Goal: Task Accomplishment & Management: Use online tool/utility

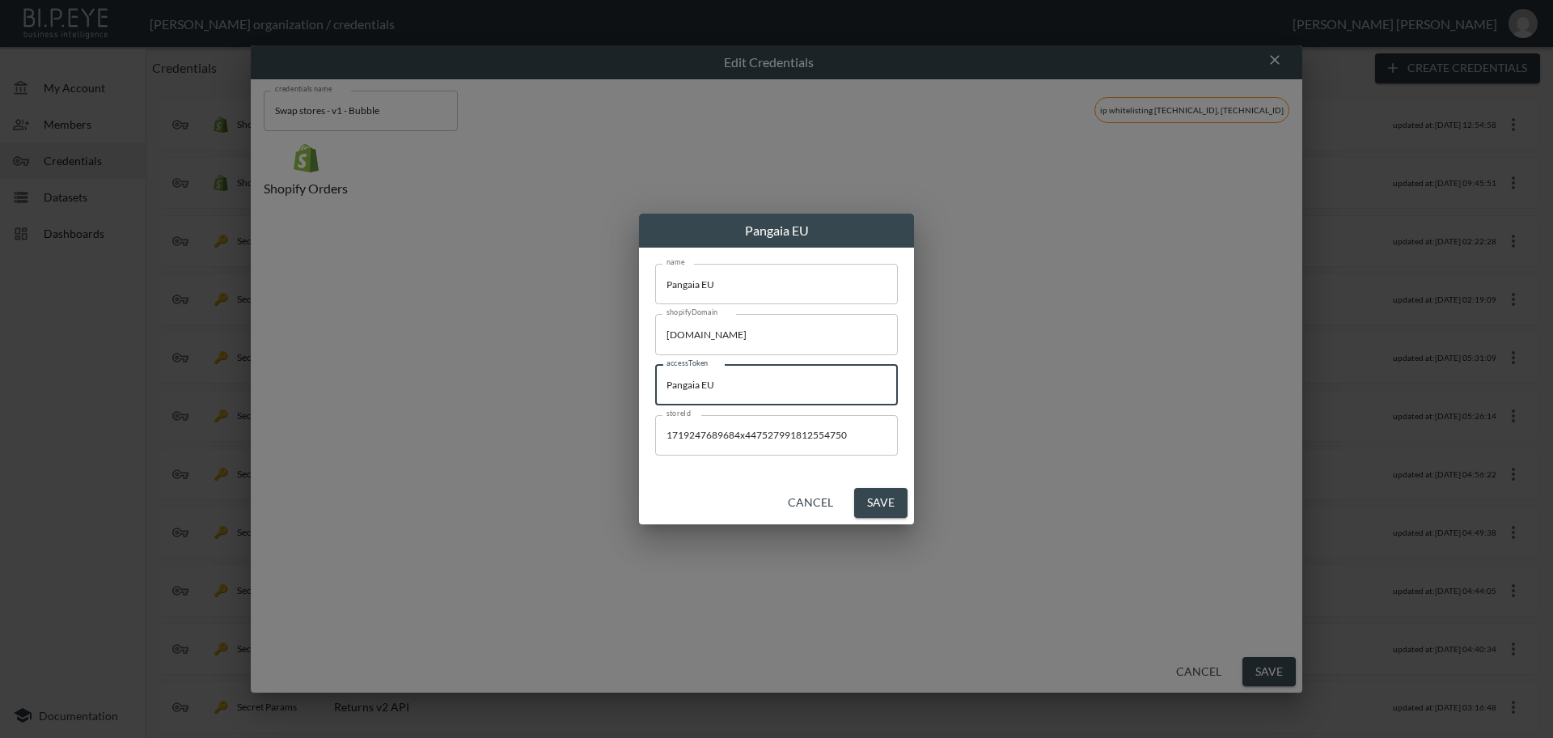
drag, startPoint x: 750, startPoint y: 383, endPoint x: 630, endPoint y: 387, distance: 119.8
click at [630, 387] on div "Pangaia EU name Pangaia EU name shopifyDomain [DOMAIN_NAME] shopifyDomain acces…" at bounding box center [776, 369] width 1553 height 738
paste input "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"
type input "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"
click at [884, 503] on button "Save" at bounding box center [880, 503] width 53 height 30
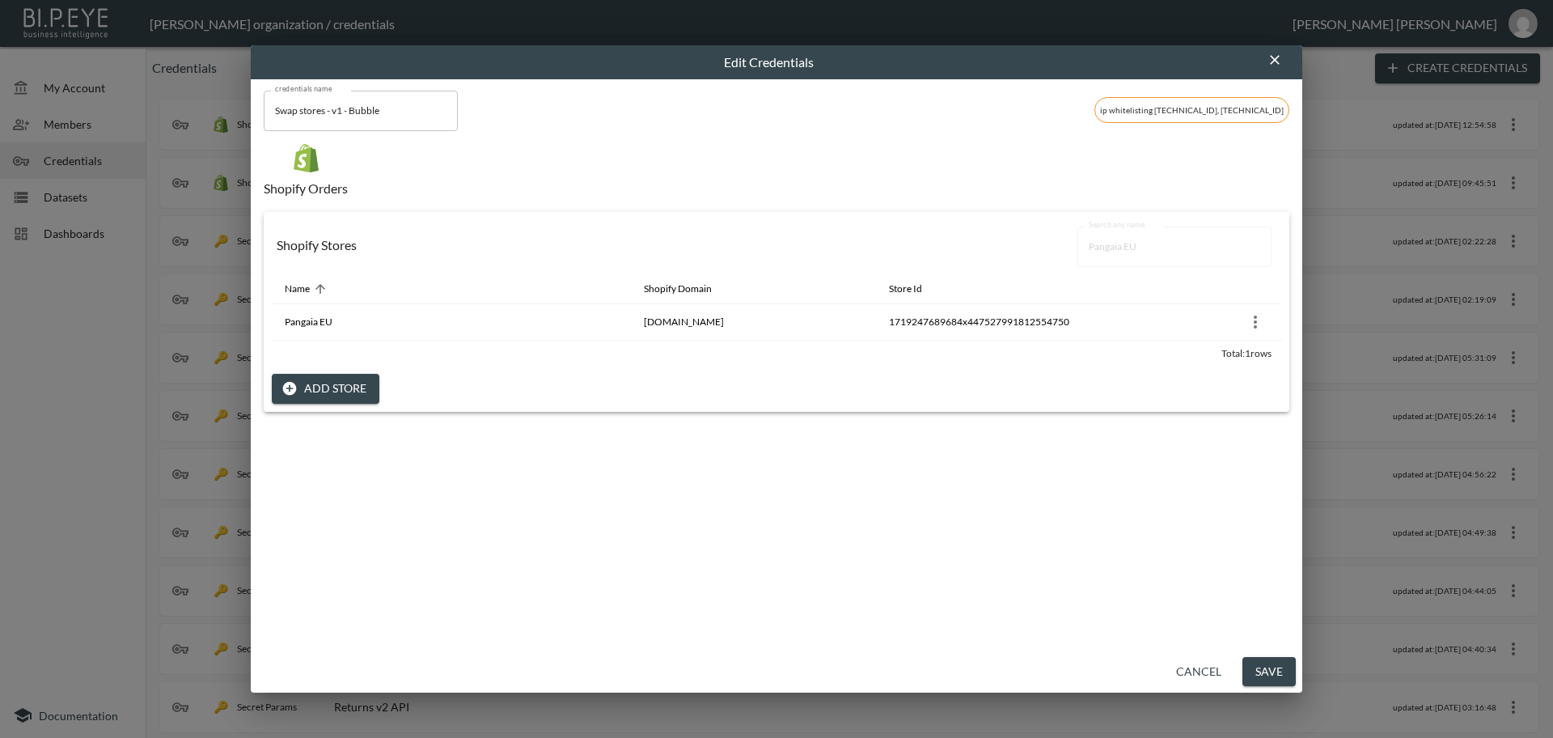
click at [1259, 675] on button "Save" at bounding box center [1268, 672] width 53 height 30
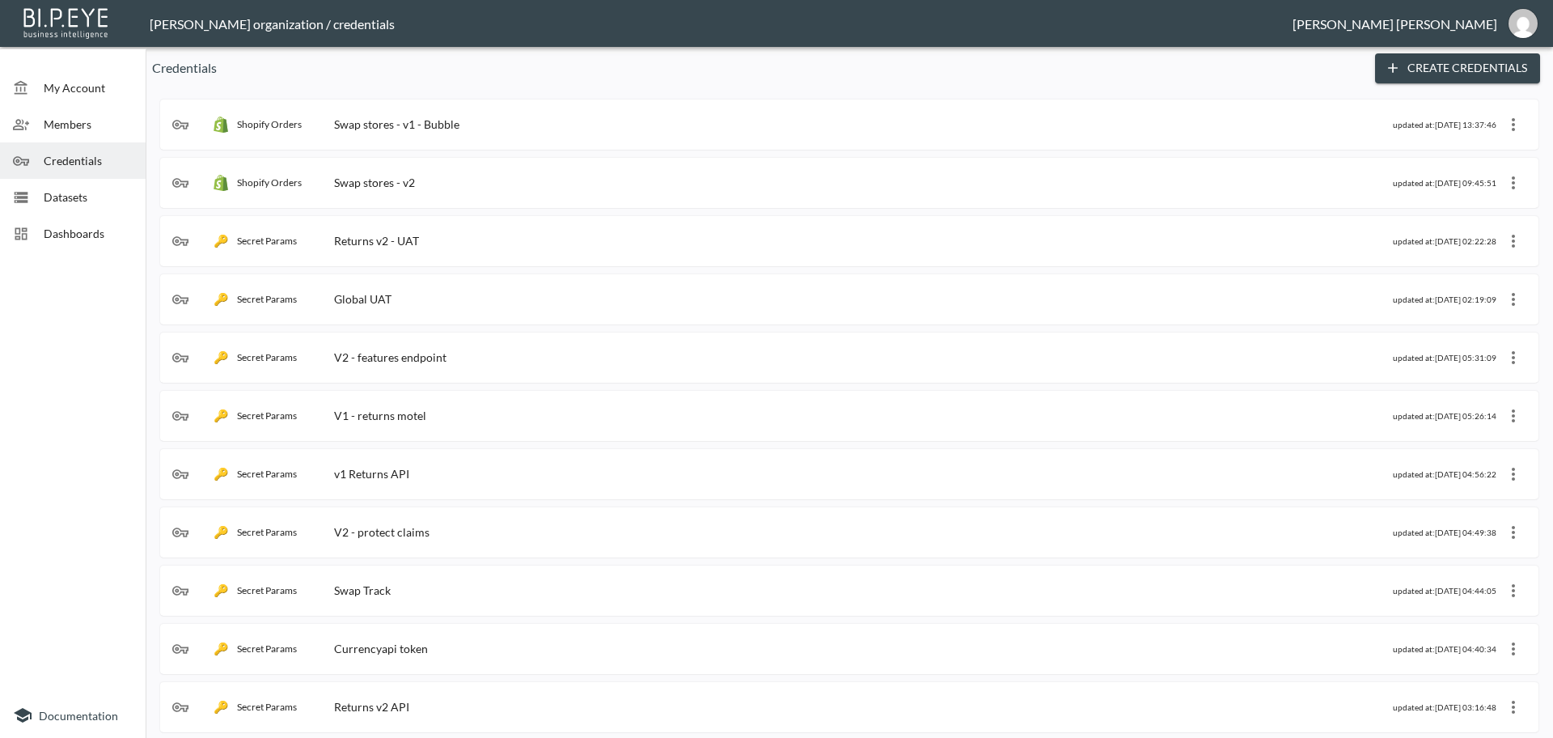
click at [493, 125] on div "Shopify Orders Swap stores - v1 - Bubble" at bounding box center [782, 124] width 1221 height 16
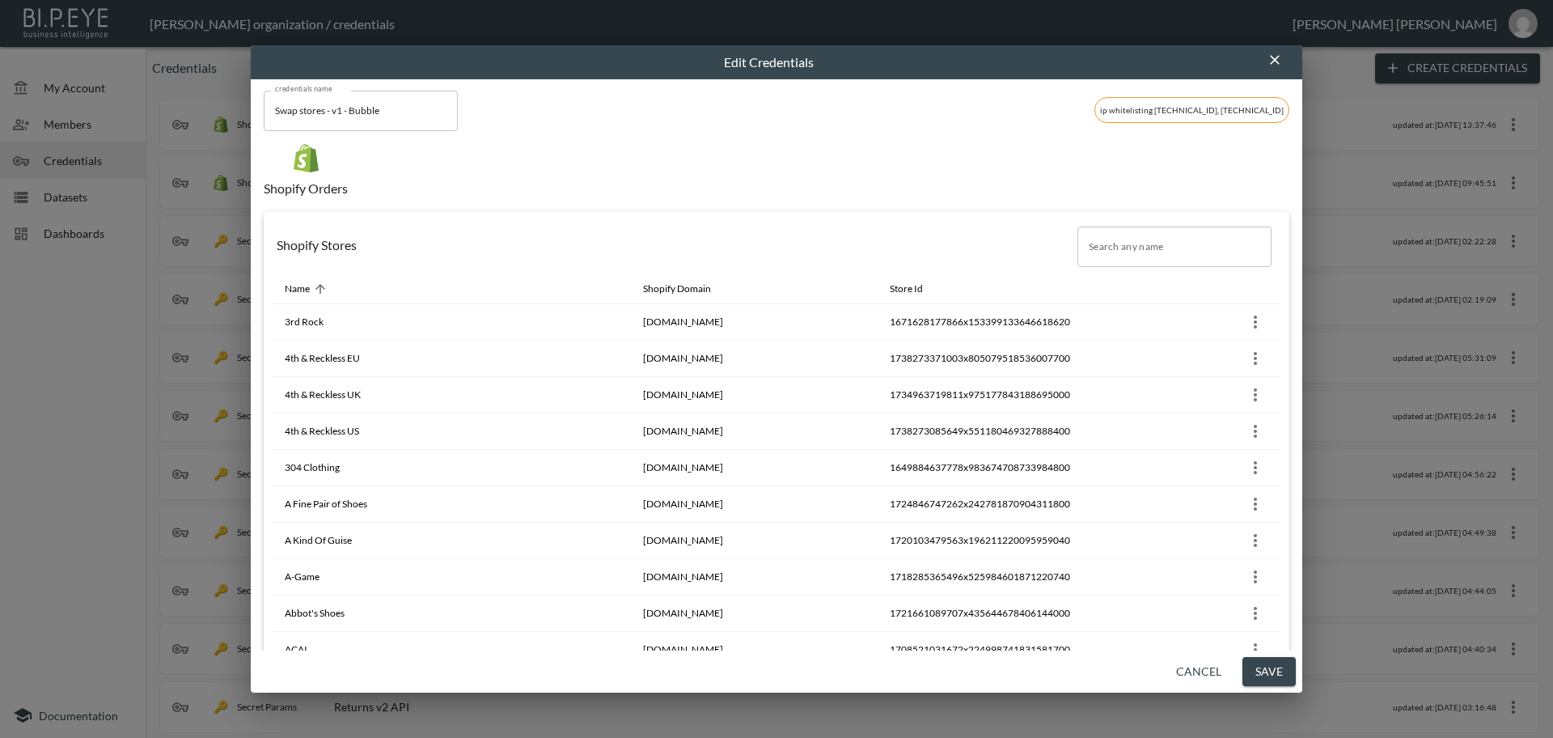
click at [1116, 254] on input "Search any name" at bounding box center [1174, 246] width 194 height 40
paste input "Service Works"
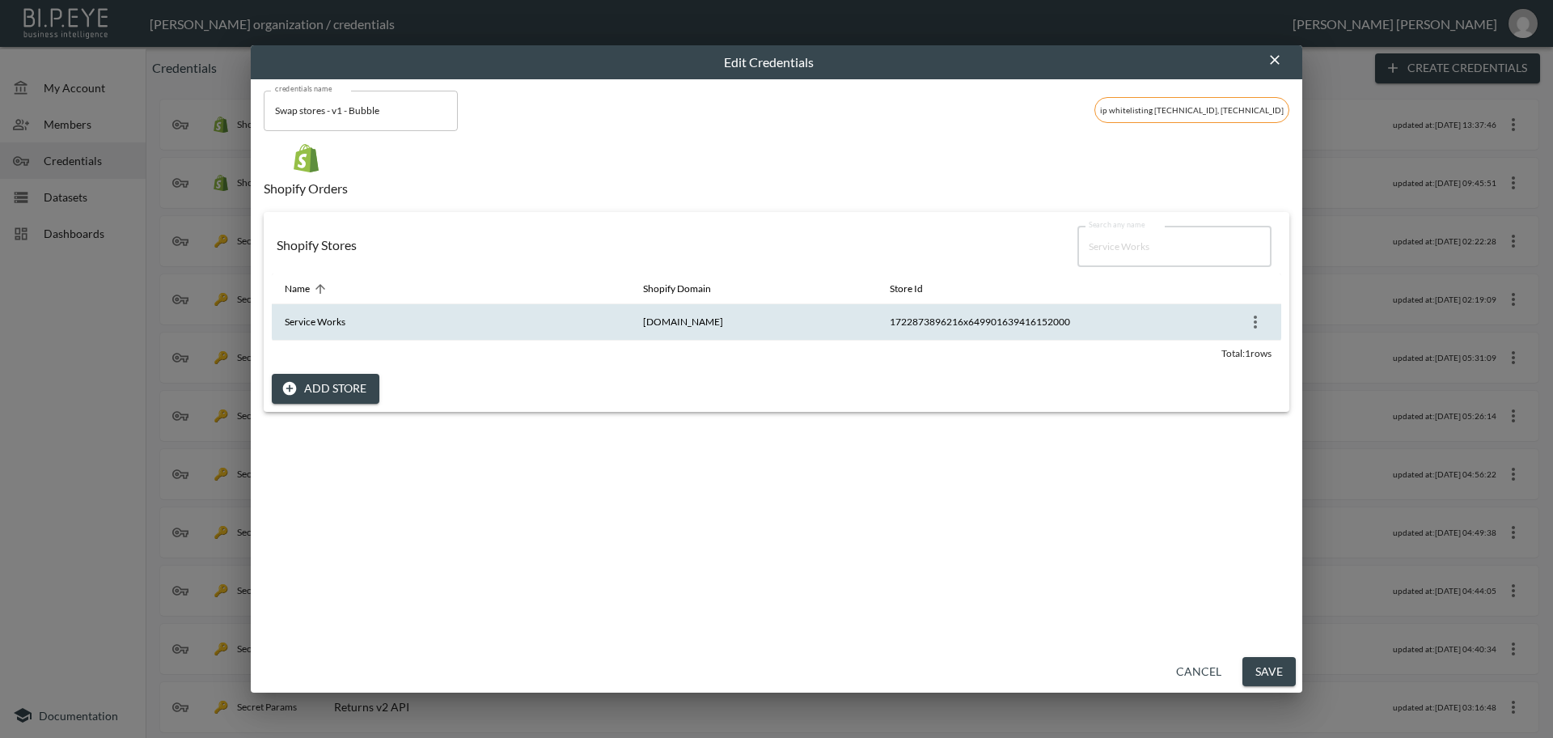
type input "Service Works"
click at [1254, 321] on icon "more" at bounding box center [1255, 321] width 19 height 19
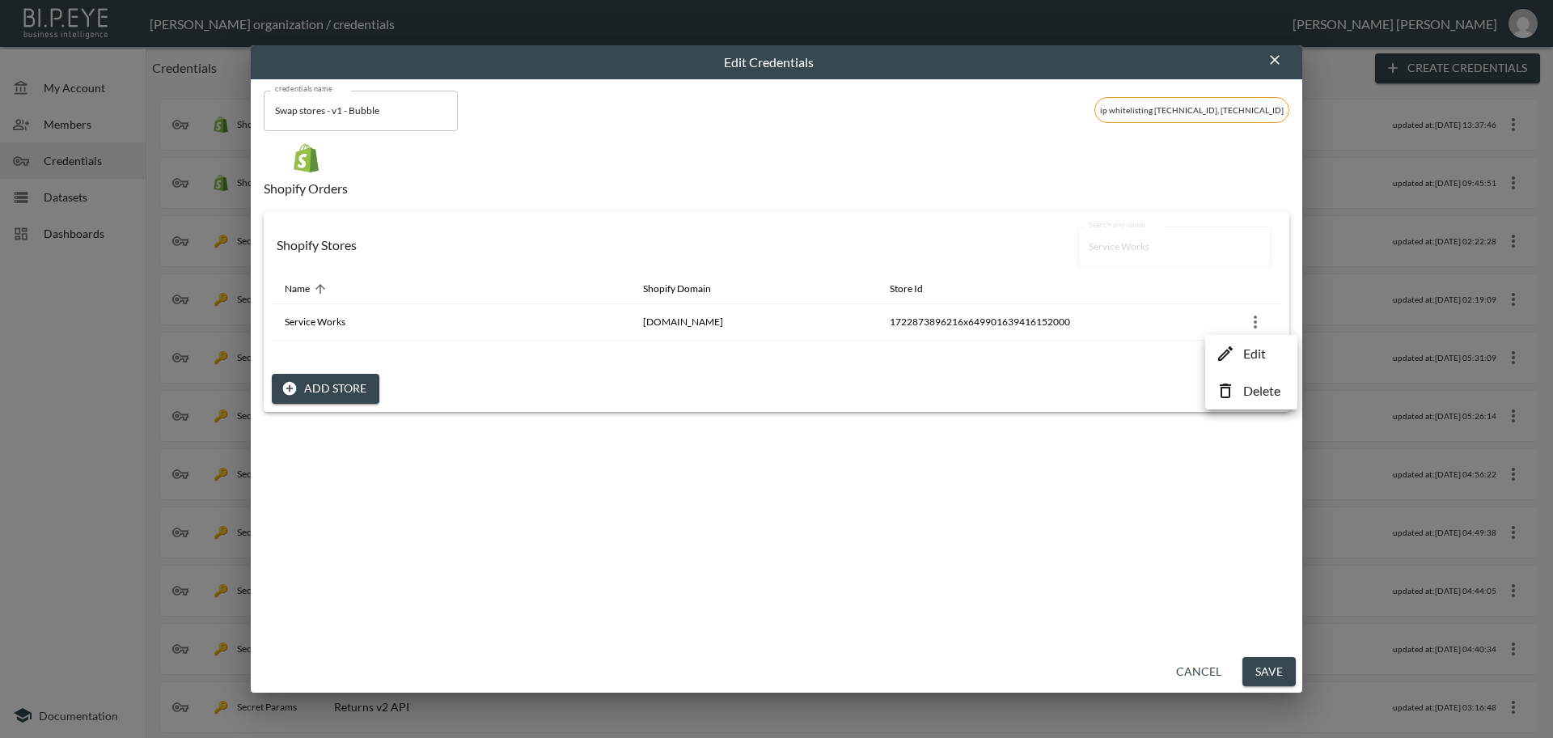
click at [1249, 354] on p "Edit" at bounding box center [1254, 353] width 23 height 19
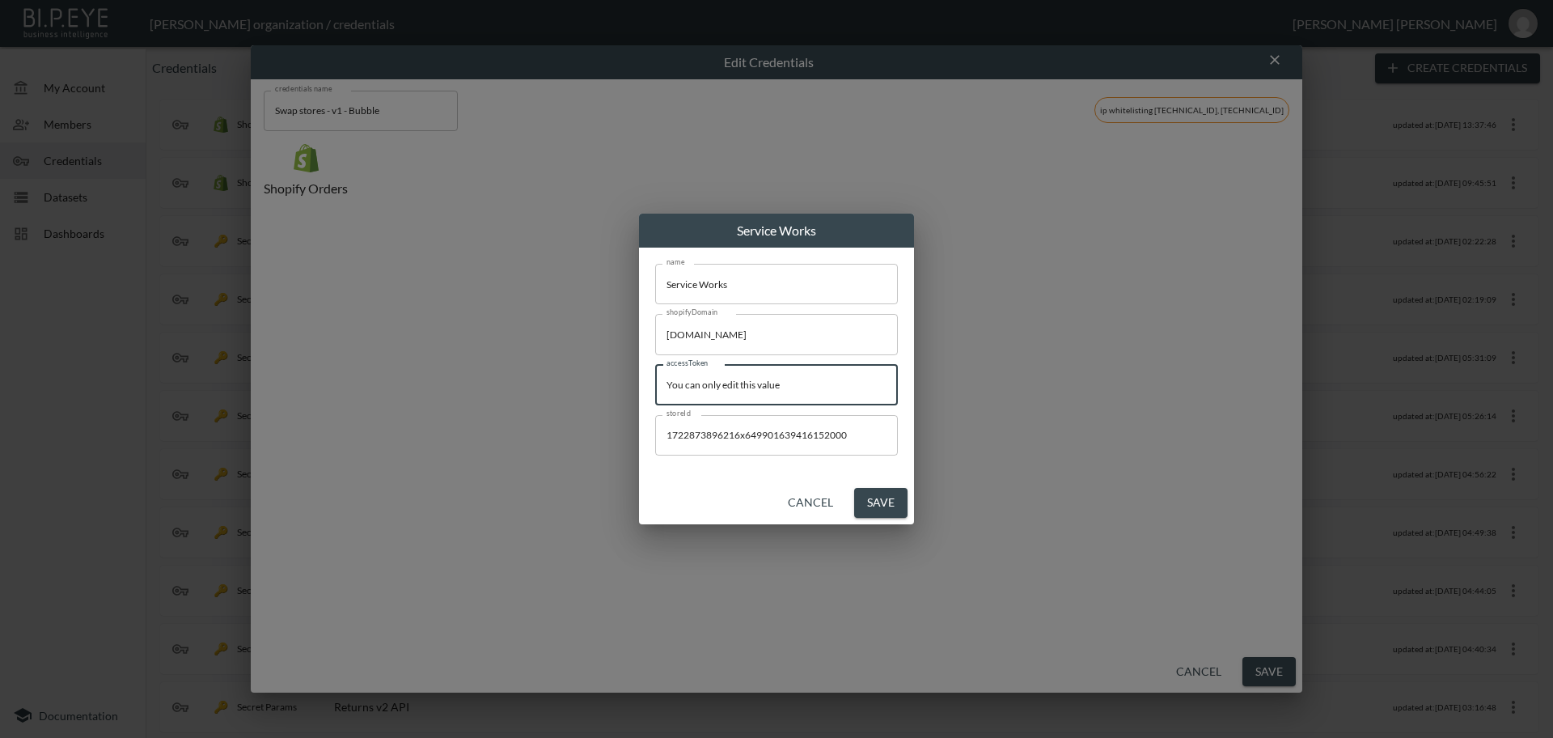
drag, startPoint x: 816, startPoint y: 381, endPoint x: 481, endPoint y: 357, distance: 335.7
click at [481, 357] on div "Service Works name Service Works name shopifyDomain [DOMAIN_NAME] shopifyDomain…" at bounding box center [776, 369] width 1553 height 738
paste input "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"
type input "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"
click at [877, 506] on button "Save" at bounding box center [880, 503] width 53 height 30
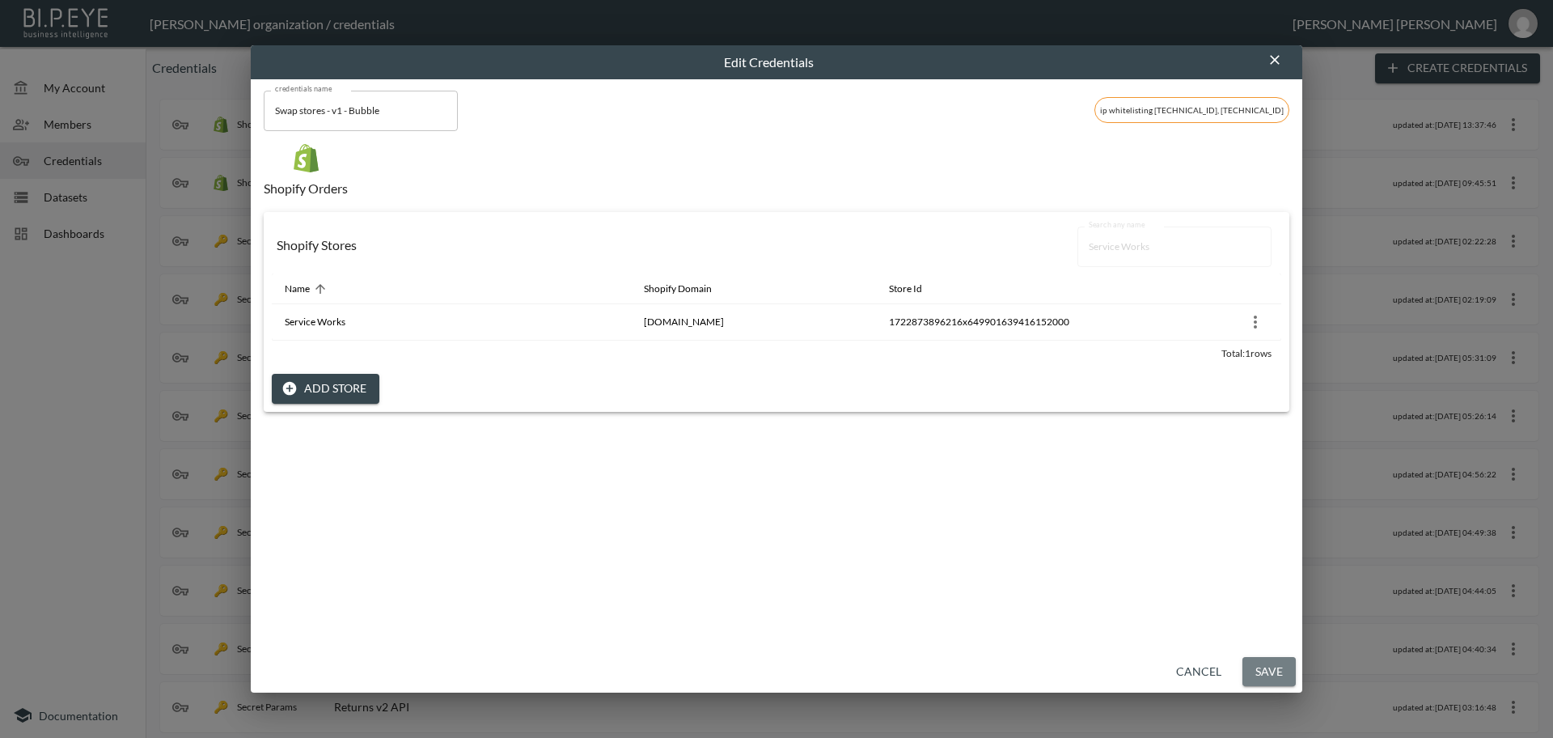
click at [1246, 669] on button "Save" at bounding box center [1268, 672] width 53 height 30
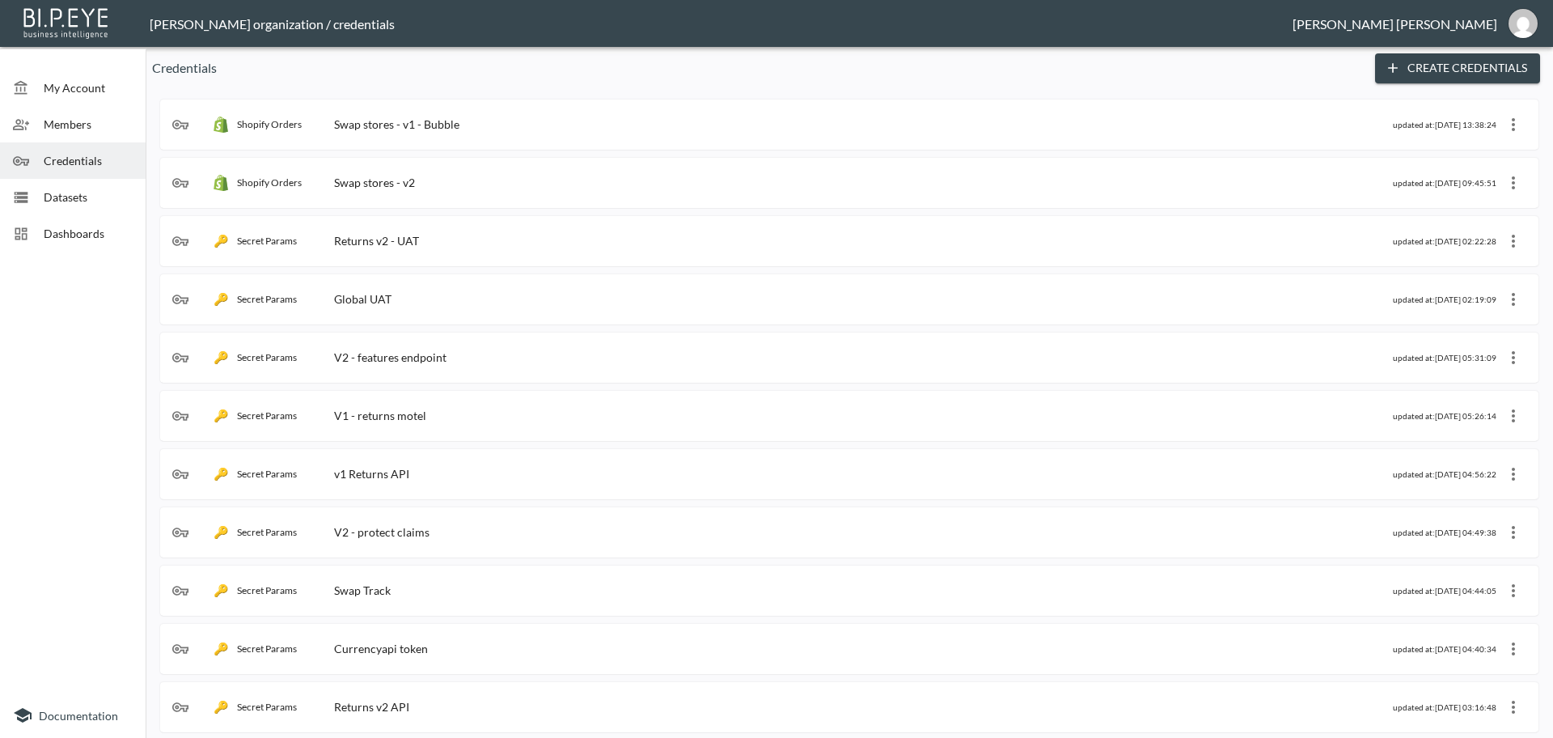
click at [513, 127] on div "Shopify Orders Swap stores - v1 - Bubble" at bounding box center [782, 124] width 1221 height 16
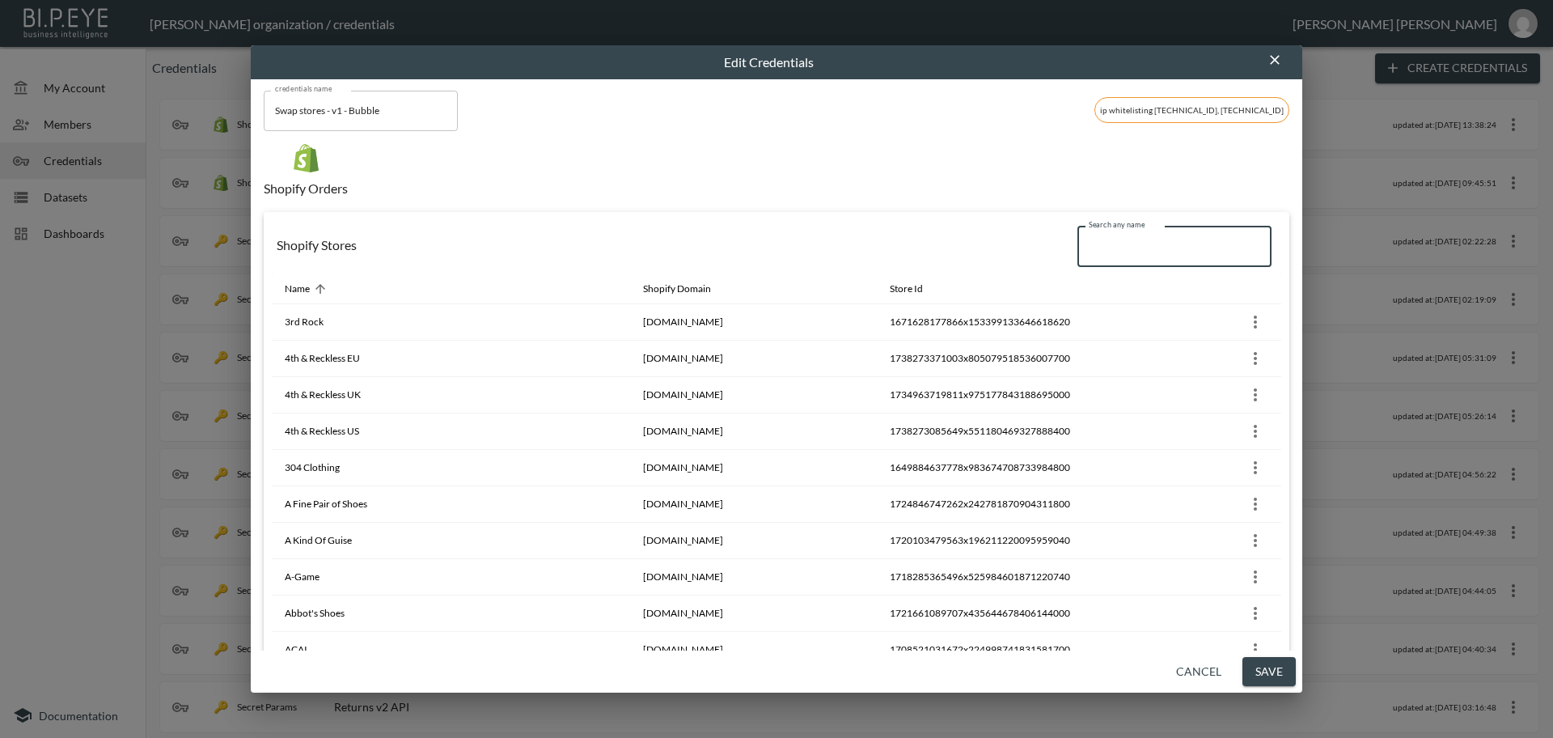
click at [1119, 253] on input "Search any name" at bounding box center [1174, 246] width 194 height 40
paste input "[PERSON_NAME]"
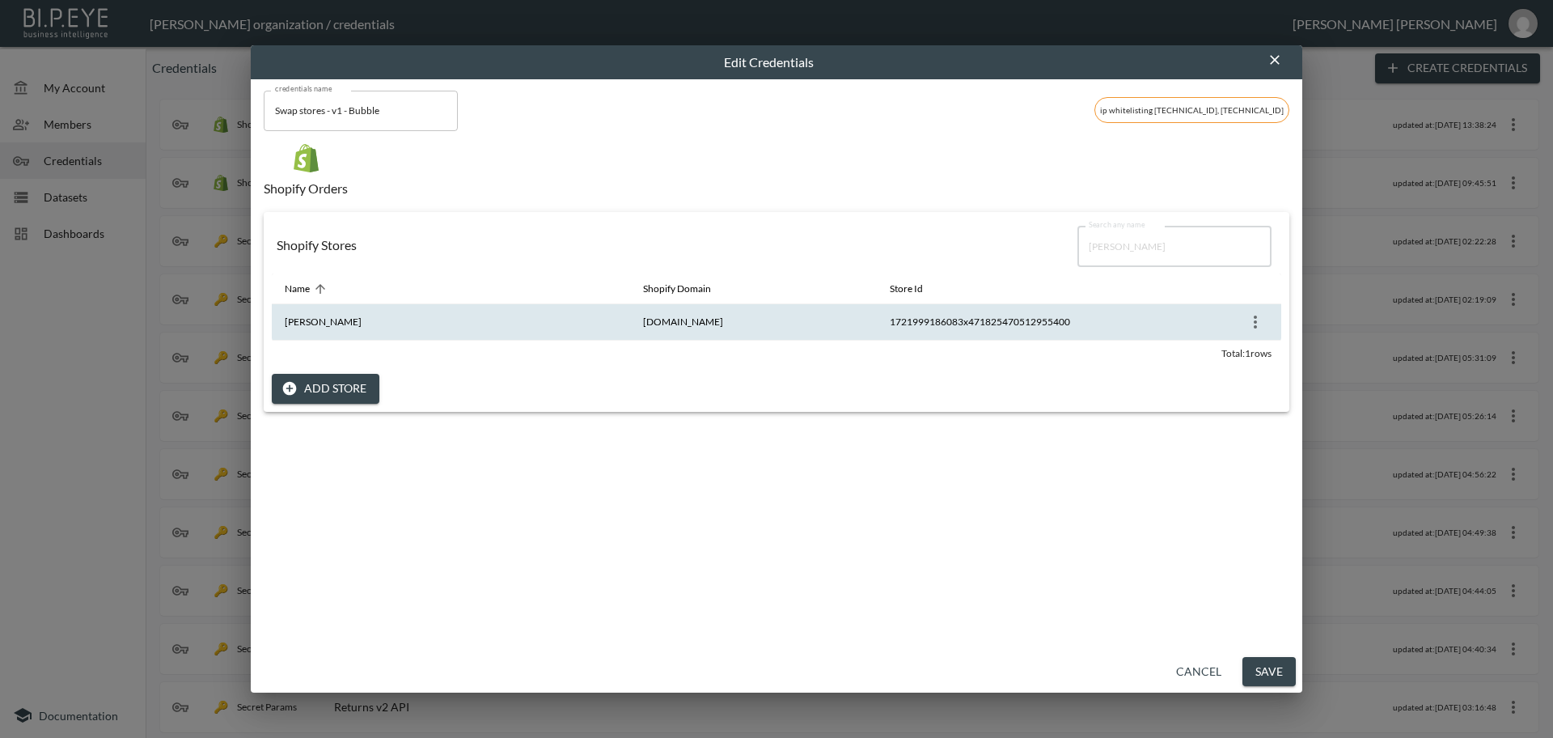
type input "[PERSON_NAME]"
click at [1253, 323] on icon "more" at bounding box center [1255, 321] width 19 height 19
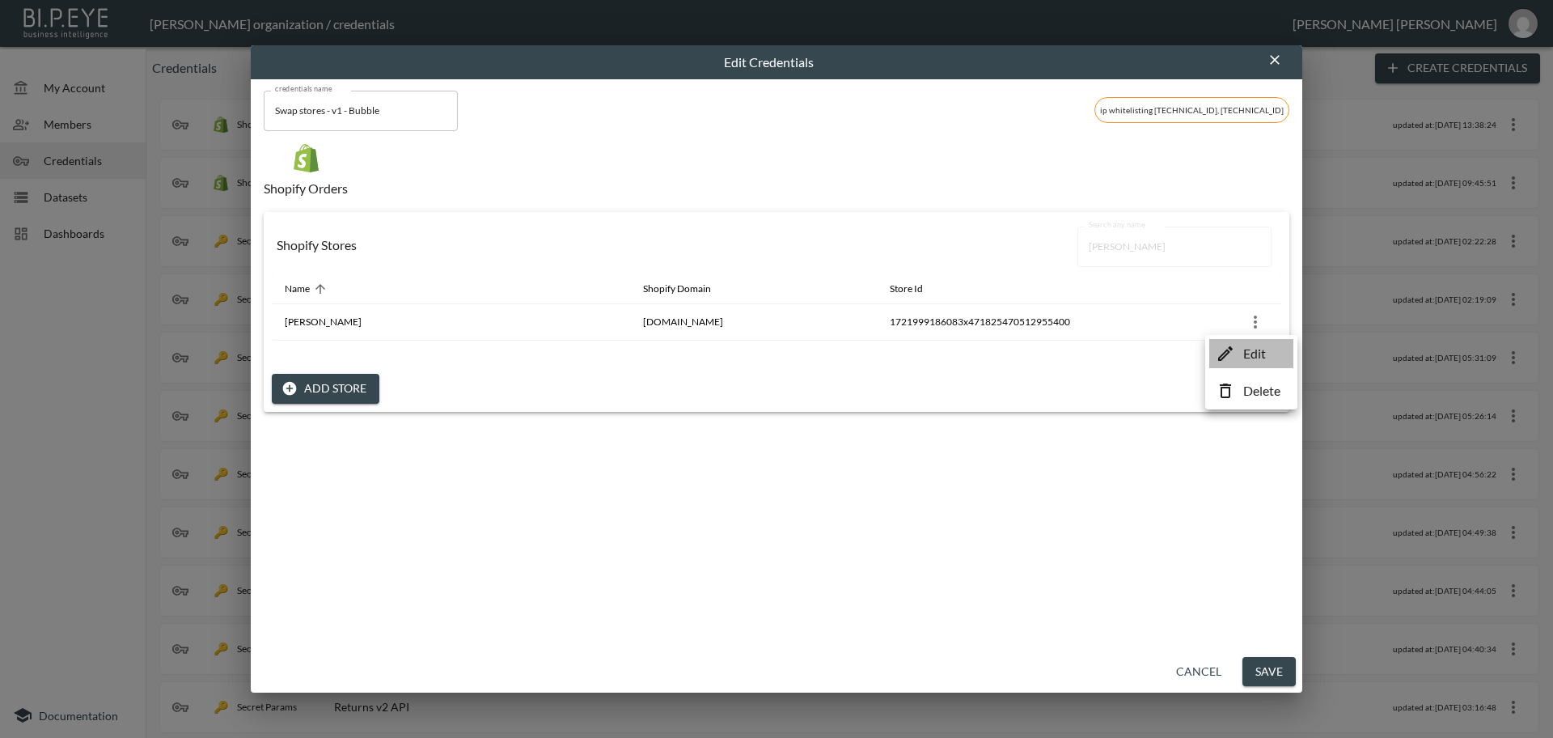
click at [1265, 353] on li "Edit" at bounding box center [1251, 353] width 84 height 29
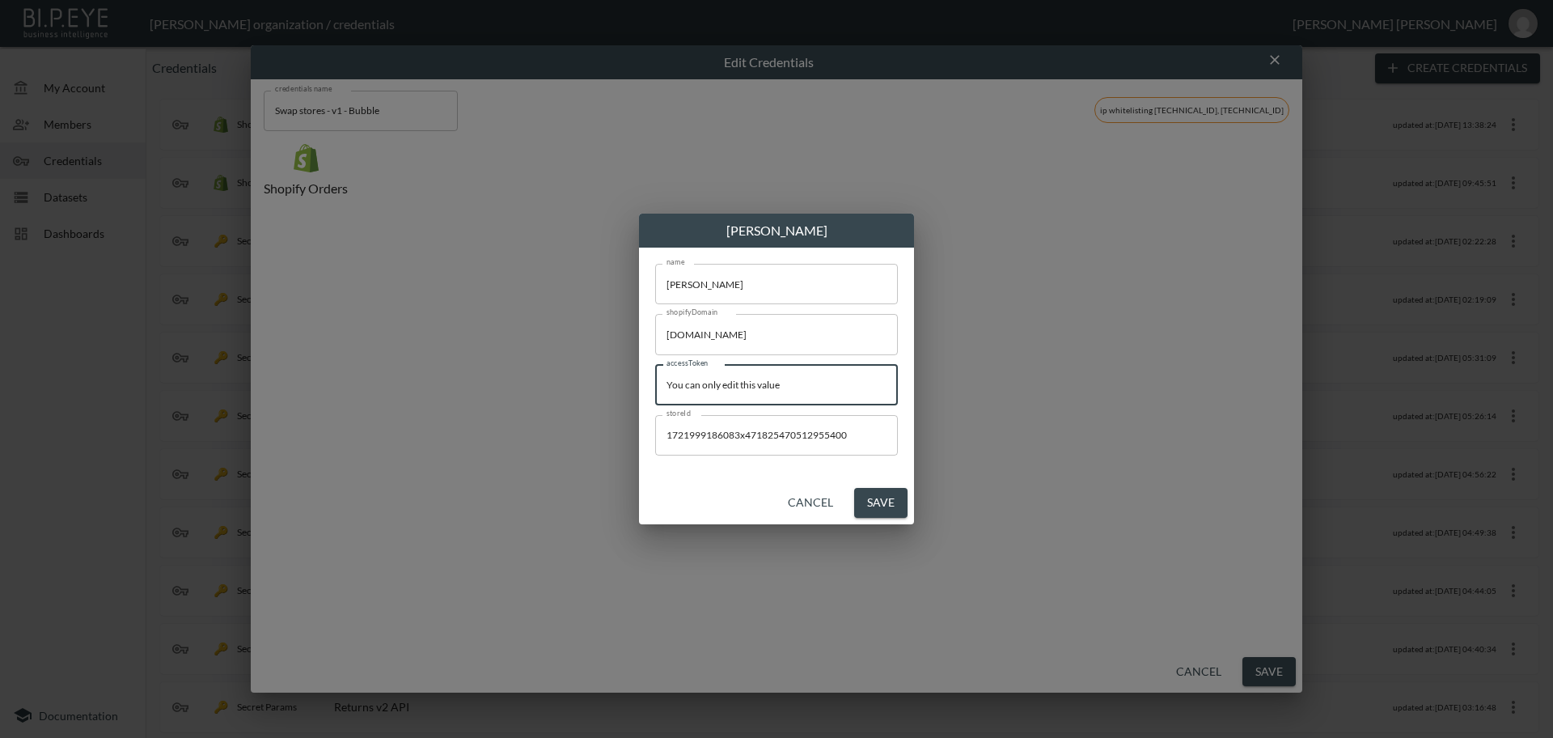
drag, startPoint x: 817, startPoint y: 387, endPoint x: 636, endPoint y: 377, distance: 181.5
click at [636, 377] on div "[PERSON_NAME] name [PERSON_NAME] name shopifyDomain [DOMAIN_NAME] shopifyDomain…" at bounding box center [776, 369] width 1553 height 738
paste input "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"
type input "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"
click at [887, 497] on button "Save" at bounding box center [880, 503] width 53 height 30
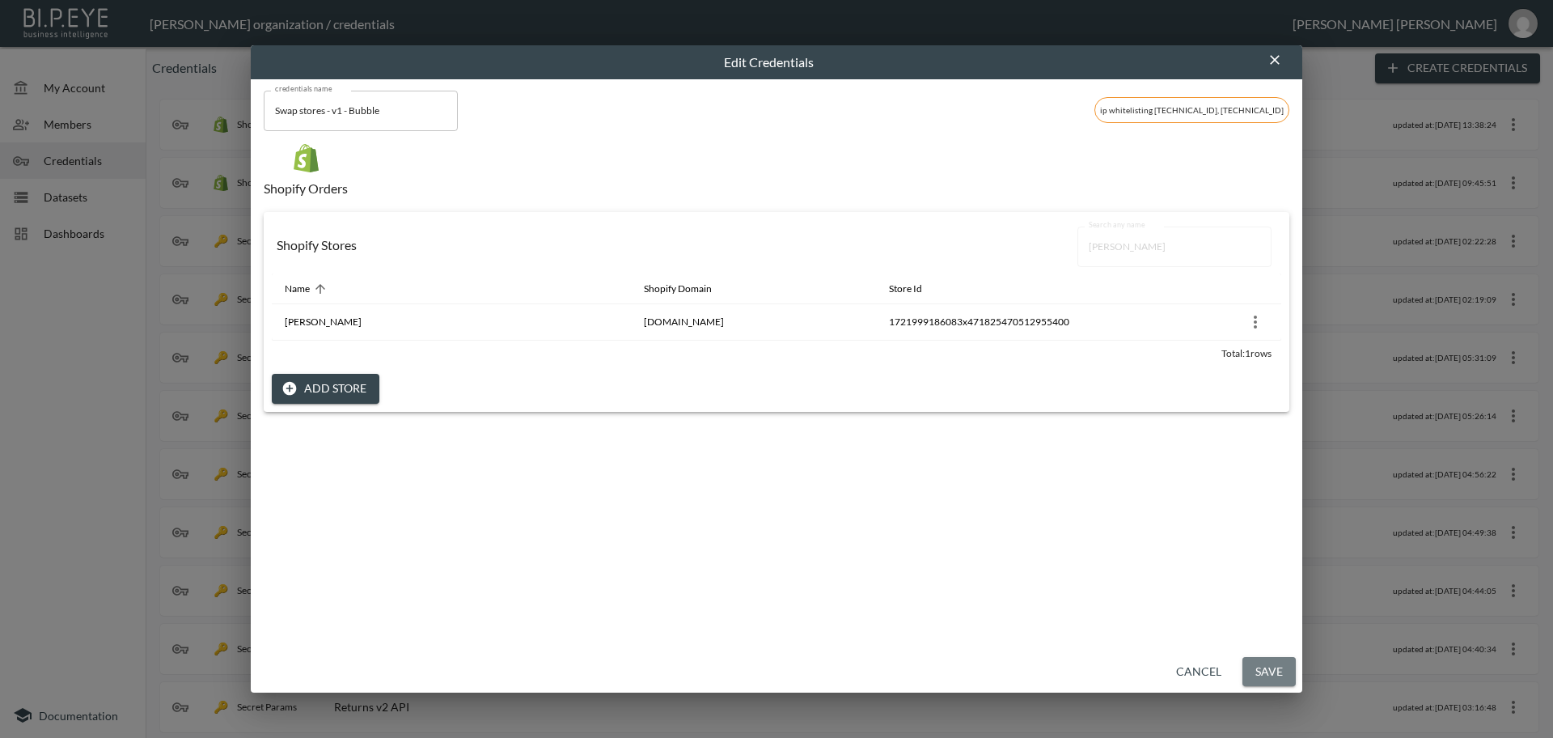
click at [1260, 667] on button "Save" at bounding box center [1268, 672] width 53 height 30
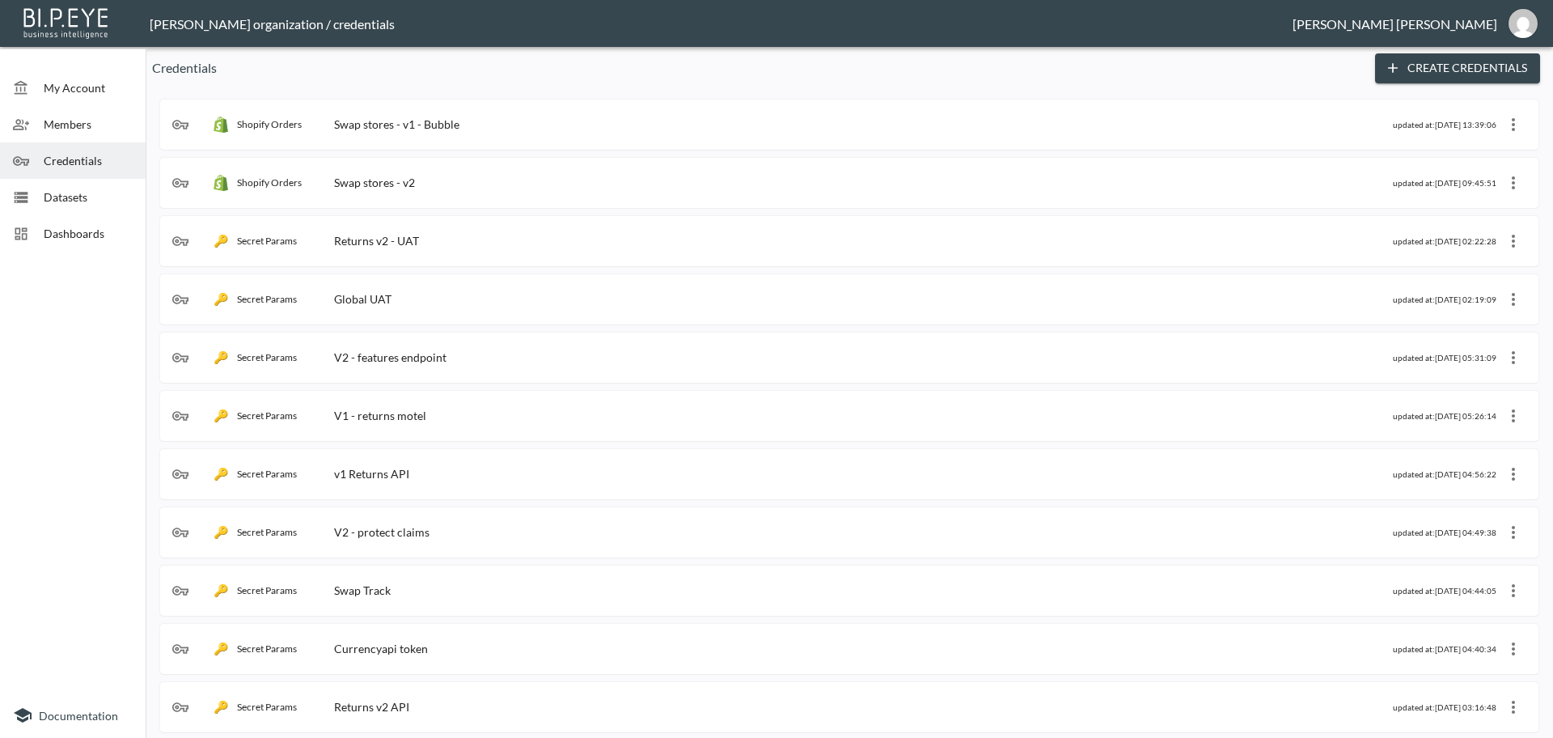
click at [607, 122] on div "Shopify Orders Swap stores - v1 - Bubble" at bounding box center [782, 124] width 1221 height 16
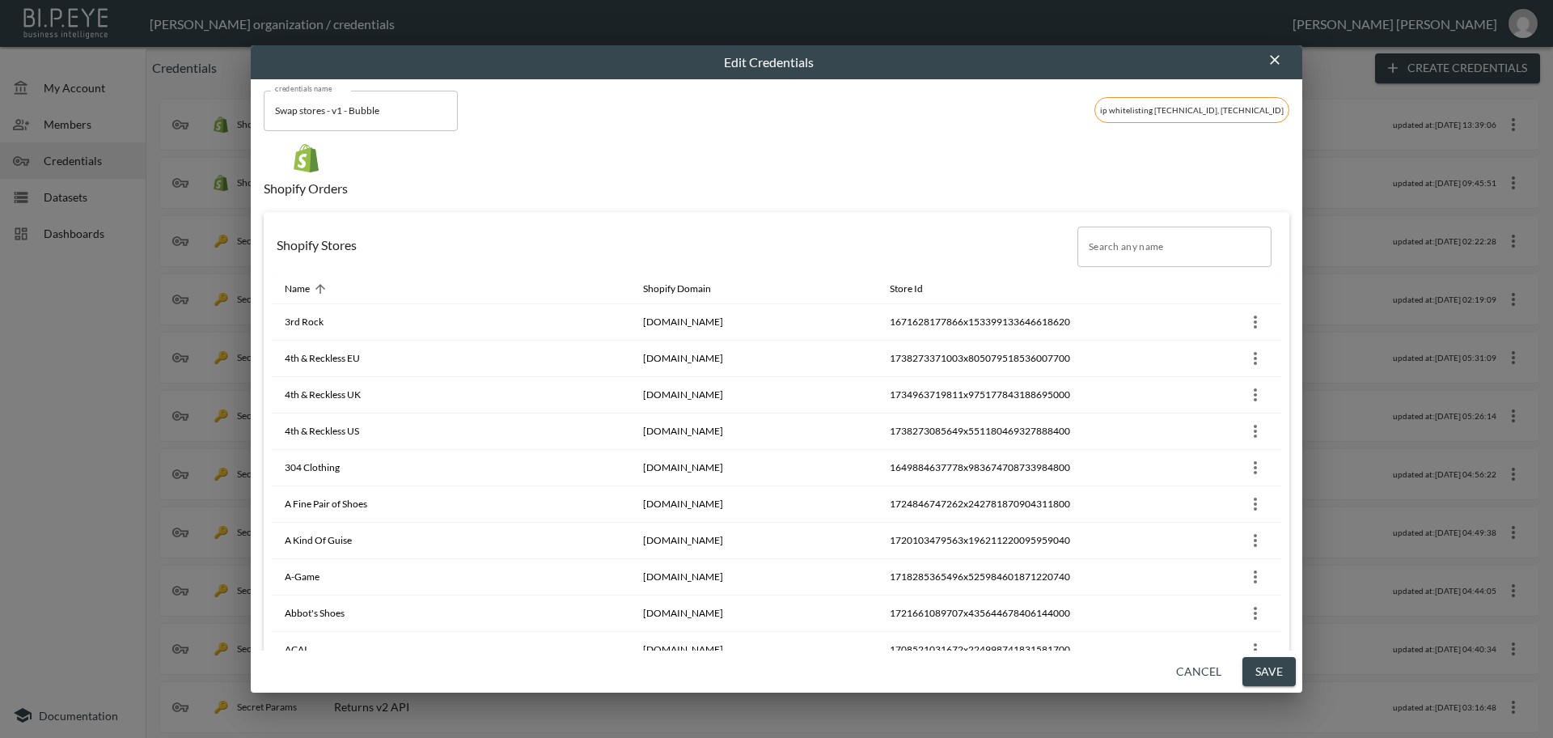
click at [1111, 252] on input "Search any name" at bounding box center [1174, 246] width 194 height 40
paste input "Mahabis"
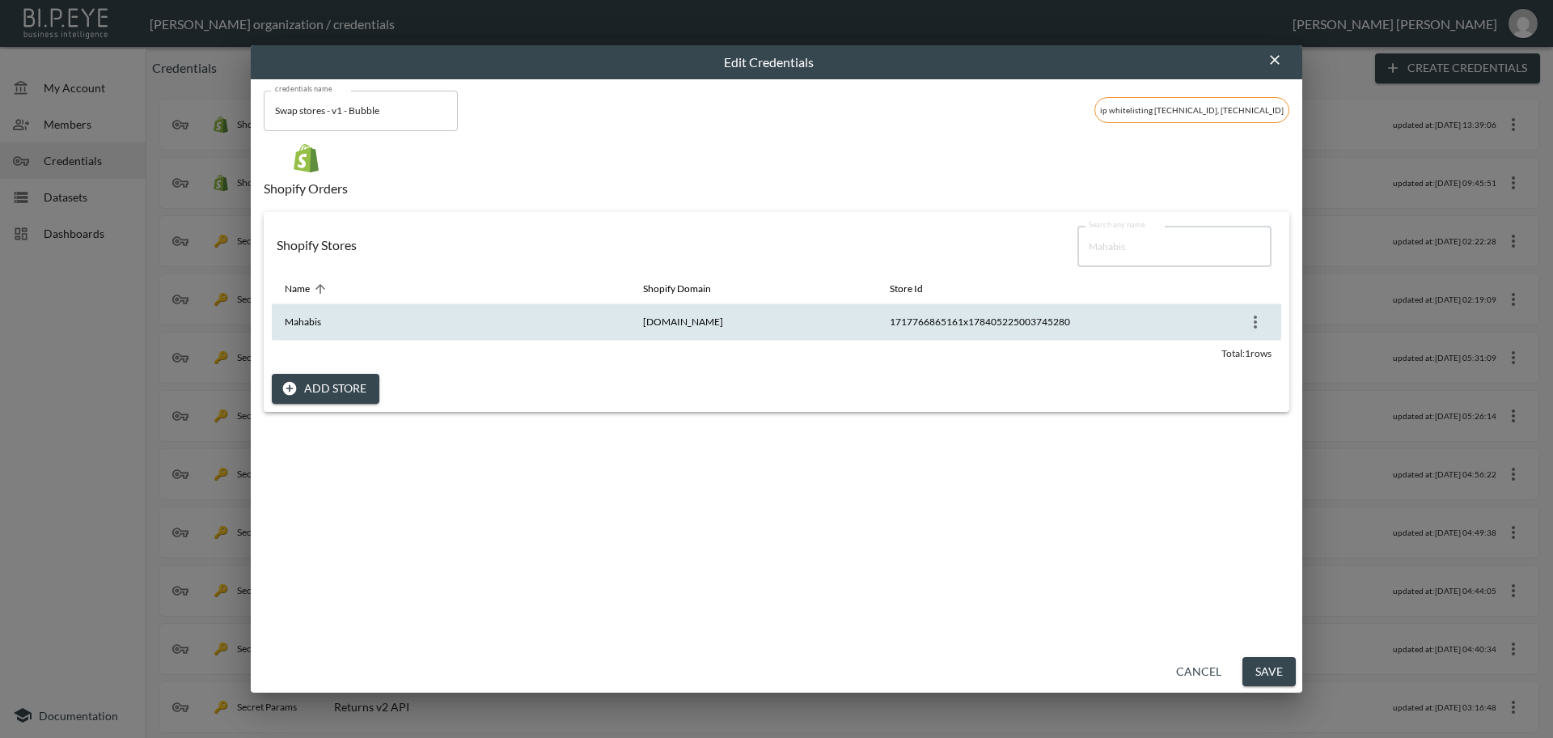
type input "Mahabis"
click at [1246, 319] on icon "more" at bounding box center [1255, 321] width 19 height 19
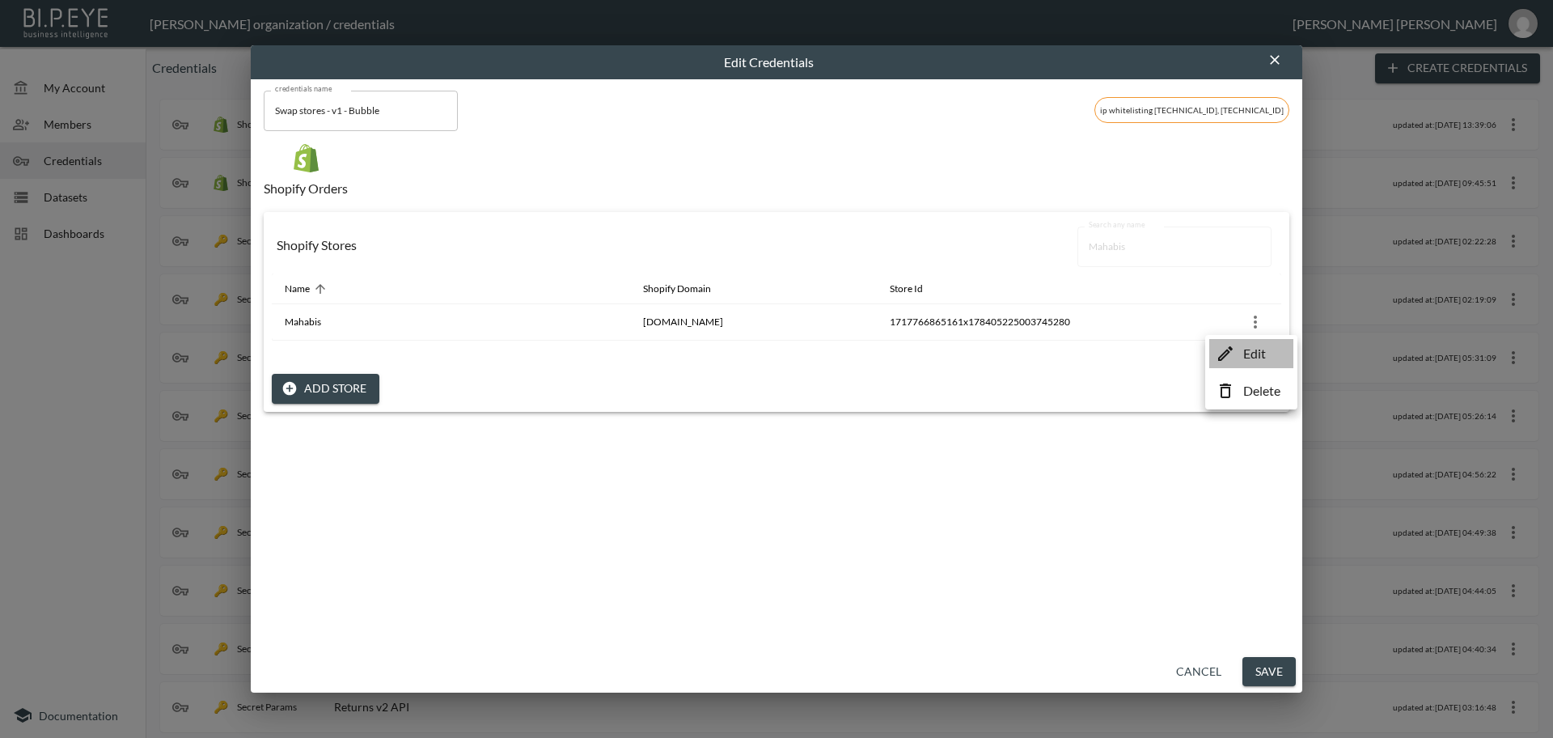
click at [1247, 353] on p "Edit" at bounding box center [1254, 353] width 23 height 19
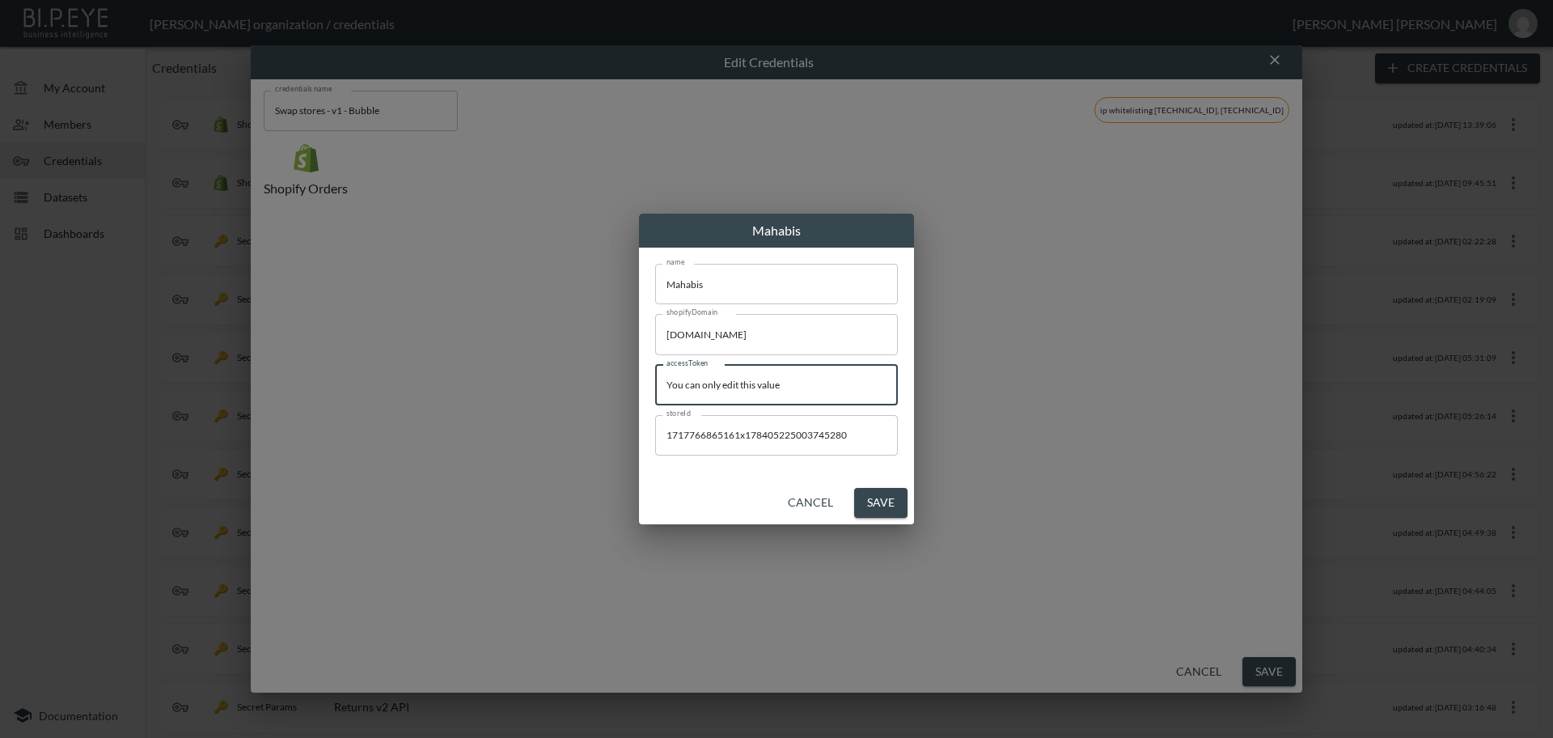
drag, startPoint x: 809, startPoint y: 383, endPoint x: 599, endPoint y: 379, distance: 209.5
click at [599, 379] on div "Mahabis name [PERSON_NAME] name shopifyDomain [DOMAIN_NAME] shopifyDomain acces…" at bounding box center [776, 369] width 1553 height 738
paste input "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"
type input "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"
drag, startPoint x: 889, startPoint y: 500, endPoint x: 895, endPoint y: 511, distance: 13.0
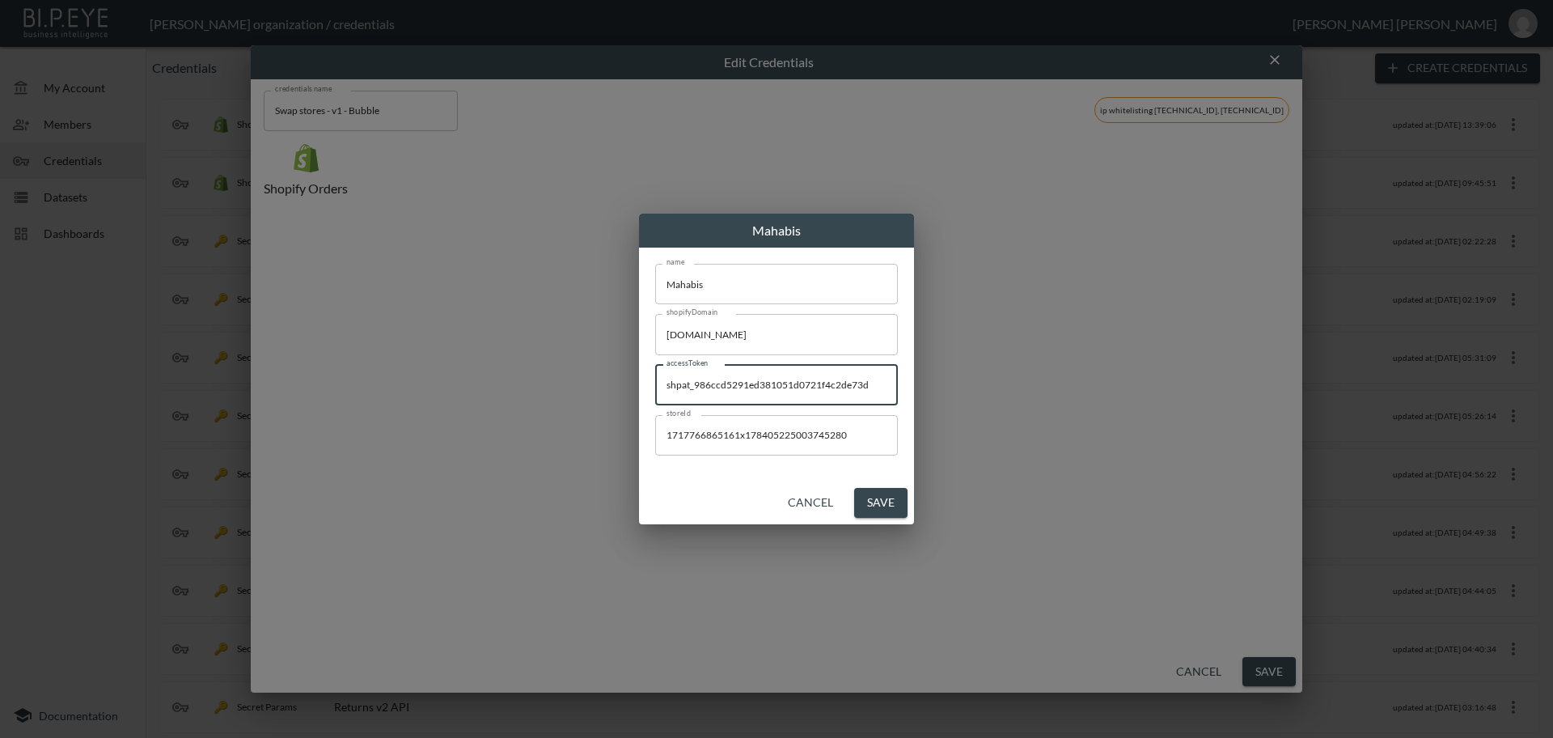
click at [889, 502] on button "Save" at bounding box center [880, 503] width 53 height 30
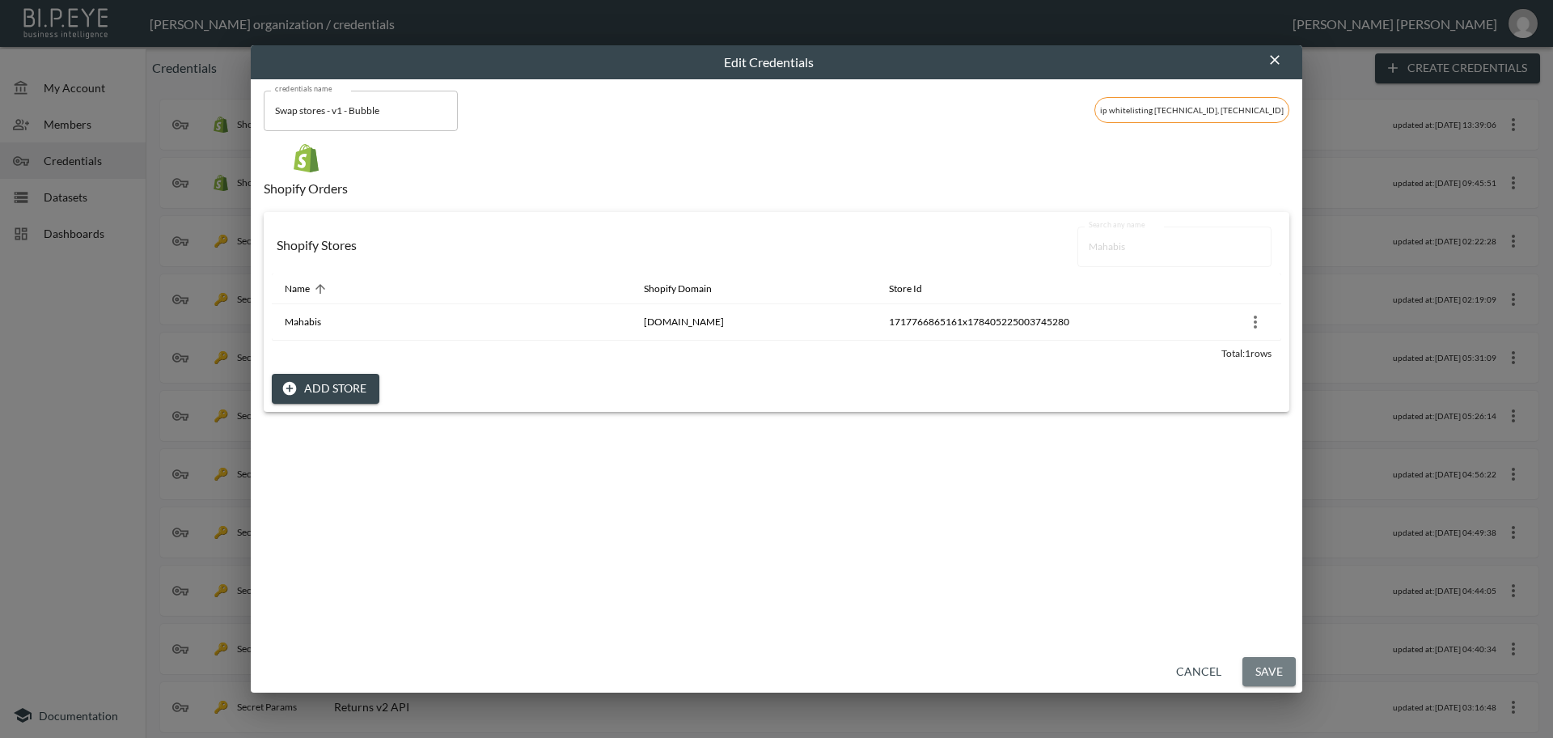
click at [1267, 683] on button "Save" at bounding box center [1268, 672] width 53 height 30
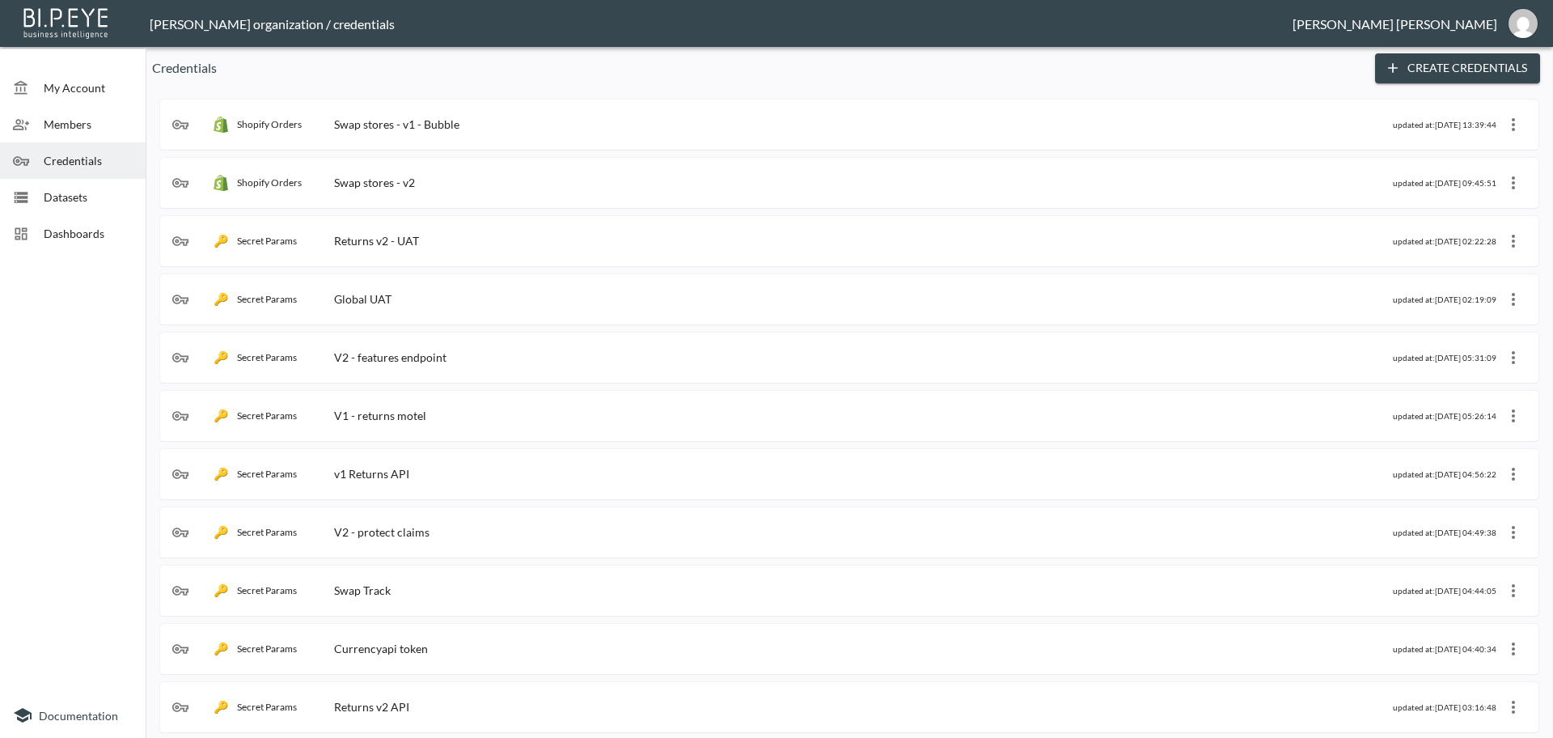
click at [551, 116] on div "Shopify Orders Swap stores - v1 - Bubble" at bounding box center [782, 124] width 1221 height 16
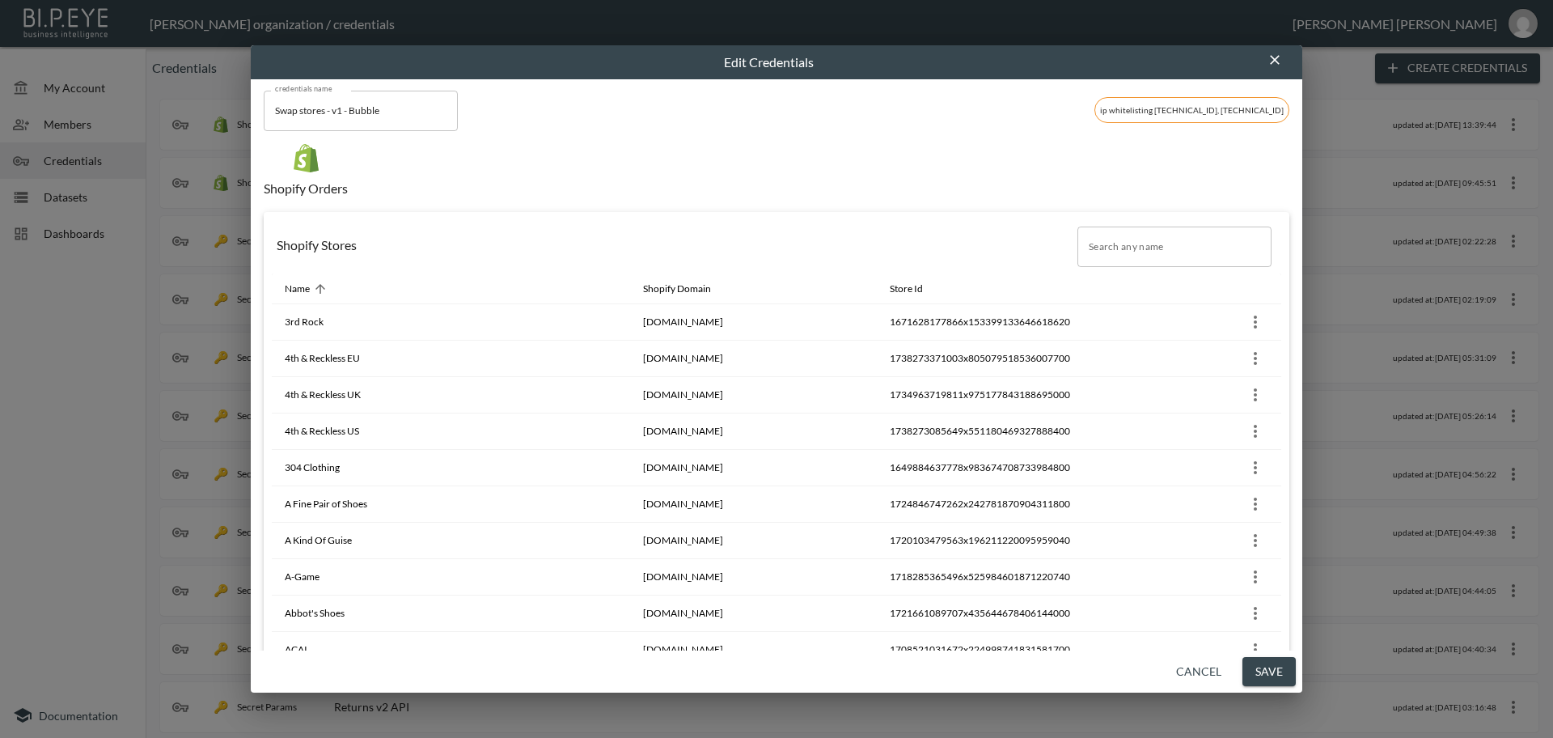
click at [1124, 257] on input "Search any name" at bounding box center [1174, 246] width 194 height 40
click at [1117, 248] on input "Search any name" at bounding box center [1174, 246] width 194 height 40
paste input "THE KRIPT STORE"
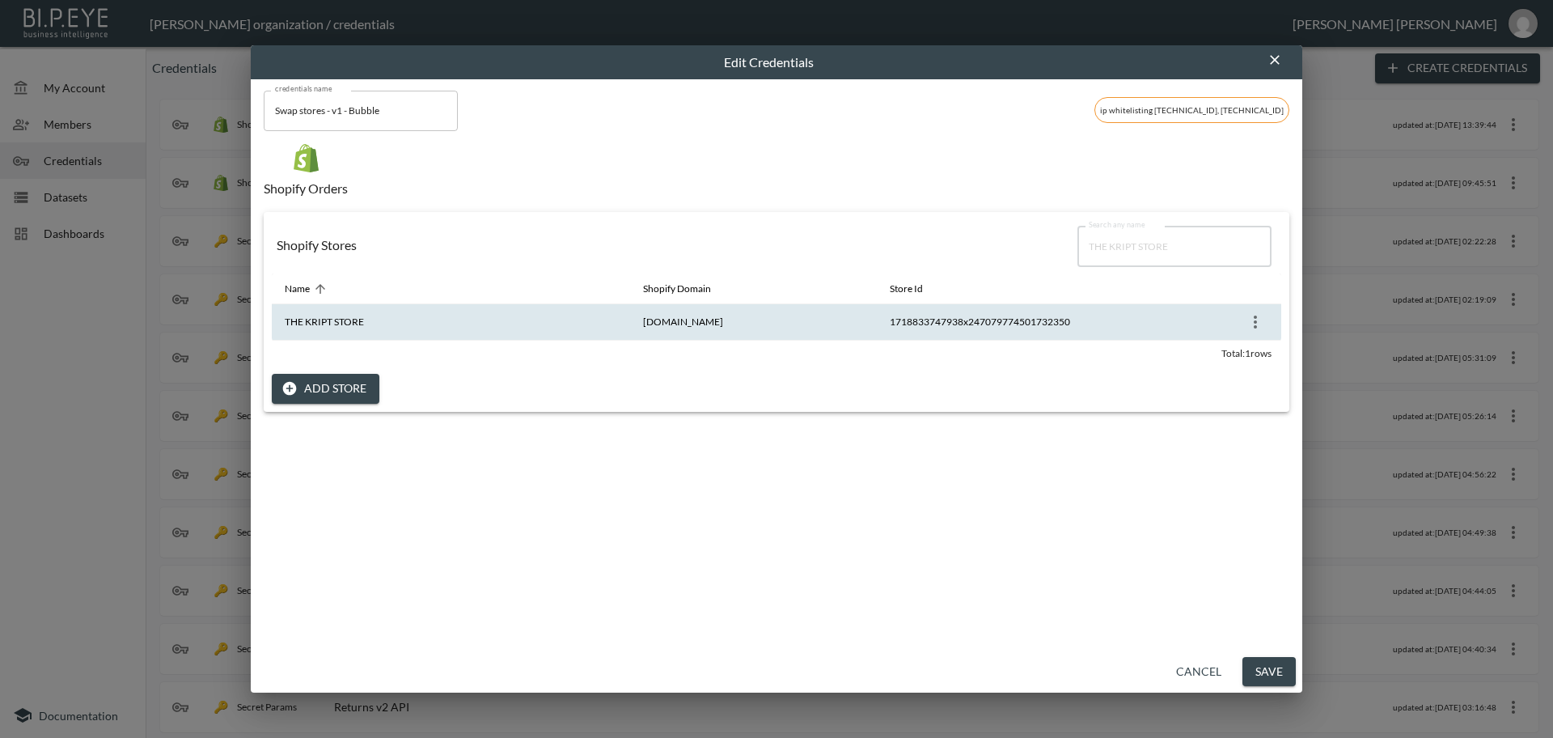
type input "THE KRIPT STORE"
click at [1249, 328] on icon "more" at bounding box center [1255, 321] width 19 height 19
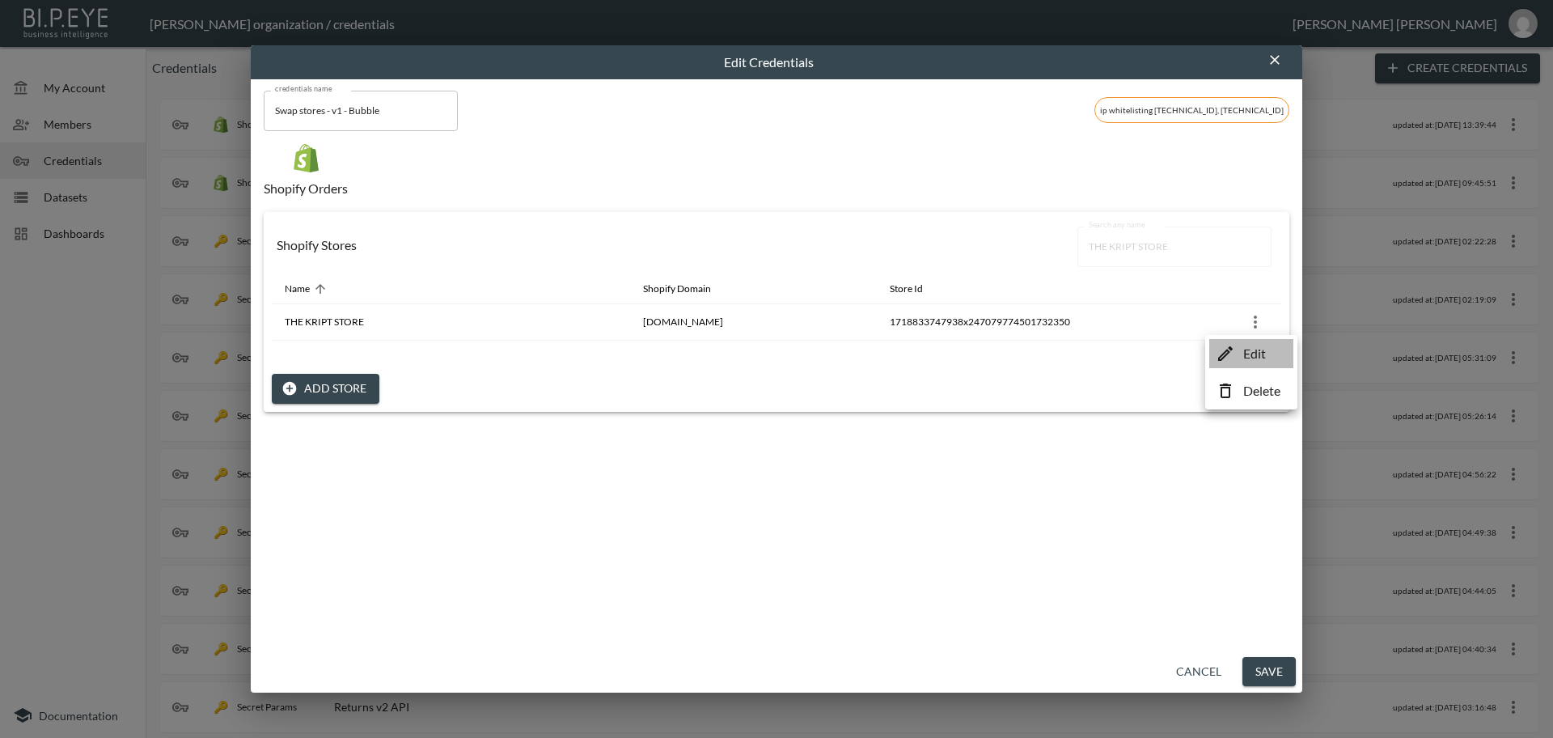
click at [1249, 355] on p "Edit" at bounding box center [1254, 353] width 23 height 19
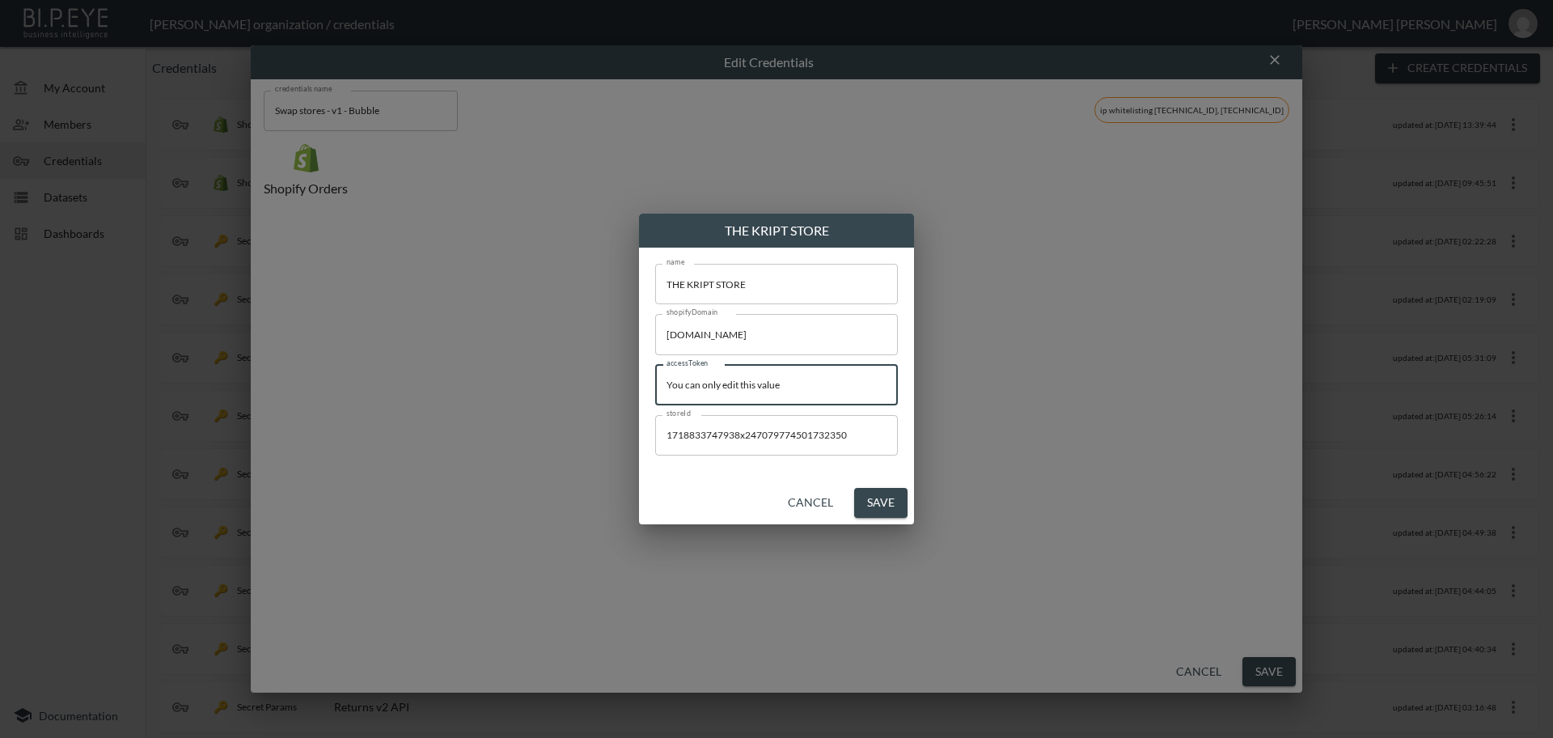
drag, startPoint x: 808, startPoint y: 385, endPoint x: 501, endPoint y: 373, distance: 306.8
click at [501, 373] on div "THE KRIPT STORE name THE KRIPT STORE name shopifyDomain [DOMAIN_NAME] shopifyDo…" at bounding box center [776, 369] width 1553 height 738
paste input "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"
type input "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"
click at [876, 506] on button "Save" at bounding box center [880, 503] width 53 height 30
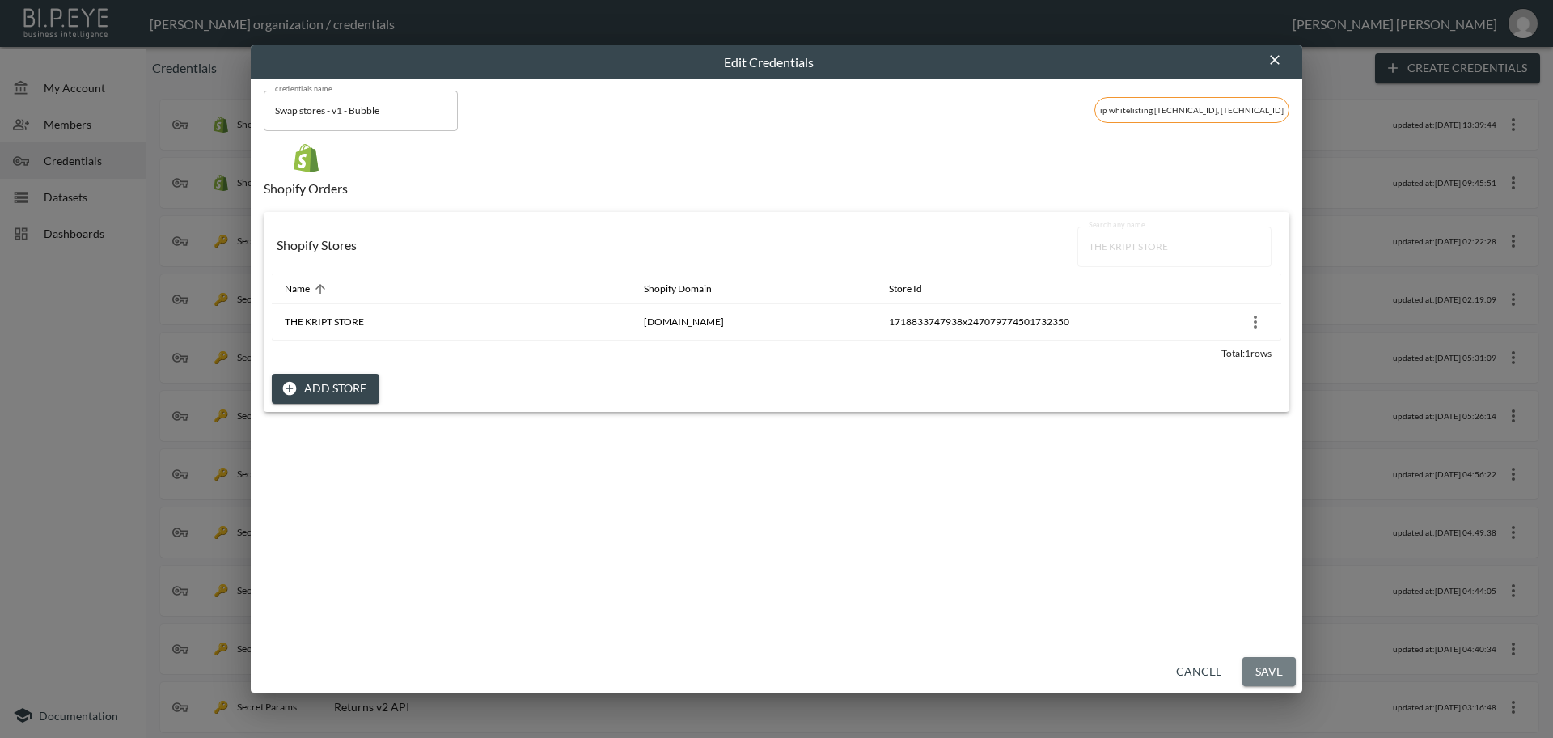
click at [1280, 671] on button "Save" at bounding box center [1268, 672] width 53 height 30
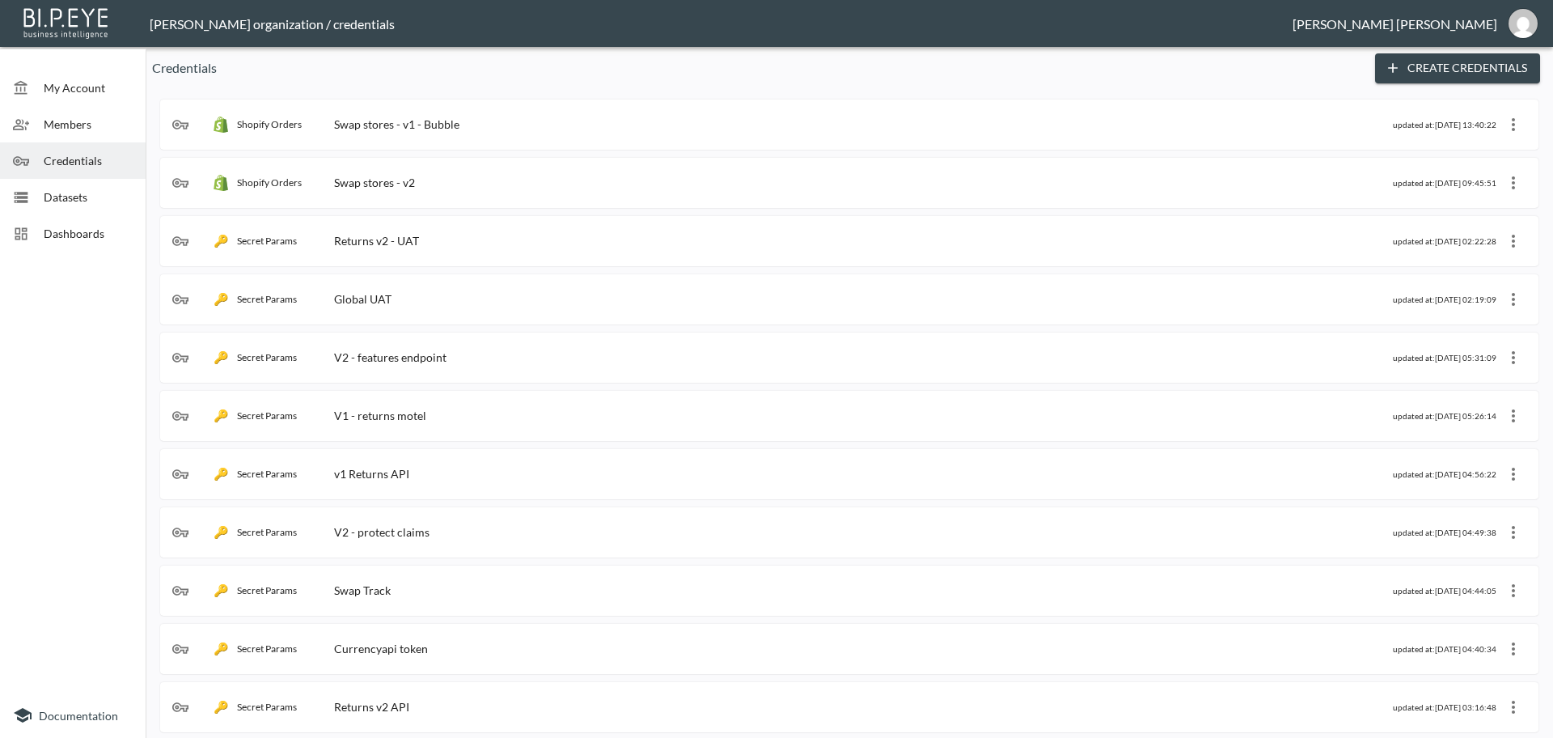
click at [574, 123] on div "Shopify Orders Swap stores - v1 - Bubble" at bounding box center [782, 124] width 1221 height 16
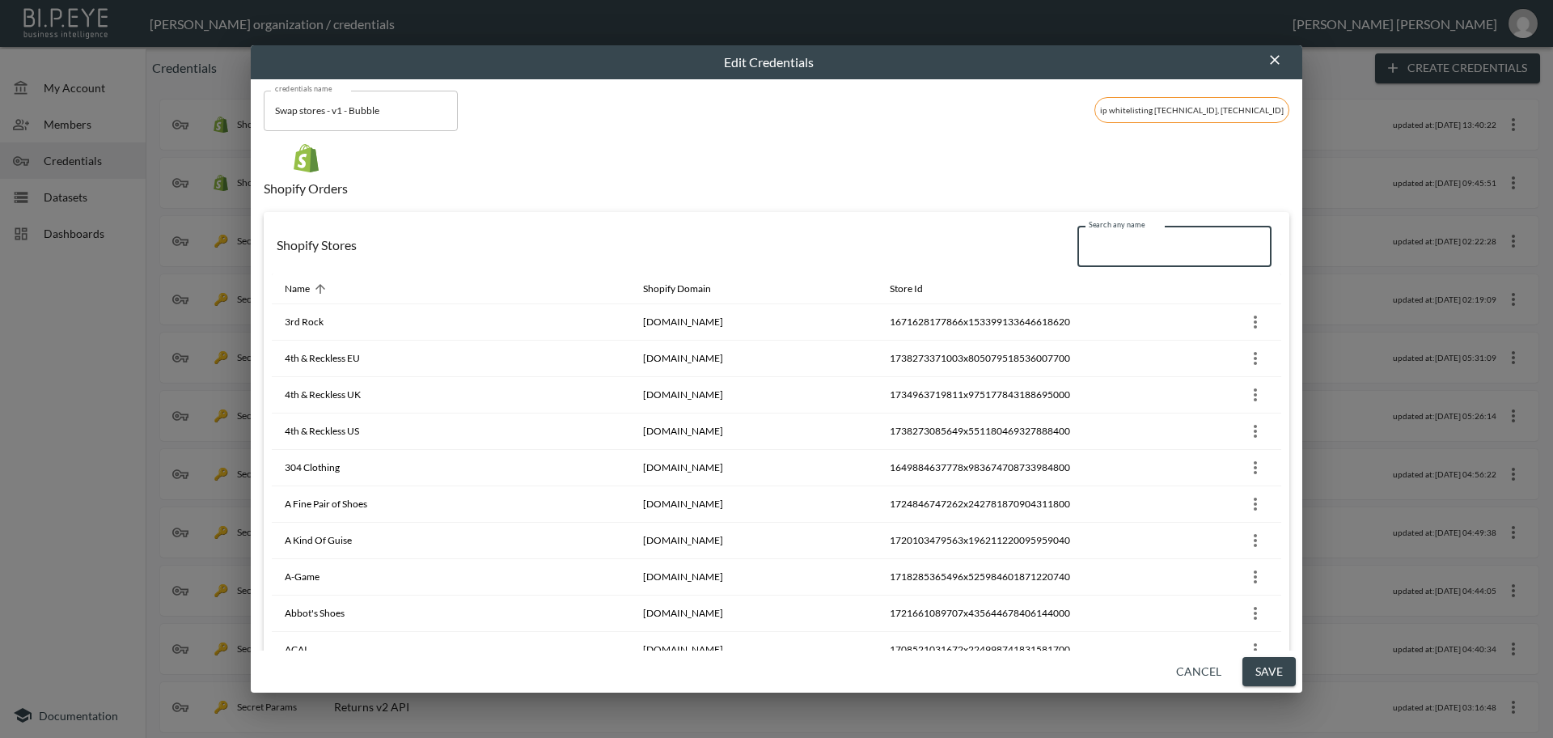
click at [1121, 254] on input "Search any name" at bounding box center [1174, 246] width 194 height 40
paste input "NPS Shoes UK"
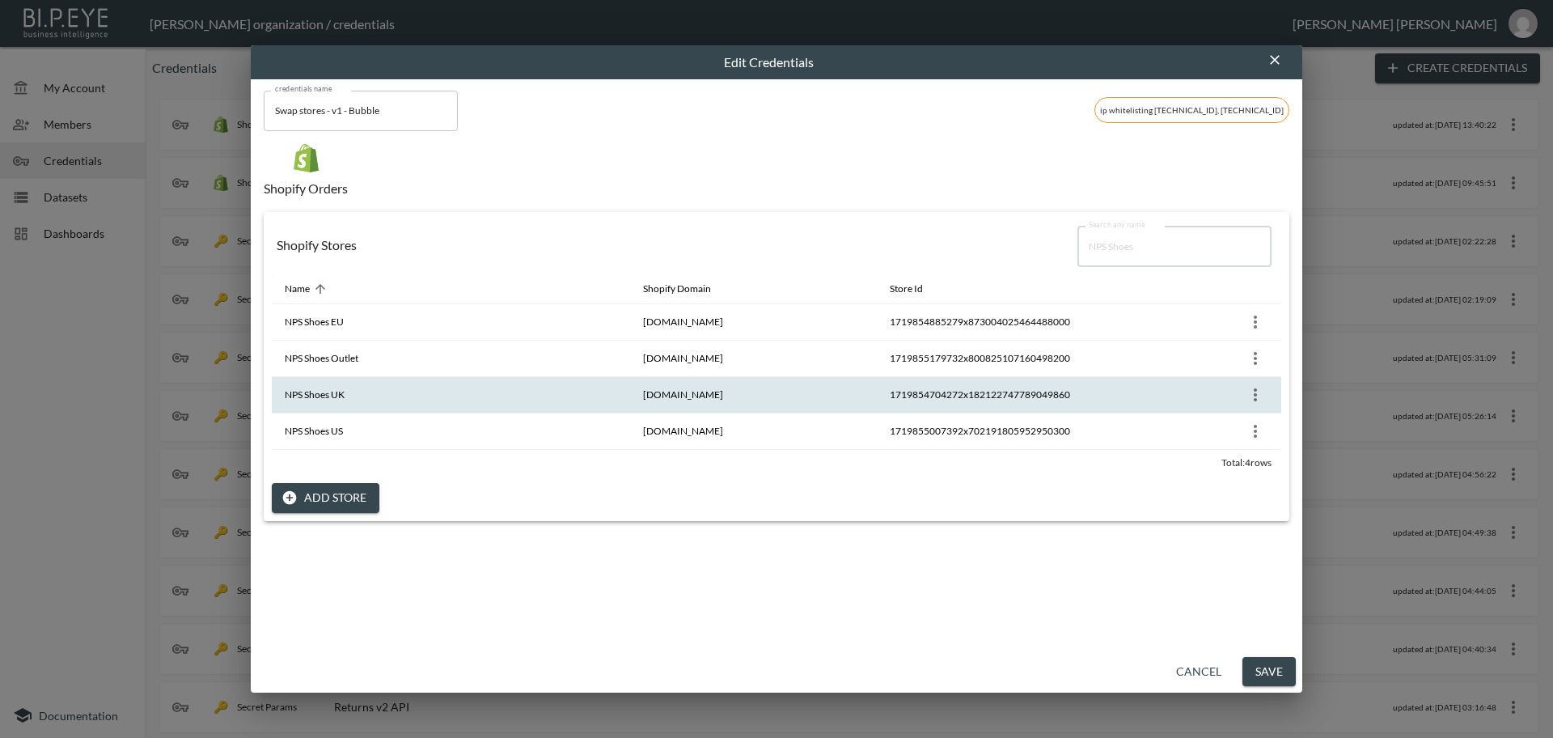
type input "NPS Shoes"
click at [1252, 393] on icon "more" at bounding box center [1255, 394] width 19 height 19
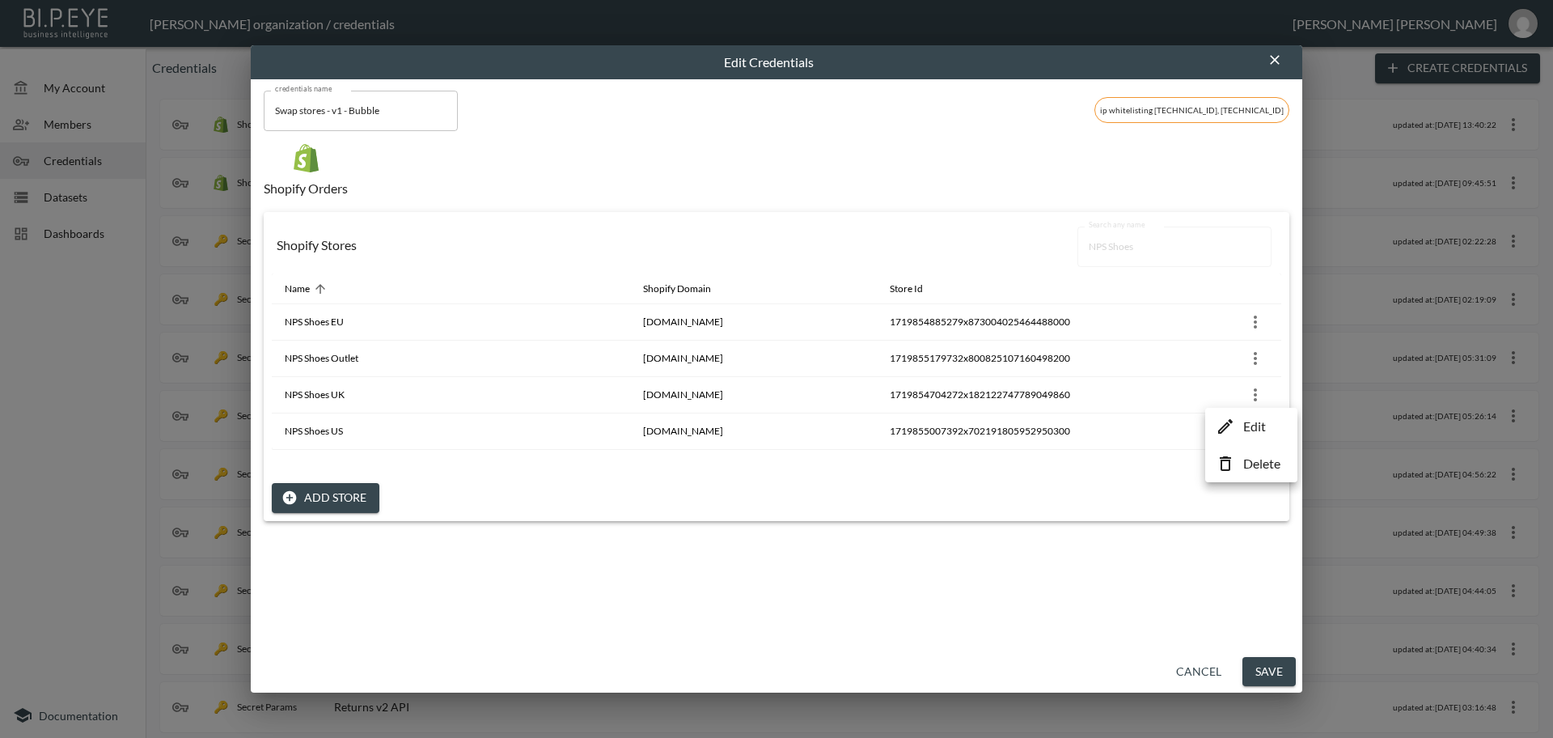
click at [1244, 429] on p "Edit" at bounding box center [1254, 426] width 23 height 19
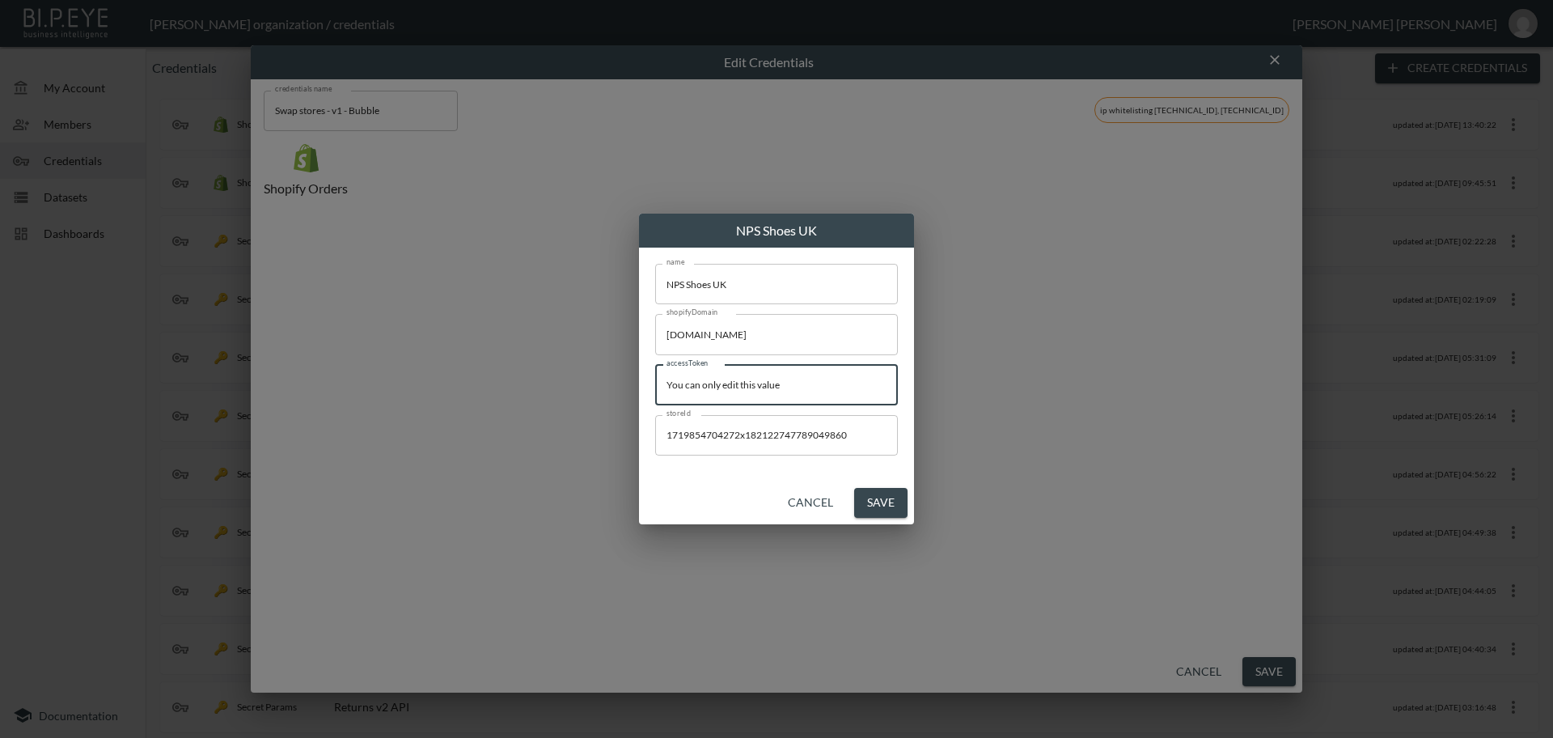
drag, startPoint x: 876, startPoint y: 388, endPoint x: 515, endPoint y: 380, distance: 360.8
click at [515, 380] on div "NPS Shoes UK name NPS Shoes UK name shopifyDomain [DOMAIN_NAME] shopifyDomain a…" at bounding box center [776, 369] width 1553 height 738
paste input "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"
type input "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"
click at [890, 507] on button "Save" at bounding box center [880, 503] width 53 height 30
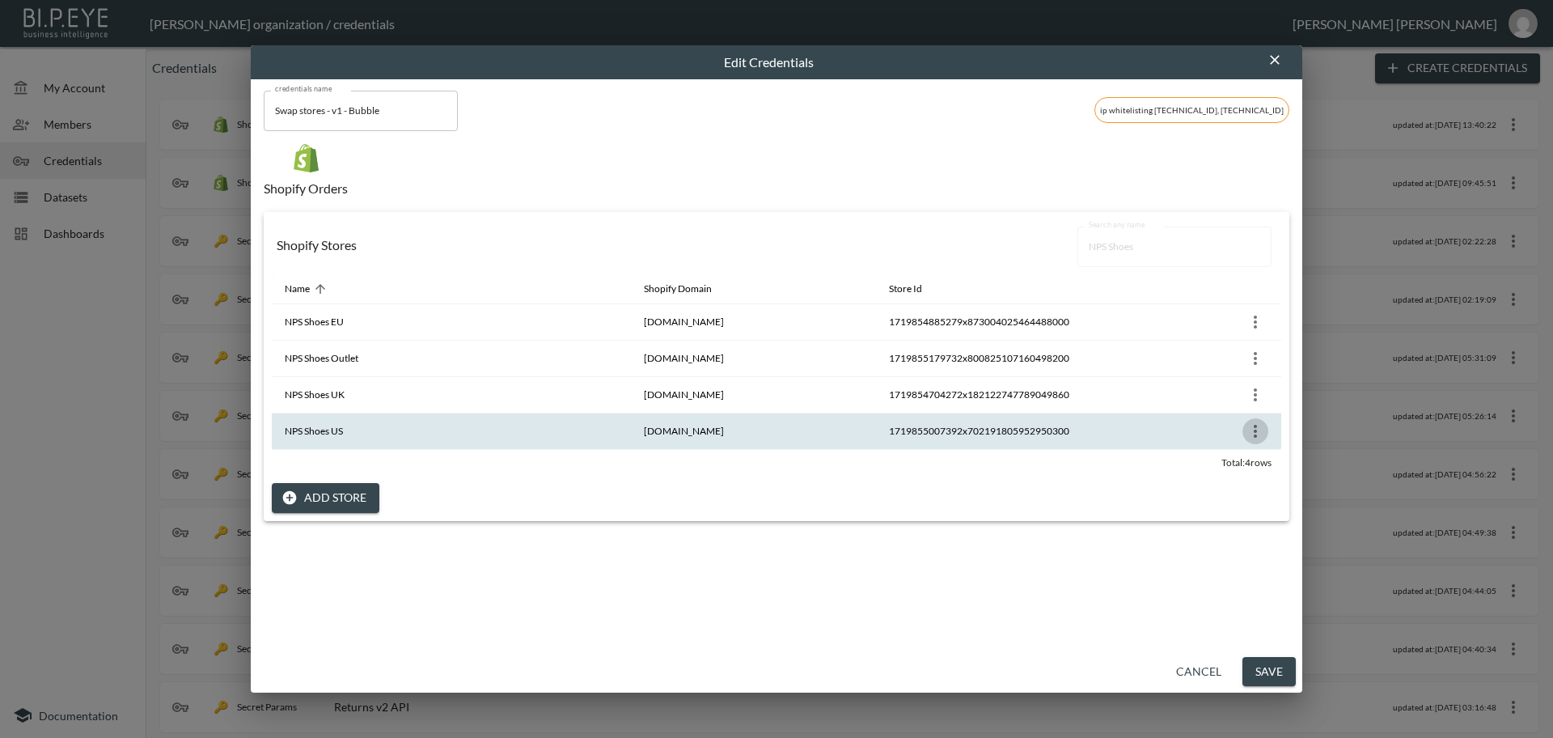
click at [1249, 436] on icon "more" at bounding box center [1255, 430] width 19 height 19
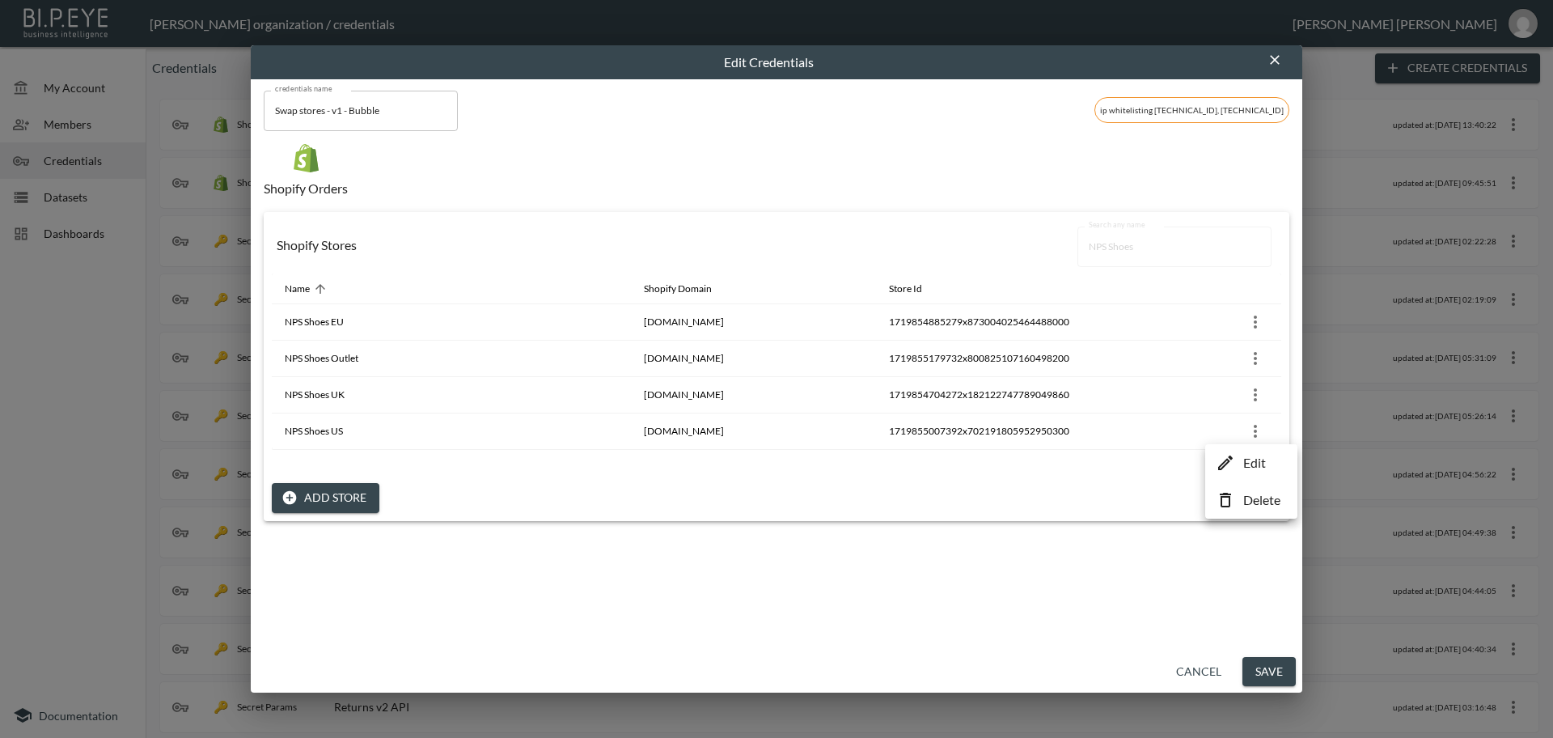
click at [1246, 464] on p "Edit" at bounding box center [1254, 462] width 23 height 19
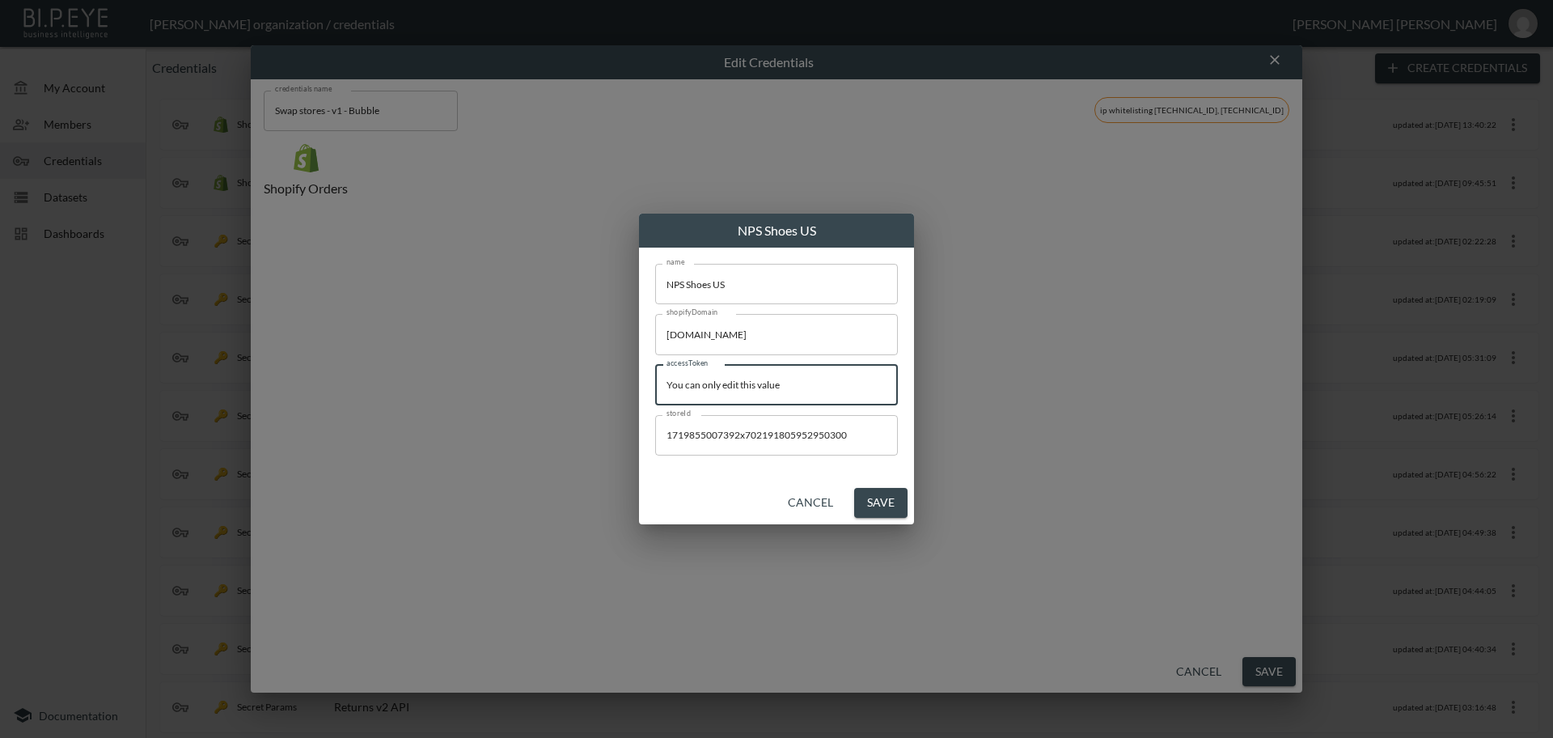
drag, startPoint x: 812, startPoint y: 388, endPoint x: 451, endPoint y: 386, distance: 360.7
click at [451, 386] on div "NPS Shoes US name NPS Shoes US name shopifyDomain [DOMAIN_NAME] shopifyDomain a…" at bounding box center [776, 369] width 1553 height 738
paste input "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"
type input "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"
click at [890, 505] on button "Save" at bounding box center [880, 503] width 53 height 30
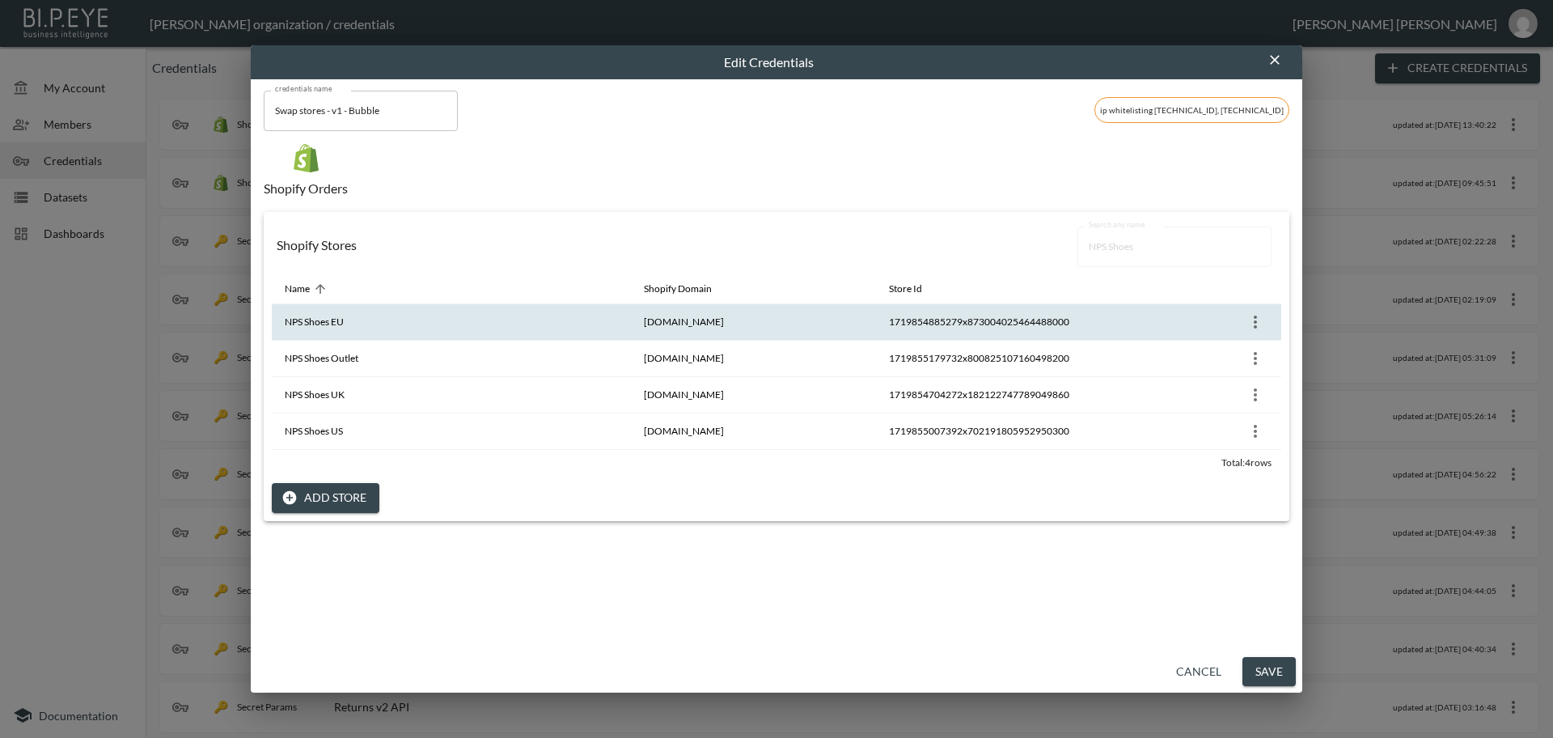
click at [1256, 320] on icon "more" at bounding box center [1255, 321] width 19 height 19
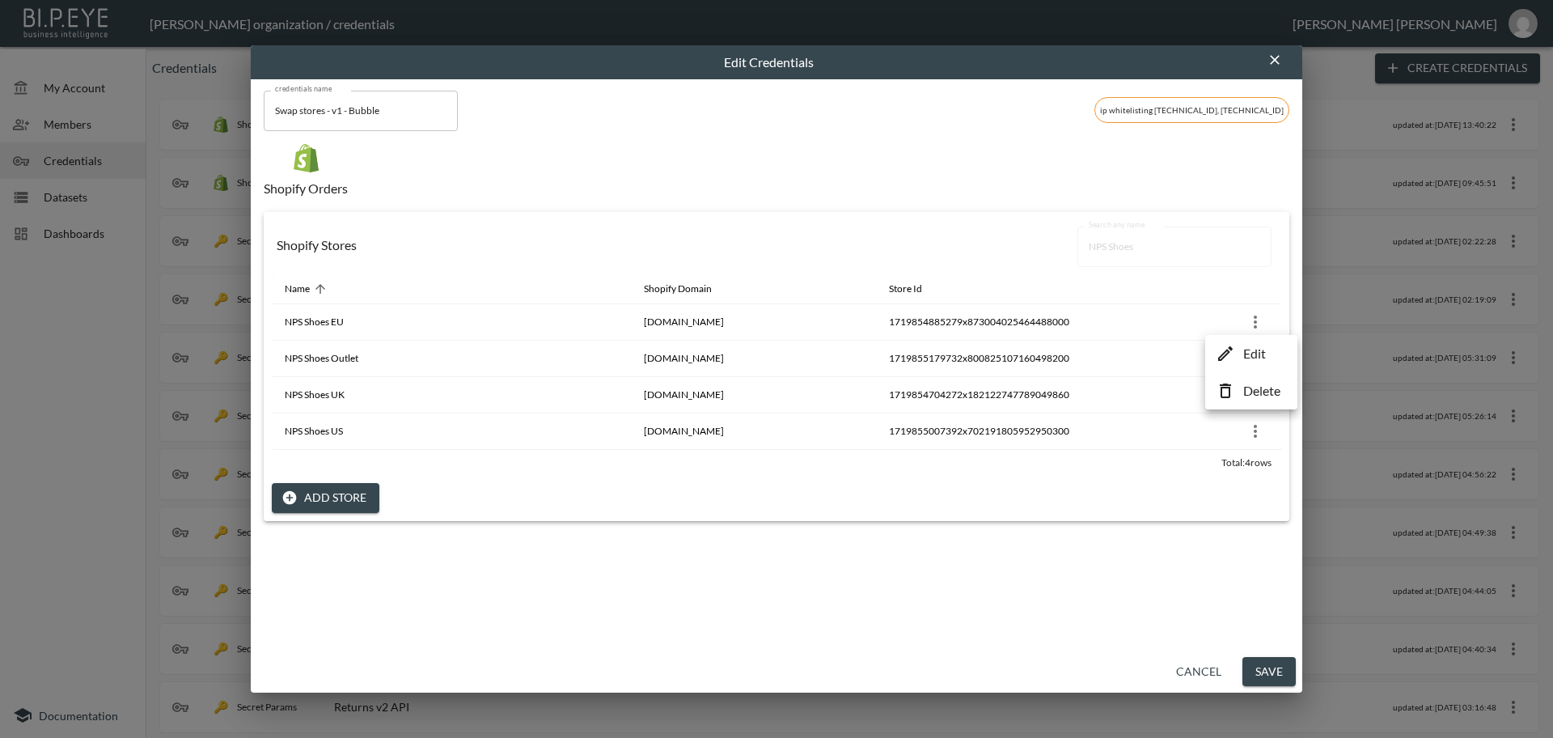
click at [1265, 355] on p "Edit" at bounding box center [1254, 353] width 23 height 19
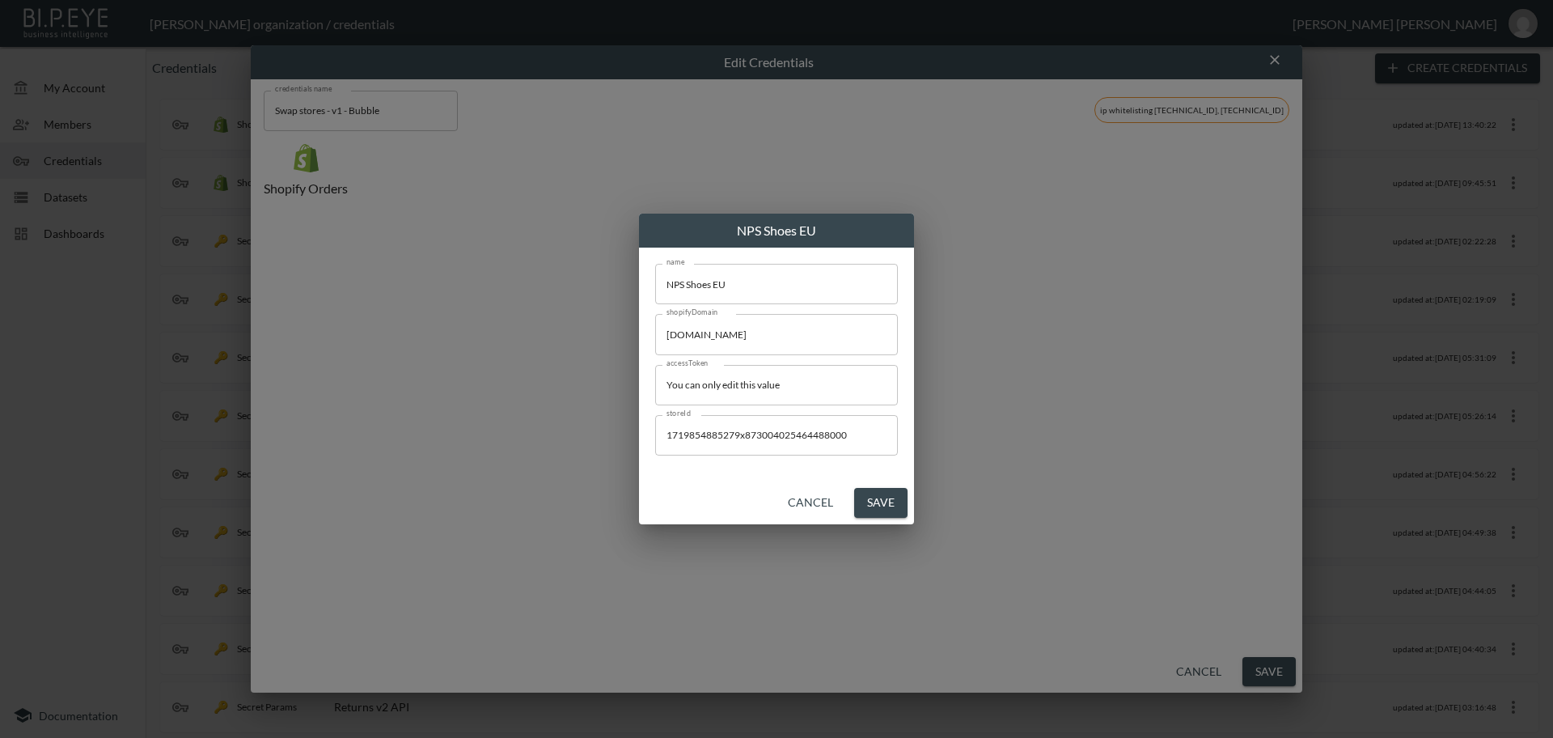
drag, startPoint x: 823, startPoint y: 382, endPoint x: 417, endPoint y: 350, distance: 408.1
click at [417, 350] on div "NPS Shoes EU name NPS Shoes EU name shopifyDomain [DOMAIN_NAME] shopifyDomain a…" at bounding box center [776, 369] width 1553 height 738
paste input "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"
type input "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"
click at [889, 505] on button "Save" at bounding box center [880, 503] width 53 height 30
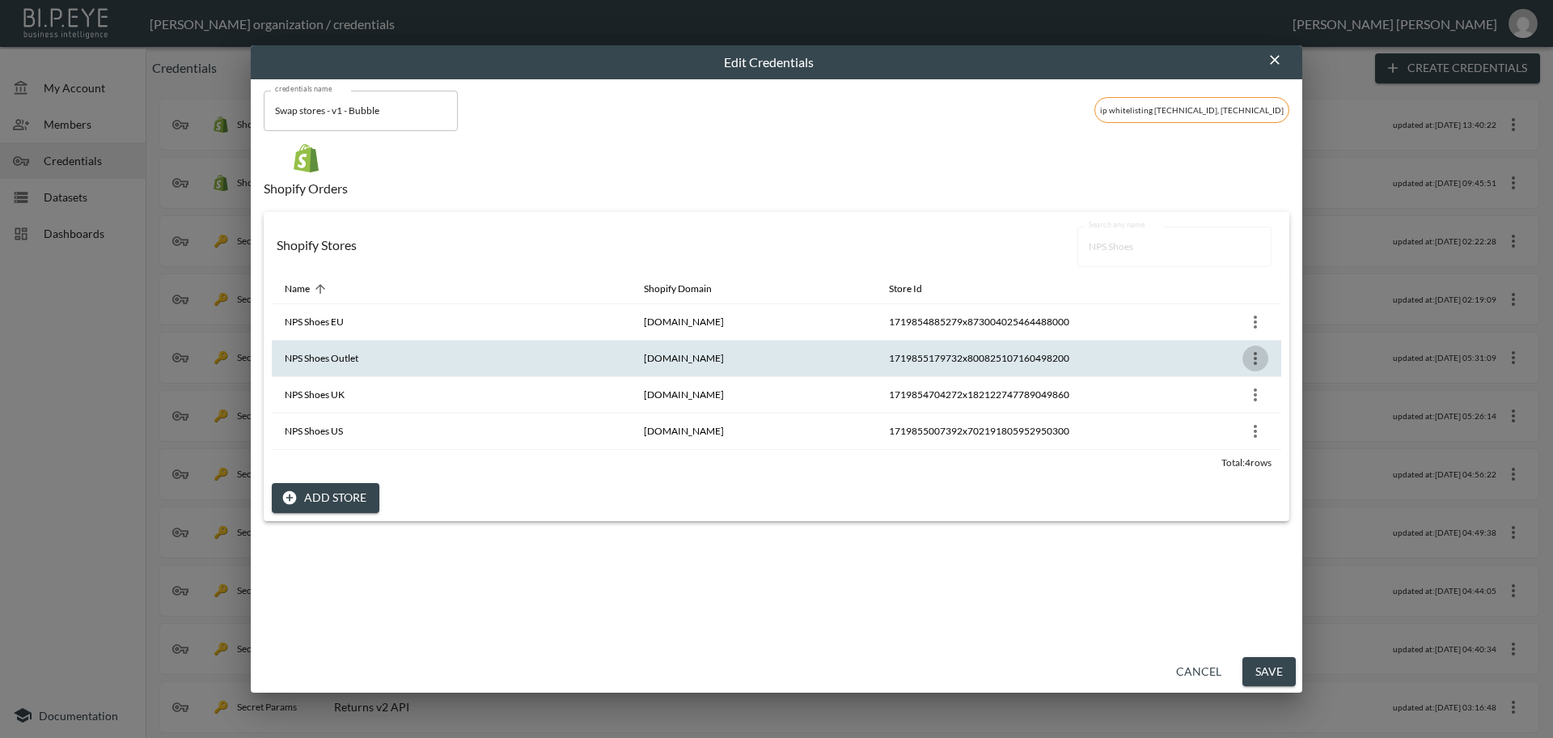
click at [1248, 360] on icon "more" at bounding box center [1255, 358] width 19 height 19
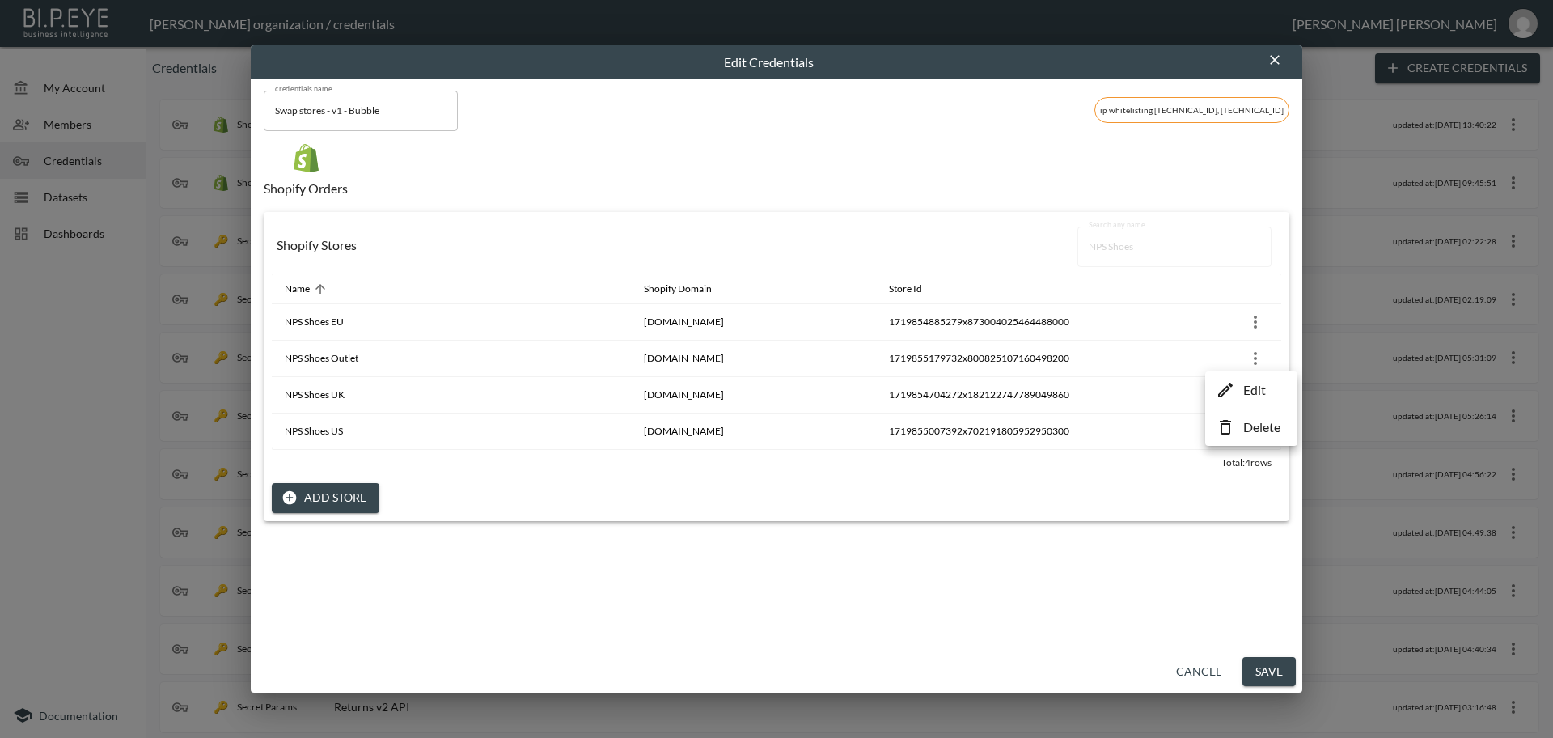
click at [1243, 391] on p "Edit" at bounding box center [1254, 389] width 23 height 19
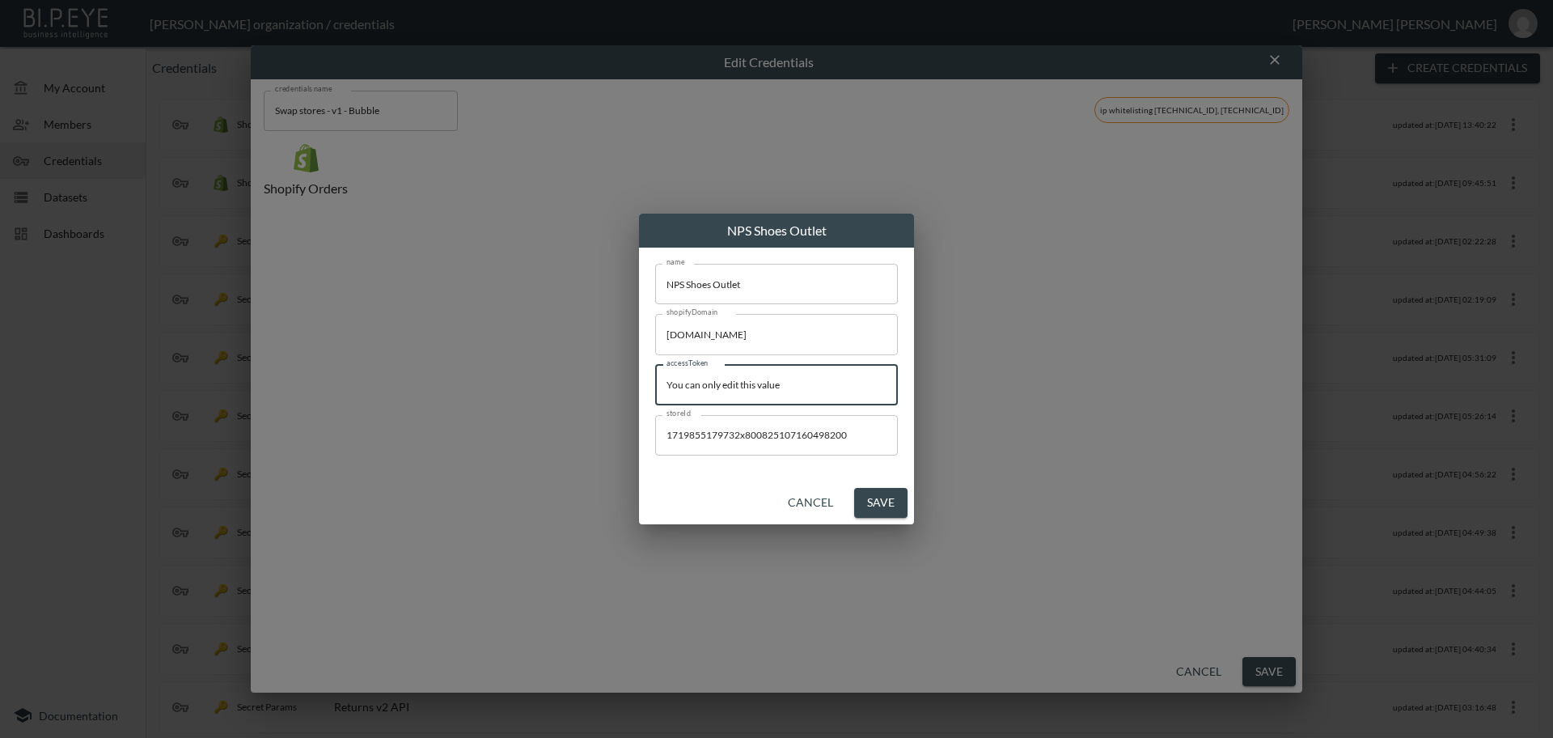
drag, startPoint x: 820, startPoint y: 385, endPoint x: 501, endPoint y: 367, distance: 320.0
click at [501, 367] on div "NPS Shoes Outlet name NPS Shoes Outlet name shopifyDomain [DOMAIN_NAME] shopify…" at bounding box center [776, 369] width 1553 height 738
paste input "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"
type input "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"
click at [885, 501] on button "Save" at bounding box center [880, 503] width 53 height 30
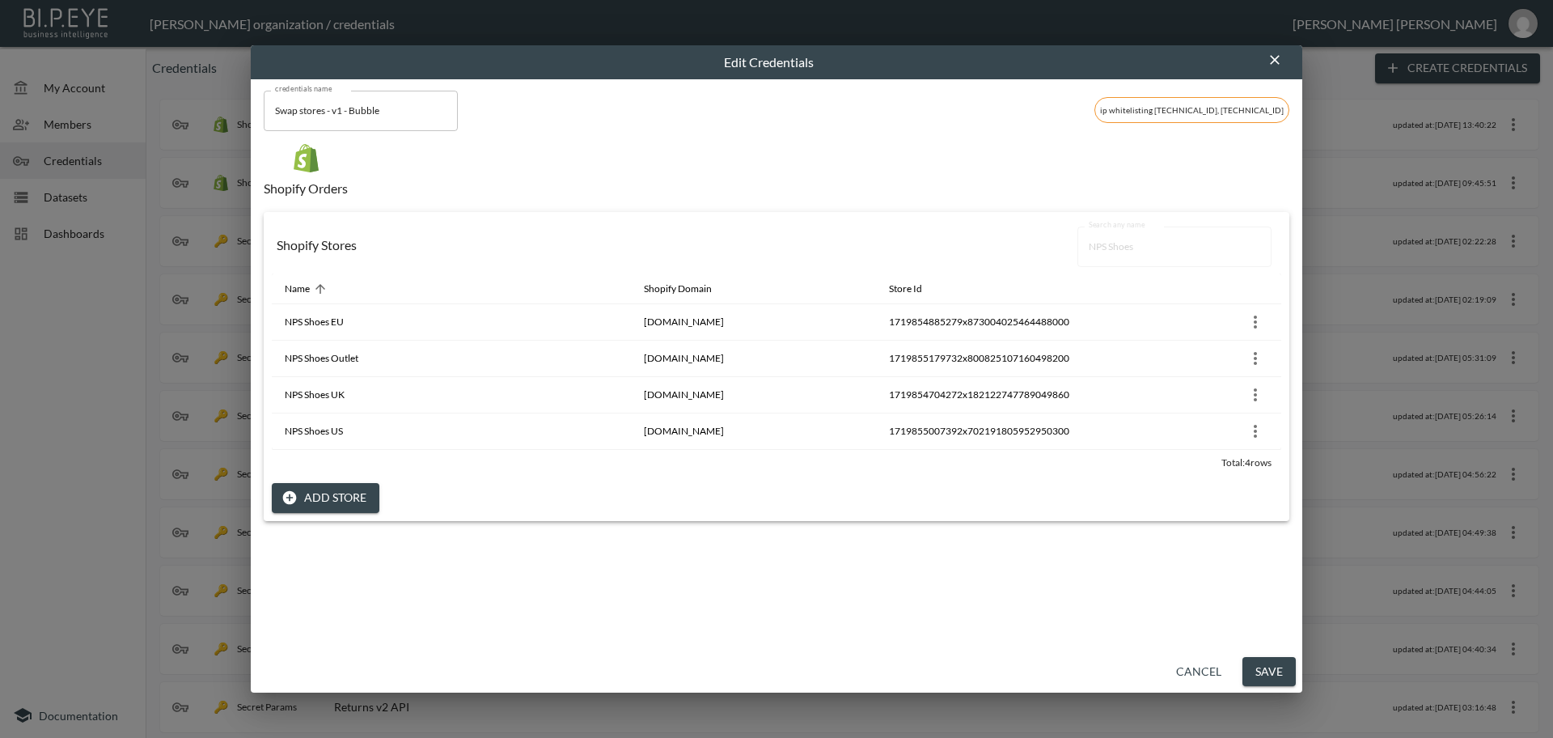
click at [1267, 666] on button "Save" at bounding box center [1268, 672] width 53 height 30
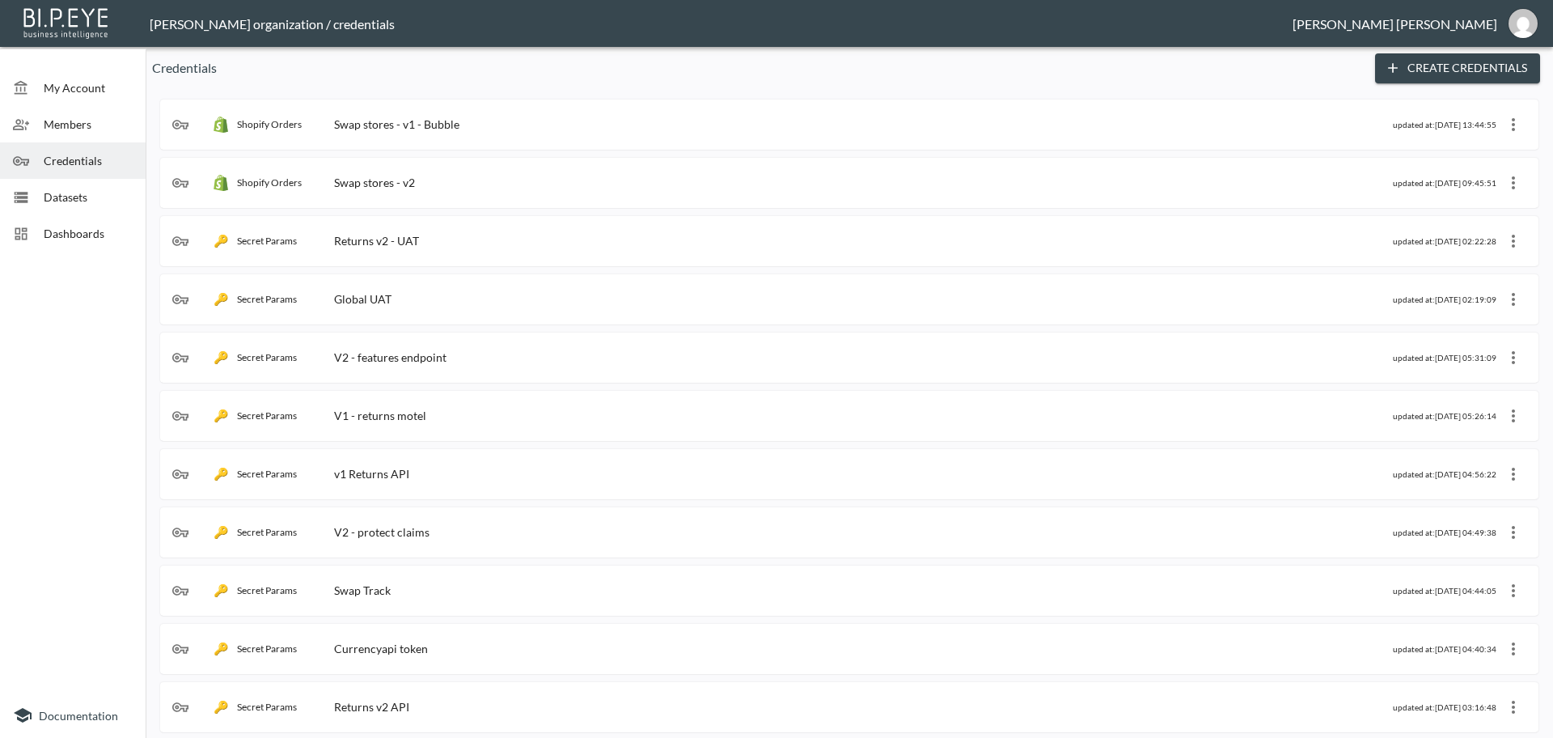
click at [502, 127] on div "Shopify Orders Swap stores - v1 - Bubble" at bounding box center [782, 124] width 1221 height 16
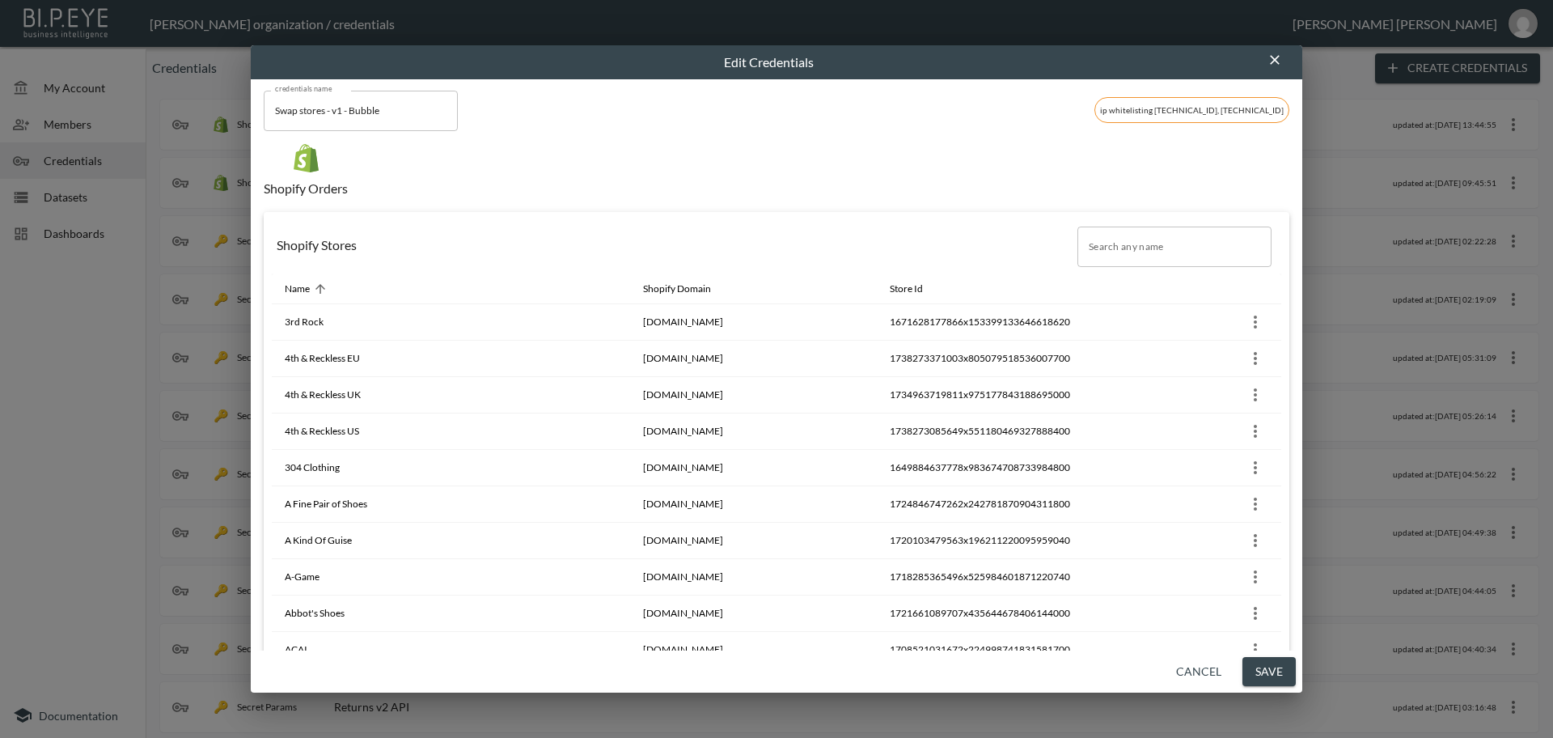
click at [1137, 247] on input "Search any name" at bounding box center [1174, 246] width 194 height 40
paste input "Prints Avenue"
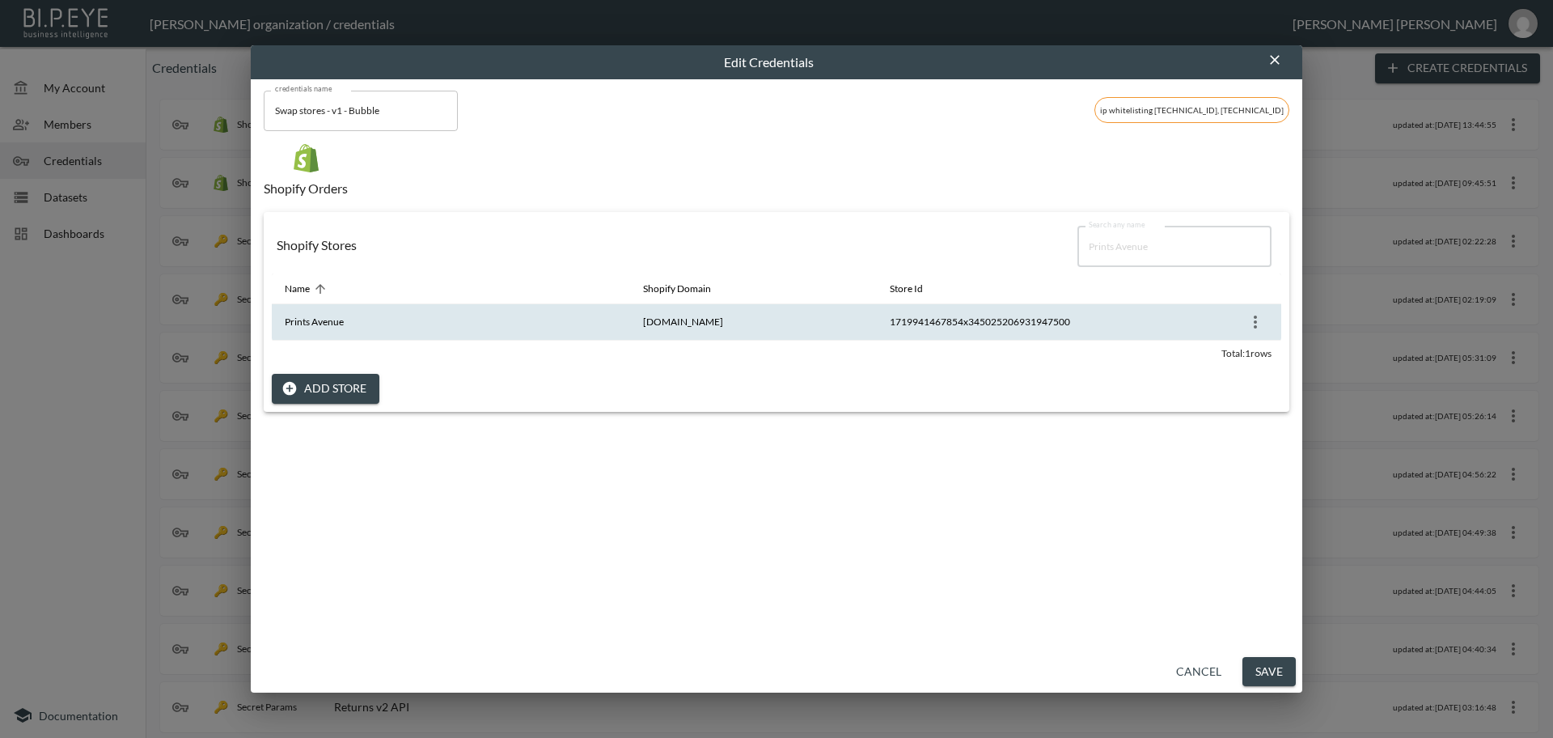
type input "Prints Avenue"
click at [1252, 325] on icon "more" at bounding box center [1255, 321] width 19 height 19
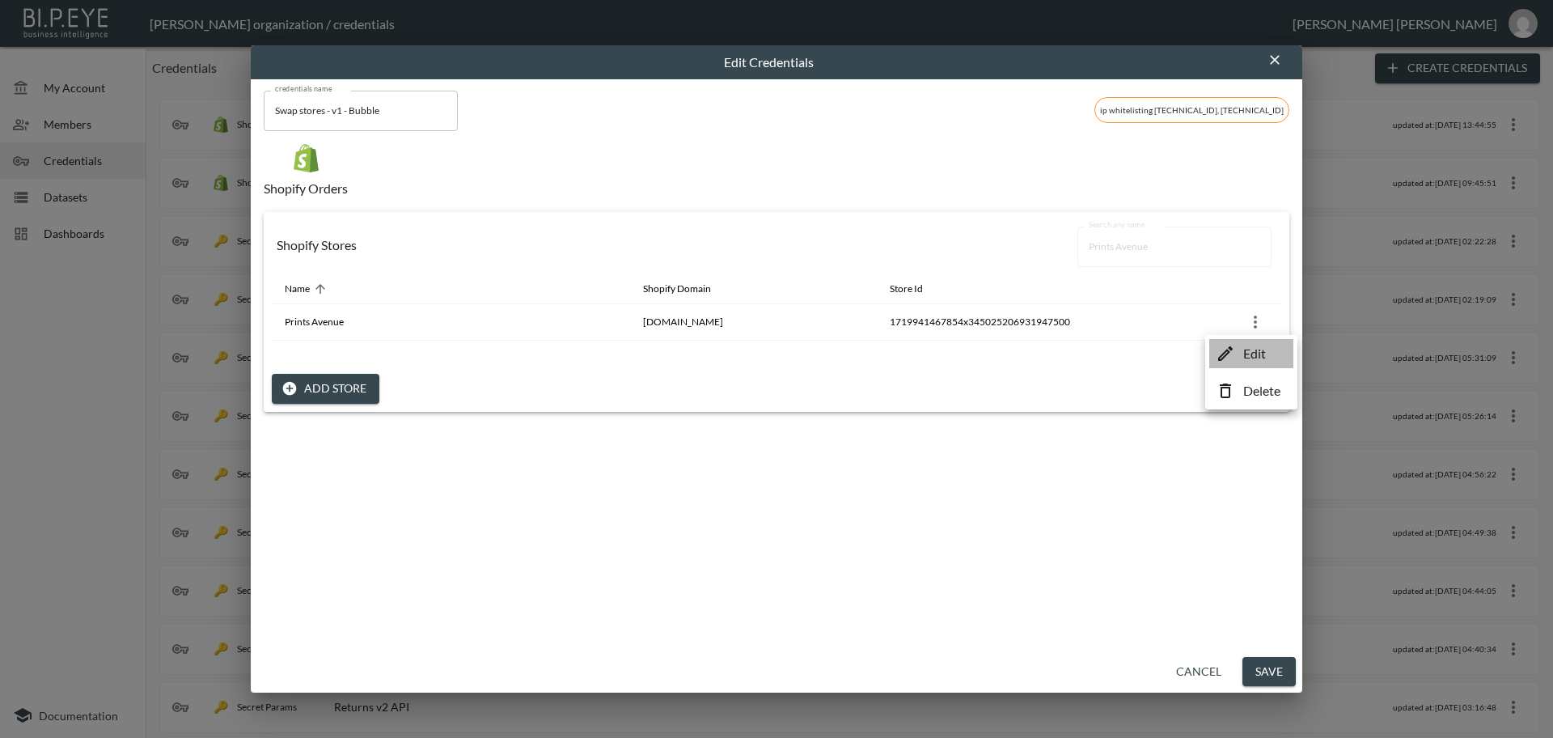
click at [1263, 357] on p "Edit" at bounding box center [1254, 353] width 23 height 19
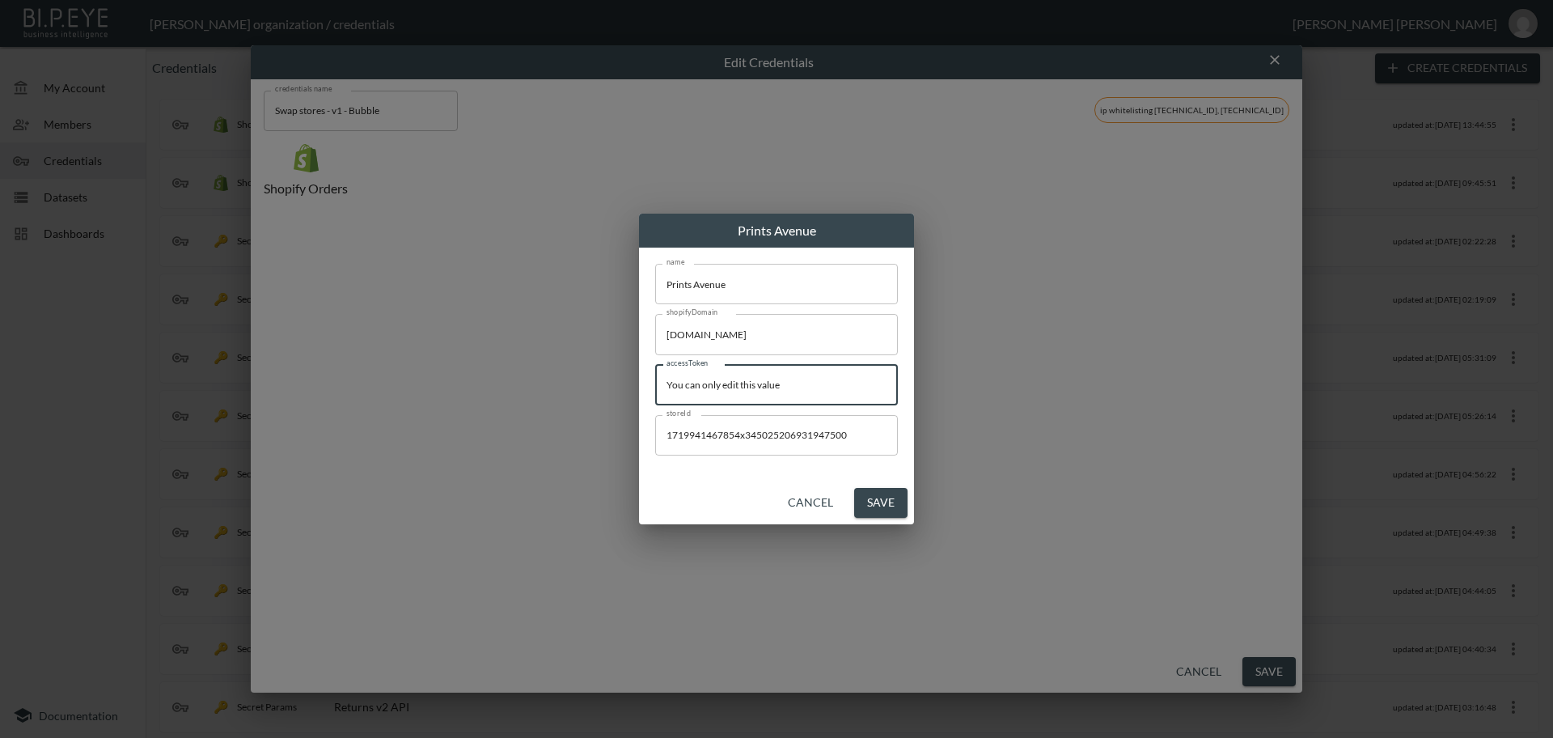
click at [483, 373] on div "Prints Avenue name Prints Avenue name shopifyDomain [DOMAIN_NAME] shopifyDomain…" at bounding box center [776, 369] width 1553 height 738
paste input "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"
type input "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"
click at [886, 502] on button "Save" at bounding box center [880, 503] width 53 height 30
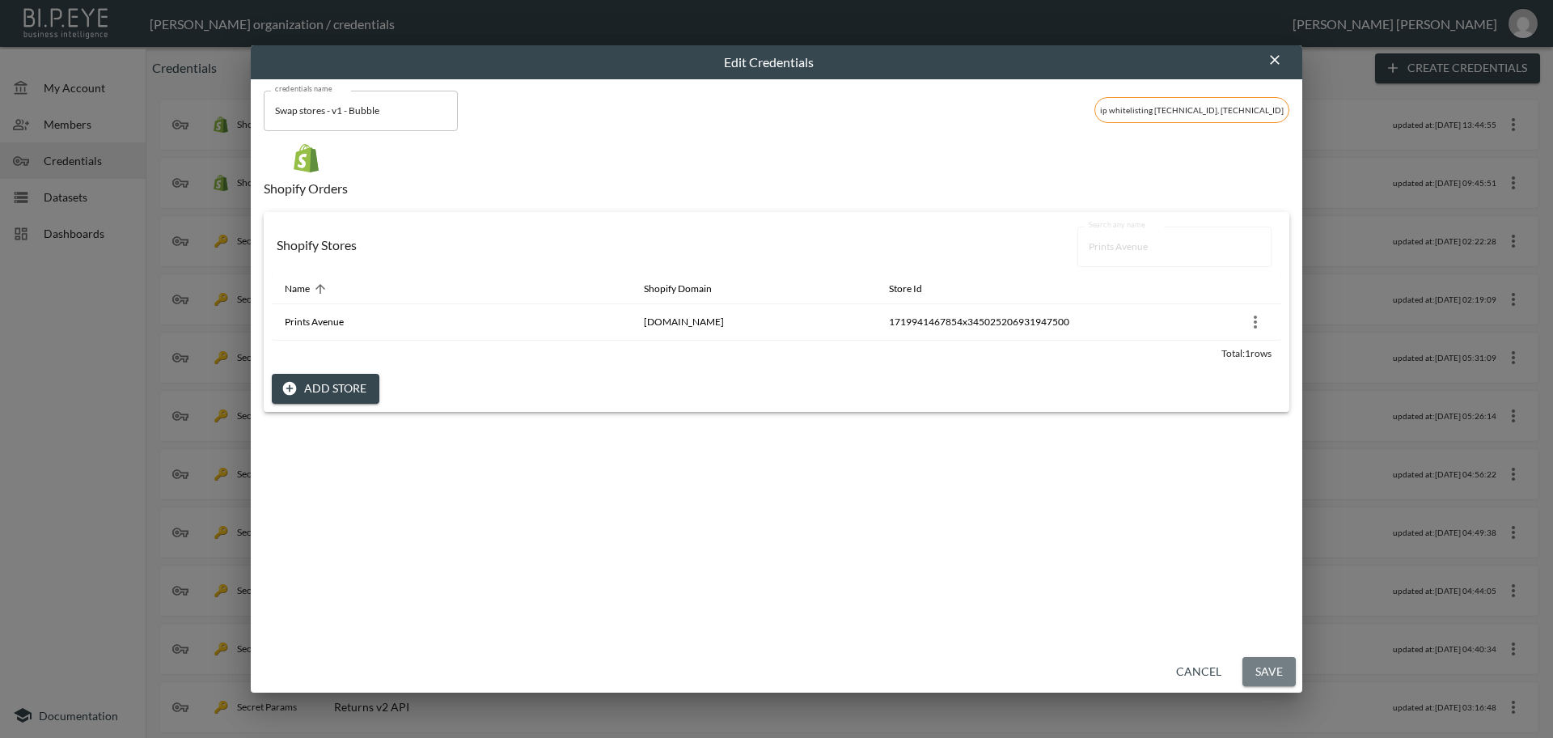
click at [1281, 675] on button "Save" at bounding box center [1268, 672] width 53 height 30
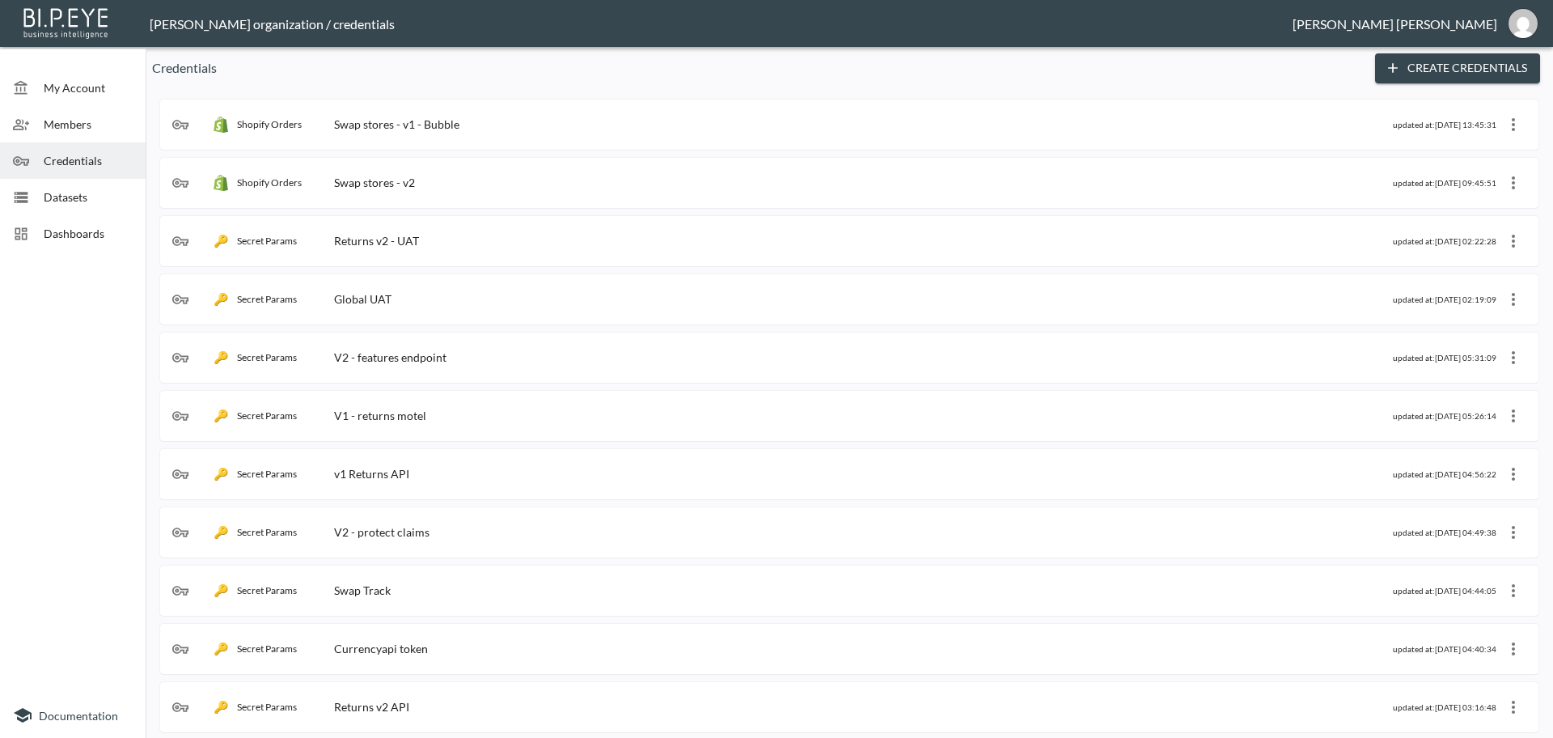
click at [714, 130] on div "Shopify Orders Swap stores - v1 - Bubble" at bounding box center [782, 124] width 1221 height 16
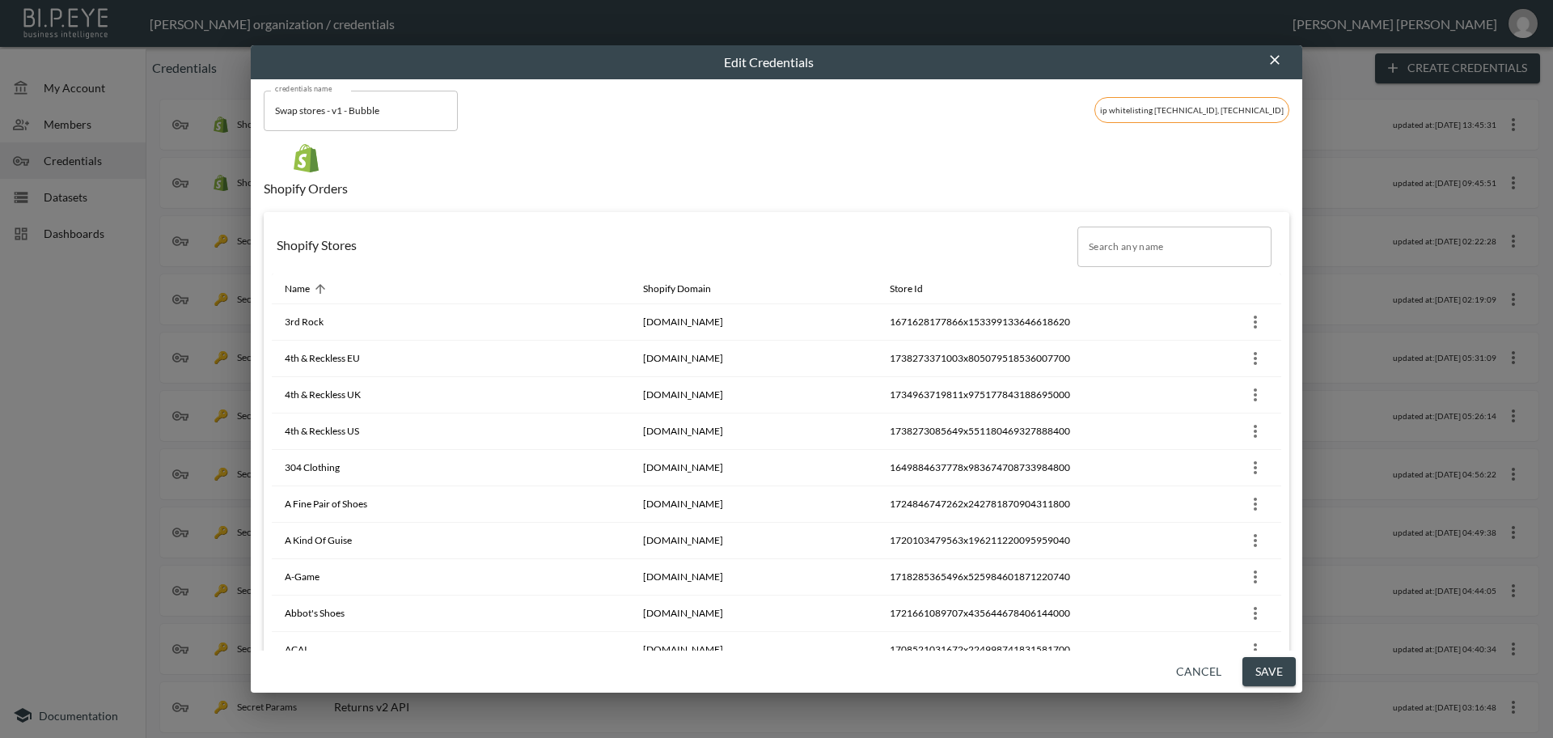
click at [1132, 248] on input "Search any name" at bounding box center [1174, 246] width 194 height 40
paste input "[PERSON_NAME] Jewellery"
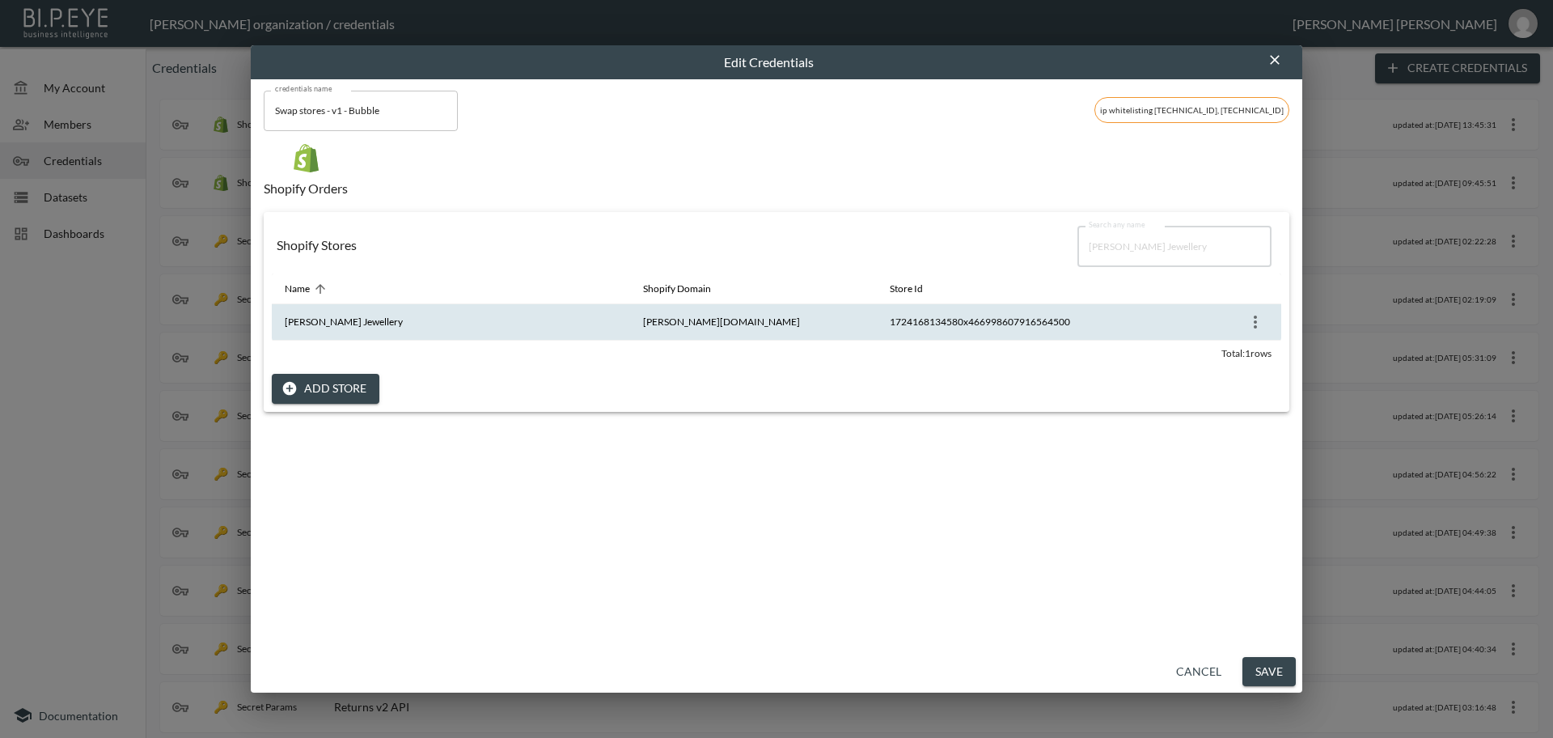
type input "[PERSON_NAME] Jewellery"
click at [1248, 319] on icon "more" at bounding box center [1255, 321] width 19 height 19
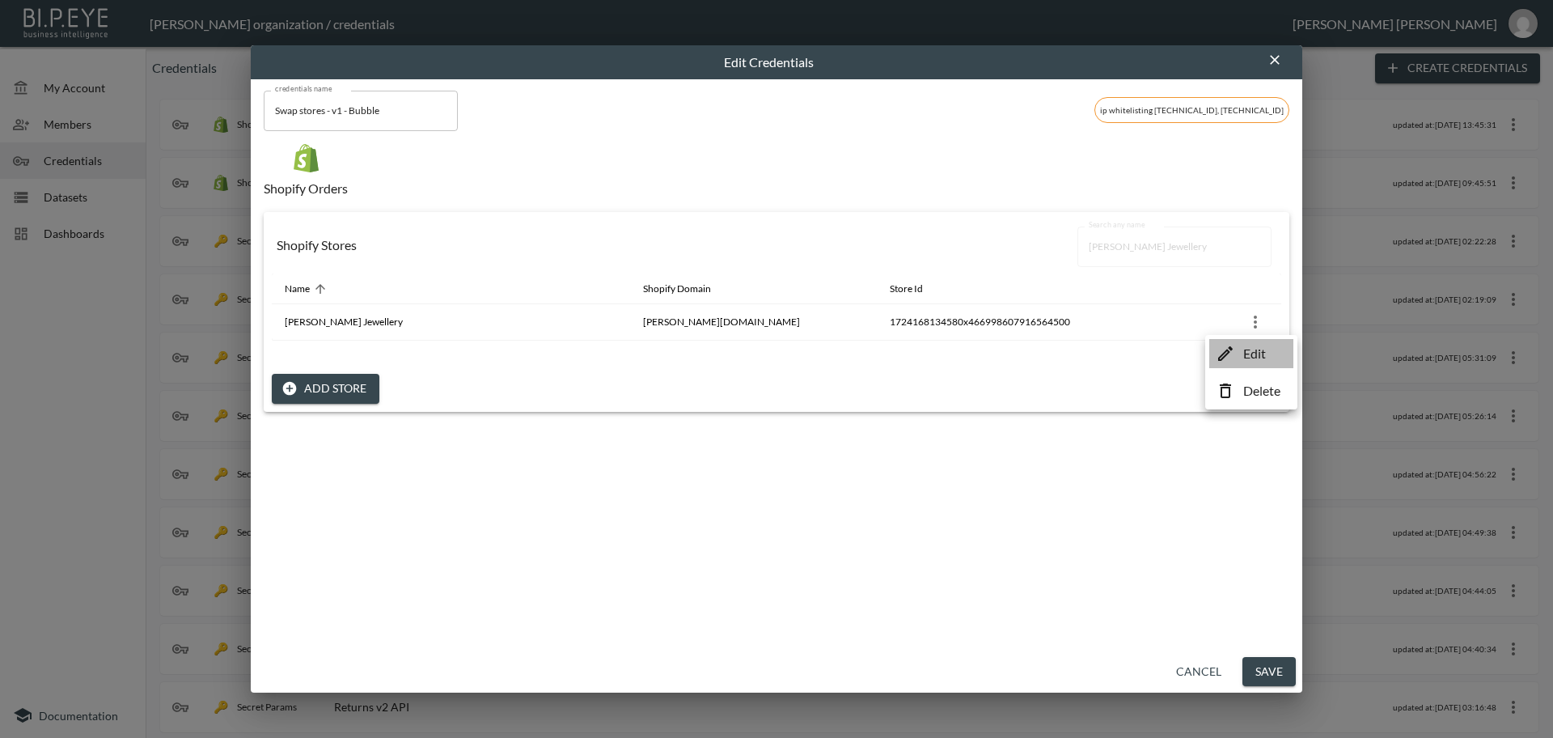
click at [1250, 353] on p "Edit" at bounding box center [1254, 353] width 23 height 19
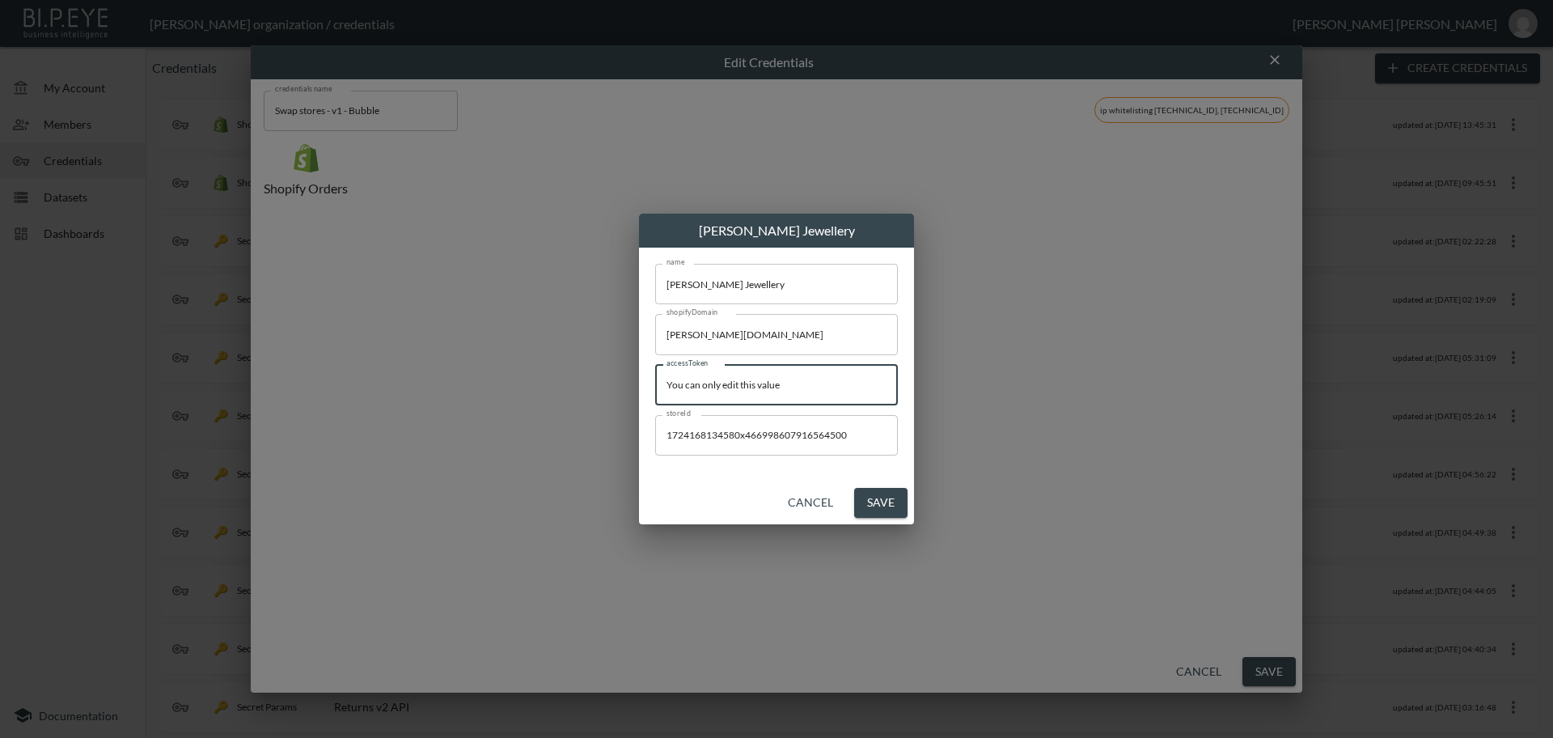
drag, startPoint x: 819, startPoint y: 384, endPoint x: 489, endPoint y: 379, distance: 330.1
click at [489, 379] on div "[PERSON_NAME] Jewellery name [PERSON_NAME] Jewellery name shopifyDomain [PERSON…" at bounding box center [776, 369] width 1553 height 738
paste input "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"
type input "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"
click at [886, 501] on button "Save" at bounding box center [880, 503] width 53 height 30
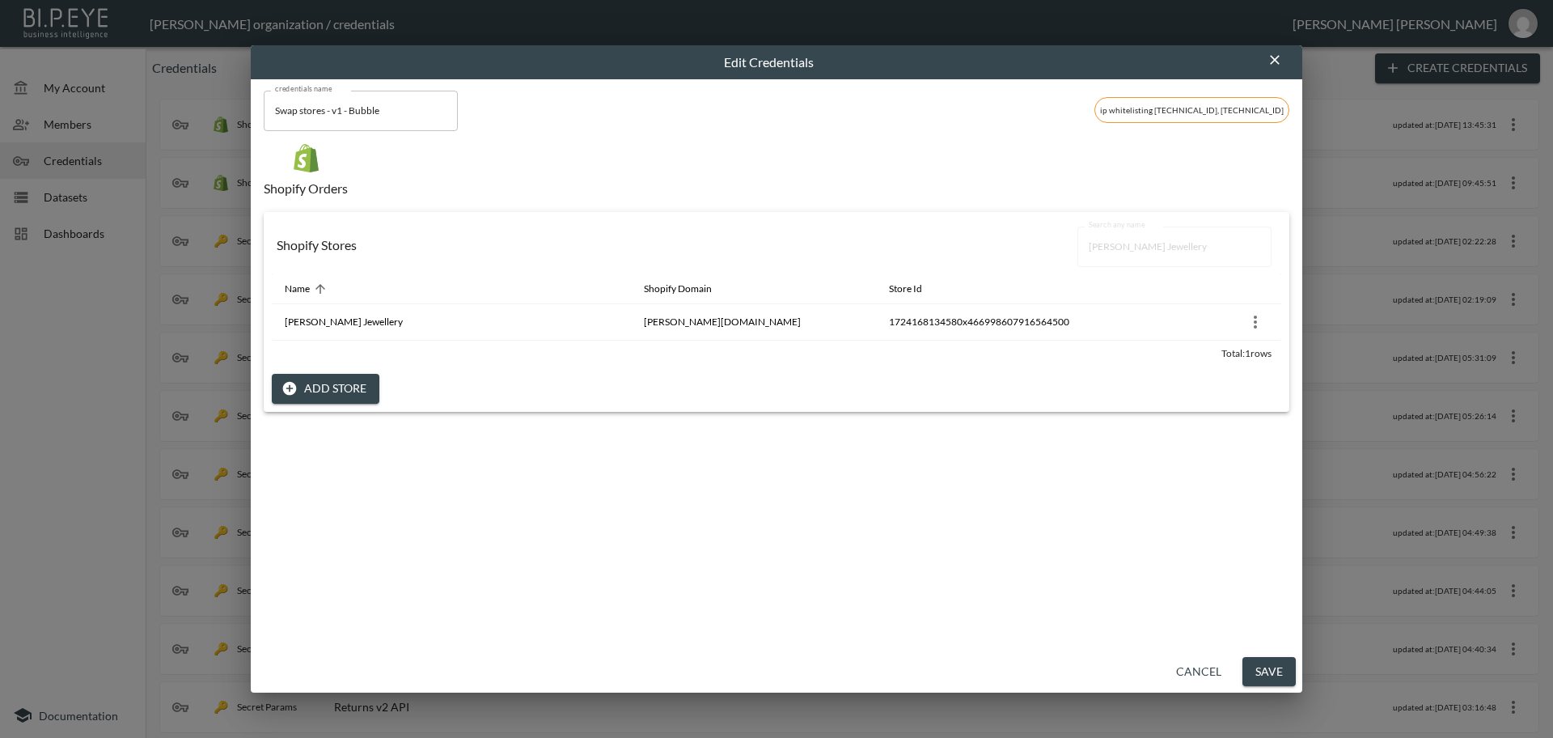
click at [1267, 668] on button "Save" at bounding box center [1268, 672] width 53 height 30
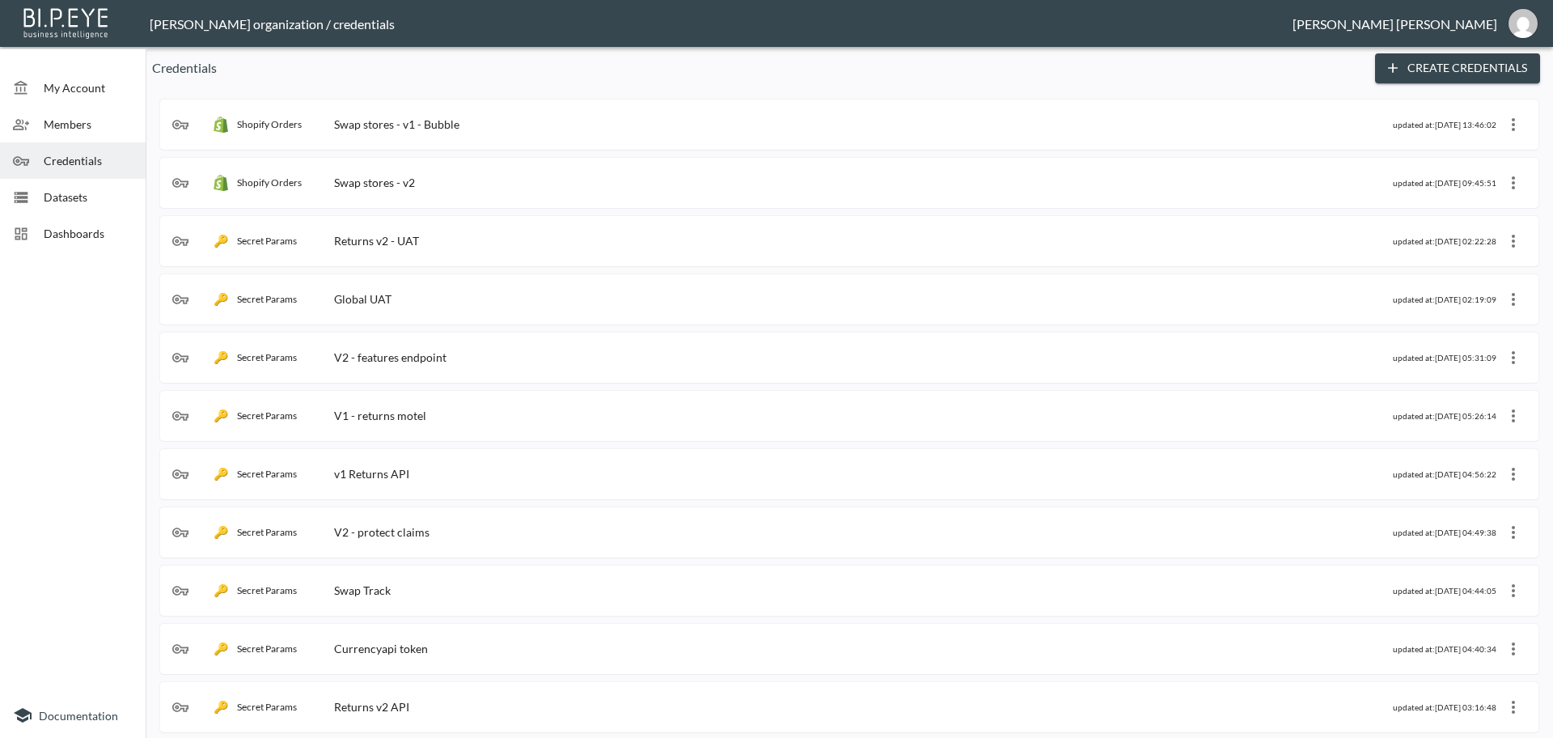
click at [460, 108] on div "Shopify Orders Swap stores - v1 - Bubble updated at: [DATE] 13:46:02" at bounding box center [849, 124] width 1378 height 50
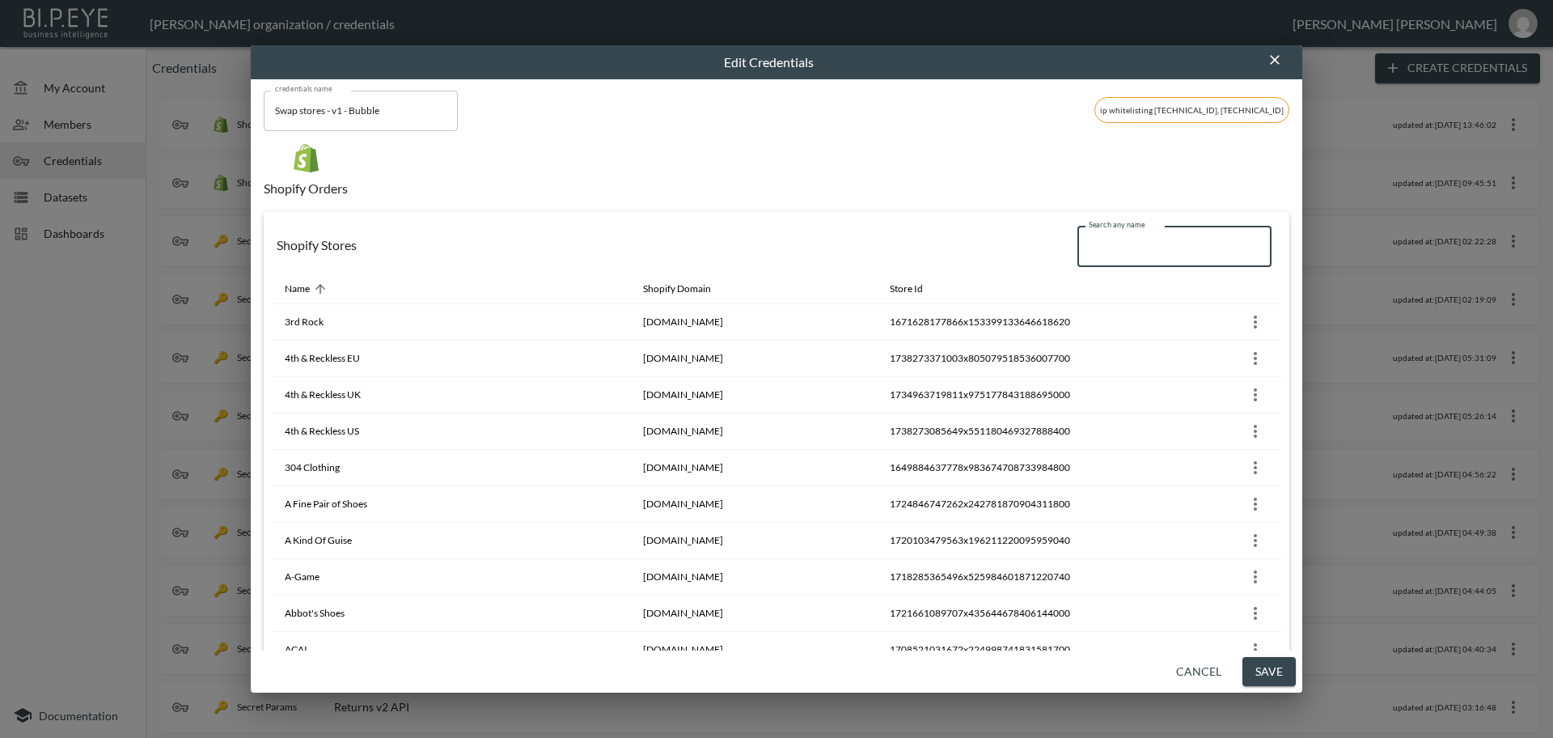
click at [1112, 249] on input "Search any name" at bounding box center [1174, 246] width 194 height 40
paste input "GERMAN KABIRSKI"
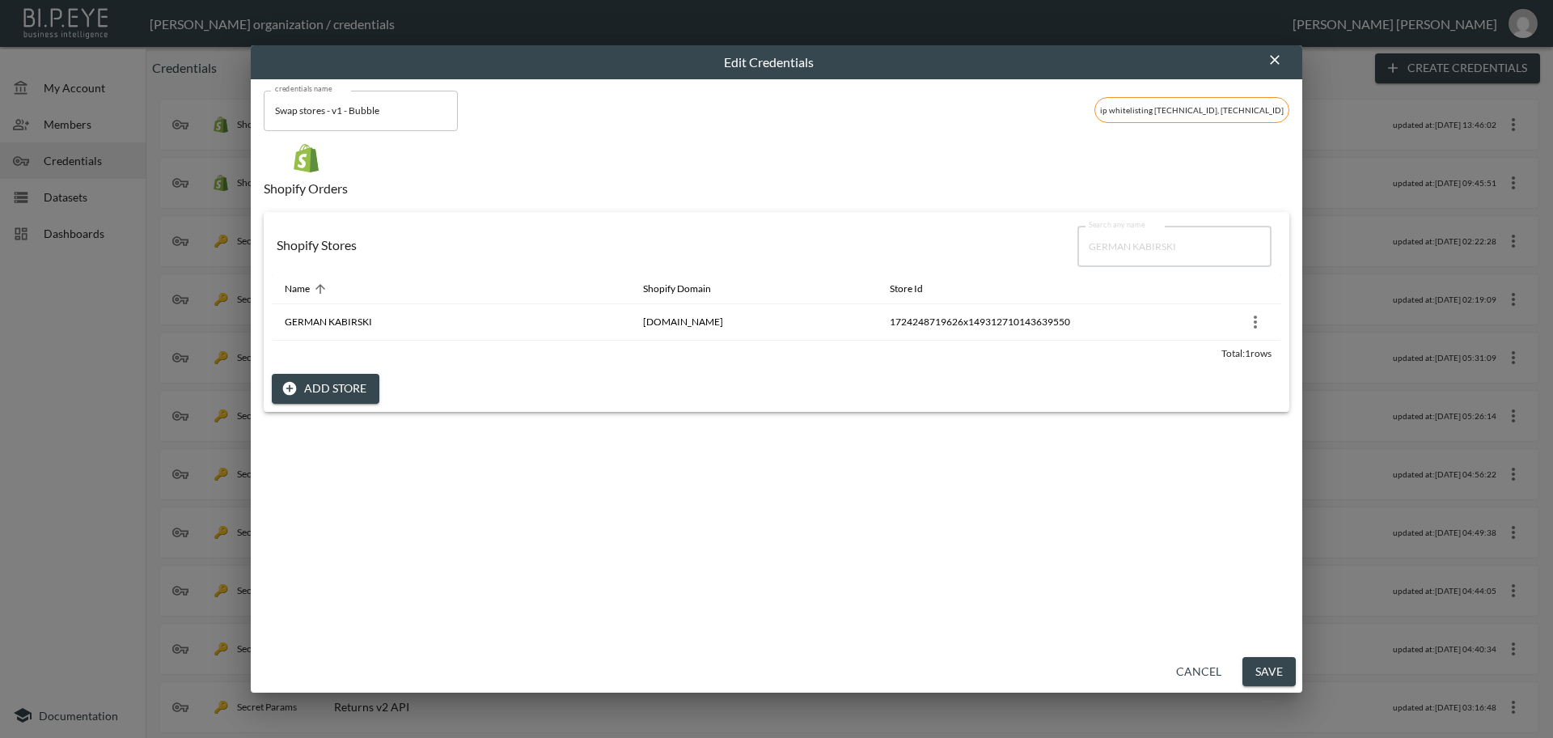
type input "GERMAN KABIRSKI"
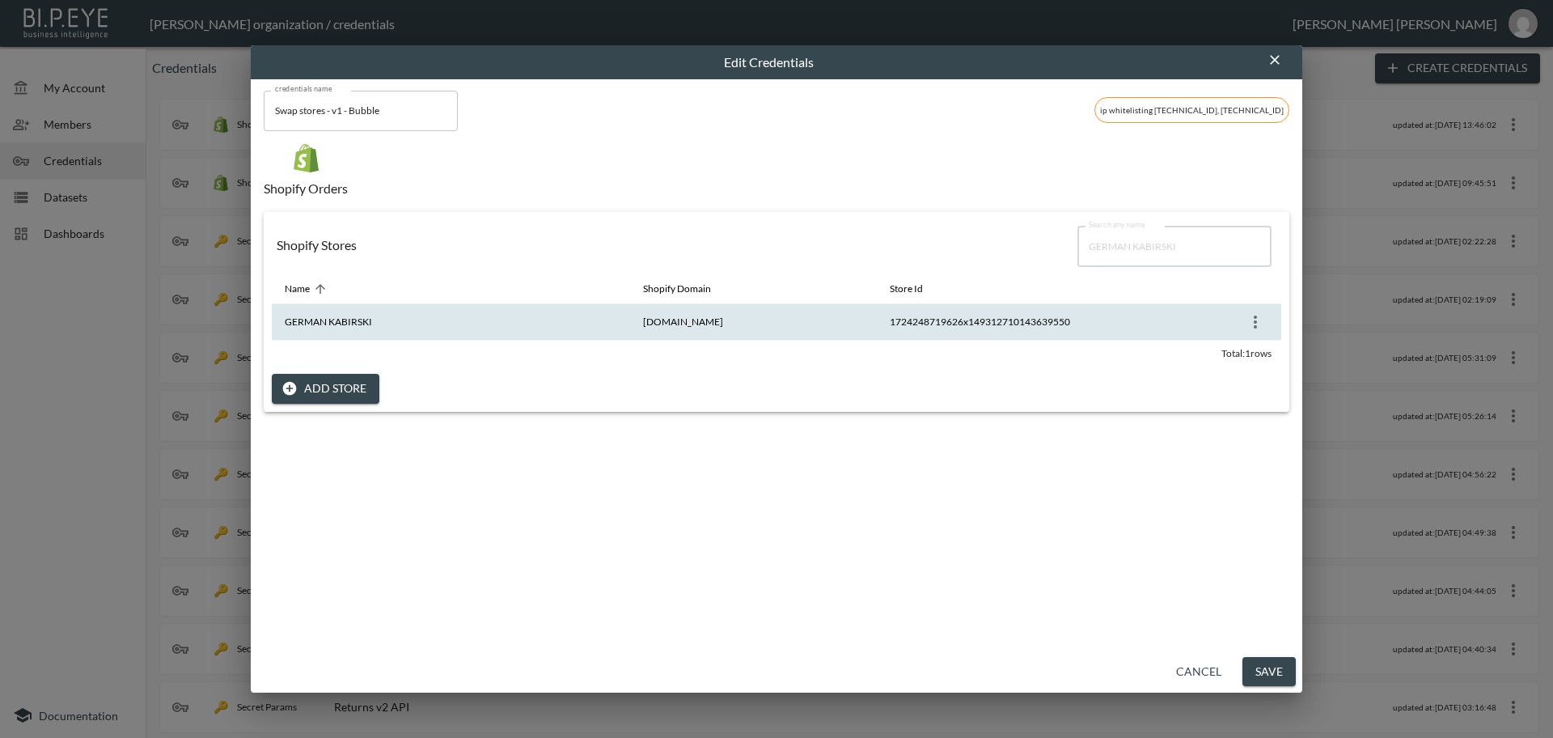
click at [1254, 323] on icon "more" at bounding box center [1255, 321] width 19 height 19
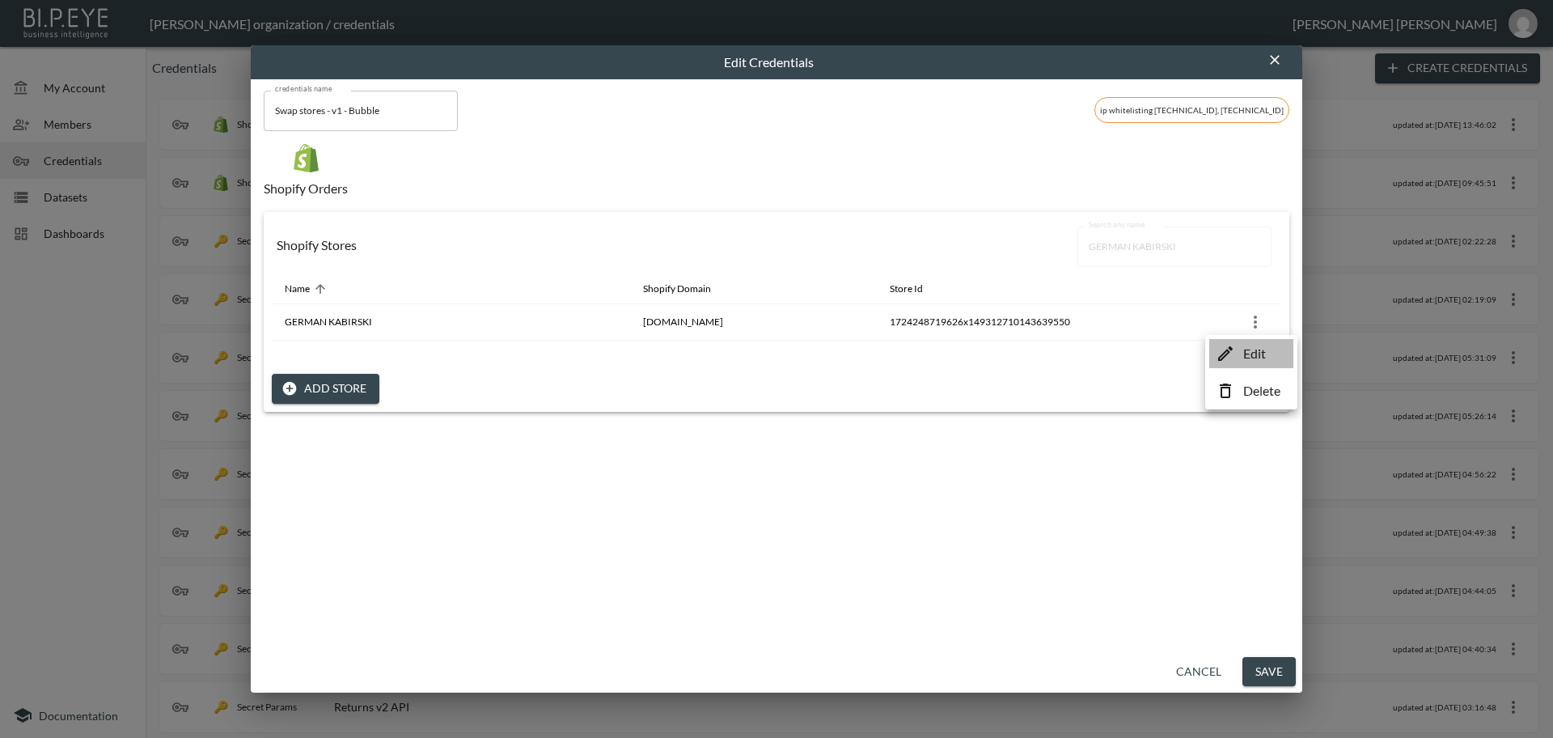
click at [1257, 351] on p "Edit" at bounding box center [1254, 353] width 23 height 19
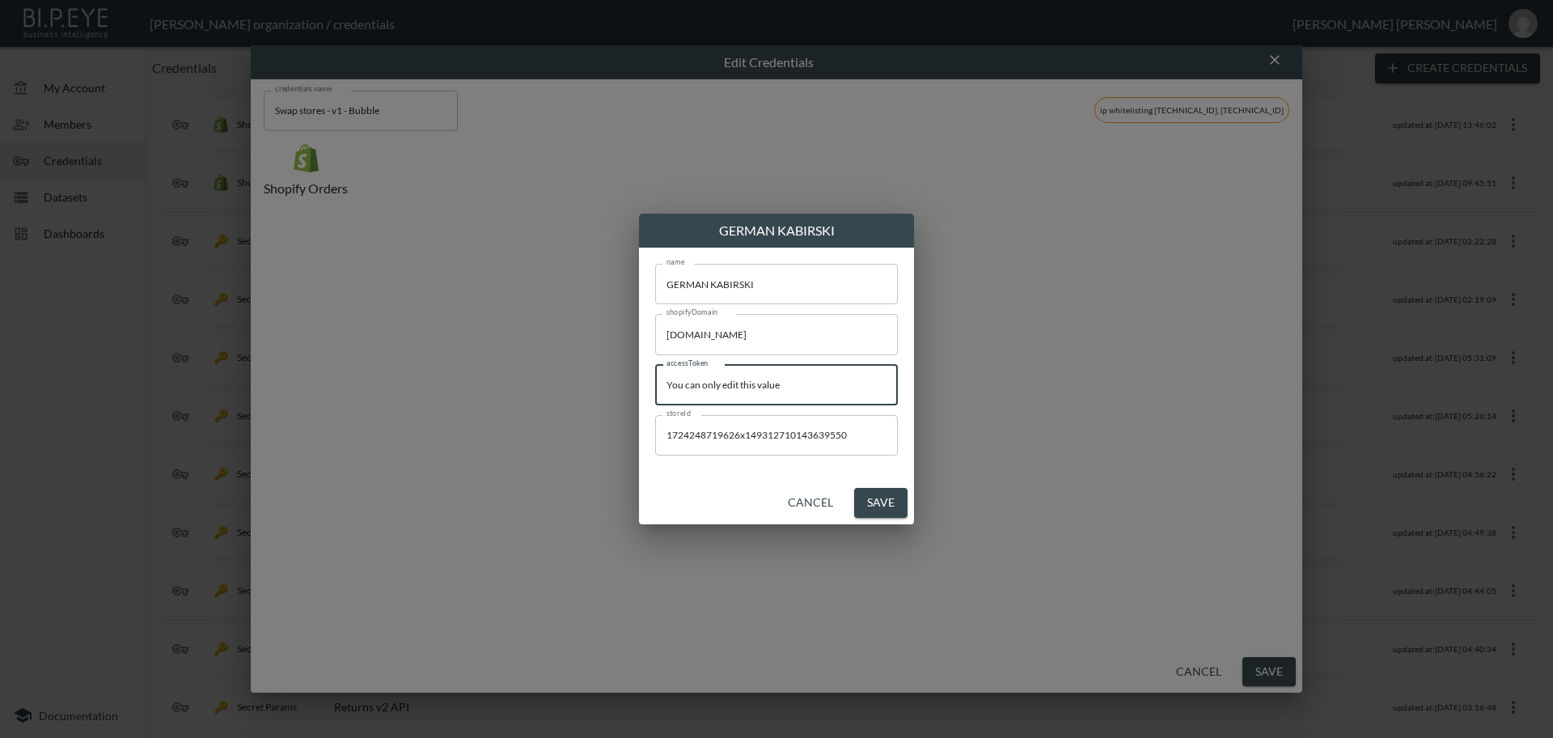
drag, startPoint x: 795, startPoint y: 382, endPoint x: 526, endPoint y: 362, distance: 270.1
click at [511, 361] on div "GERMAN KABIRSKI name GERMAN KABIRSKI name shopifyDomain [DOMAIN_NAME] shopifyDo…" at bounding box center [776, 369] width 1553 height 738
paste input "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"
type input "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"
click at [886, 506] on button "Save" at bounding box center [880, 503] width 53 height 30
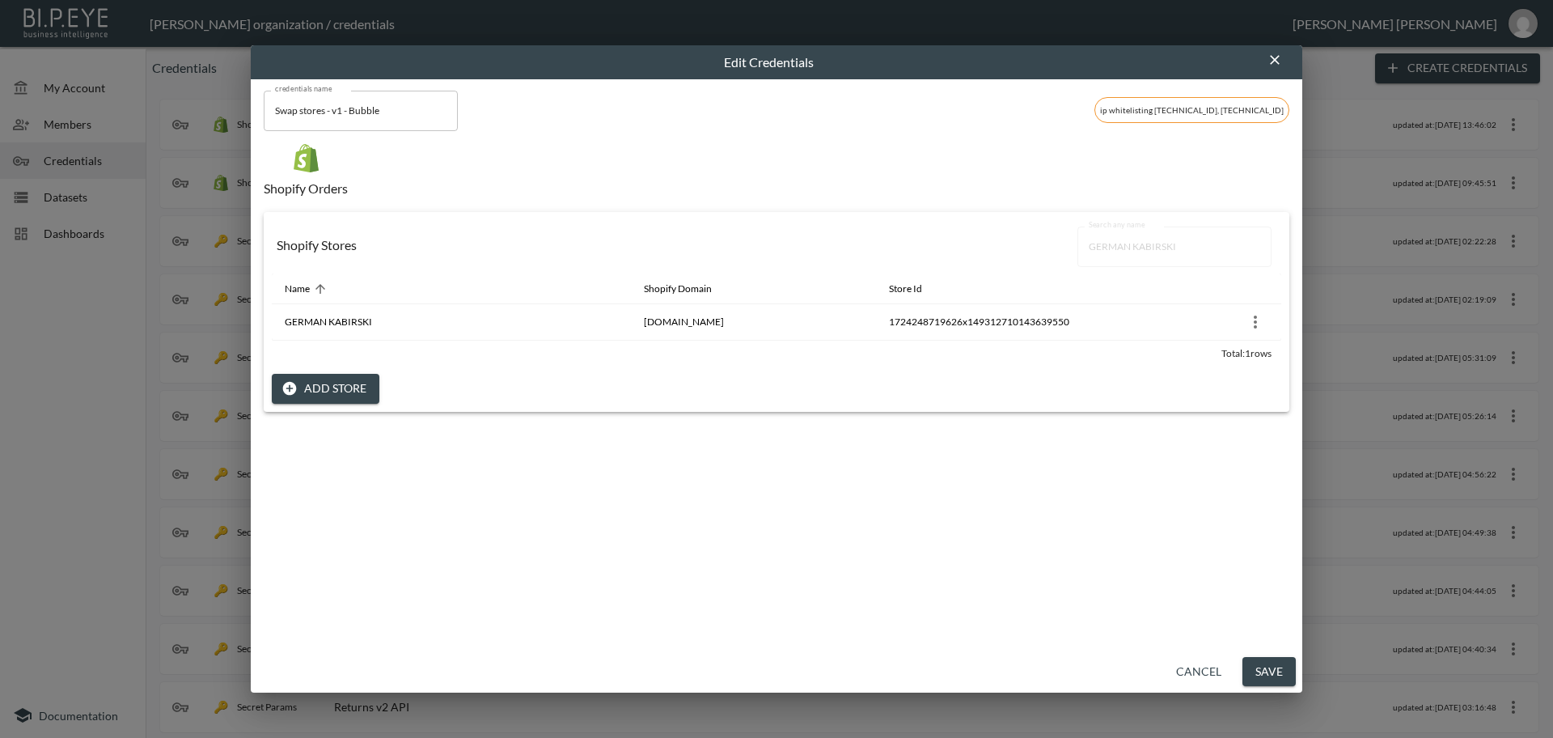
click at [1272, 668] on button "Save" at bounding box center [1268, 672] width 53 height 30
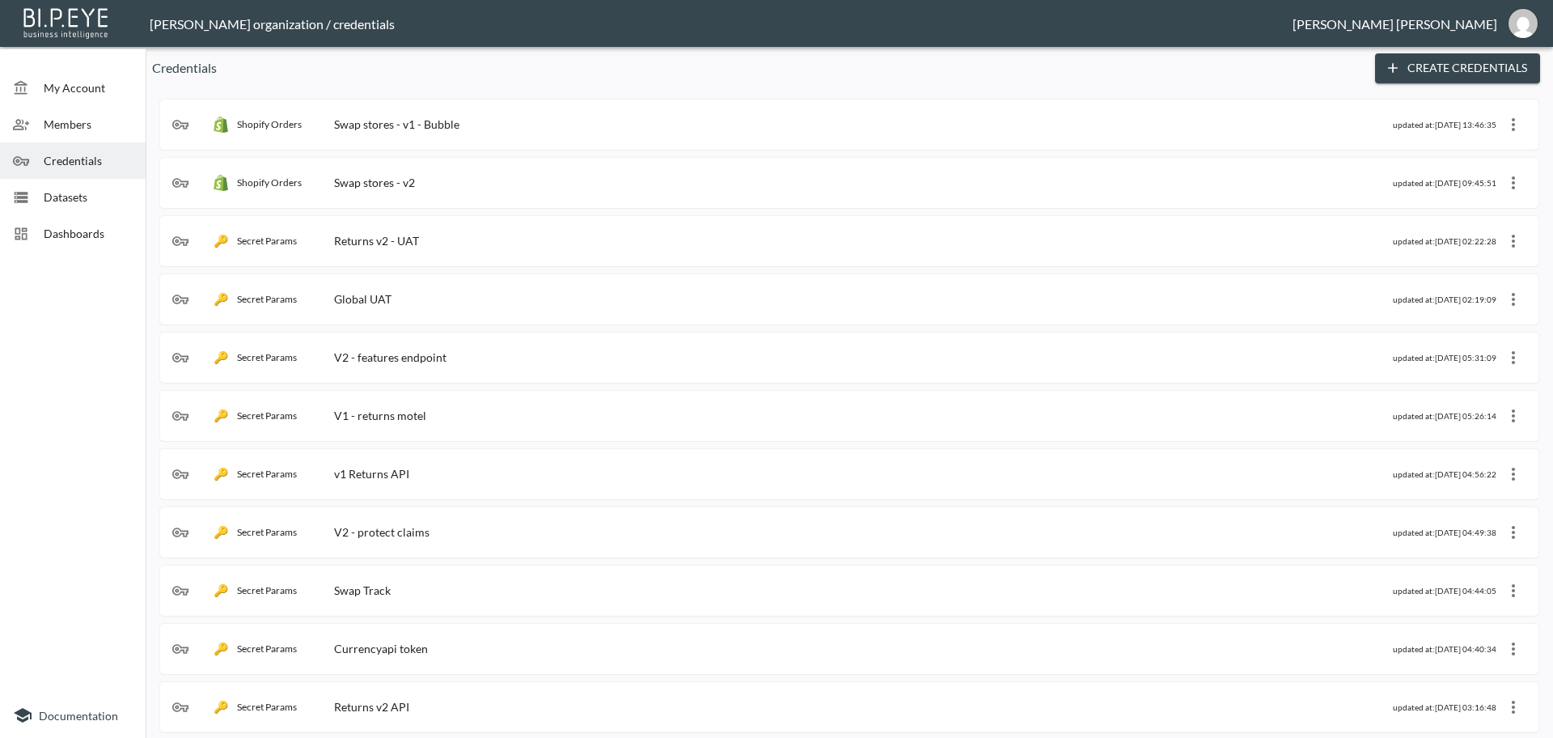
click at [506, 127] on div "Shopify Orders Swap stores - v1 - Bubble" at bounding box center [782, 124] width 1221 height 16
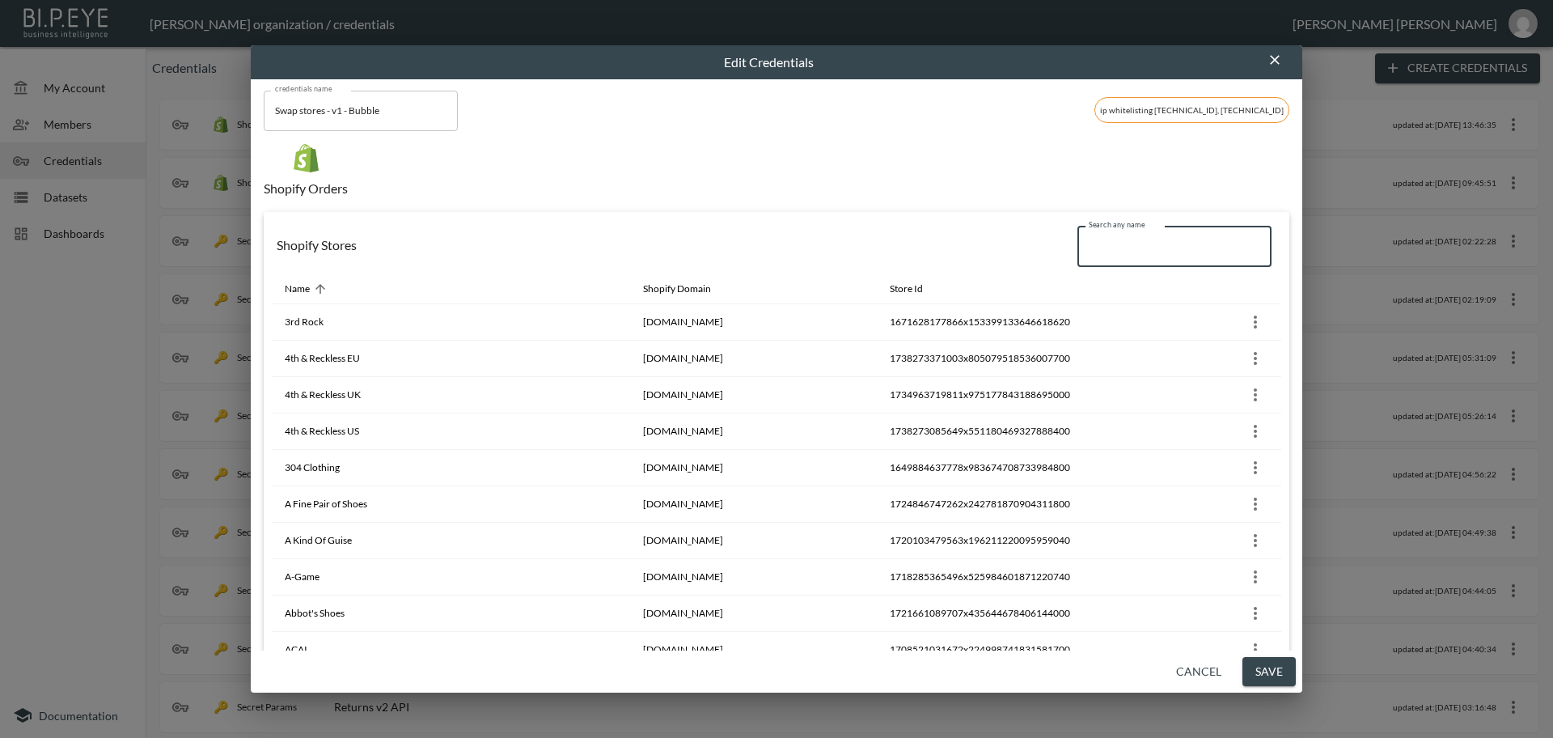
click at [1108, 243] on input "Search any name" at bounding box center [1174, 246] width 194 height 40
paste input "Somewhere Good"
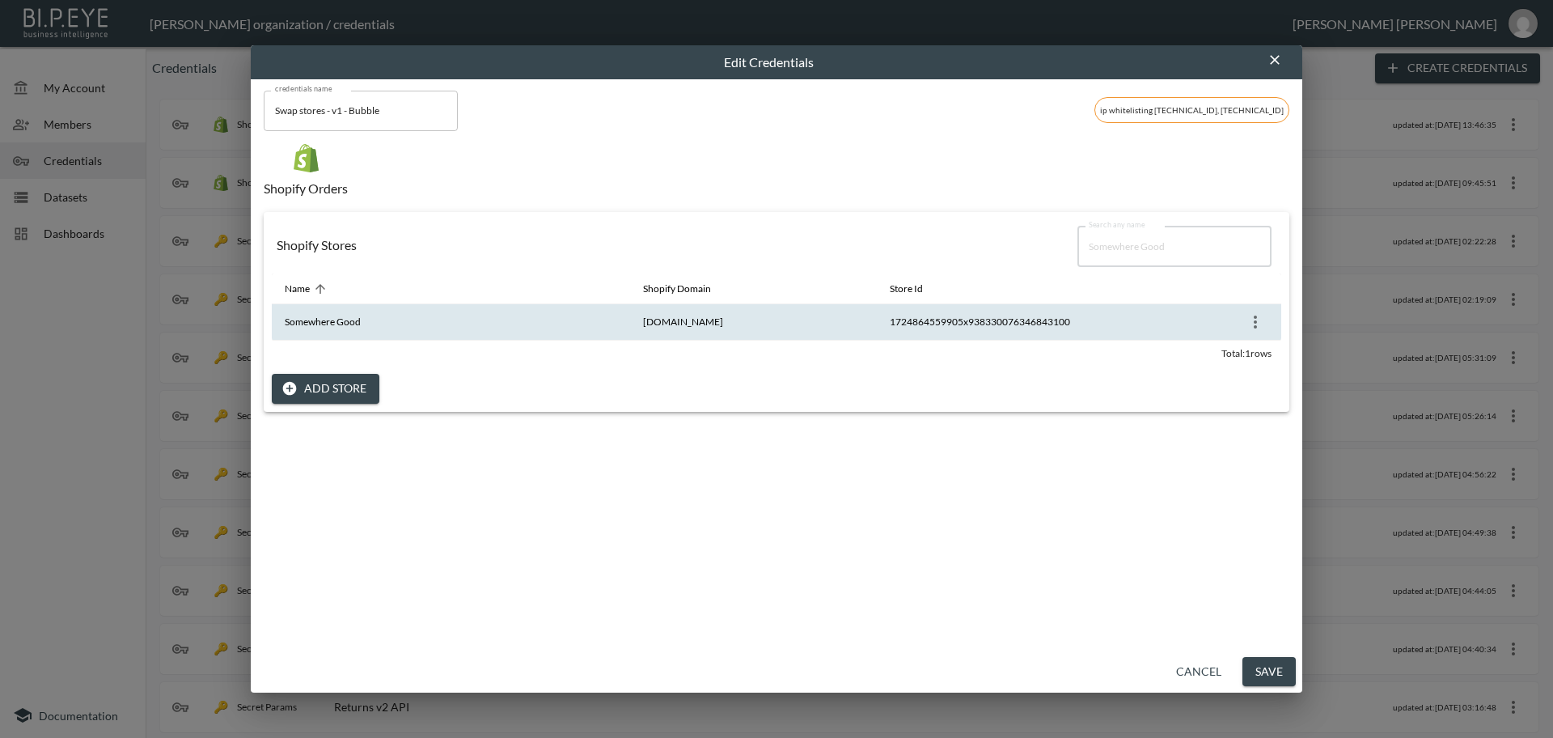
type input "Somewhere Good"
click at [1250, 323] on icon "more" at bounding box center [1255, 321] width 19 height 19
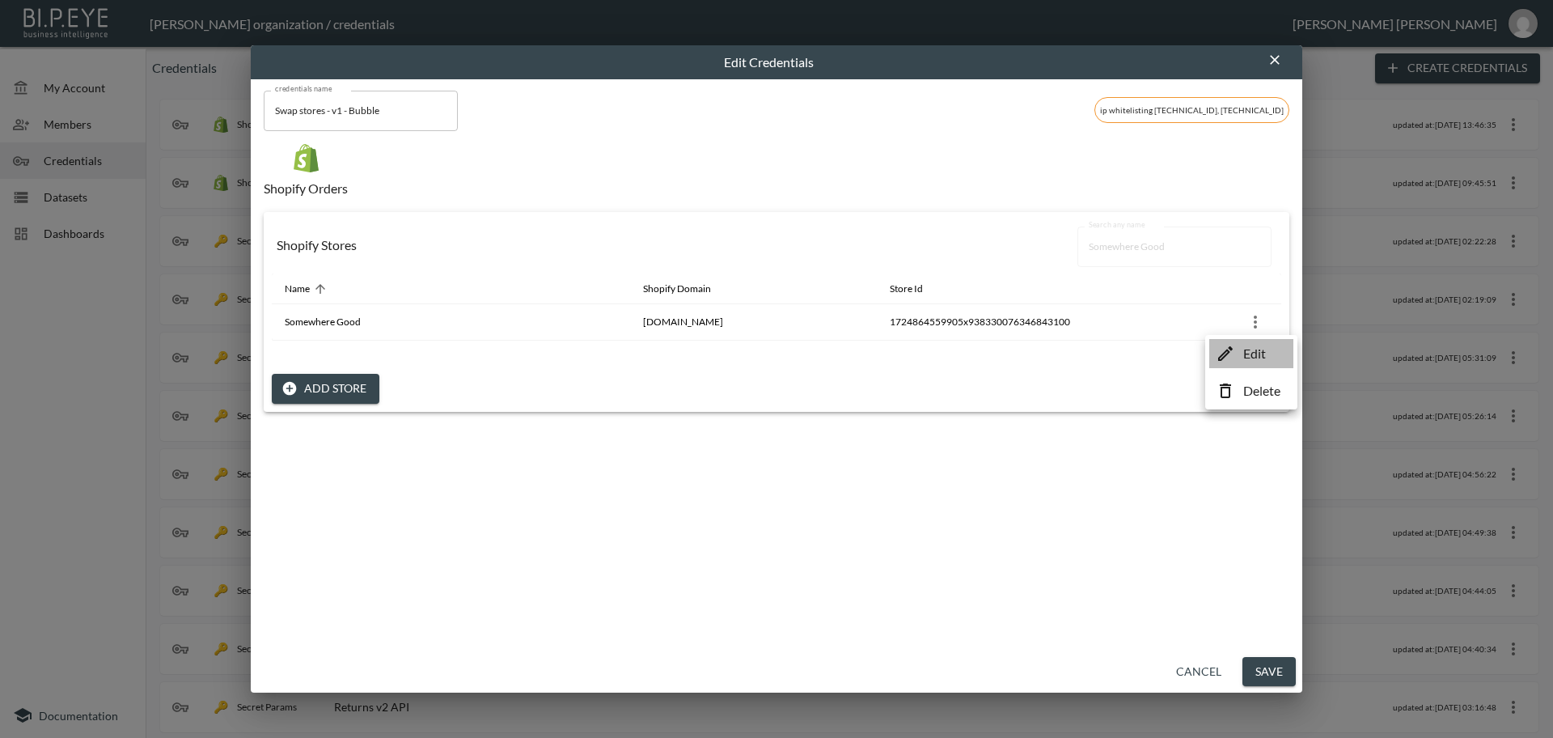
click at [1258, 351] on p "Edit" at bounding box center [1254, 353] width 23 height 19
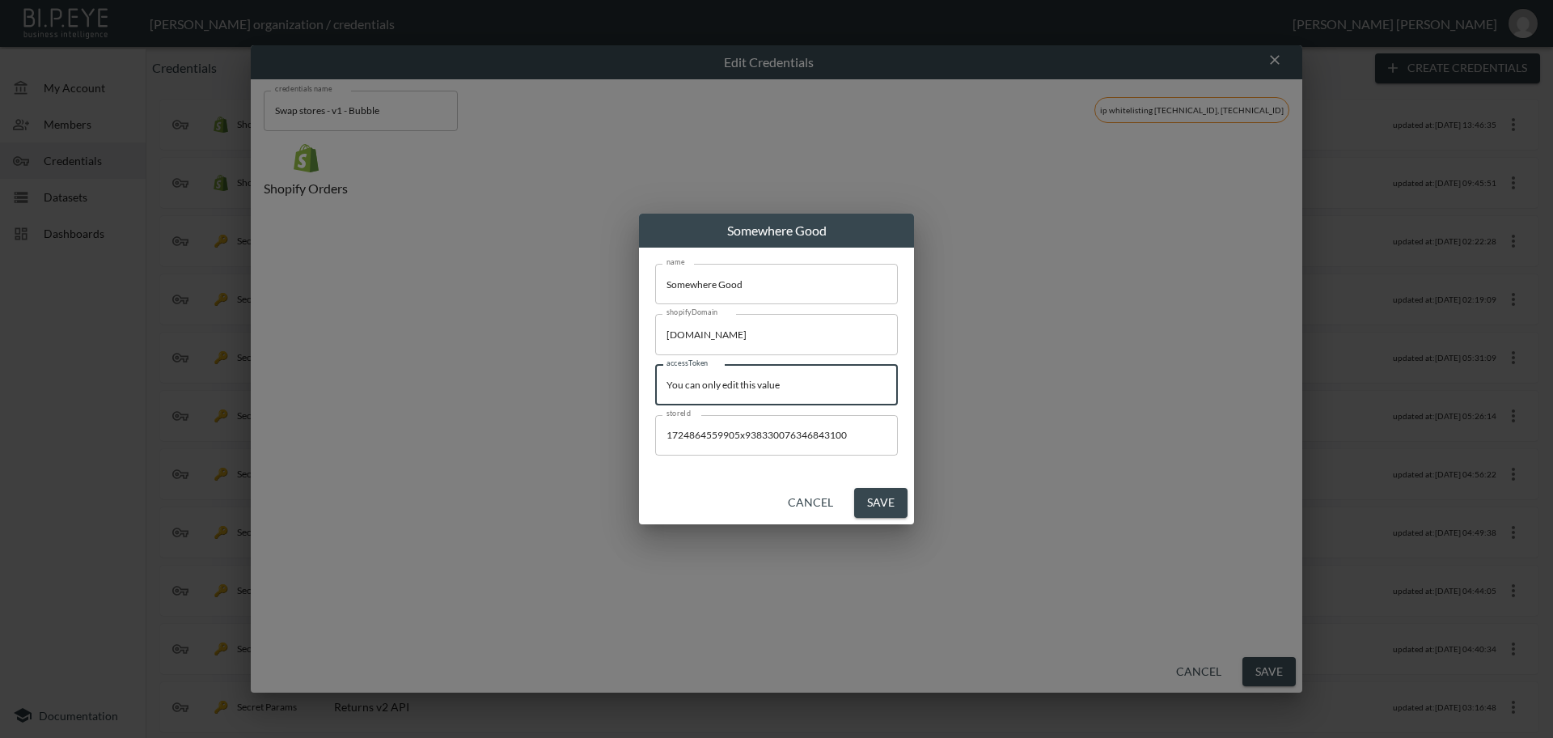
drag, startPoint x: 827, startPoint y: 393, endPoint x: 626, endPoint y: 430, distance: 204.8
click at [510, 382] on div "Somewhere Good name Somewhere Good name shopifyDomain [DOMAIN_NAME] shopifyDoma…" at bounding box center [776, 369] width 1553 height 738
paste input "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"
type input "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"
drag, startPoint x: 882, startPoint y: 503, endPoint x: 902, endPoint y: 517, distance: 24.5
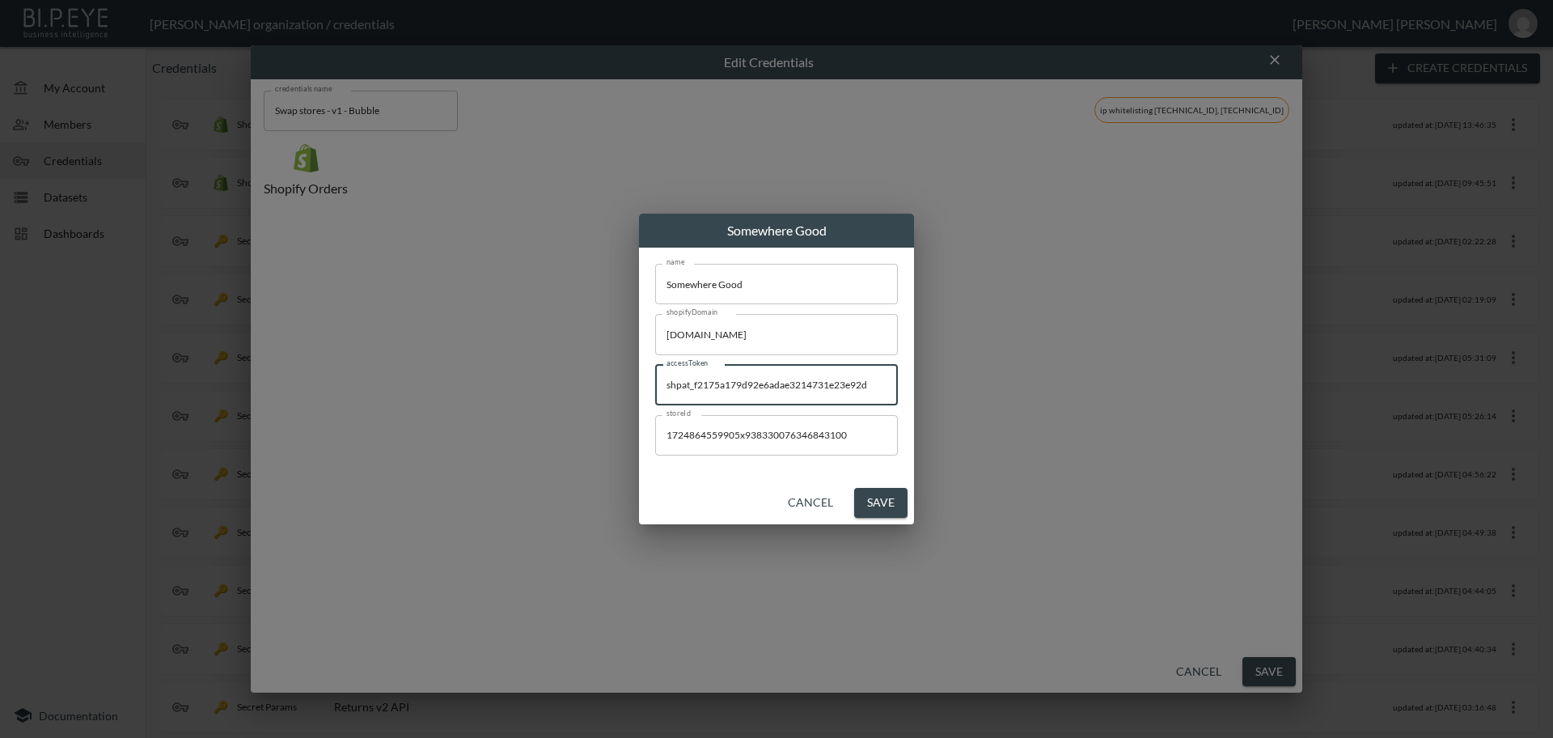
click at [882, 504] on button "Save" at bounding box center [880, 503] width 53 height 30
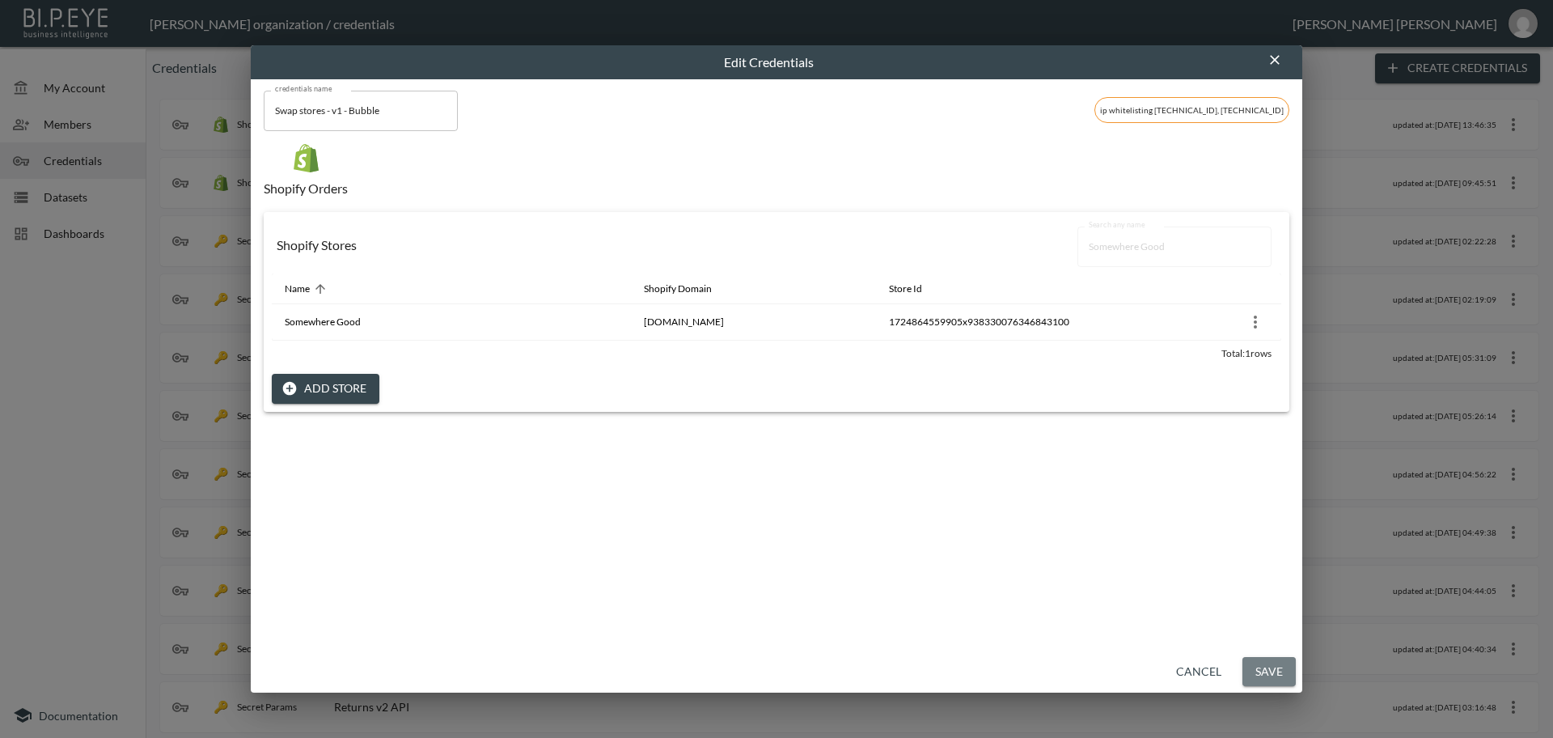
click at [1275, 671] on button "Save" at bounding box center [1268, 672] width 53 height 30
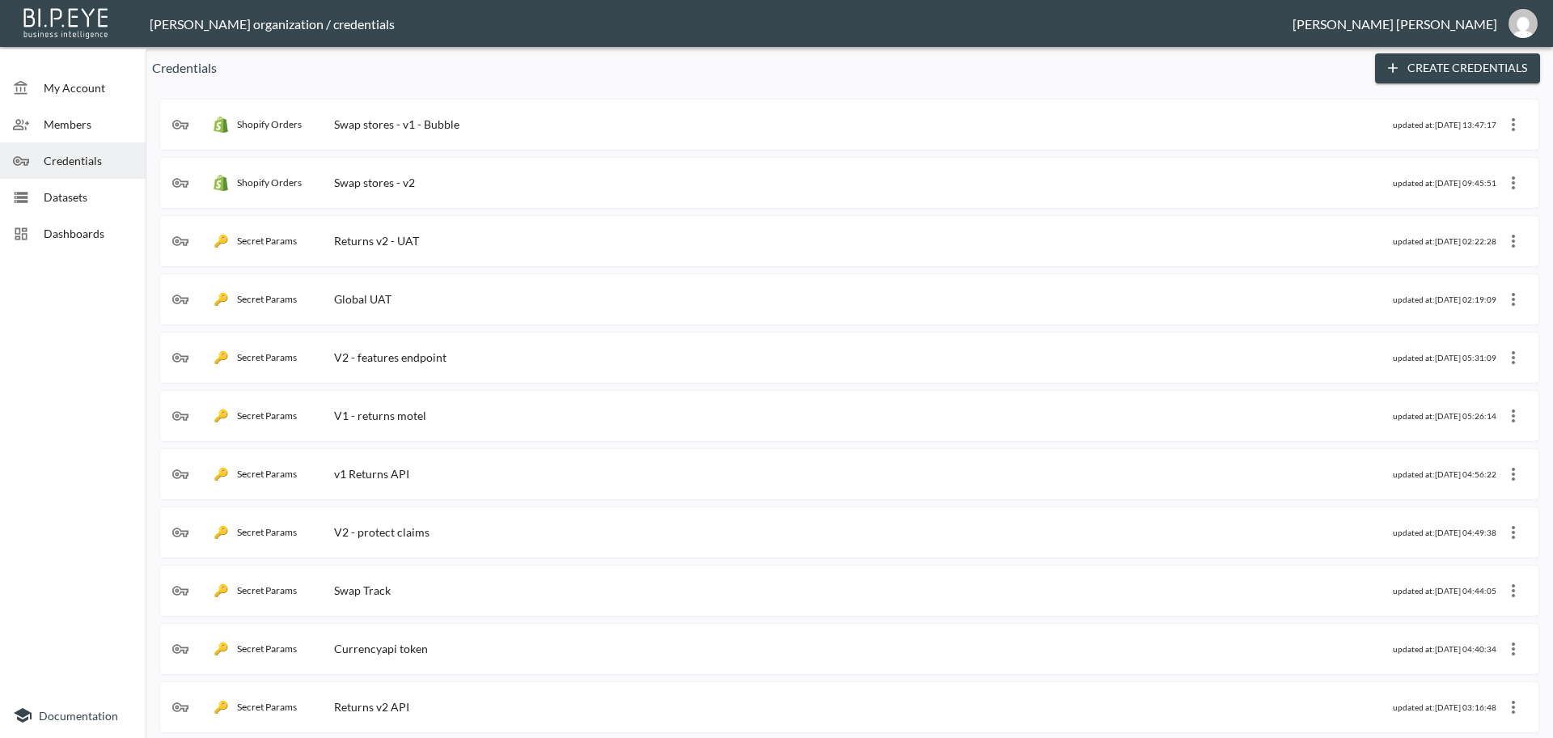
click at [491, 123] on div "Shopify Orders Swap stores - v1 - Bubble" at bounding box center [782, 124] width 1221 height 16
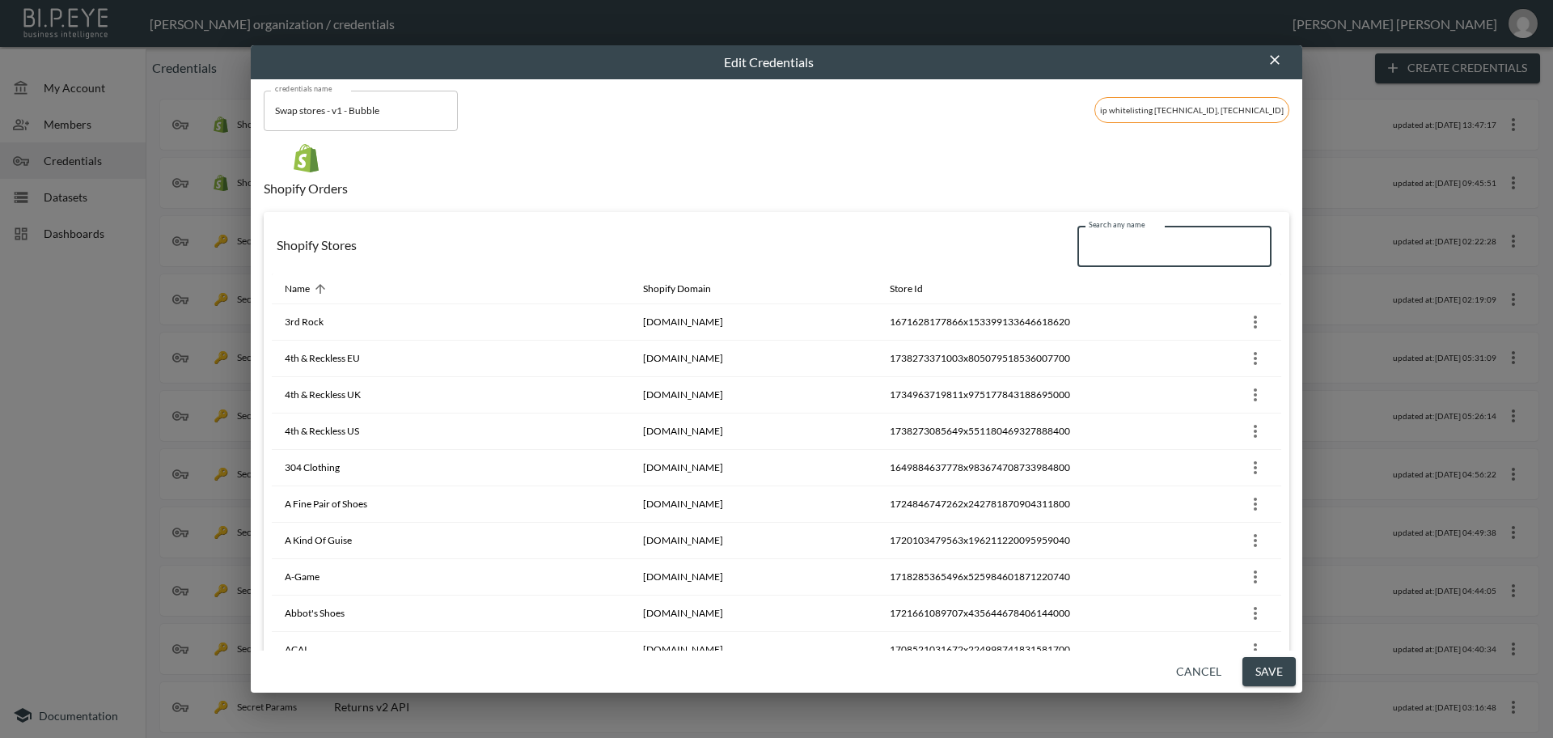
click at [1115, 246] on input "Search any name" at bounding box center [1174, 246] width 194 height 40
paste input "CRAFTD Faulty"
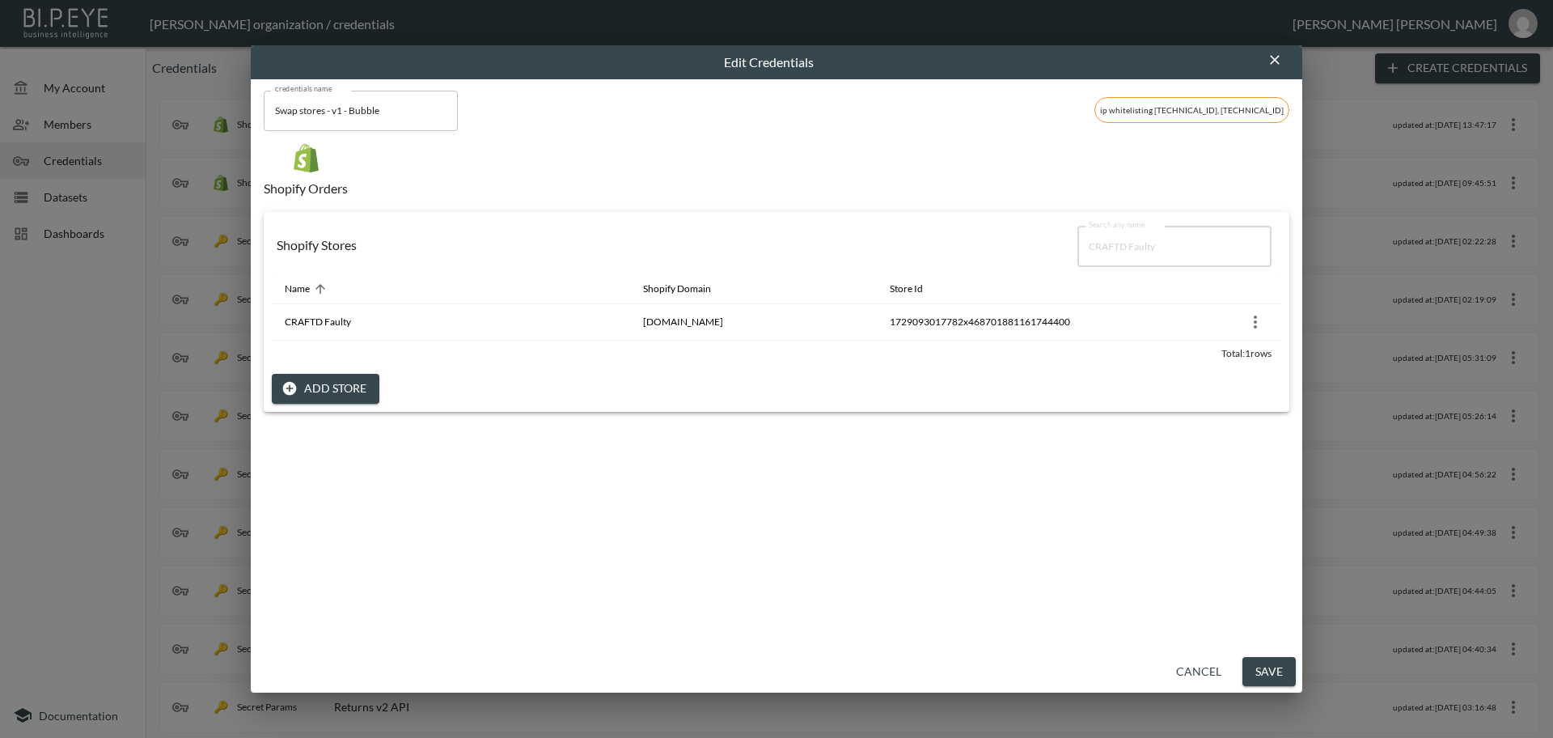
type input "CRAFTD Faulty"
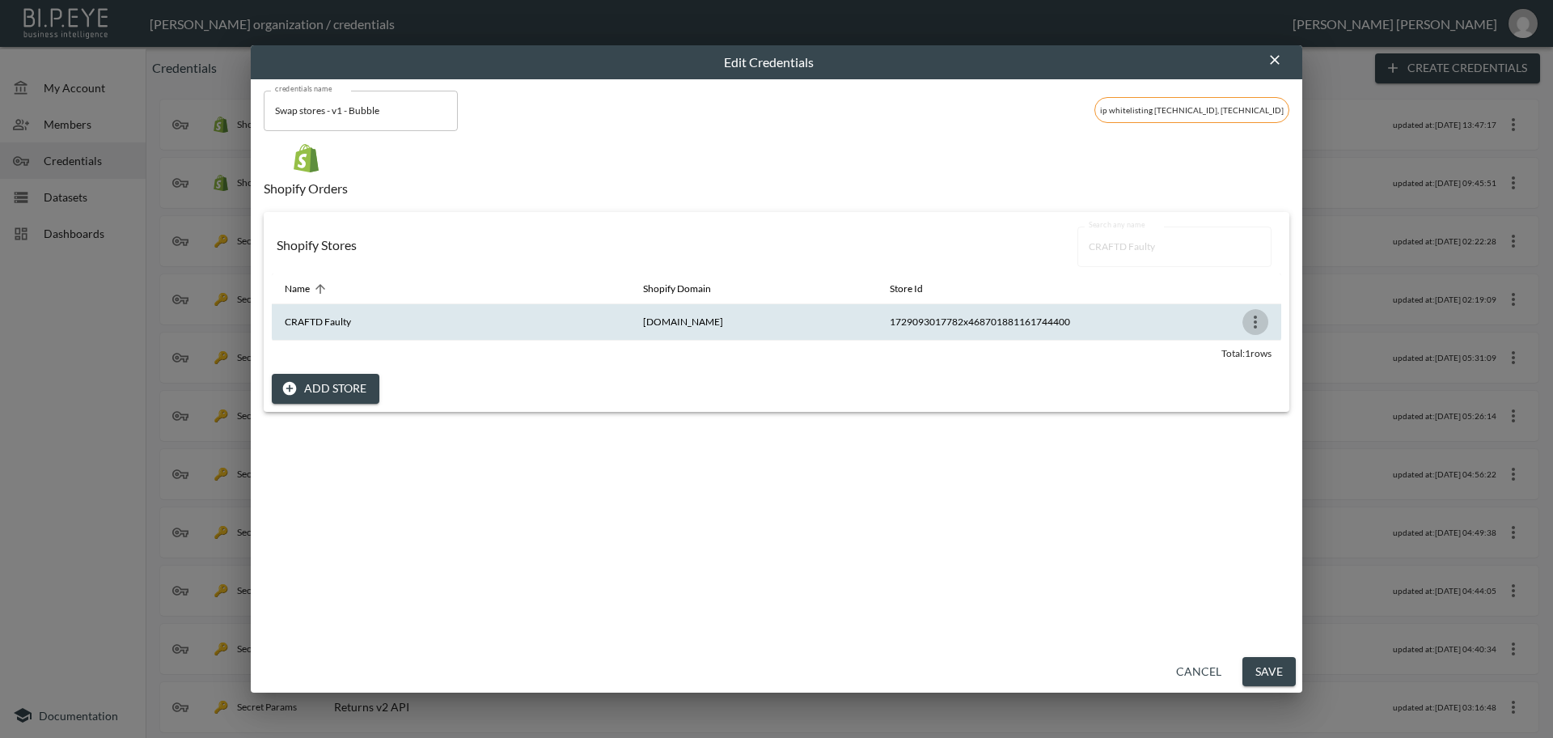
click at [1247, 329] on icon "more" at bounding box center [1255, 321] width 19 height 19
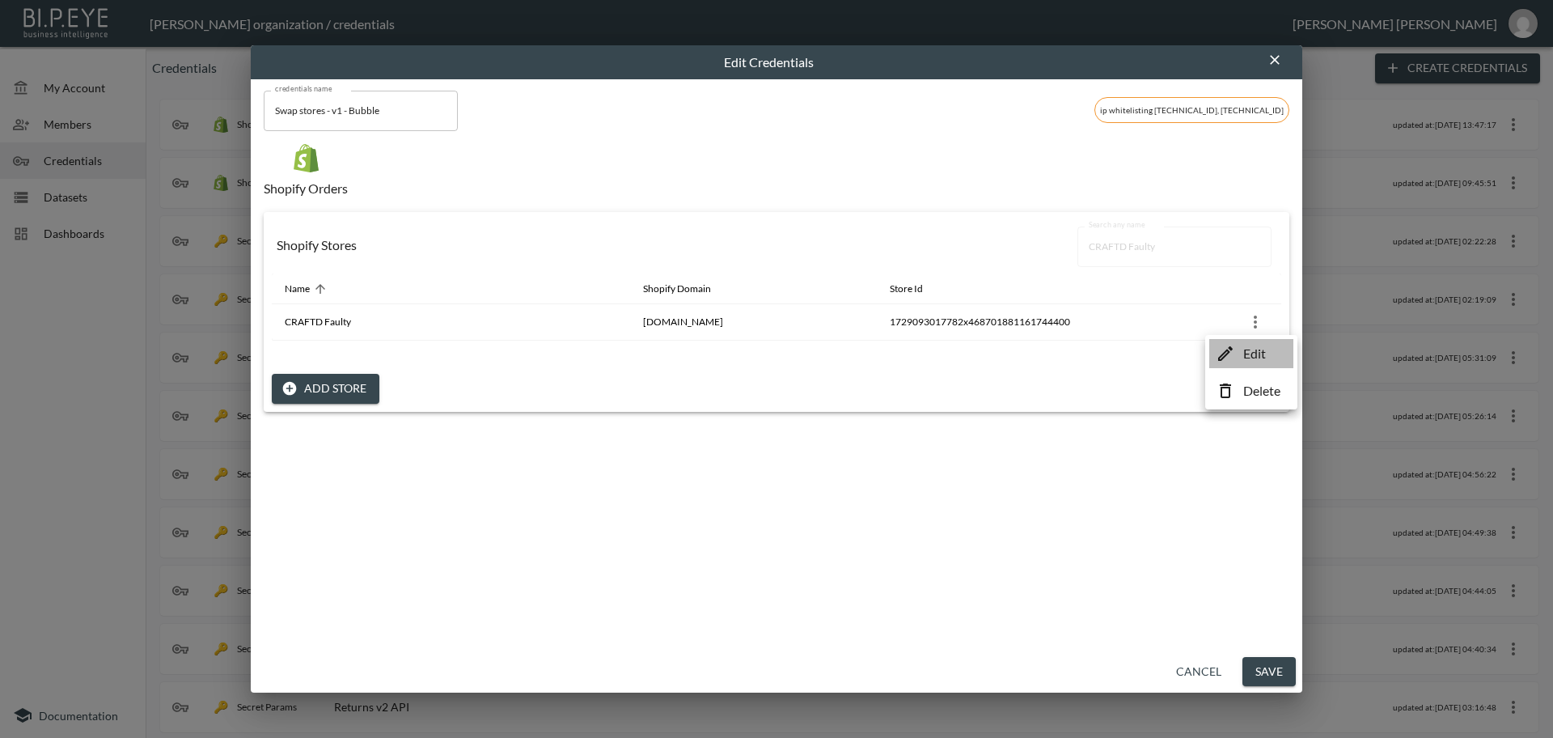
click at [1252, 358] on p "Edit" at bounding box center [1254, 353] width 23 height 19
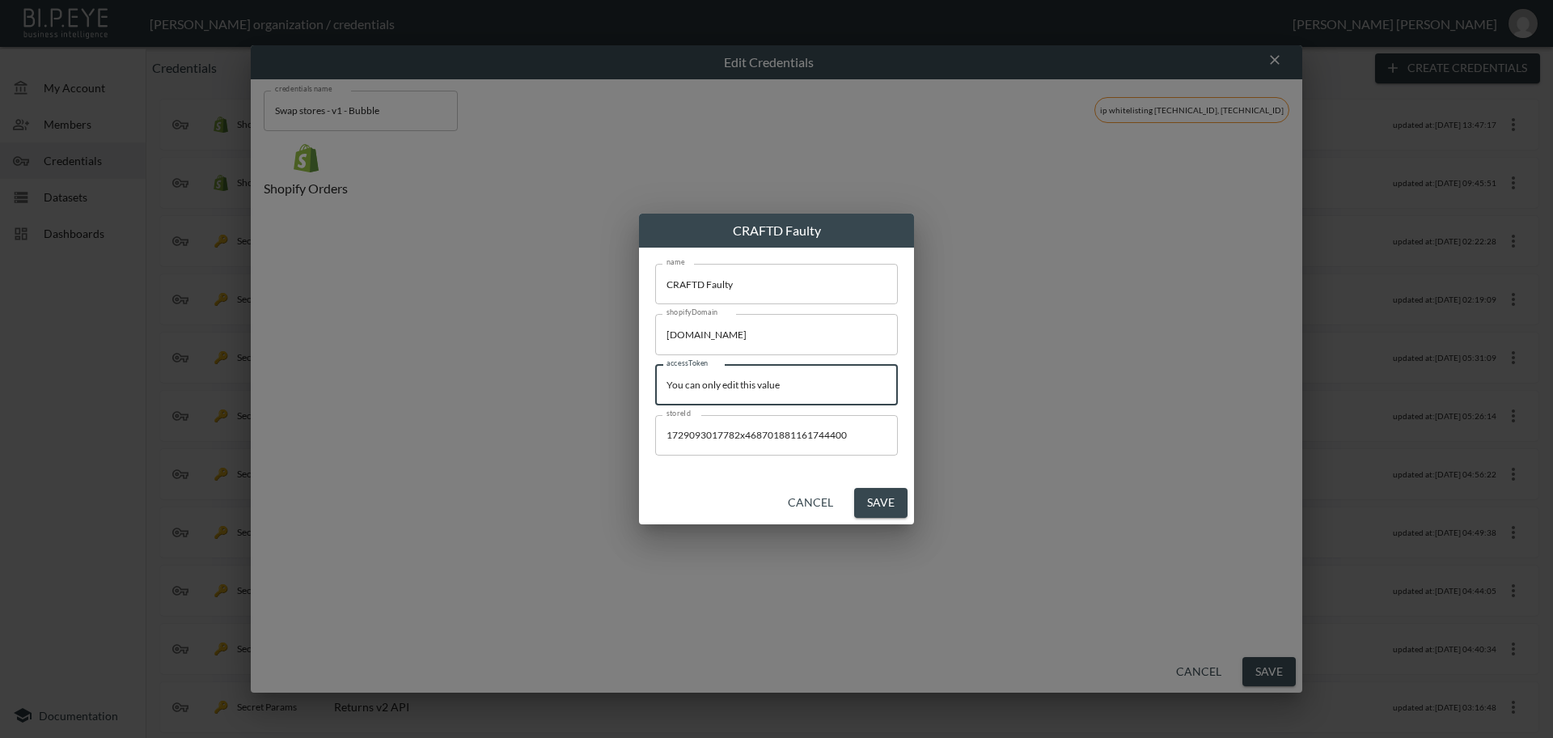
drag, startPoint x: 562, startPoint y: 368, endPoint x: 399, endPoint y: 370, distance: 163.4
click at [386, 362] on div "CRAFTD Faulty name CRAFTD Faulty name shopifyDomain [DOMAIN_NAME] shopifyDomain…" at bounding box center [776, 369] width 1553 height 738
paste input "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"
type input "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"
click at [888, 501] on button "Save" at bounding box center [880, 503] width 53 height 30
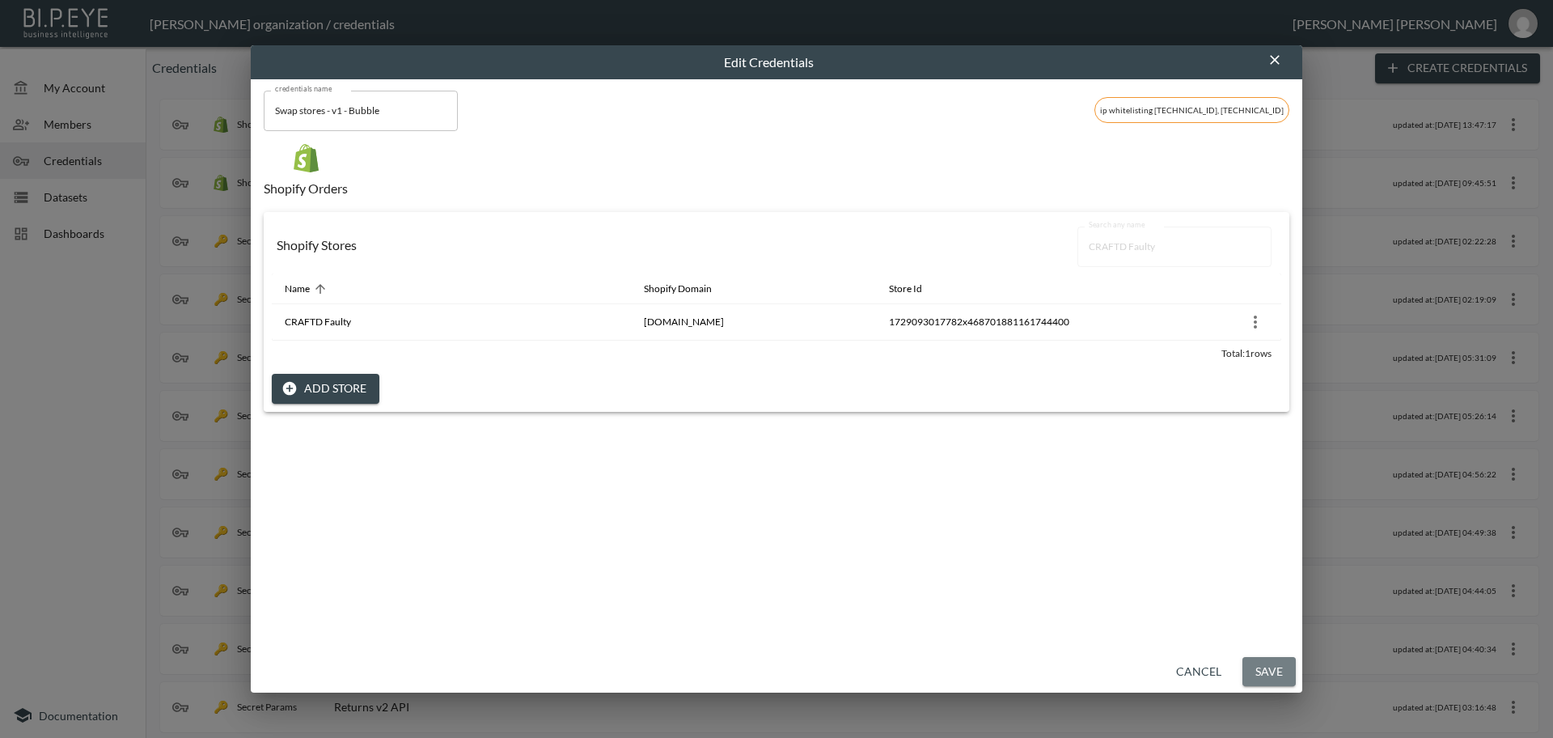
click at [1271, 671] on button "Save" at bounding box center [1268, 672] width 53 height 30
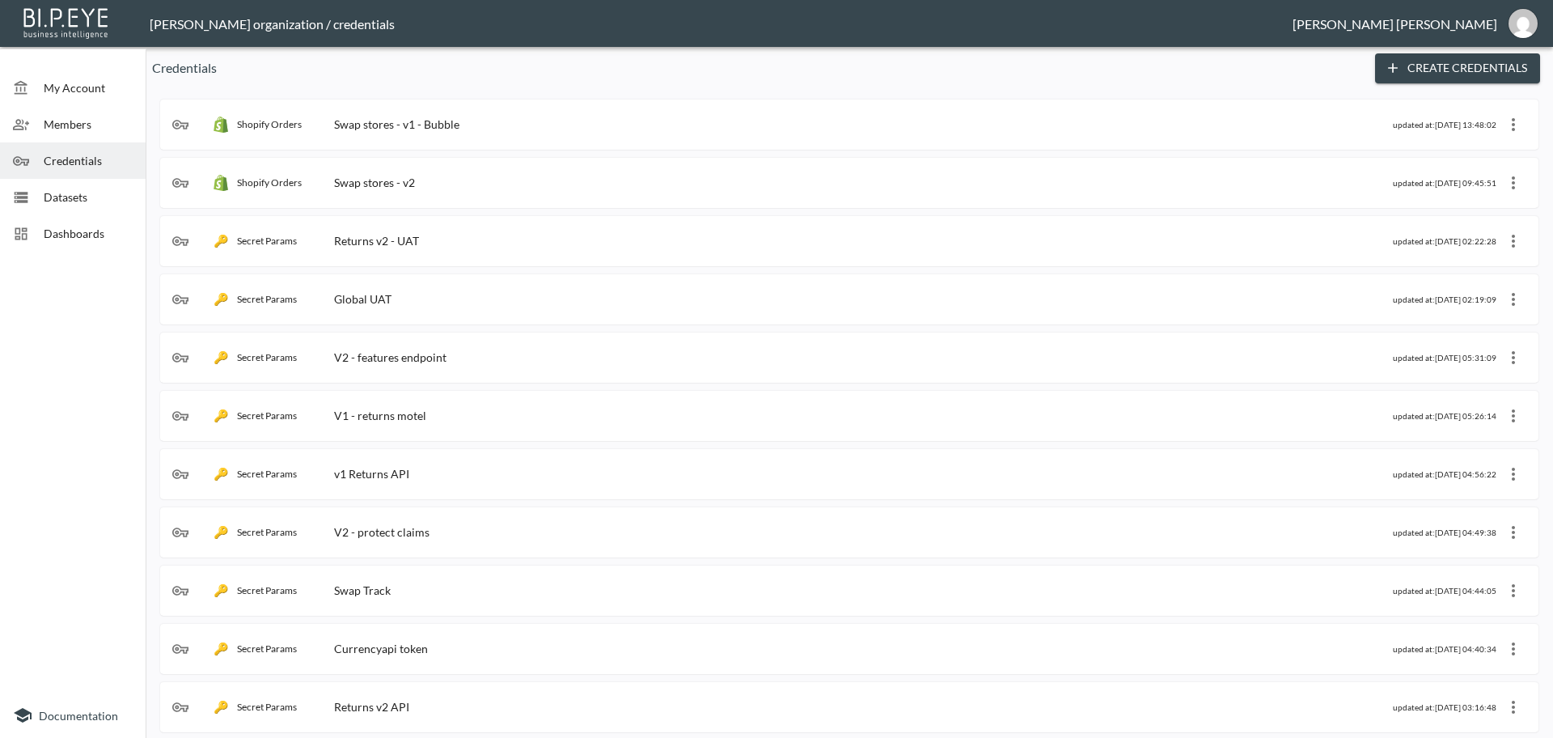
click at [445, 128] on div "Swap stores - v1 - Bubble" at bounding box center [396, 124] width 125 height 14
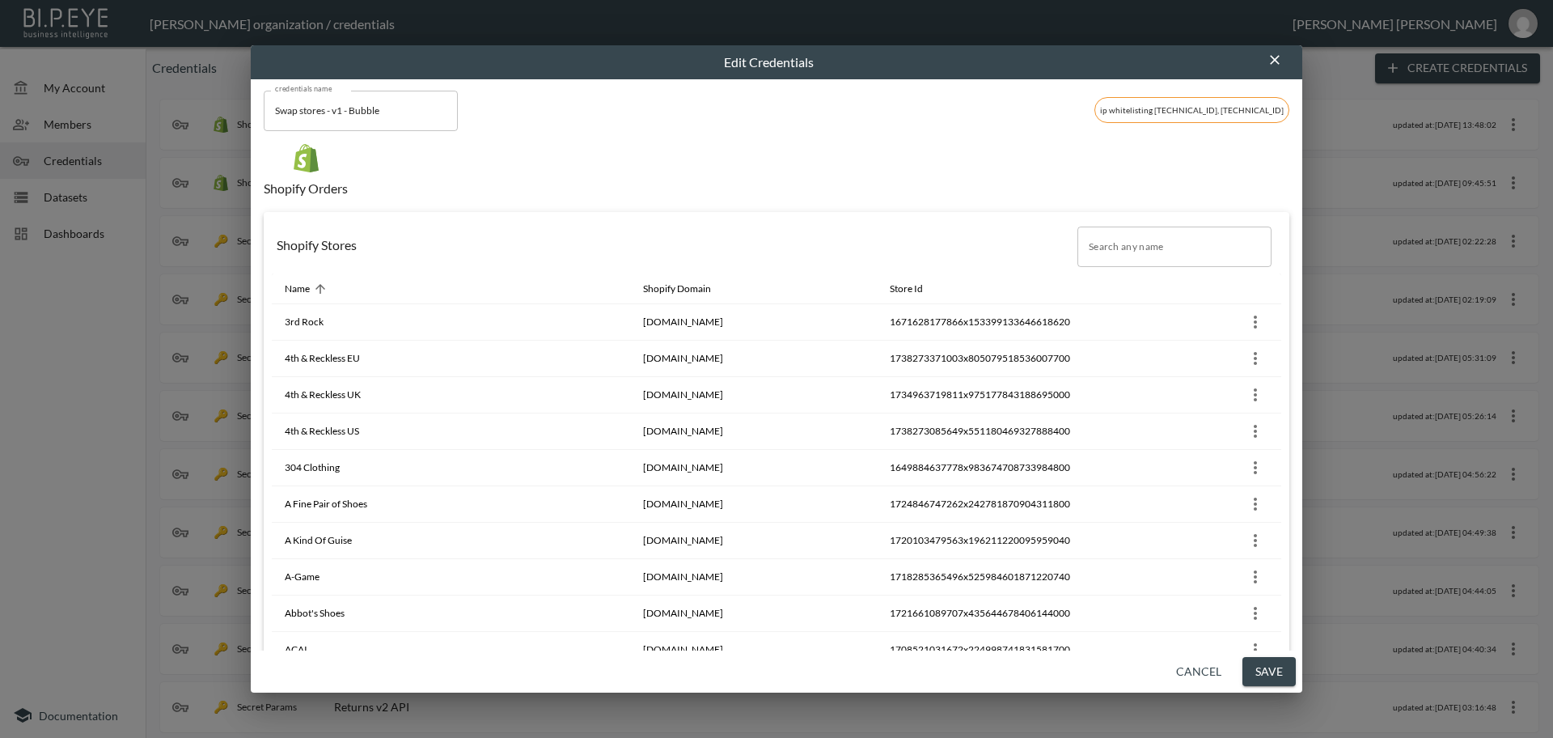
click at [1105, 250] on input "Search any name" at bounding box center [1174, 246] width 194 height 40
paste input "Sans Pareil"
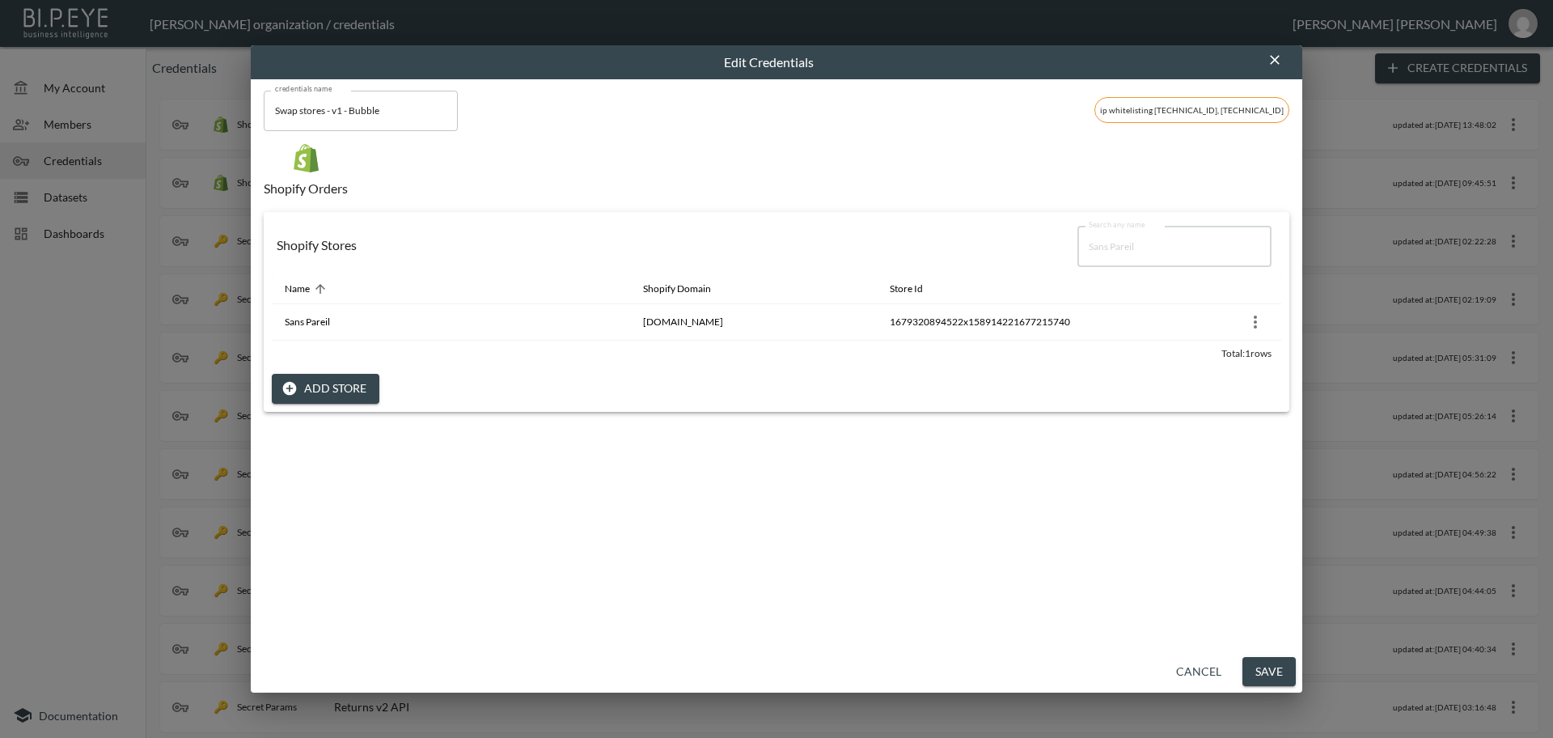
type input "Sans Pareil"
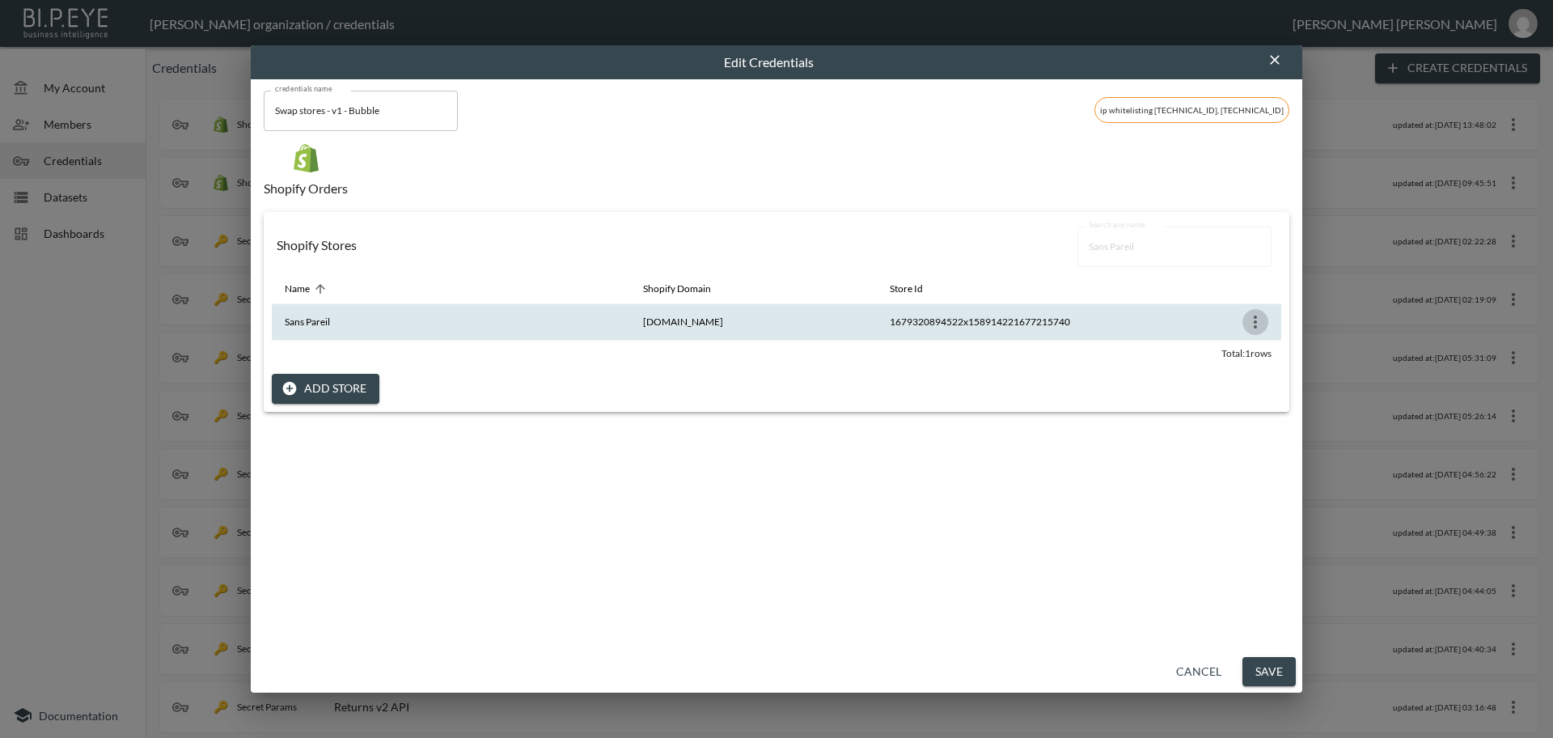
click at [1251, 324] on icon "more" at bounding box center [1255, 321] width 19 height 19
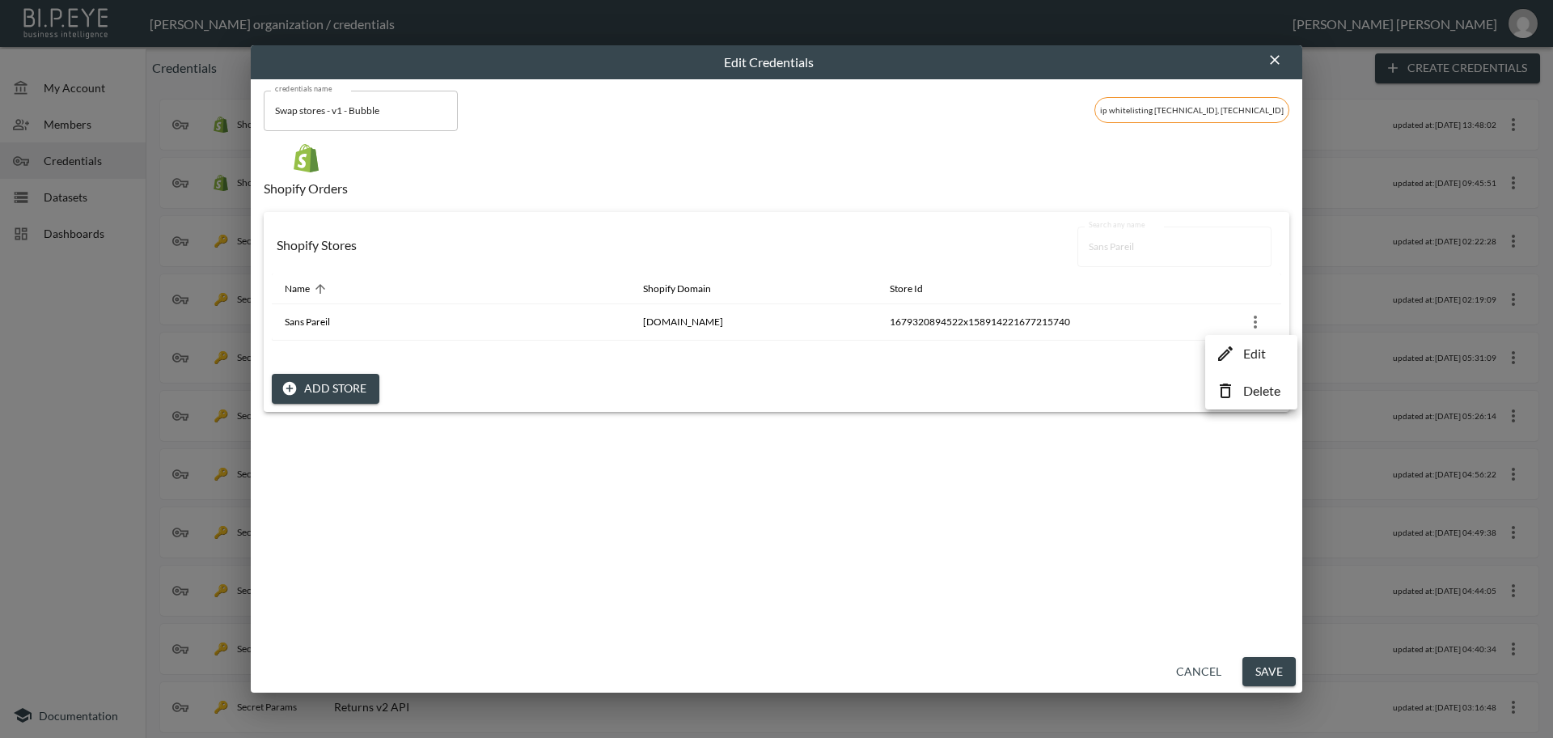
click at [1259, 354] on p "Edit" at bounding box center [1254, 353] width 23 height 19
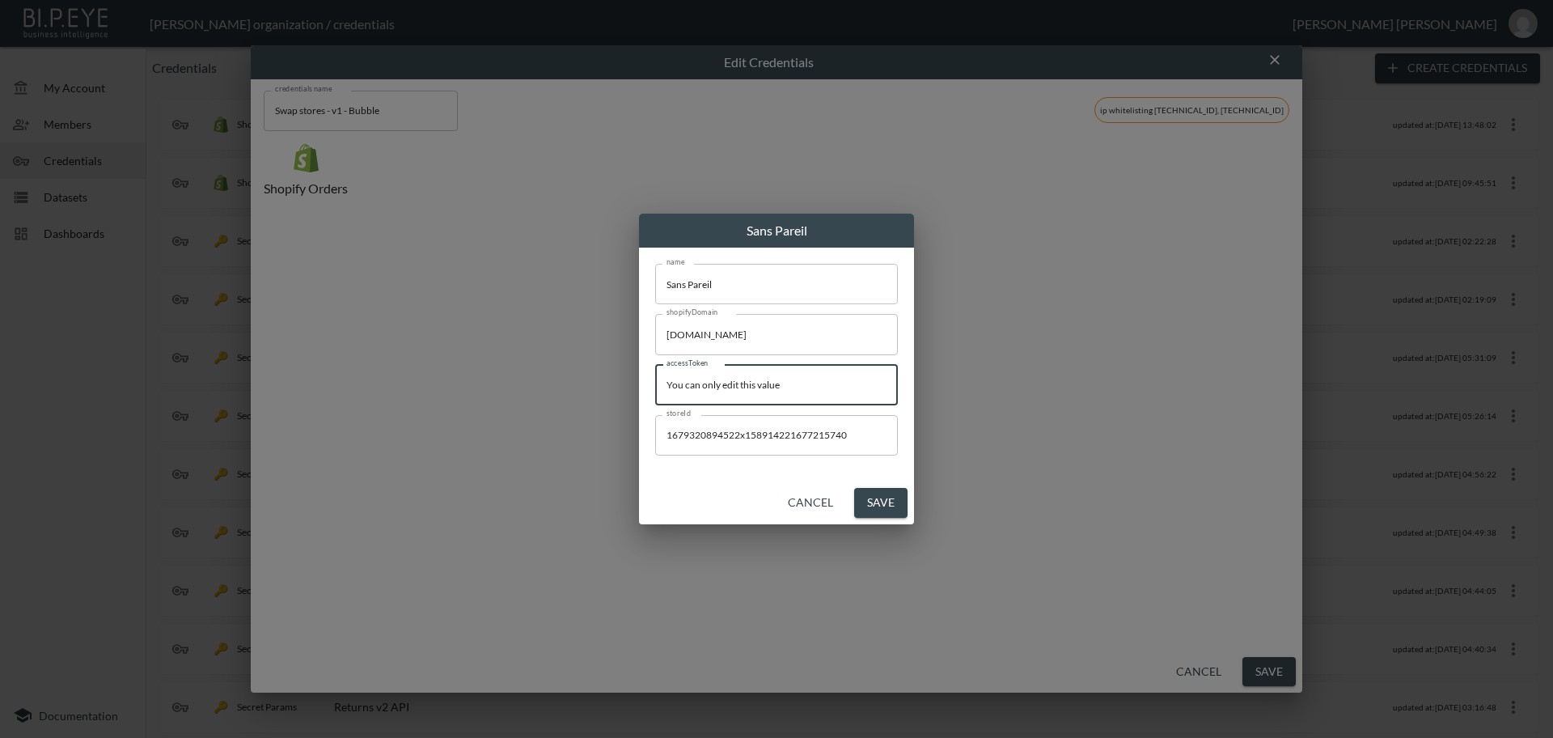
drag, startPoint x: 840, startPoint y: 391, endPoint x: 436, endPoint y: 352, distance: 405.5
click at [436, 352] on div "Sans Pareil name Sans Pareil name shopifyDomain [DOMAIN_NAME] shopifyDomain acc…" at bounding box center [776, 369] width 1553 height 738
paste input "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"
type input "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"
click at [871, 503] on button "Save" at bounding box center [880, 503] width 53 height 30
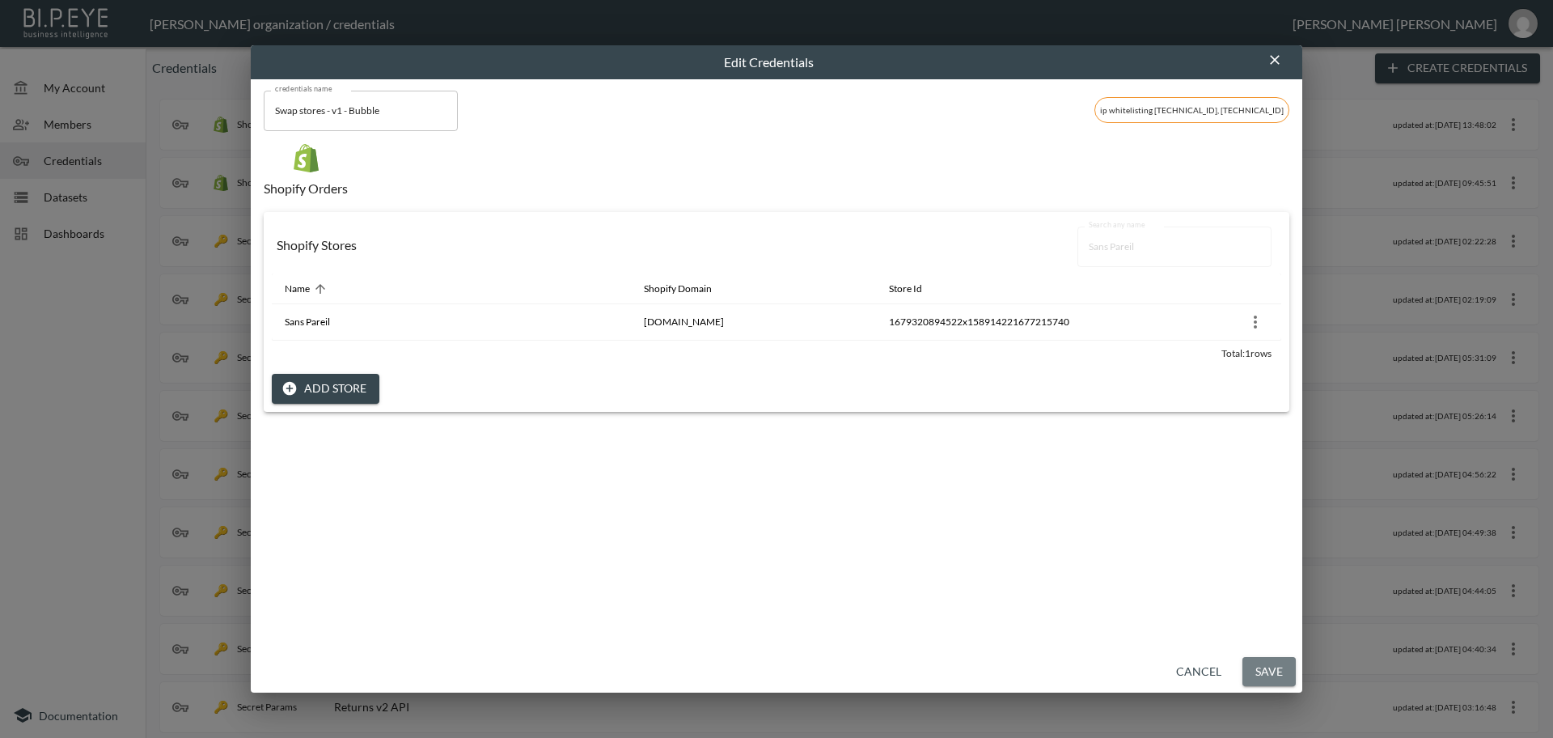
click at [1275, 671] on button "Save" at bounding box center [1268, 672] width 53 height 30
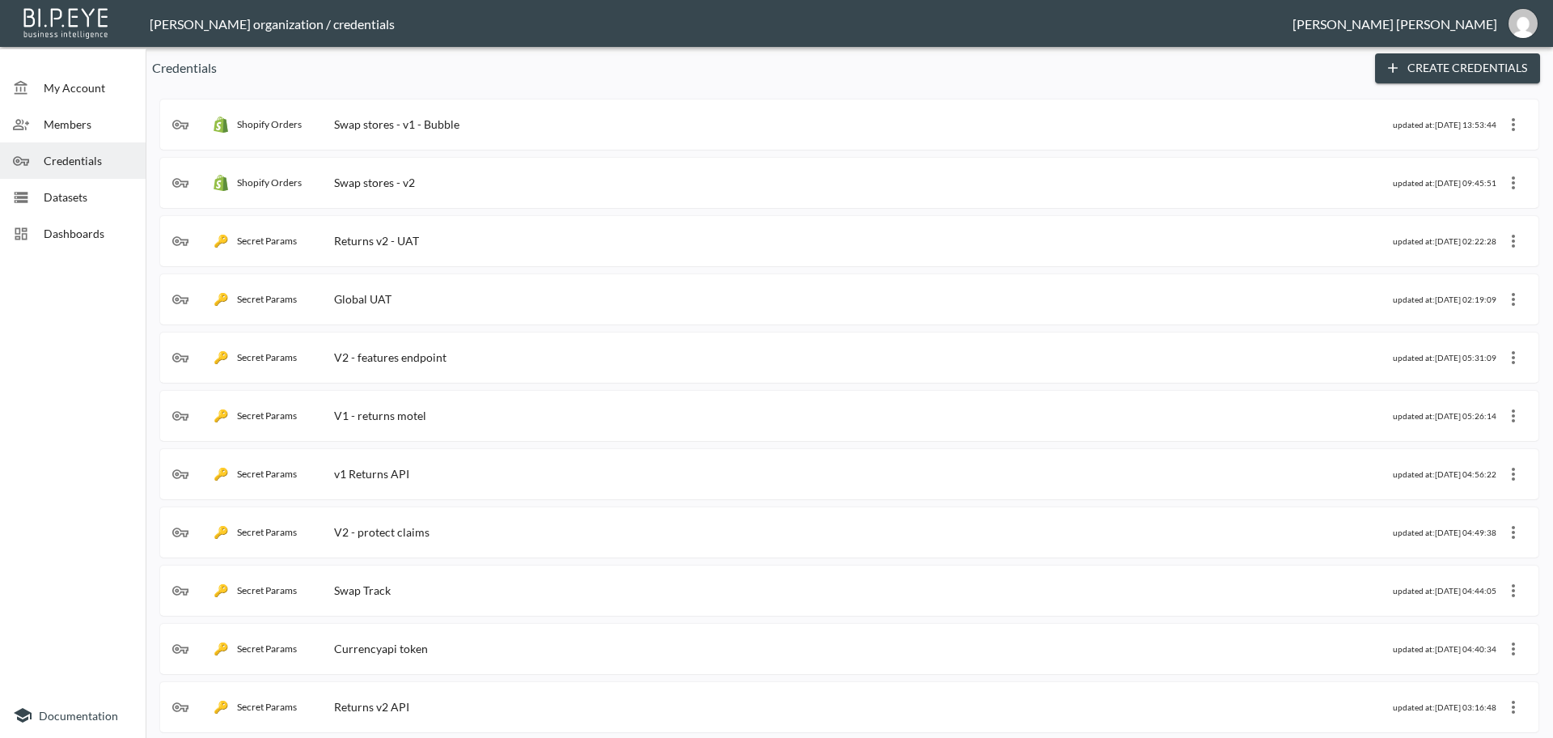
click at [556, 125] on div "Shopify Orders Swap stores - v1 - Bubble" at bounding box center [782, 124] width 1221 height 16
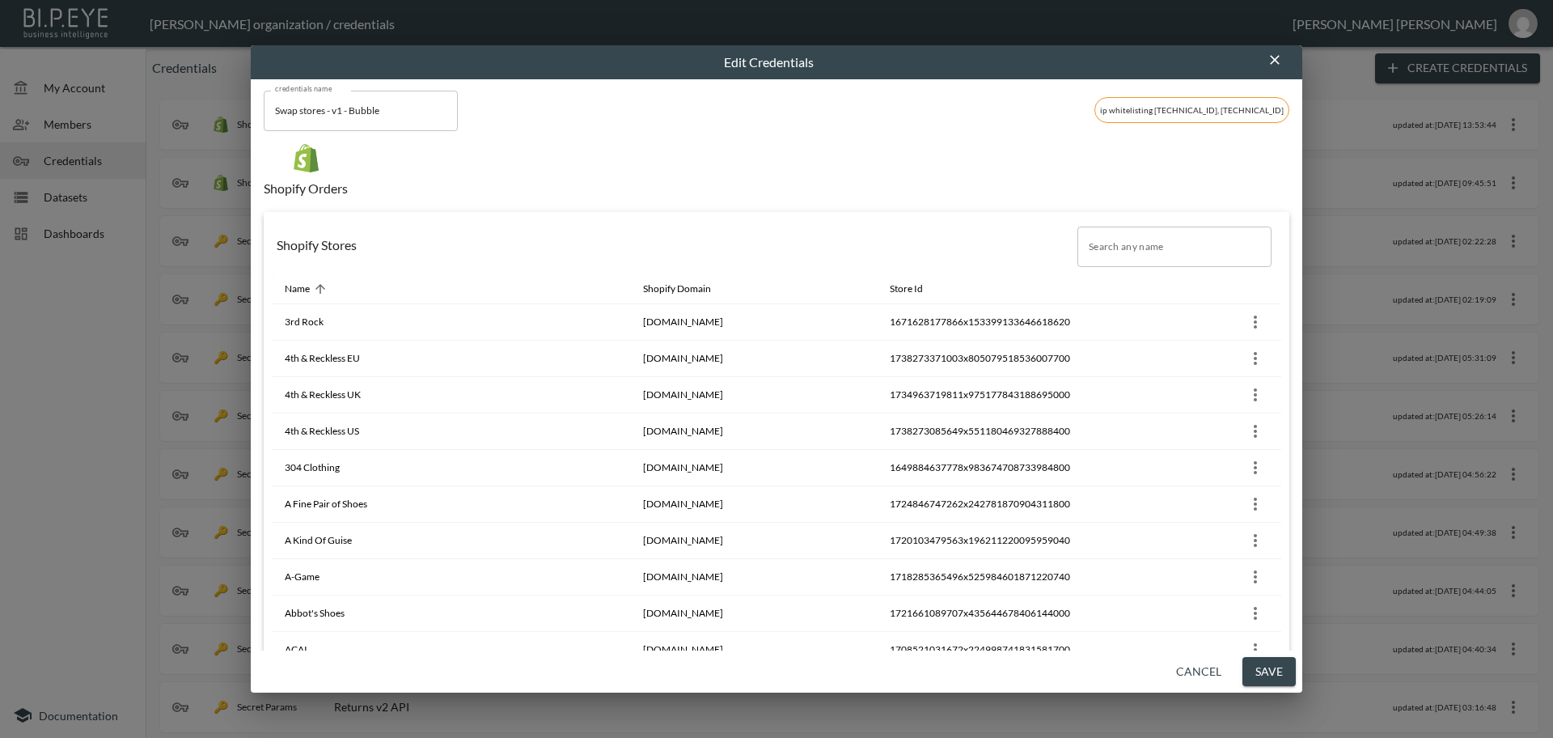
click at [1104, 236] on div "Search any name Search any name" at bounding box center [1179, 246] width 204 height 40
click at [1119, 252] on input "Search any name" at bounding box center [1174, 246] width 194 height 40
paste input "Sodalivery"
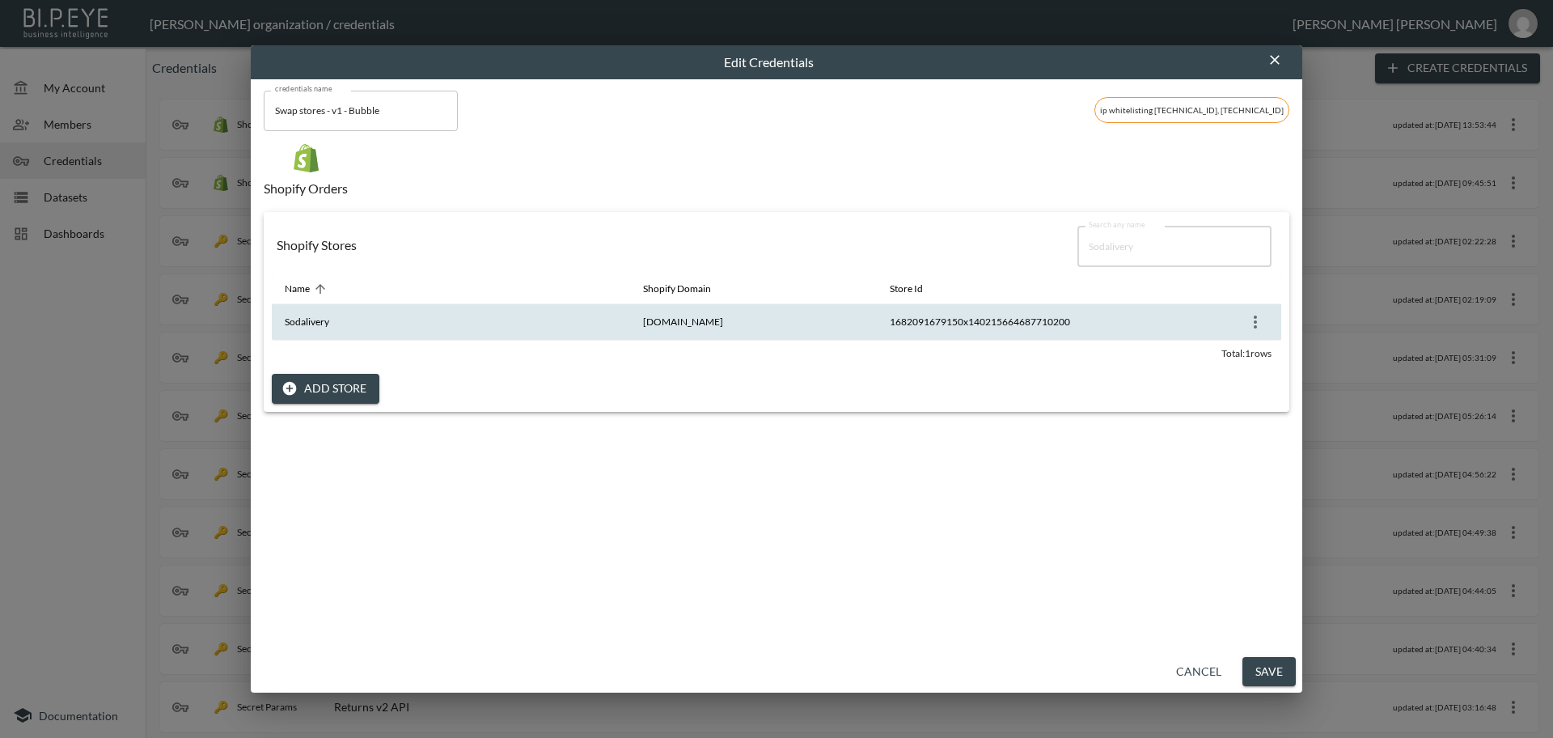
type input "Sodalivery"
click at [1253, 324] on icon "more" at bounding box center [1255, 321] width 19 height 19
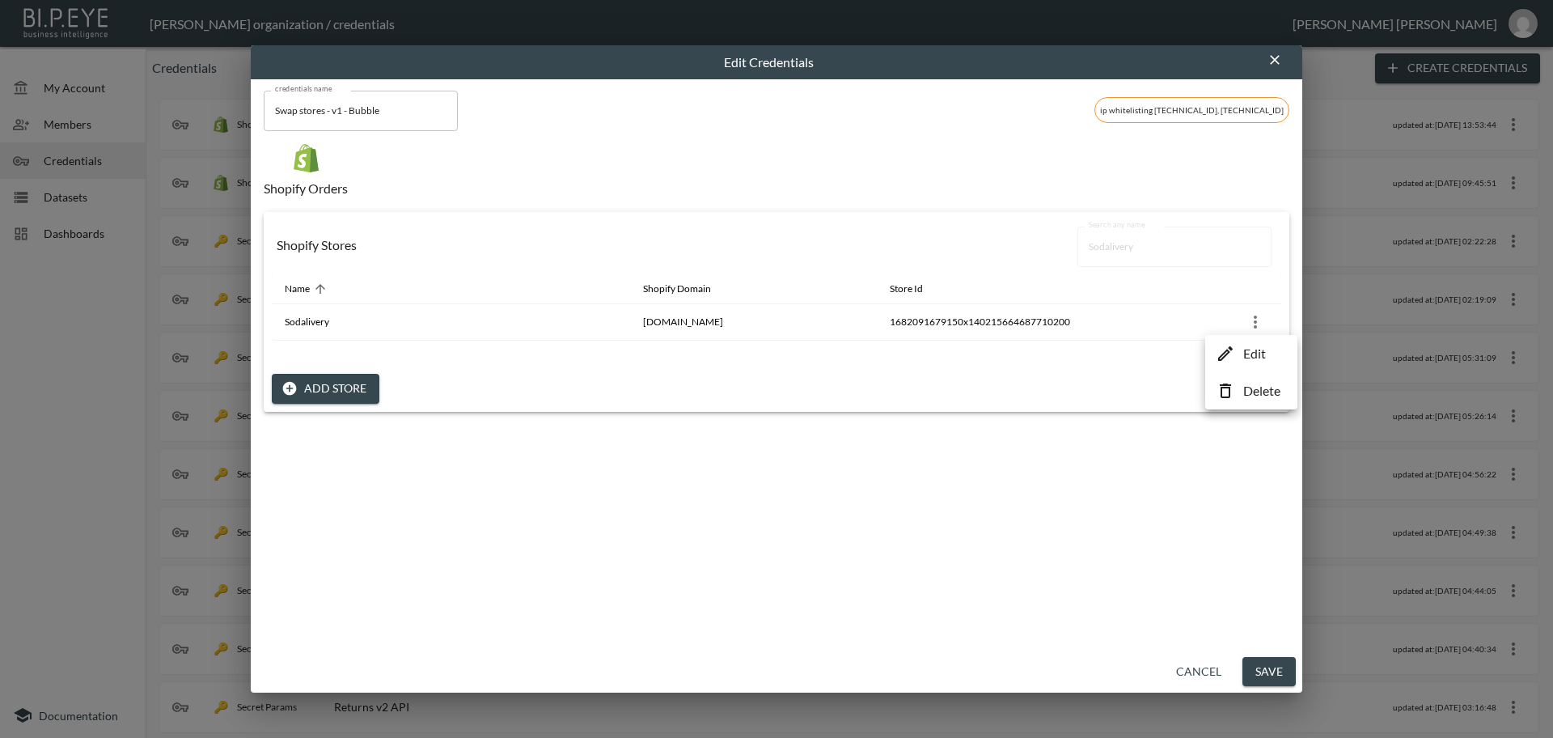
click at [1259, 353] on p "Edit" at bounding box center [1254, 353] width 23 height 19
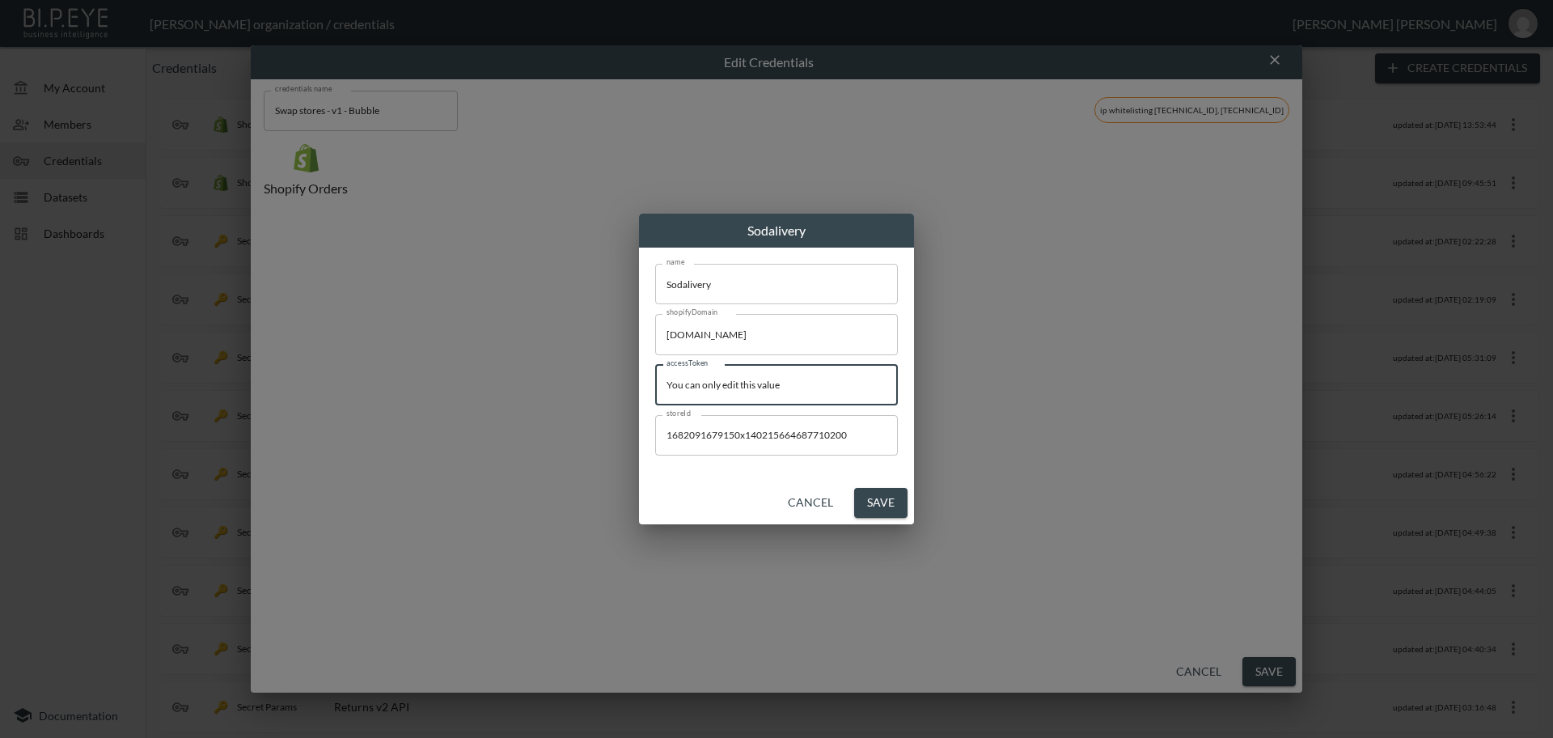
drag, startPoint x: 659, startPoint y: 366, endPoint x: 332, endPoint y: 357, distance: 326.9
click at [270, 344] on div "Sodalivery name Sodalivery name shopifyDomain [DOMAIN_NAME] shopifyDomain acces…" at bounding box center [776, 369] width 1553 height 738
paste input "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"
type input "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"
drag, startPoint x: 877, startPoint y: 506, endPoint x: 891, endPoint y: 514, distance: 16.0
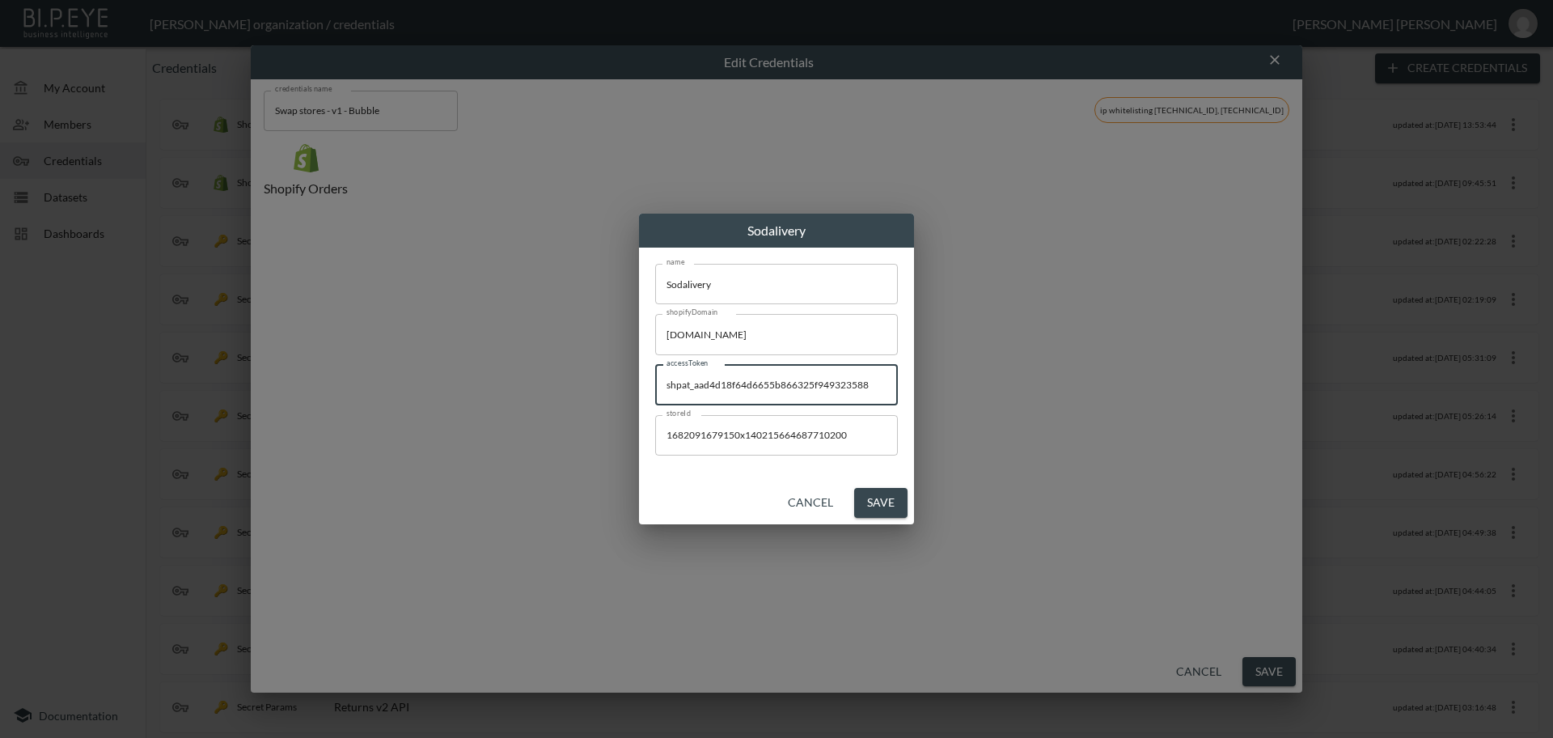
click at [879, 508] on button "Save" at bounding box center [880, 503] width 53 height 30
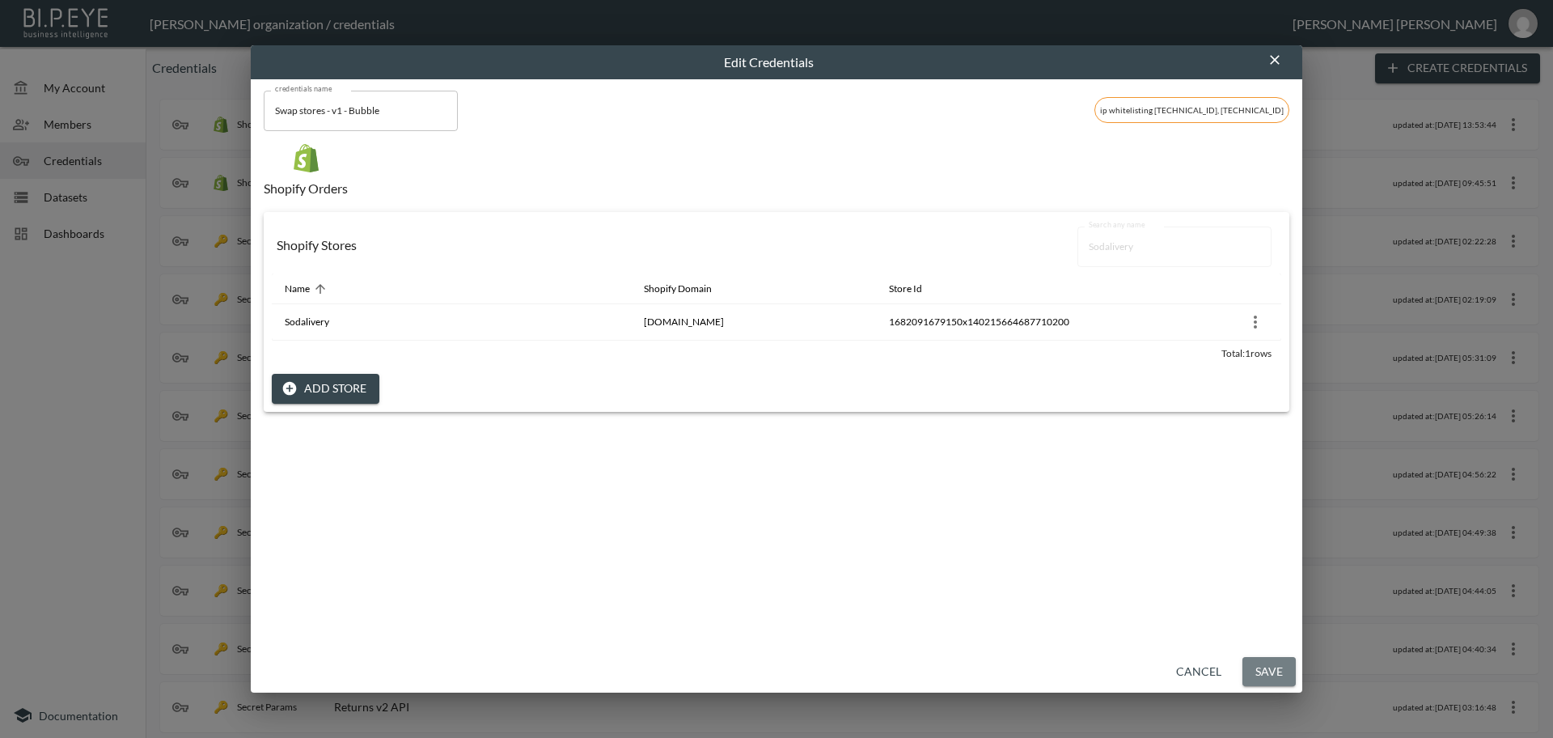
click at [1271, 671] on button "Save" at bounding box center [1268, 672] width 53 height 30
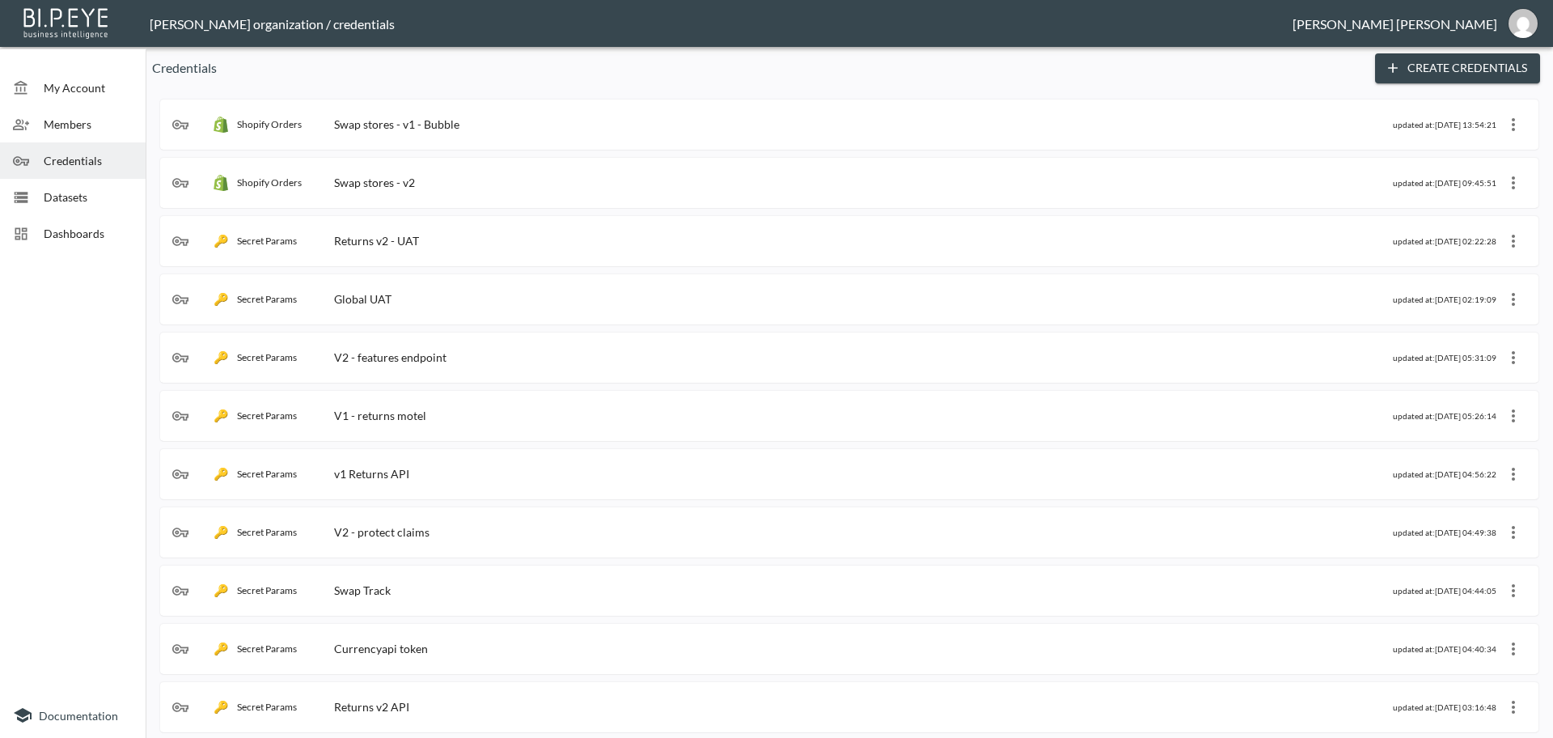
click at [500, 132] on div "Shopify Orders Swap stores - v1 - Bubble" at bounding box center [782, 124] width 1221 height 16
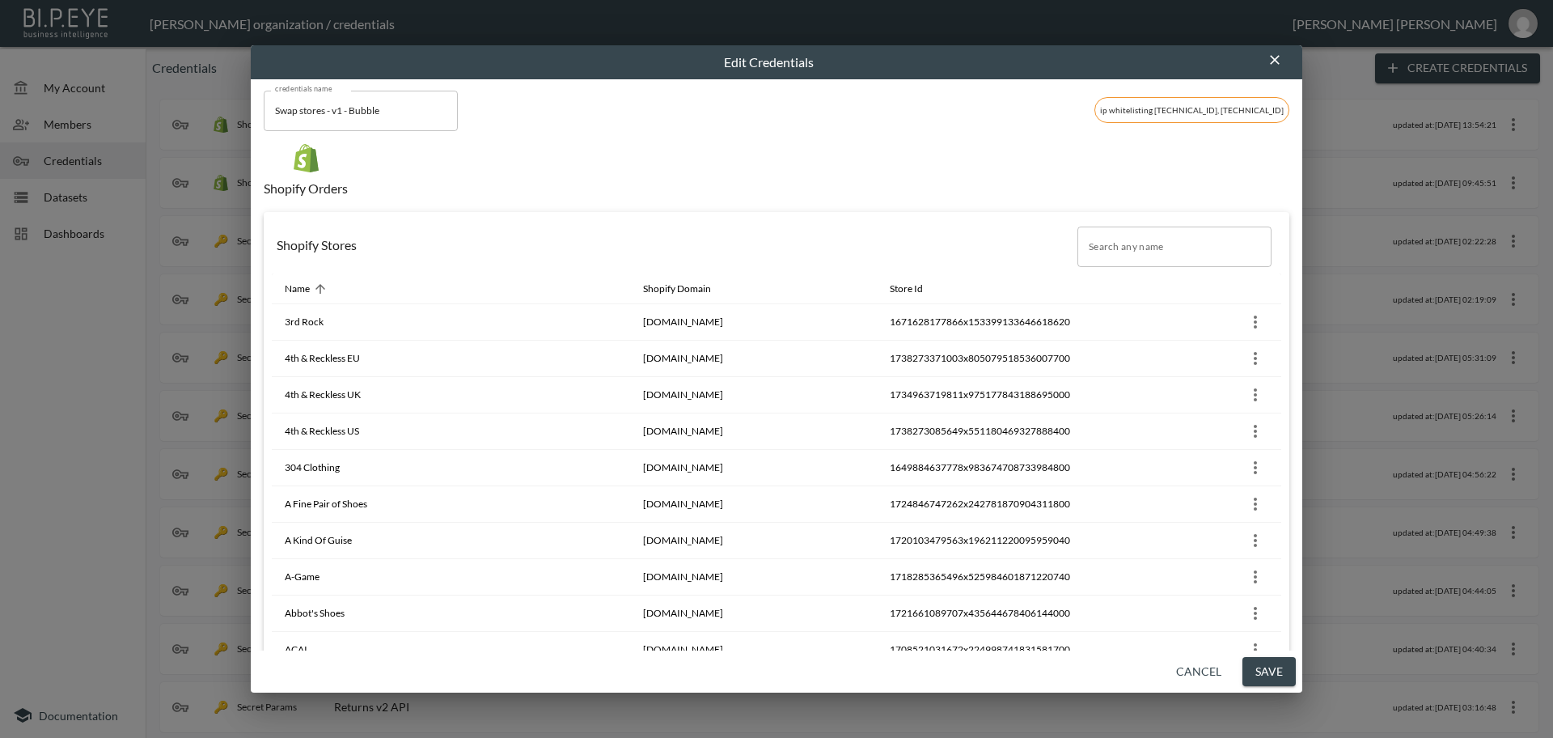
click at [1107, 254] on input "Search any name" at bounding box center [1174, 246] width 194 height 40
paste input "Vaai [GEOGRAPHIC_DATA]"
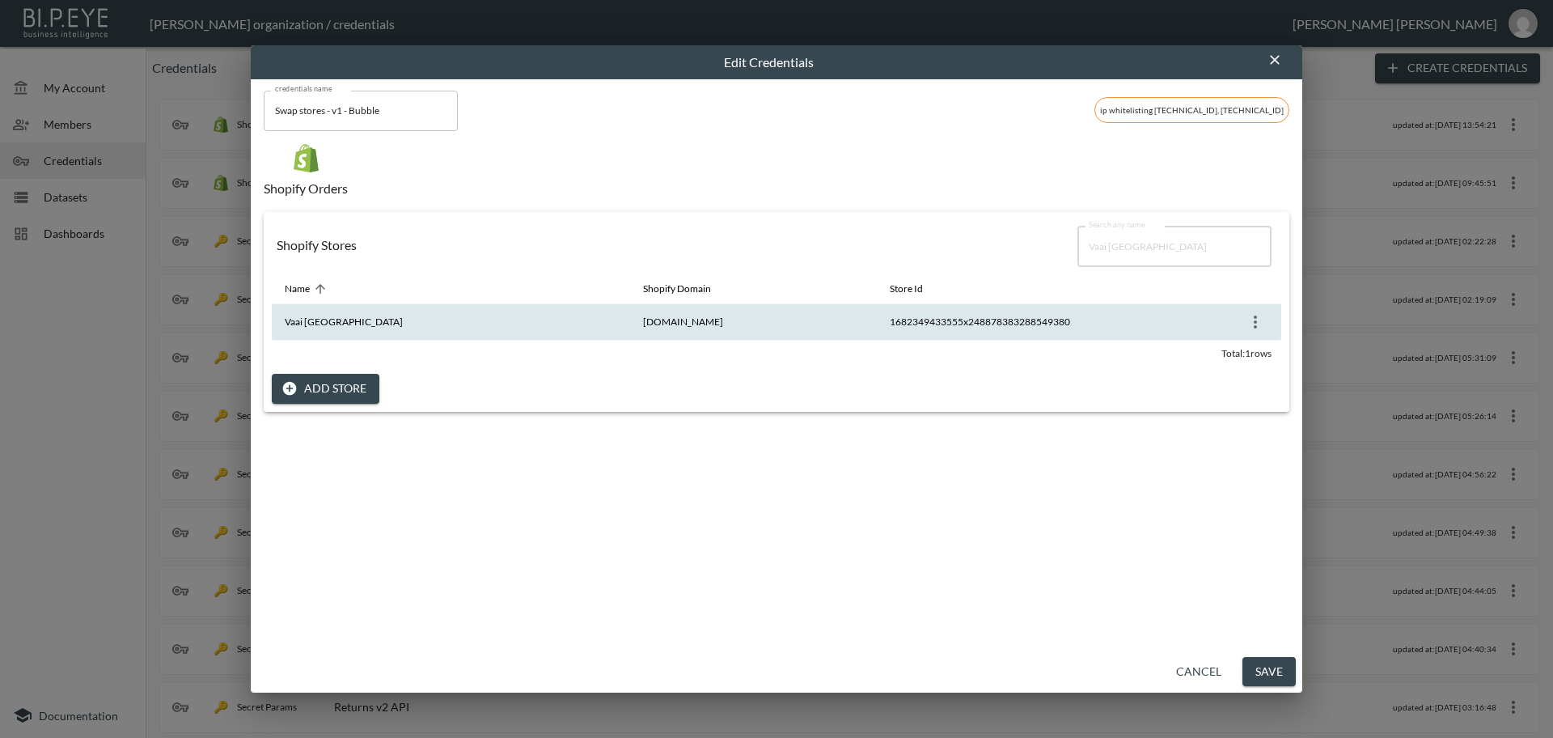
type input "Vaai [GEOGRAPHIC_DATA]"
click at [1249, 315] on icon "more" at bounding box center [1255, 321] width 19 height 19
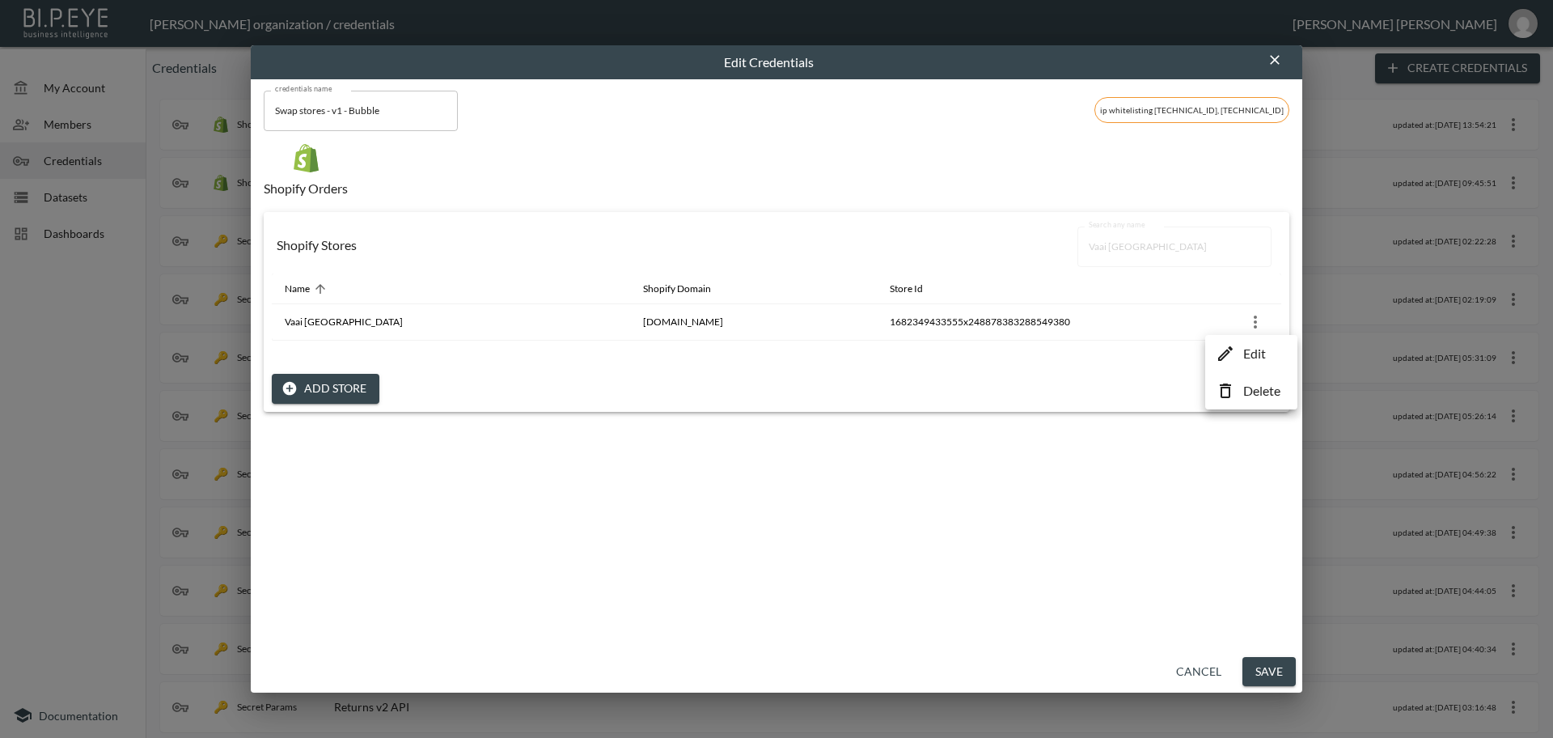
click at [1243, 351] on p "Edit" at bounding box center [1254, 353] width 23 height 19
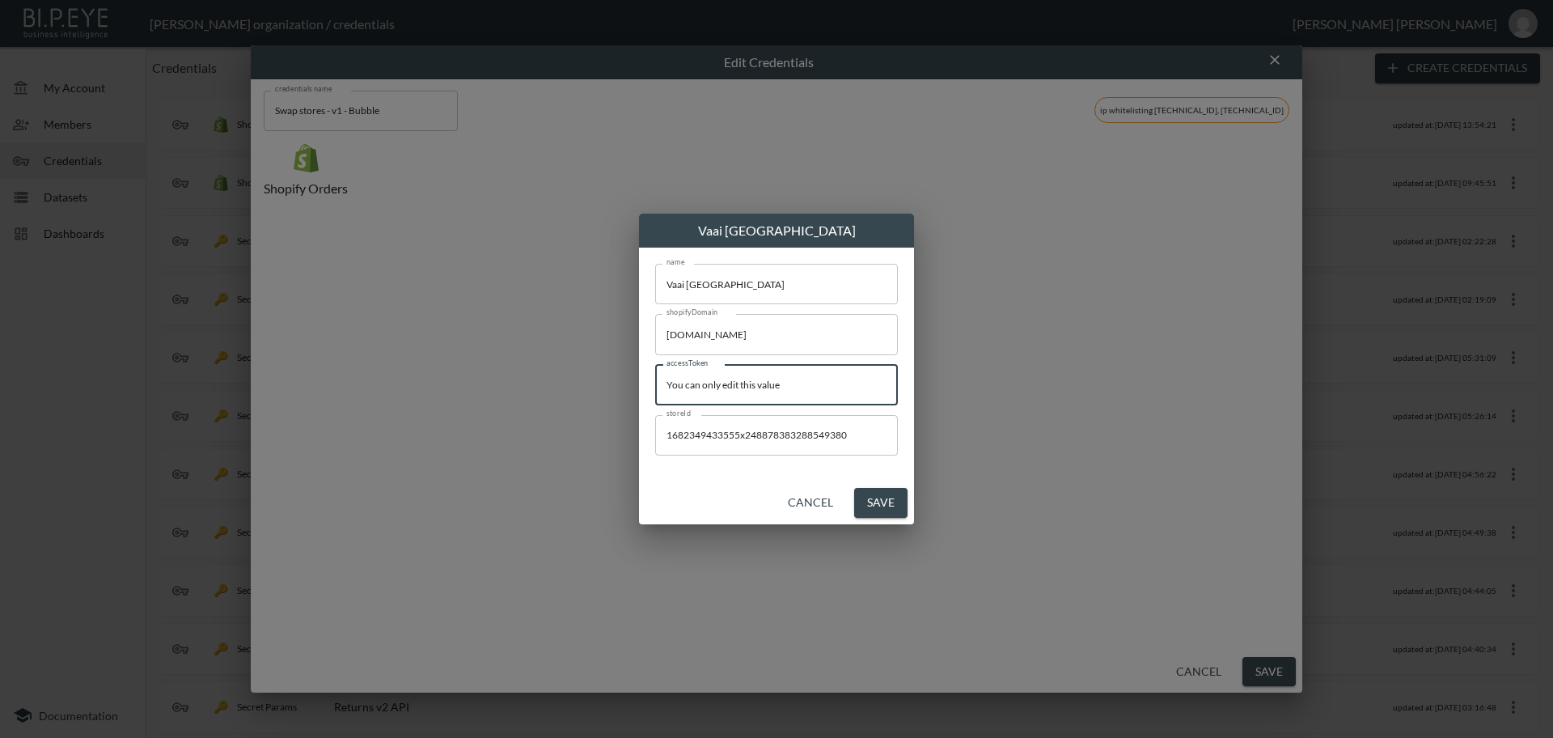
drag, startPoint x: 586, startPoint y: 375, endPoint x: 493, endPoint y: 371, distance: 93.1
click at [493, 371] on div "Vaai London name Vaai London name shopifyDomain [DOMAIN_NAME] shopifyDomain acc…" at bounding box center [776, 369] width 1553 height 738
paste input "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"
type input "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"
click at [886, 501] on button "Save" at bounding box center [880, 503] width 53 height 30
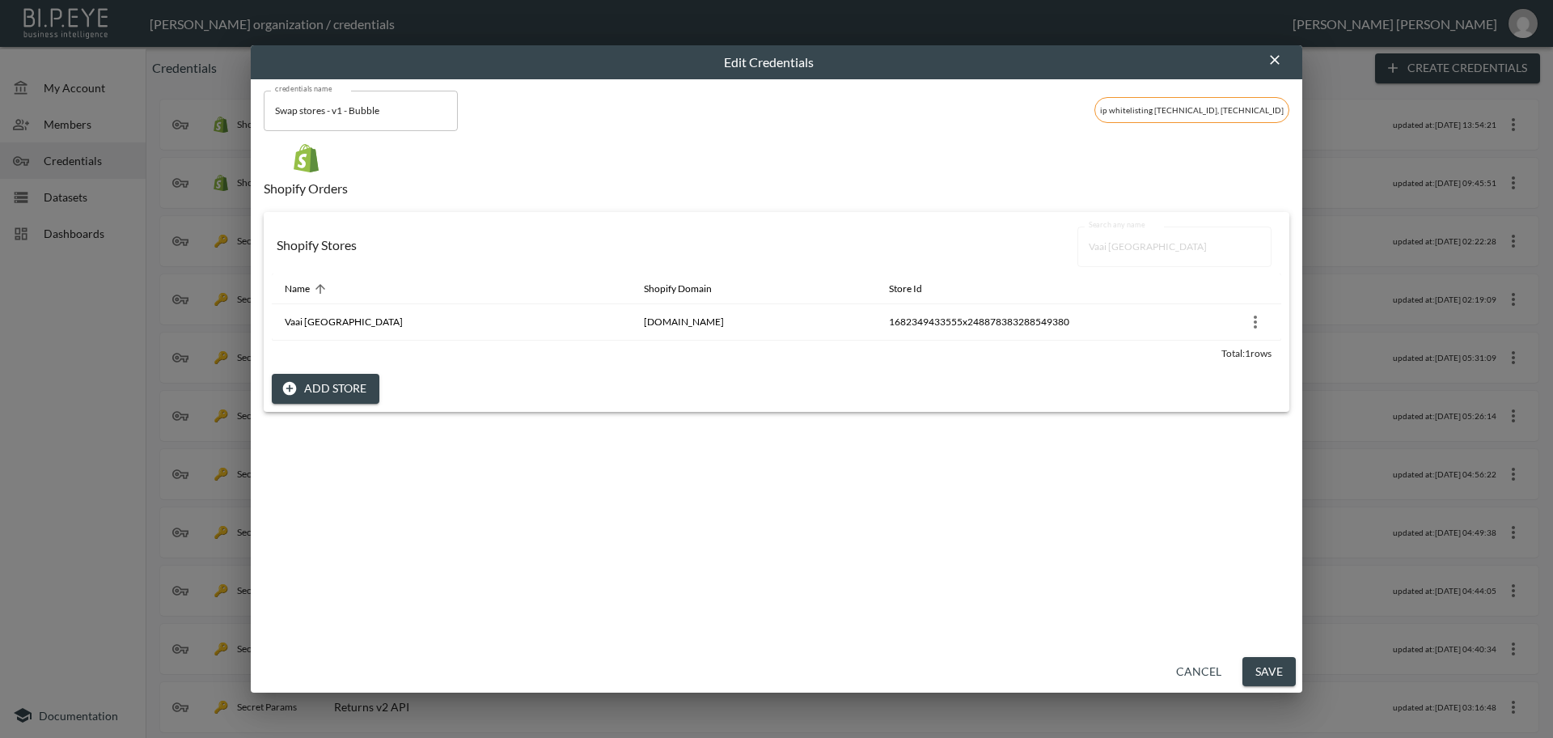
click at [1271, 671] on button "Save" at bounding box center [1268, 672] width 53 height 30
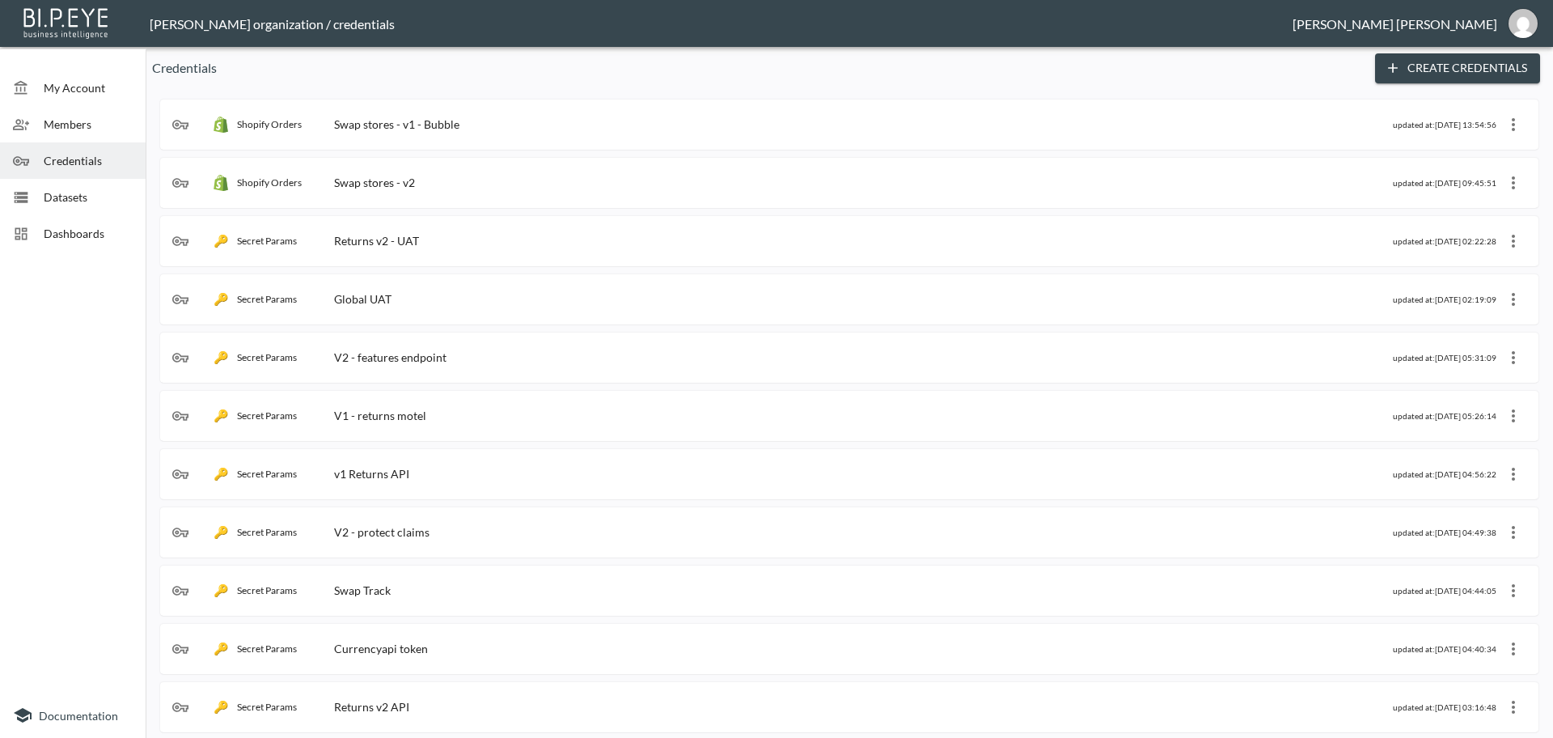
click at [493, 117] on div "Shopify Orders Swap stores - v1 - Bubble" at bounding box center [782, 124] width 1221 height 16
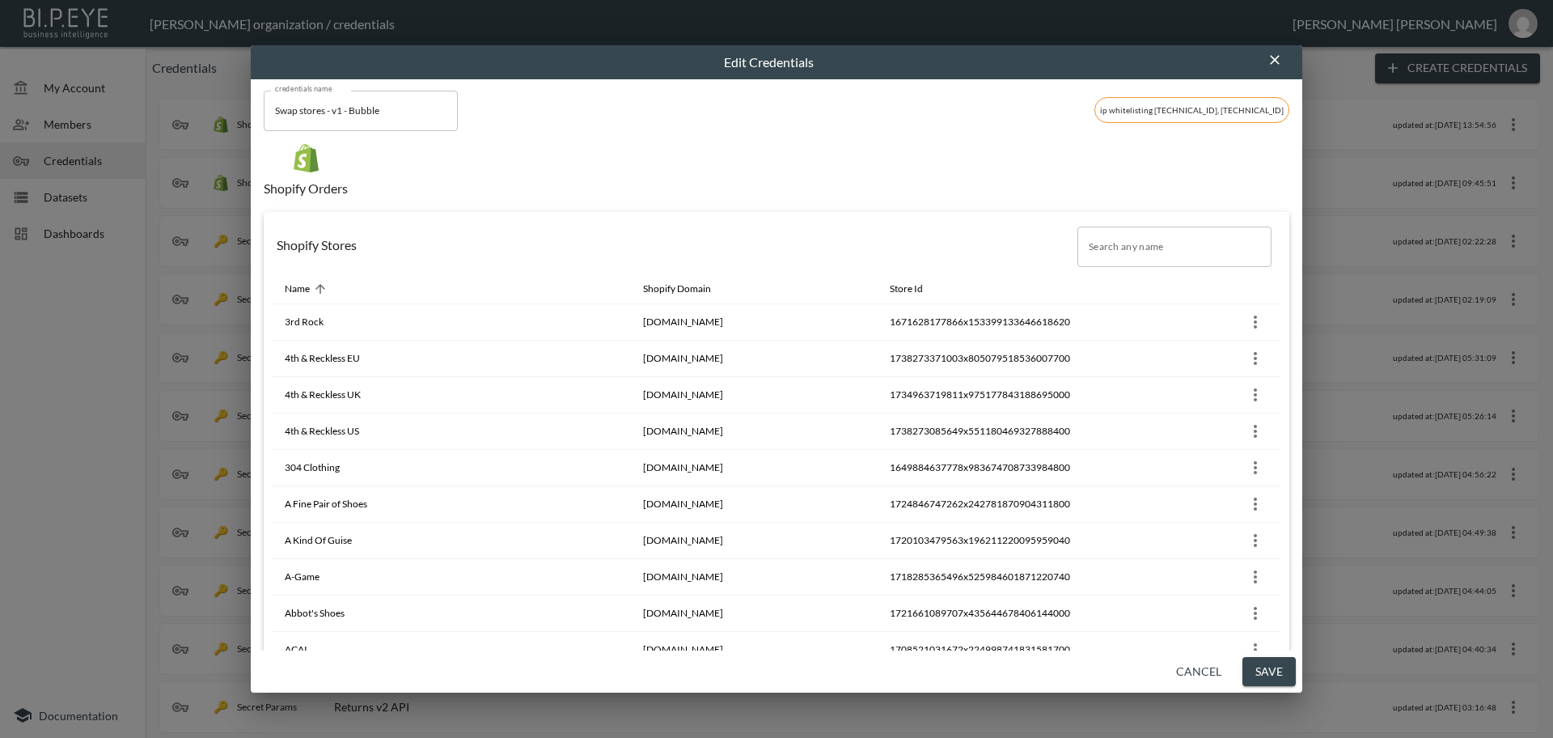
click at [1102, 245] on input "Search any name" at bounding box center [1174, 246] width 194 height 40
paste input "No Grey Area"
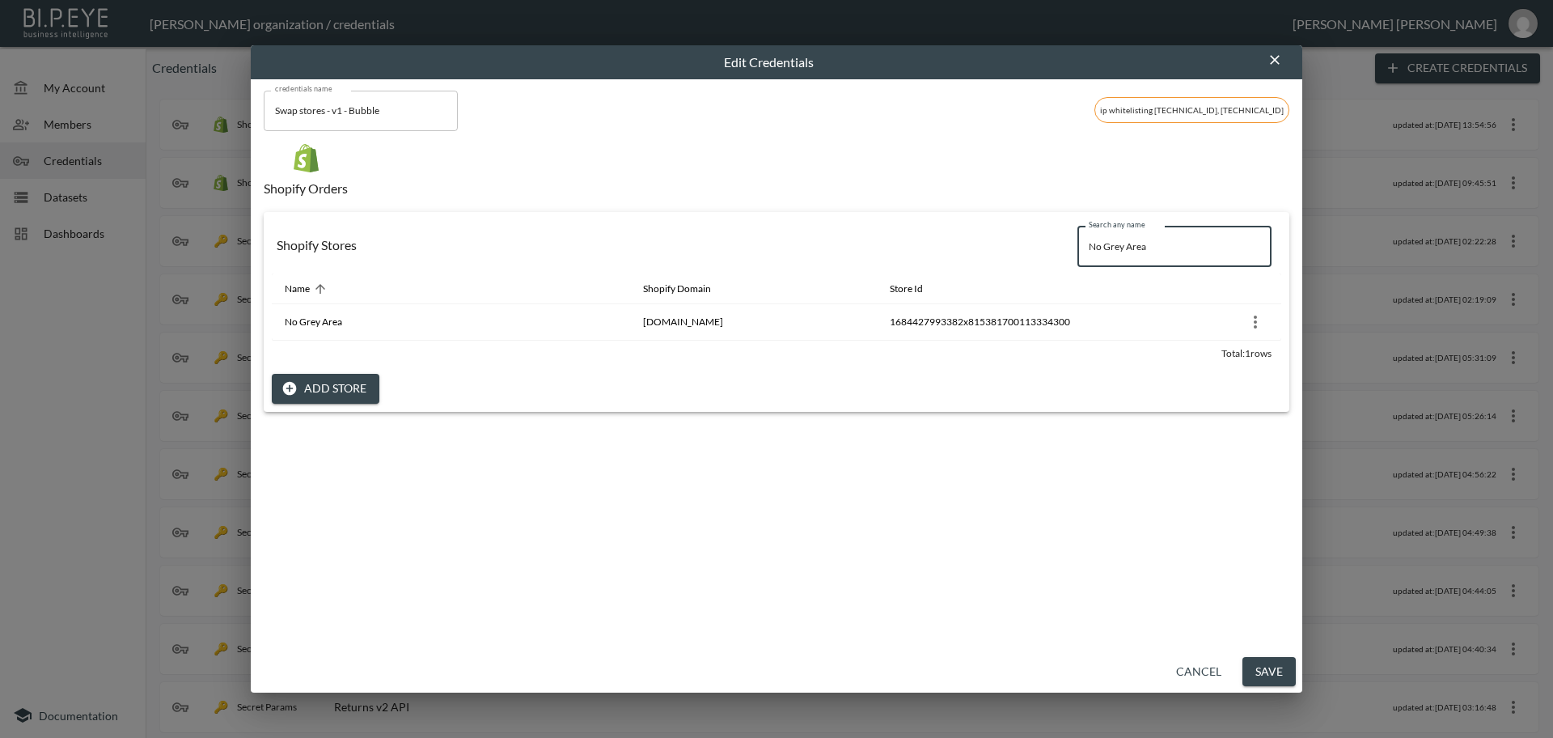
click at [1101, 247] on input "No Grey Area" at bounding box center [1174, 246] width 194 height 40
type input "No Grey Area"
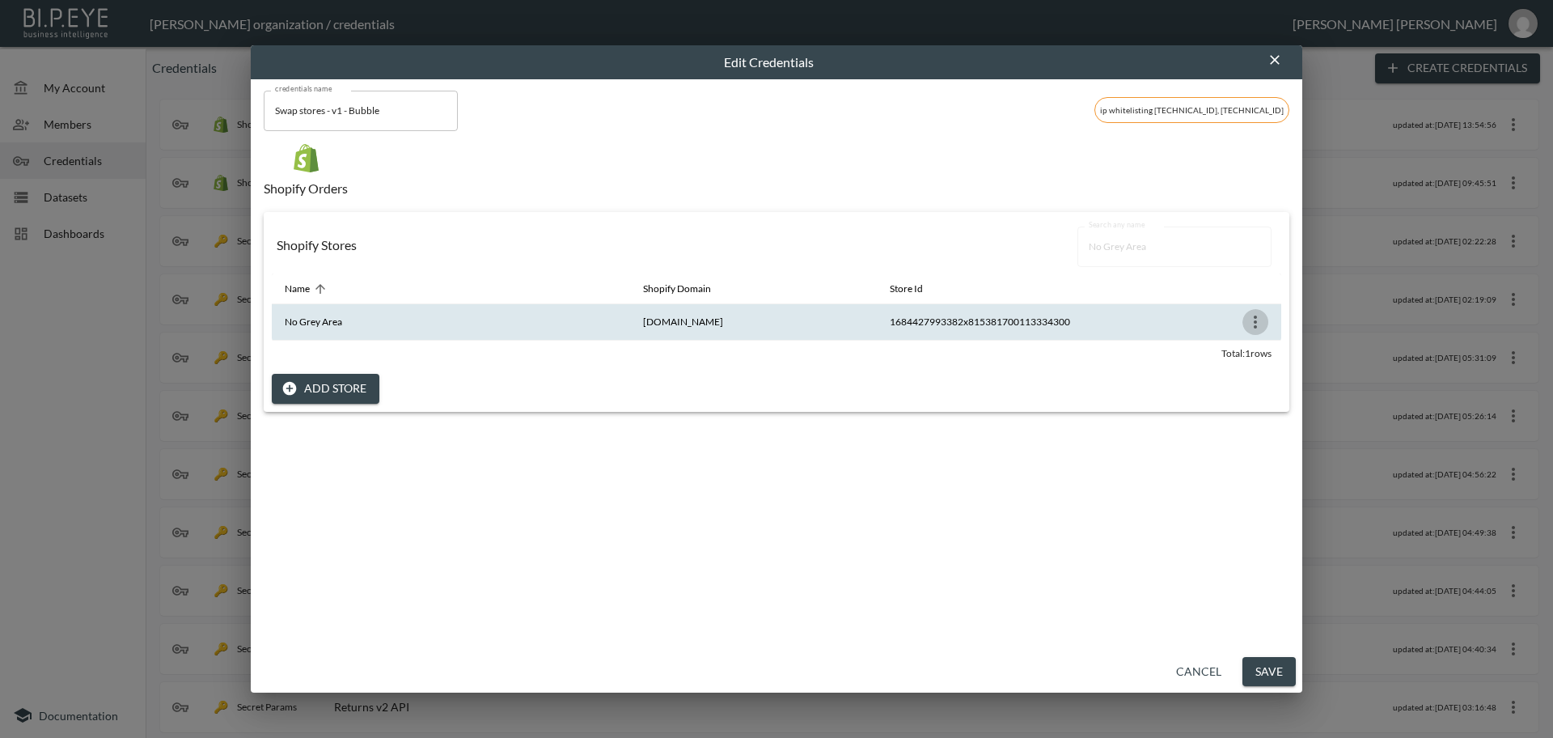
click at [1248, 319] on icon "more" at bounding box center [1255, 321] width 19 height 19
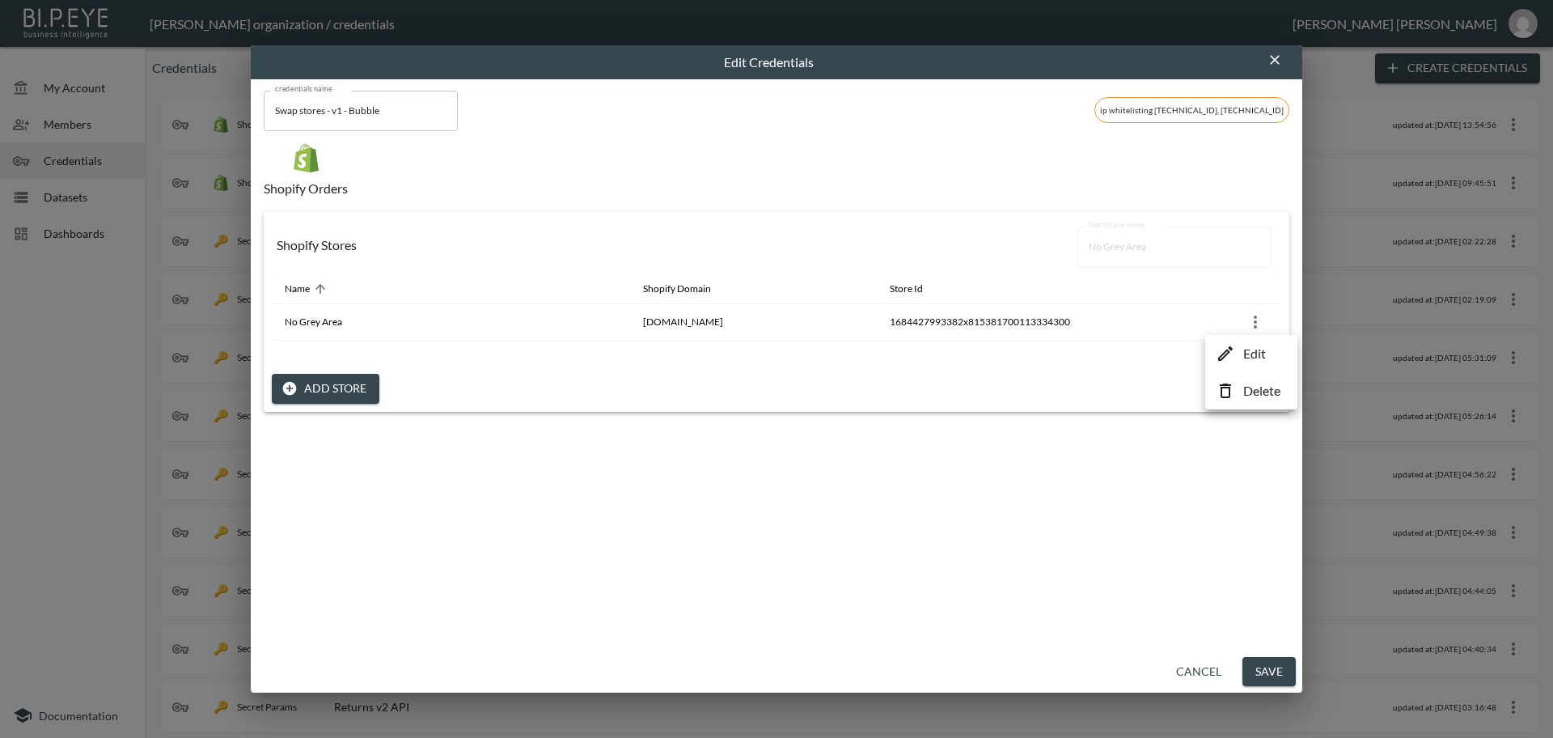
click at [1254, 351] on p "Edit" at bounding box center [1254, 353] width 23 height 19
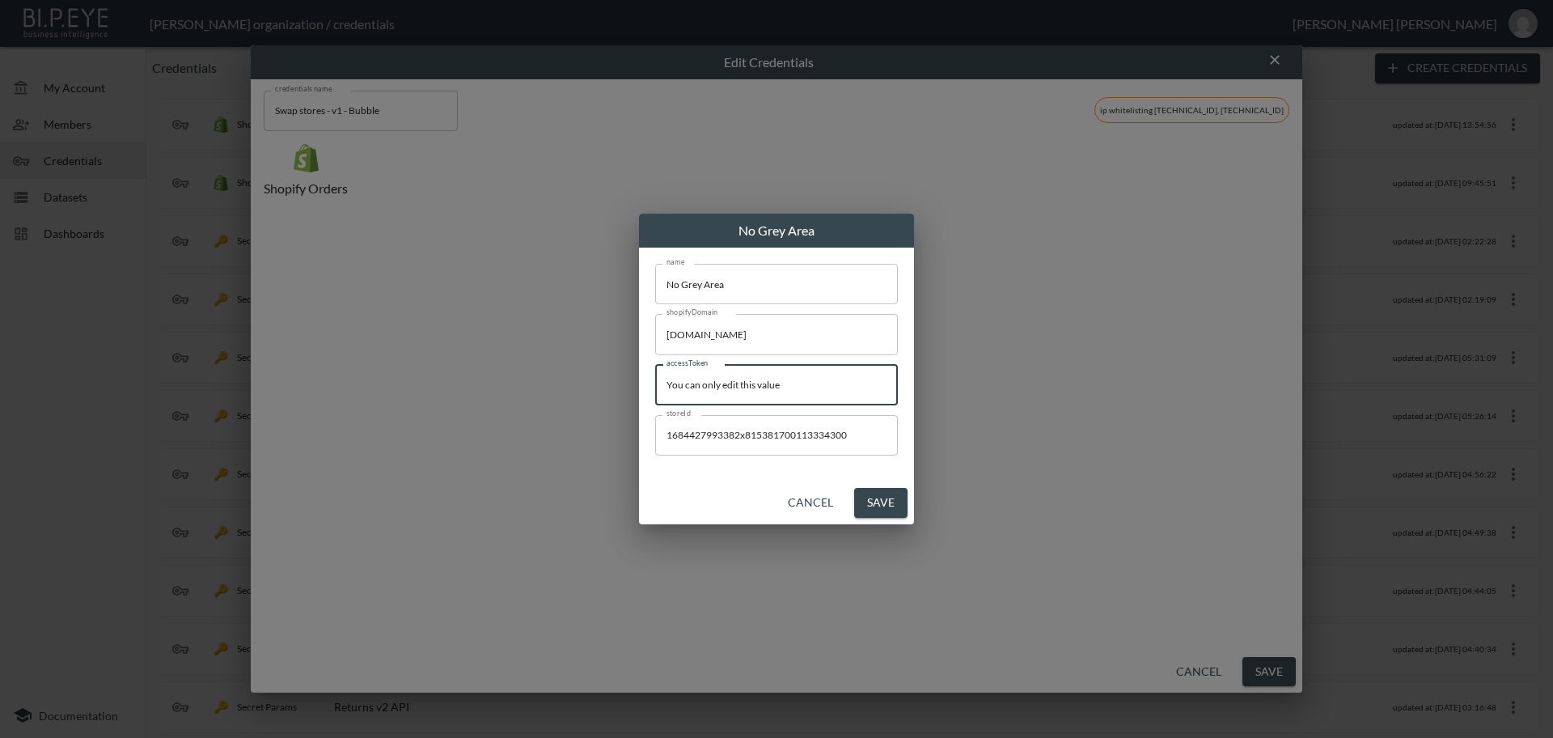
drag, startPoint x: 489, startPoint y: 367, endPoint x: 366, endPoint y: 362, distance: 123.8
click at [366, 362] on div "No Grey Area name No Grey Area name shopifyDomain [DOMAIN_NAME] shopifyDomain a…" at bounding box center [776, 369] width 1553 height 738
paste input "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"
type input "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"
click at [886, 506] on button "Save" at bounding box center [880, 503] width 53 height 30
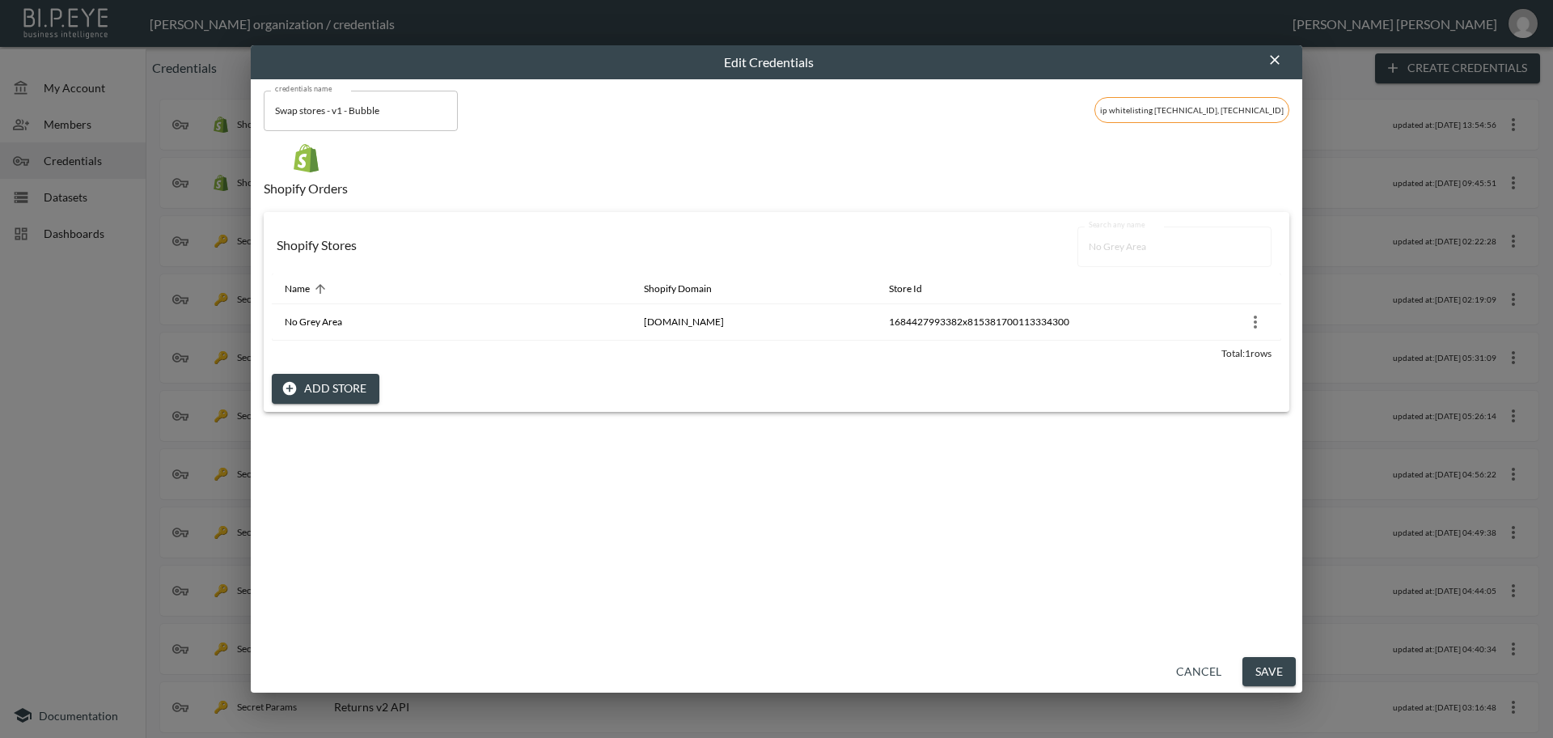
click at [1267, 671] on button "Save" at bounding box center [1268, 672] width 53 height 30
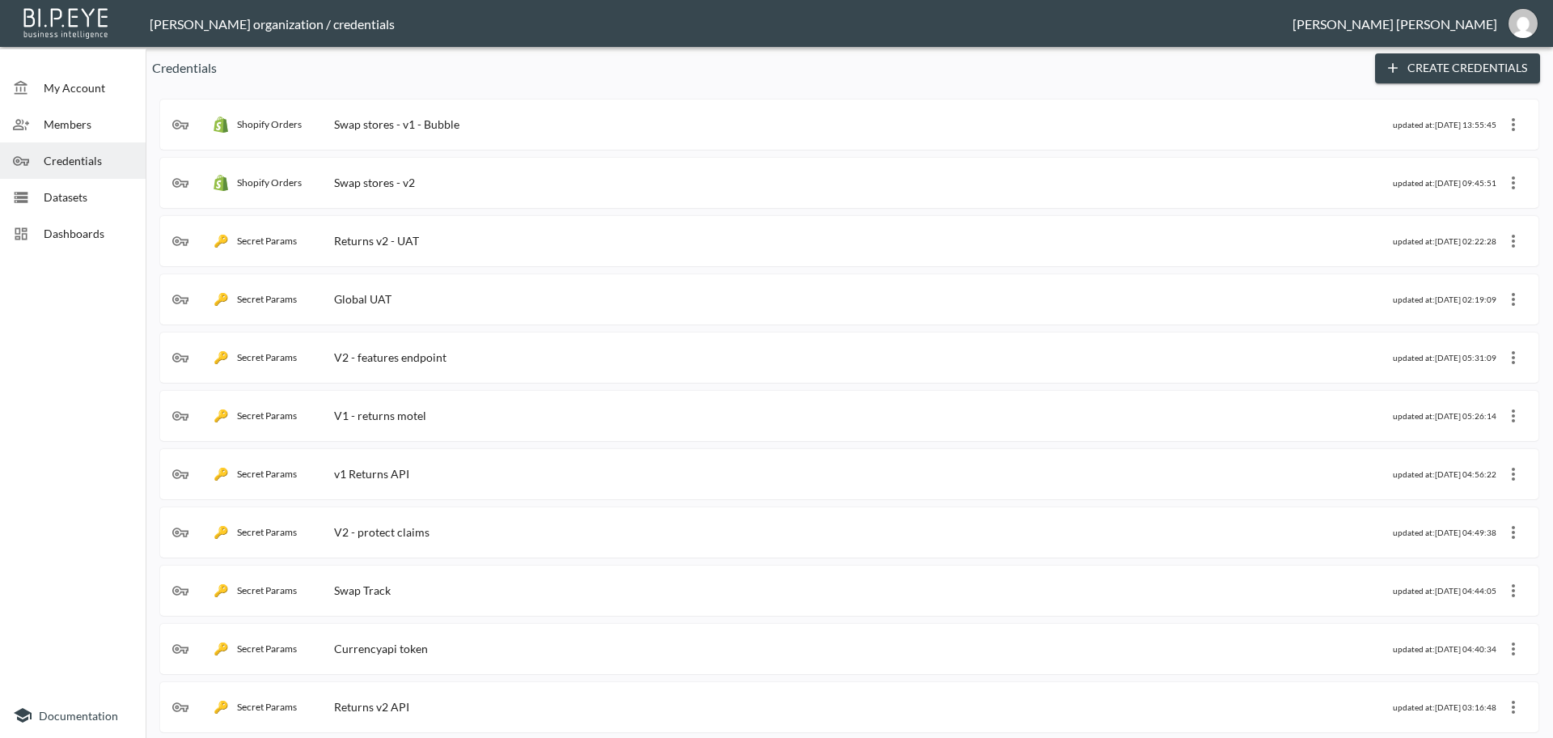
click at [384, 118] on div "Swap stores - v1 - Bubble" at bounding box center [396, 124] width 125 height 14
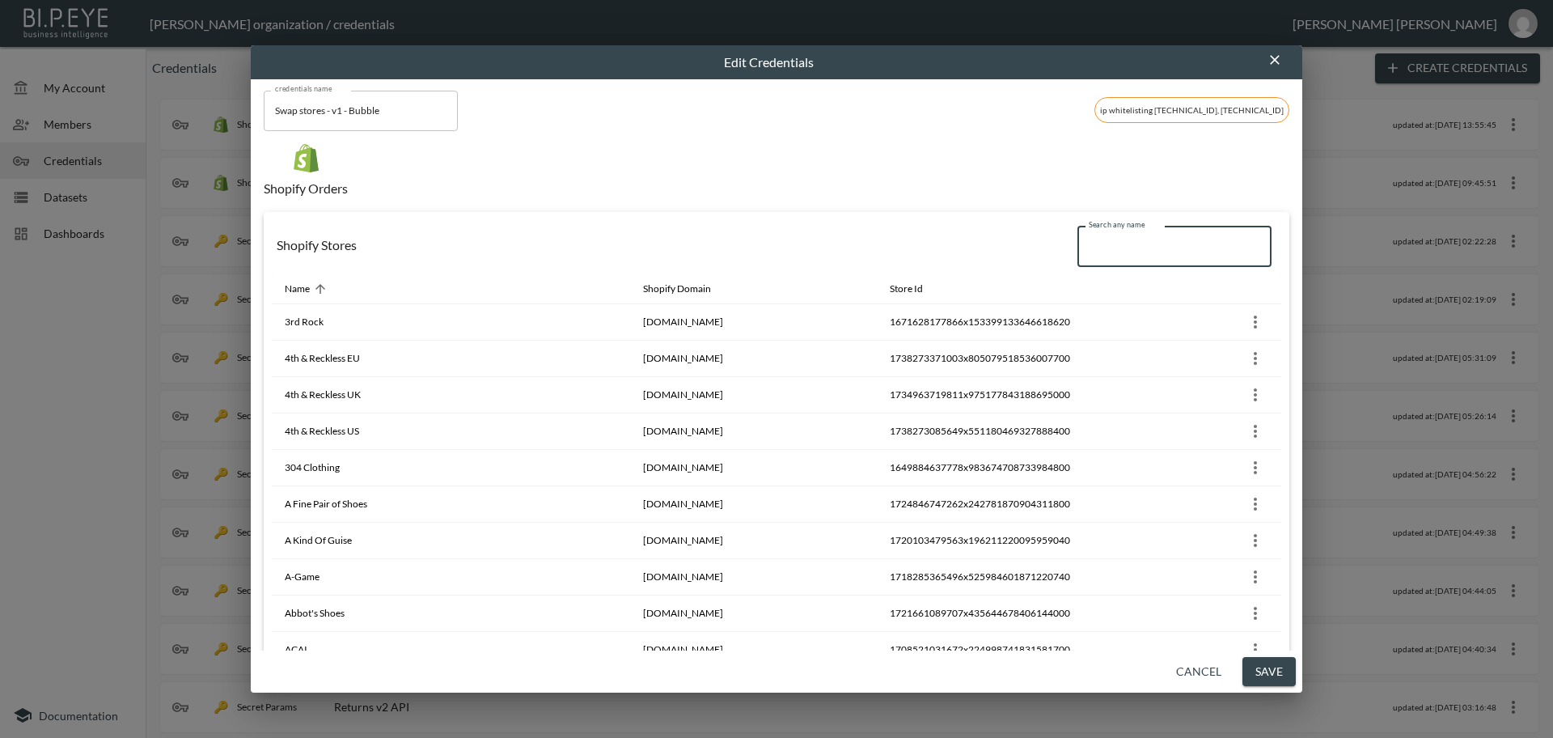
click at [1115, 248] on input "Search any name" at bounding box center [1174, 246] width 194 height 40
paste input "Zlamer"
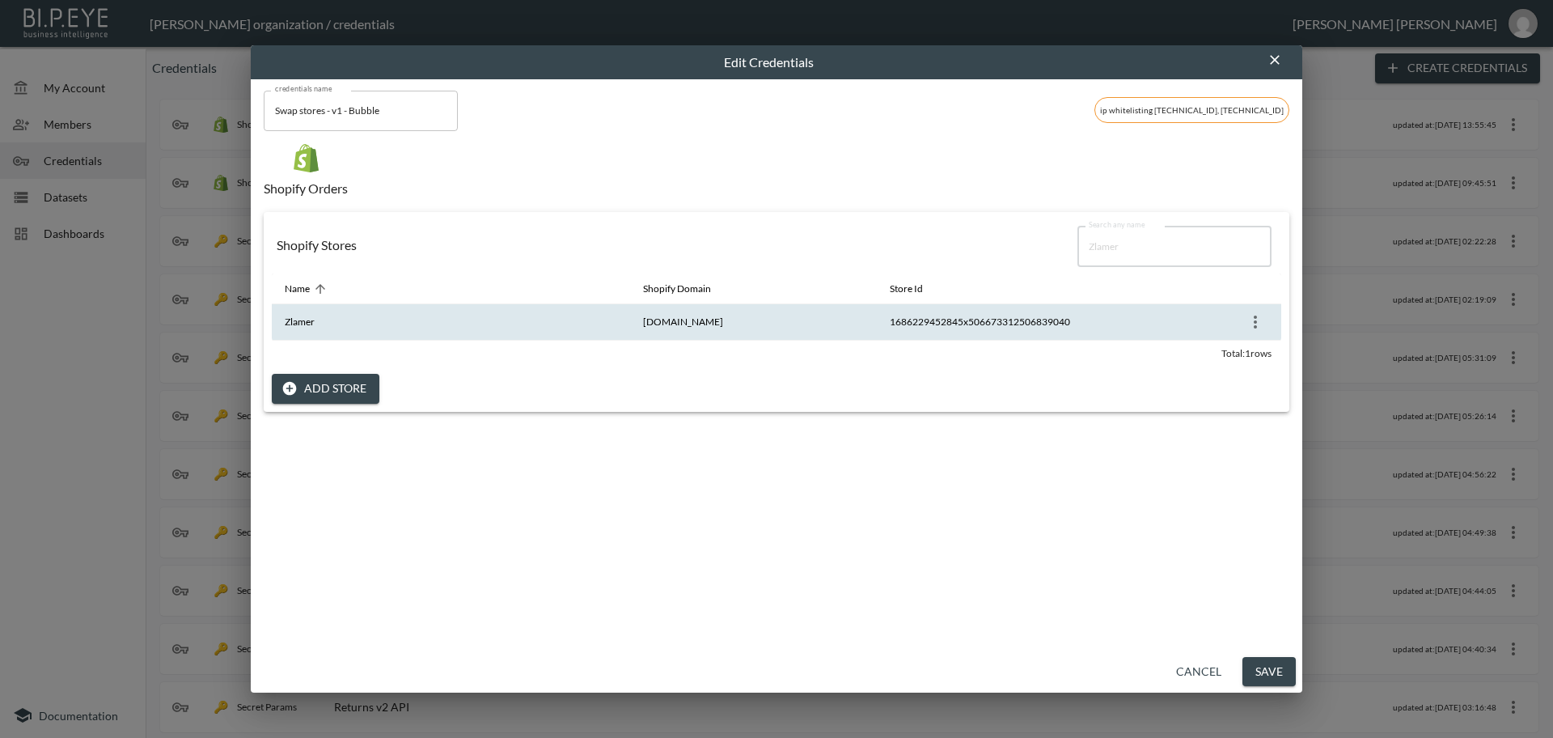
type input "Zlamer"
click at [1247, 324] on icon "more" at bounding box center [1255, 321] width 19 height 19
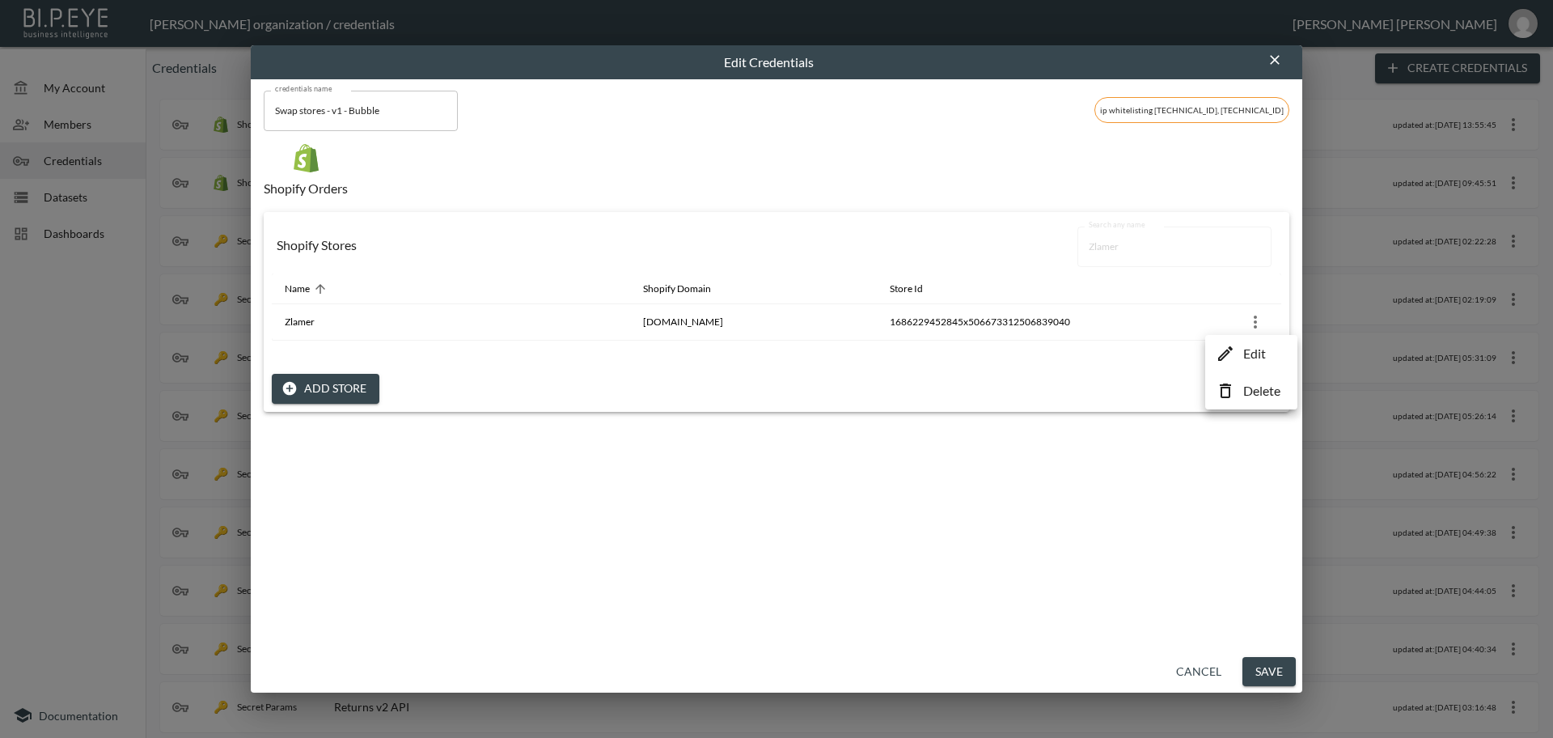
click at [1250, 355] on p "Edit" at bounding box center [1254, 353] width 23 height 19
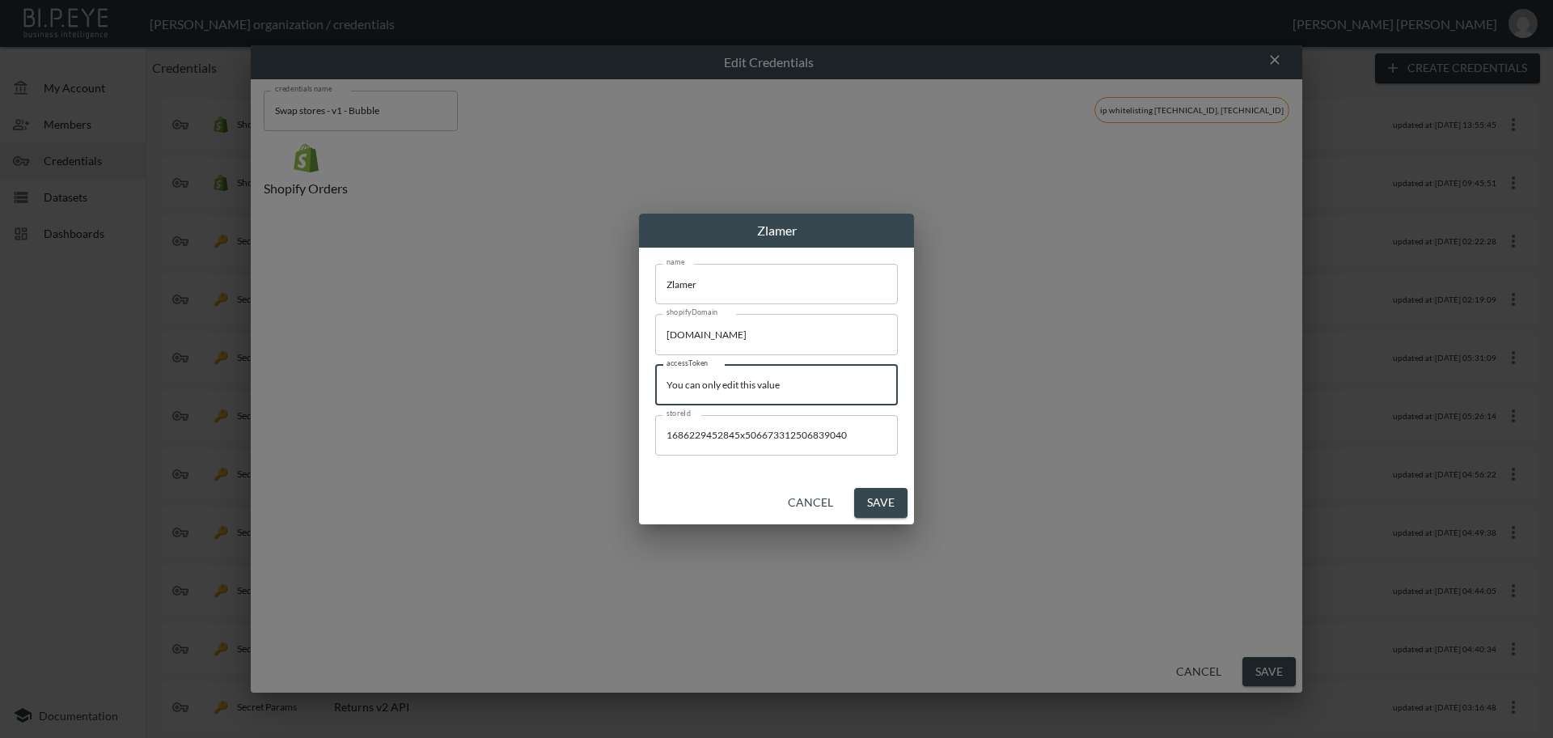
drag, startPoint x: 637, startPoint y: 375, endPoint x: 577, endPoint y: 375, distance: 59.9
click at [577, 375] on div "Zlamer name Zlamer name shopifyDomain [DOMAIN_NAME] shopifyDomain accessToken Y…" at bounding box center [776, 369] width 1553 height 738
paste input "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"
click at [664, 383] on input "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" at bounding box center [776, 385] width 243 height 40
type input "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"
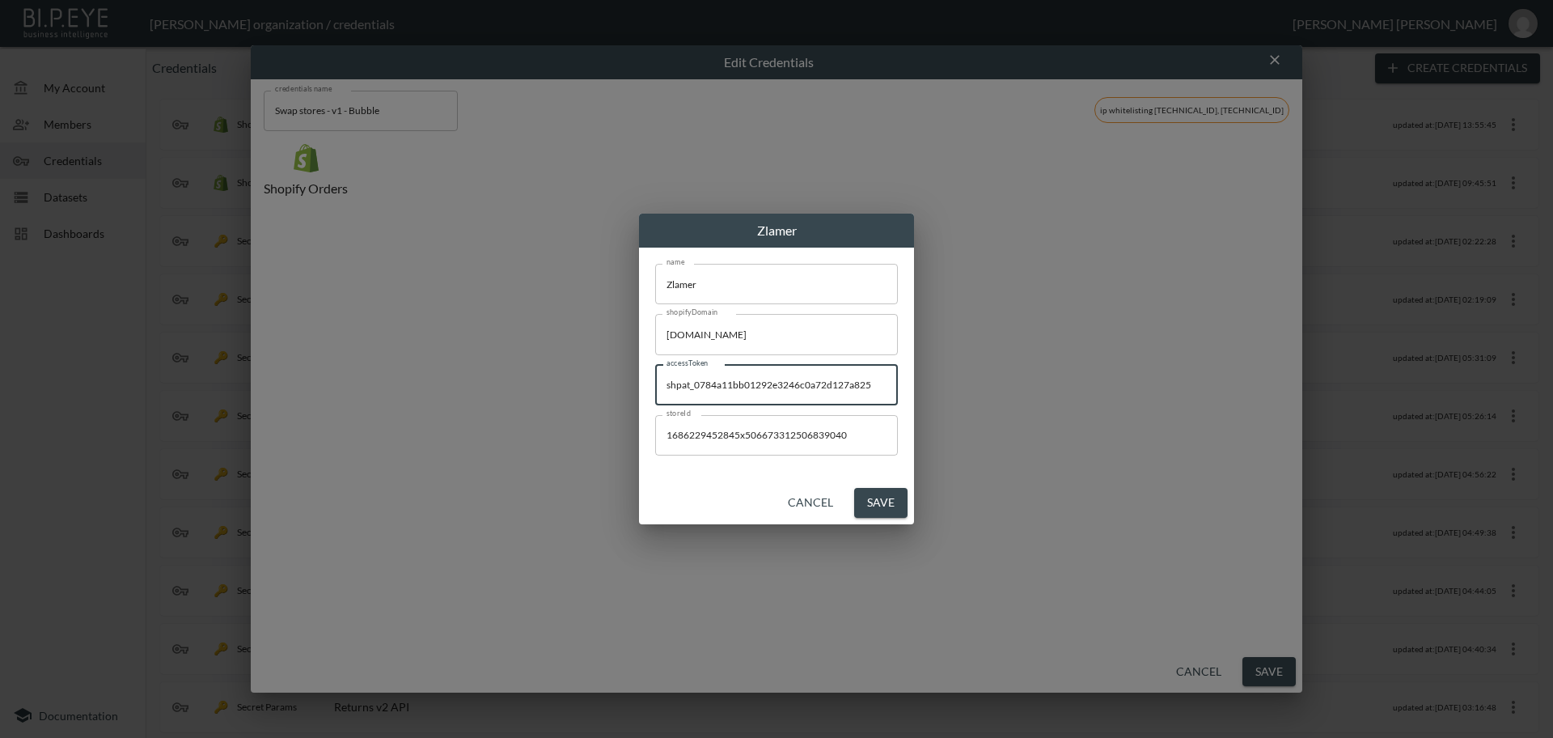
click at [884, 502] on button "Save" at bounding box center [880, 503] width 53 height 30
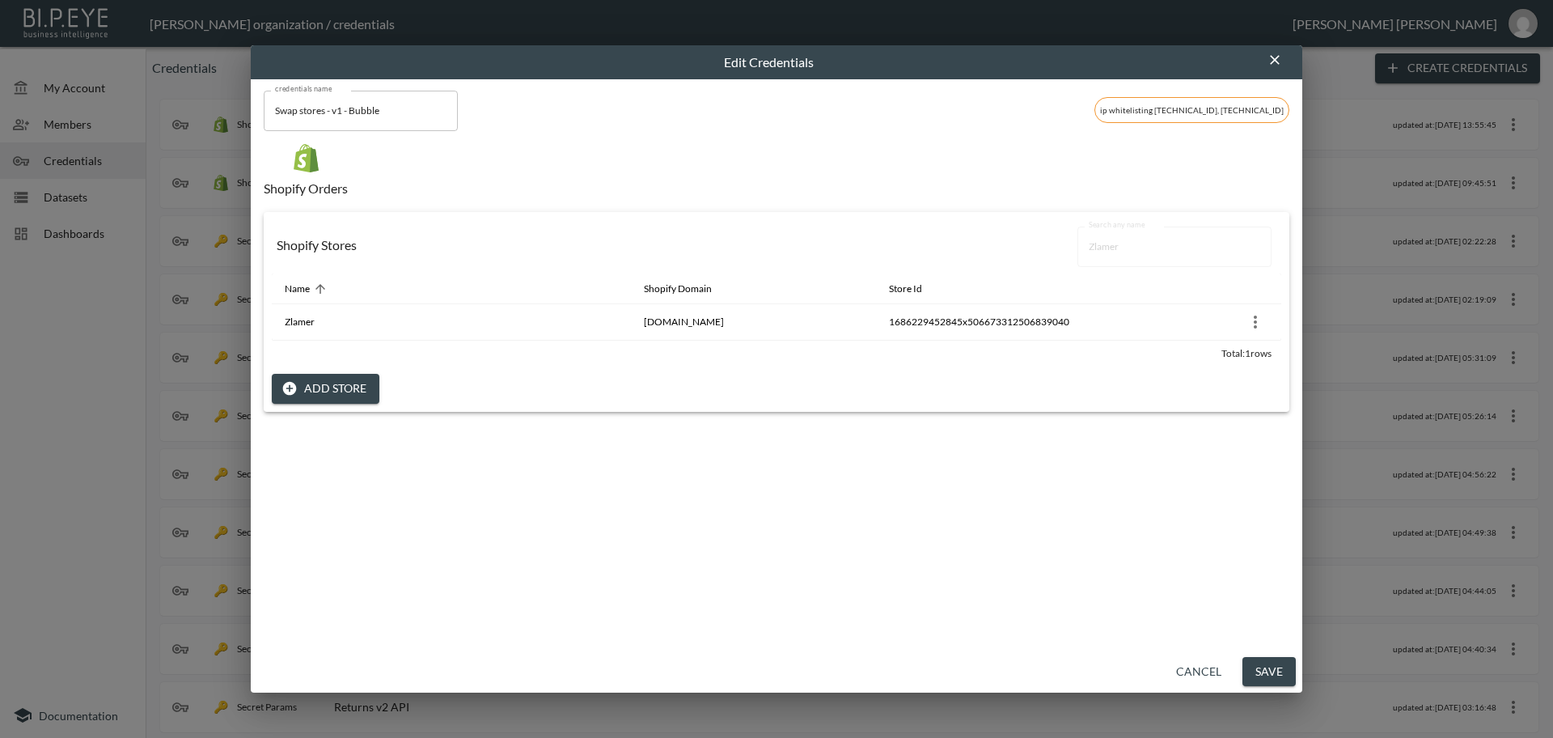
click at [1275, 671] on button "Save" at bounding box center [1268, 672] width 53 height 30
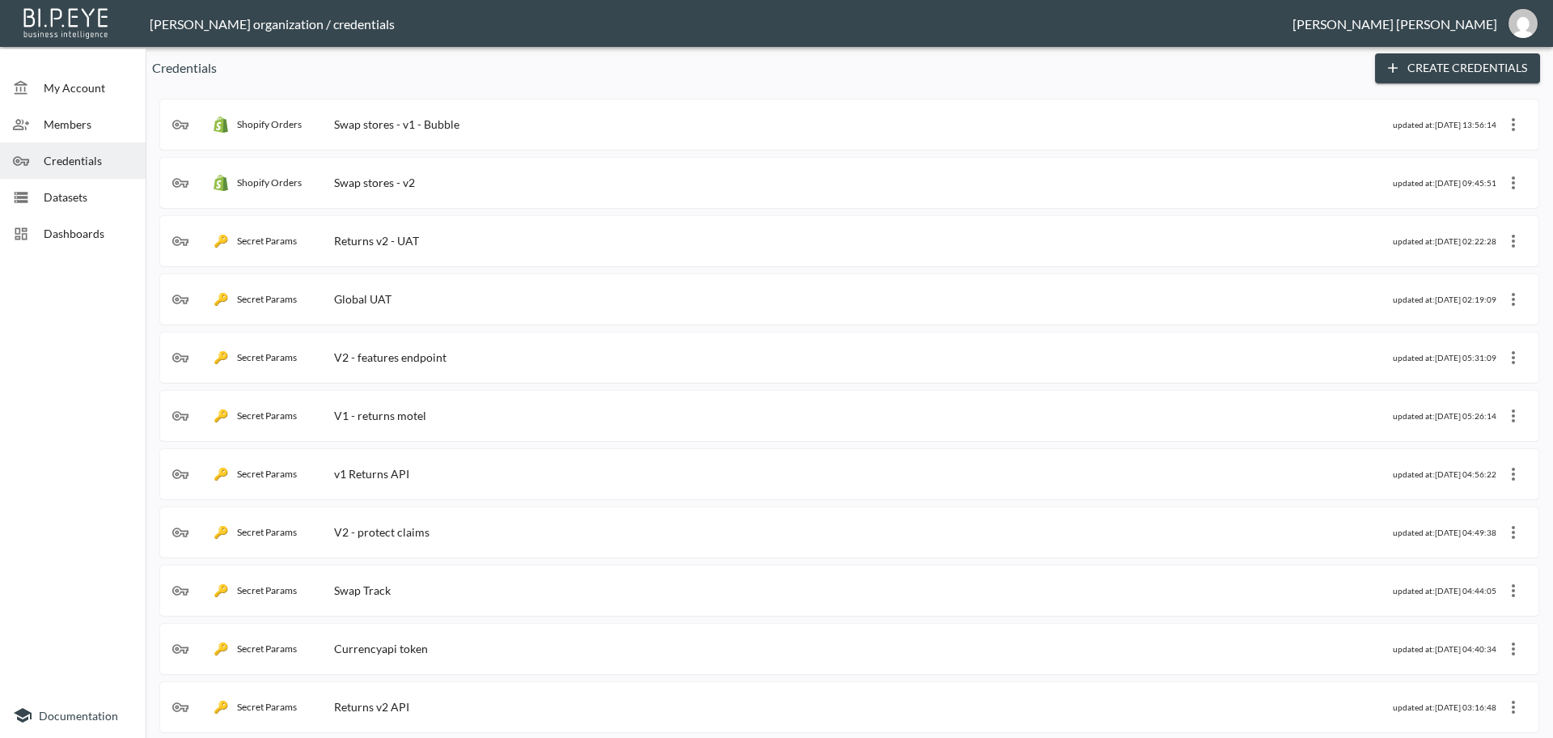
click at [576, 136] on div "Shopify Orders Swap stores - v1 - Bubble updated at: [DATE] 13:56:14" at bounding box center [849, 125] width 1354 height 26
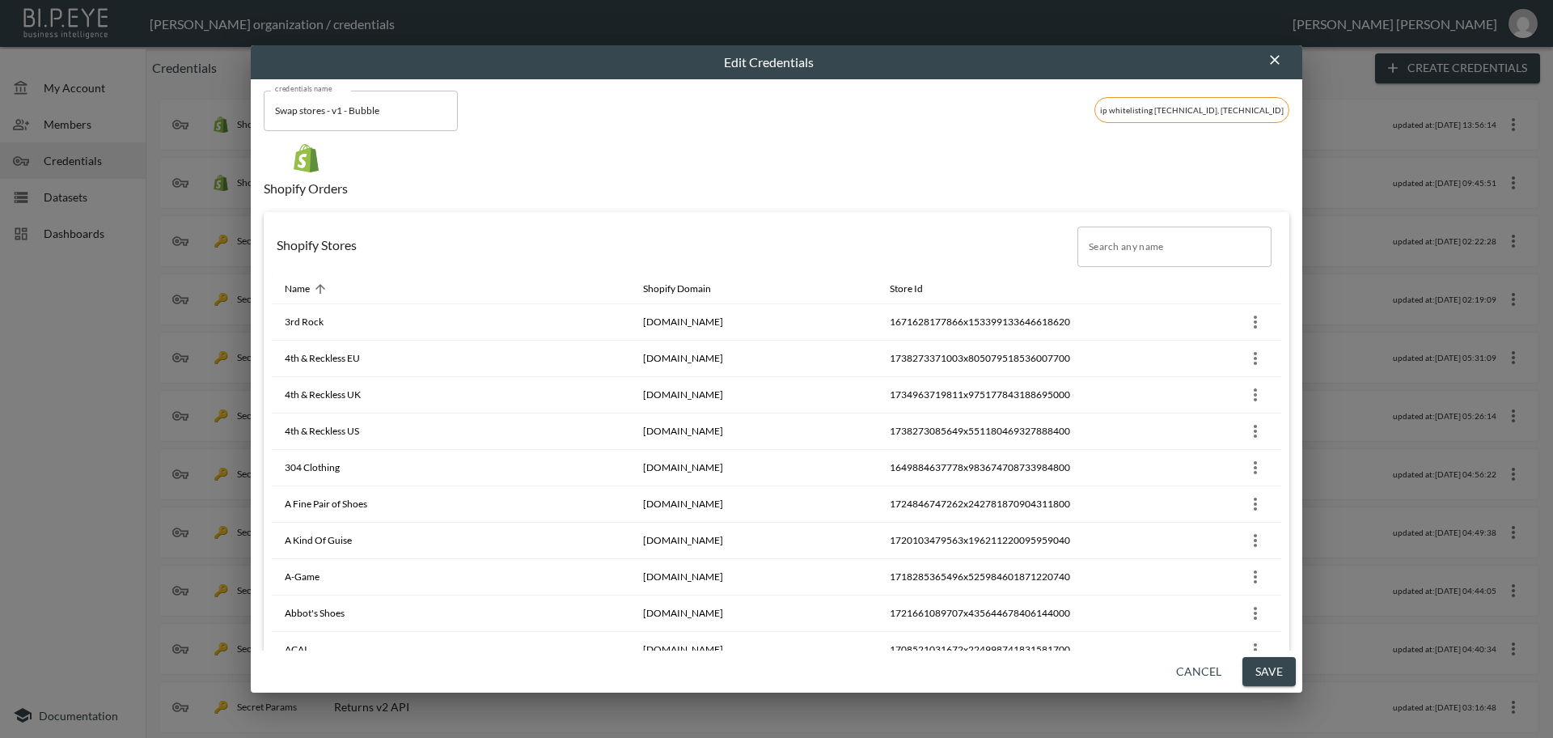
click at [1132, 253] on input "Search any name" at bounding box center [1174, 246] width 194 height 40
paste input "Larizia"
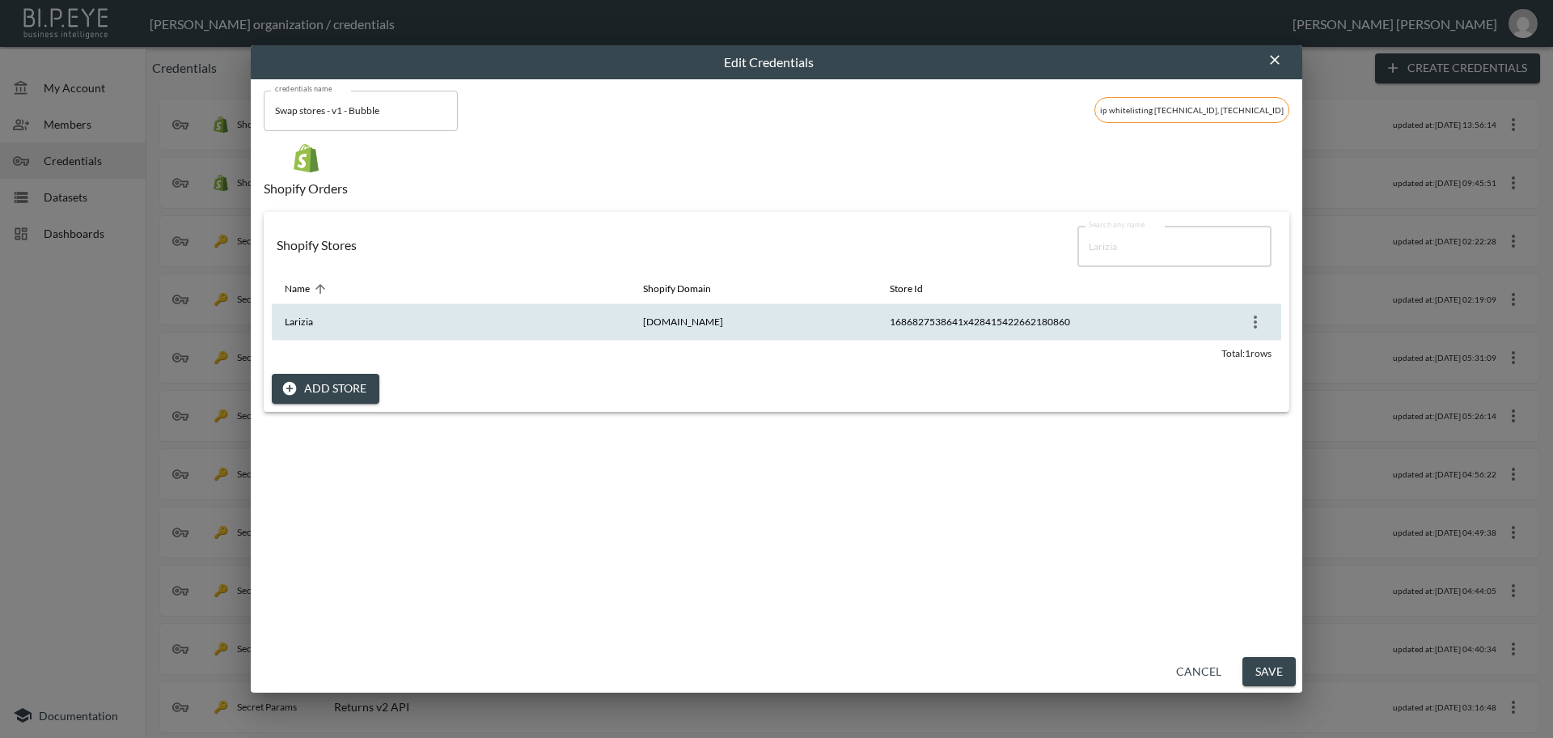
type input "Larizia"
click at [1254, 324] on icon "more" at bounding box center [1255, 321] width 19 height 19
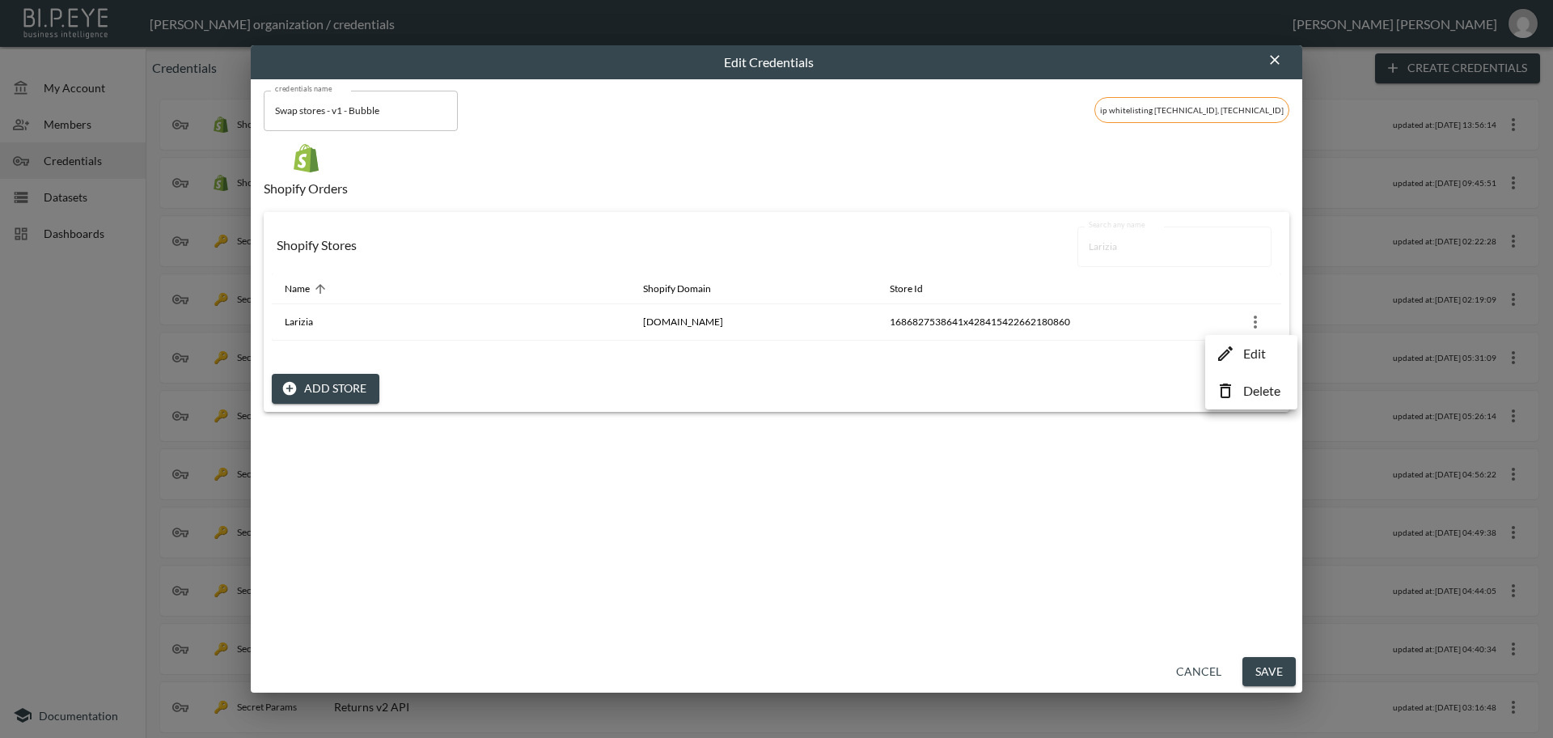
click at [1254, 352] on p "Edit" at bounding box center [1254, 353] width 23 height 19
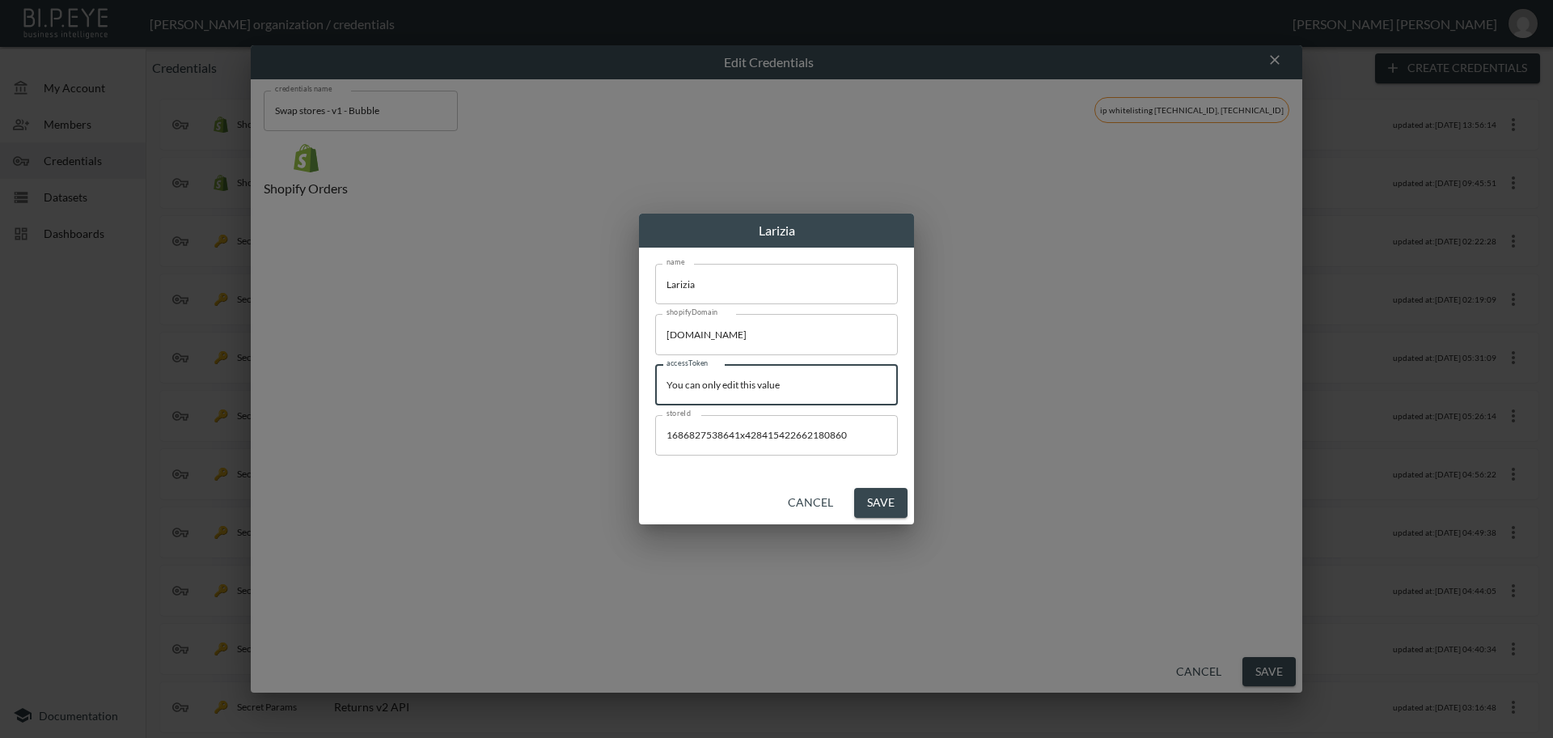
drag, startPoint x: 682, startPoint y: 375, endPoint x: 518, endPoint y: 369, distance: 164.3
click at [518, 369] on div "Larizia name Larizia name shopifyDomain [DOMAIN_NAME] shopifyDomain accessToken…" at bounding box center [776, 369] width 1553 height 738
paste input "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"
type input "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"
click at [877, 503] on button "Save" at bounding box center [880, 503] width 53 height 30
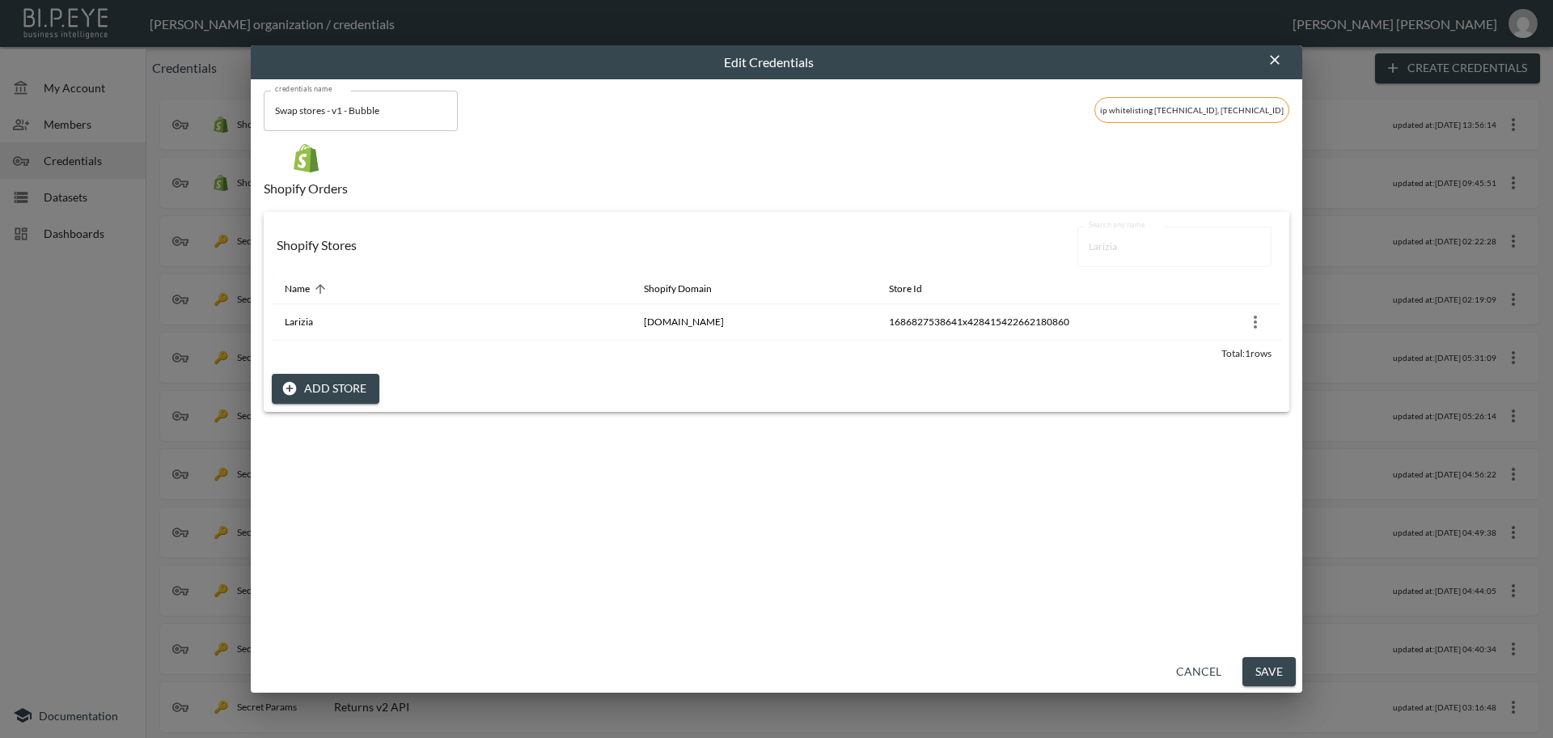
click at [1276, 671] on button "Save" at bounding box center [1268, 672] width 53 height 30
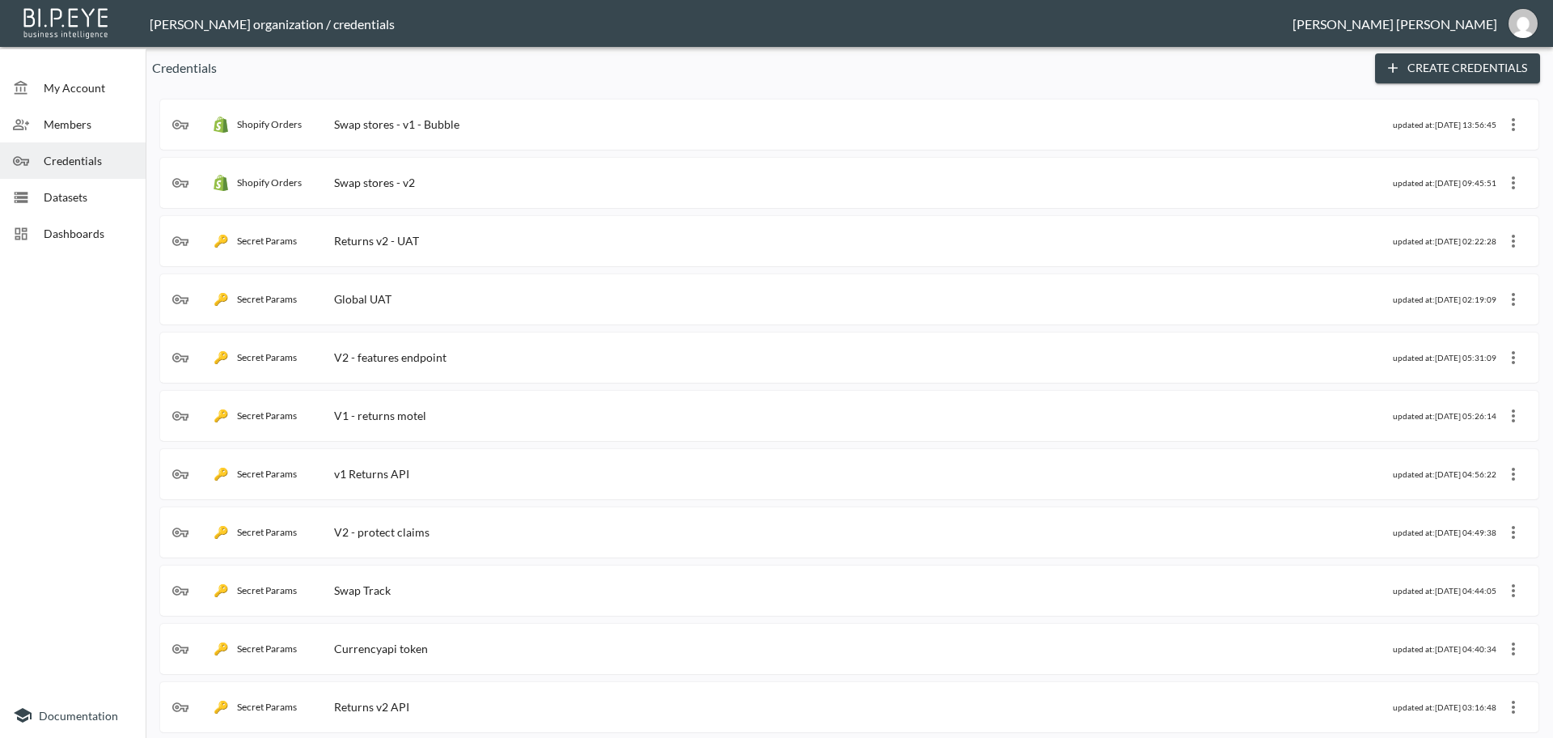
click at [450, 133] on div "Shopify Orders Swap stores - v1 - Bubble updated at: [DATE] 13:56:45" at bounding box center [849, 125] width 1354 height 26
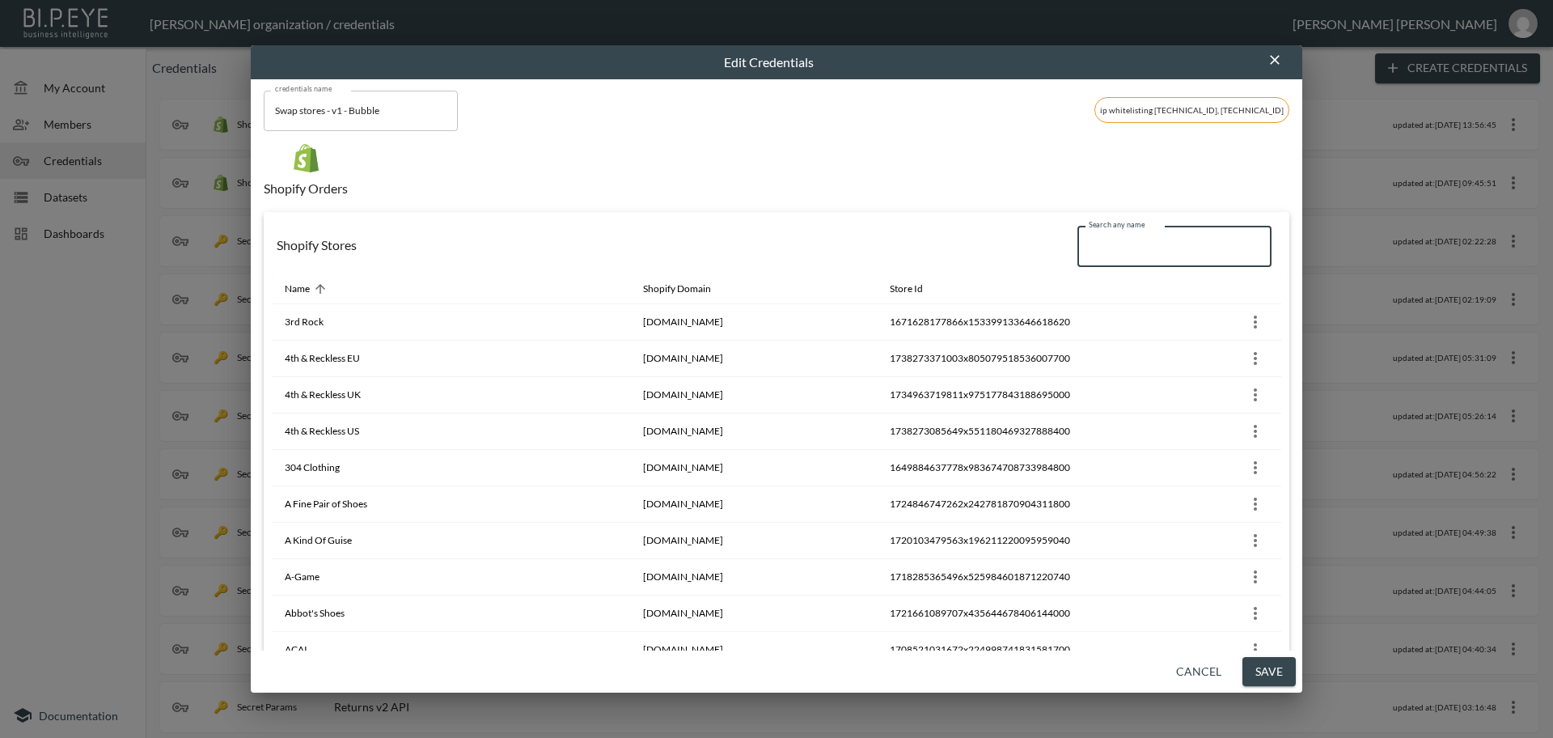
click at [1109, 238] on input "Search any name" at bounding box center [1174, 246] width 194 height 40
paste input "Swap US (depreceted)"
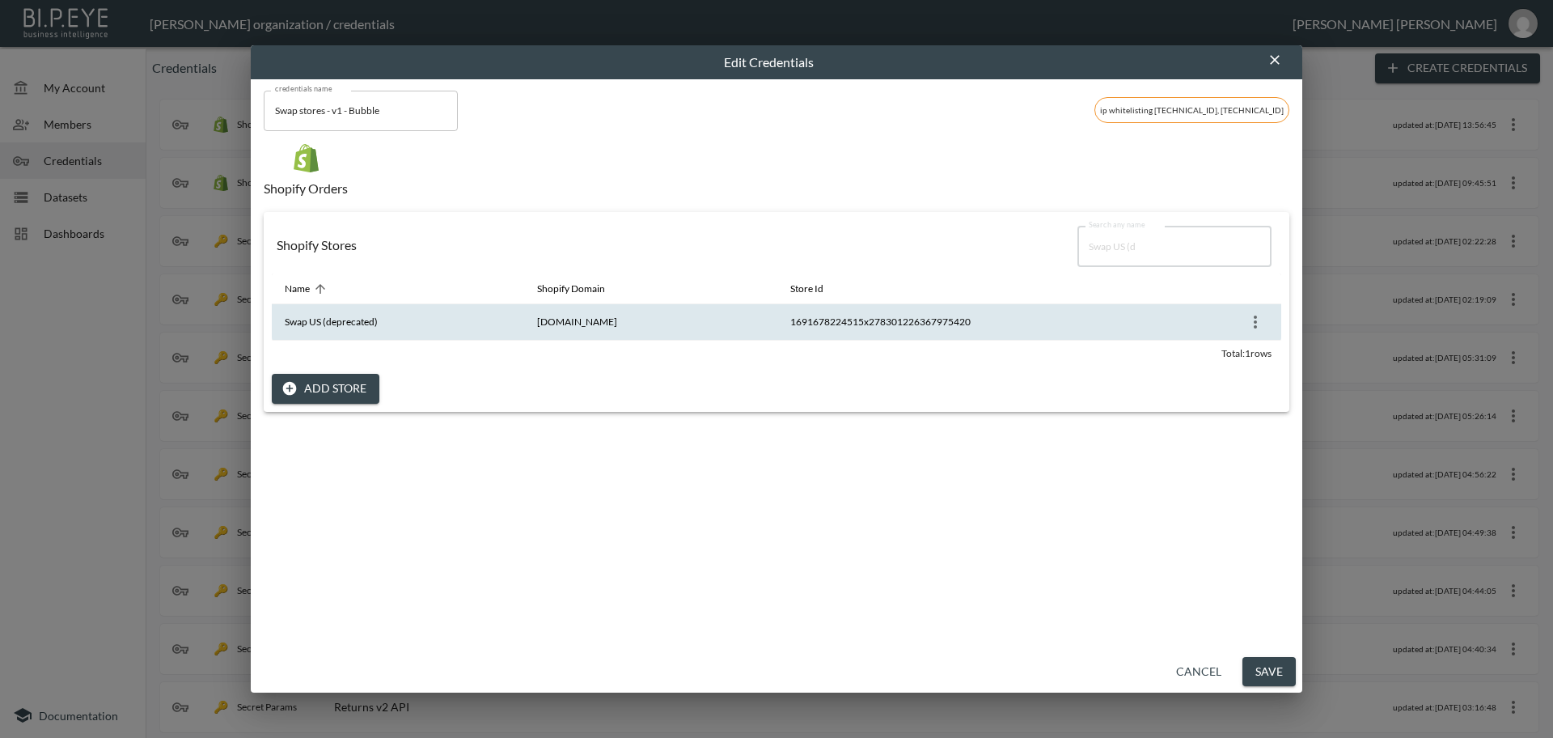
type input "Swap US (d"
click at [1250, 330] on icon "more" at bounding box center [1255, 321] width 19 height 19
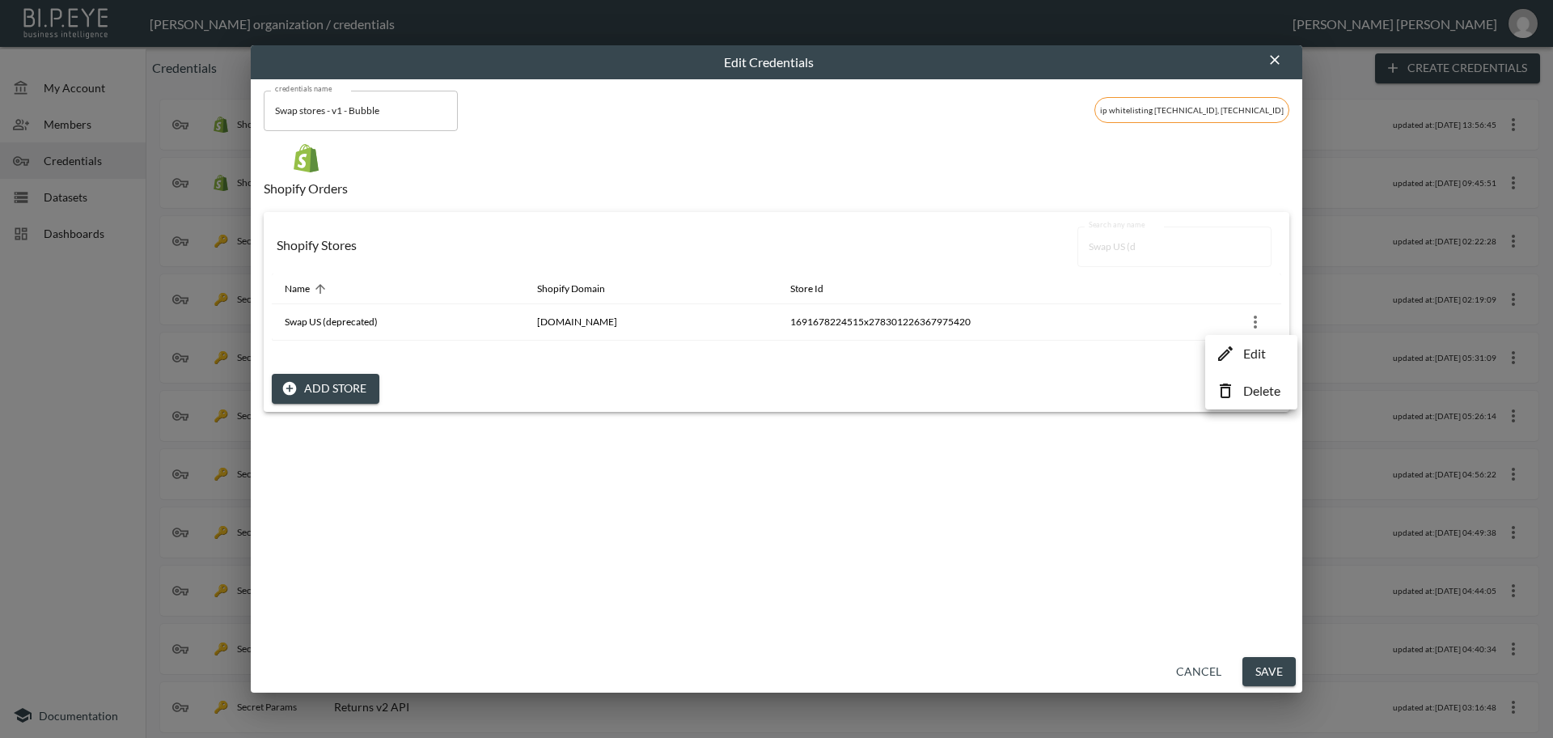
drag, startPoint x: 394, startPoint y: 332, endPoint x: 295, endPoint y: 329, distance: 98.7
click at [295, 329] on div at bounding box center [776, 369] width 1553 height 738
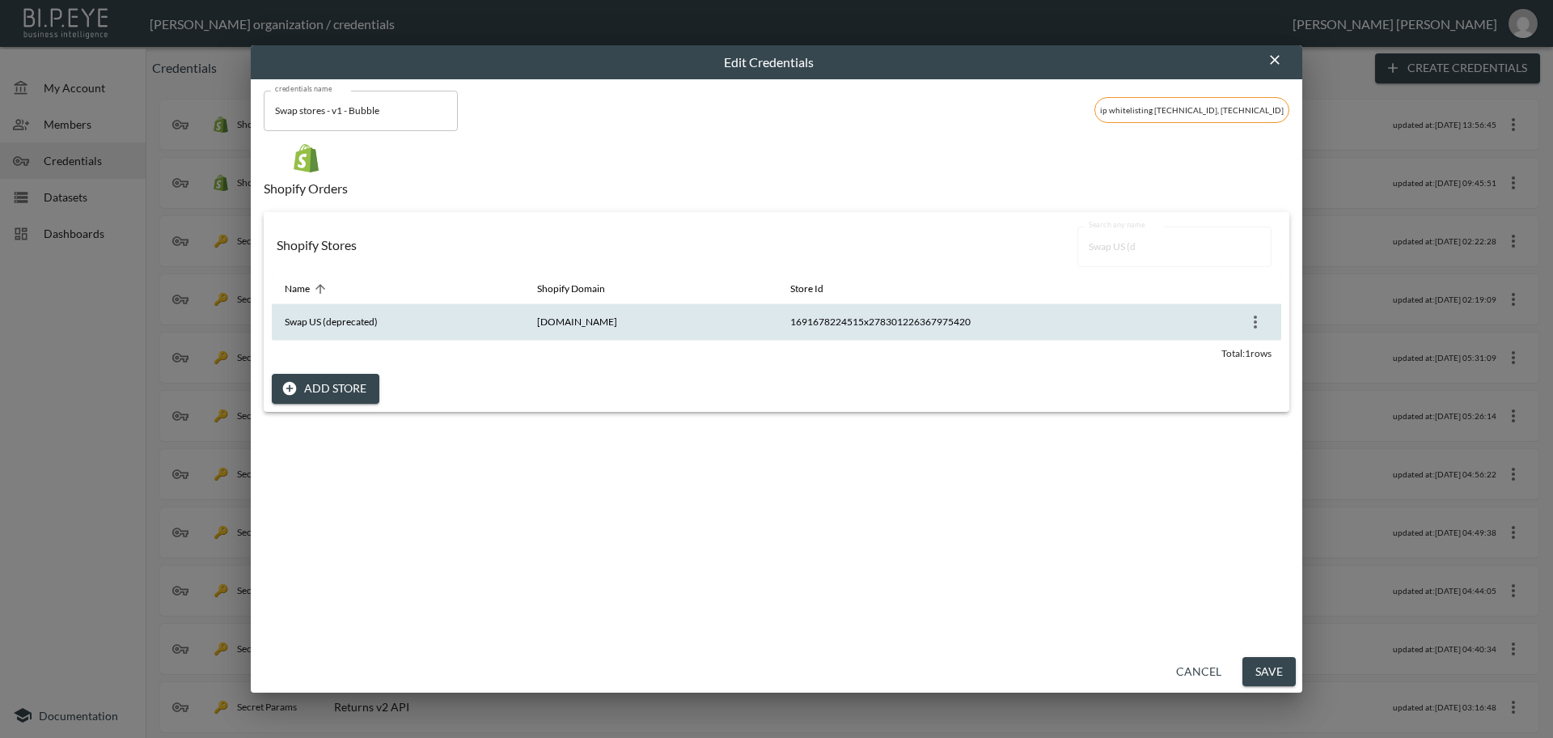
click at [1253, 326] on icon "more" at bounding box center [1255, 321] width 19 height 19
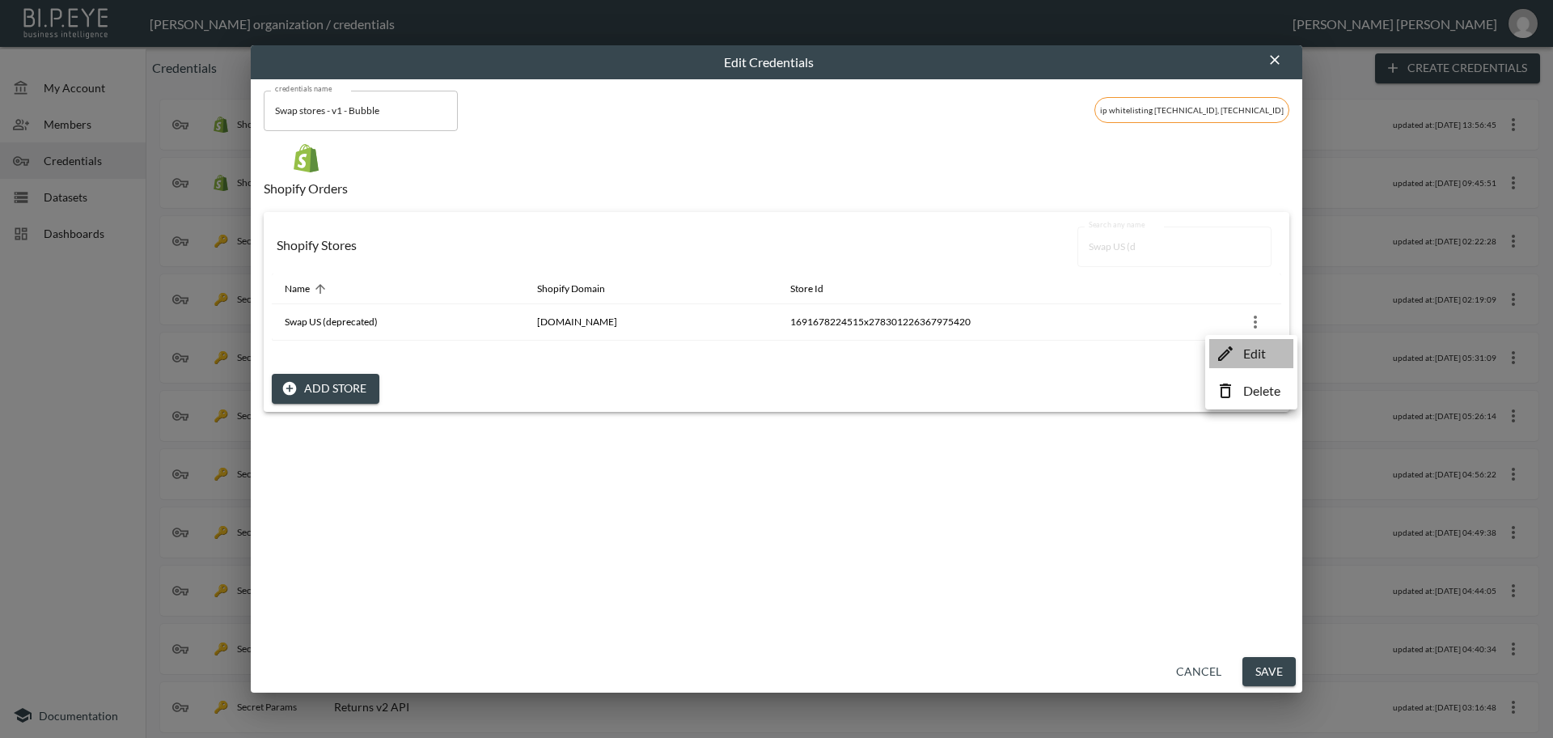
click at [1246, 353] on p "Edit" at bounding box center [1254, 353] width 23 height 19
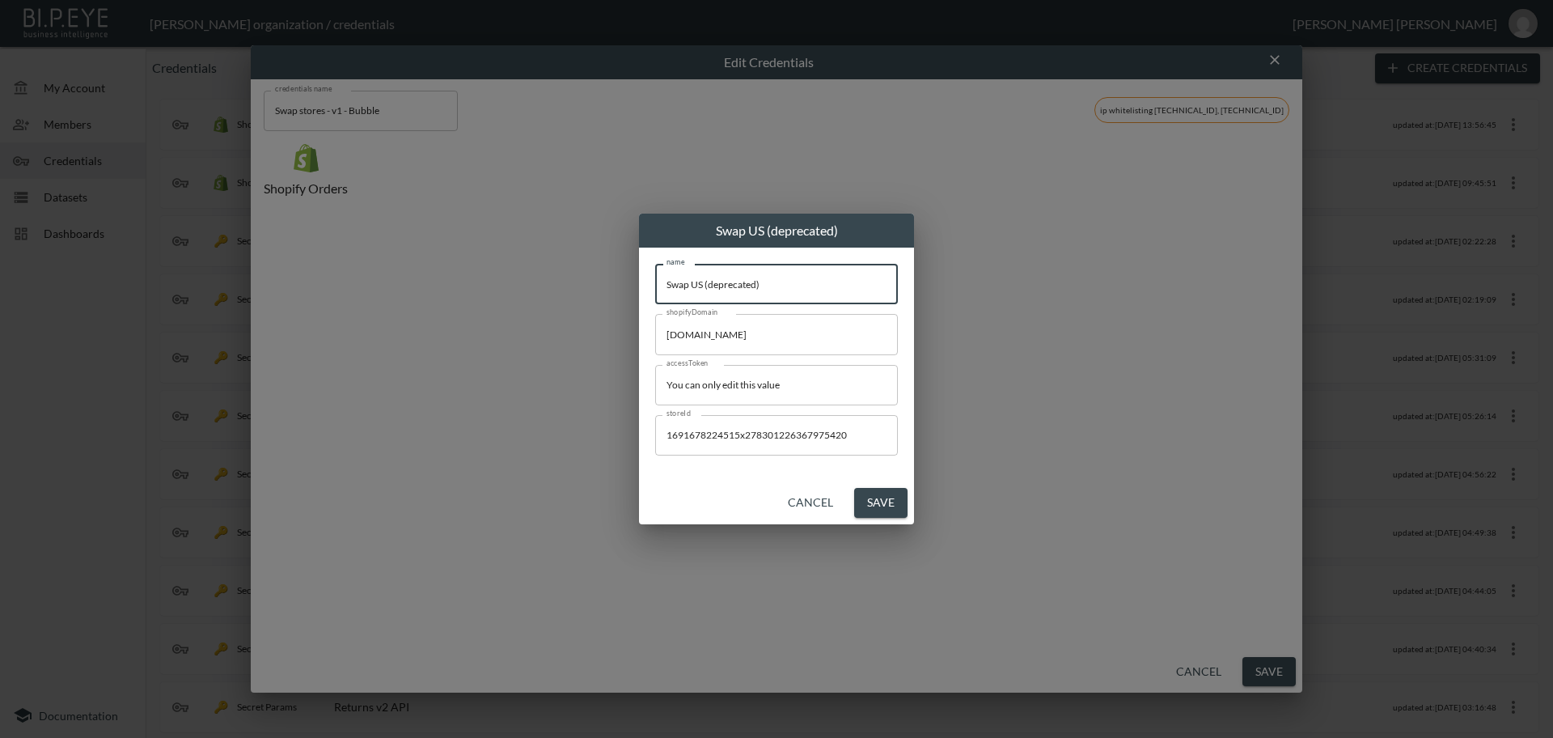
drag, startPoint x: 814, startPoint y: 290, endPoint x: 486, endPoint y: 278, distance: 328.6
click at [486, 278] on div "Swap US (deprecated) name Swap US (deprecated) name shopifyDomain [DOMAIN_NAME]…" at bounding box center [776, 369] width 1553 height 738
click at [804, 497] on button "Cancel" at bounding box center [810, 503] width 58 height 30
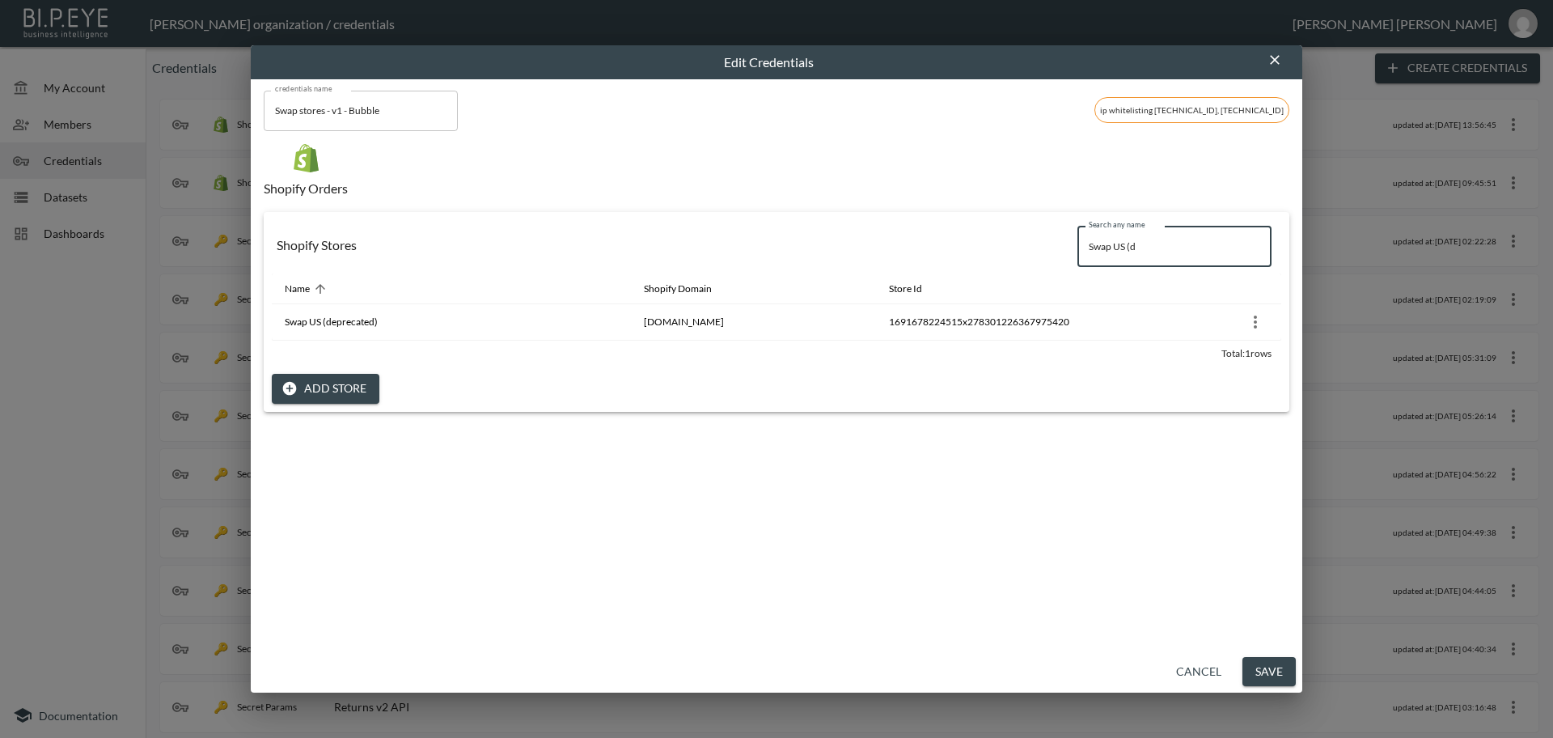
drag, startPoint x: 1036, startPoint y: 234, endPoint x: 976, endPoint y: 231, distance: 59.9
click at [976, 231] on div "Shopify Stores Search any name Swap US (d Search any name" at bounding box center [776, 246] width 1009 height 53
paste input "Focus Man Fashion"
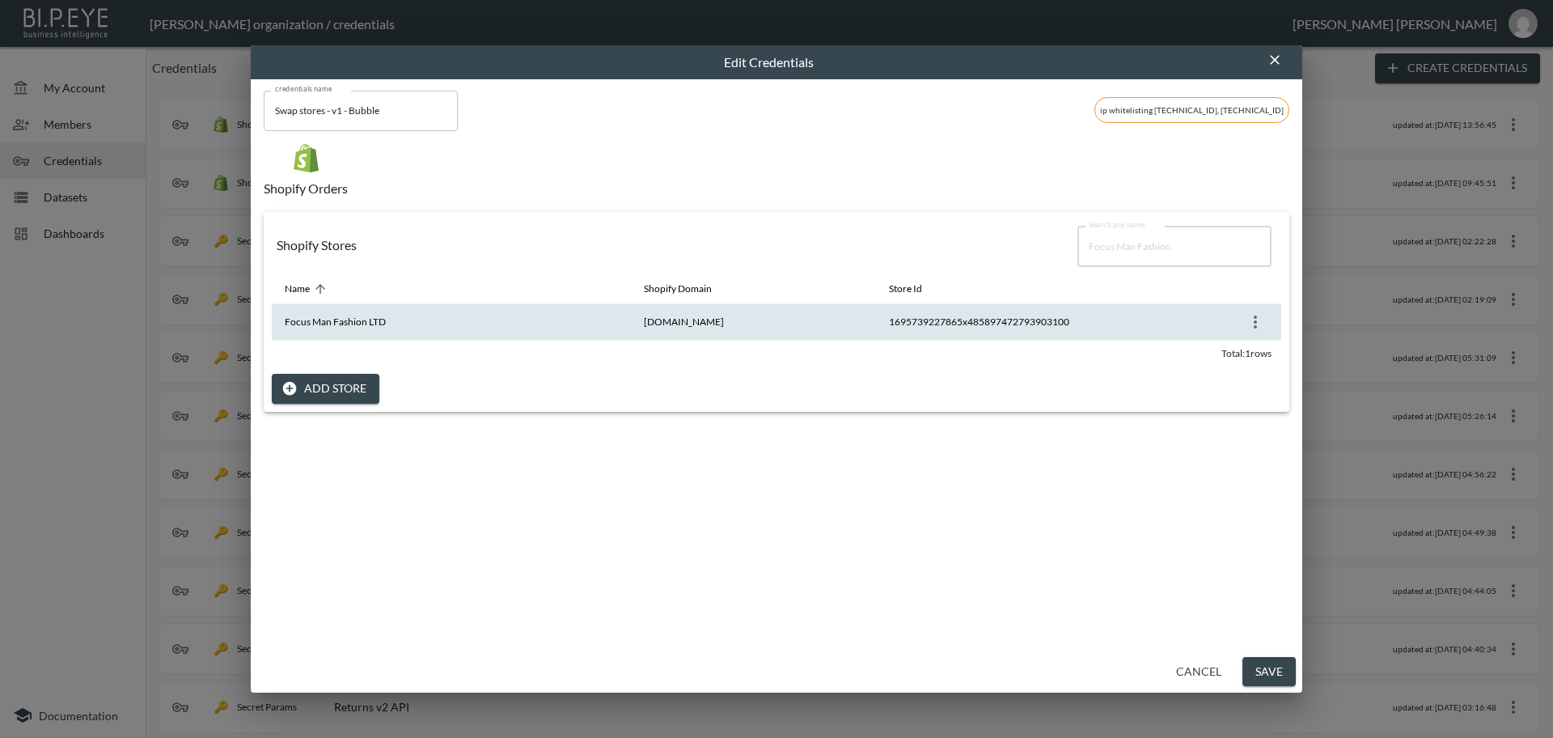
type input "Focus Man Fashion"
click at [1255, 327] on icon "more" at bounding box center [1255, 321] width 19 height 19
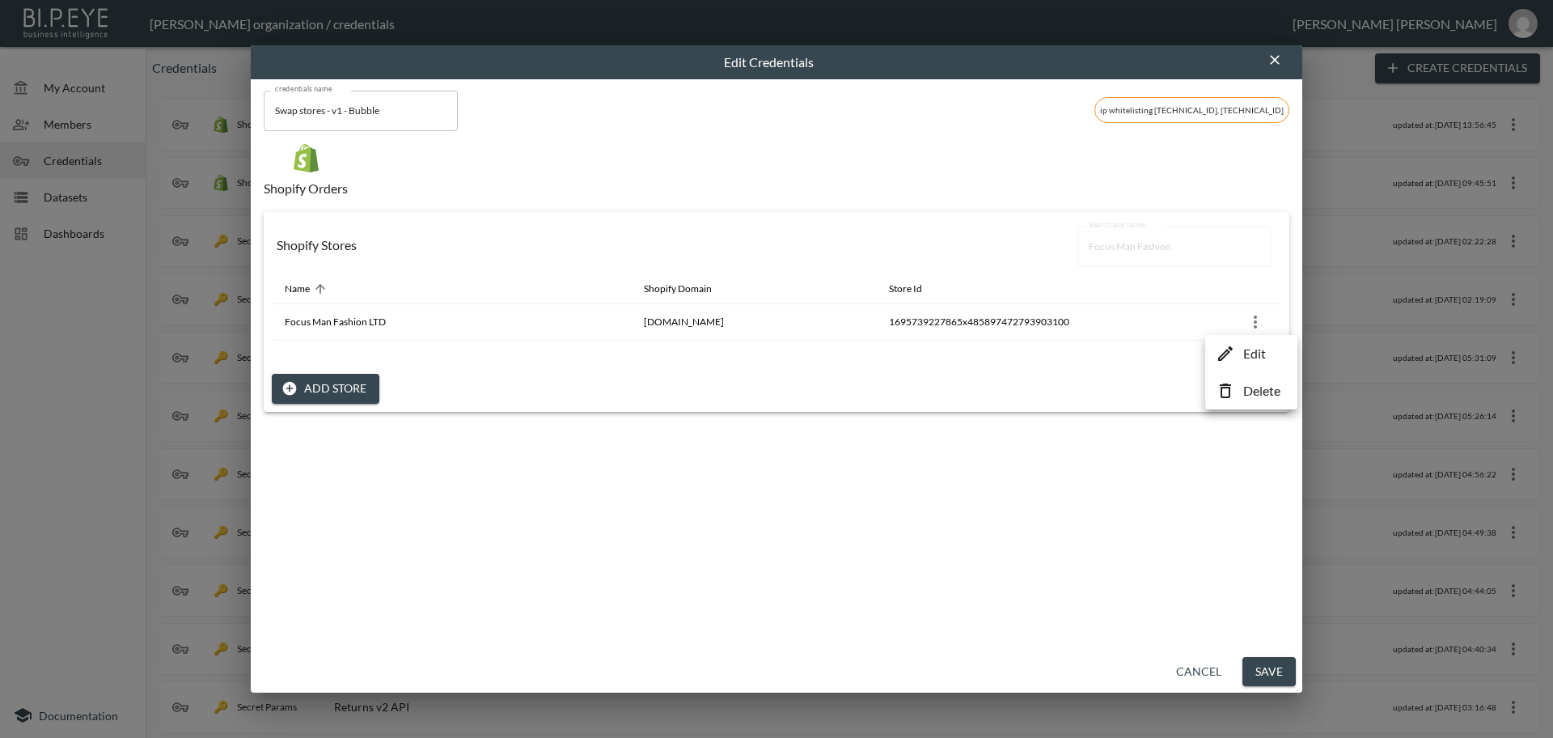
click at [1250, 362] on p "Edit" at bounding box center [1254, 353] width 23 height 19
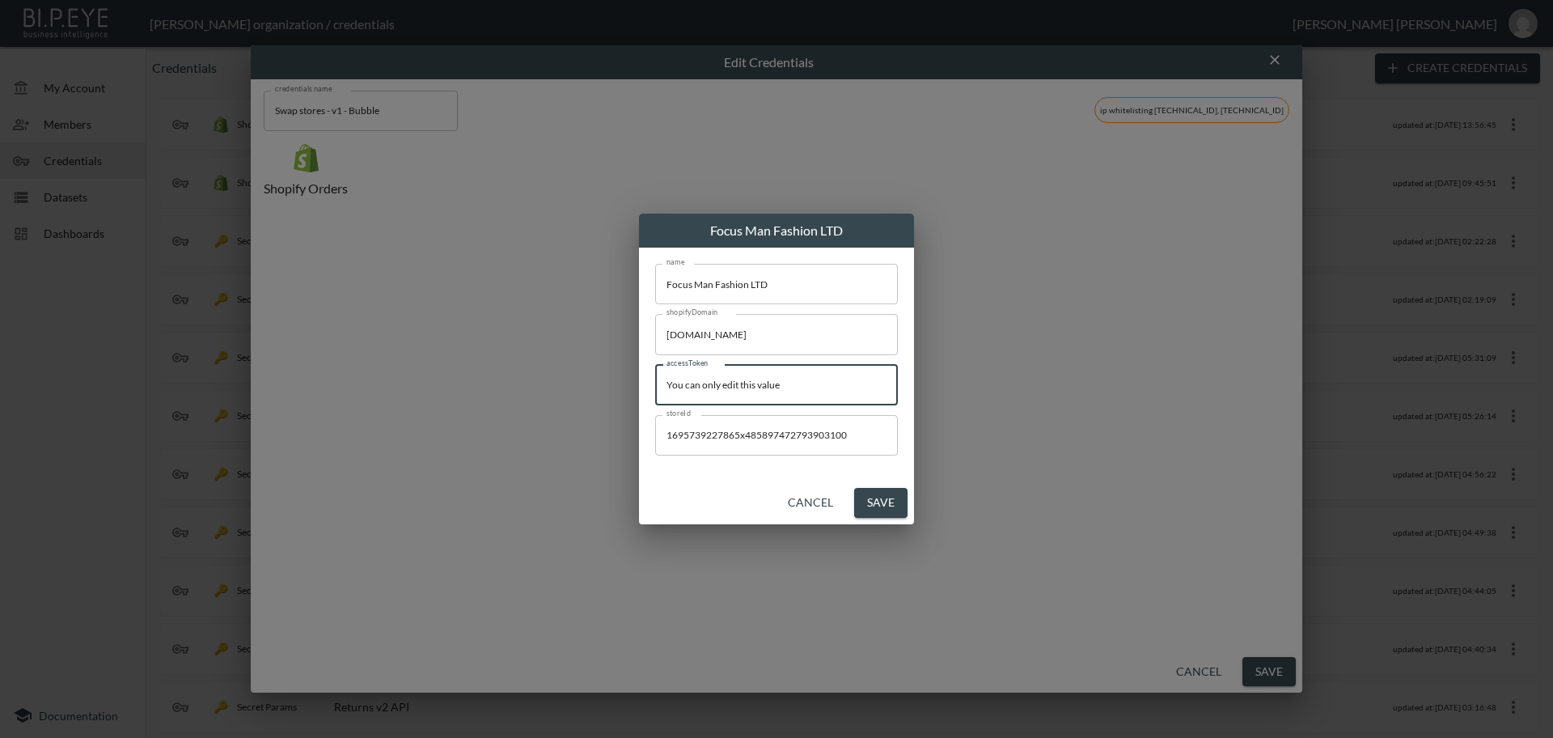
drag, startPoint x: 818, startPoint y: 391, endPoint x: 502, endPoint y: 371, distance: 316.0
click at [502, 371] on div "Focus Man Fashion LTD name Focus Man Fashion LTD name shopifyDomain [DOMAIN_NAM…" at bounding box center [776, 369] width 1553 height 738
paste input "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"
type input "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"
click at [875, 501] on button "Save" at bounding box center [880, 503] width 53 height 30
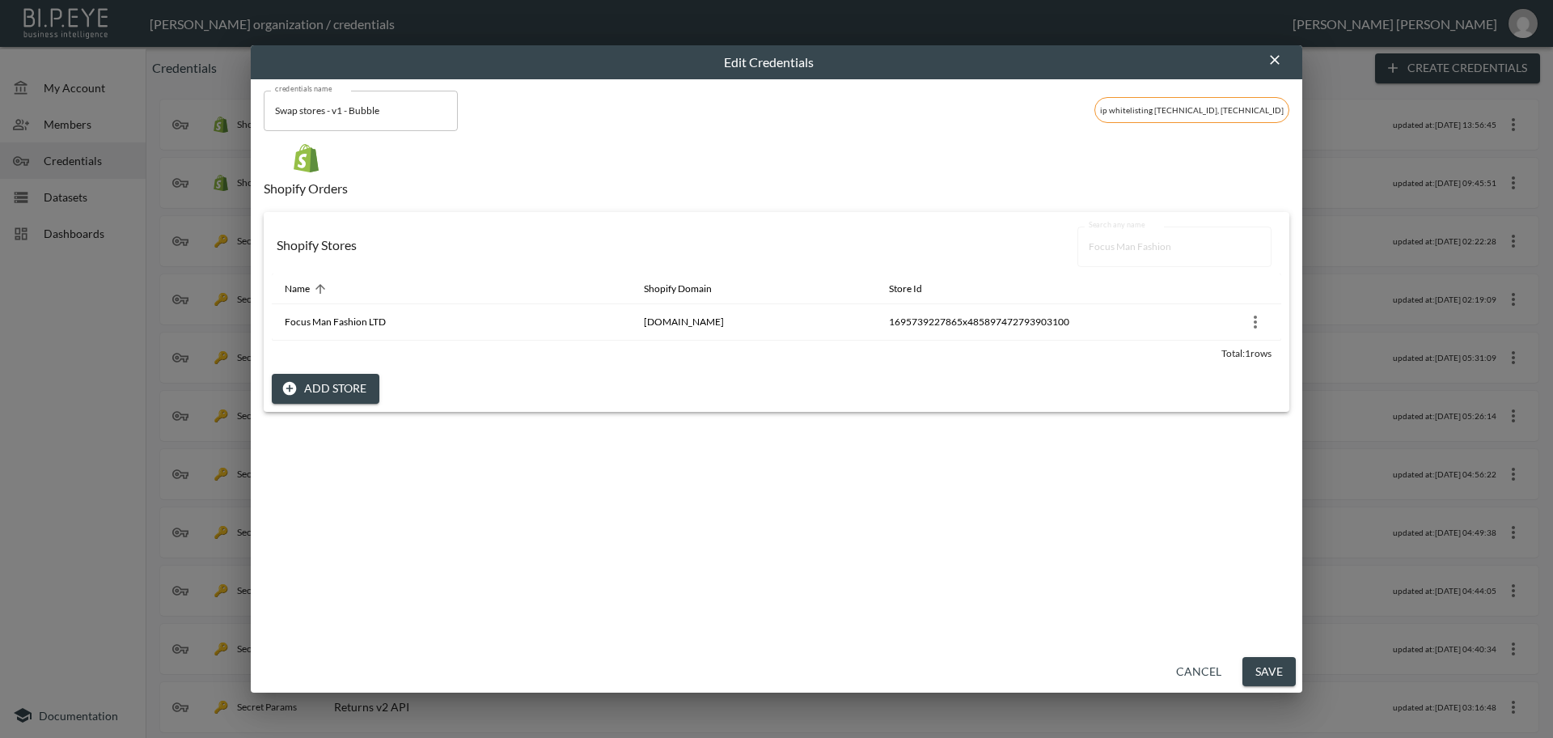
click at [1265, 664] on button "Save" at bounding box center [1268, 672] width 53 height 30
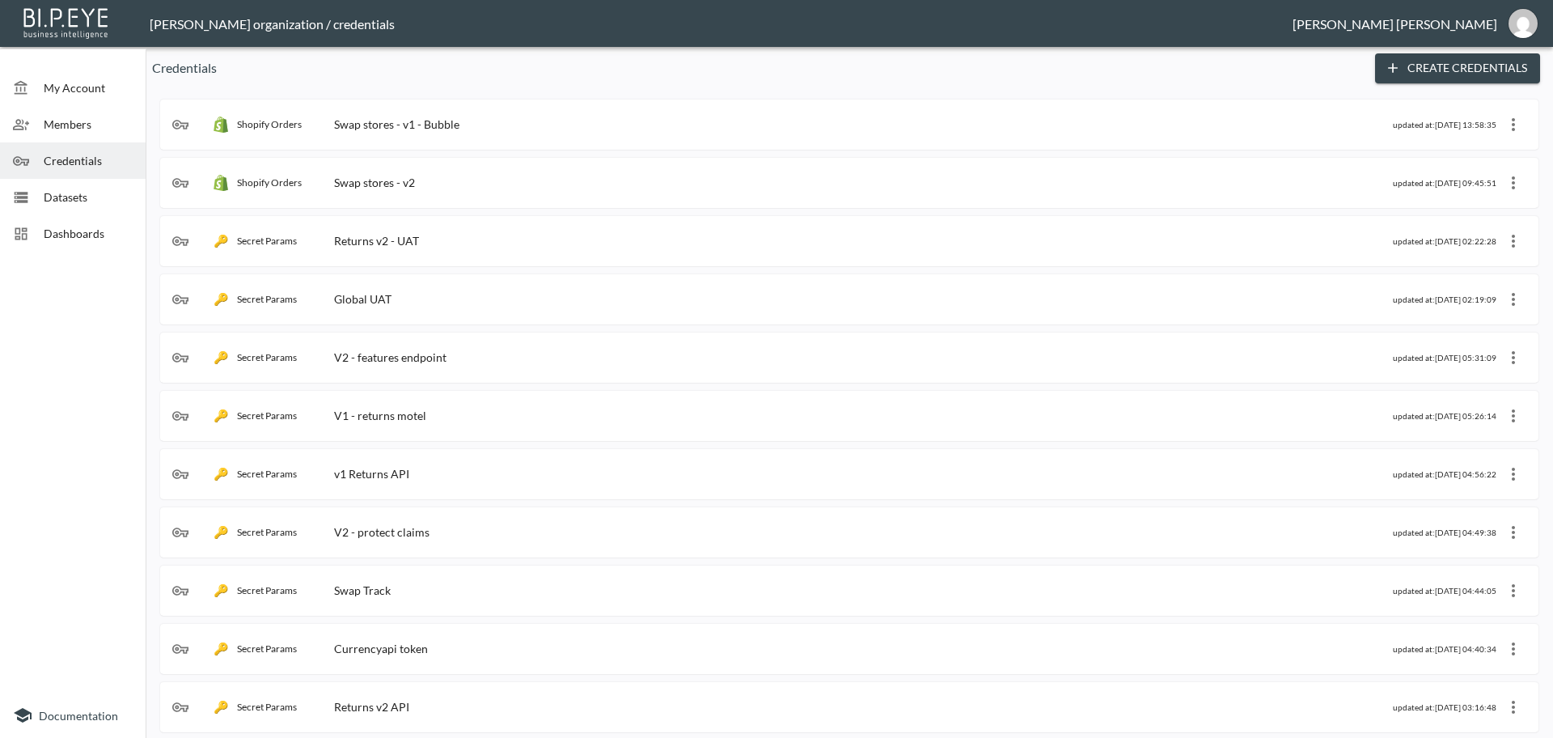
click at [397, 122] on div "Swap stores - v1 - Bubble" at bounding box center [396, 124] width 125 height 14
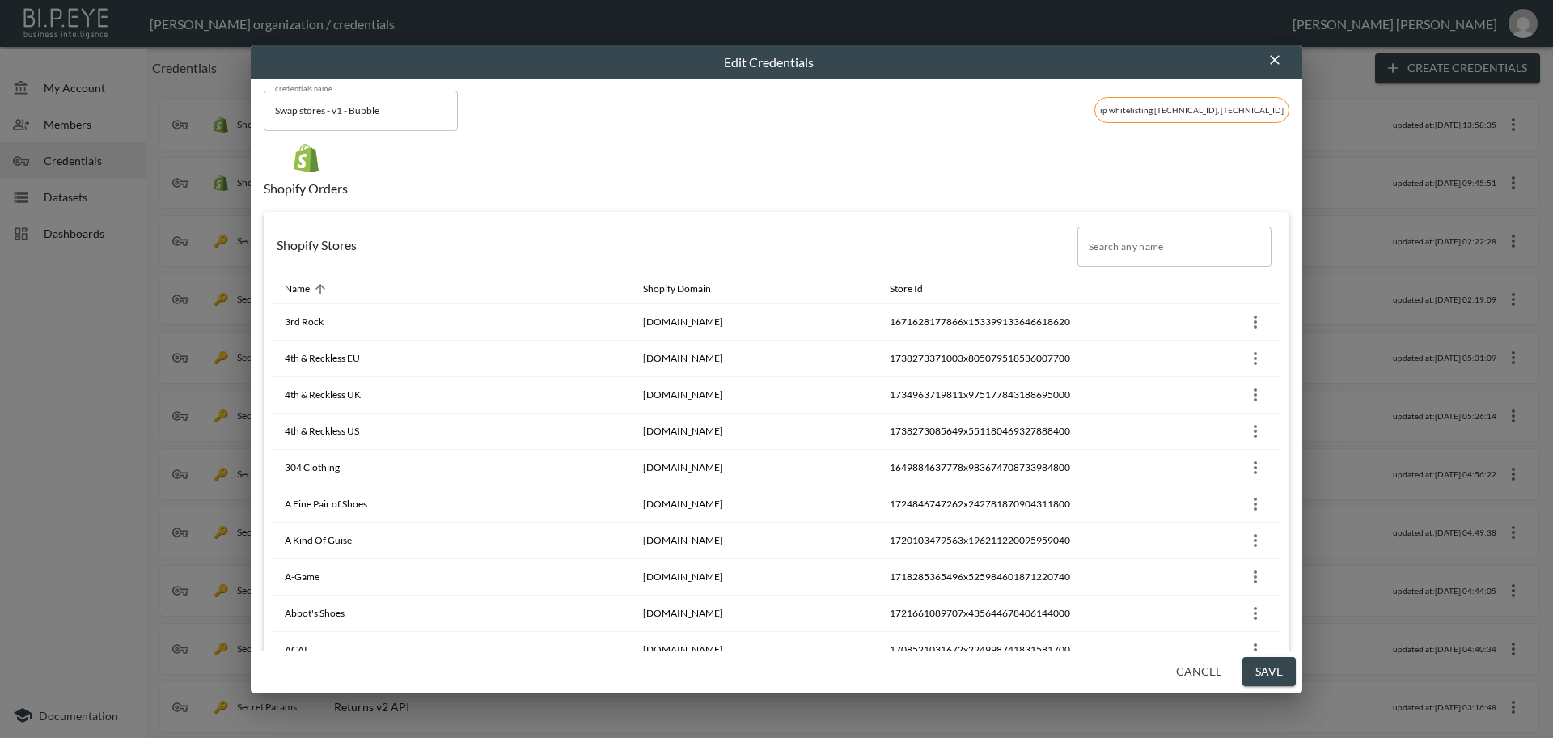
click at [1112, 240] on input "Search any name" at bounding box center [1174, 246] width 194 height 40
paste input "Boda Skin UK"
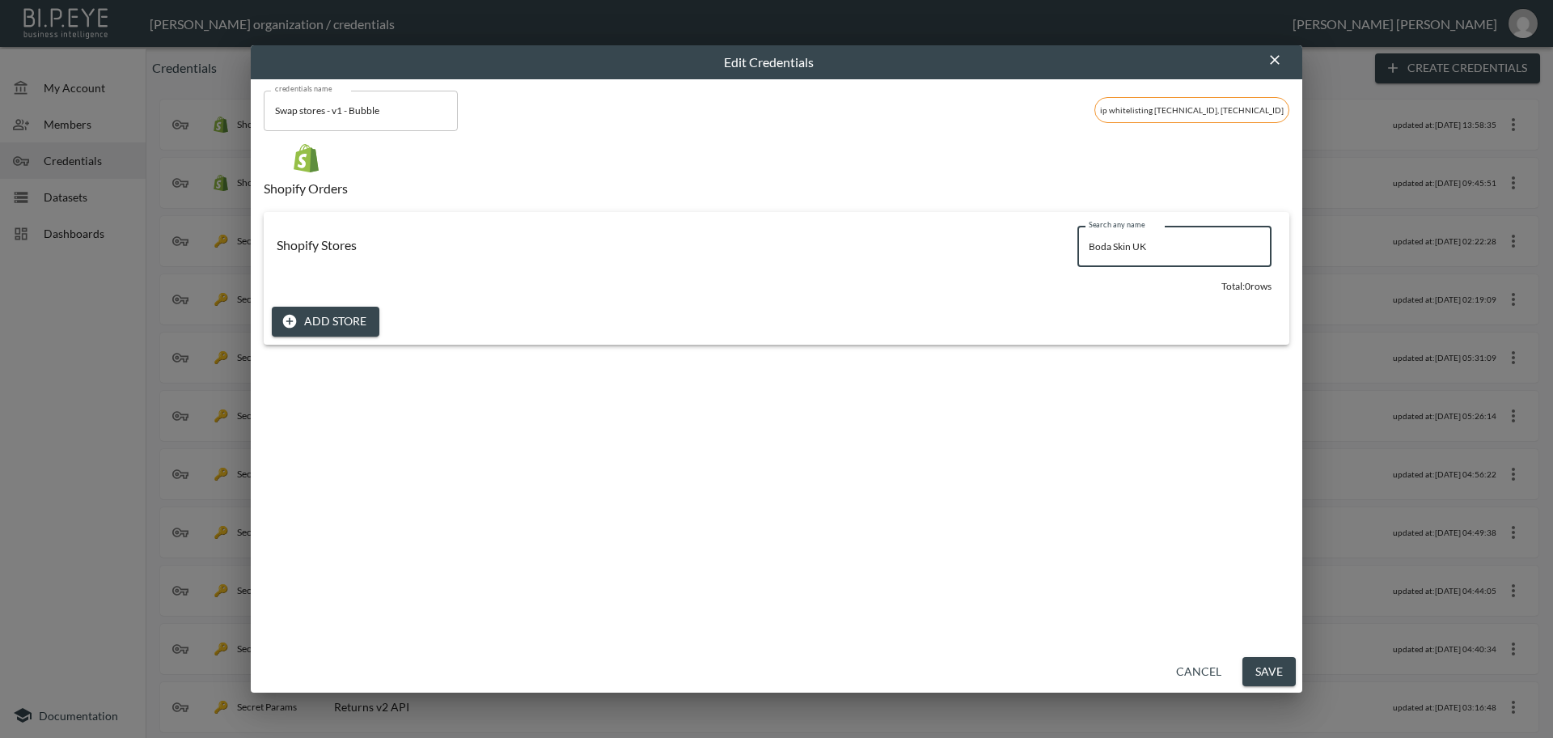
drag, startPoint x: 1159, startPoint y: 245, endPoint x: 933, endPoint y: 247, distance: 225.7
click at [933, 247] on div "Shopify Stores Search any name Boda Skin UK Search any name" at bounding box center [776, 246] width 1009 height 53
paste input "s"
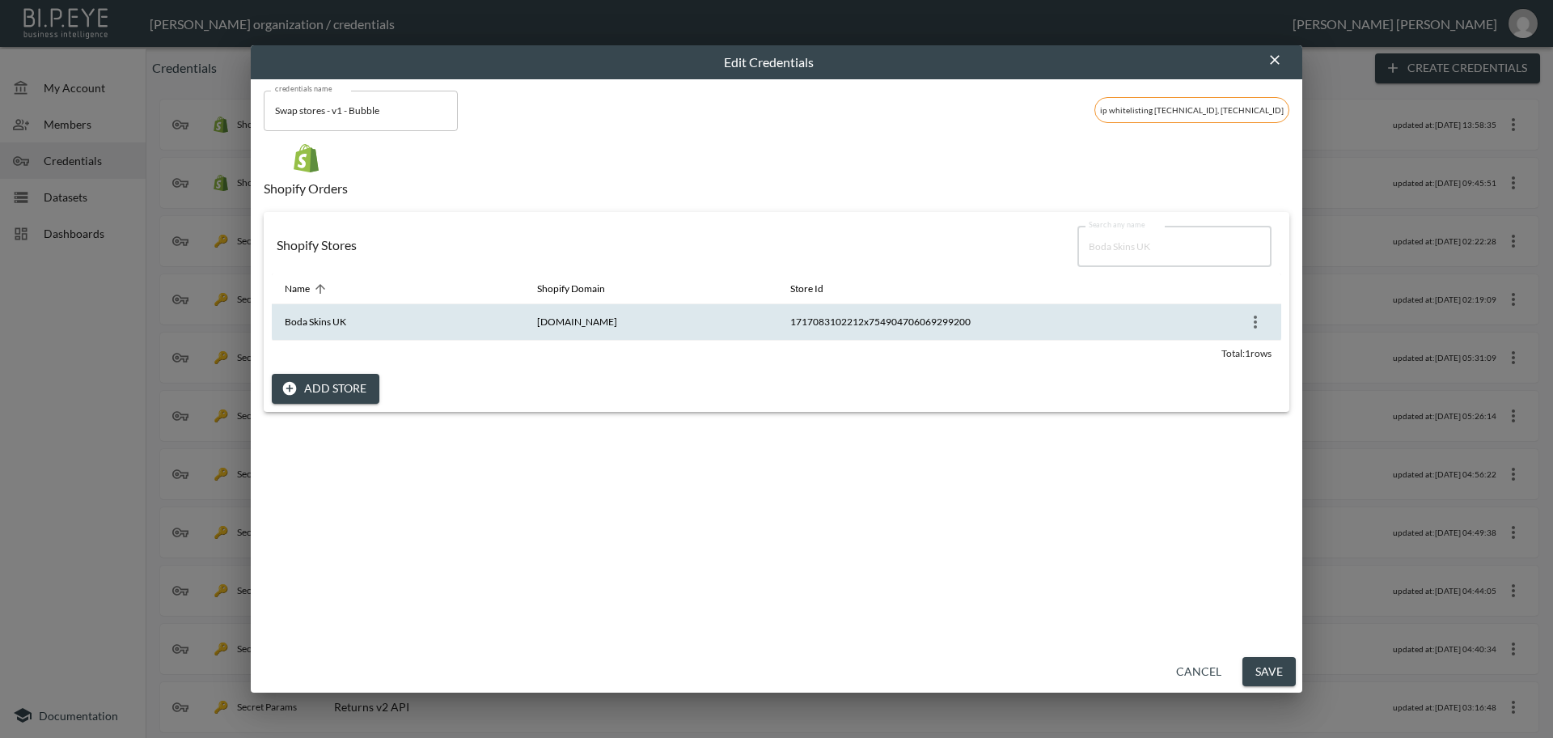
type input "Boda Skins UK"
click at [1246, 320] on icon "more" at bounding box center [1255, 321] width 19 height 19
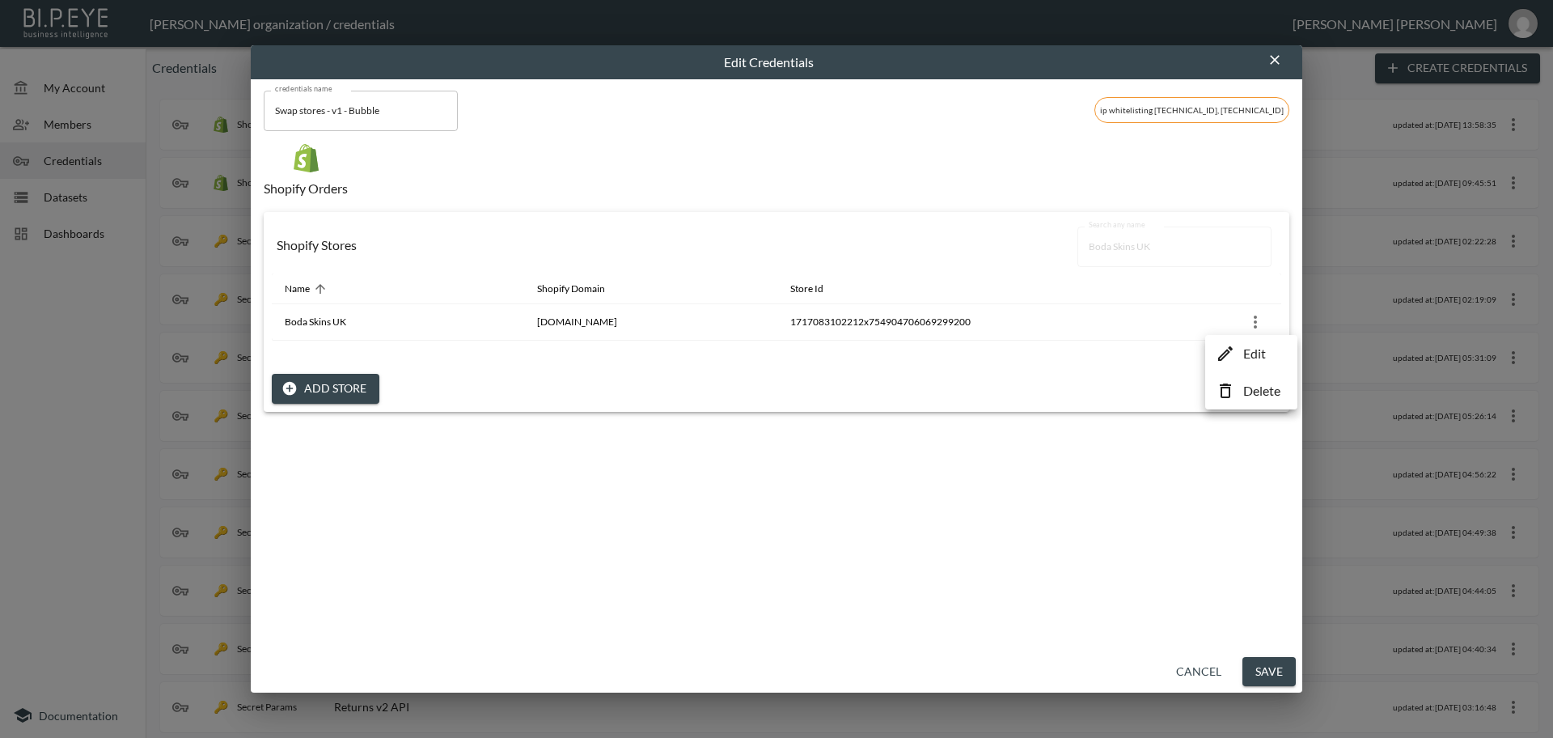
click at [1256, 360] on p "Edit" at bounding box center [1254, 353] width 23 height 19
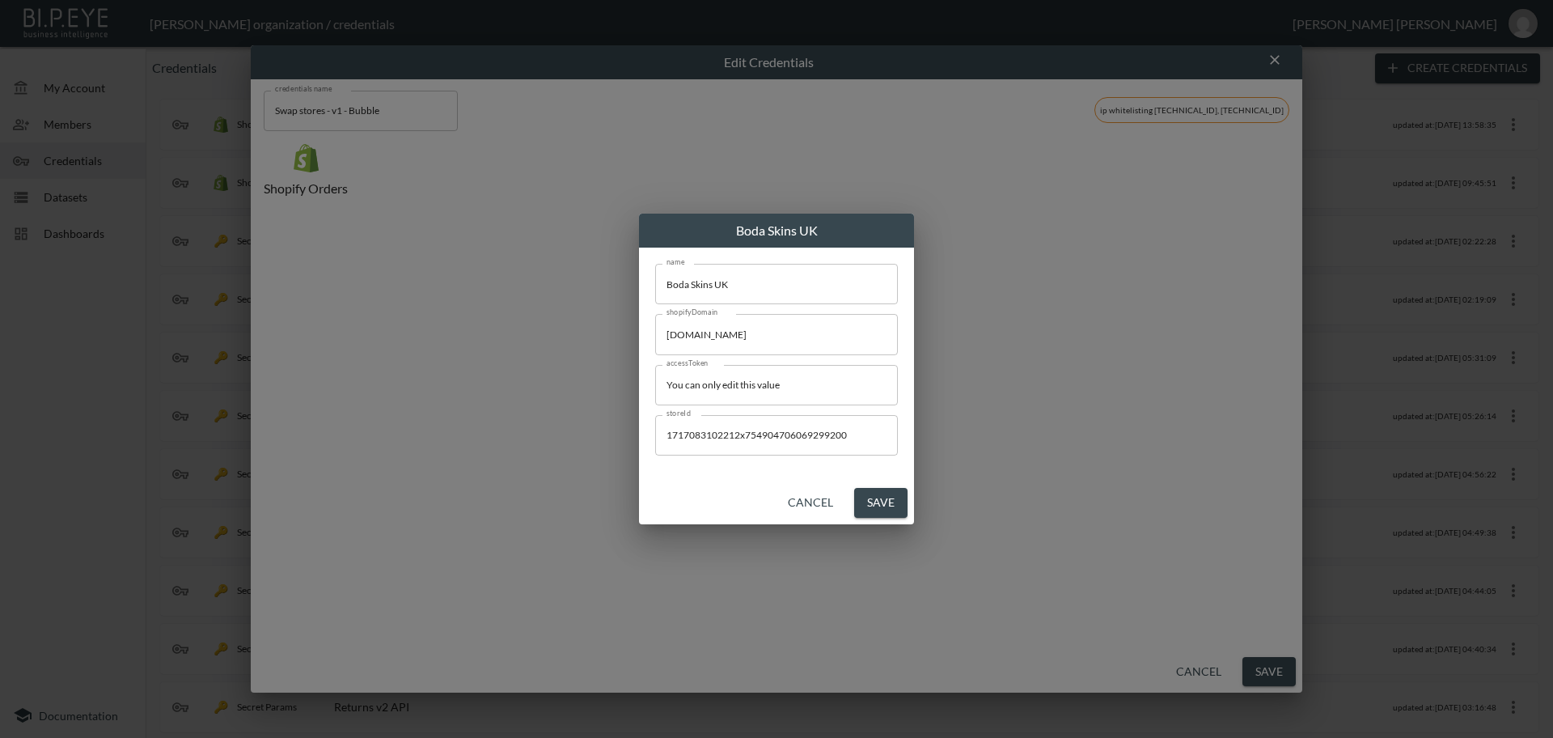
drag, startPoint x: 752, startPoint y: 390, endPoint x: 451, endPoint y: 376, distance: 301.2
click at [451, 376] on div "Boda Skins UK name Boda Skins UK name shopifyDomain [DOMAIN_NAME] shopifyDomain…" at bounding box center [776, 369] width 1553 height 738
paste input "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"
type input "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"
click at [888, 505] on button "Save" at bounding box center [880, 503] width 53 height 30
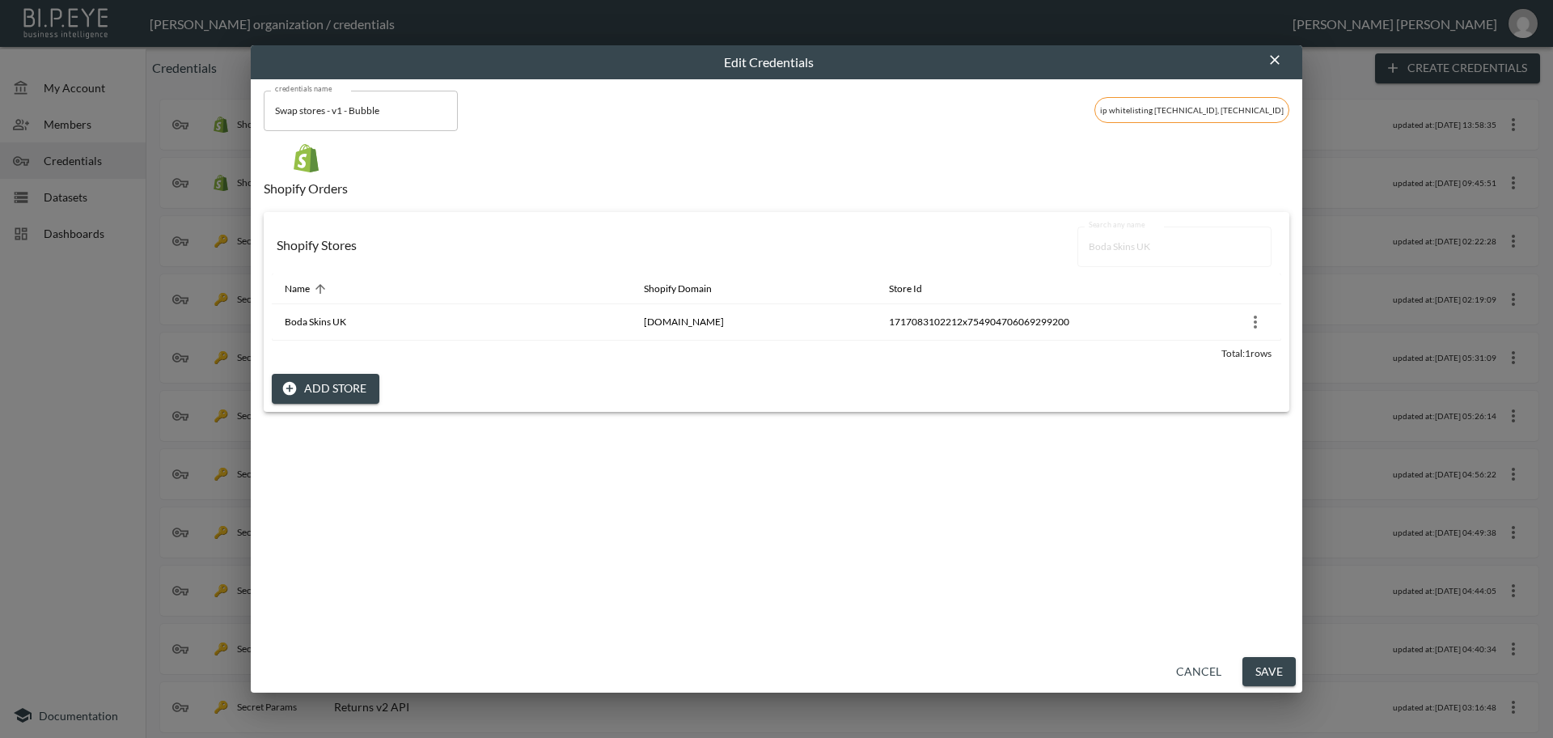
click at [1269, 673] on button "Save" at bounding box center [1268, 672] width 53 height 30
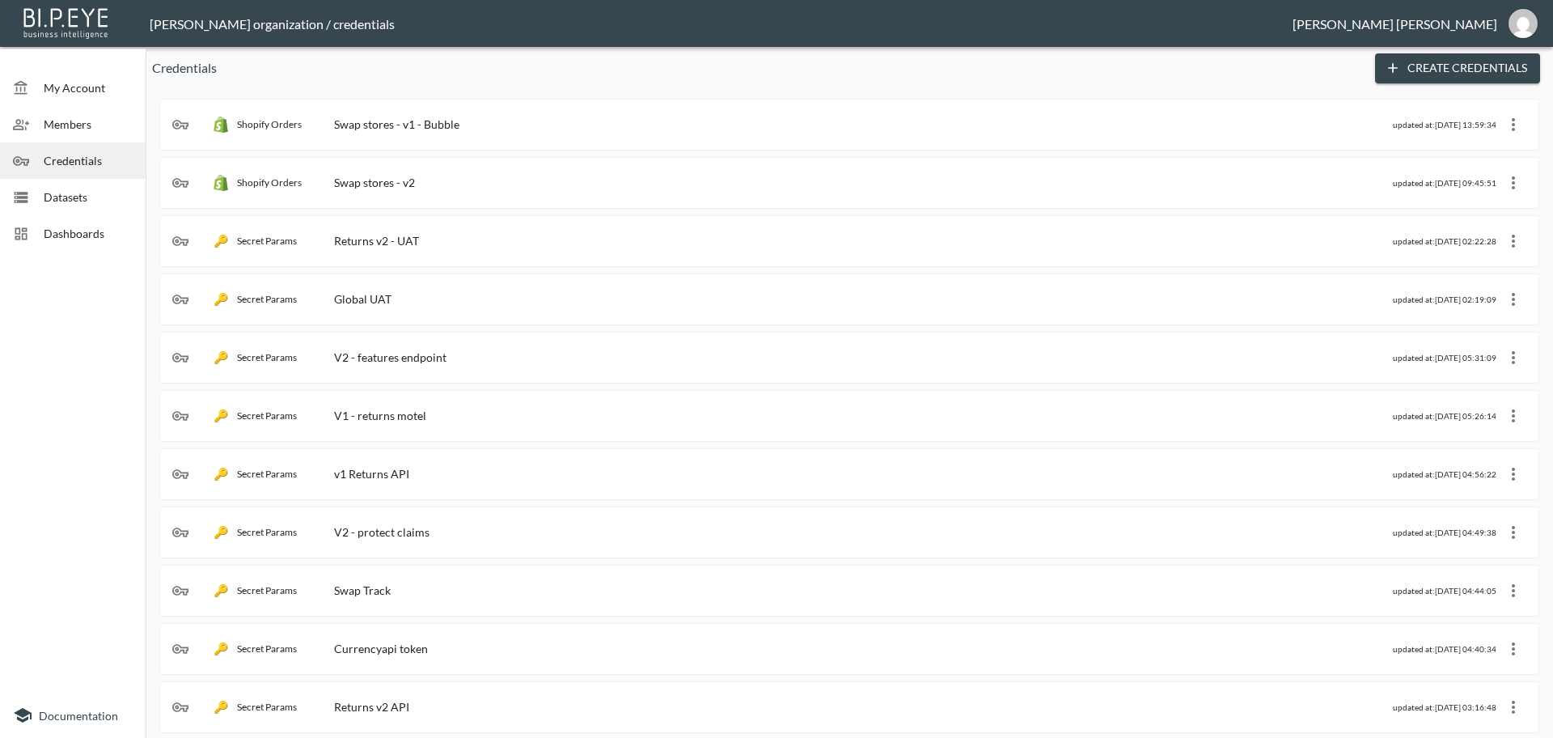
click at [448, 121] on div "Swap stores - v1 - Bubble" at bounding box center [396, 124] width 125 height 14
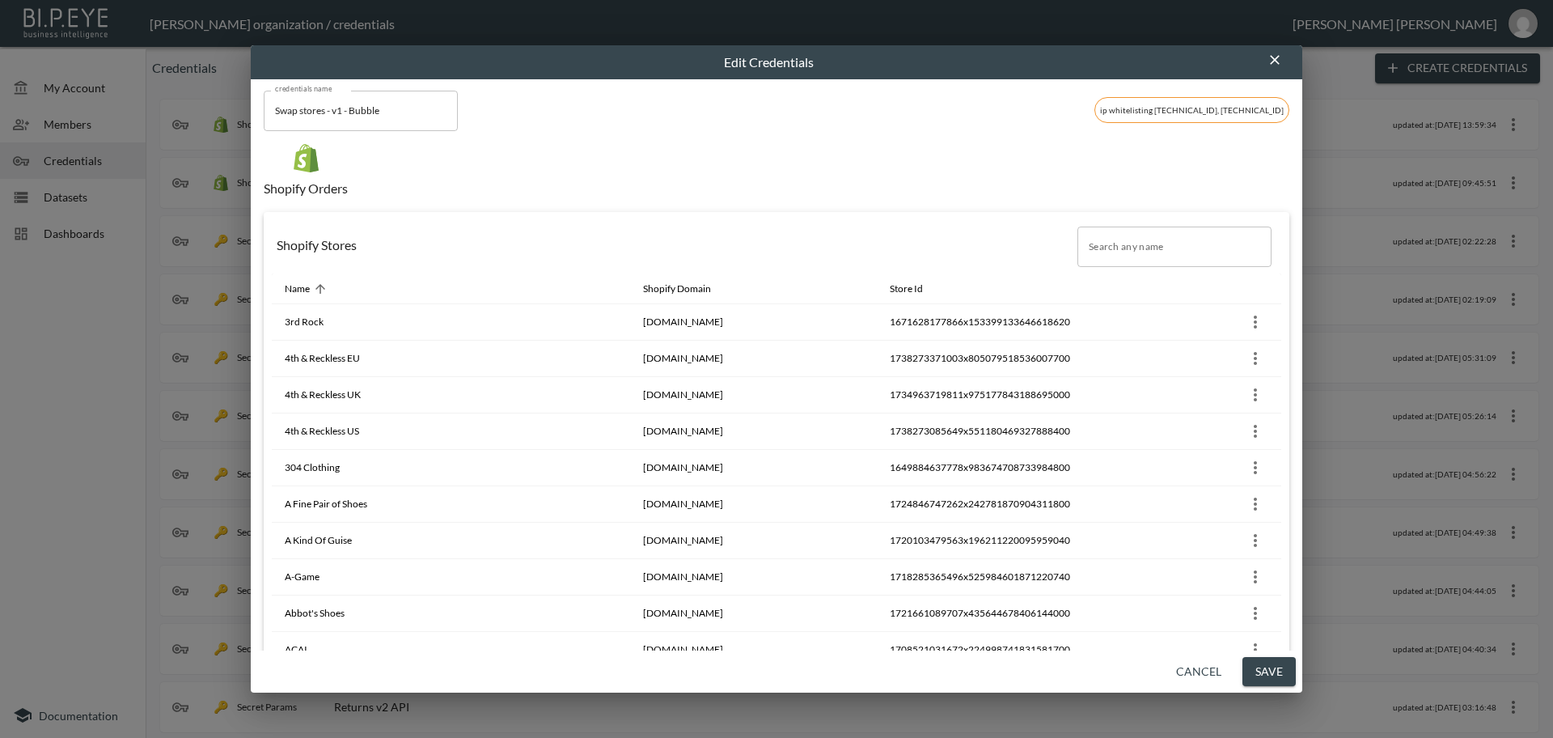
click at [1102, 248] on input "Search any name" at bounding box center [1174, 246] width 194 height 40
paste input "Cornbread Hemp"
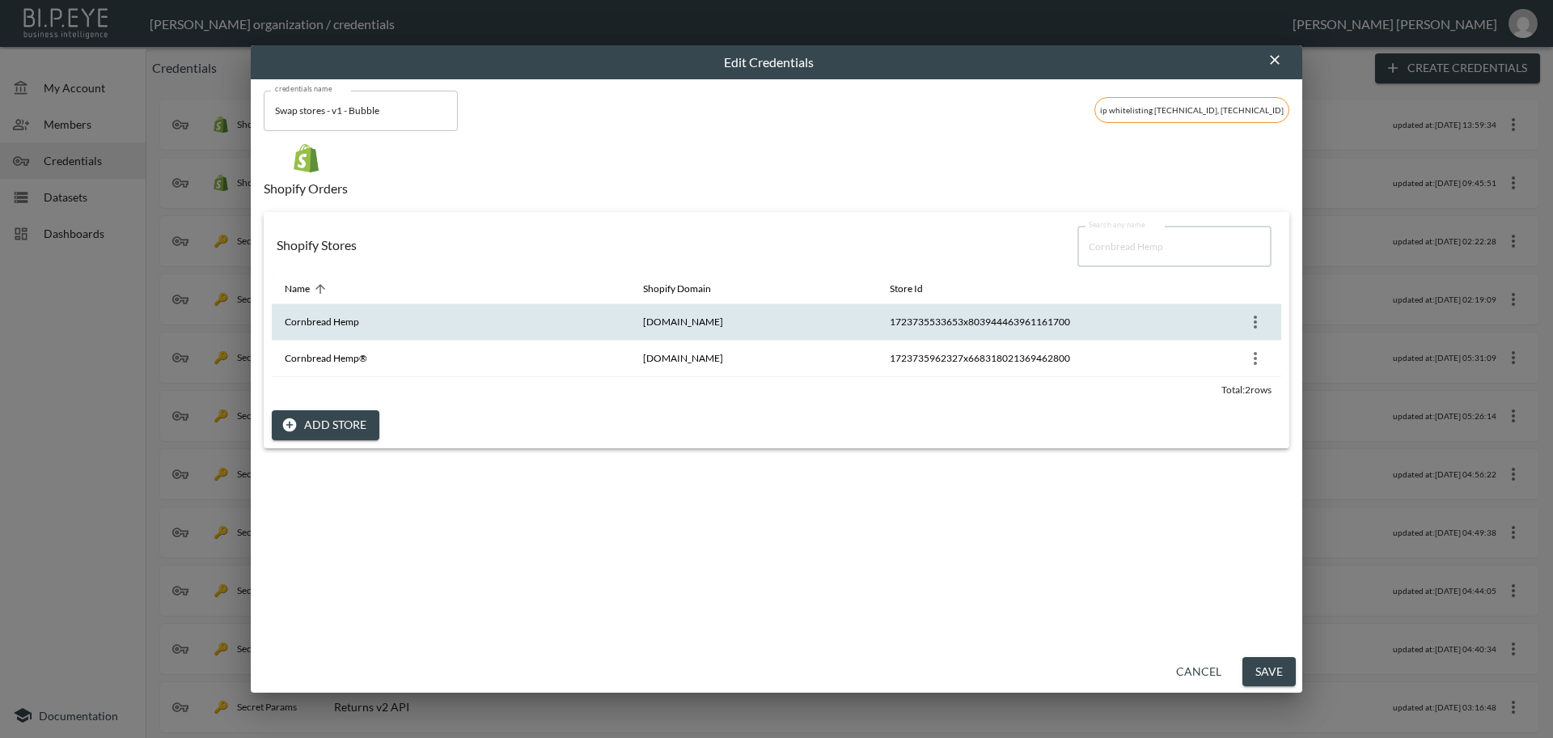
type input "Cornbread Hemp"
click at [1254, 319] on icon "more" at bounding box center [1255, 321] width 19 height 19
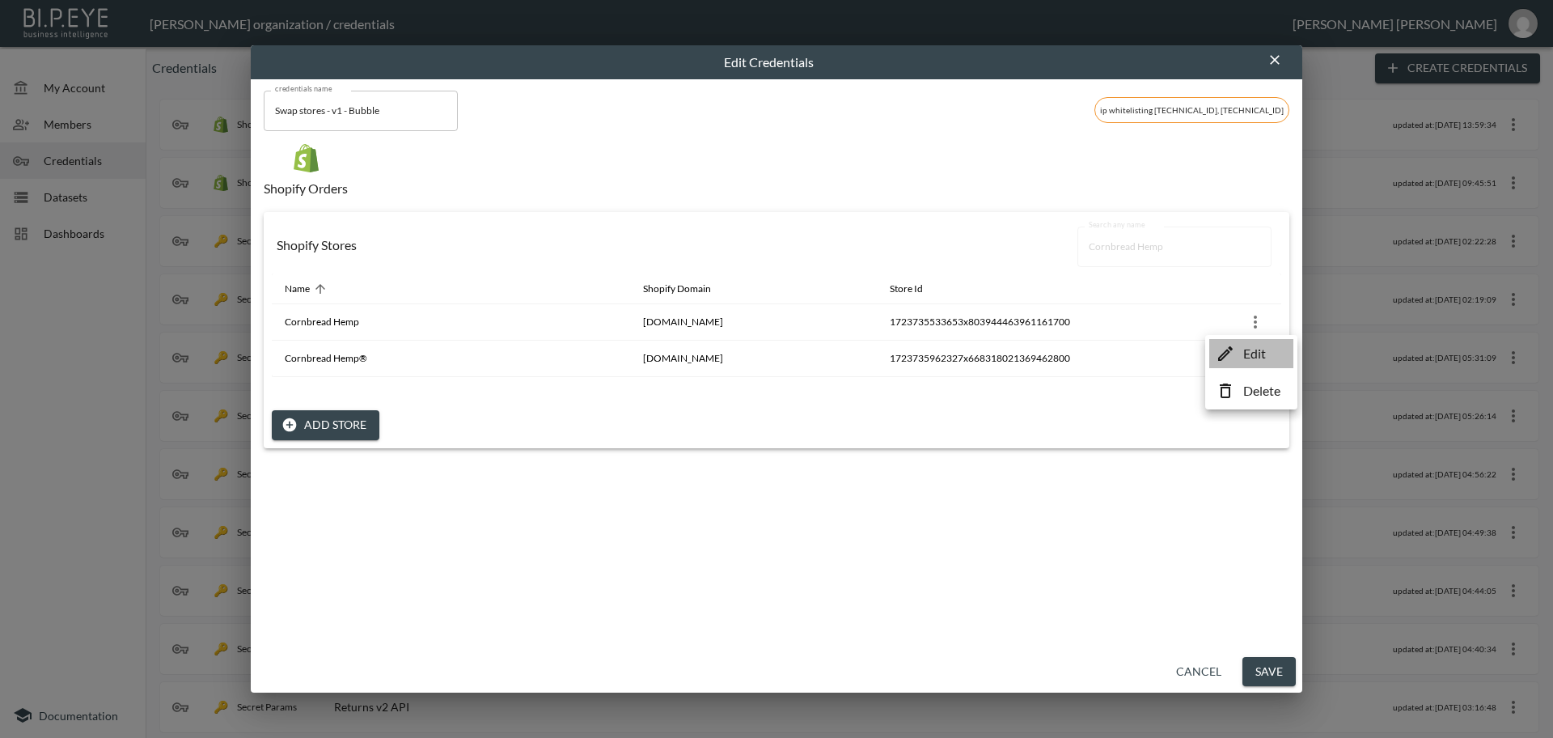
click at [1254, 358] on p "Edit" at bounding box center [1254, 353] width 23 height 19
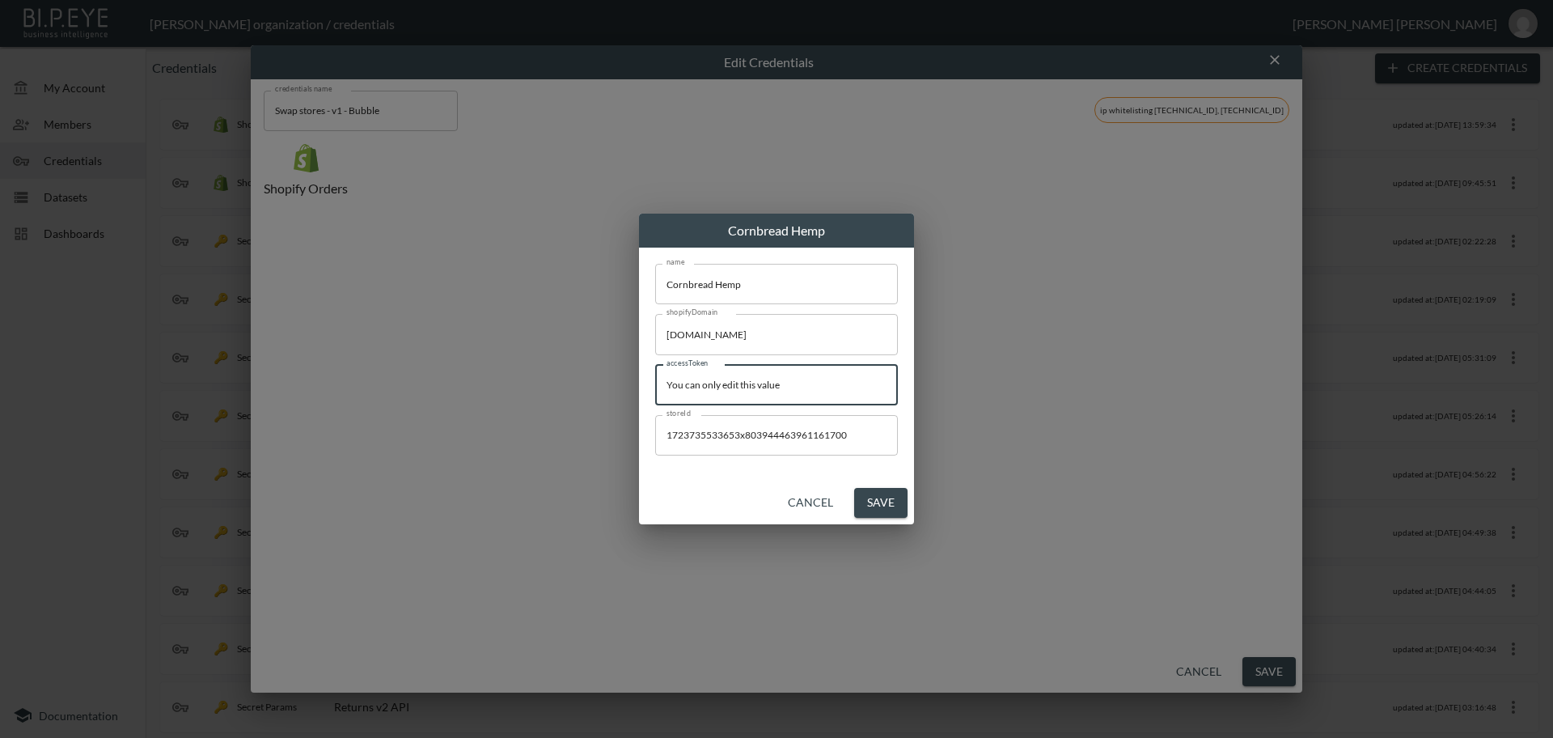
drag, startPoint x: 823, startPoint y: 388, endPoint x: 553, endPoint y: 373, distance: 269.8
click at [553, 373] on div "Cornbread Hemp name Cornbread Hemp name shopifyDomain [DOMAIN_NAME] shopifyDoma…" at bounding box center [776, 369] width 1553 height 738
paste input "shpat_19757f5ac0aee8f2ca1526dcb7fcd50"
type input "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"
click at [892, 504] on button "Save" at bounding box center [880, 503] width 53 height 30
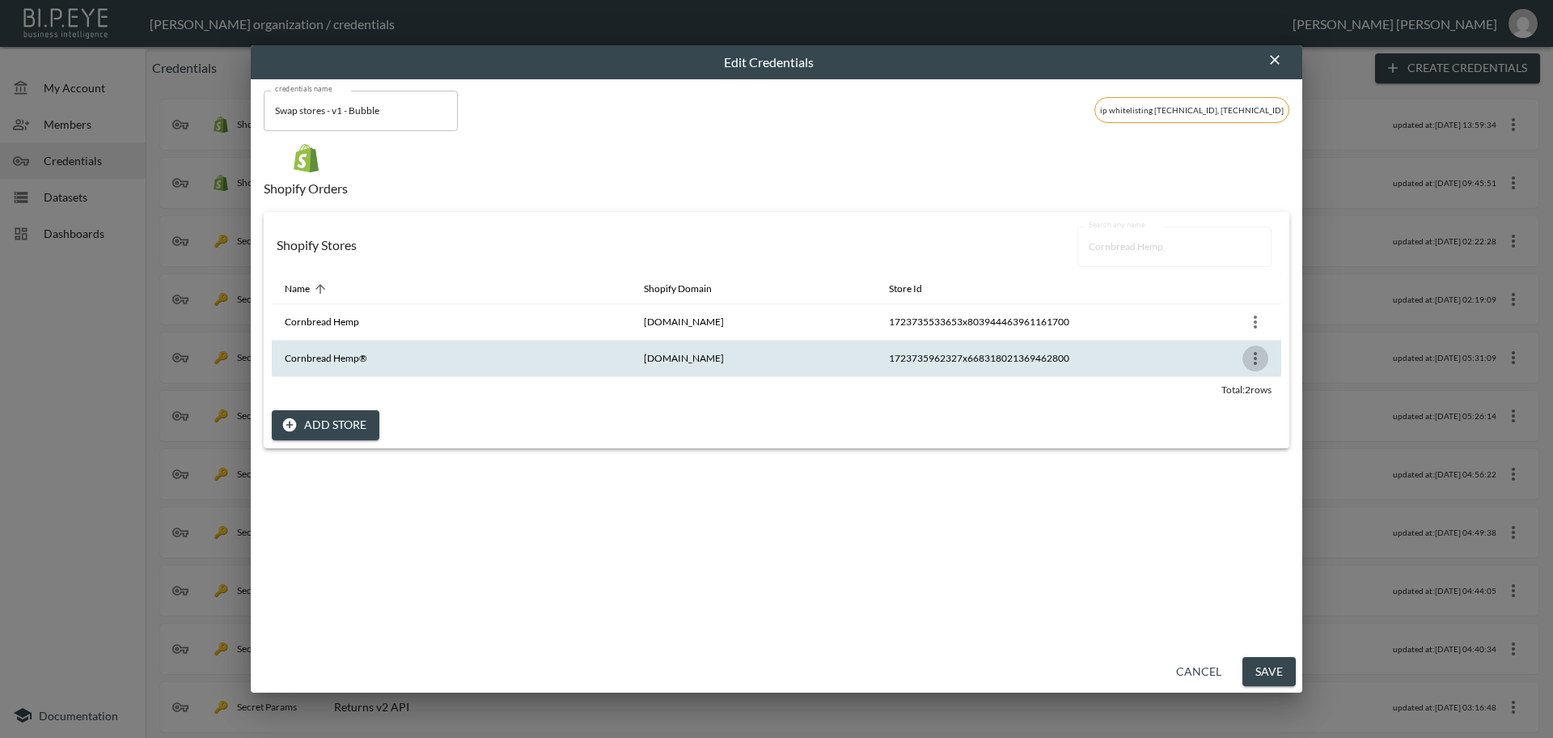
click at [1246, 358] on icon "more" at bounding box center [1255, 358] width 19 height 19
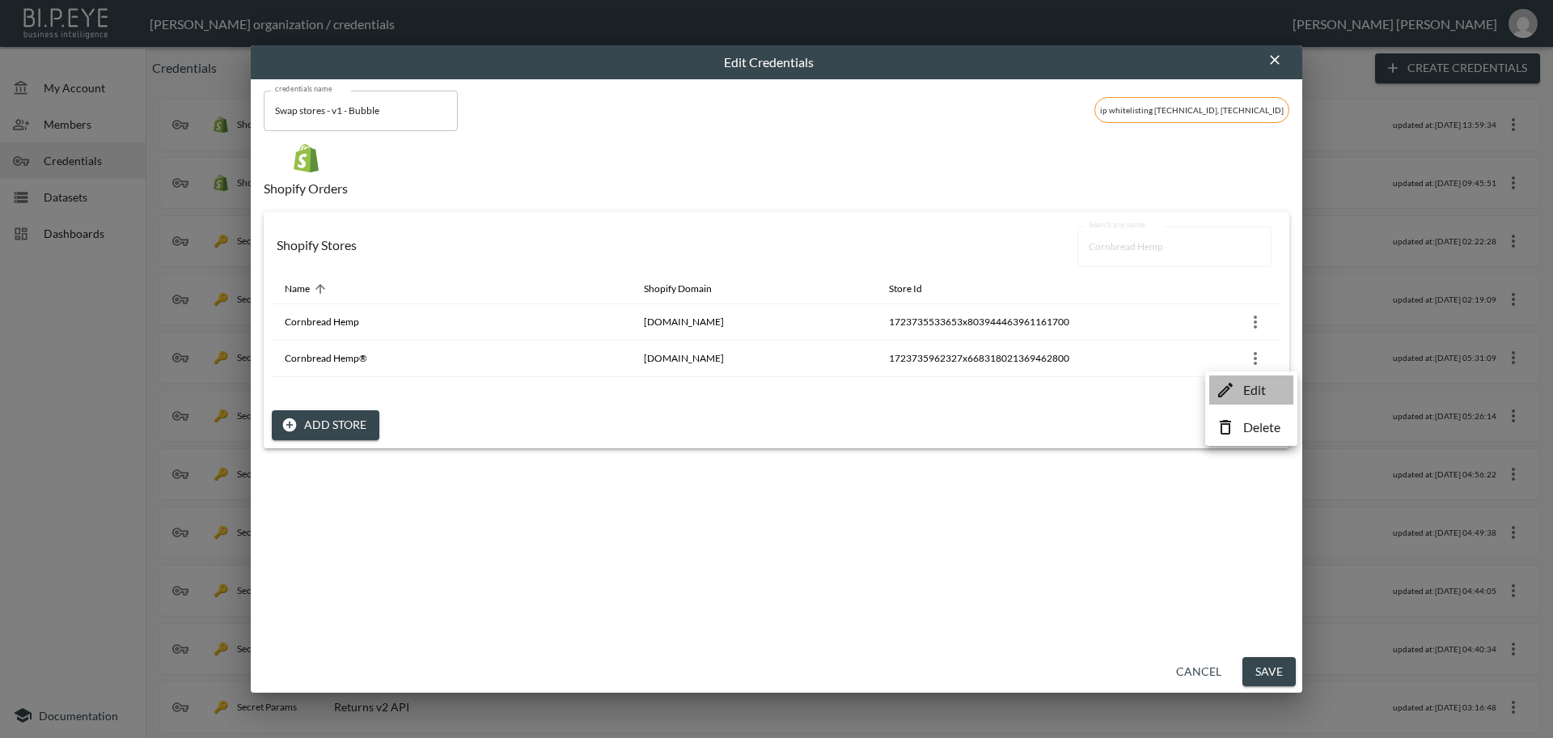
click at [1250, 391] on p "Edit" at bounding box center [1254, 389] width 23 height 19
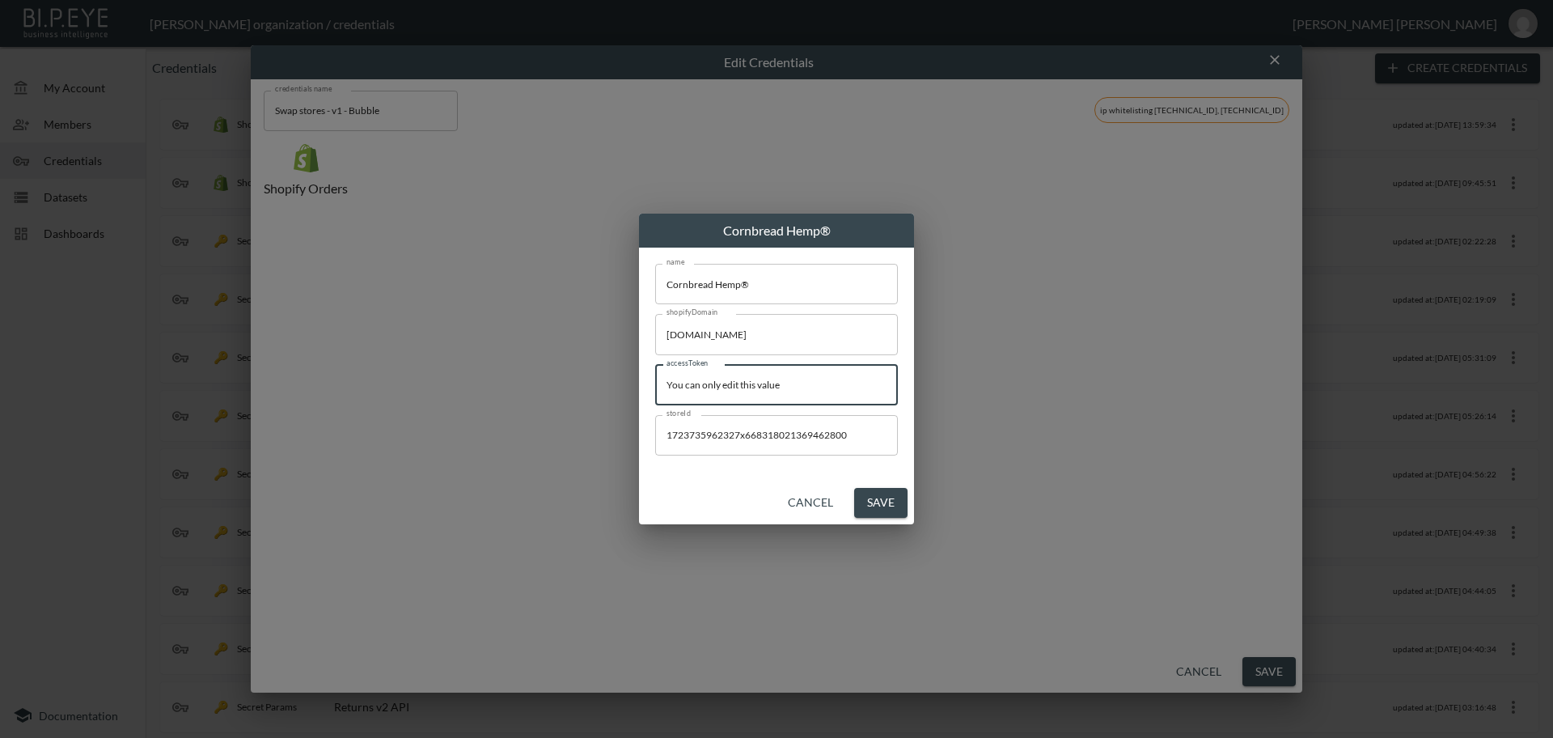
drag, startPoint x: 800, startPoint y: 390, endPoint x: 624, endPoint y: 379, distance: 176.6
click at [624, 379] on div "Cornbread Hemp® name Cornbread Hemp® name shopifyDomain [DOMAIN_NAME] shopifyDo…" at bounding box center [776, 369] width 1553 height 738
paste input "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"
type input "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"
click at [889, 506] on button "Save" at bounding box center [880, 503] width 53 height 30
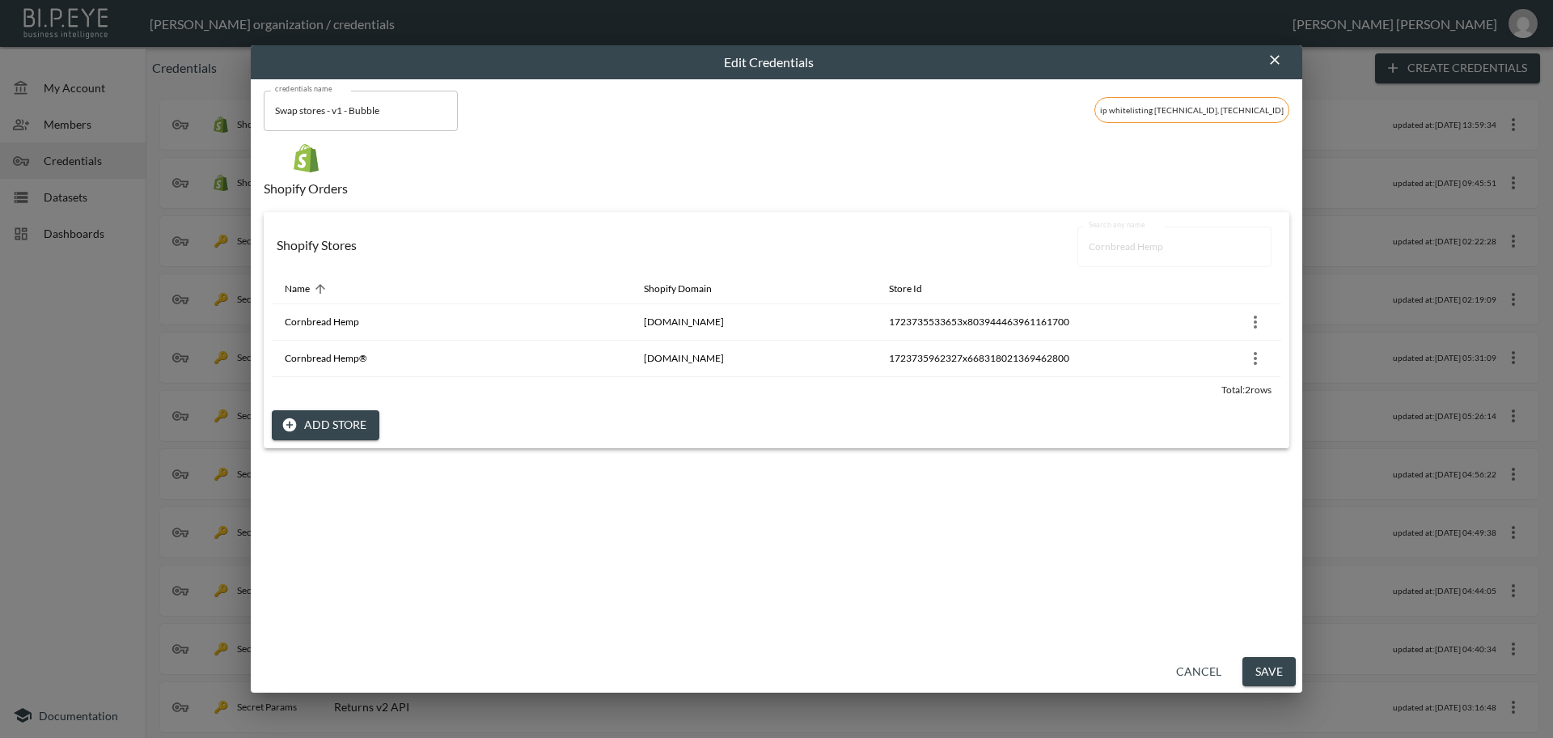
click at [1276, 668] on button "Save" at bounding box center [1268, 672] width 53 height 30
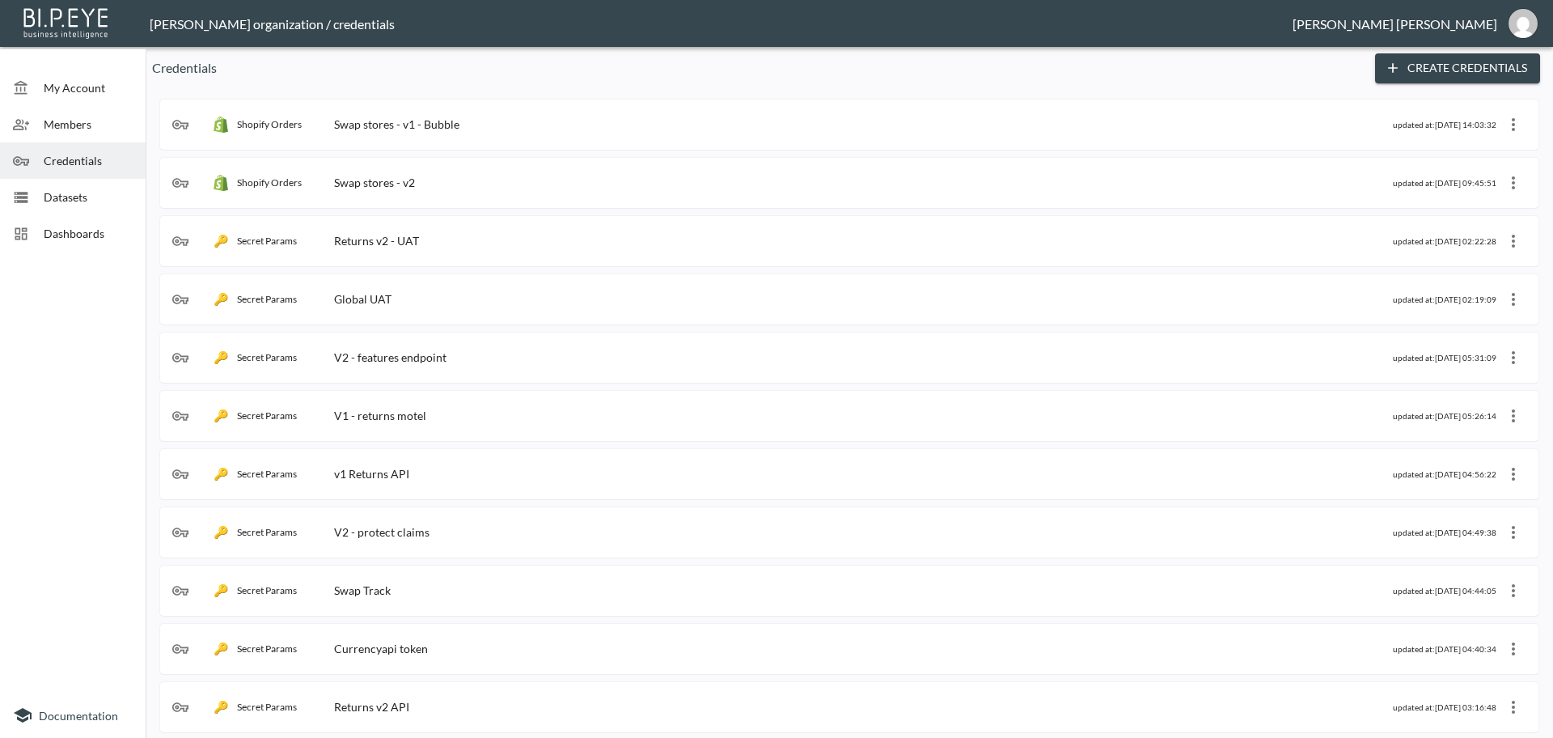
click at [507, 125] on div "Shopify Orders Swap stores - v1 - Bubble" at bounding box center [782, 124] width 1221 height 16
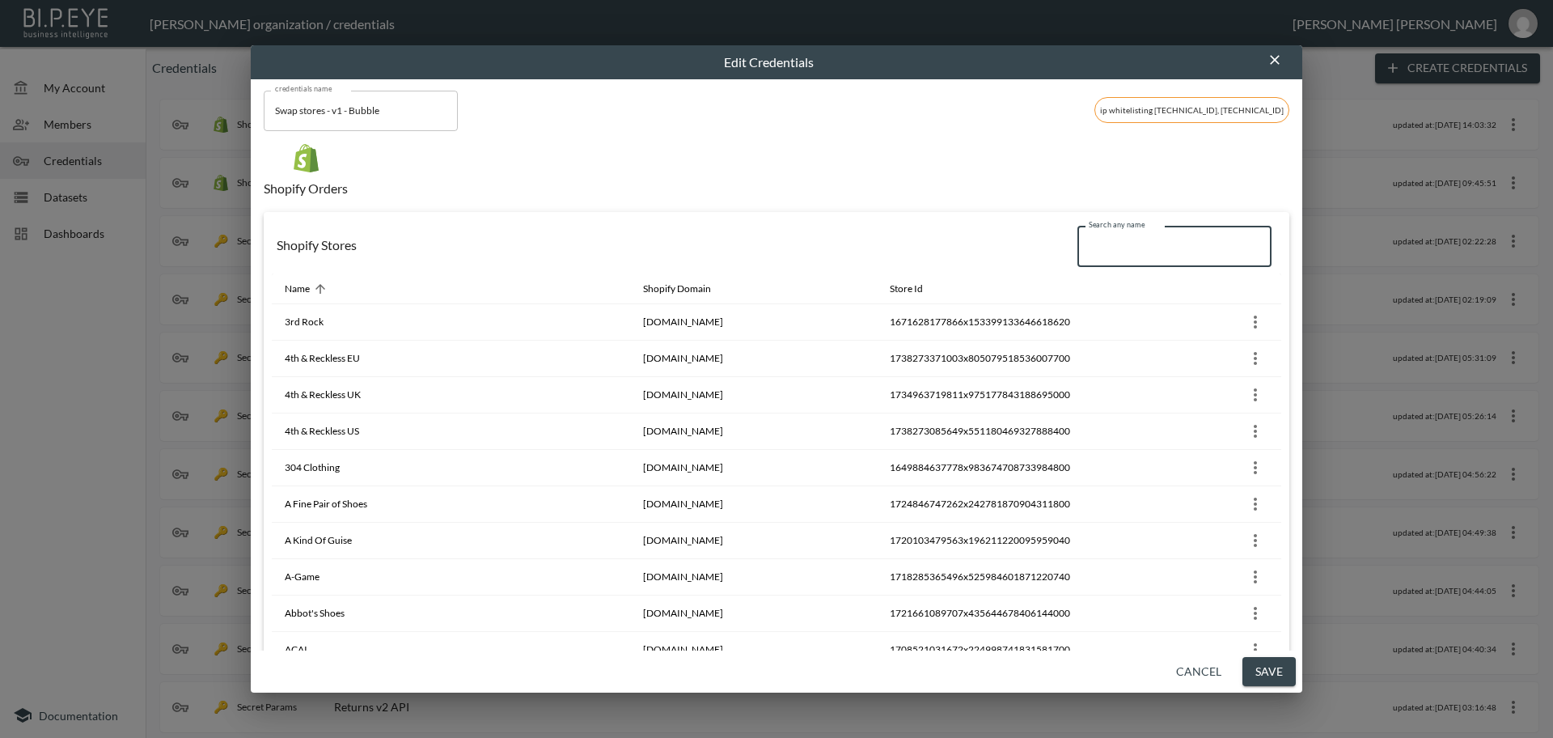
click at [1128, 245] on input "Search any name" at bounding box center [1174, 246] width 194 height 40
paste input "The Little Bra Company ®"
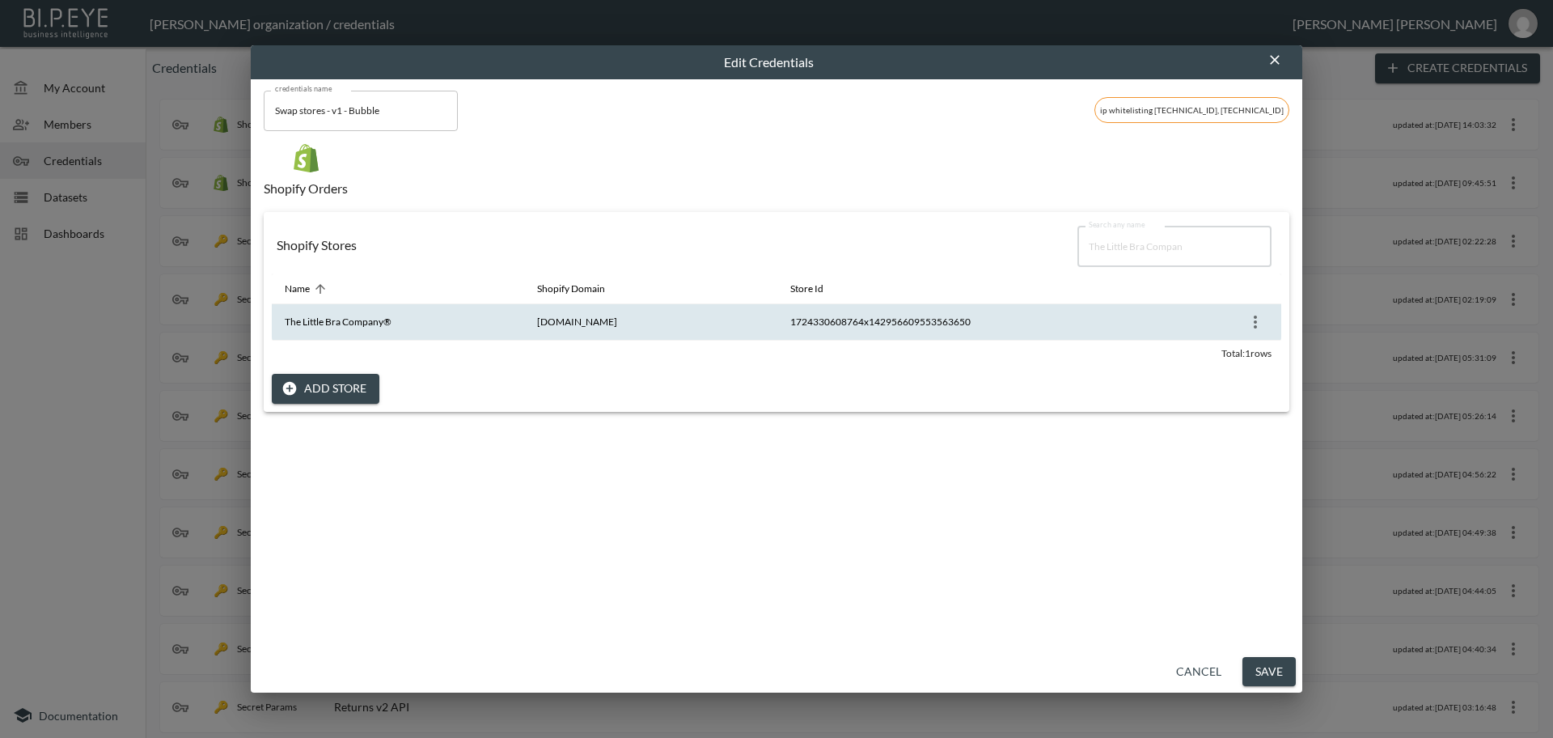
type input "The Little Bra Compan"
click at [1256, 328] on icon "more" at bounding box center [1255, 321] width 19 height 19
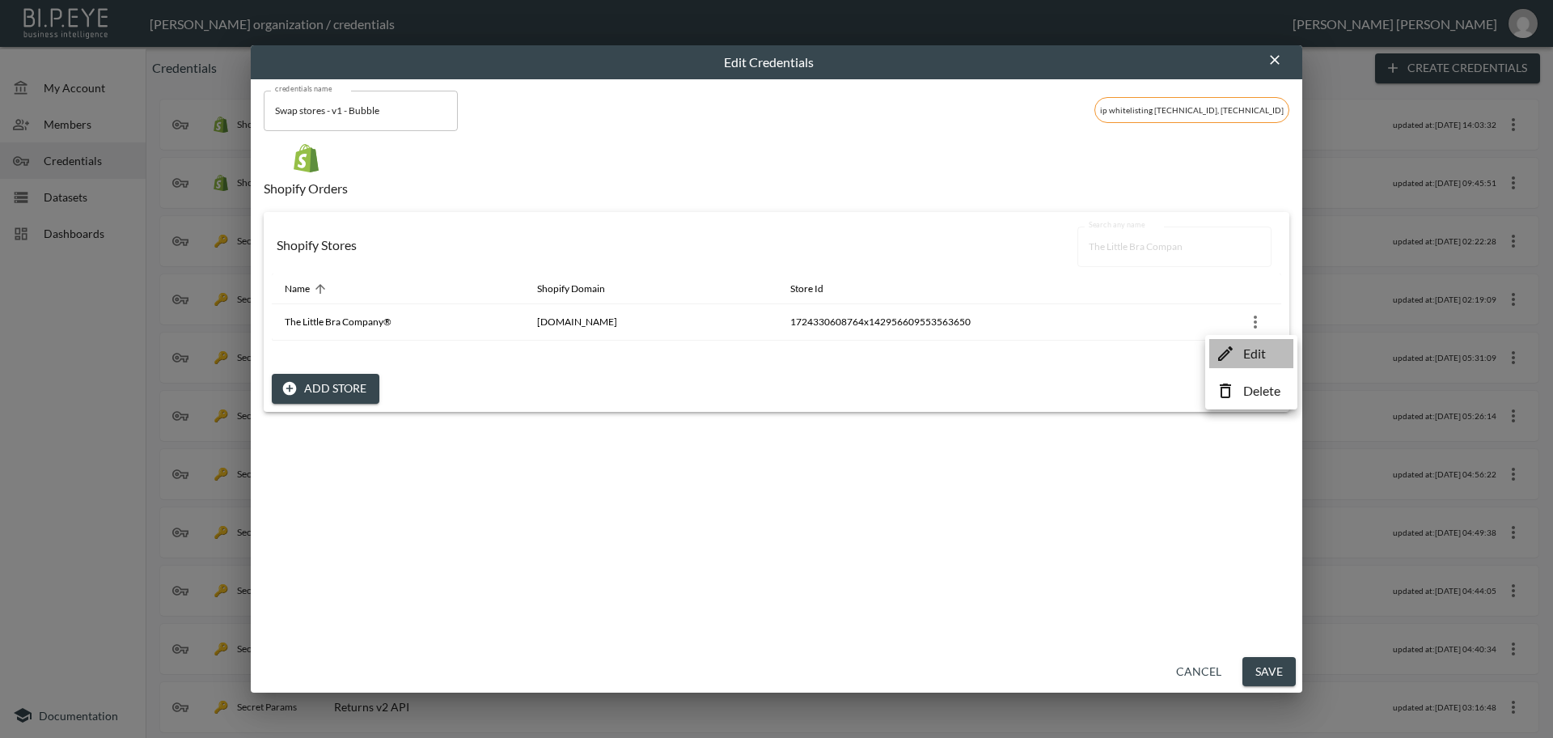
click at [1250, 357] on p "Edit" at bounding box center [1254, 353] width 23 height 19
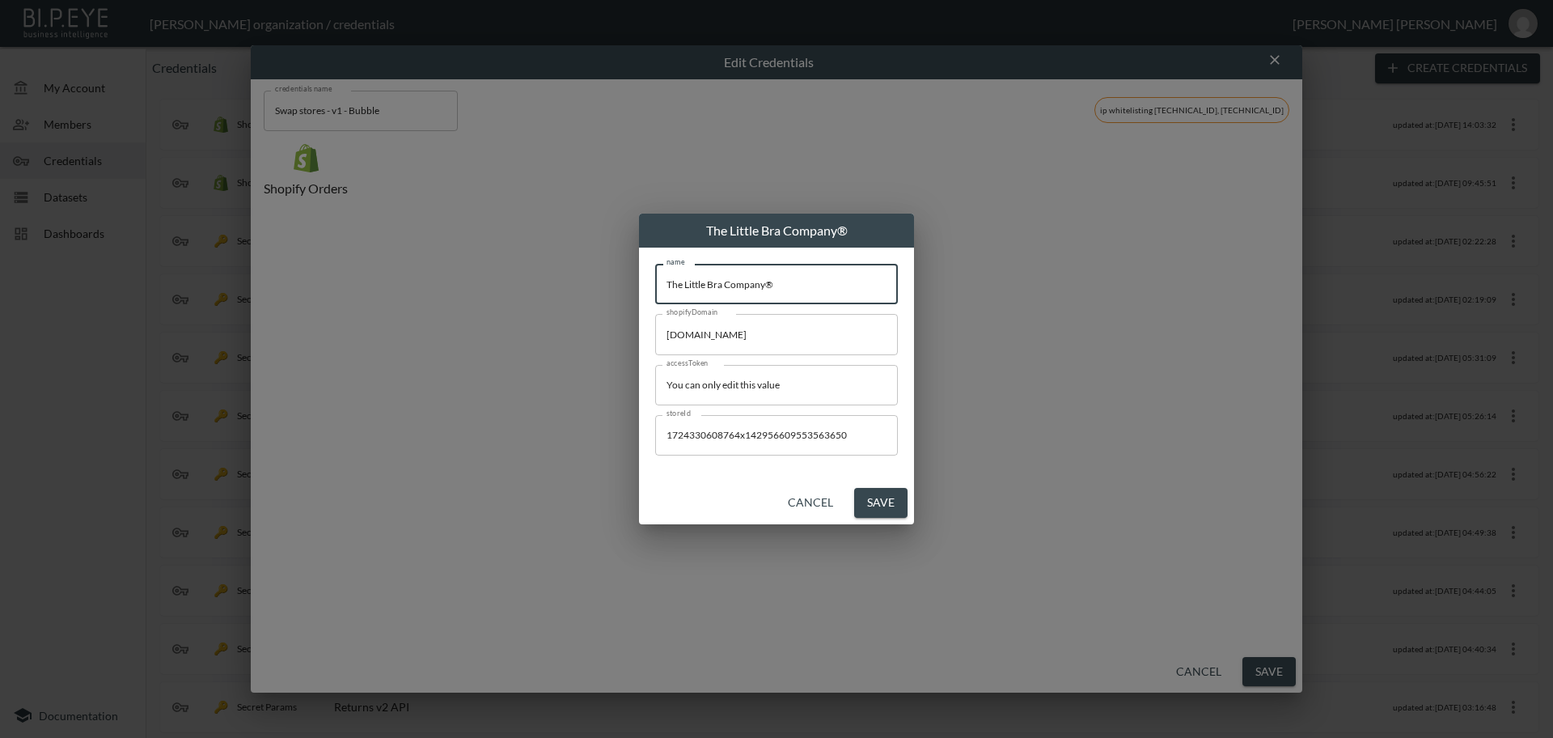
drag, startPoint x: 803, startPoint y: 285, endPoint x: 501, endPoint y: 261, distance: 303.4
click at [500, 260] on div "The Little Bra Company® name The Little Bra Company® name shopifyDomain [DOMAIN…" at bounding box center [776, 369] width 1553 height 738
drag, startPoint x: 825, startPoint y: 383, endPoint x: 527, endPoint y: 391, distance: 298.6
click at [446, 374] on div "The Little Bra Company® name The Little Bra Company® name shopifyDomain [DOMAIN…" at bounding box center [776, 369] width 1553 height 738
paste input "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"
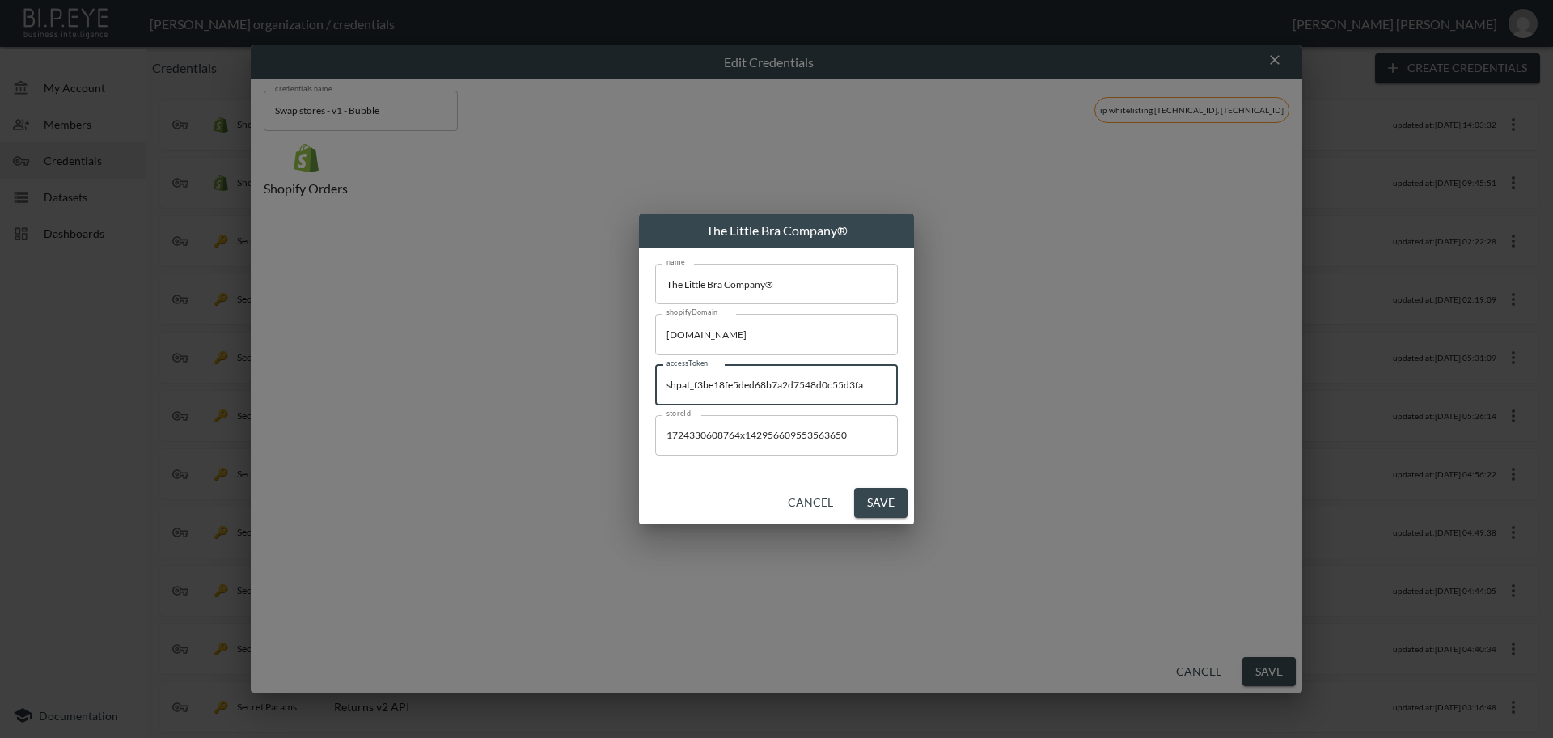
type input "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"
drag, startPoint x: 889, startPoint y: 502, endPoint x: 1015, endPoint y: 554, distance: 136.4
click at [889, 503] on button "Save" at bounding box center [880, 503] width 53 height 30
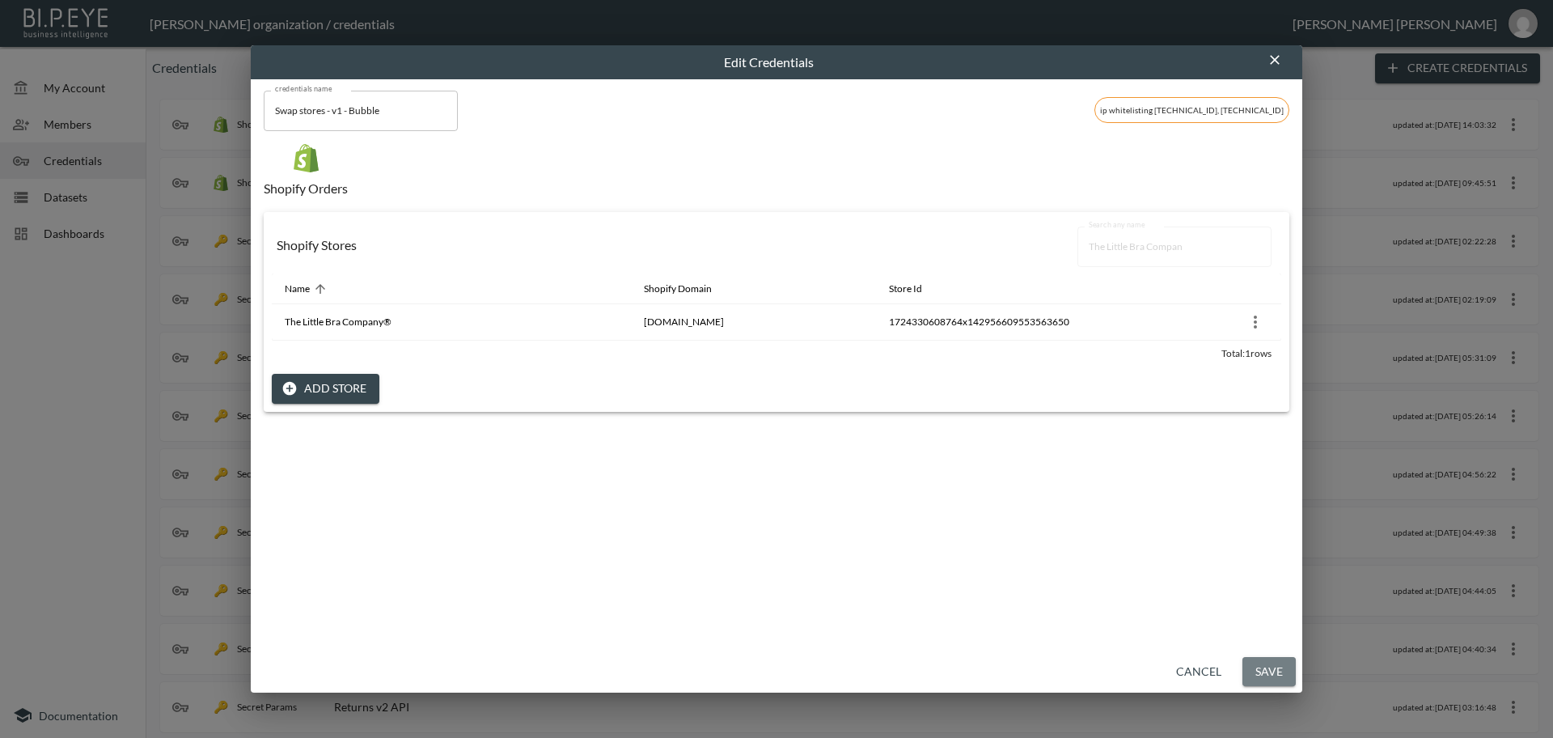
click at [1272, 669] on button "Save" at bounding box center [1268, 672] width 53 height 30
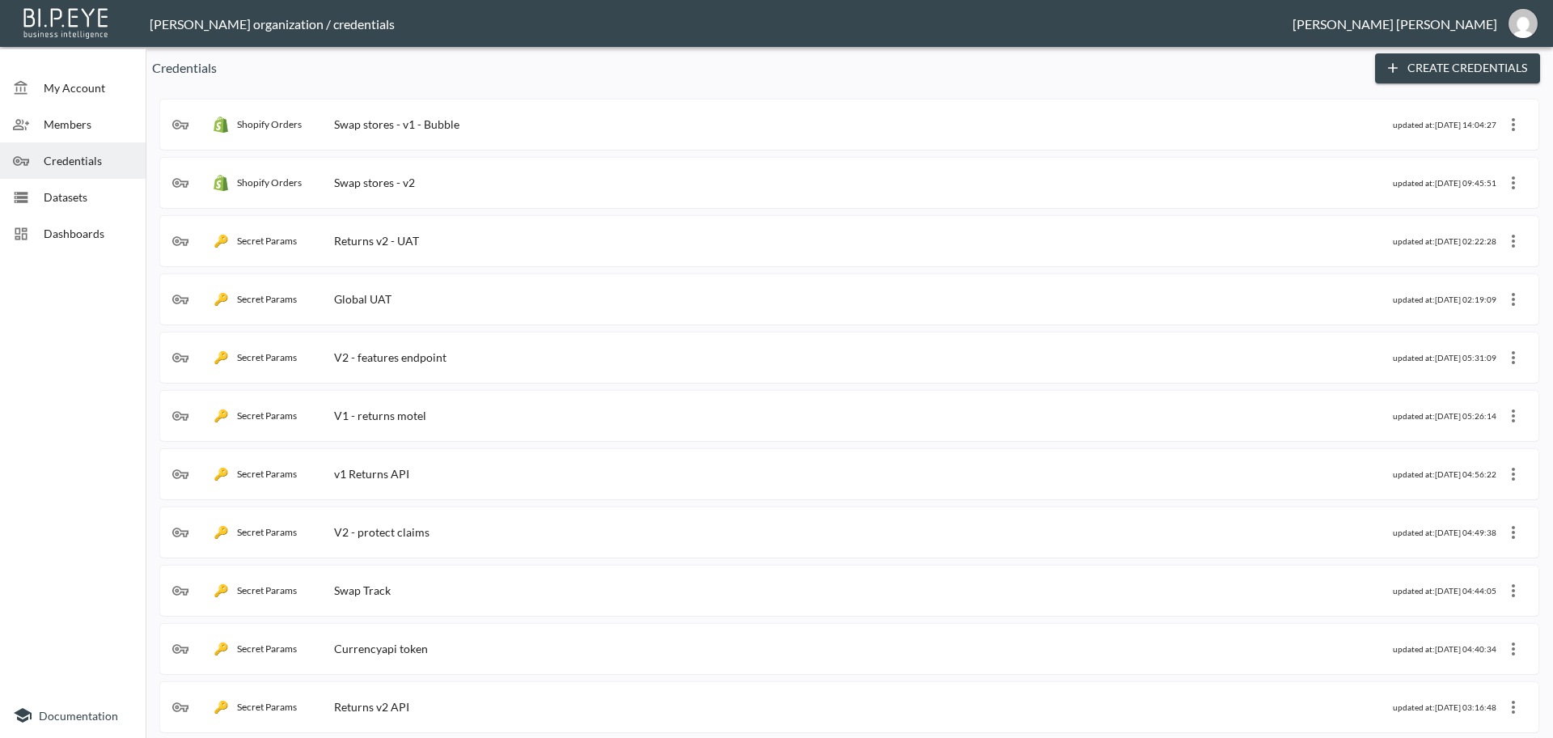
click at [590, 117] on div "Shopify Orders Swap stores - v1 - Bubble" at bounding box center [782, 124] width 1221 height 16
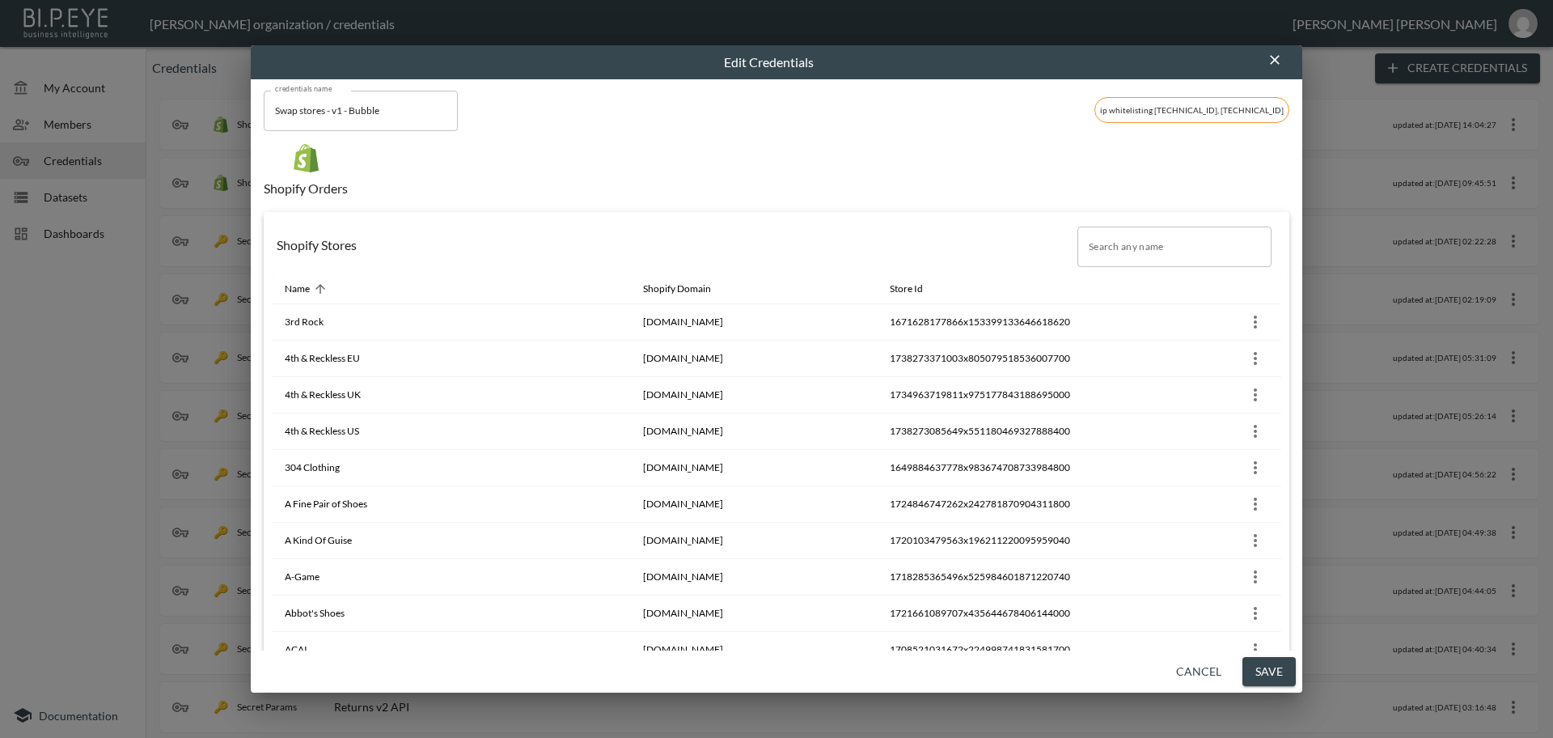
click at [1097, 246] on input "Search any name" at bounding box center [1174, 246] width 194 height 40
paste input "LITELOK EU"
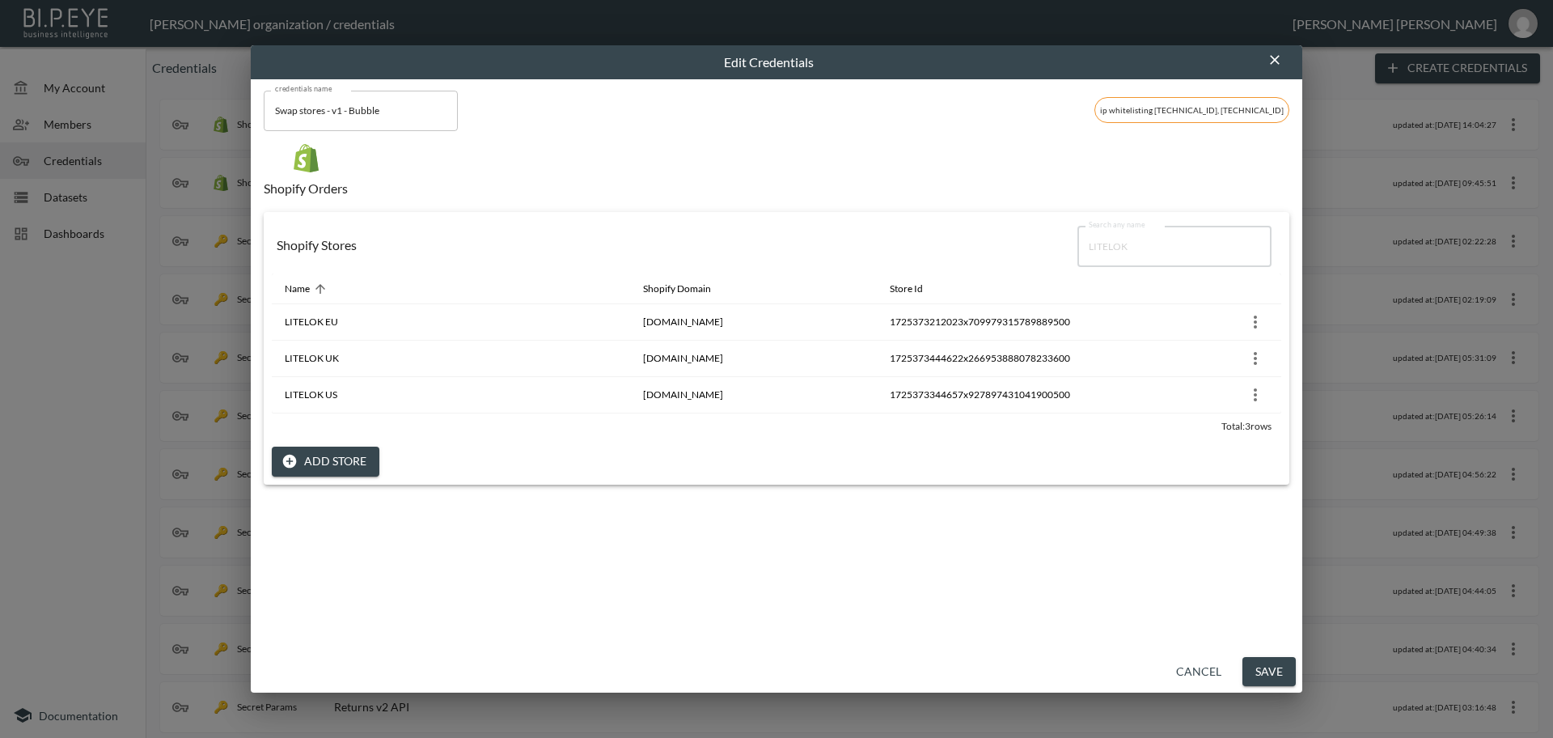
type input "LITELOK"
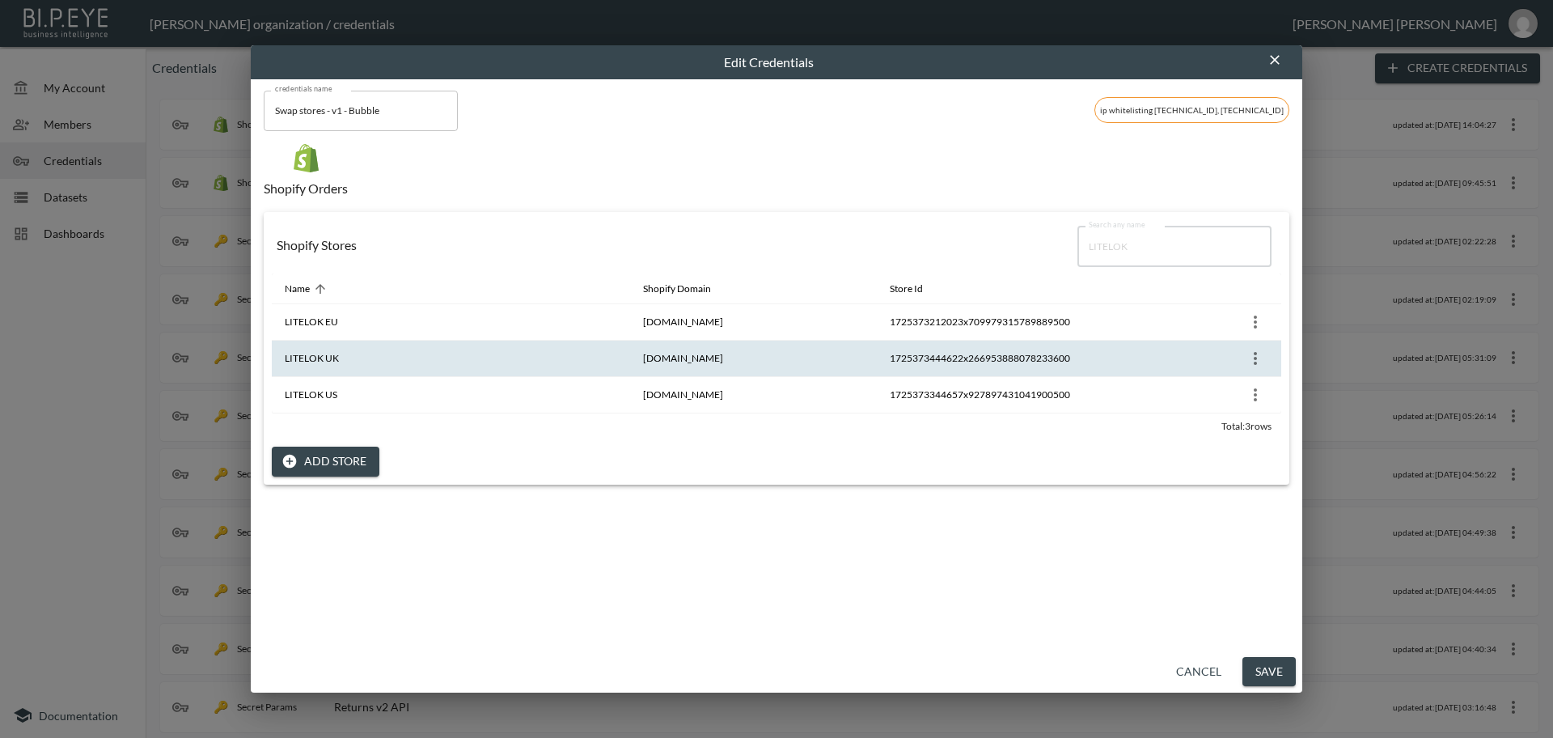
click at [1256, 356] on icon "more" at bounding box center [1255, 358] width 19 height 19
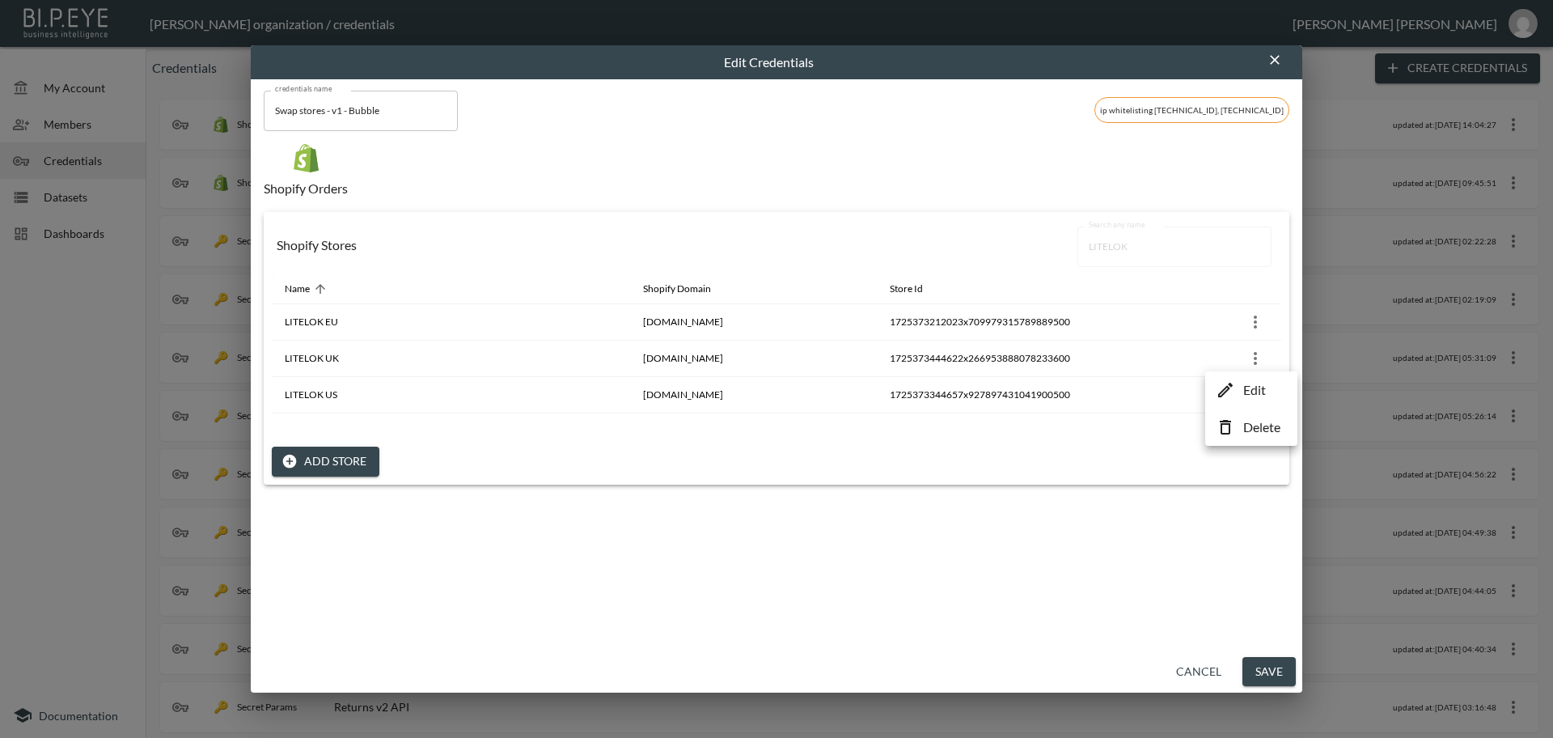
click at [1246, 389] on p "Edit" at bounding box center [1254, 389] width 23 height 19
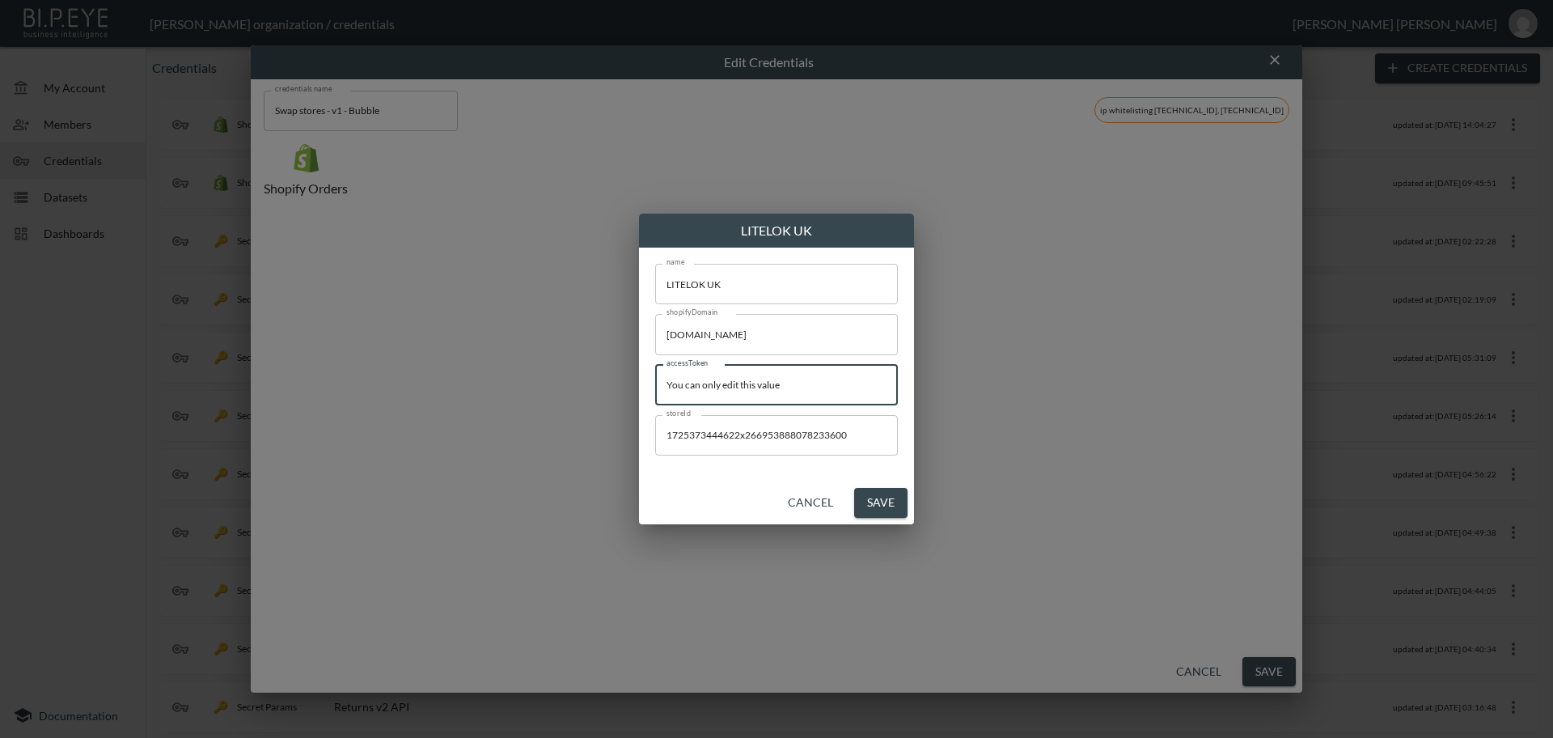
drag, startPoint x: 829, startPoint y: 387, endPoint x: 514, endPoint y: 378, distance: 315.6
click at [514, 378] on div "LITELOK UK name LITELOK UK name shopifyDomain [DOMAIN_NAME] shopifyDomain acces…" at bounding box center [776, 369] width 1553 height 738
paste input "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"
type input "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"
click at [886, 502] on button "Save" at bounding box center [880, 503] width 53 height 30
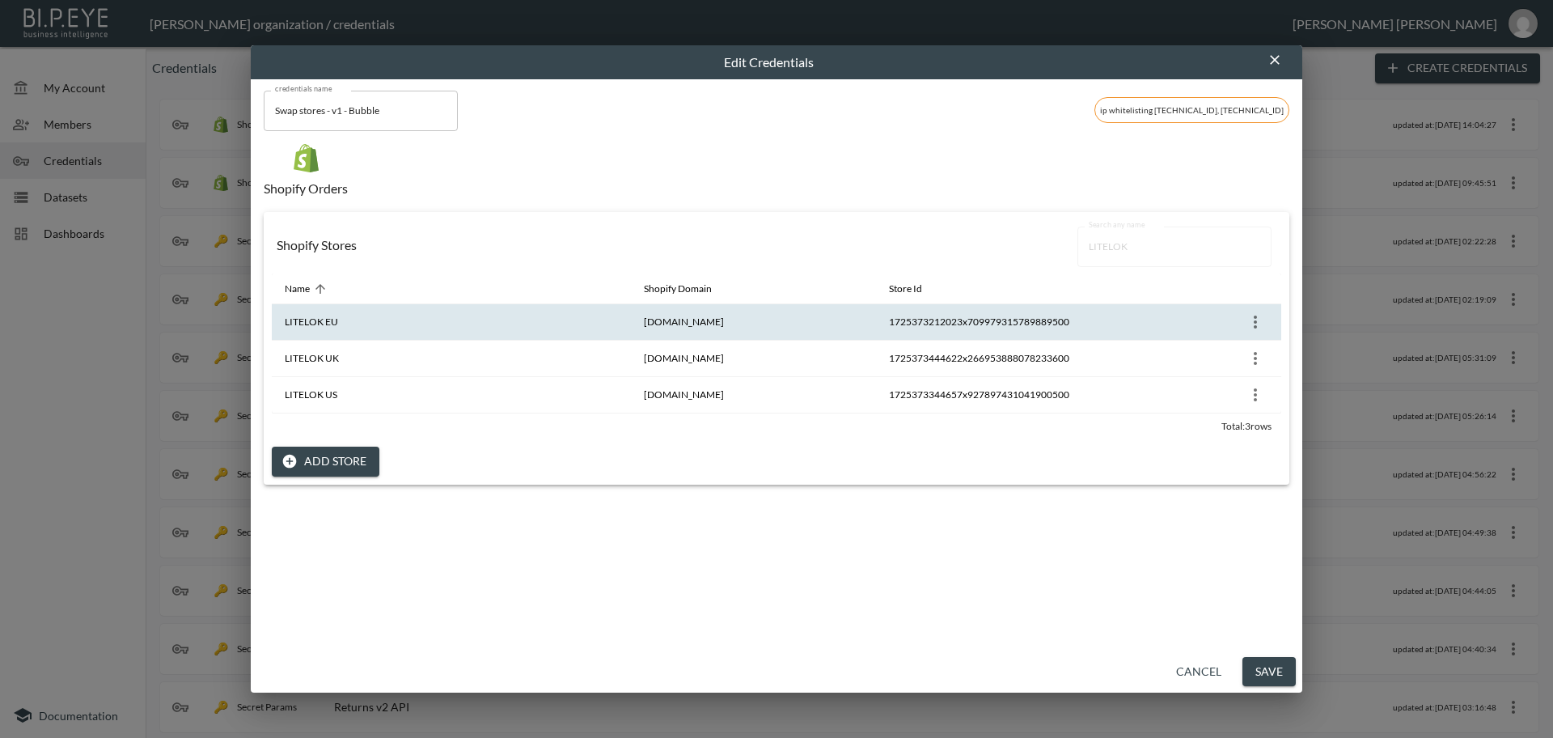
click at [1255, 324] on icon "more" at bounding box center [1255, 321] width 19 height 19
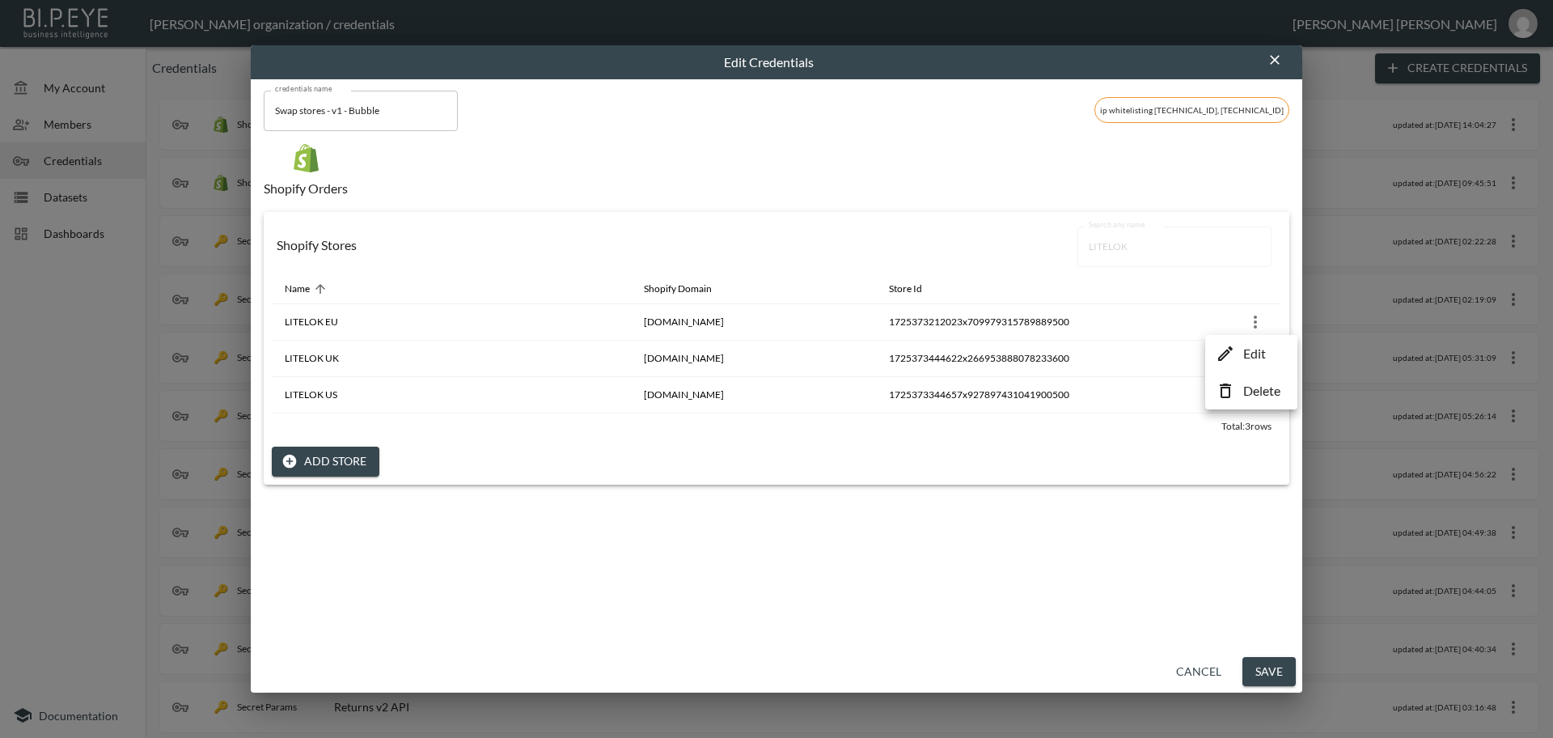
click at [1253, 351] on p "Edit" at bounding box center [1254, 353] width 23 height 19
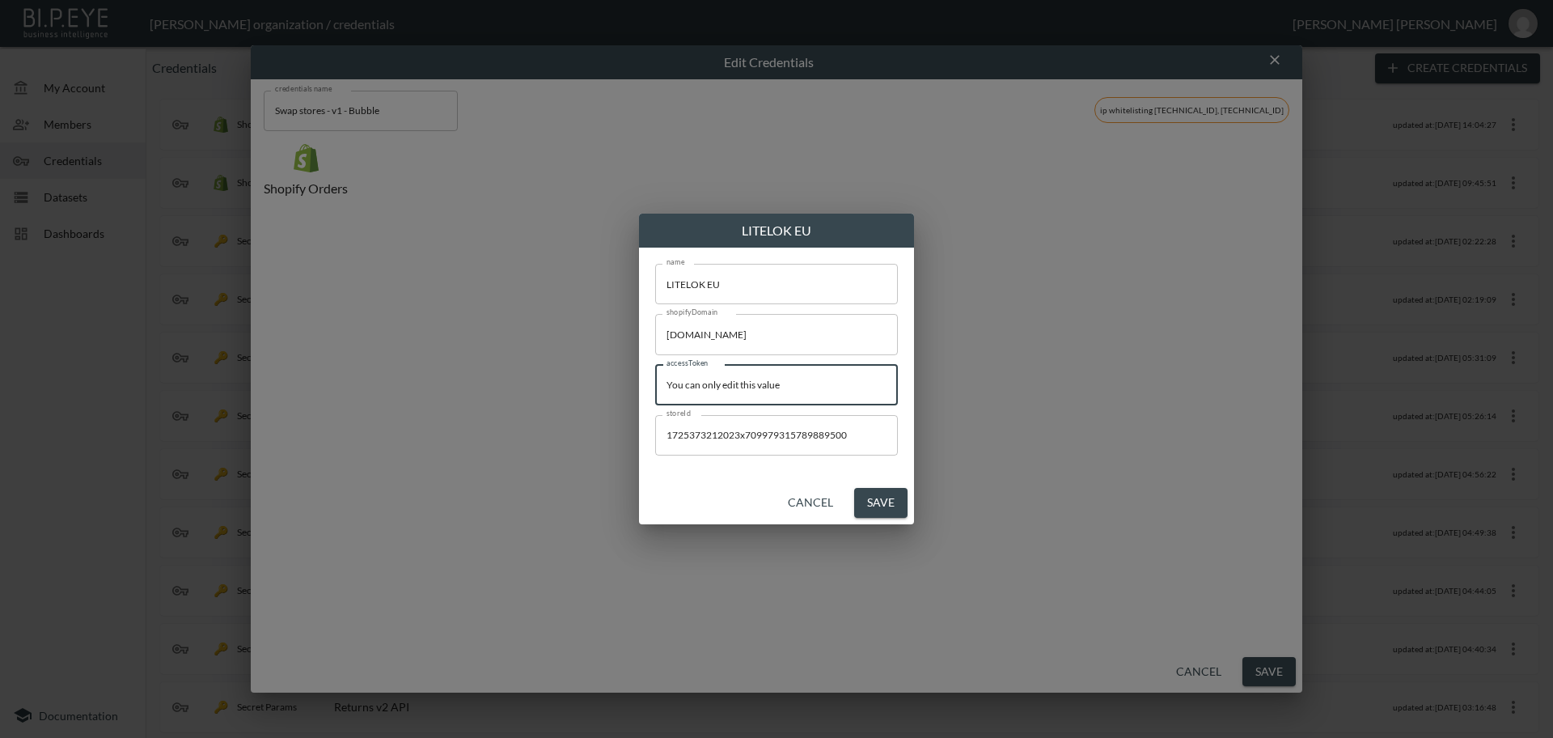
drag, startPoint x: 823, startPoint y: 381, endPoint x: 475, endPoint y: 353, distance: 348.9
click at [475, 353] on div "LITELOK EU name LITELOK EU name shopifyDomain [DOMAIN_NAME] shopifyDomain acces…" at bounding box center [776, 369] width 1553 height 738
paste input "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"
type input "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"
click at [886, 503] on button "Save" at bounding box center [880, 503] width 53 height 30
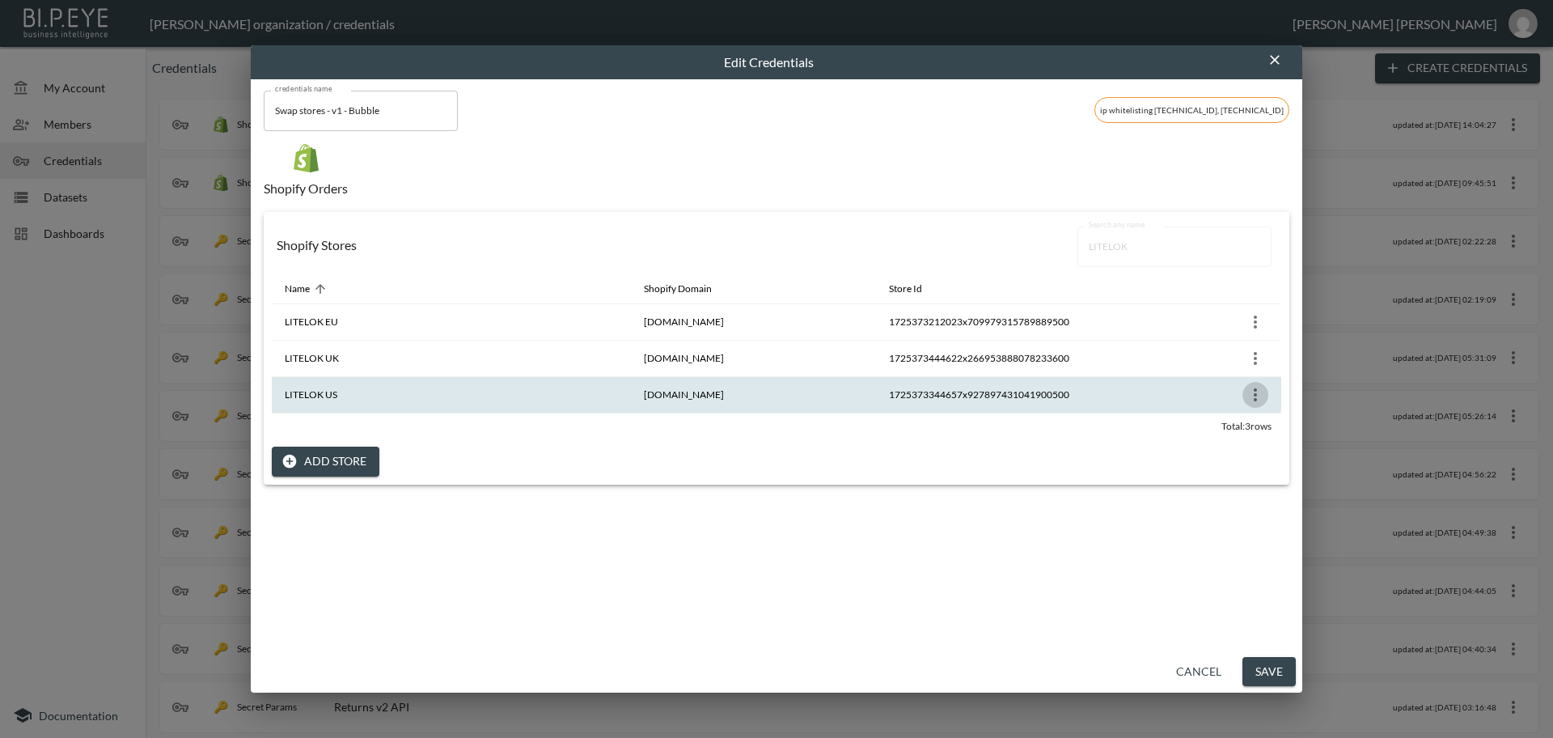
click at [1246, 394] on icon "more" at bounding box center [1255, 394] width 19 height 19
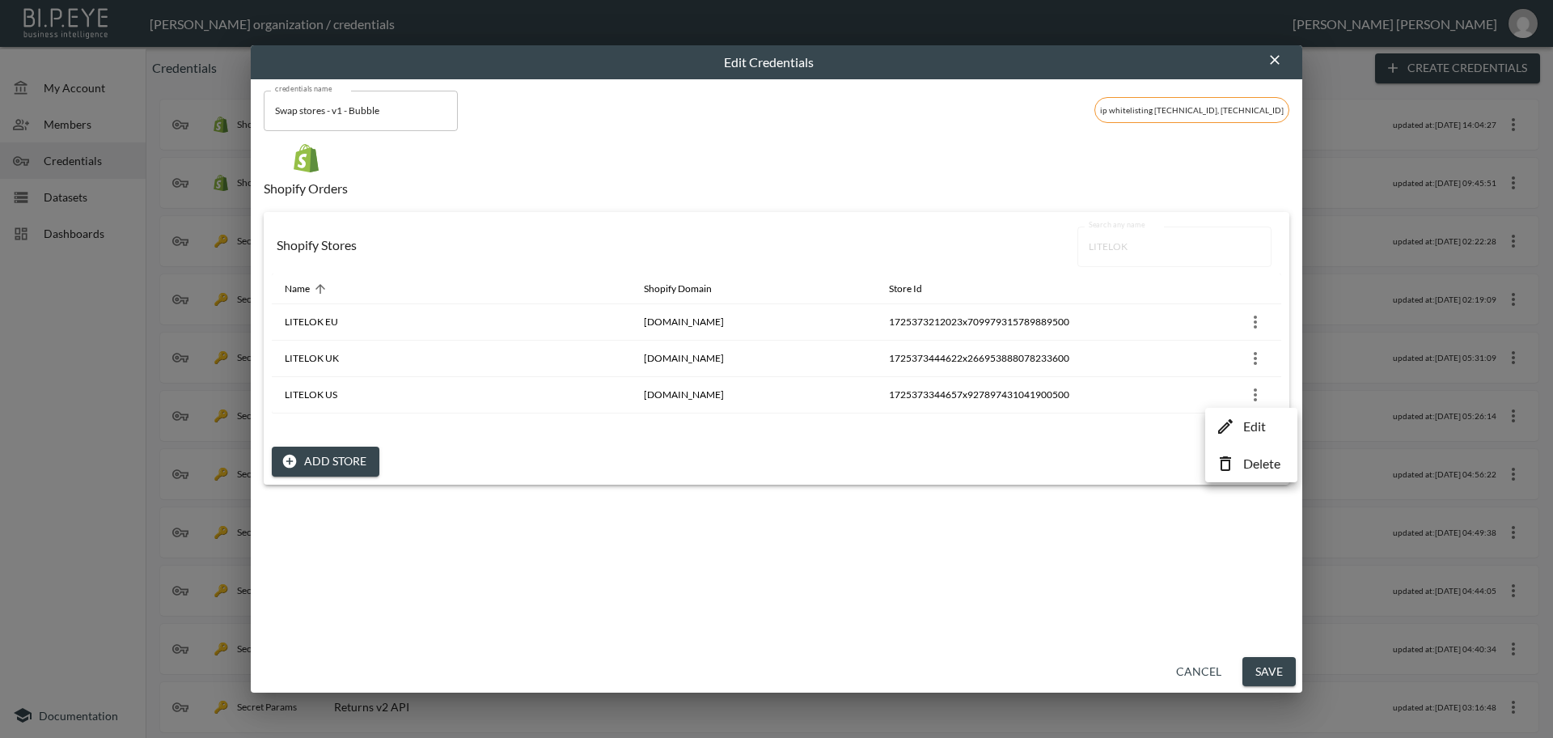
click at [1252, 427] on p "Edit" at bounding box center [1254, 426] width 23 height 19
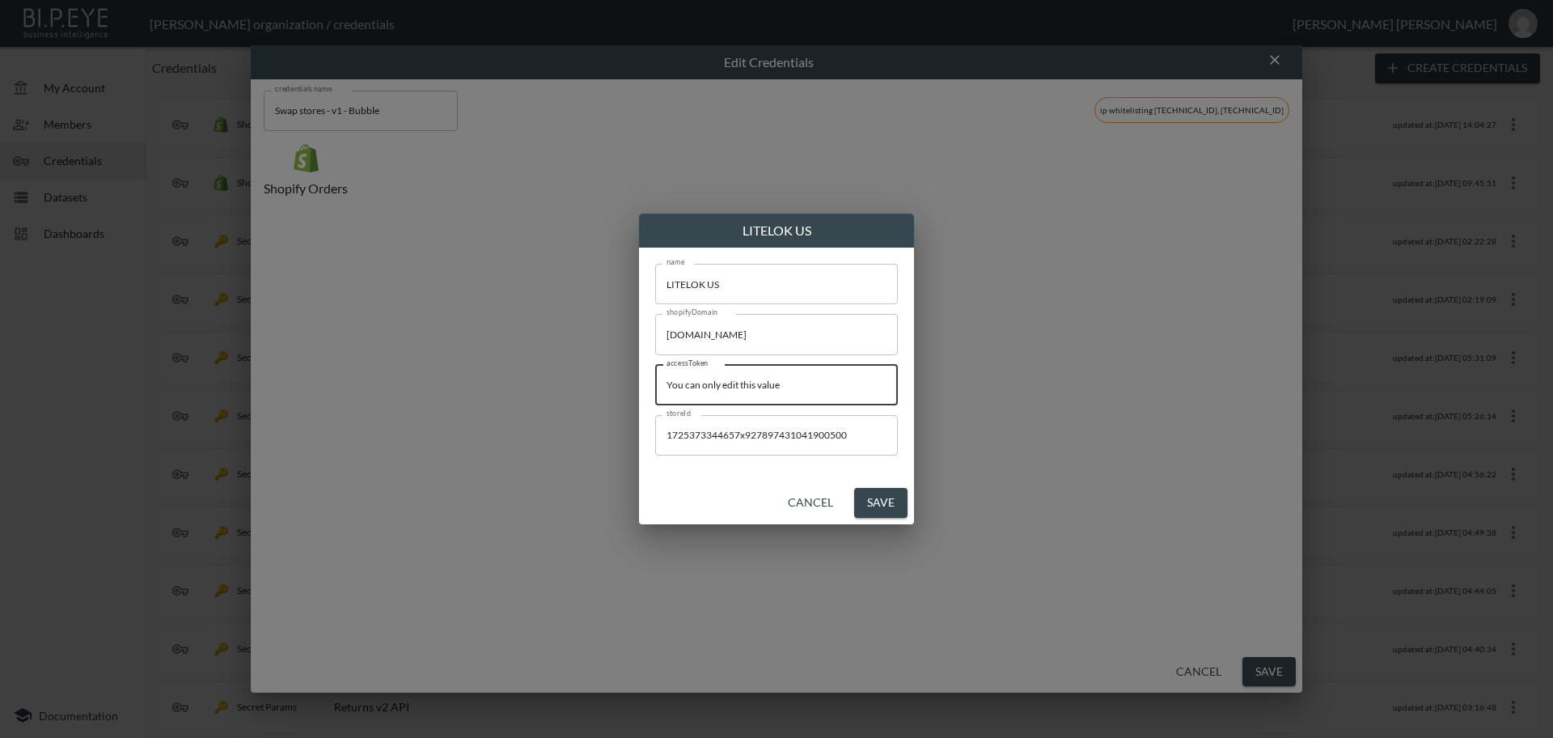
drag, startPoint x: 670, startPoint y: 372, endPoint x: 305, endPoint y: 353, distance: 365.3
click at [305, 353] on div "LITELOK US name LITELOK US name shopifyDomain [DOMAIN_NAME] shopifyDomain acces…" at bounding box center [776, 369] width 1553 height 738
paste input "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"
type input "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"
click at [898, 490] on button "Save" at bounding box center [880, 503] width 53 height 30
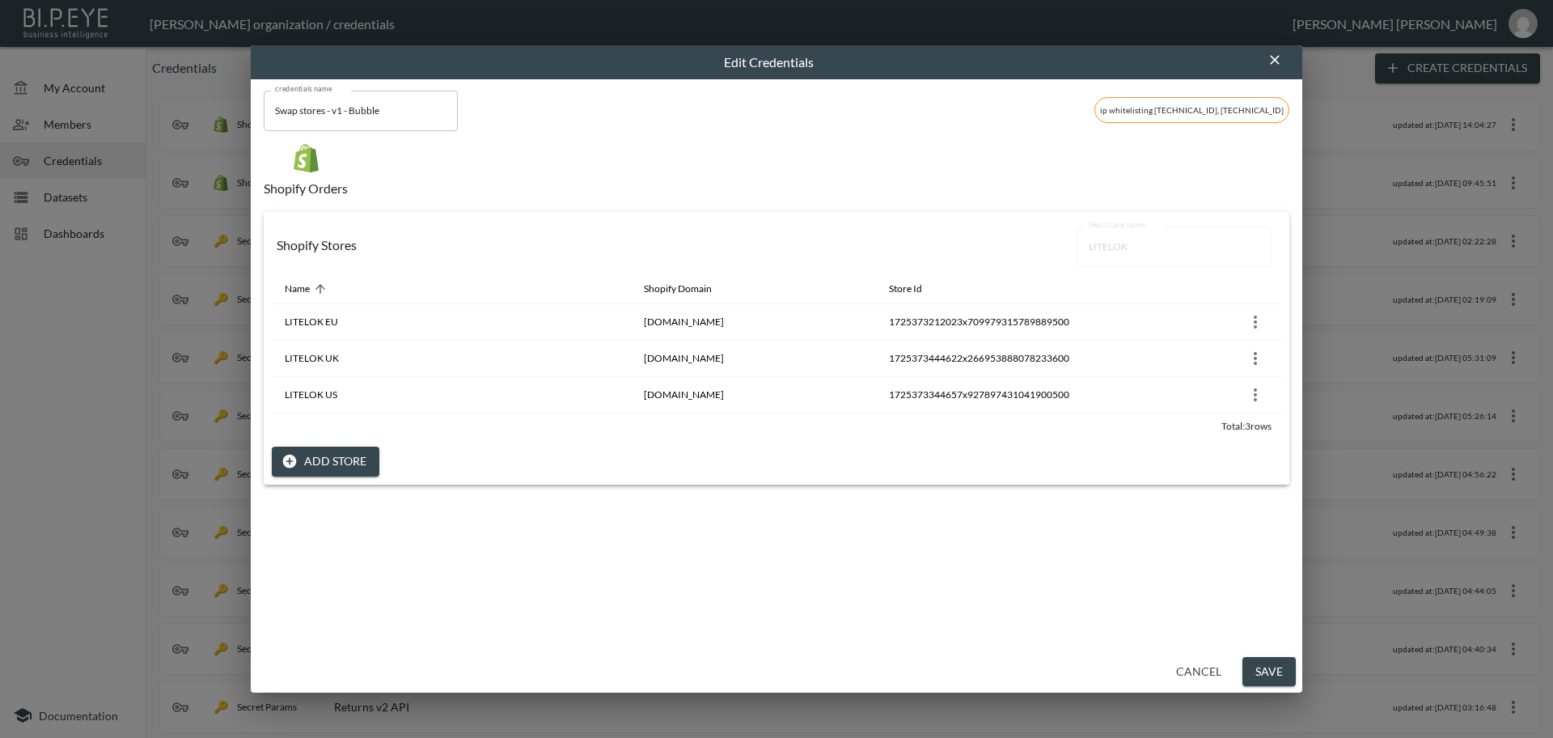
click at [1276, 671] on button "Save" at bounding box center [1268, 672] width 53 height 30
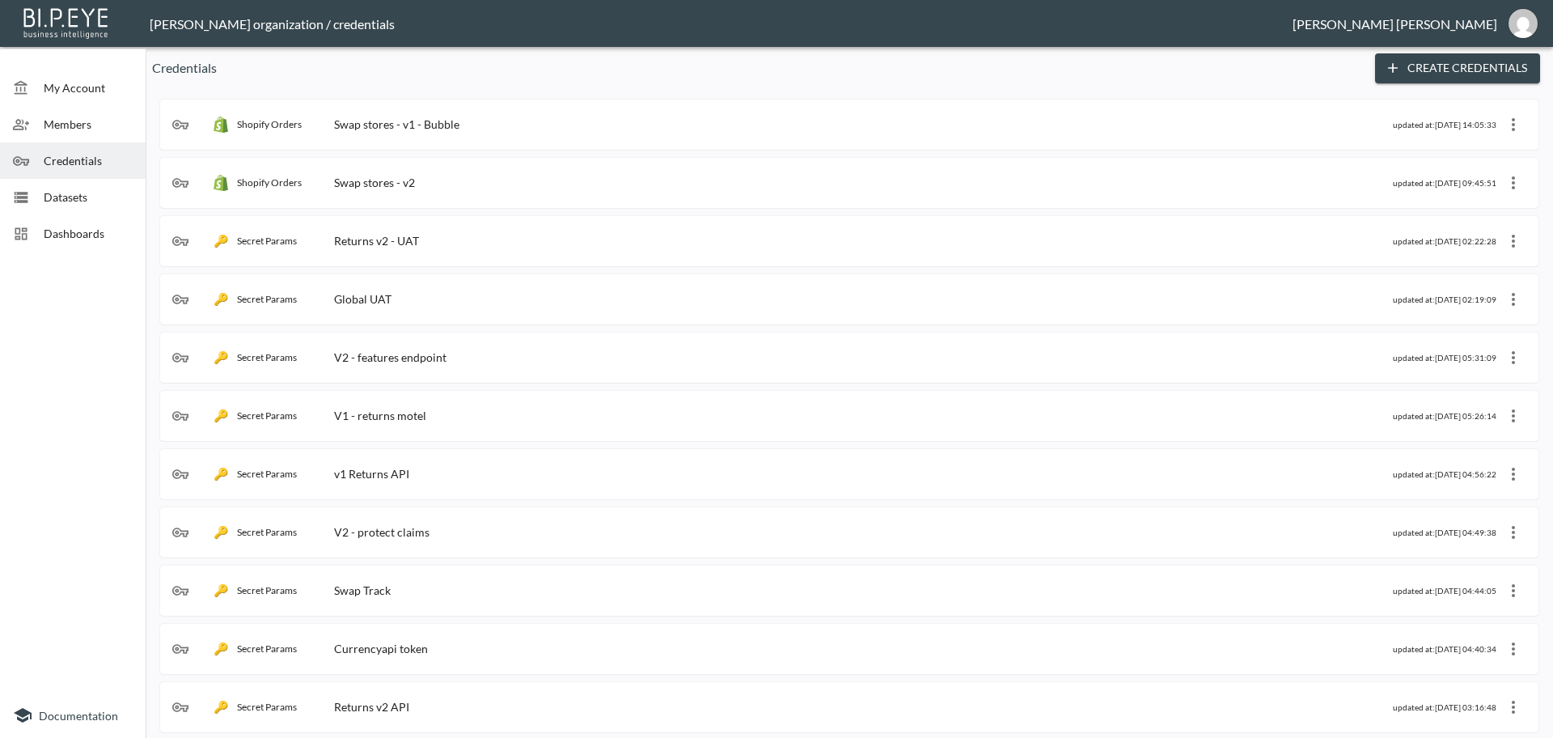
click at [505, 130] on div "Shopify Orders Swap stores - v1 - Bubble" at bounding box center [782, 124] width 1221 height 16
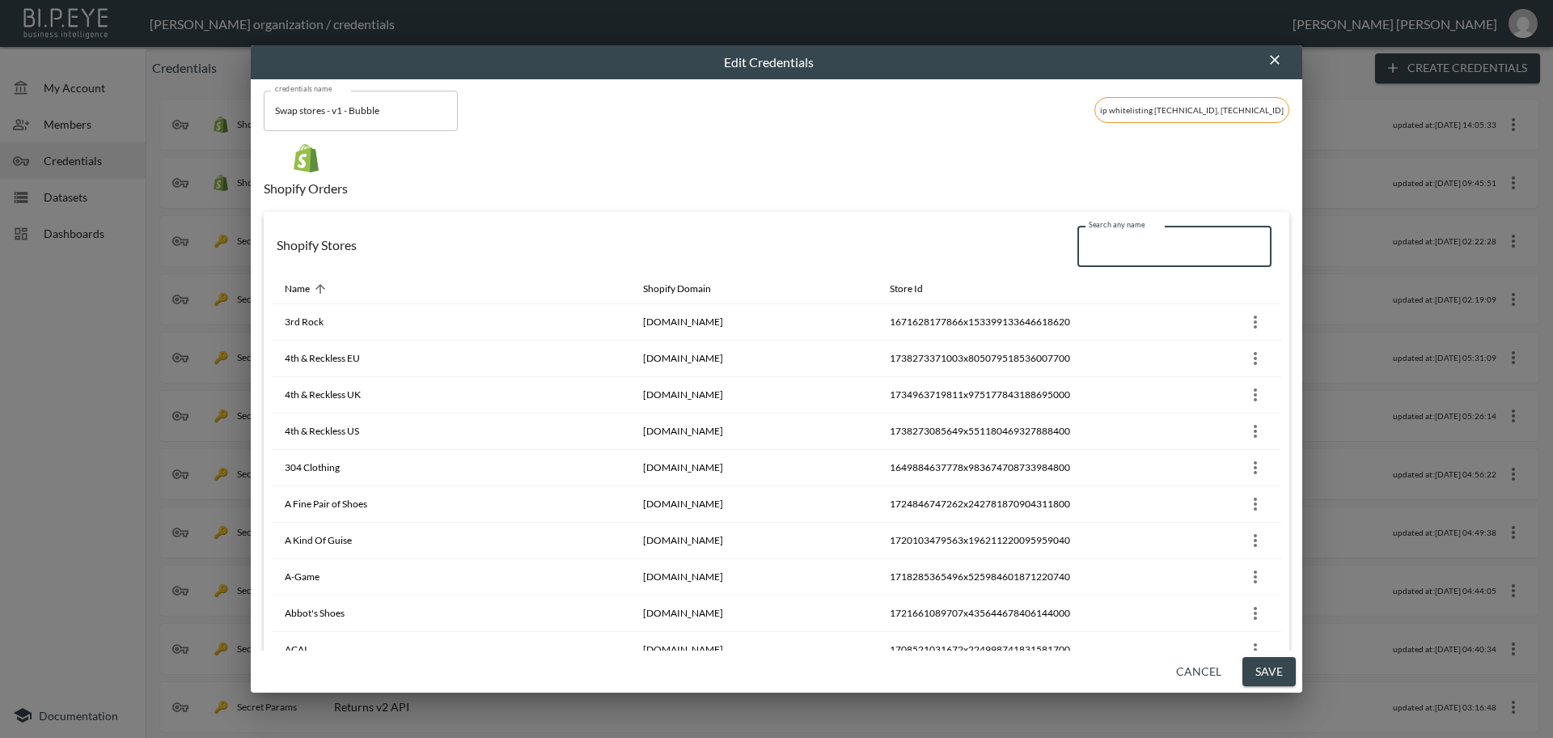
click at [1094, 246] on input "Search any name" at bounding box center [1174, 246] width 194 height 40
paste input "[PERSON_NAME]"
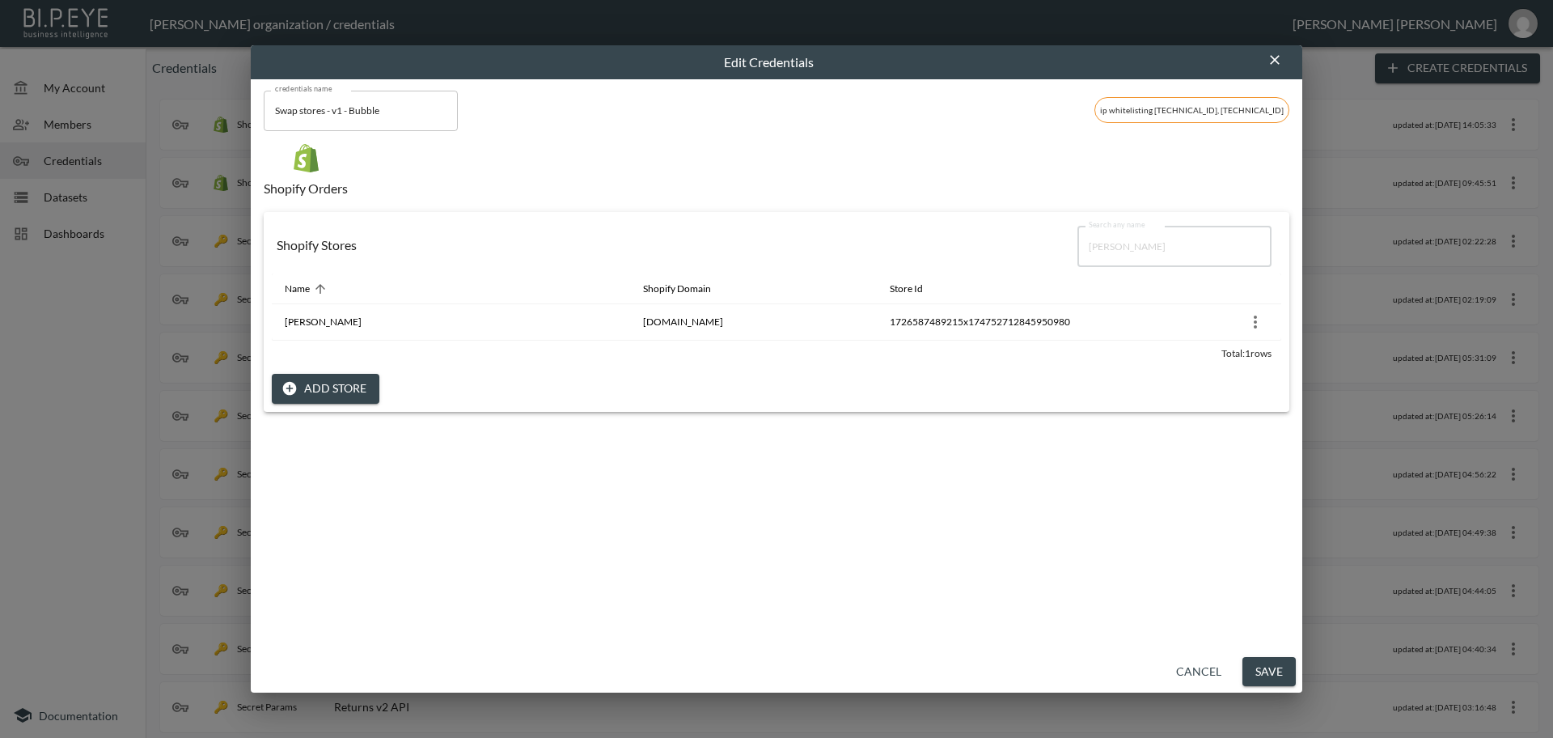
type input "[PERSON_NAME]"
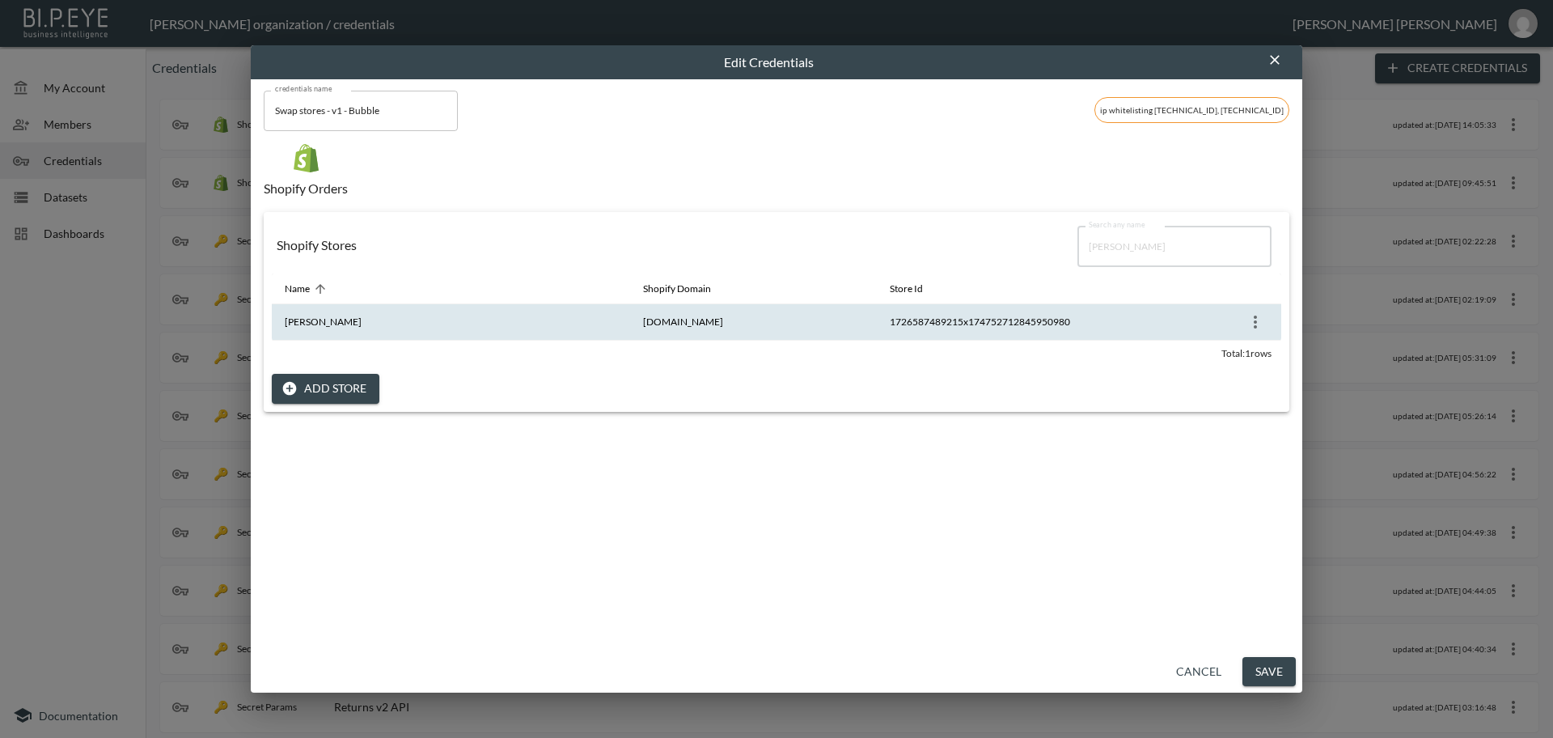
click at [1246, 320] on icon "more" at bounding box center [1255, 321] width 19 height 19
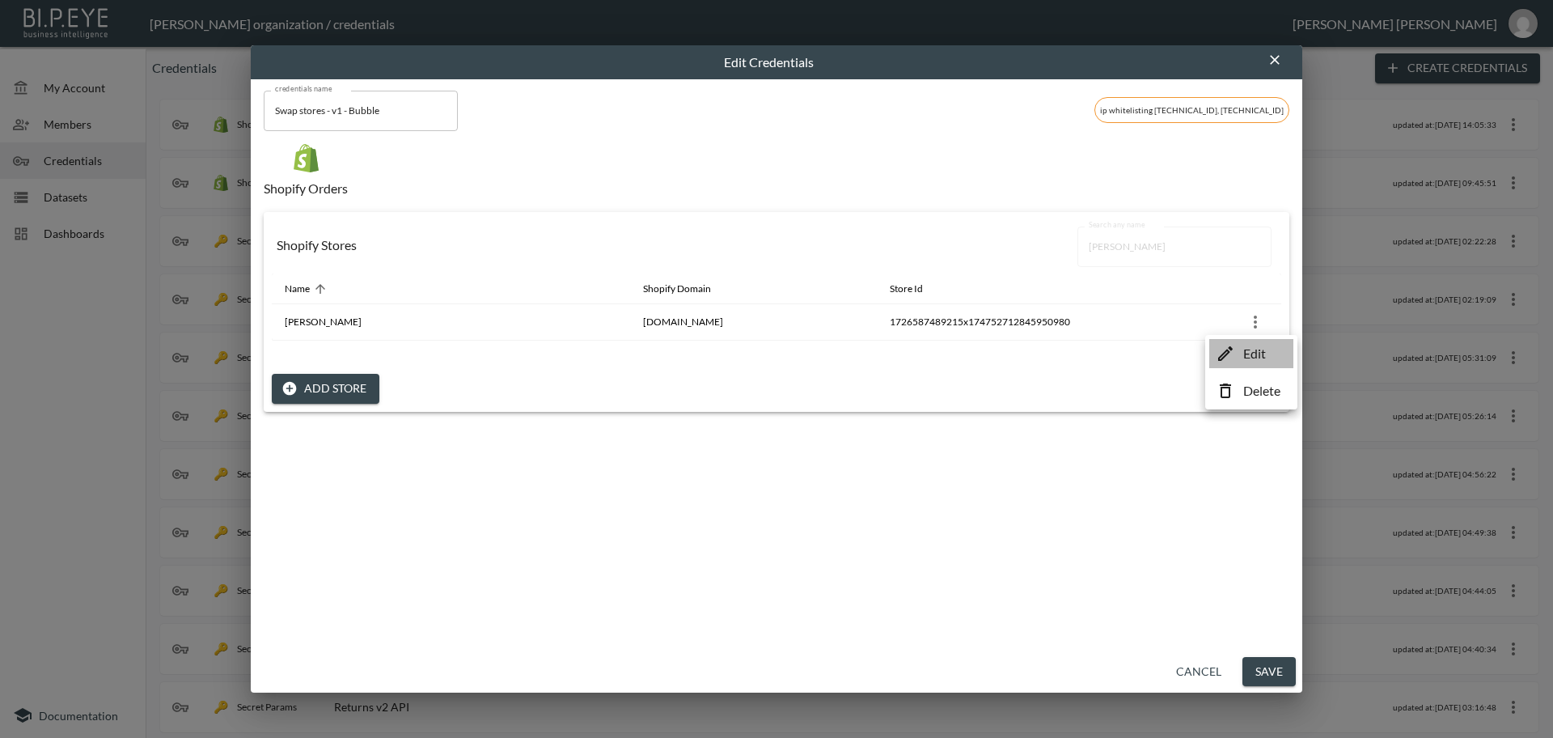
click at [1263, 357] on p "Edit" at bounding box center [1254, 353] width 23 height 19
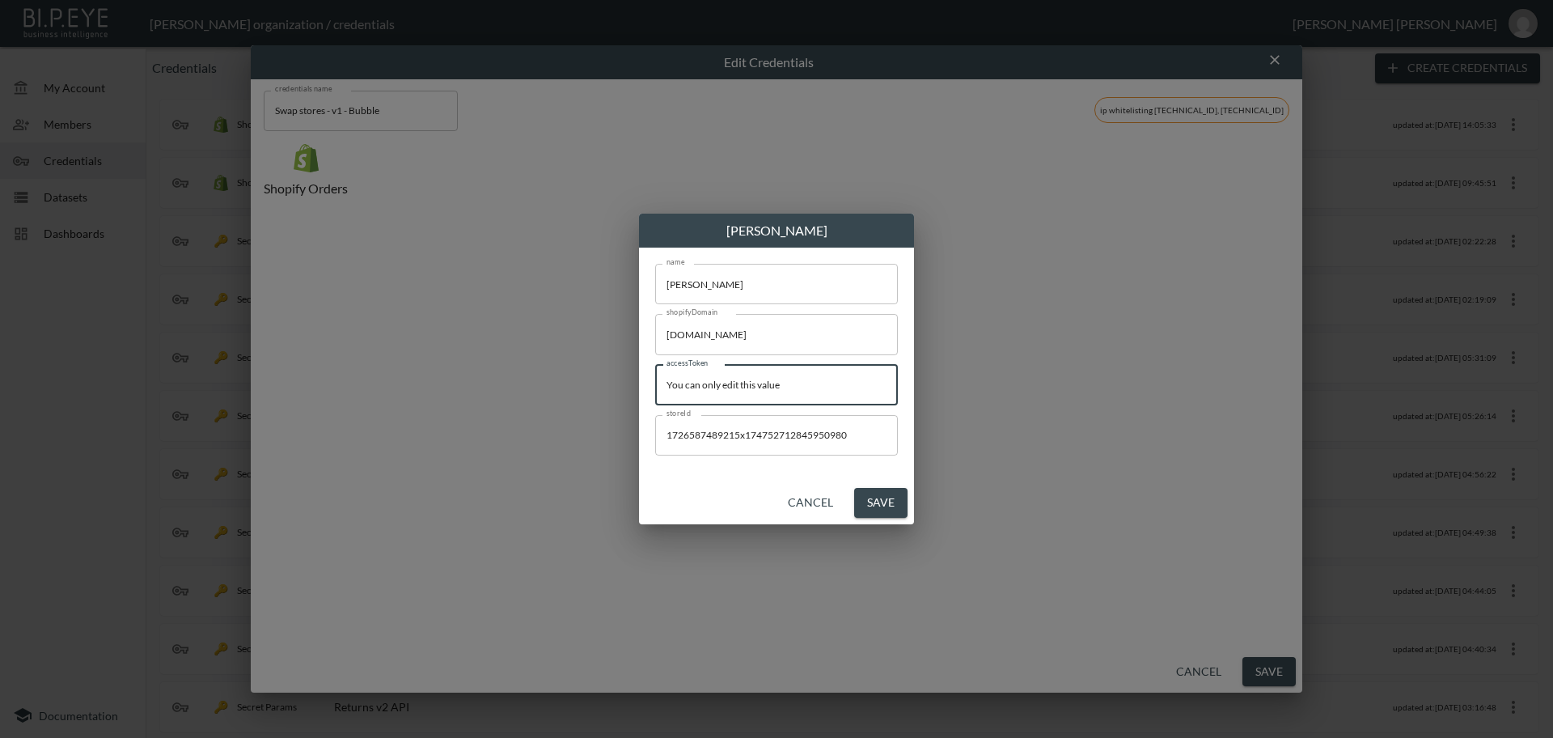
drag, startPoint x: 582, startPoint y: 374, endPoint x: 600, endPoint y: 387, distance: 22.7
click at [566, 374] on div "[PERSON_NAME] name [PERSON_NAME] name shopifyDomain [DOMAIN_NAME] shopifyDomain…" at bounding box center [776, 369] width 1553 height 738
paste input "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"
type input "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"
click at [898, 510] on button "Save" at bounding box center [880, 503] width 53 height 30
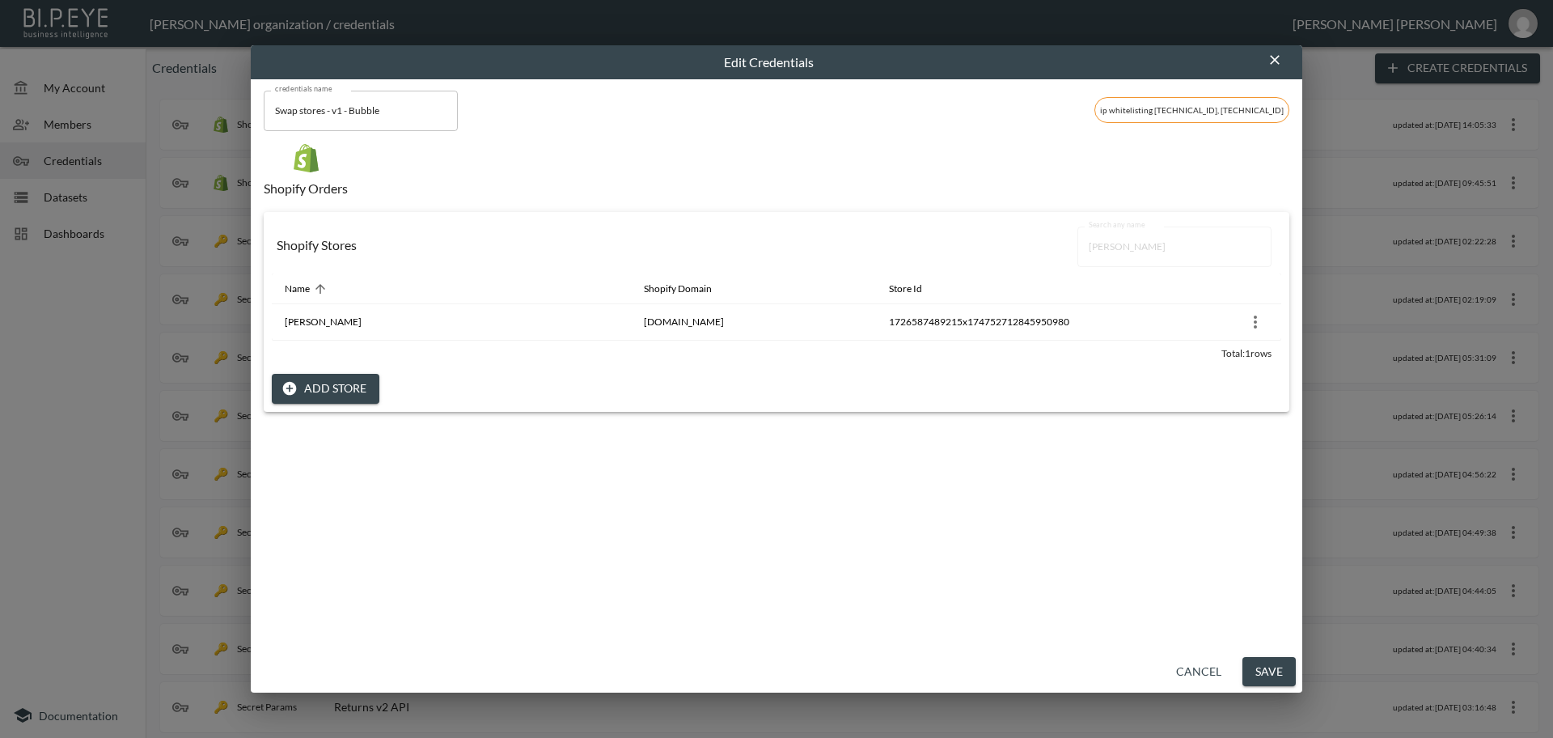
click at [1260, 670] on button "Save" at bounding box center [1268, 672] width 53 height 30
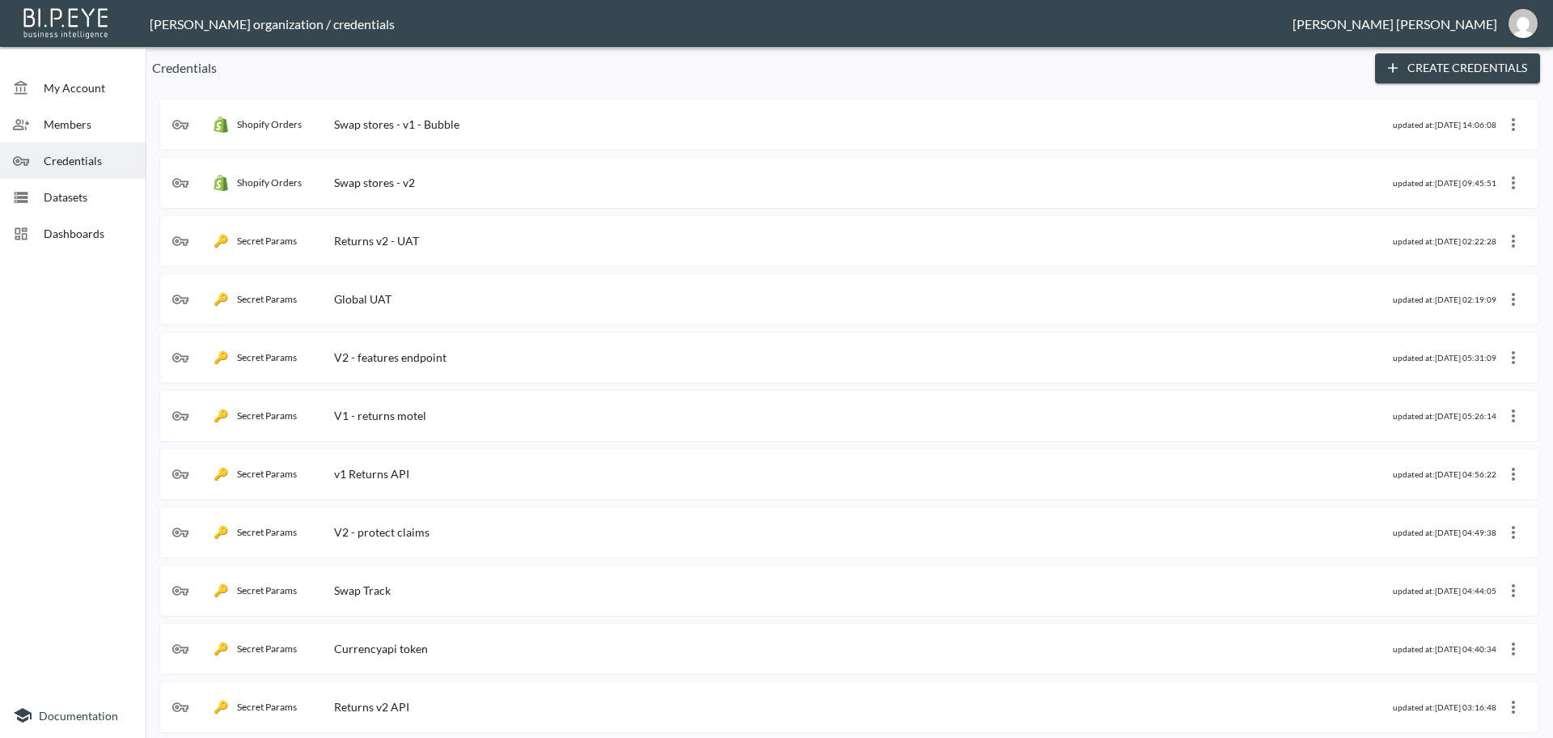
click at [505, 120] on div "Shopify Orders Swap stores - v1 - Bubble" at bounding box center [782, 124] width 1221 height 16
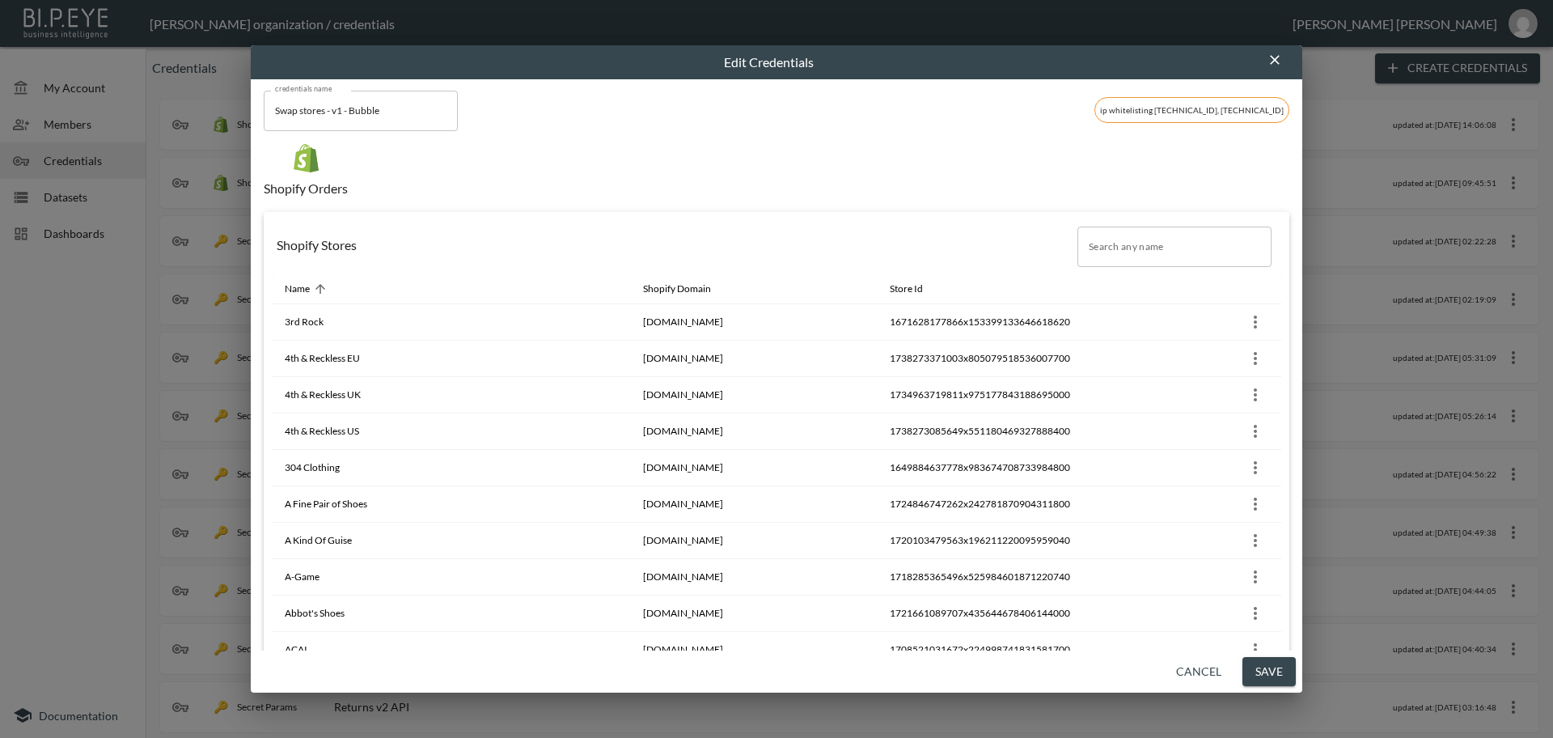
click at [1094, 247] on input "Search any name" at bounding box center [1174, 246] width 194 height 40
paste input "ORTTU"
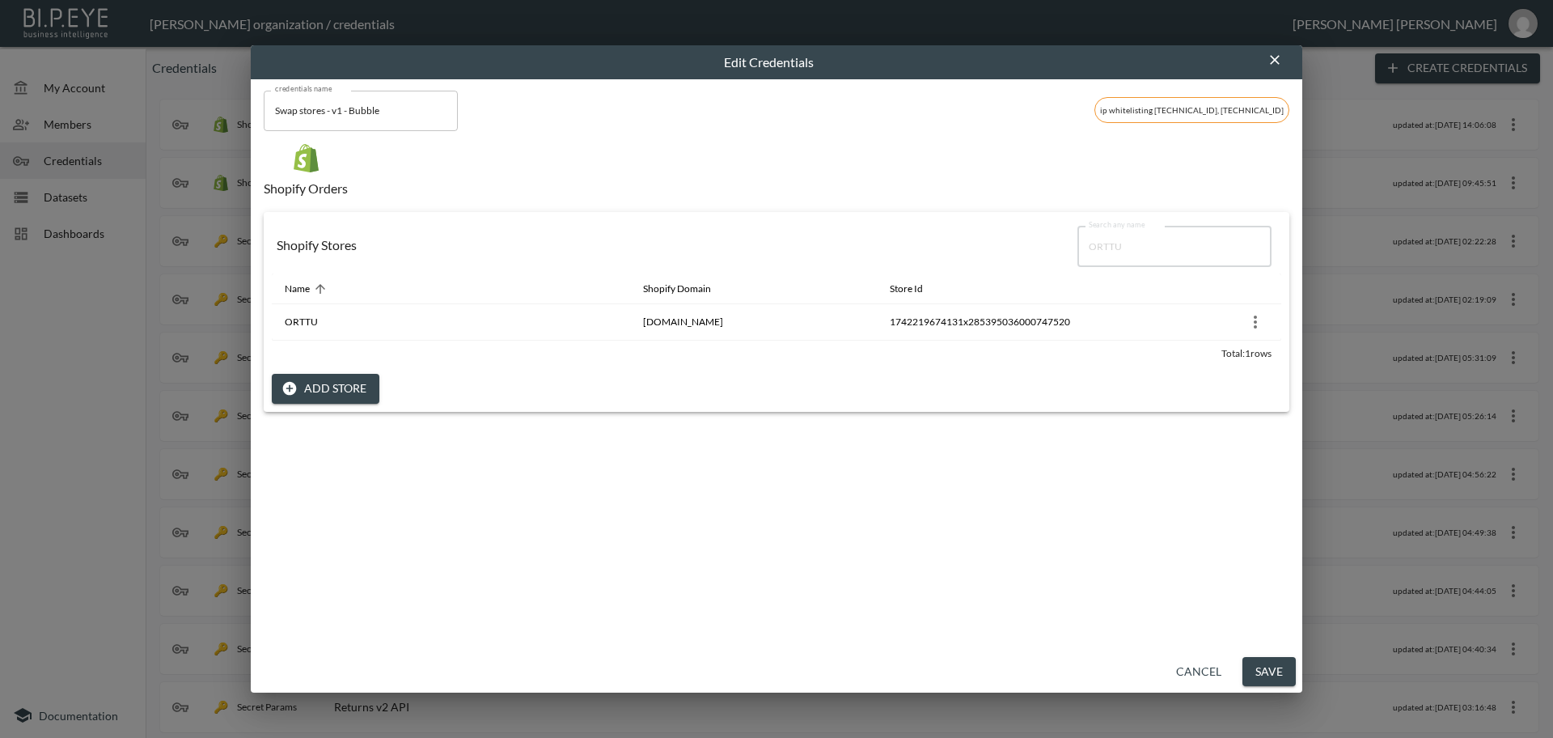
type input "ORTTU"
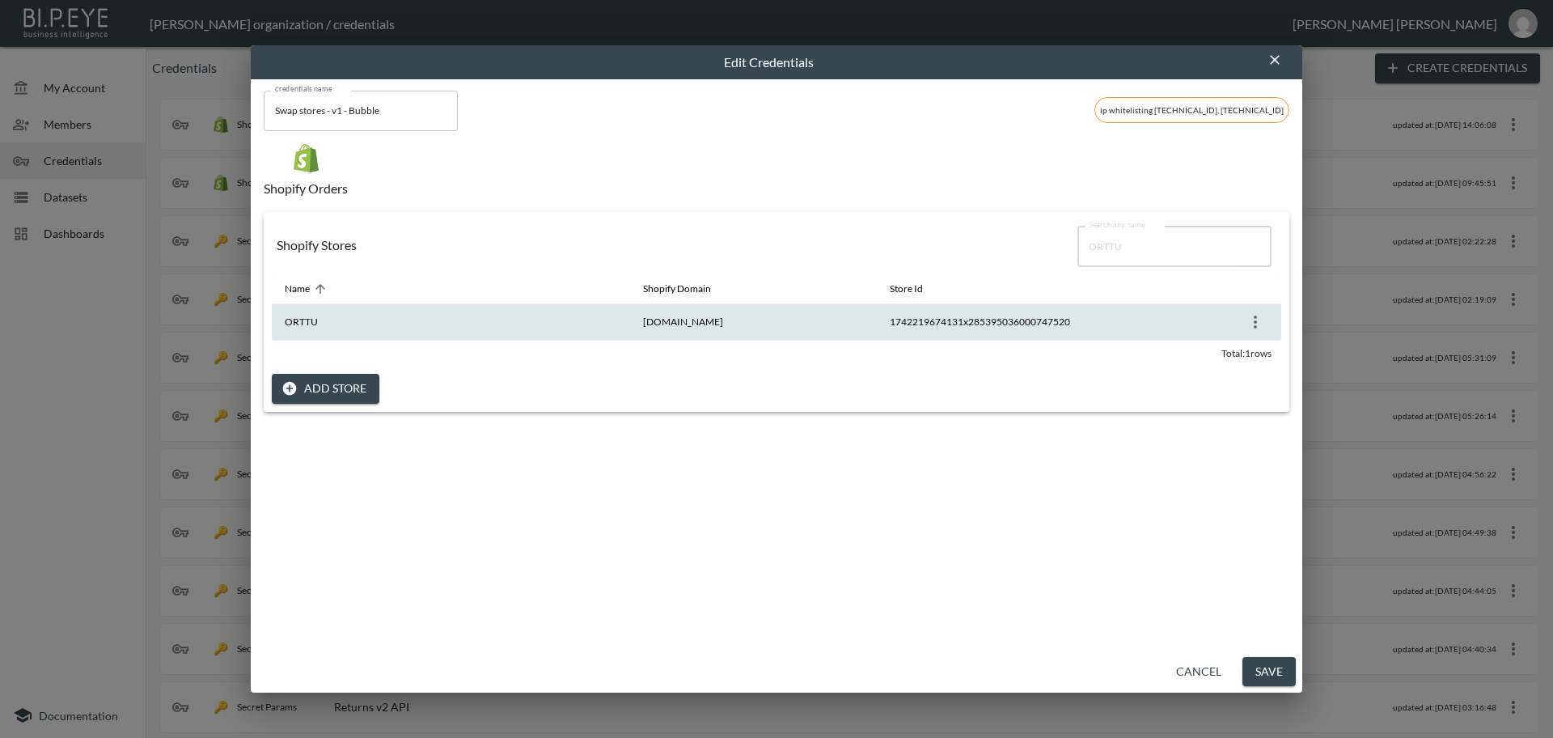
click at [1246, 324] on icon "more" at bounding box center [1255, 321] width 19 height 19
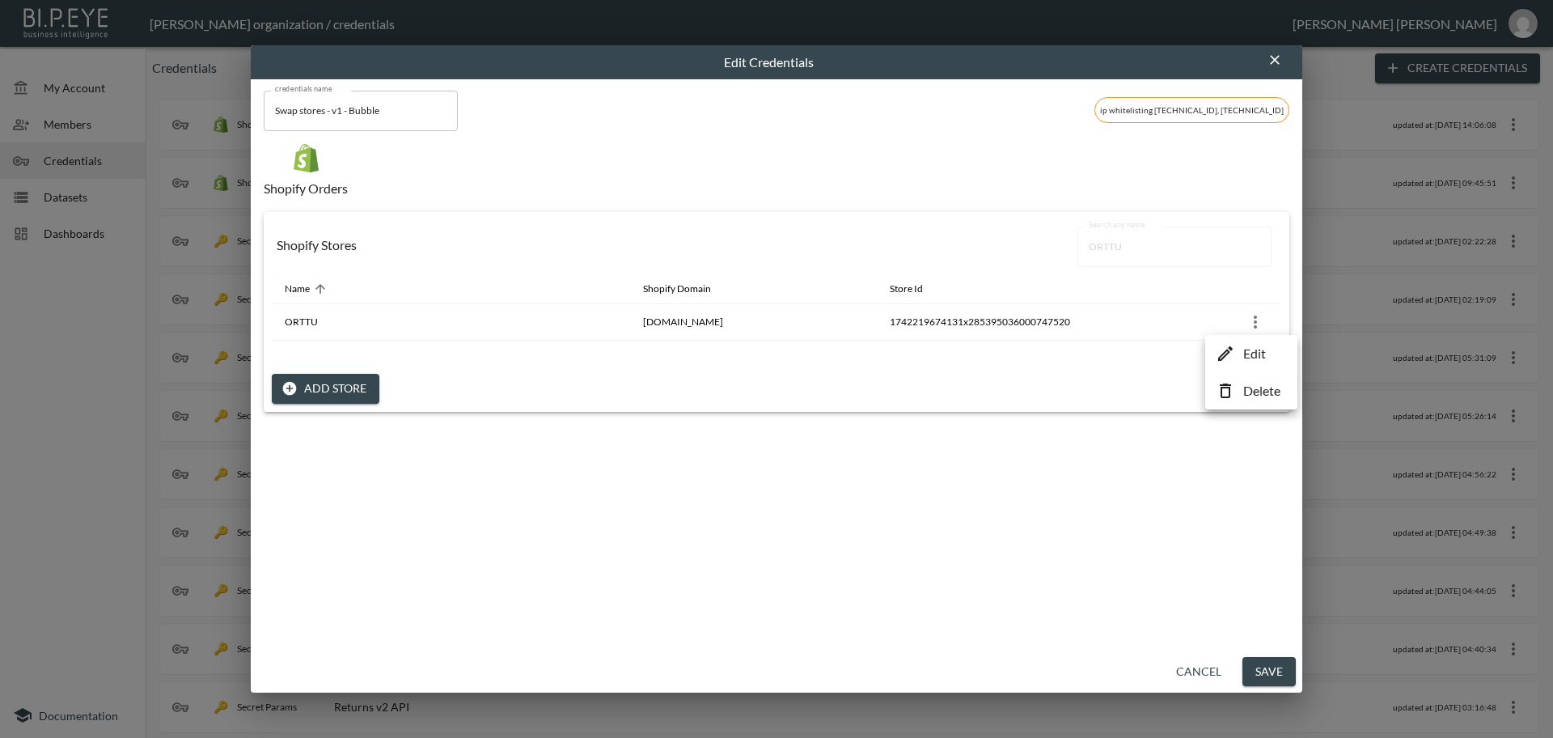
click at [1259, 356] on p "Edit" at bounding box center [1254, 353] width 23 height 19
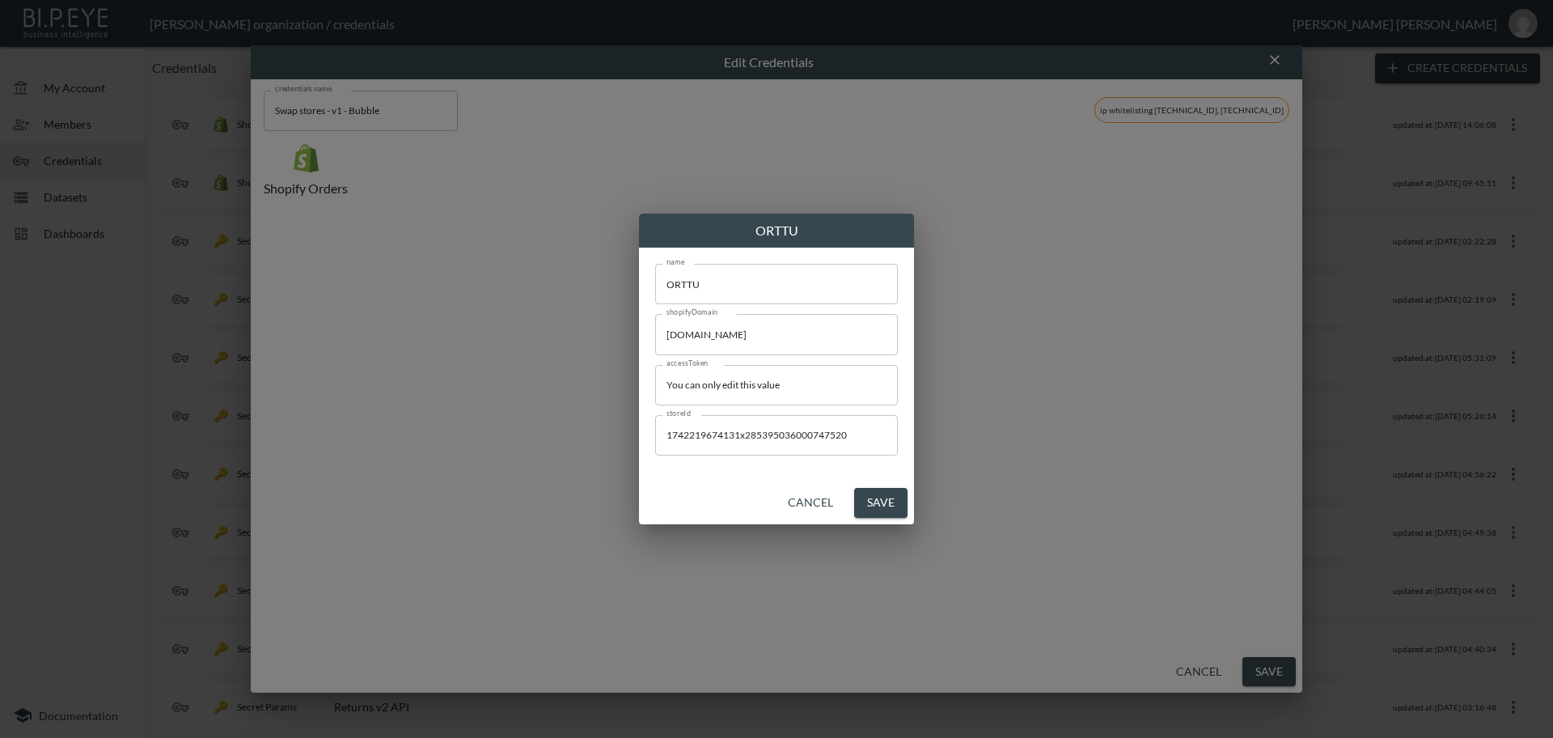
drag, startPoint x: 828, startPoint y: 381, endPoint x: 500, endPoint y: 354, distance: 329.5
click at [499, 353] on div "ORTTU name ORTTU name shopifyDomain [DOMAIN_NAME] shopifyDomain accessToken You…" at bounding box center [776, 369] width 1553 height 738
paste input "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"
type input "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"
click at [886, 497] on button "Save" at bounding box center [880, 503] width 53 height 30
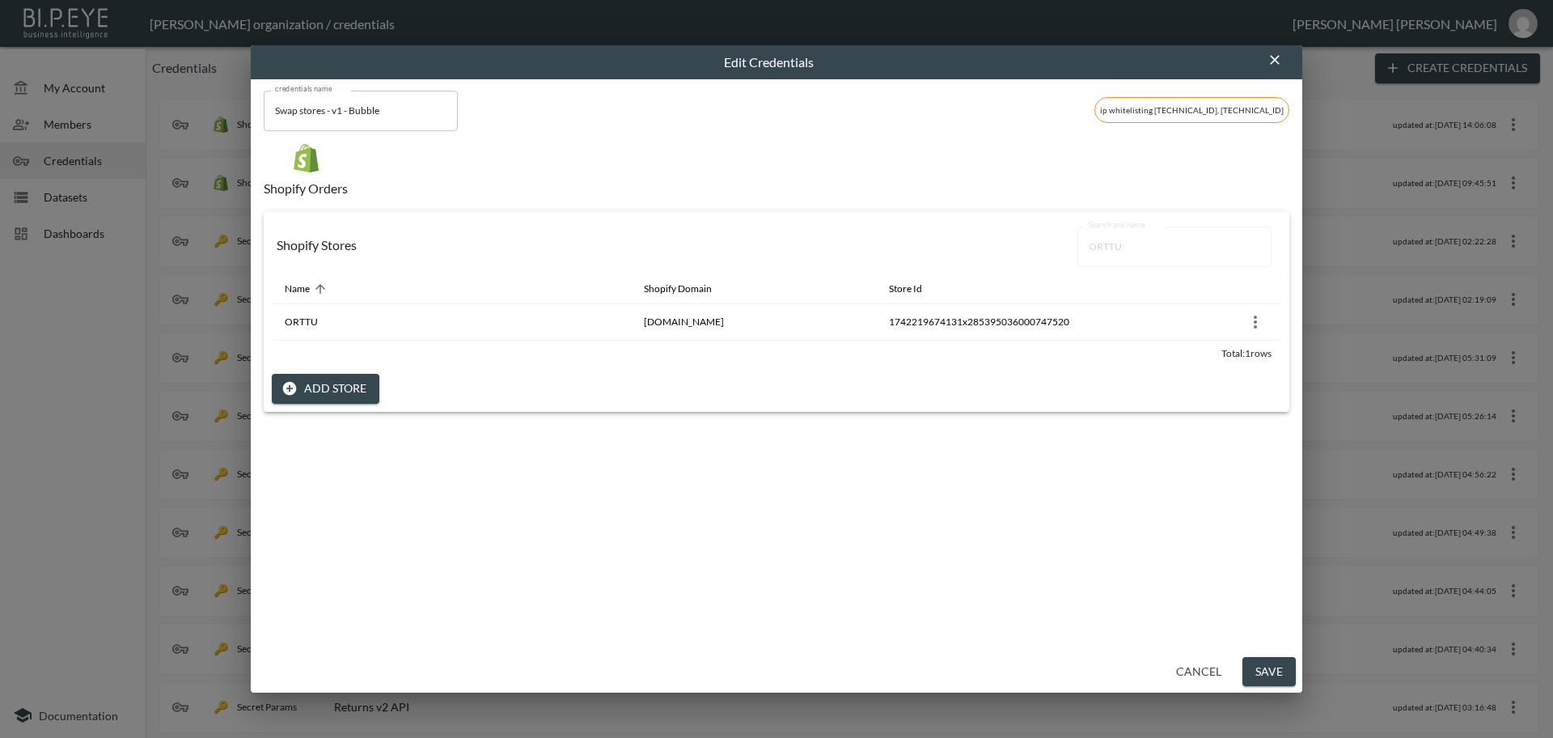
click at [1259, 671] on button "Save" at bounding box center [1268, 672] width 53 height 30
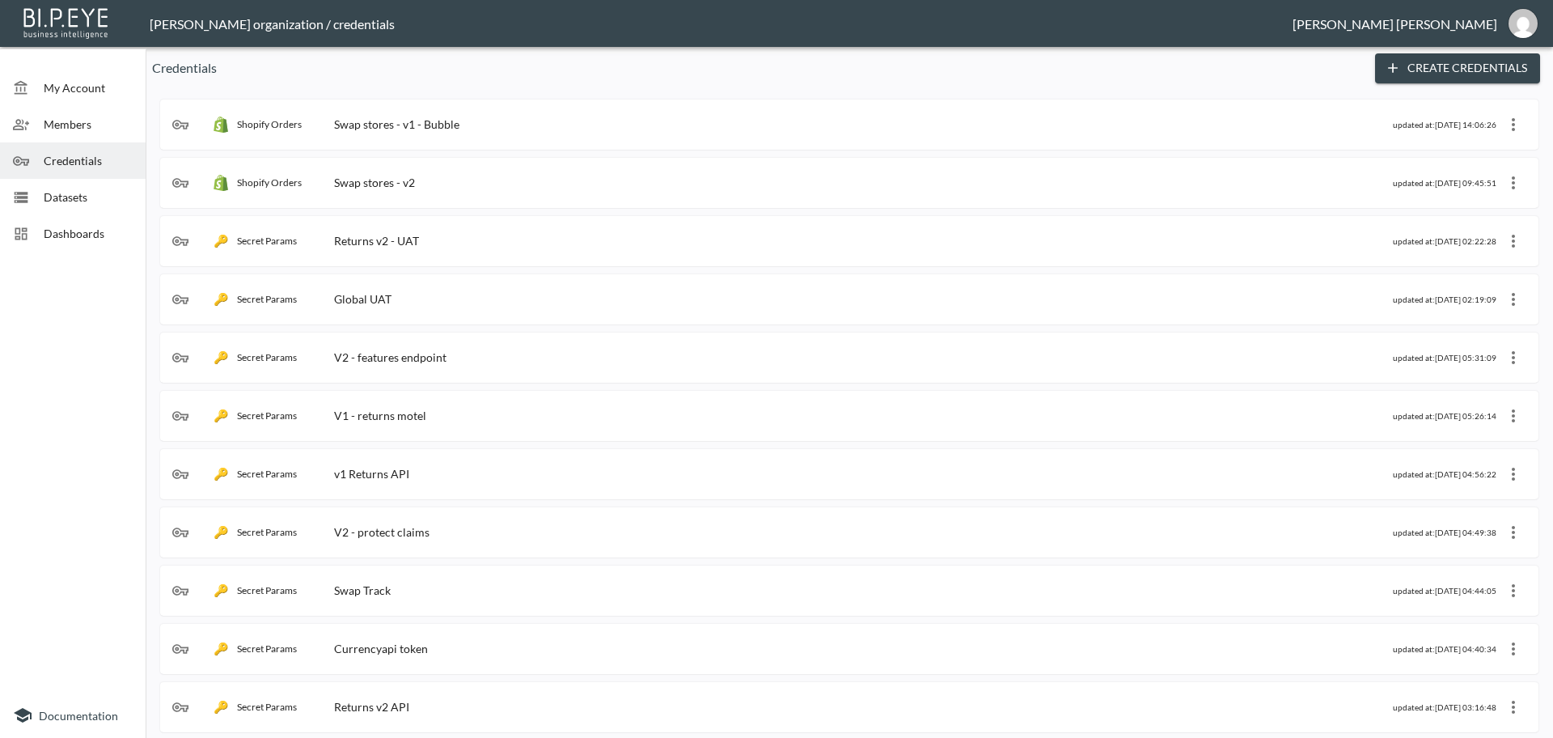
click at [447, 126] on div "Swap stores - v1 - Bubble" at bounding box center [396, 124] width 125 height 14
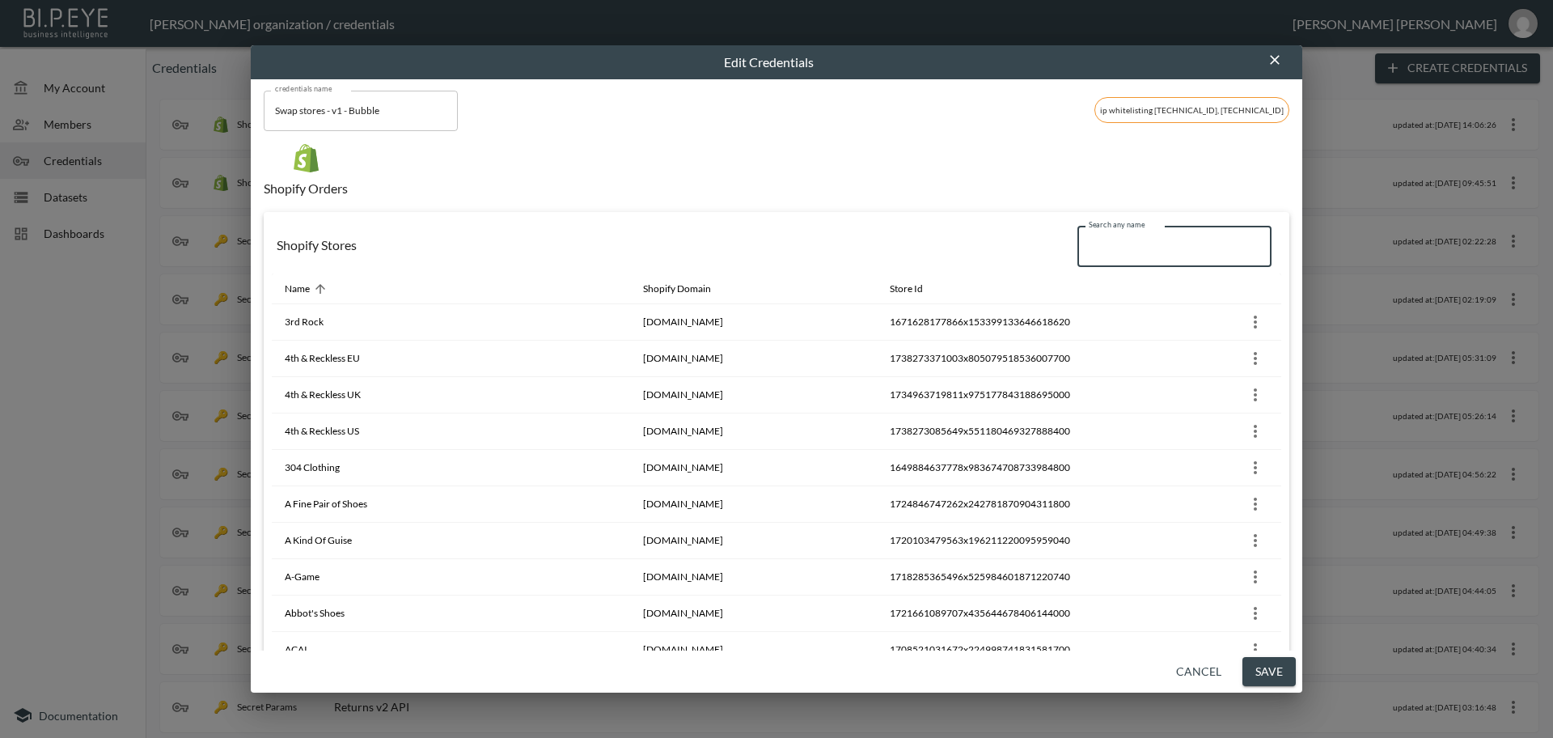
click at [1106, 245] on input "Search any name" at bounding box center [1174, 246] width 194 height 40
paste input "304 Clothing"
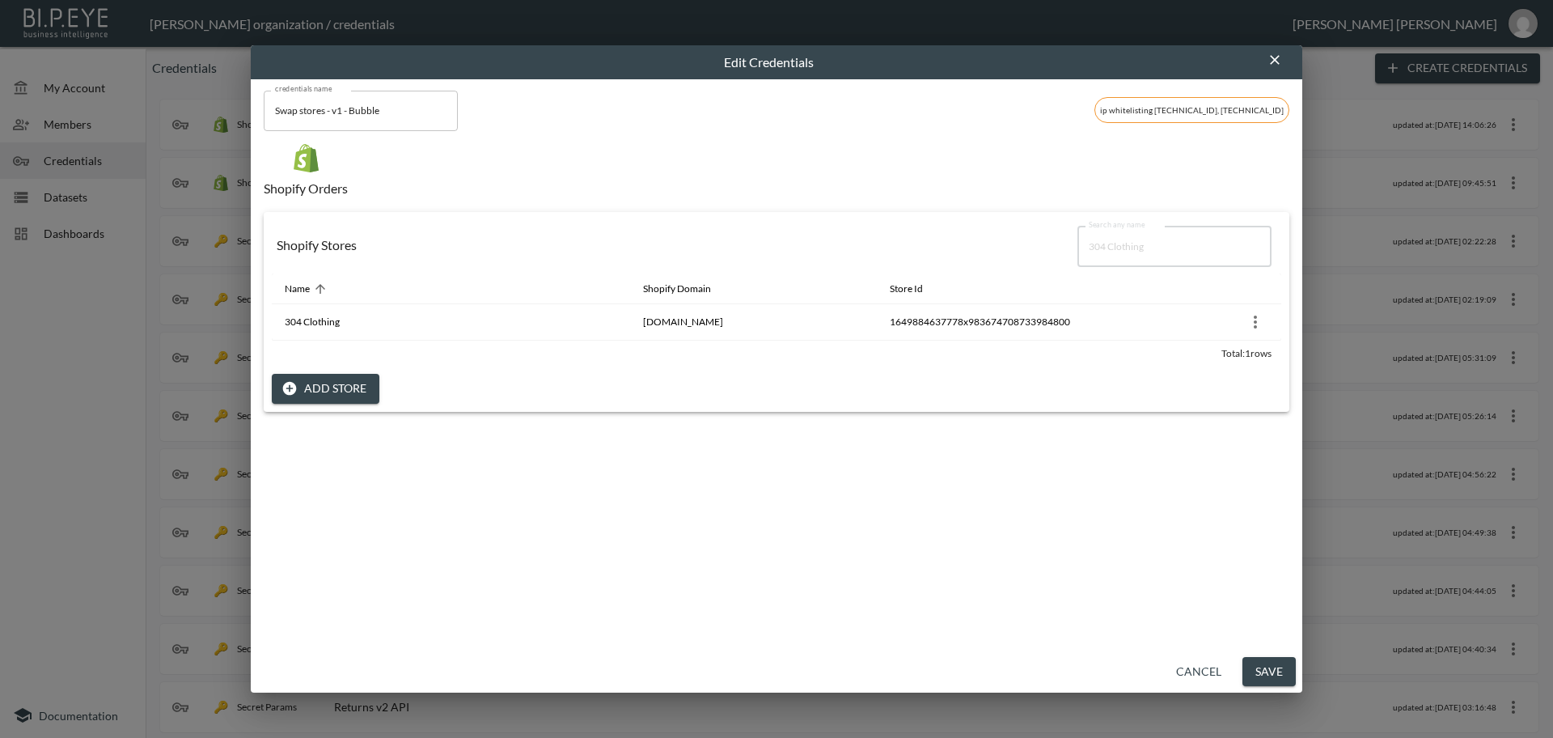
type input "304 Clothing"
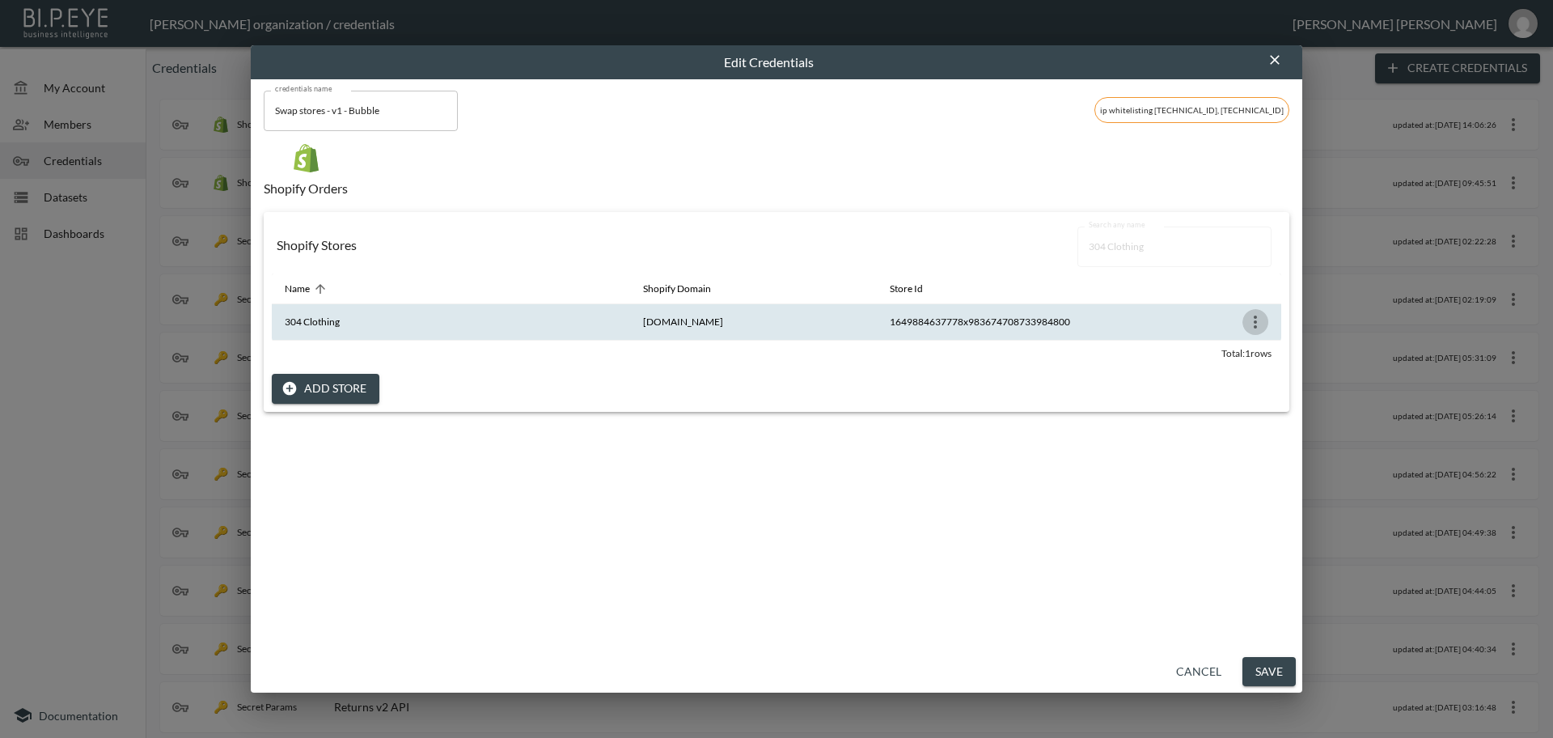
click at [1246, 326] on icon "more" at bounding box center [1255, 321] width 19 height 19
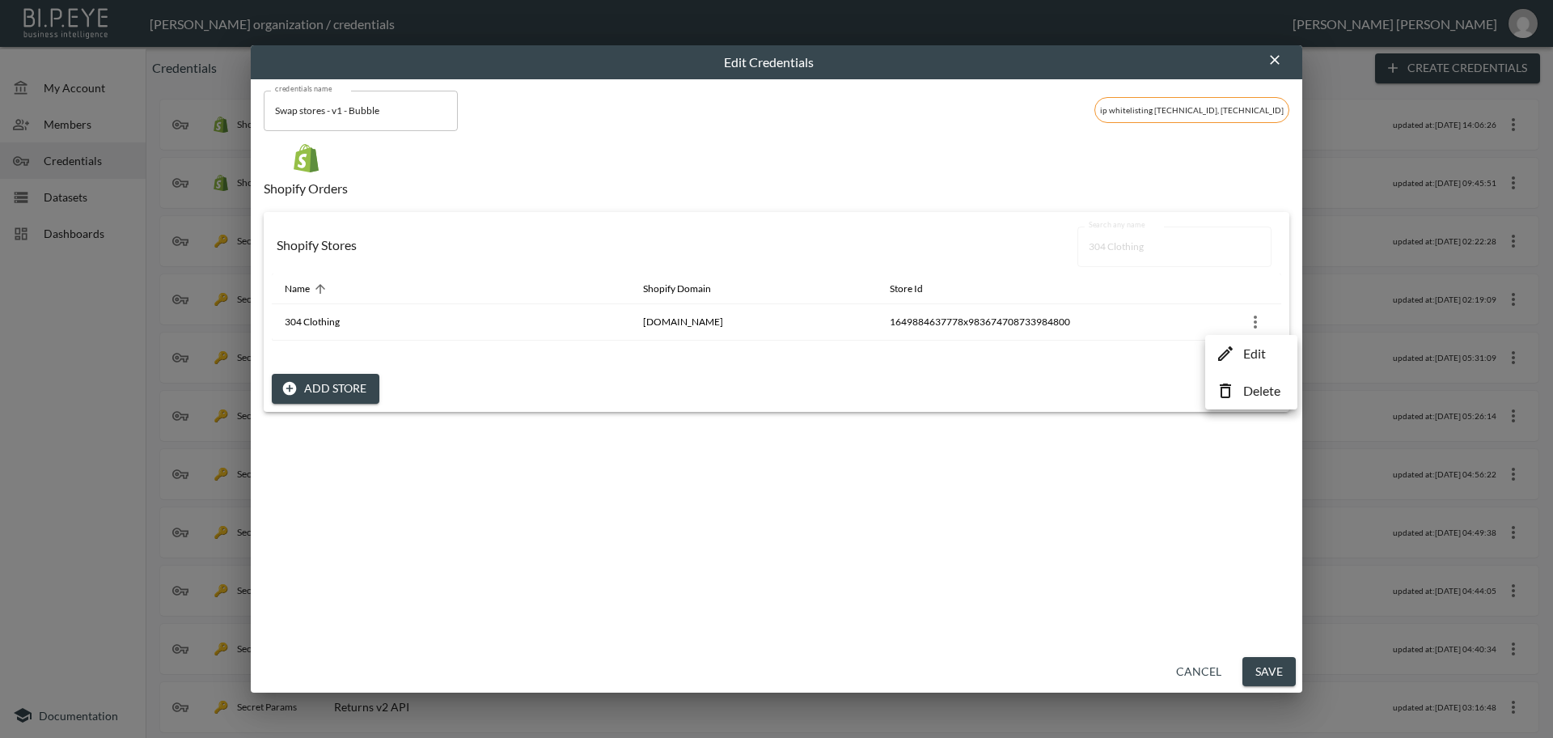
click at [1246, 354] on p "Edit" at bounding box center [1254, 353] width 23 height 19
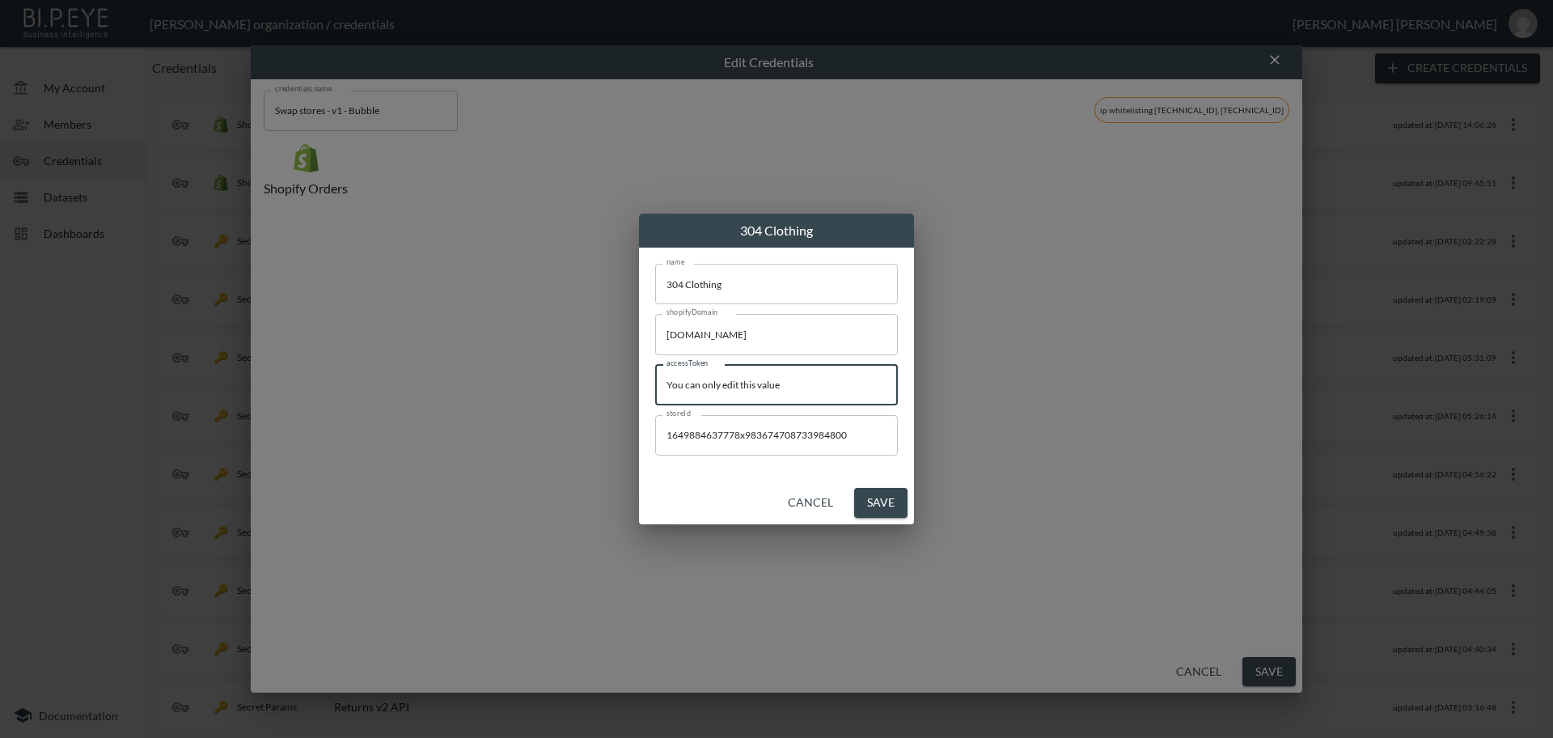
drag, startPoint x: 852, startPoint y: 380, endPoint x: 578, endPoint y: 371, distance: 274.3
click at [520, 363] on div "304 Clothing name 304 Clothing name shopifyDomain [DOMAIN_NAME] shopifyDomain a…" at bounding box center [776, 369] width 1553 height 738
paste input "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"
type input "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"
click at [884, 511] on button "Save" at bounding box center [880, 503] width 53 height 30
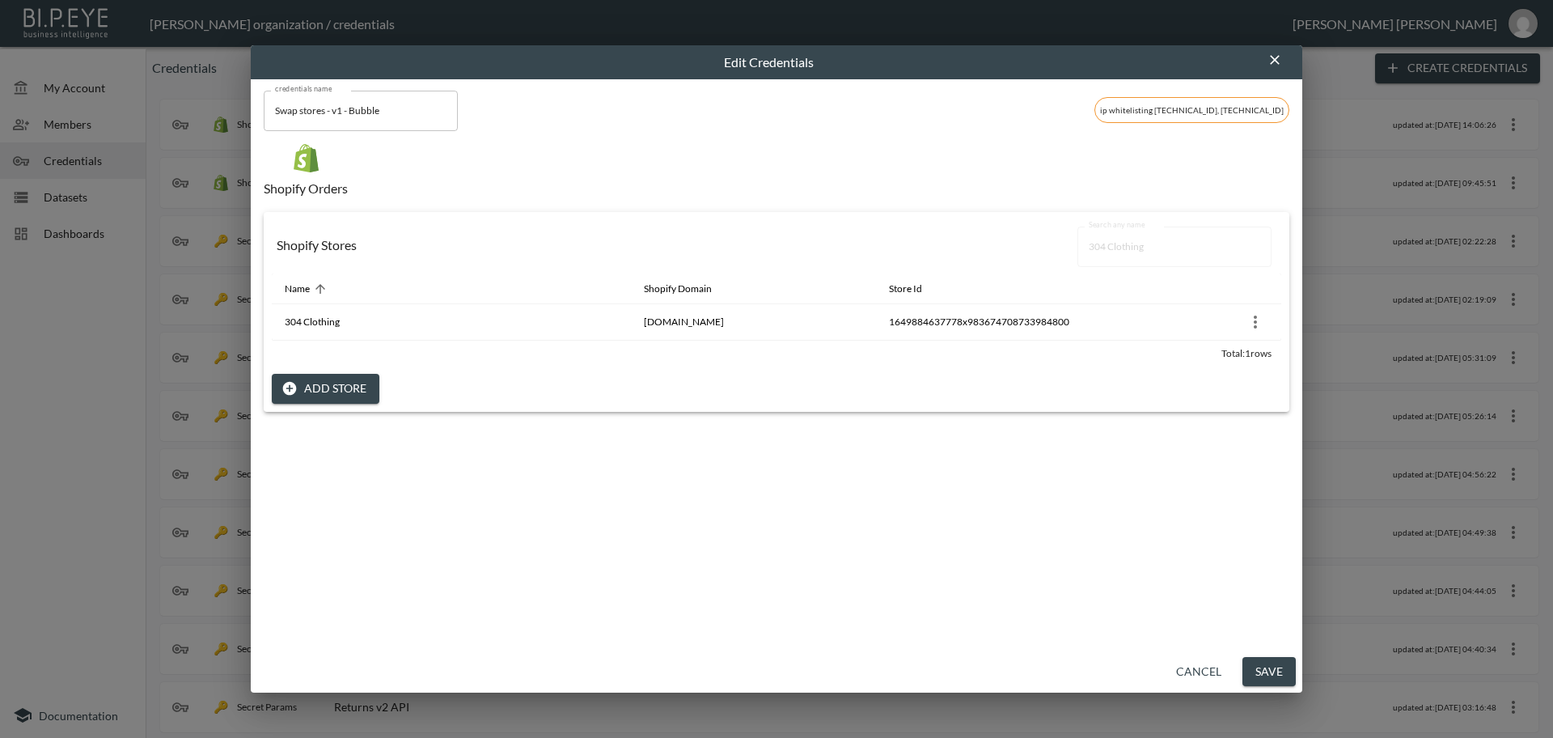
click at [1282, 673] on button "Save" at bounding box center [1268, 672] width 53 height 30
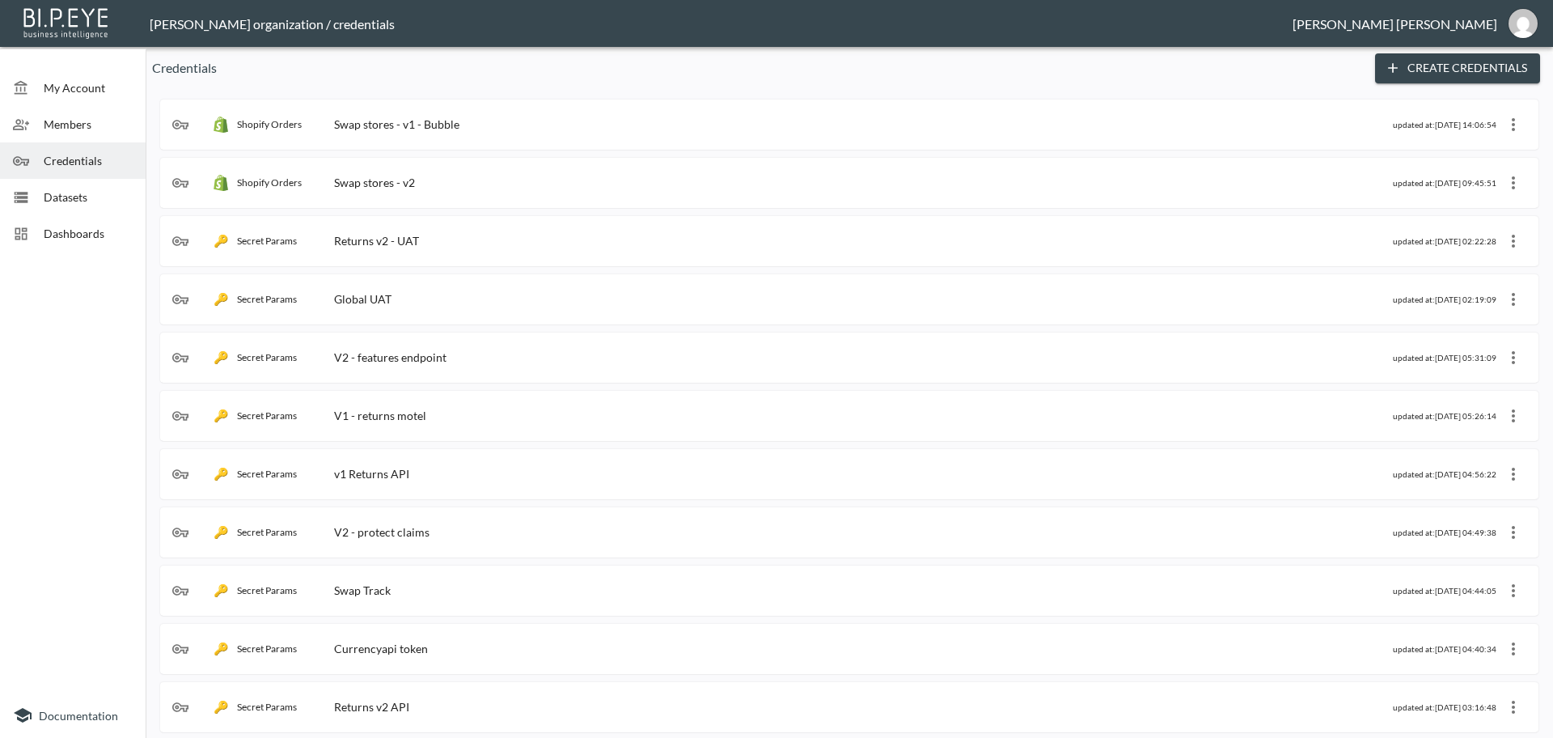
click at [590, 125] on div "Shopify Orders Swap stores - v1 - Bubble" at bounding box center [782, 124] width 1221 height 16
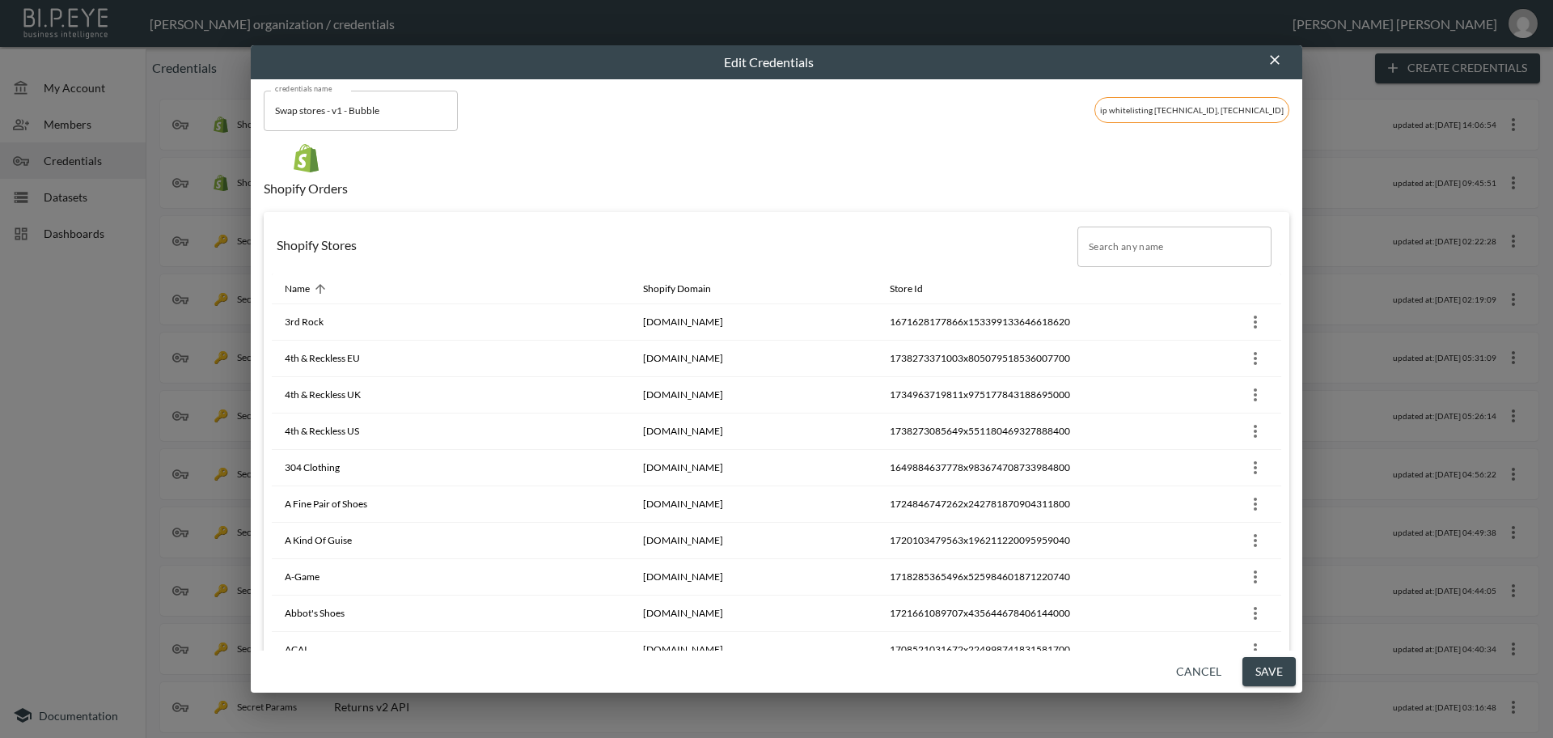
click at [1100, 252] on input "Search any name" at bounding box center [1174, 246] width 194 height 40
paste input "[PERSON_NAME]"
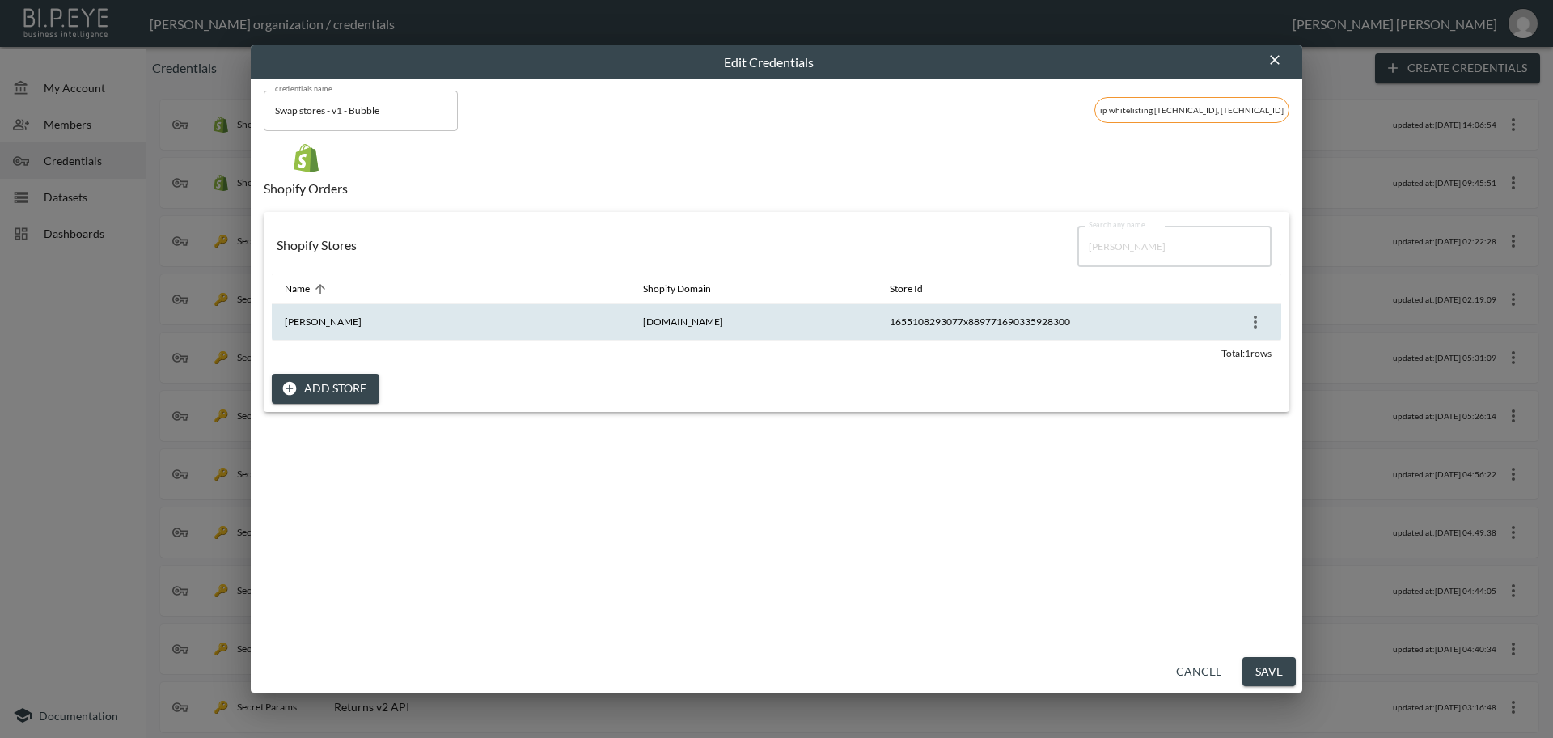
type input "[PERSON_NAME]"
click at [1249, 328] on icon "more" at bounding box center [1255, 321] width 19 height 19
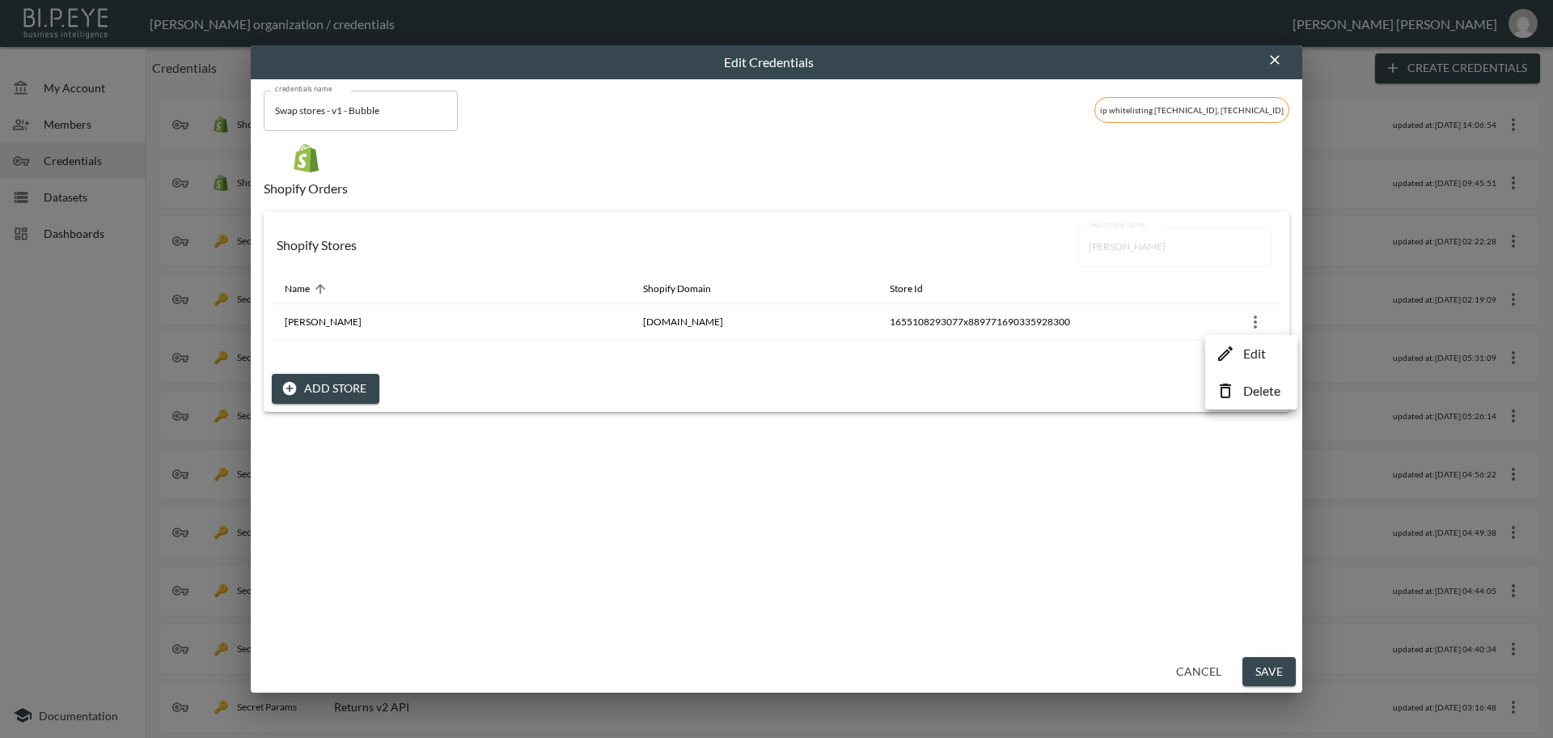
click at [1254, 355] on p "Edit" at bounding box center [1254, 353] width 23 height 19
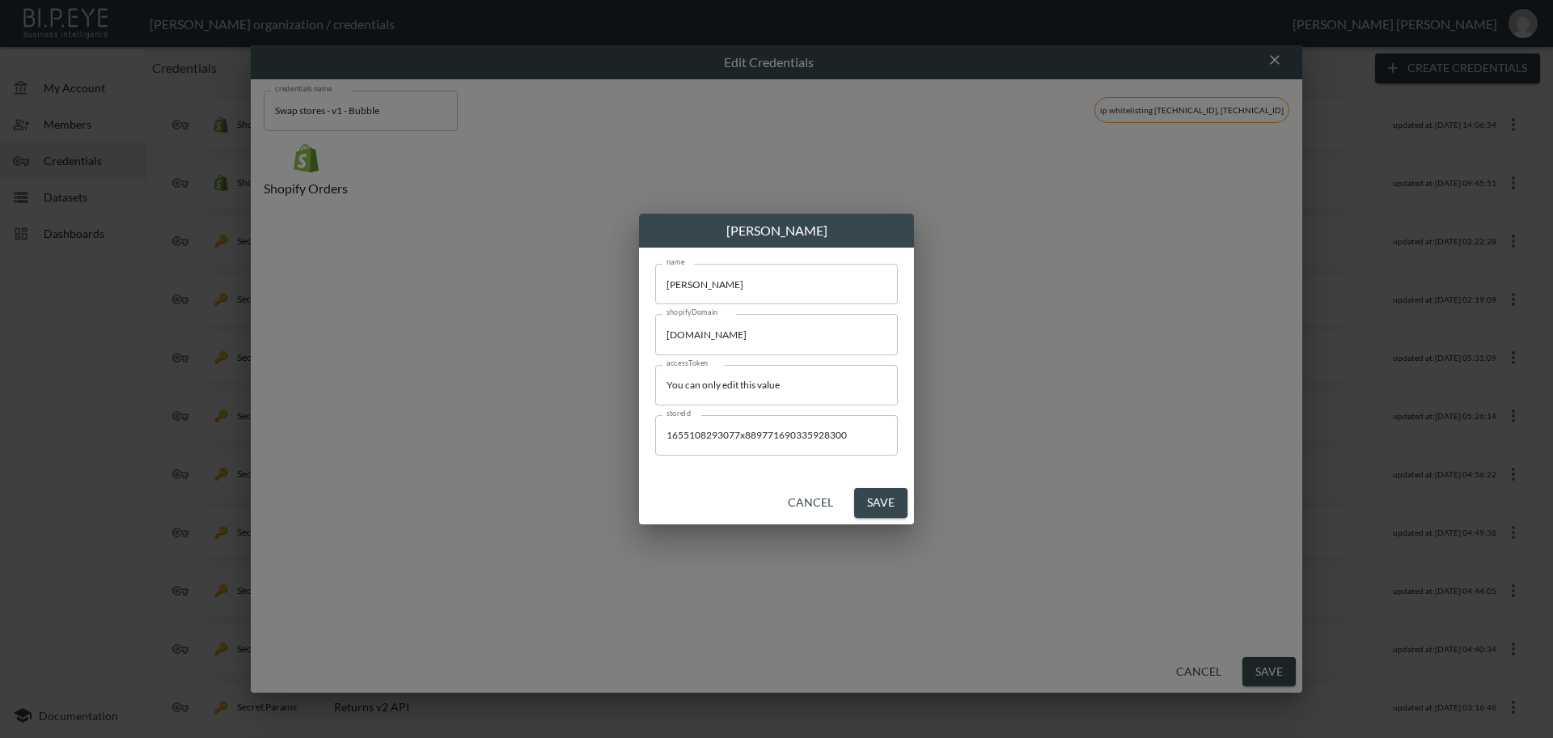
drag, startPoint x: 821, startPoint y: 387, endPoint x: 325, endPoint y: 366, distance: 496.2
click at [322, 366] on div "[PERSON_NAME] name [PERSON_NAME] name shopifyDomain [DOMAIN_NAME] shopifyDomain…" at bounding box center [776, 369] width 1553 height 738
paste input "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"
type input "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"
click at [888, 500] on button "Save" at bounding box center [880, 503] width 53 height 30
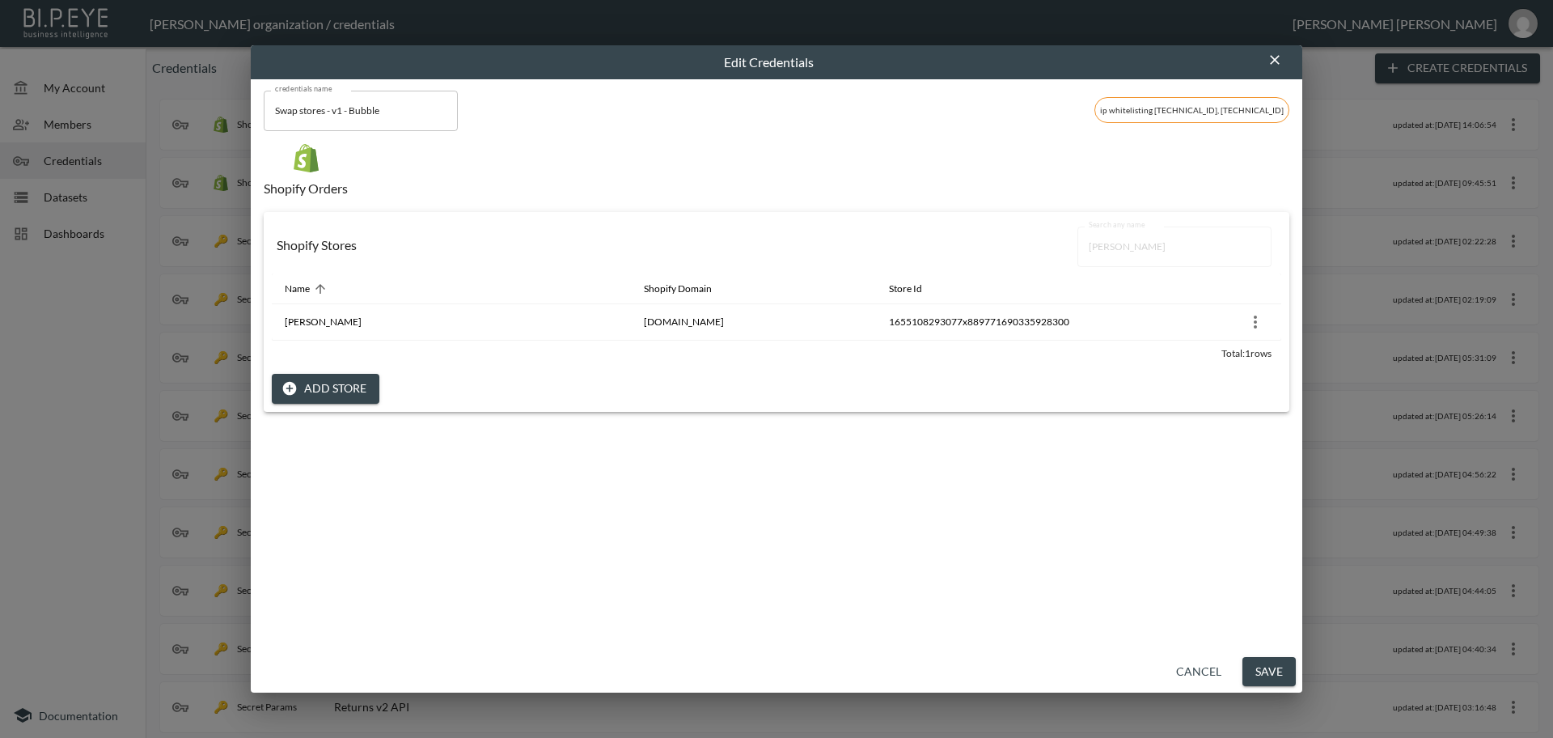
click at [1282, 680] on button "Save" at bounding box center [1268, 672] width 53 height 30
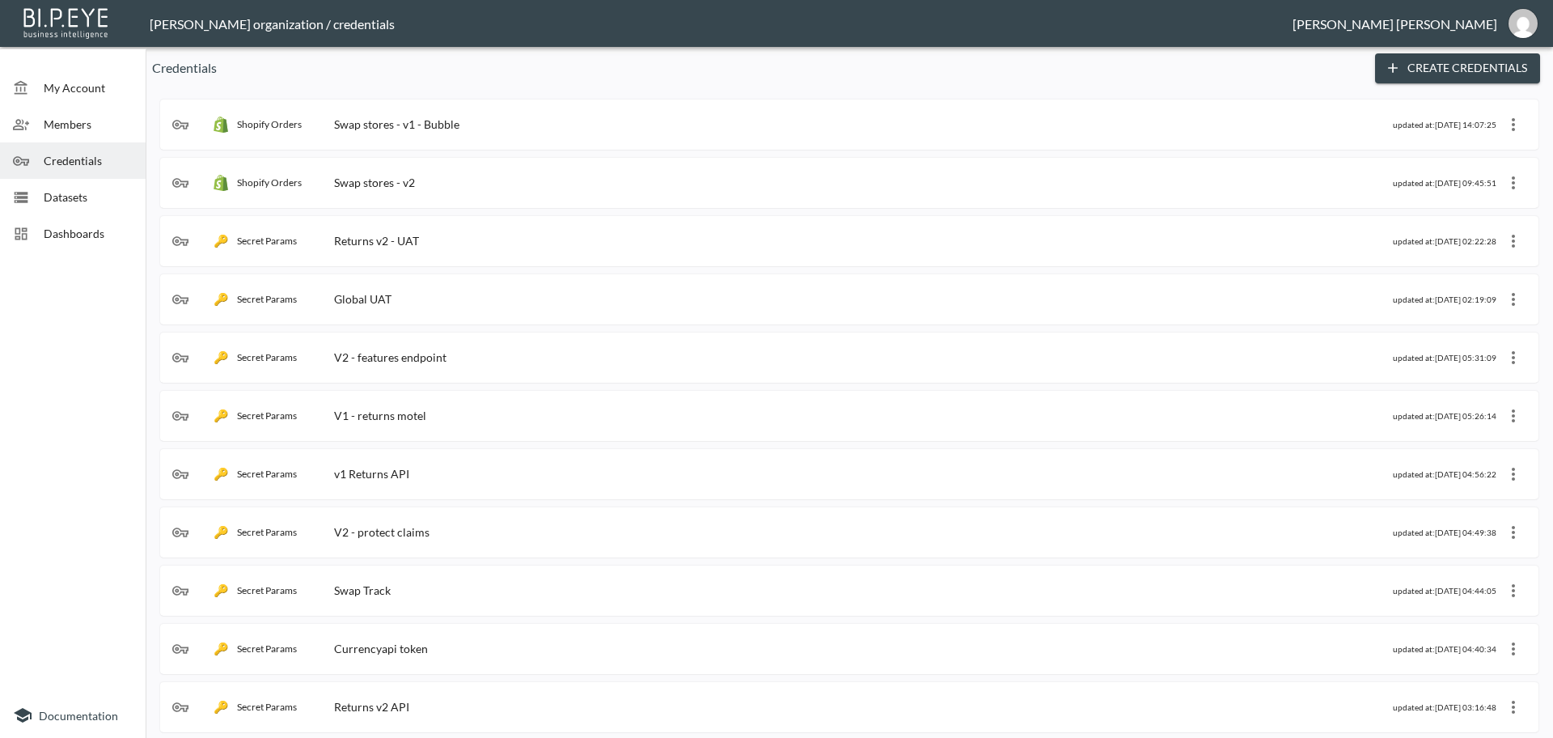
click at [396, 122] on div "Swap stores - v1 - Bubble" at bounding box center [396, 124] width 125 height 14
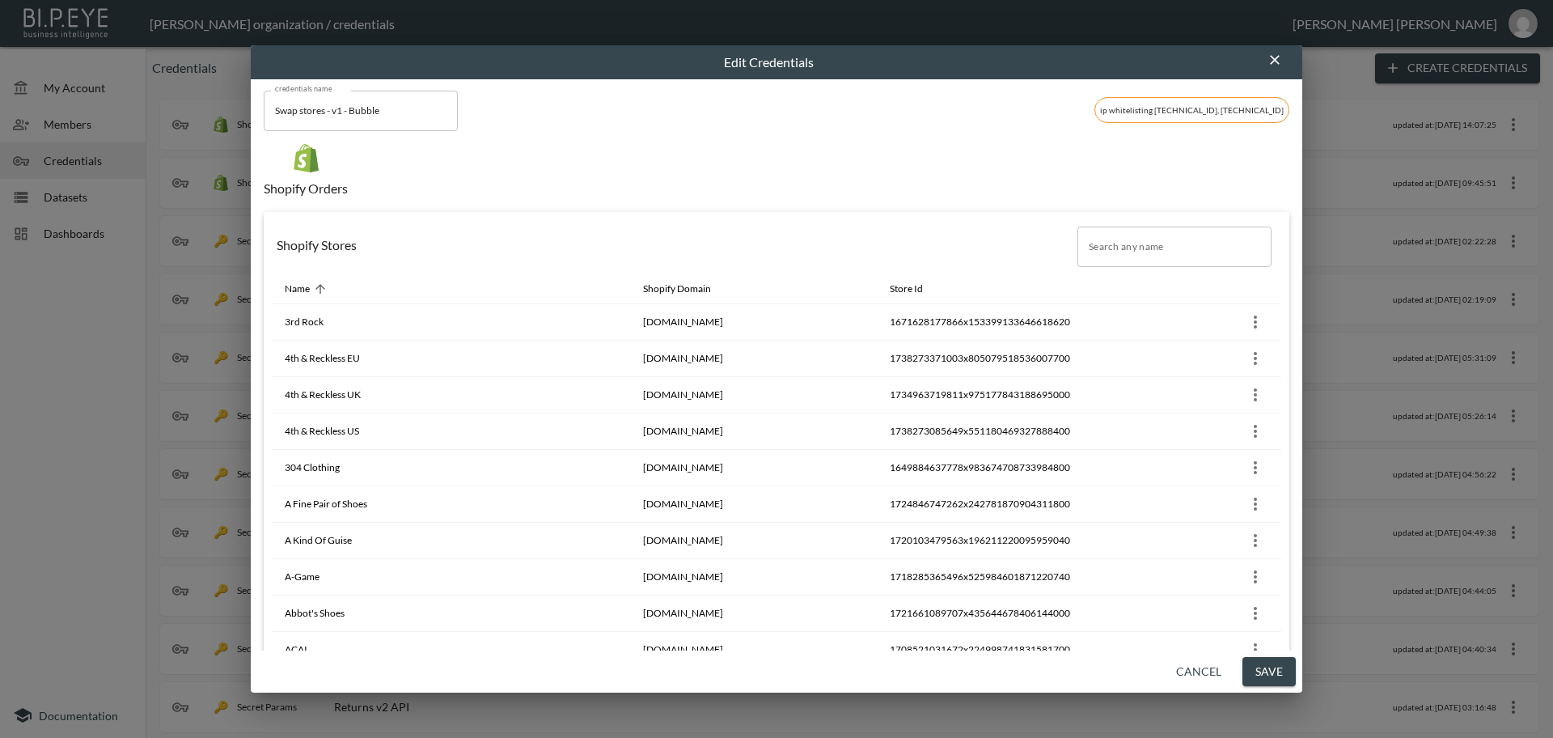
click at [1111, 244] on input "Search any name" at bounding box center [1174, 246] width 194 height 40
paste input "[PERSON_NAME]"
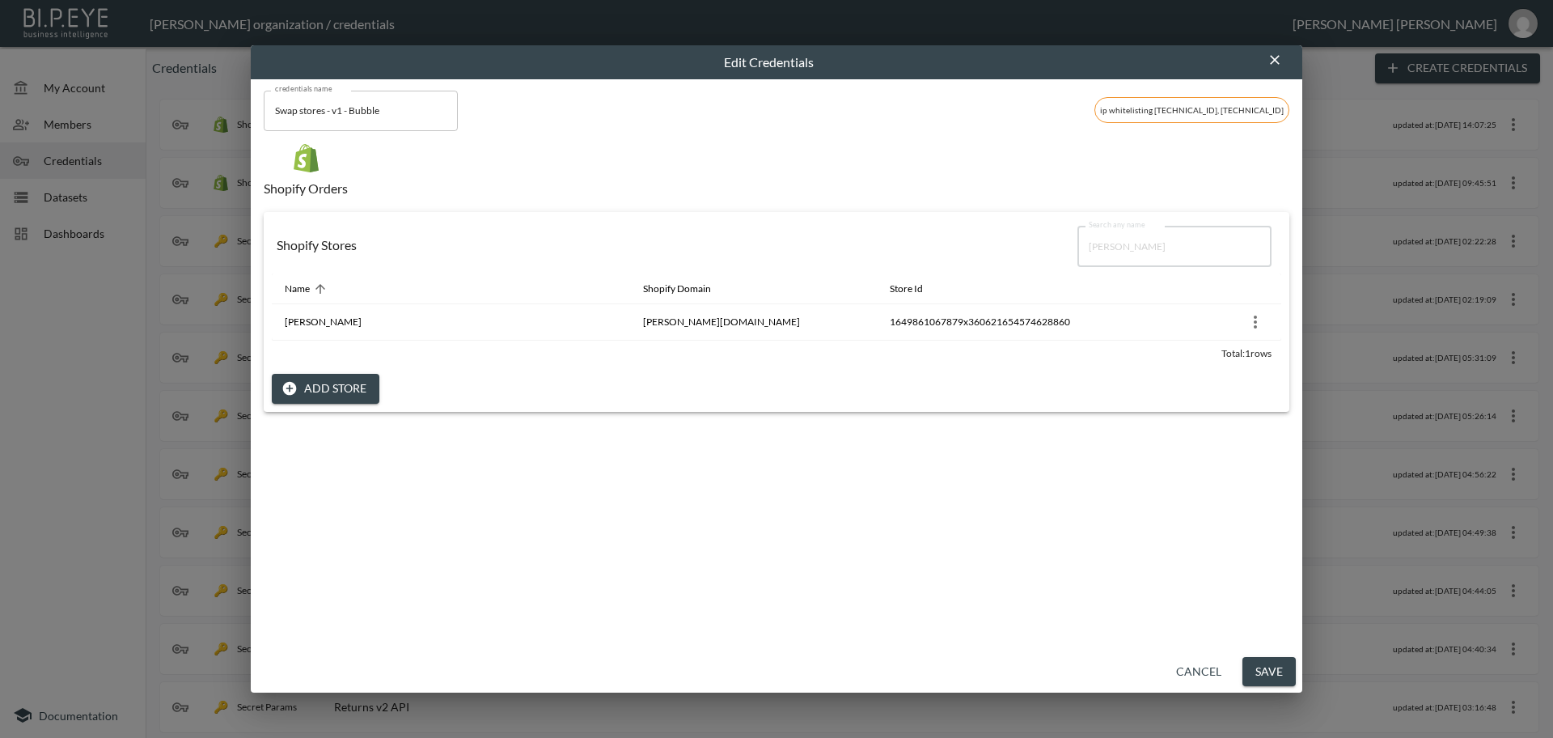
type input "[PERSON_NAME]"
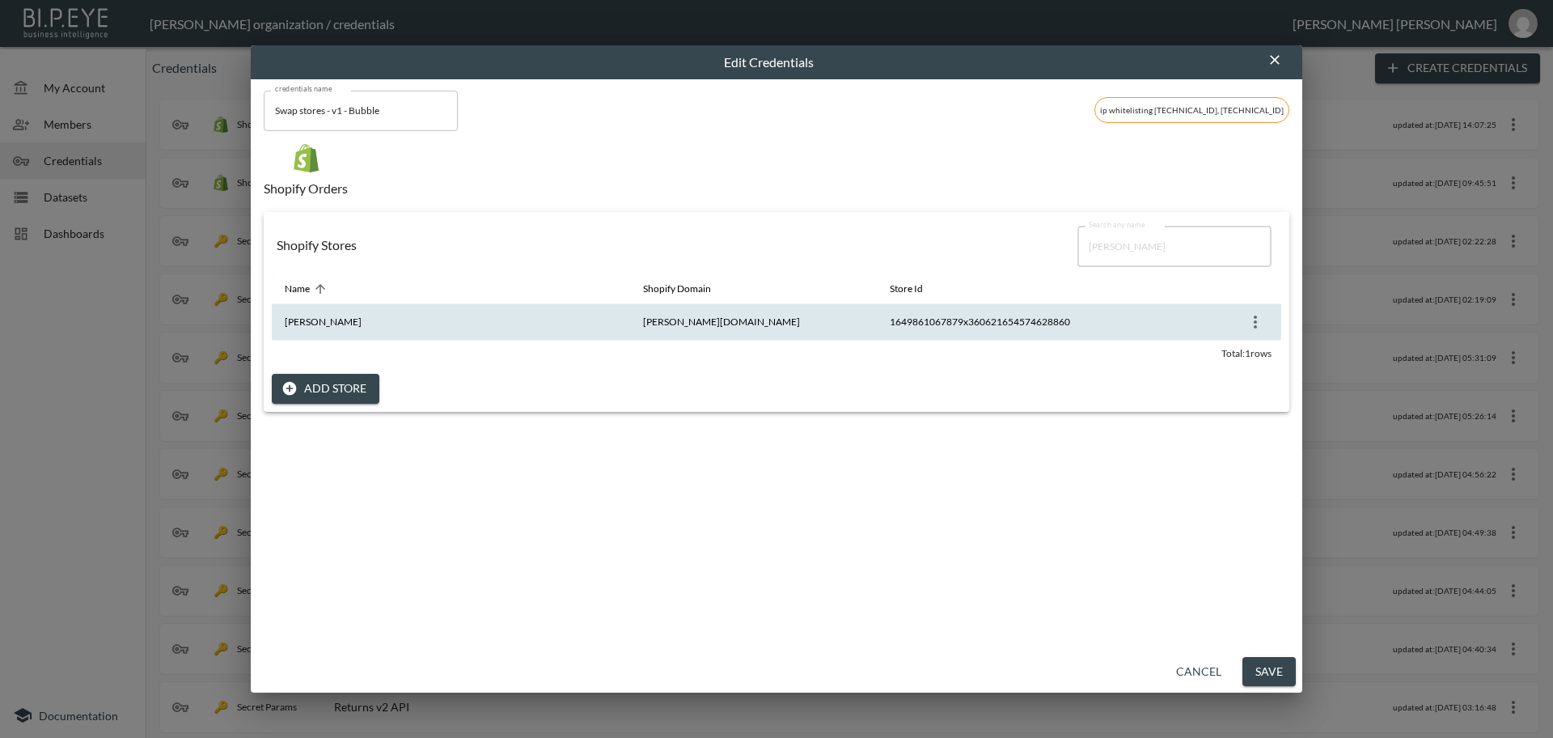
click at [1254, 326] on icon "more" at bounding box center [1255, 321] width 3 height 13
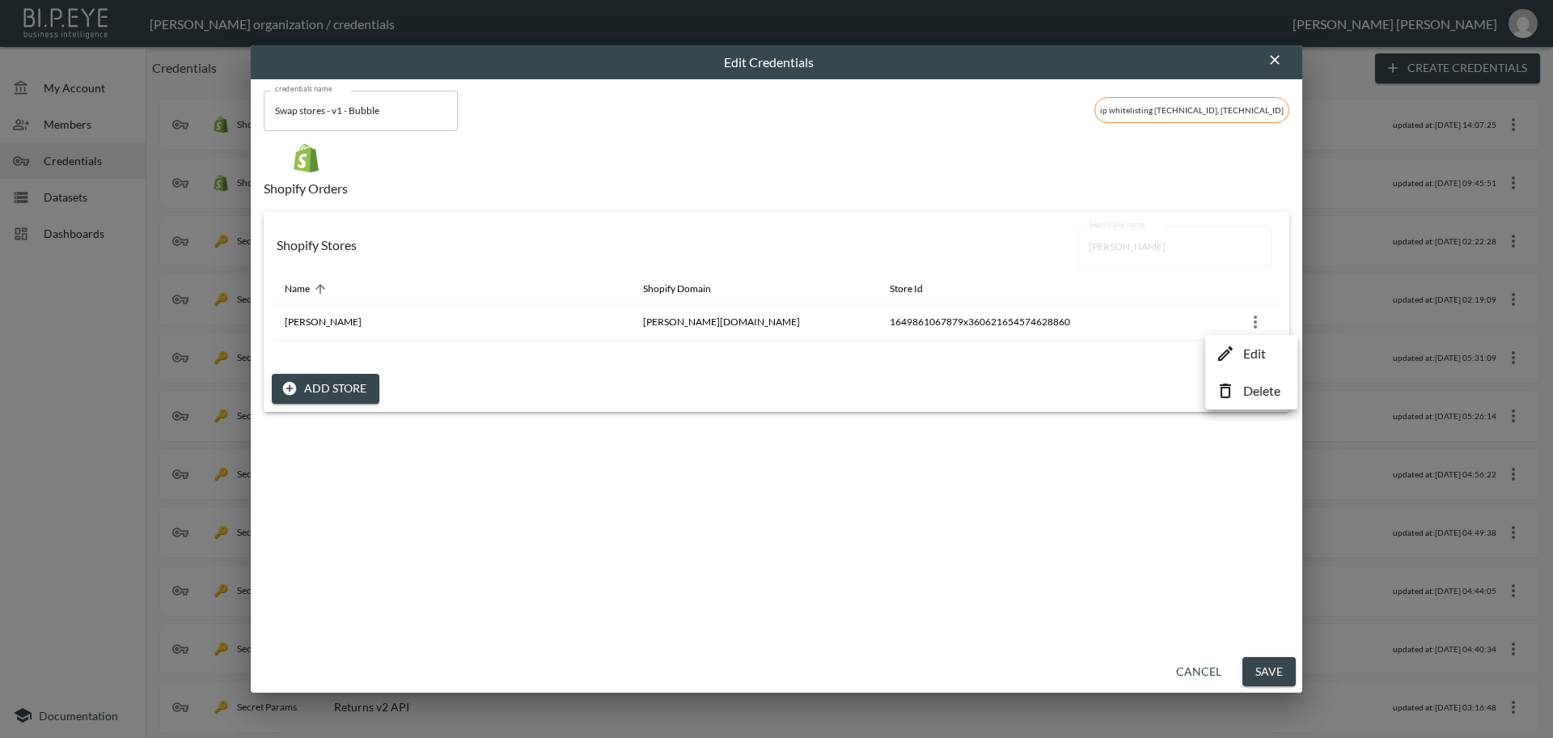
click at [1254, 355] on p "Edit" at bounding box center [1254, 353] width 23 height 19
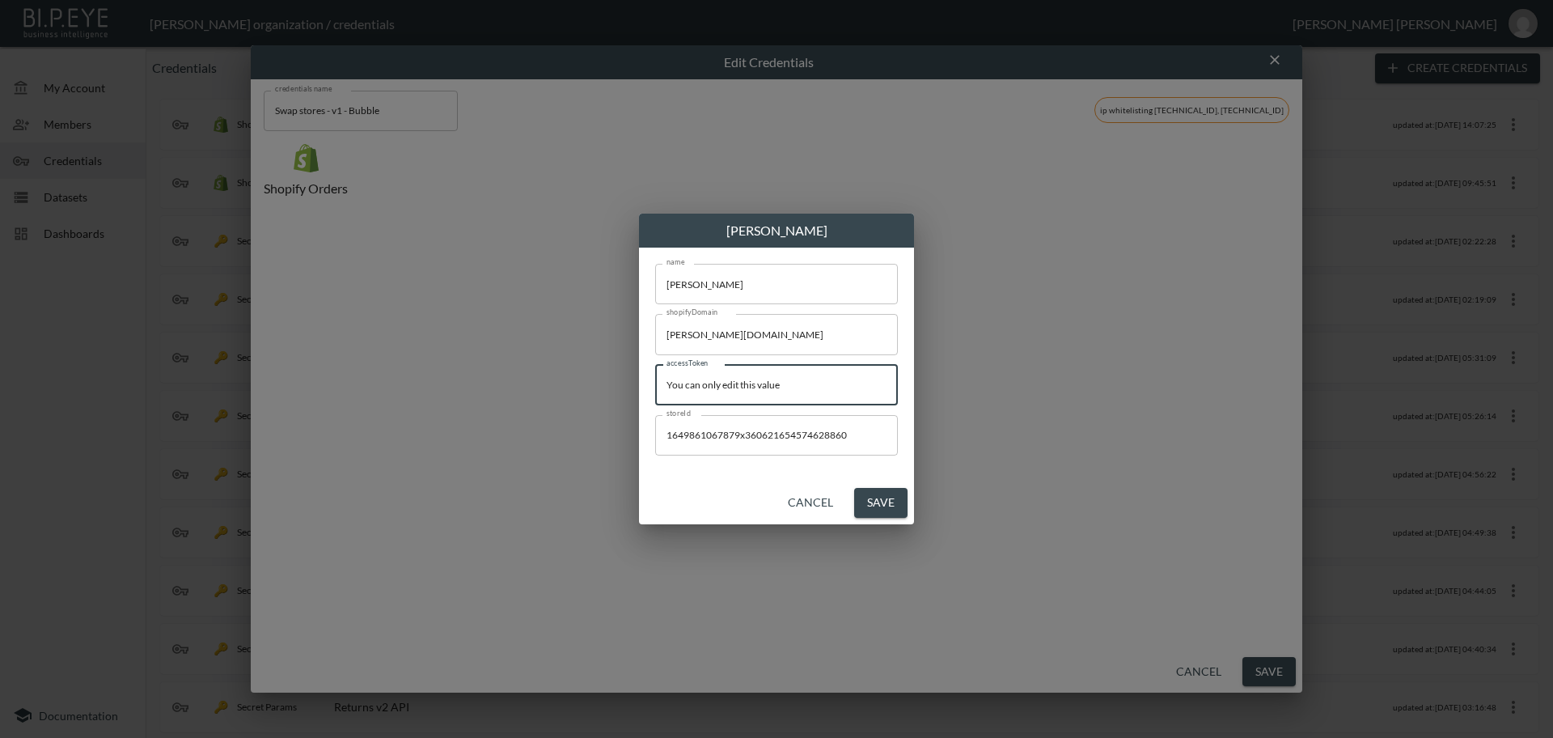
drag, startPoint x: 819, startPoint y: 385, endPoint x: 463, endPoint y: 364, distance: 356.5
click at [430, 351] on div "[PERSON_NAME] name [PERSON_NAME] name shopifyDomain [DOMAIN_NAME] shopifyDomain…" at bounding box center [776, 369] width 1553 height 738
paste input "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"
type input "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"
click at [890, 503] on button "Save" at bounding box center [880, 503] width 53 height 30
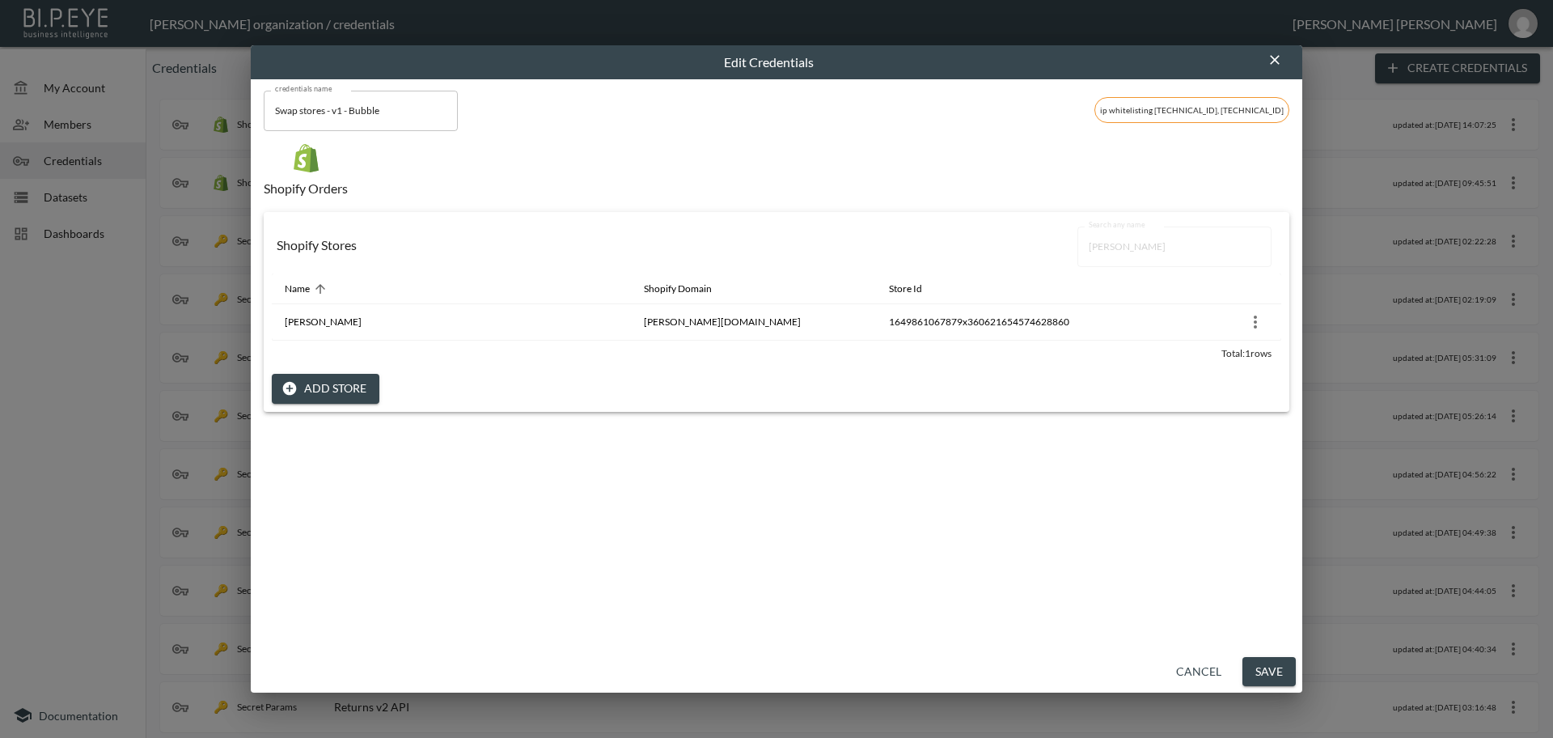
click at [1277, 672] on button "Save" at bounding box center [1268, 672] width 53 height 30
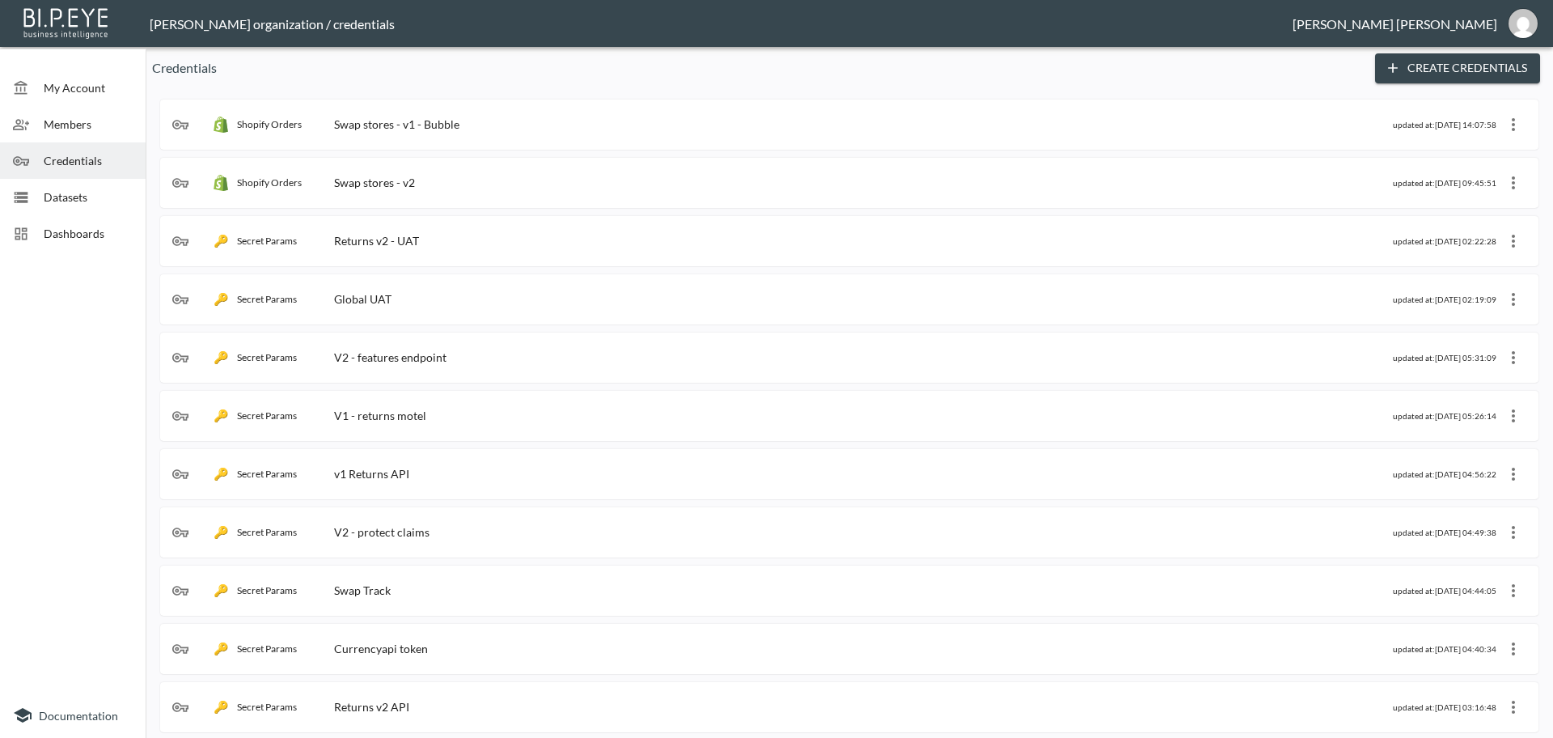
click at [493, 118] on div "Shopify Orders Swap stores - v1 - Bubble" at bounding box center [782, 124] width 1221 height 16
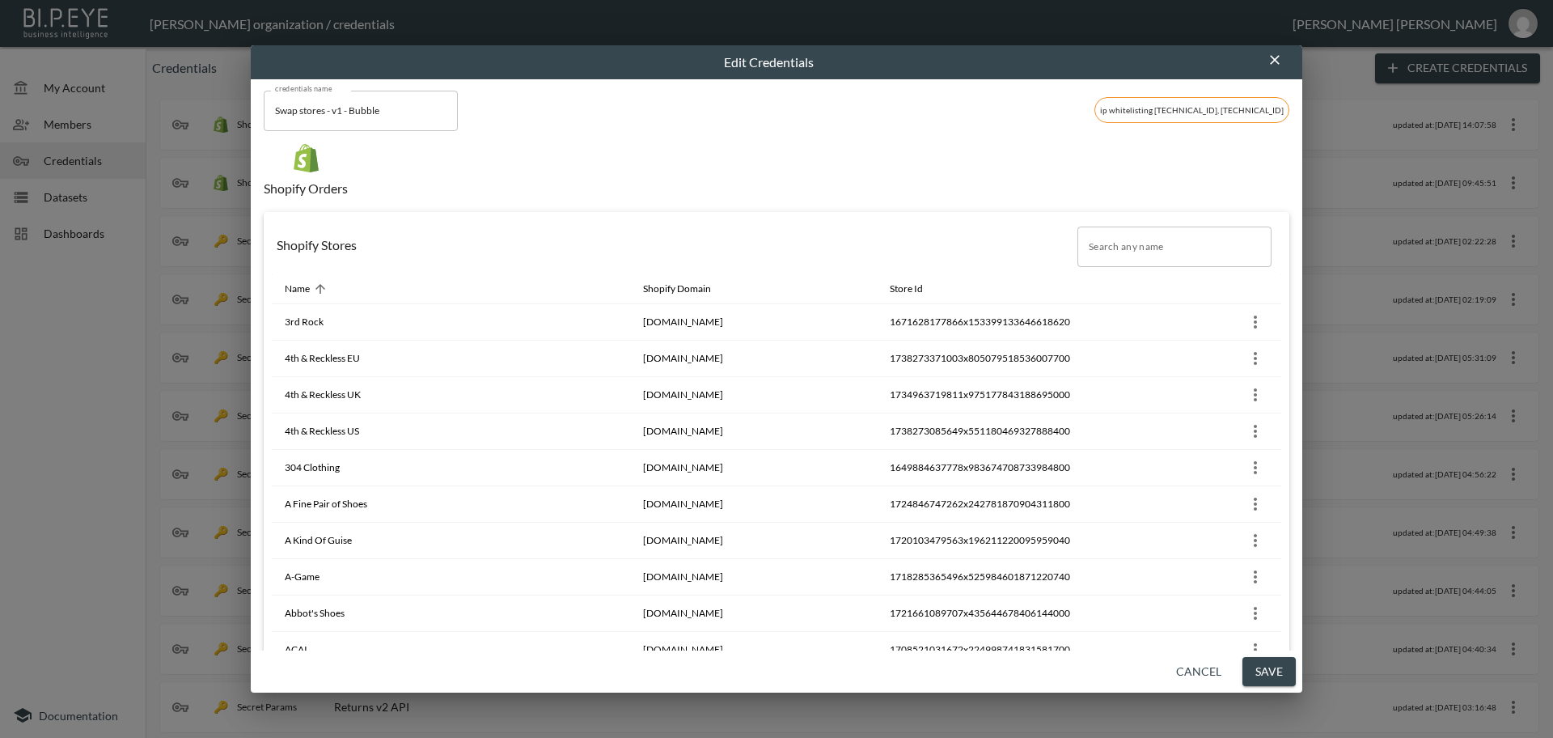
click at [1092, 241] on input "Search any name" at bounding box center [1174, 246] width 194 height 40
paste input "DAI"
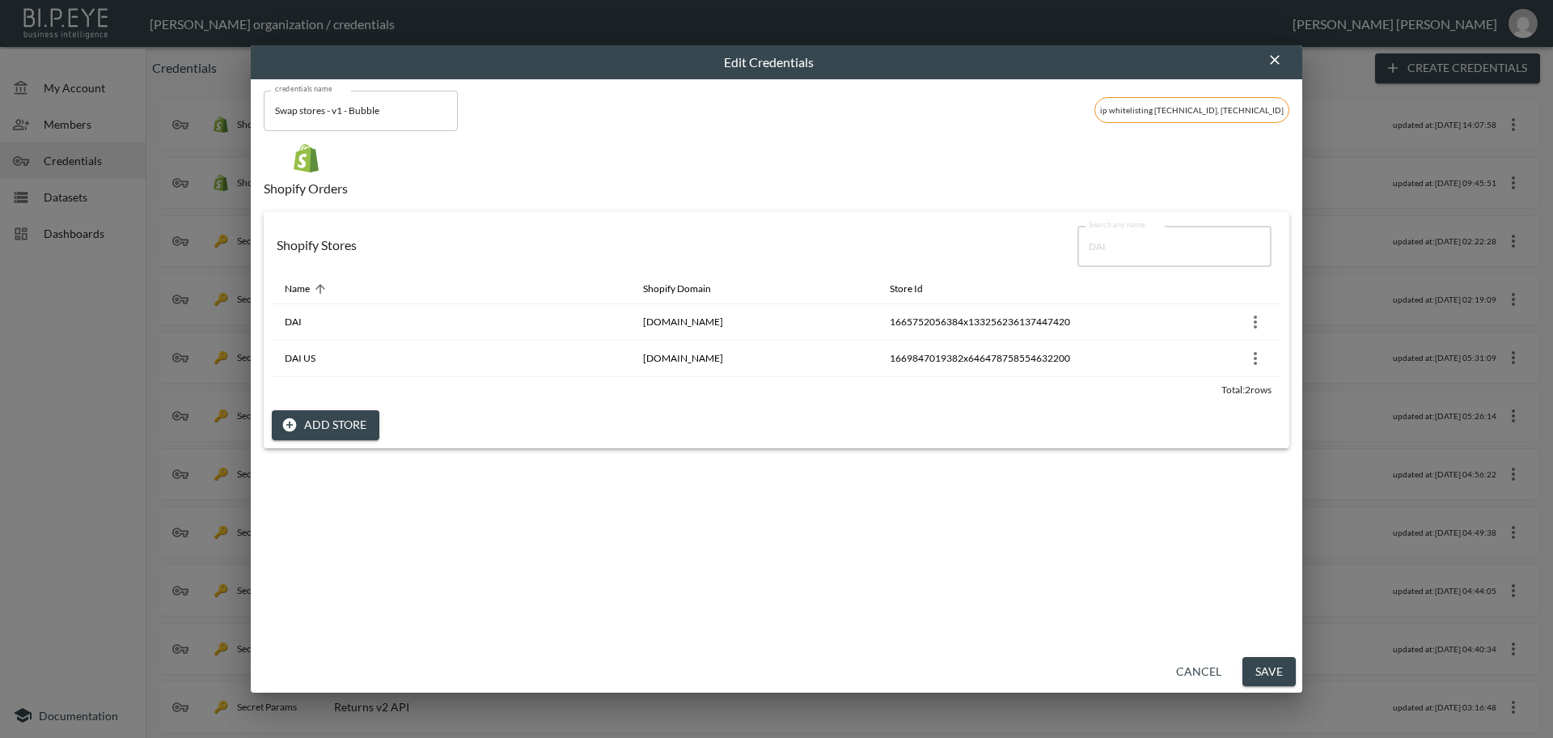
type input "DAI"
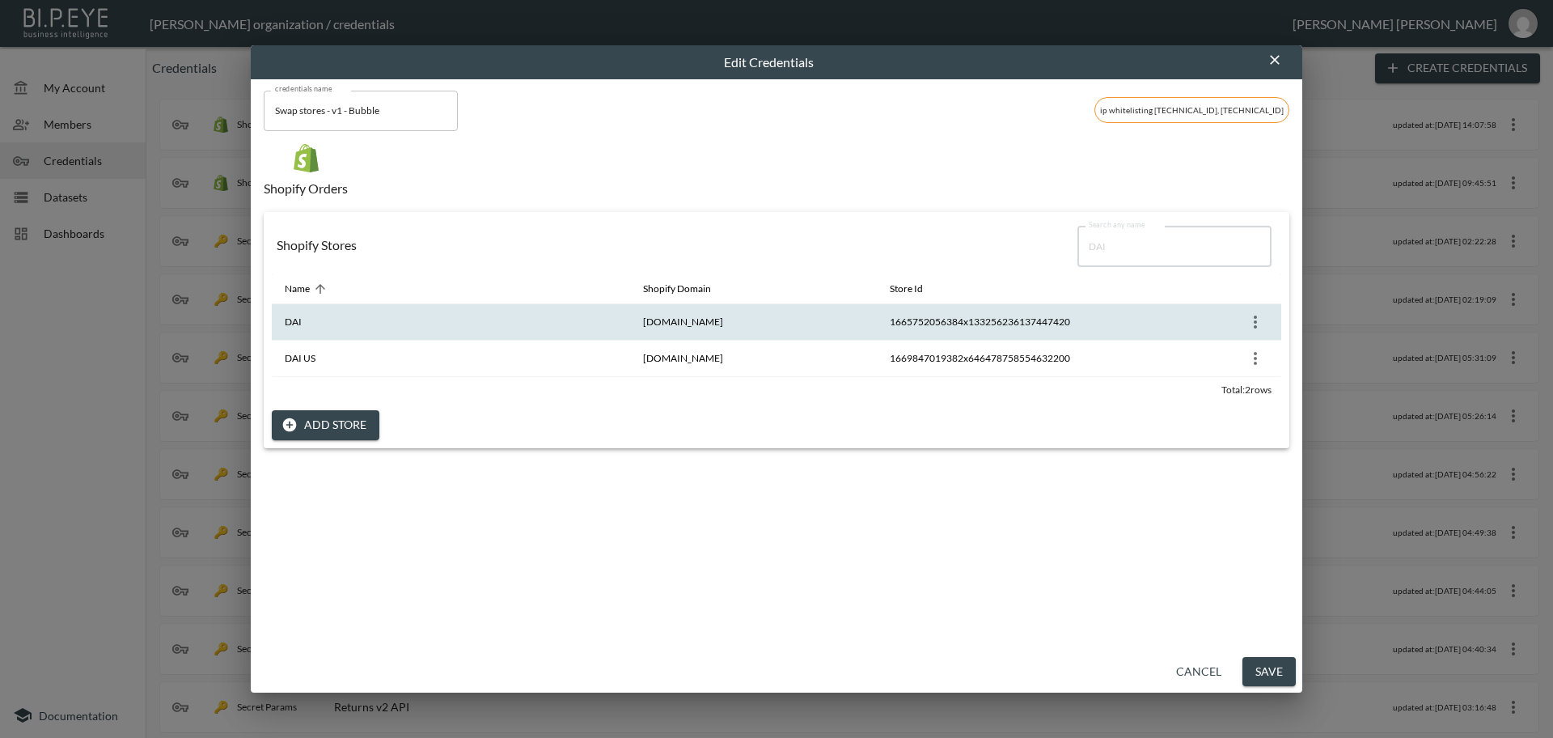
click at [1247, 324] on icon "more" at bounding box center [1255, 321] width 19 height 19
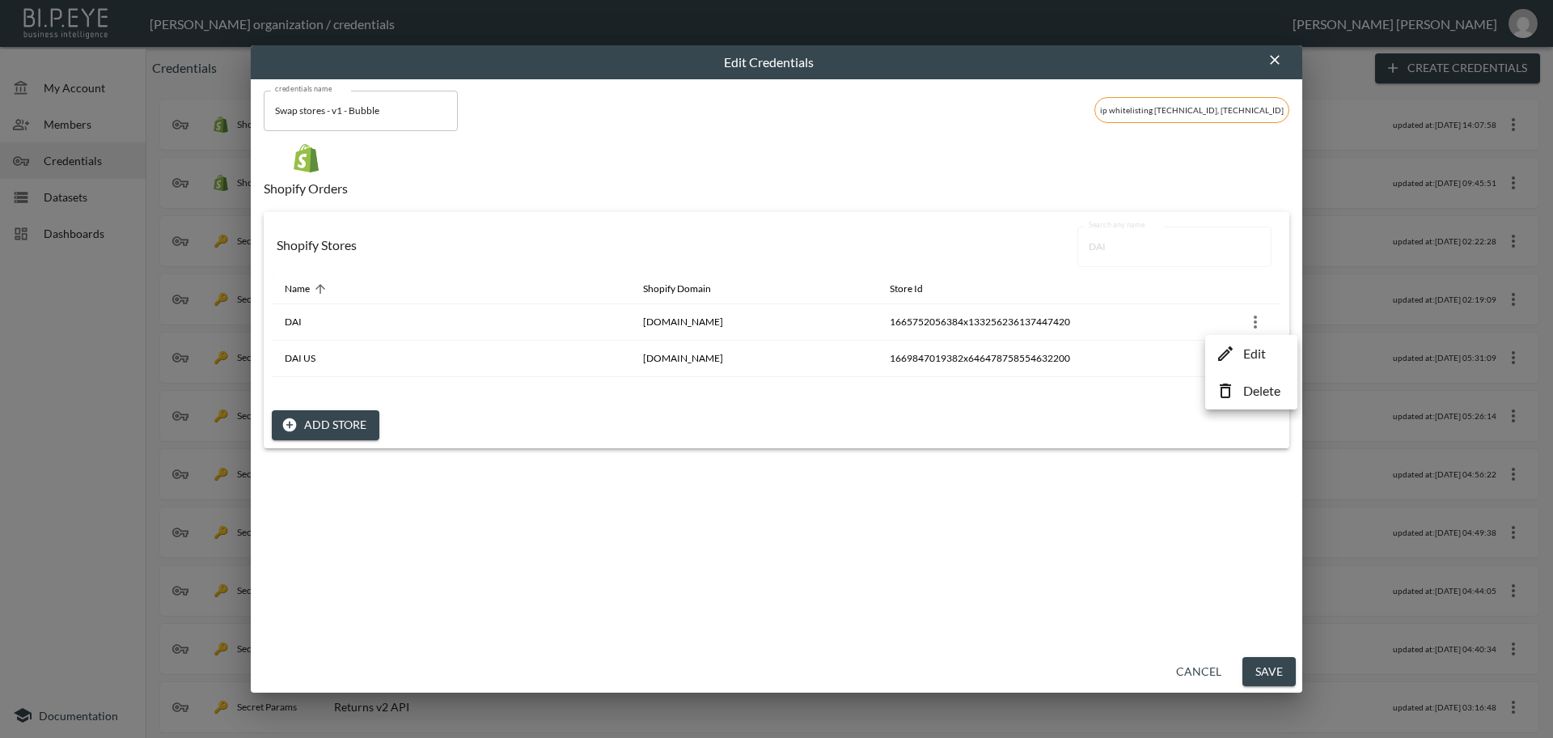
click at [1254, 359] on p "Edit" at bounding box center [1254, 353] width 23 height 19
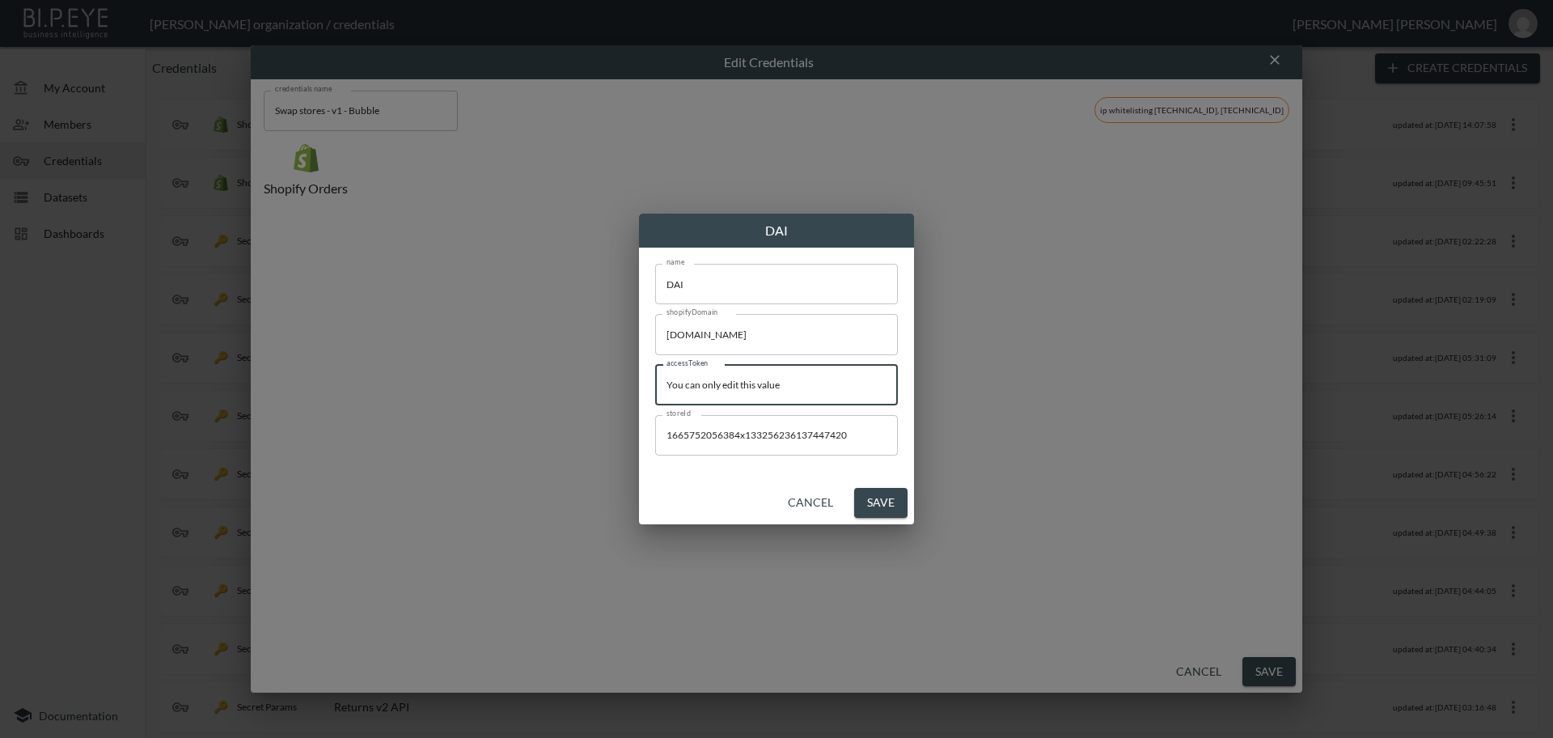
drag, startPoint x: 451, startPoint y: 371, endPoint x: 658, endPoint y: 407, distance: 210.1
click at [439, 374] on div "DAI name DAI name shopifyDomain [DOMAIN_NAME] shopifyDomain accessToken You can…" at bounding box center [776, 369] width 1553 height 738
paste input "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"
type input "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"
drag, startPoint x: 889, startPoint y: 503, endPoint x: 941, endPoint y: 530, distance: 59.0
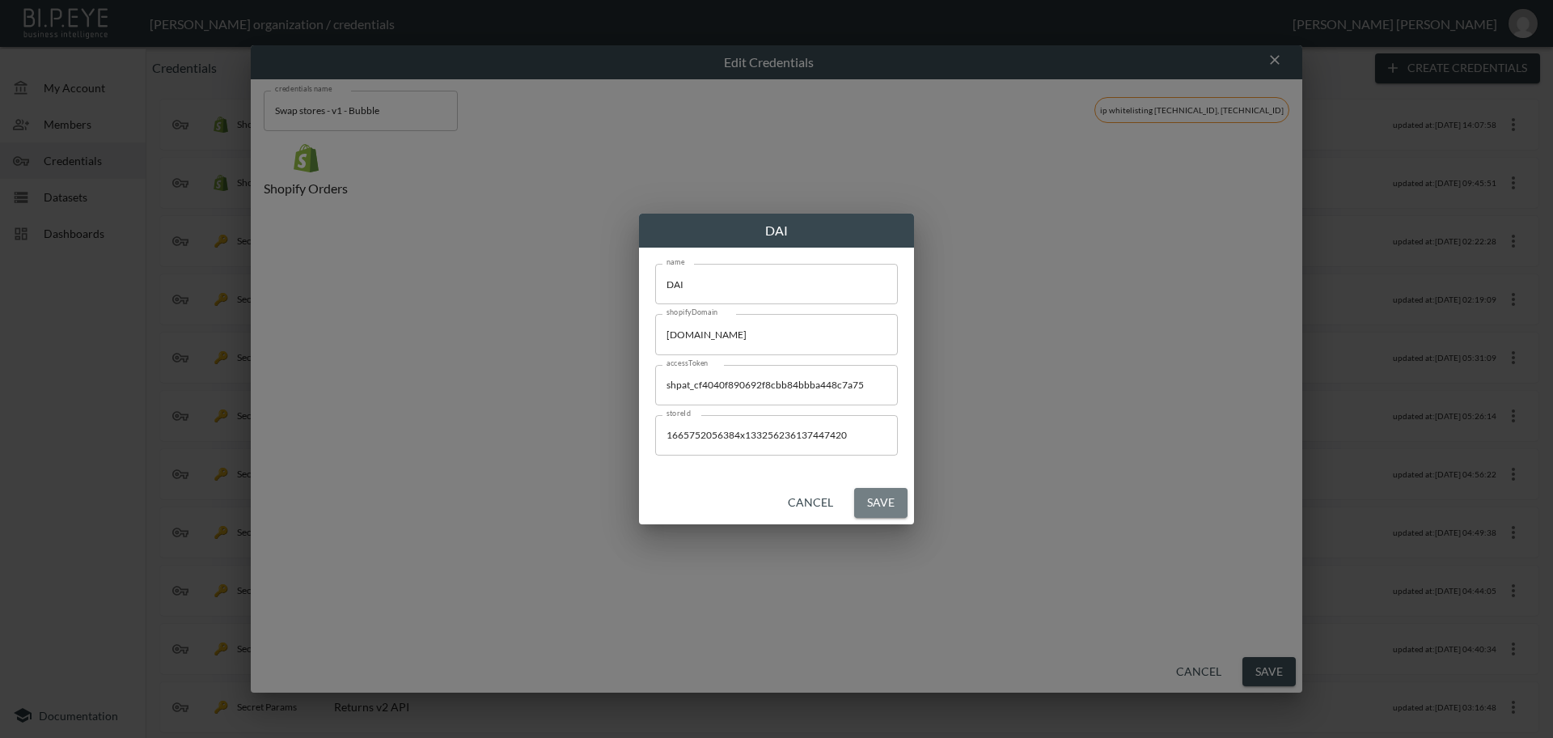
click at [889, 503] on button "Save" at bounding box center [880, 503] width 53 height 30
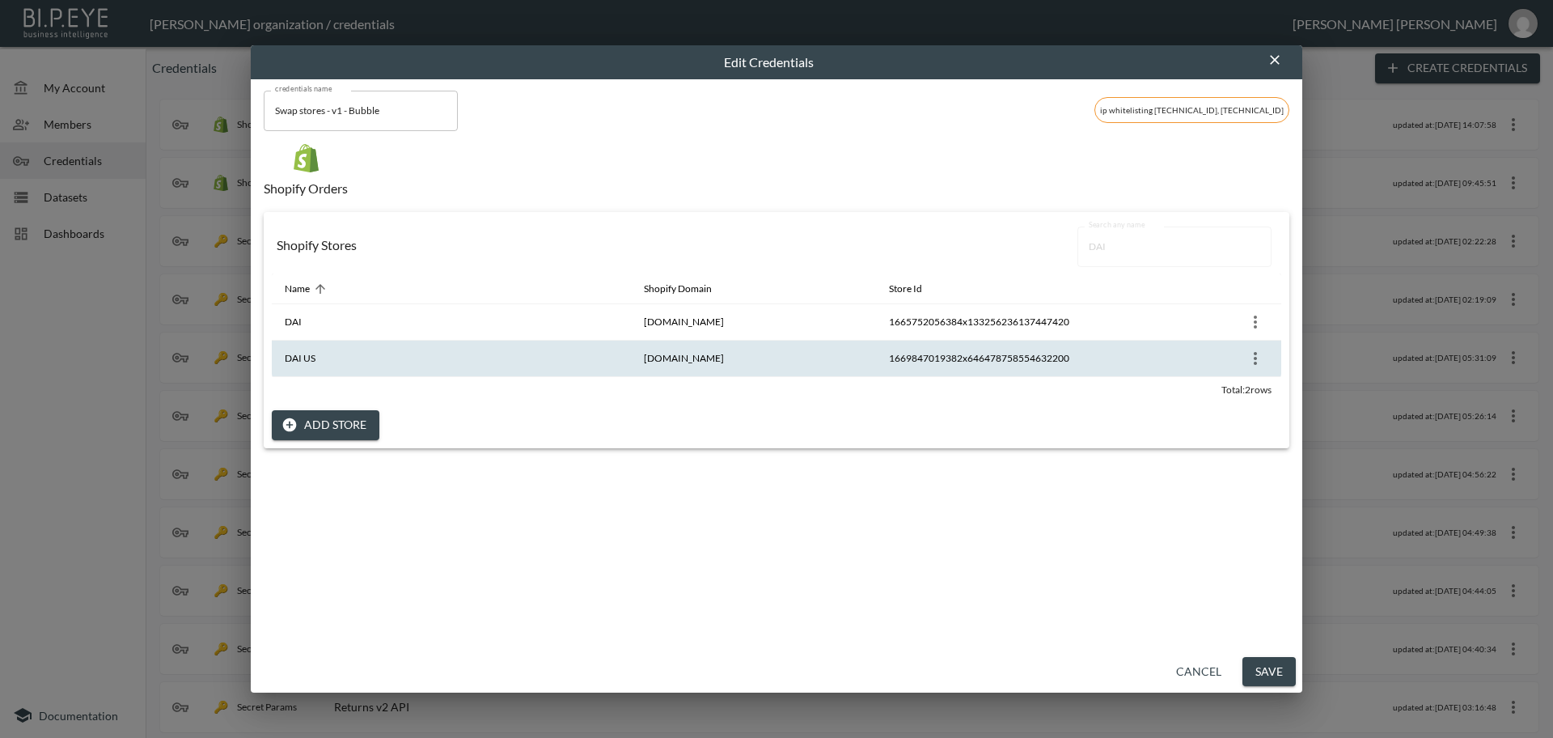
click at [1255, 358] on icon "more" at bounding box center [1255, 358] width 19 height 19
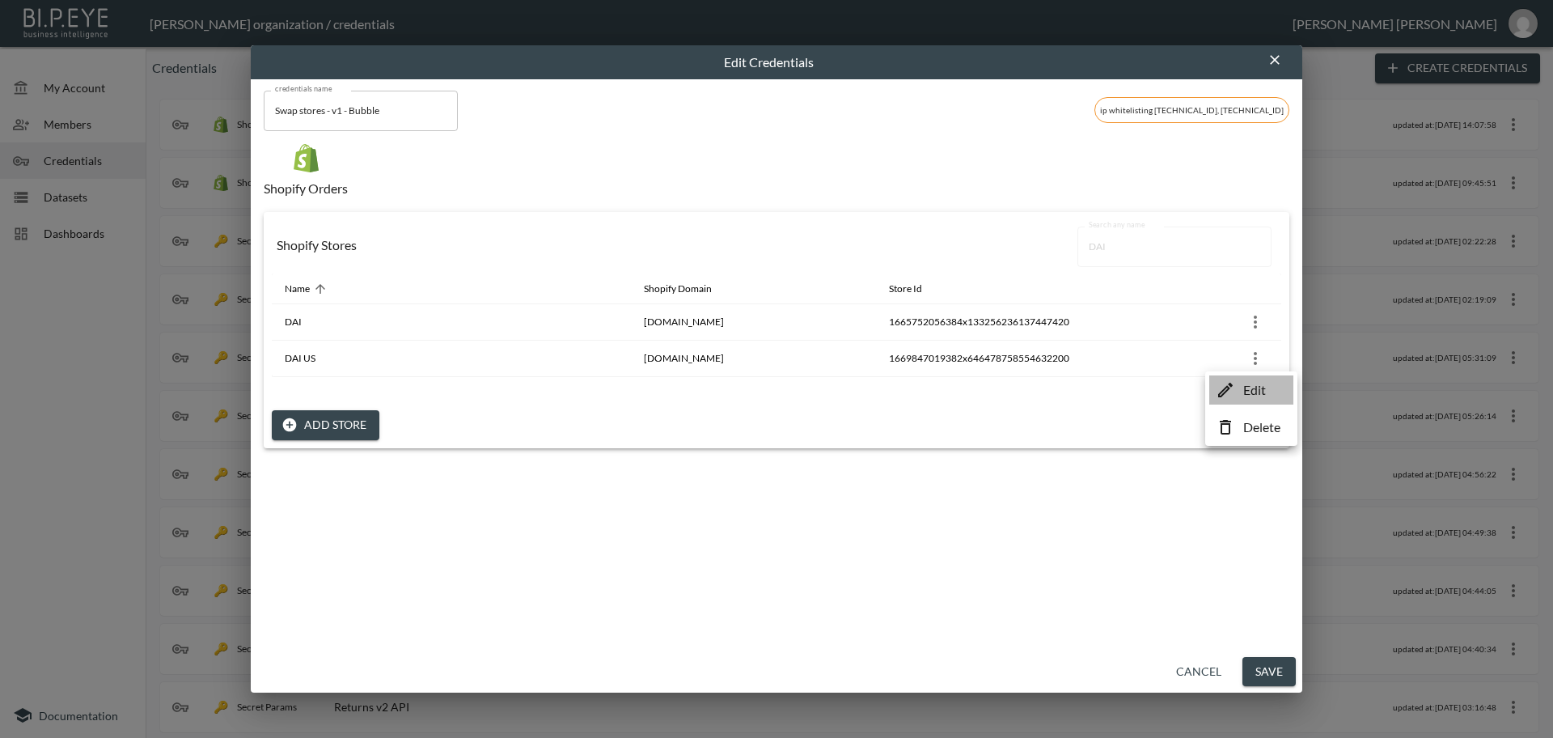
click at [1252, 395] on p "Edit" at bounding box center [1254, 389] width 23 height 19
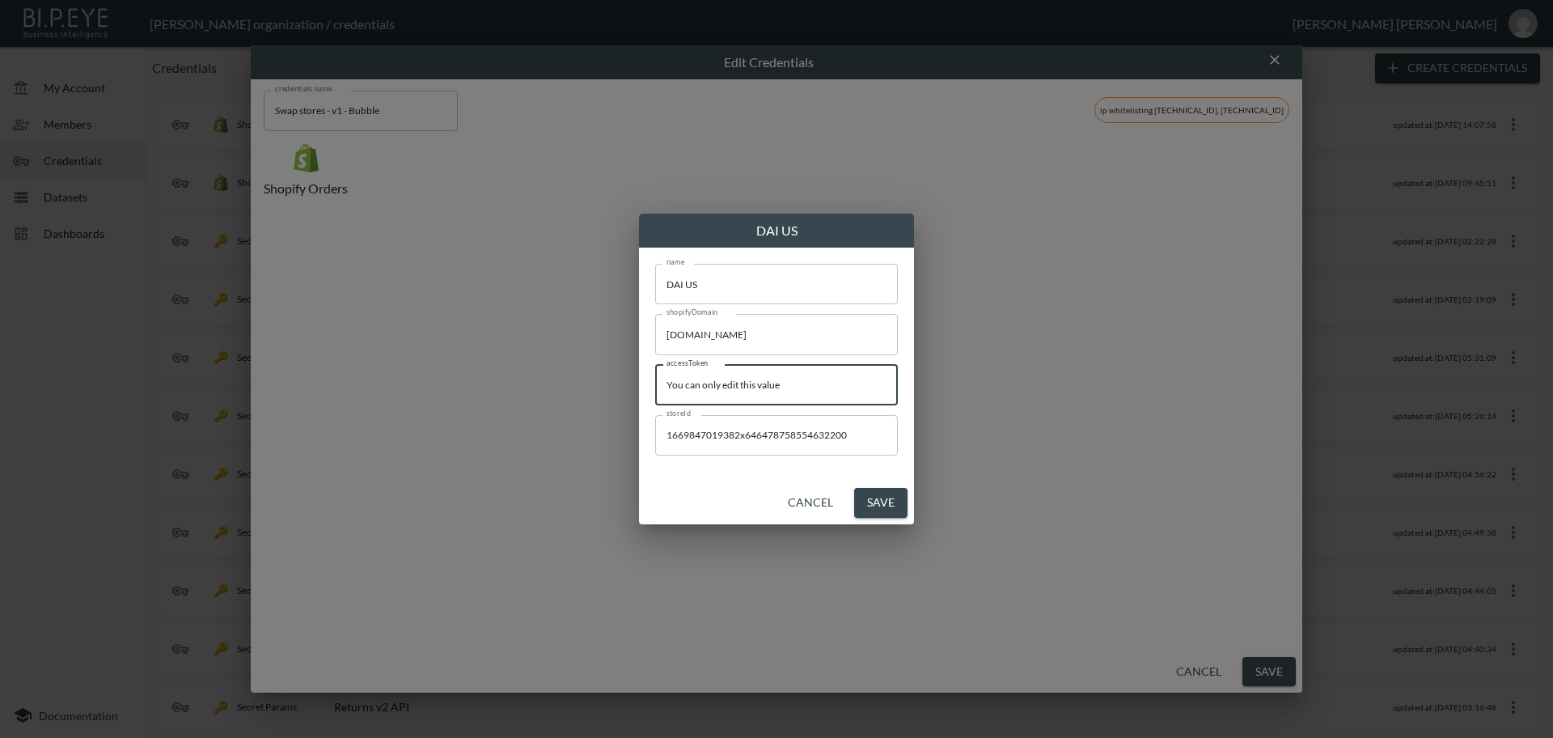
drag, startPoint x: 865, startPoint y: 389, endPoint x: 426, endPoint y: 371, distance: 438.7
click at [426, 371] on div "DAI US name DAI US name shopifyDomain [DOMAIN_NAME] shopifyDomain accessToken Y…" at bounding box center [776, 369] width 1553 height 738
paste input "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"
type input "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"
click at [874, 504] on button "Save" at bounding box center [880, 503] width 53 height 30
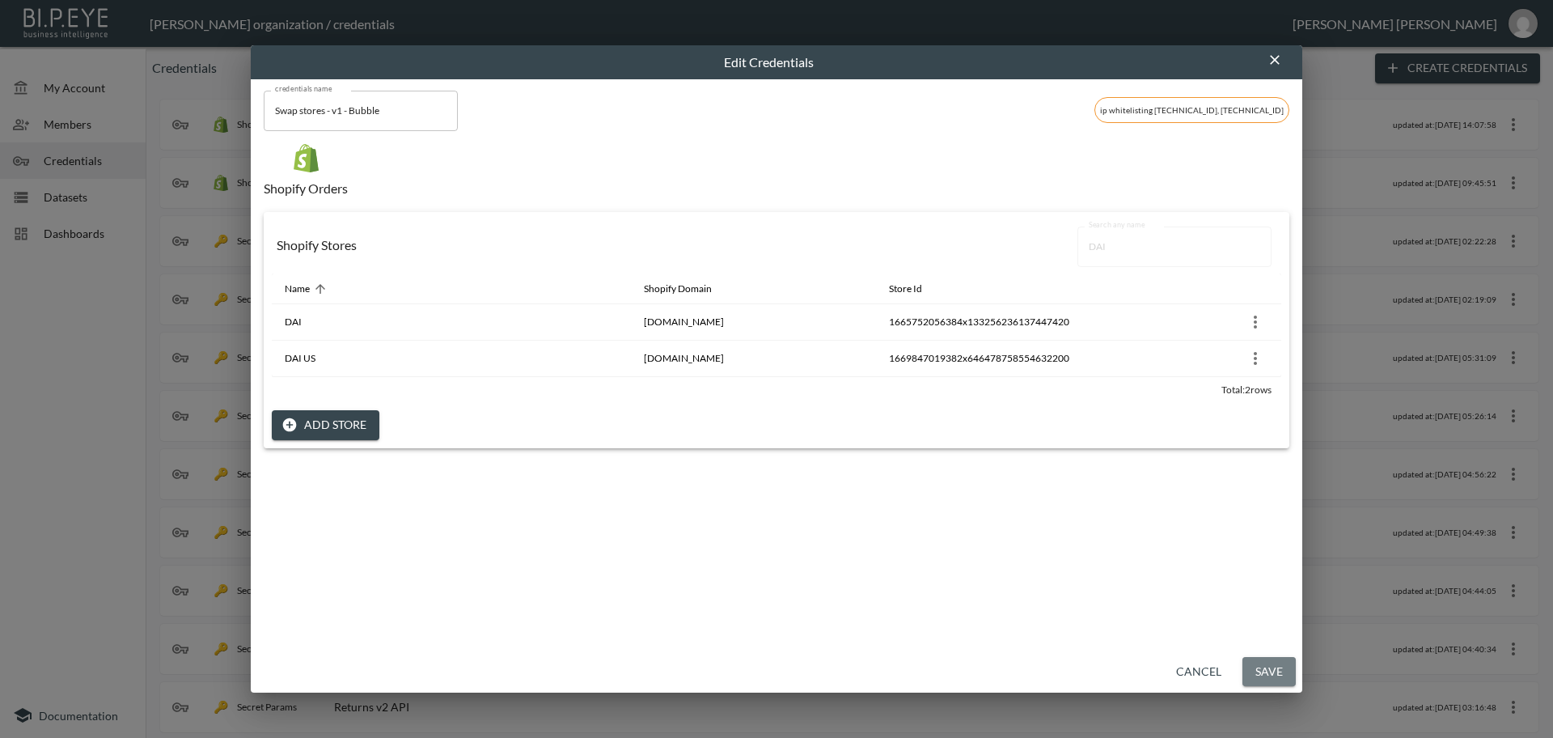
click at [1279, 675] on button "Save" at bounding box center [1268, 672] width 53 height 30
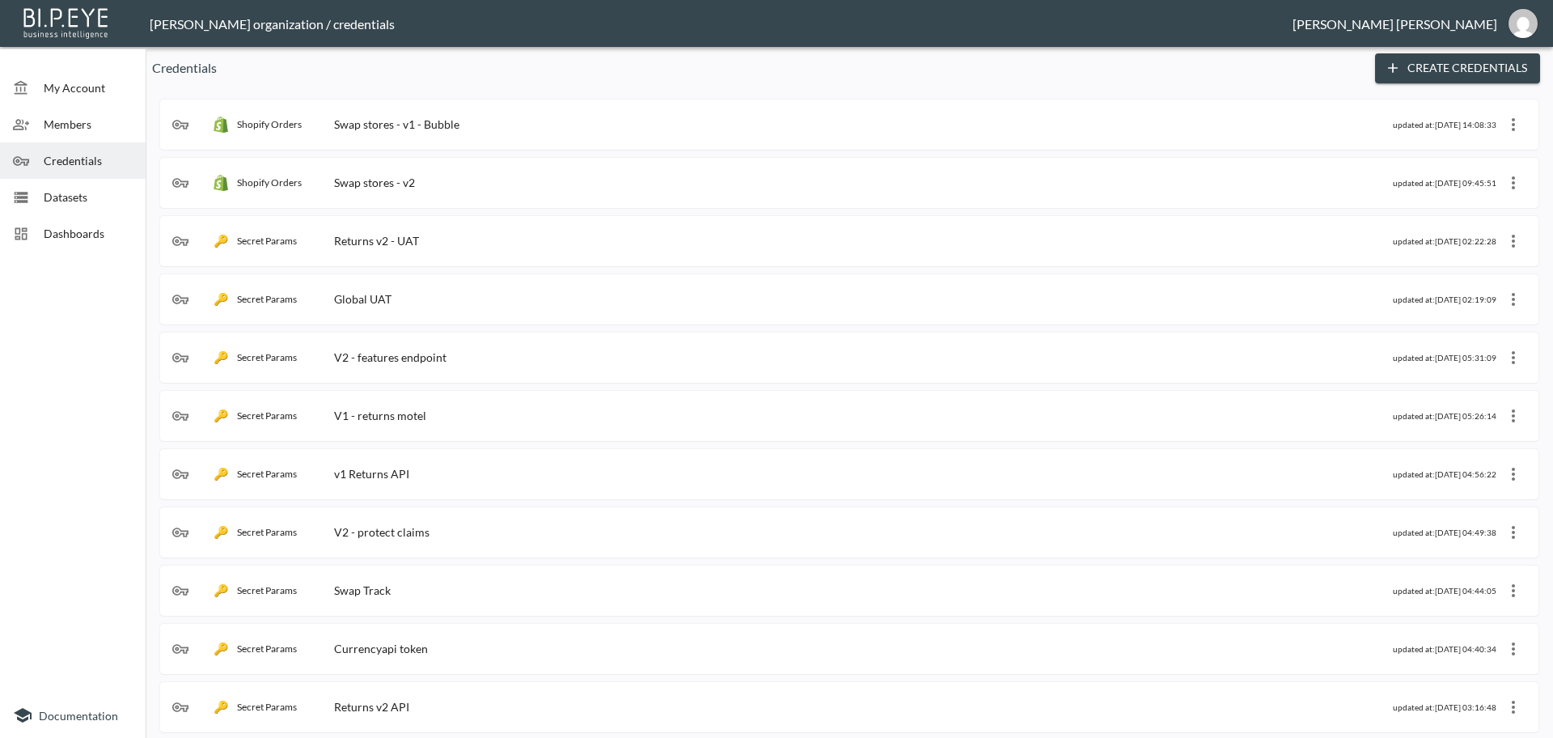
click at [407, 133] on div "Shopify Orders Swap stores - v1 - Bubble updated at: [DATE] 14:08:33" at bounding box center [849, 125] width 1354 height 26
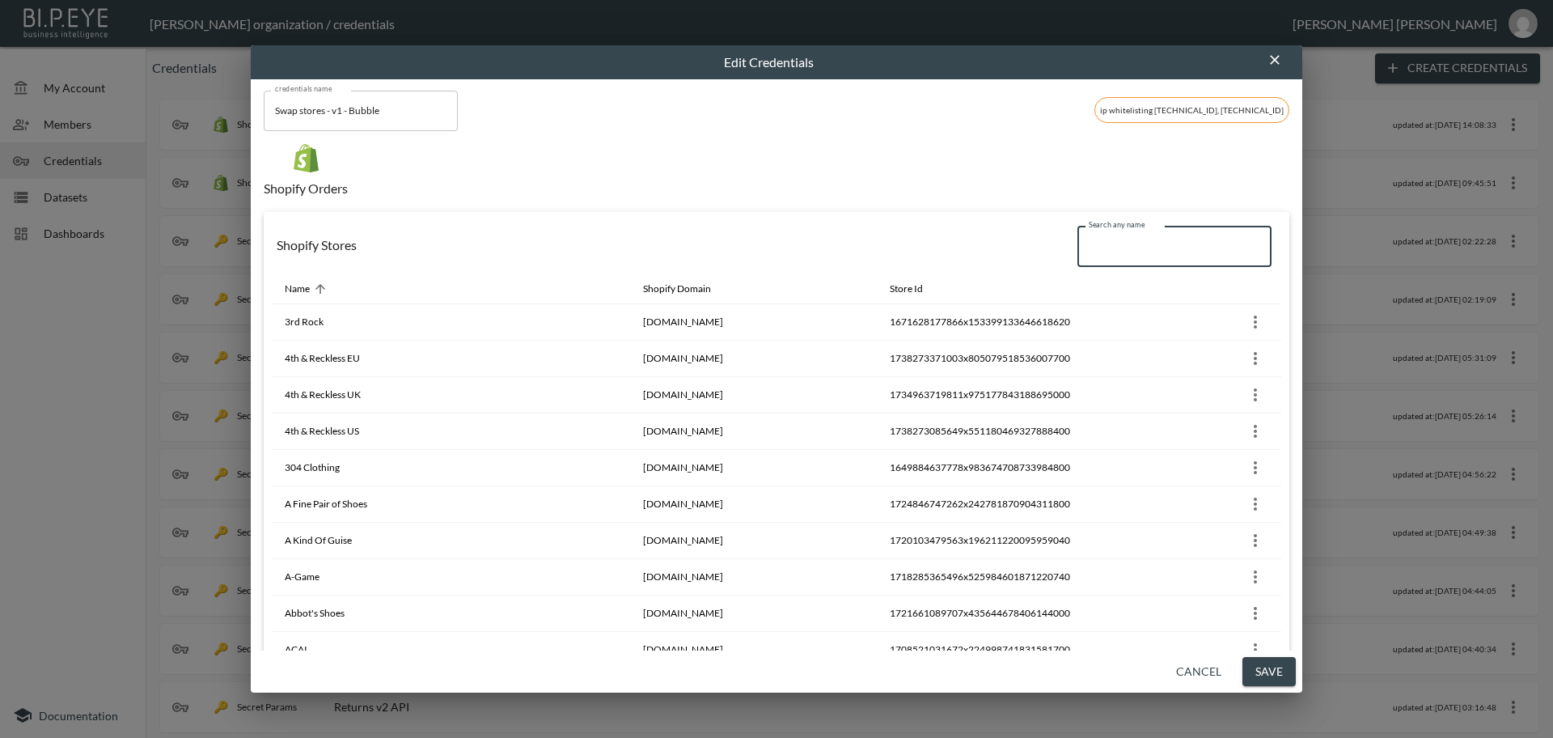
click at [1110, 252] on input "Search any name" at bounding box center [1174, 246] width 194 height 40
paste input "DeSavory [GEOGRAPHIC_DATA]"
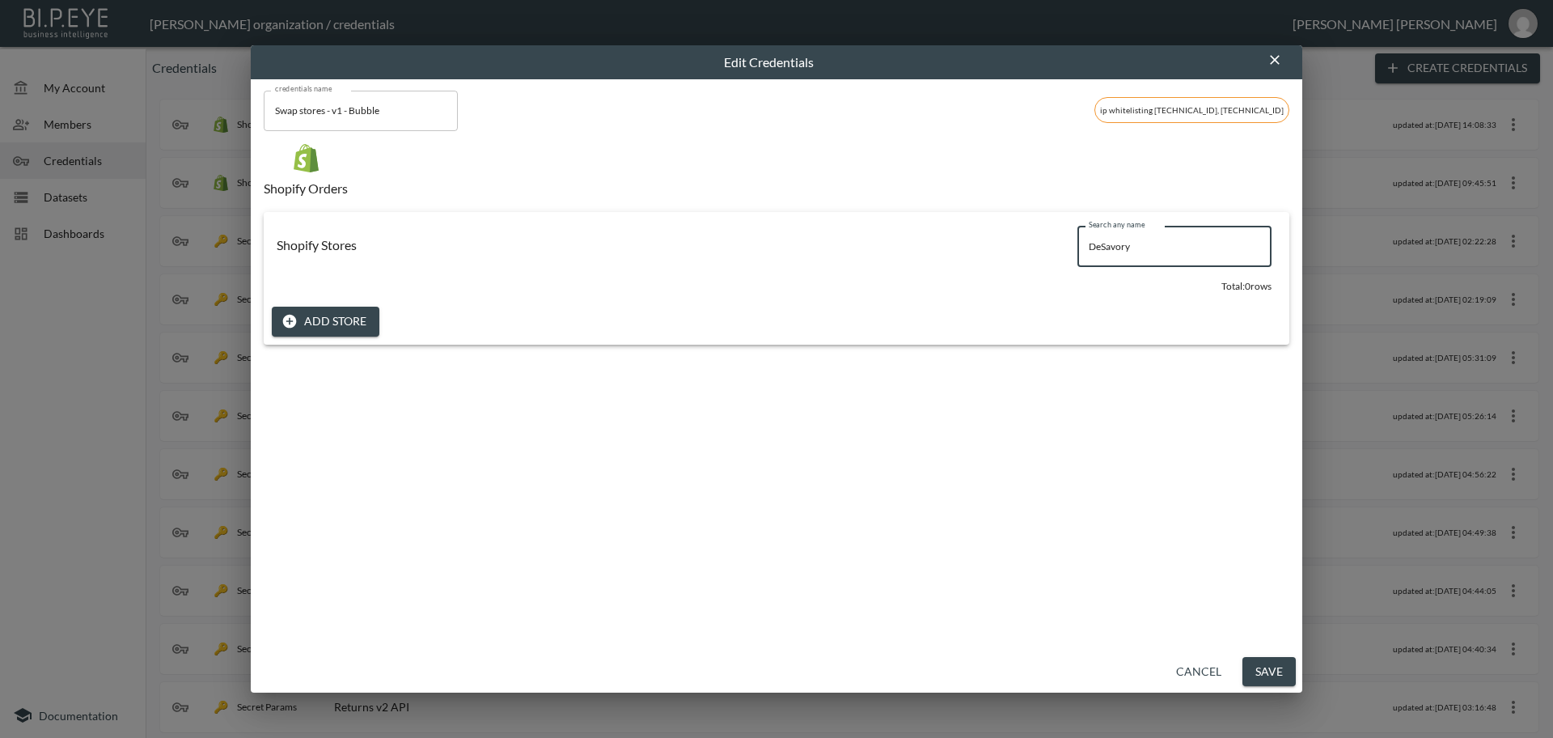
click at [1096, 251] on input "DeSavory" at bounding box center [1174, 246] width 194 height 40
type input "De Savory"
drag, startPoint x: 1175, startPoint y: 253, endPoint x: 1039, endPoint y: 248, distance: 136.8
click at [1039, 248] on div "Shopify Stores Search any name De Savory Search any name" at bounding box center [776, 246] width 1009 height 53
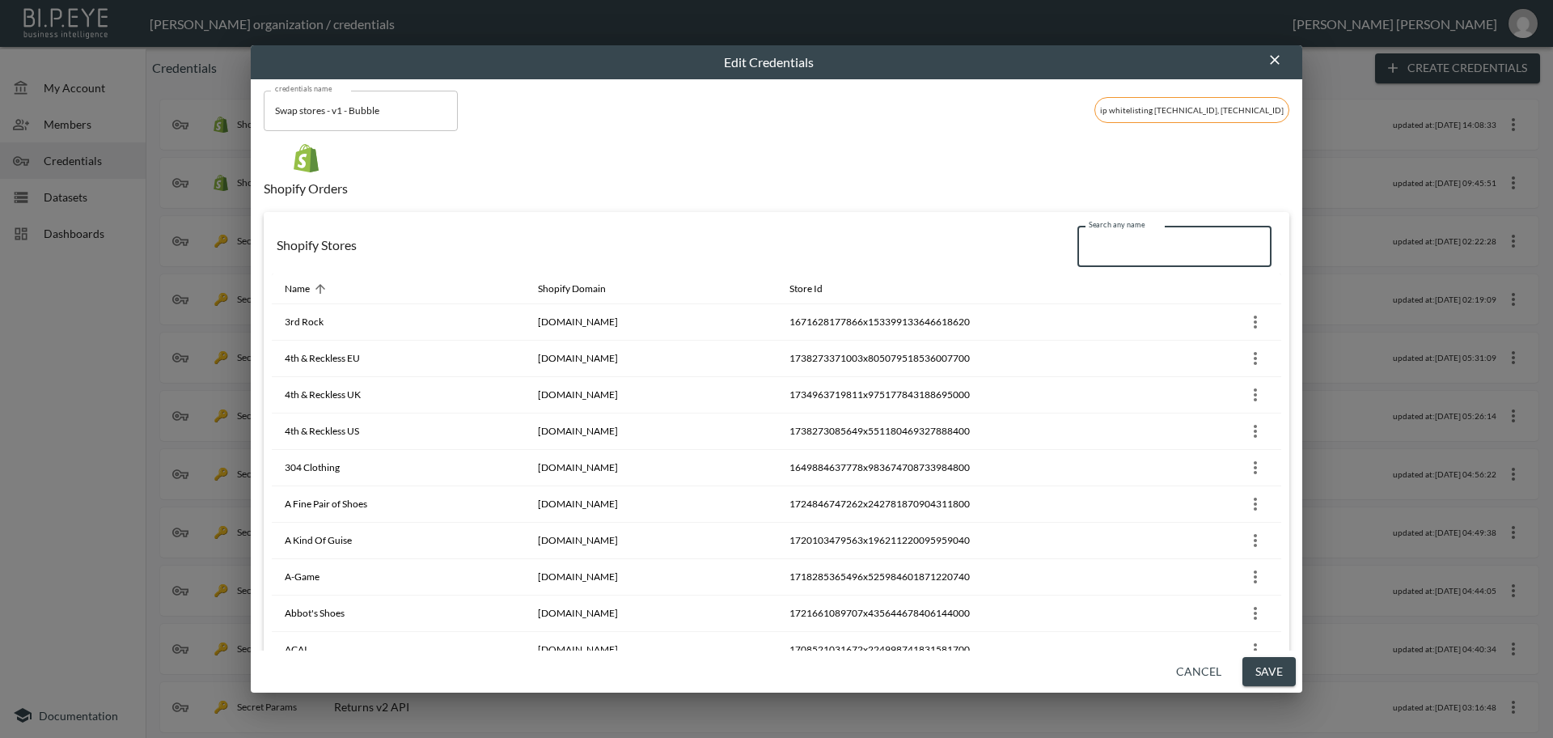
click at [1136, 248] on input "Search any name" at bounding box center [1174, 246] width 194 height 40
paste input "DeSavary [GEOGRAPHIC_DATA]"
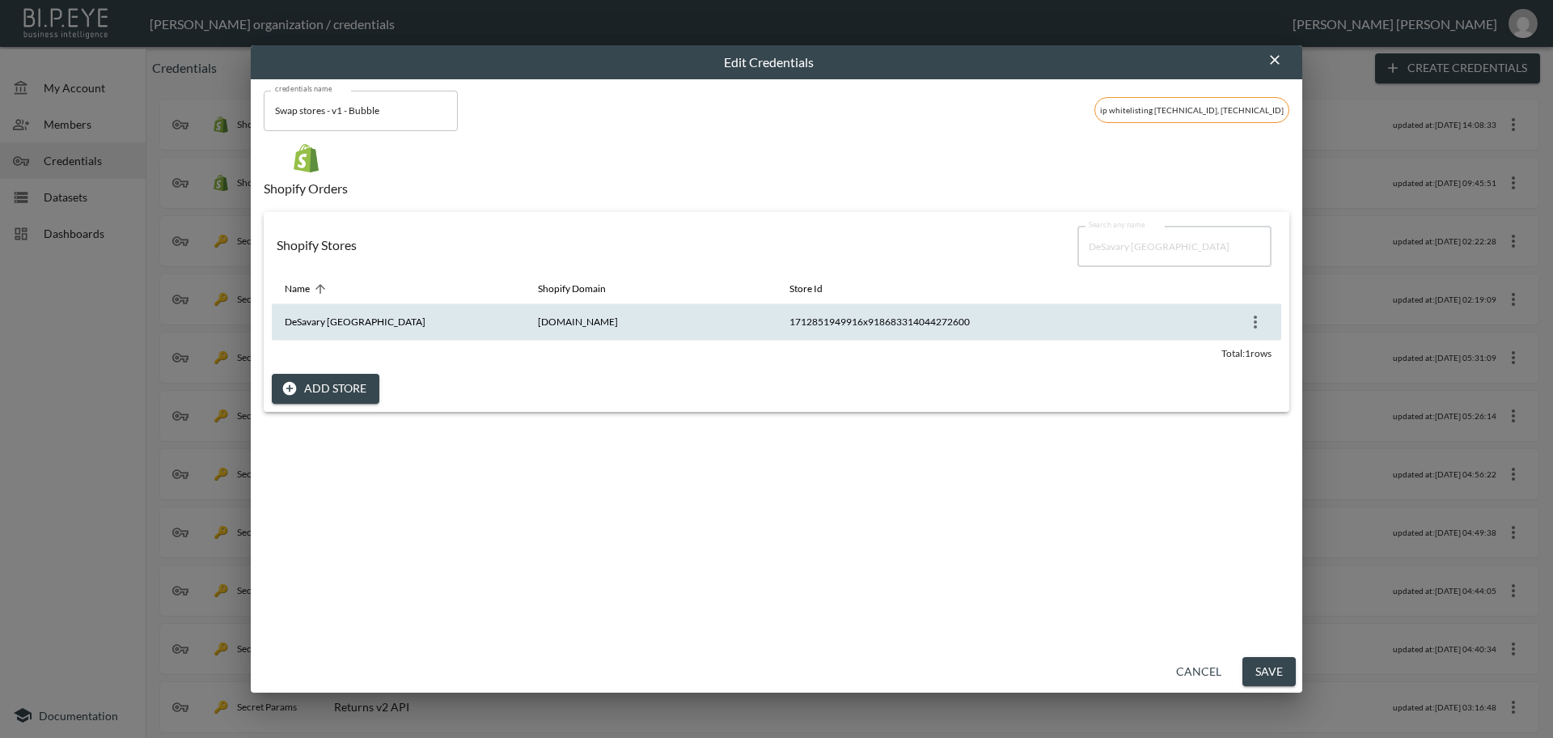
type input "DeSavary [GEOGRAPHIC_DATA]"
click at [1250, 324] on icon "more" at bounding box center [1255, 321] width 19 height 19
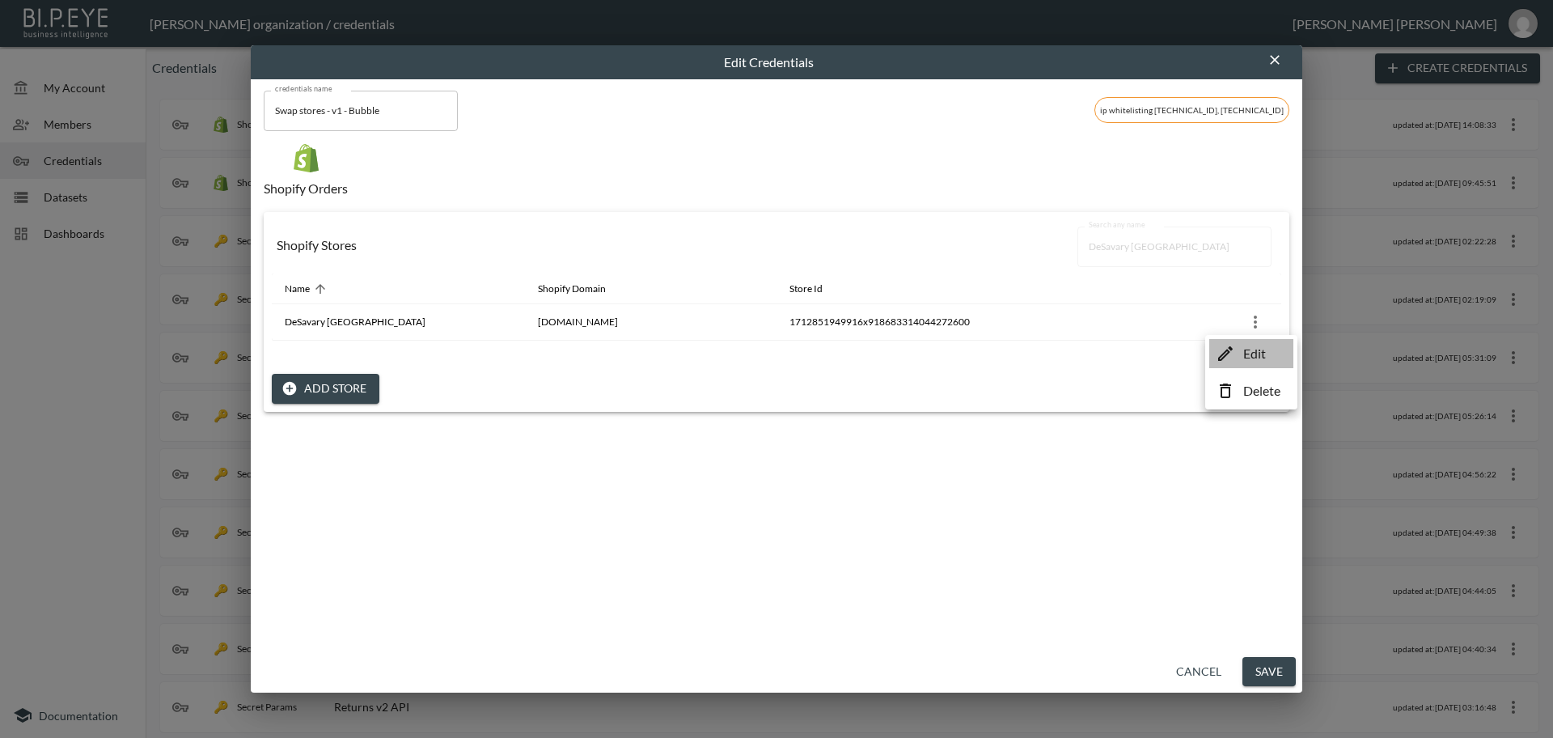
click at [1261, 355] on p "Edit" at bounding box center [1254, 353] width 23 height 19
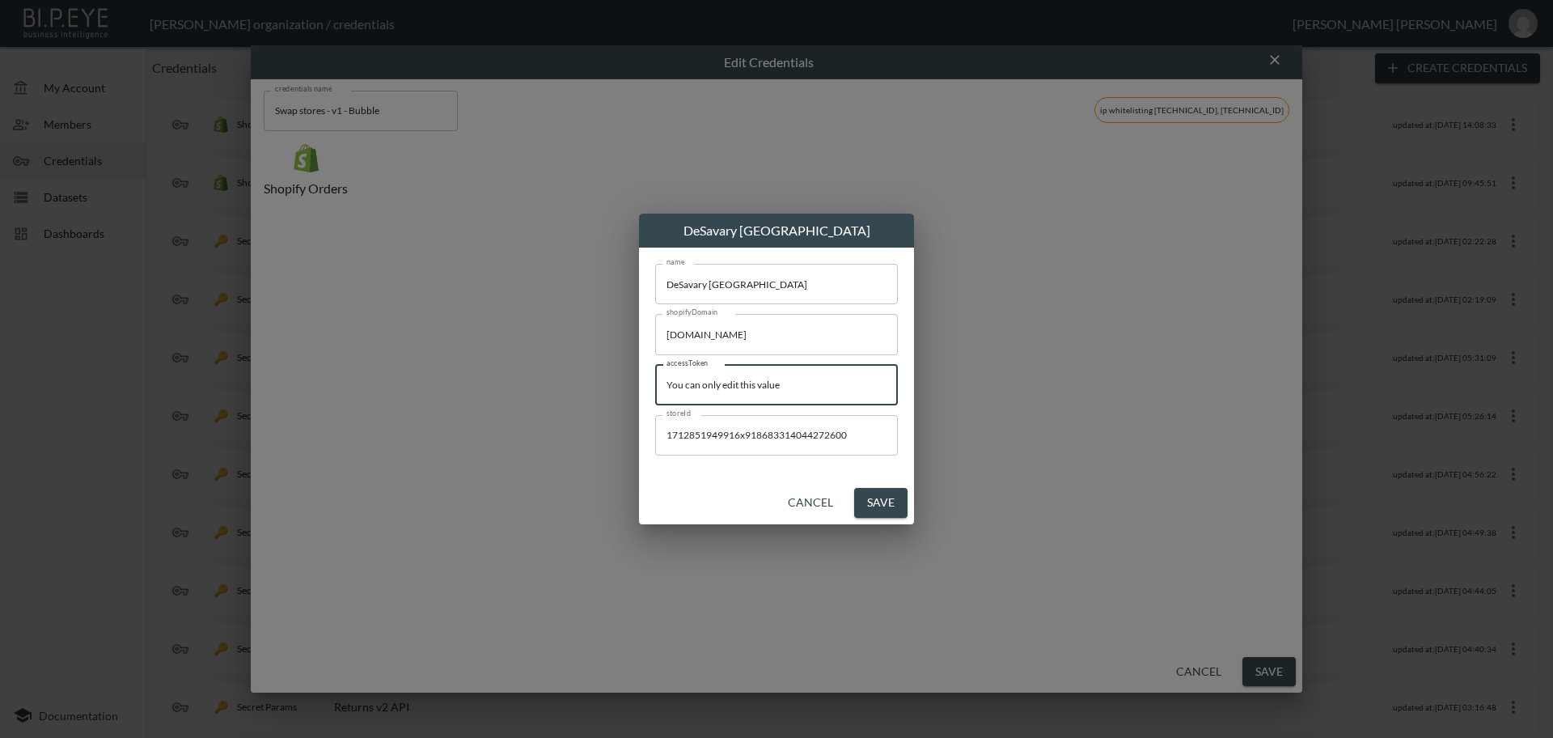
drag, startPoint x: 804, startPoint y: 391, endPoint x: 560, endPoint y: 368, distance: 245.3
click at [560, 368] on div "DeSavary London name DeSavary London name shopifyDomain [DOMAIN_NAME] shopifyDo…" at bounding box center [776, 369] width 1553 height 738
paste input "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"
type input "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"
click at [883, 505] on button "Save" at bounding box center [880, 503] width 53 height 30
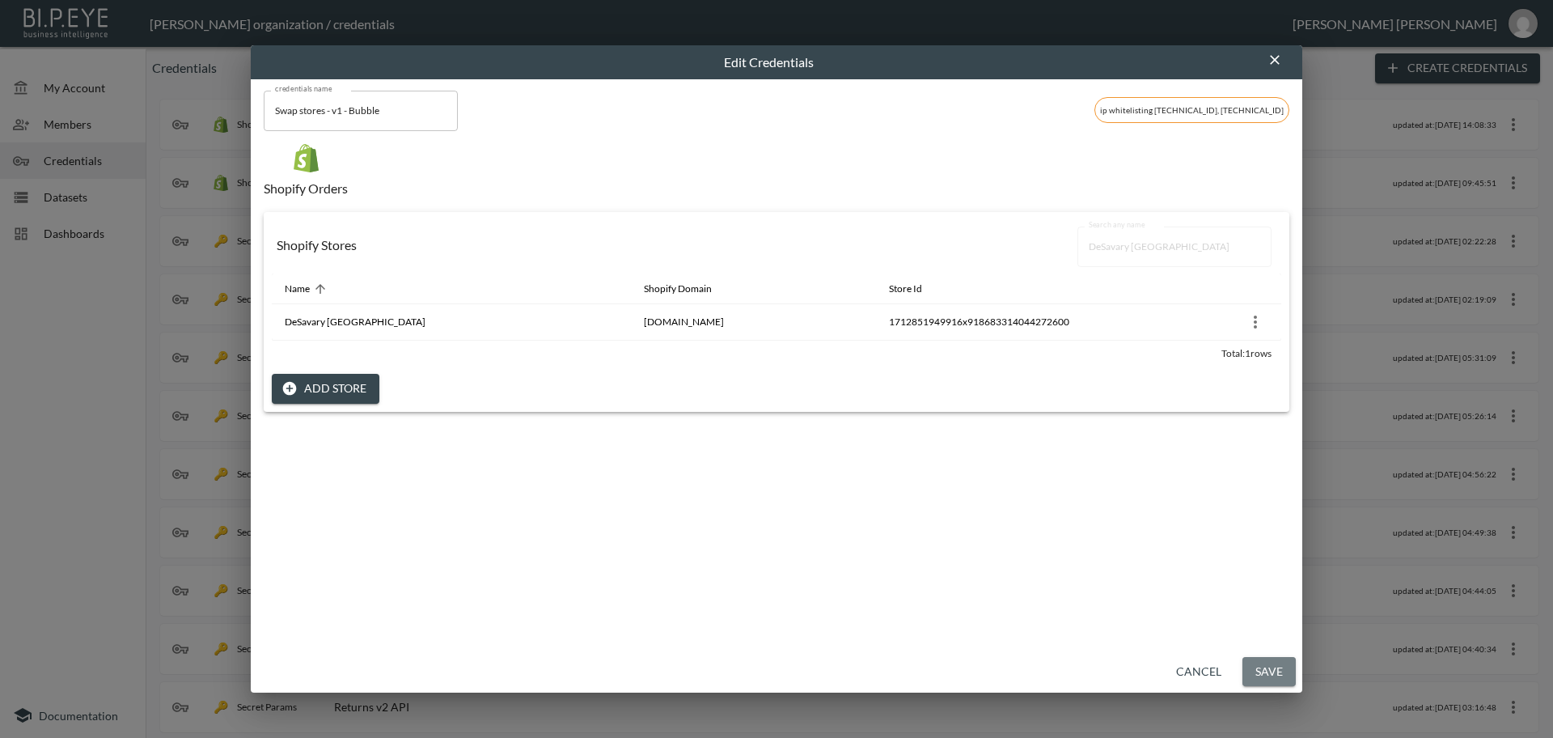
click at [1273, 671] on button "Save" at bounding box center [1268, 672] width 53 height 30
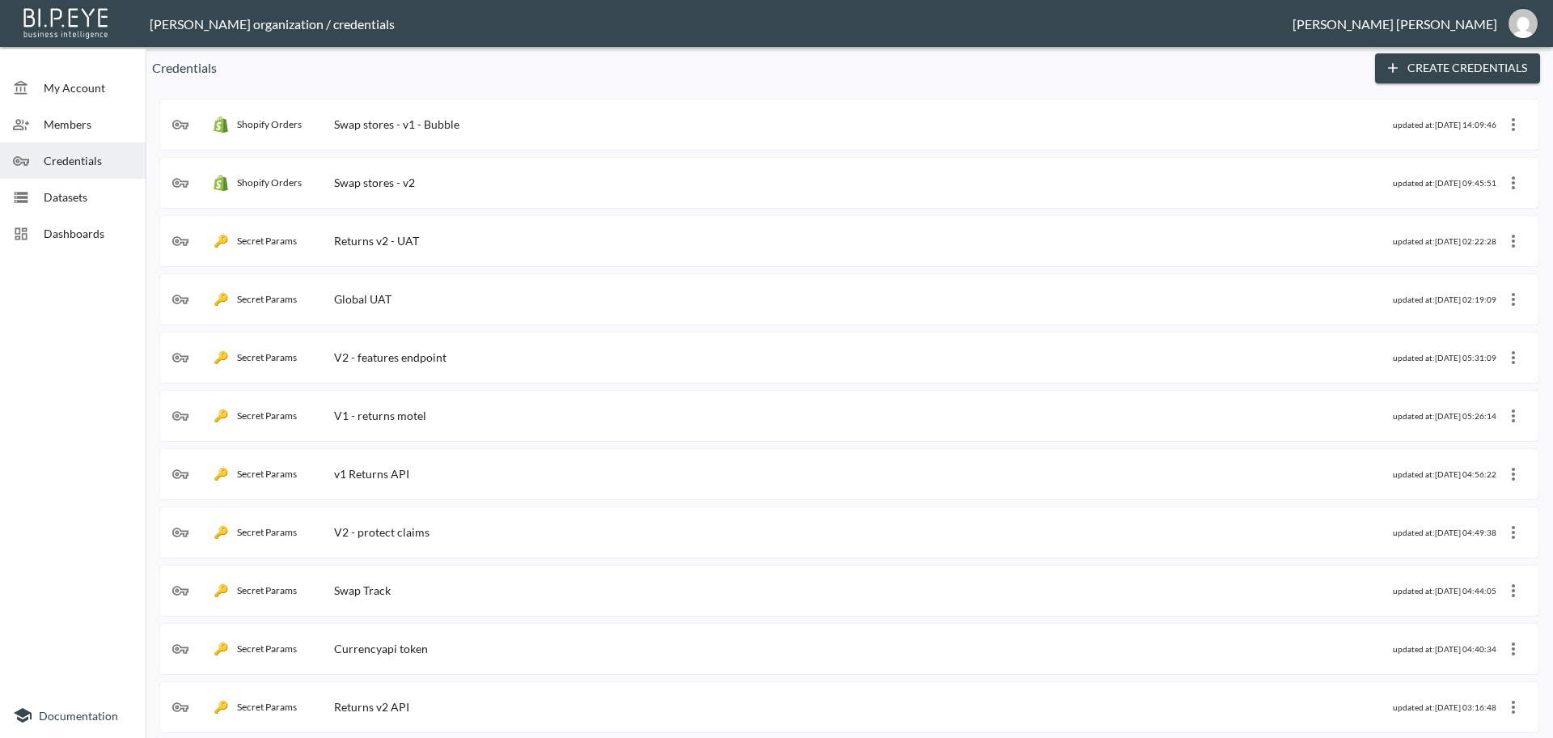
click at [505, 129] on div "Shopify Orders Swap stores - v1 - Bubble" at bounding box center [782, 124] width 1221 height 16
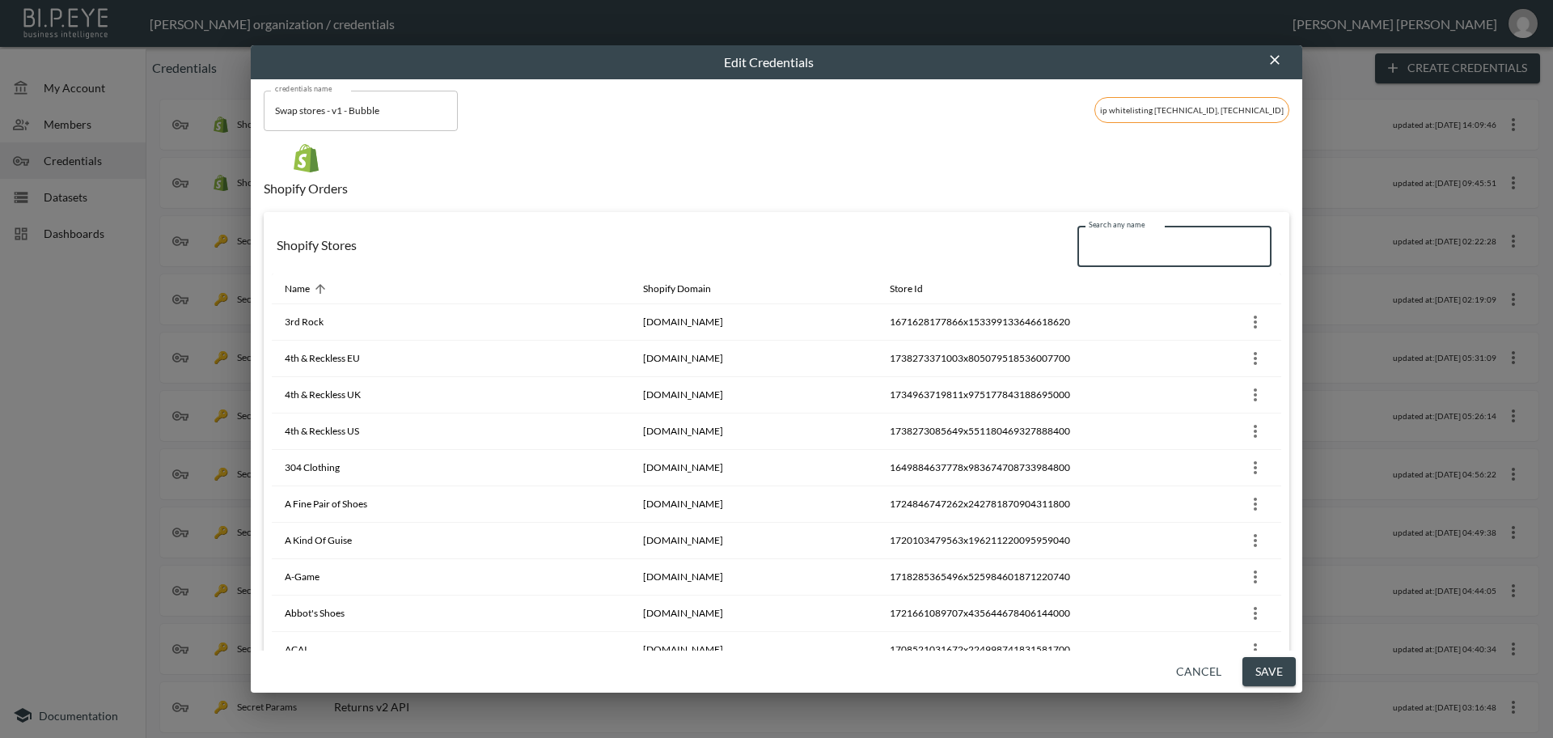
click at [1086, 247] on input "Search any name" at bounding box center [1174, 246] width 194 height 40
paste input "Goddiva"
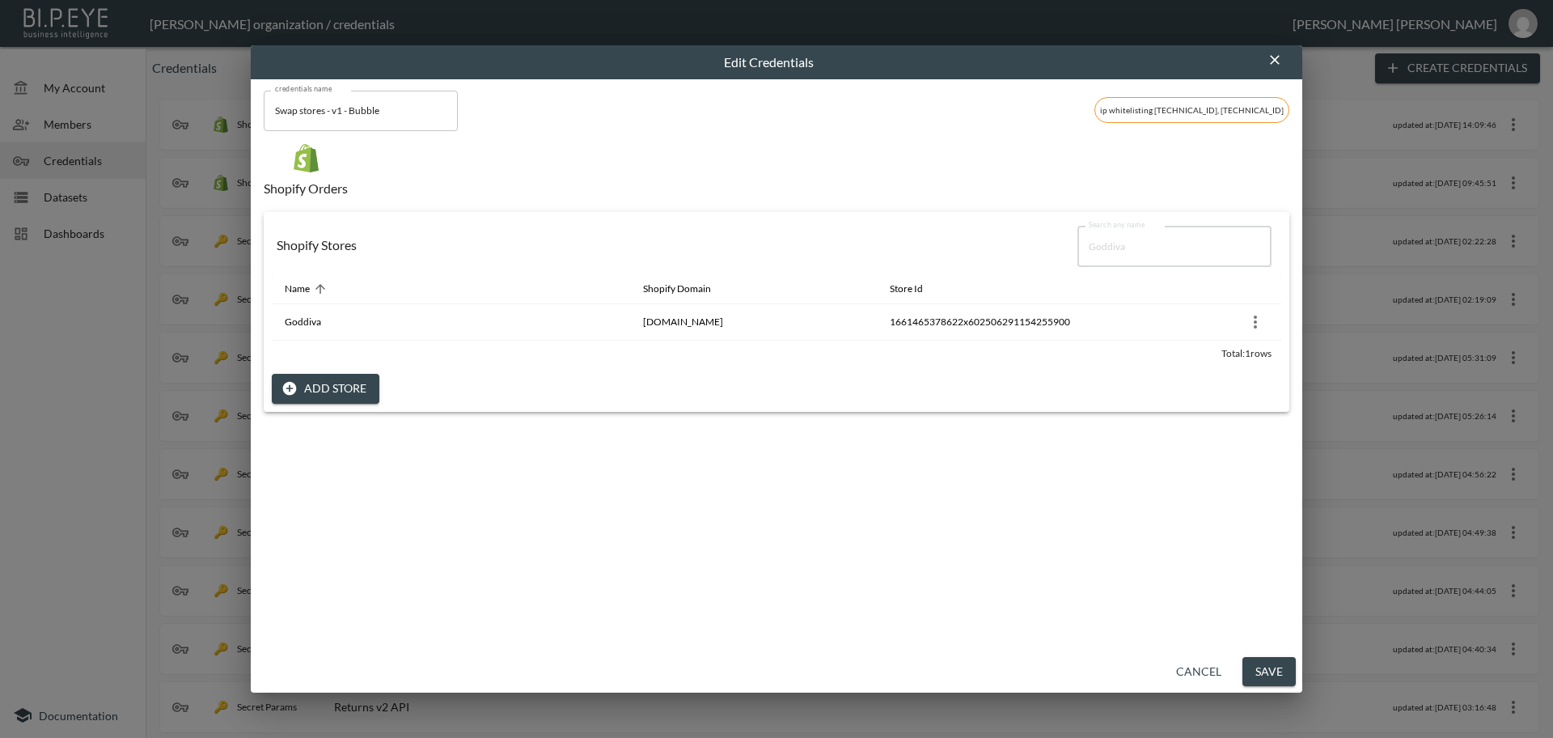
type input "Goddiva"
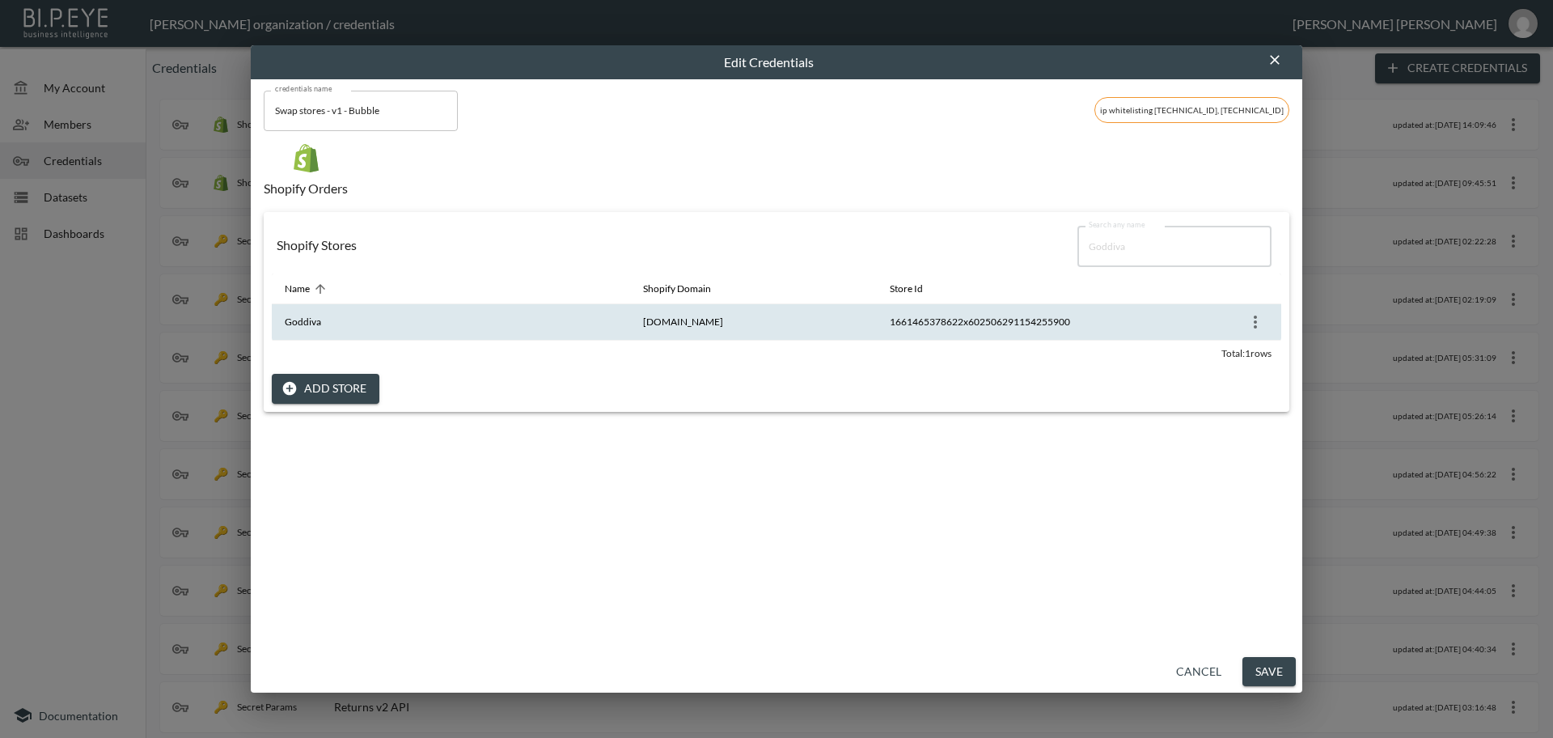
click at [1259, 324] on icon "more" at bounding box center [1255, 321] width 19 height 19
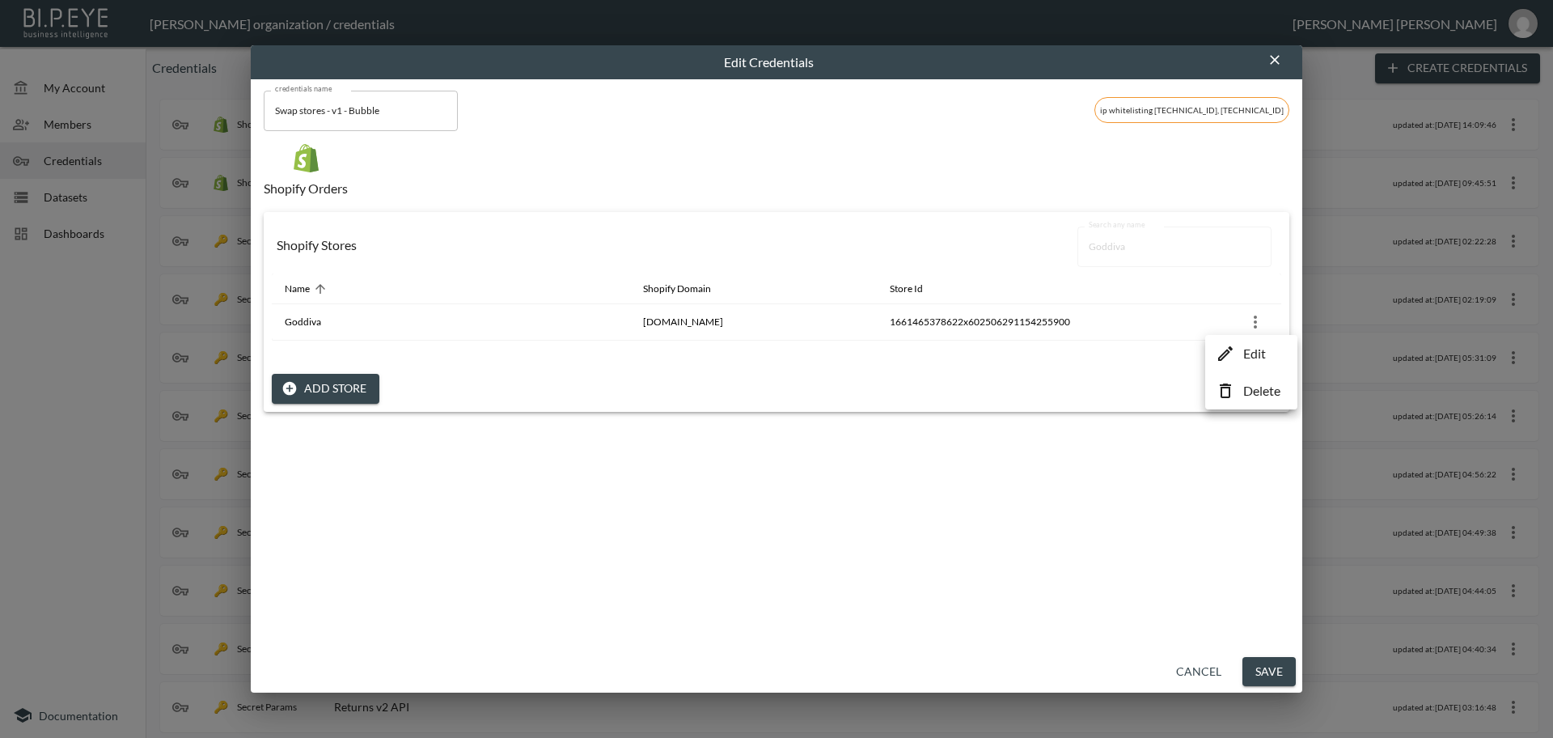
click at [1256, 364] on li "Edit" at bounding box center [1251, 353] width 84 height 29
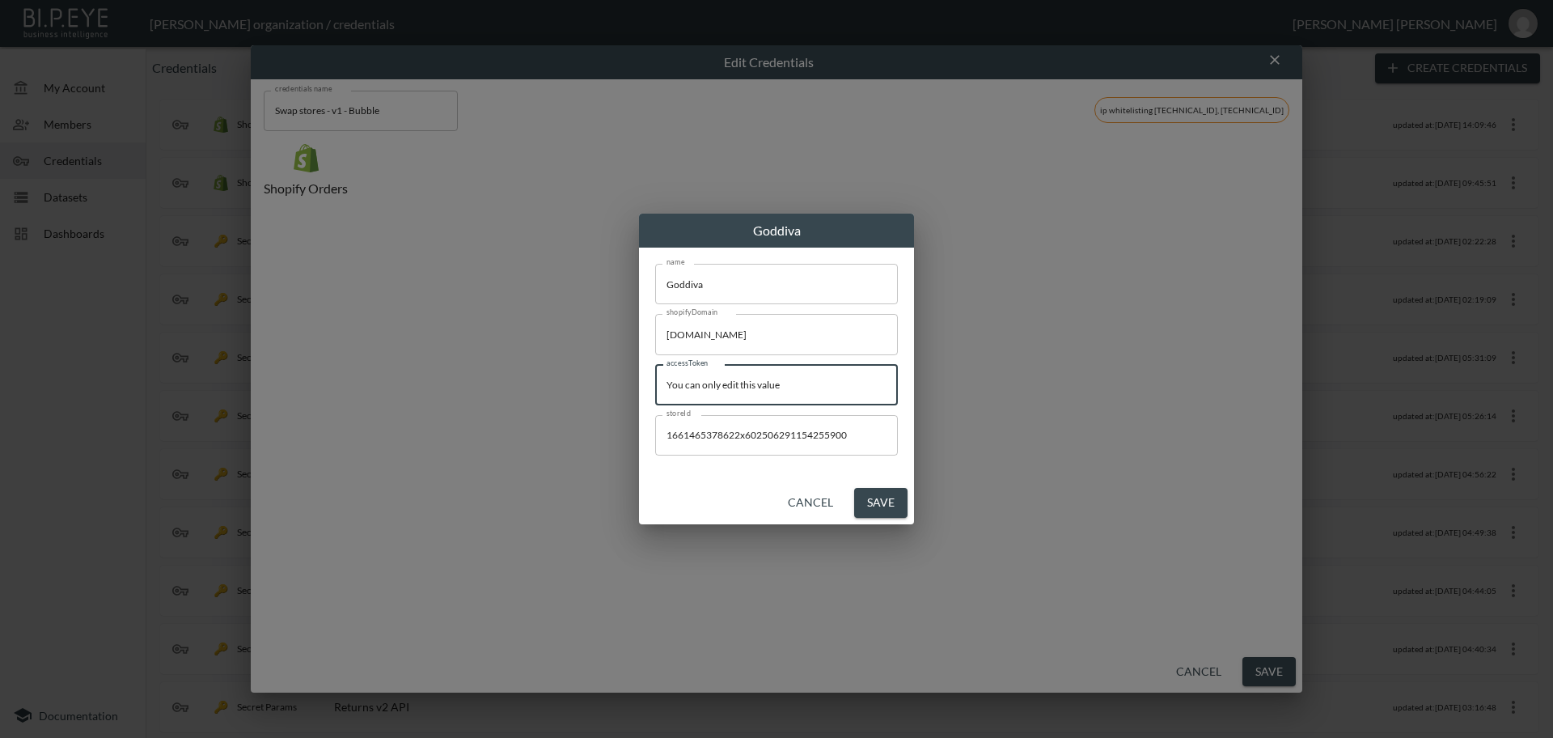
drag, startPoint x: 819, startPoint y: 387, endPoint x: 666, endPoint y: 408, distance: 154.3
click at [422, 366] on div "Goddiva name Goddiva name shopifyDomain [DOMAIN_NAME] shopifyDomain accessToken…" at bounding box center [776, 369] width 1553 height 738
paste input "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"
type input "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"
click at [872, 501] on button "Save" at bounding box center [880, 503] width 53 height 30
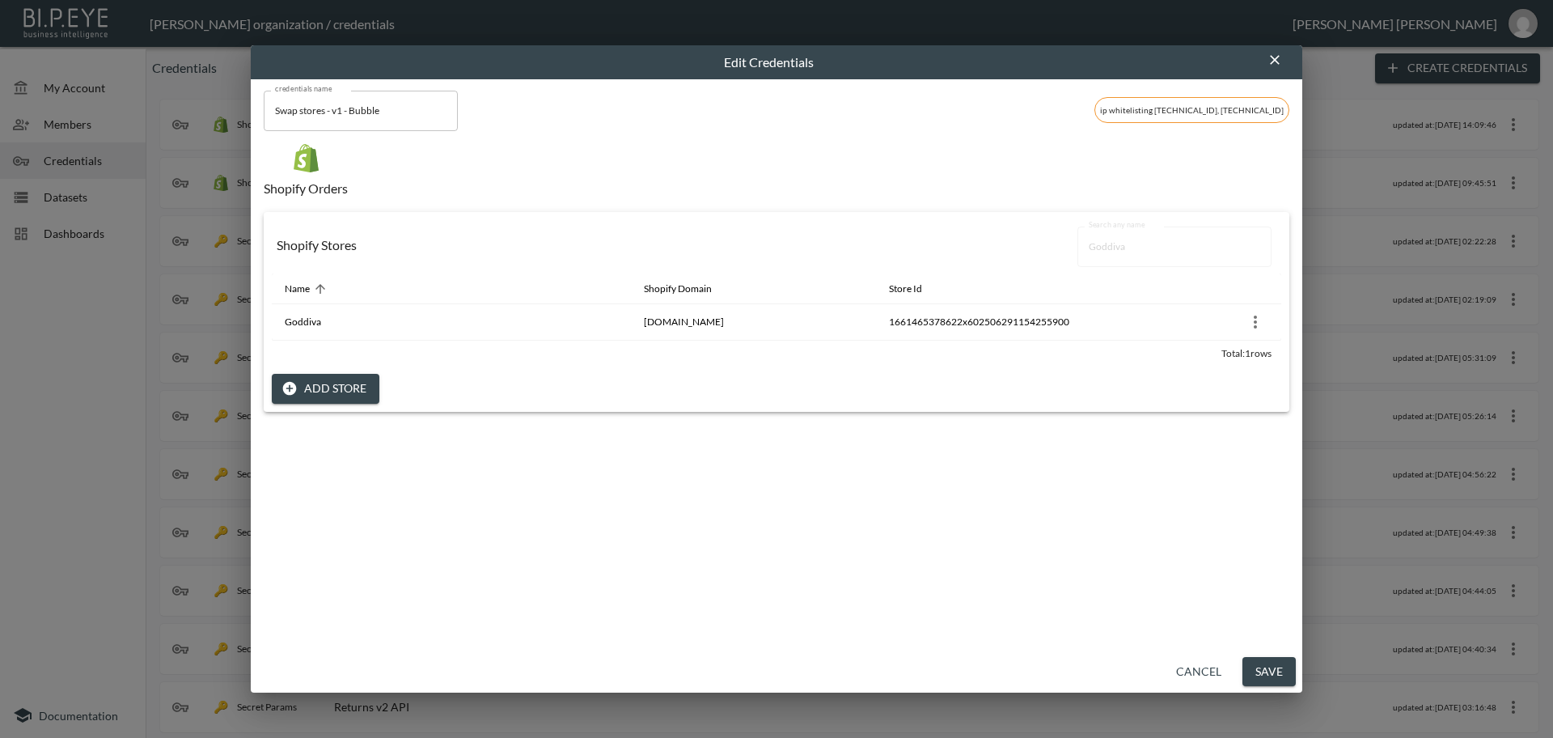
click at [1273, 671] on button "Save" at bounding box center [1268, 672] width 53 height 30
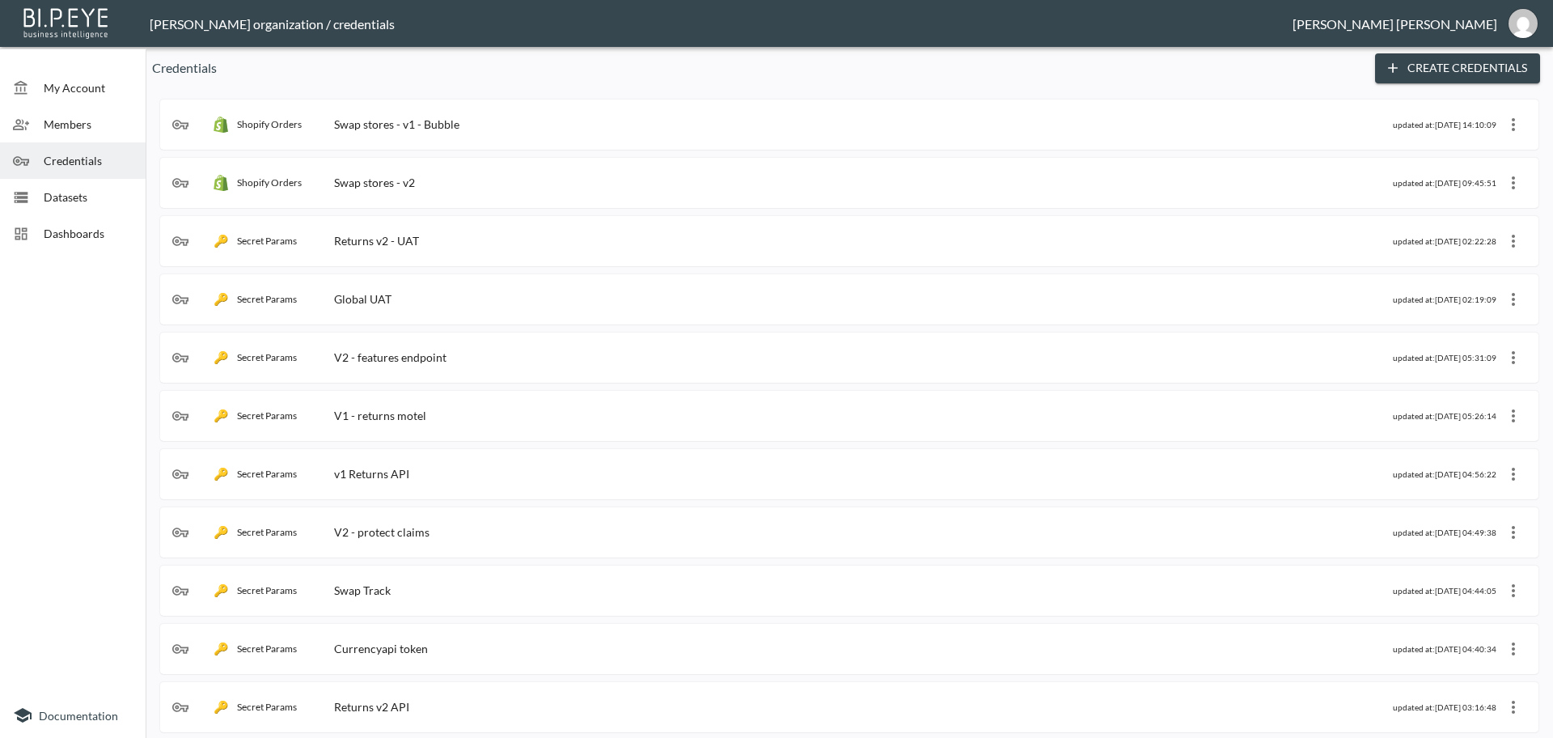
click at [418, 117] on div "Swap stores - v1 - Bubble" at bounding box center [396, 124] width 125 height 14
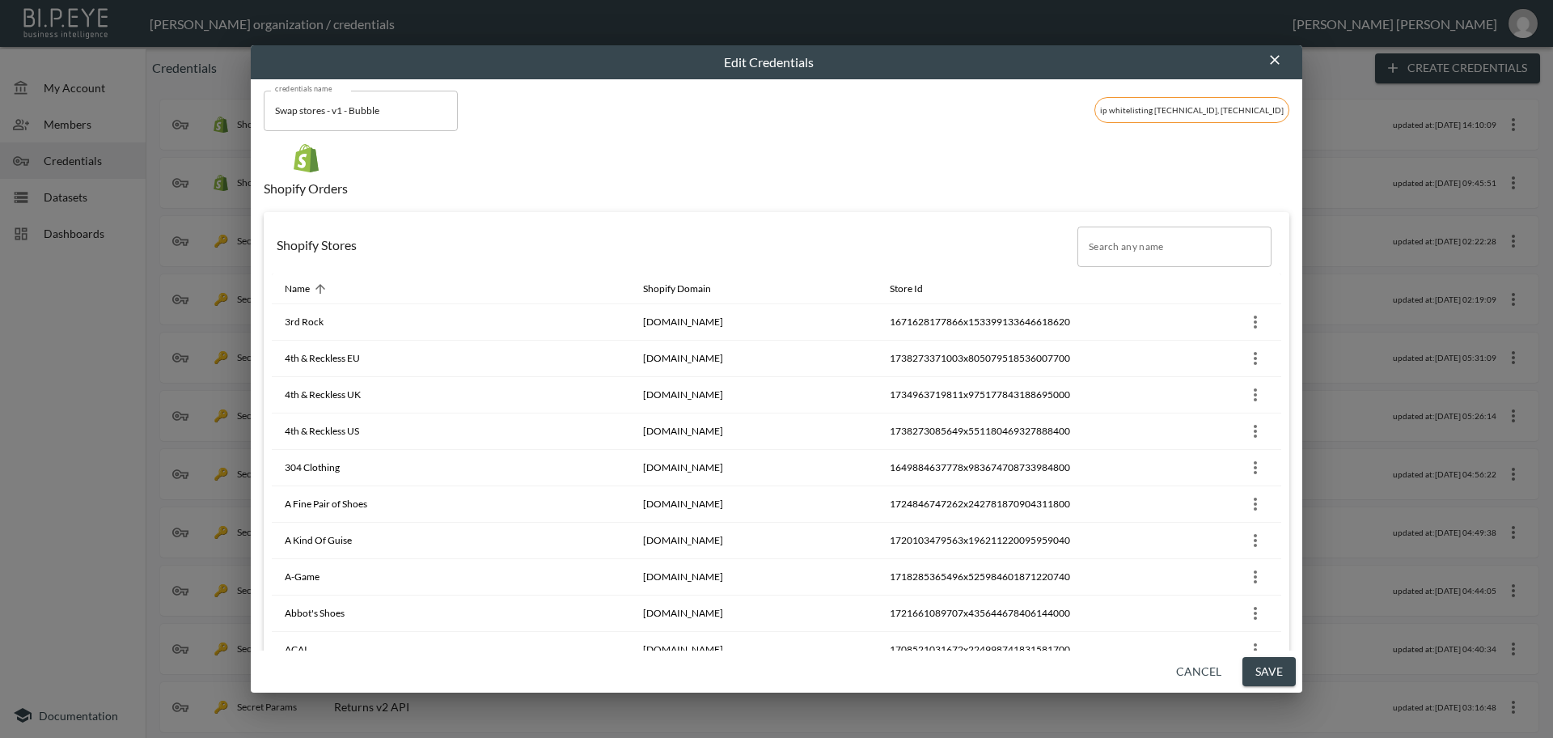
click at [1094, 252] on input "Search any name" at bounding box center [1174, 246] width 194 height 40
paste input "Seneca"
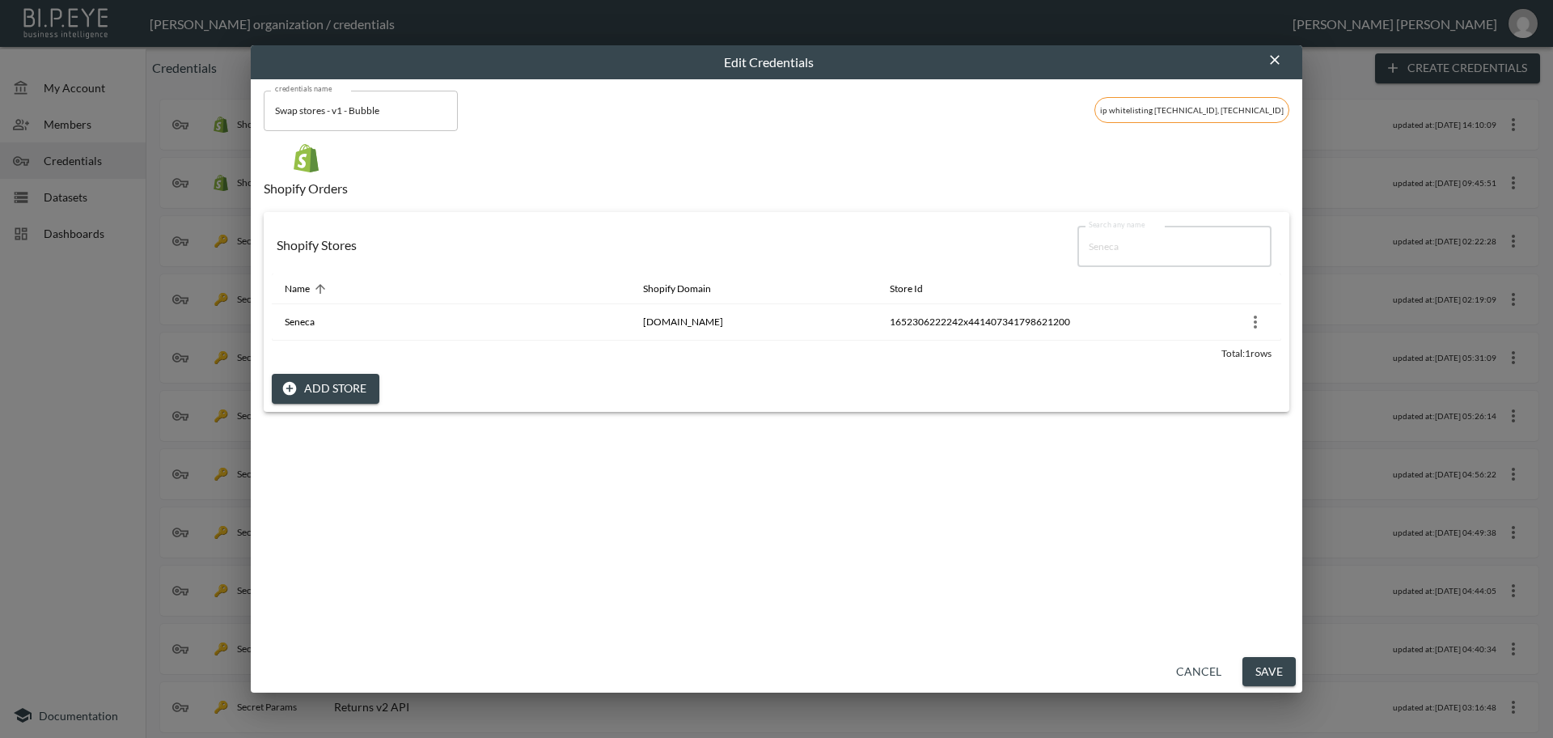
type input "Seneca"
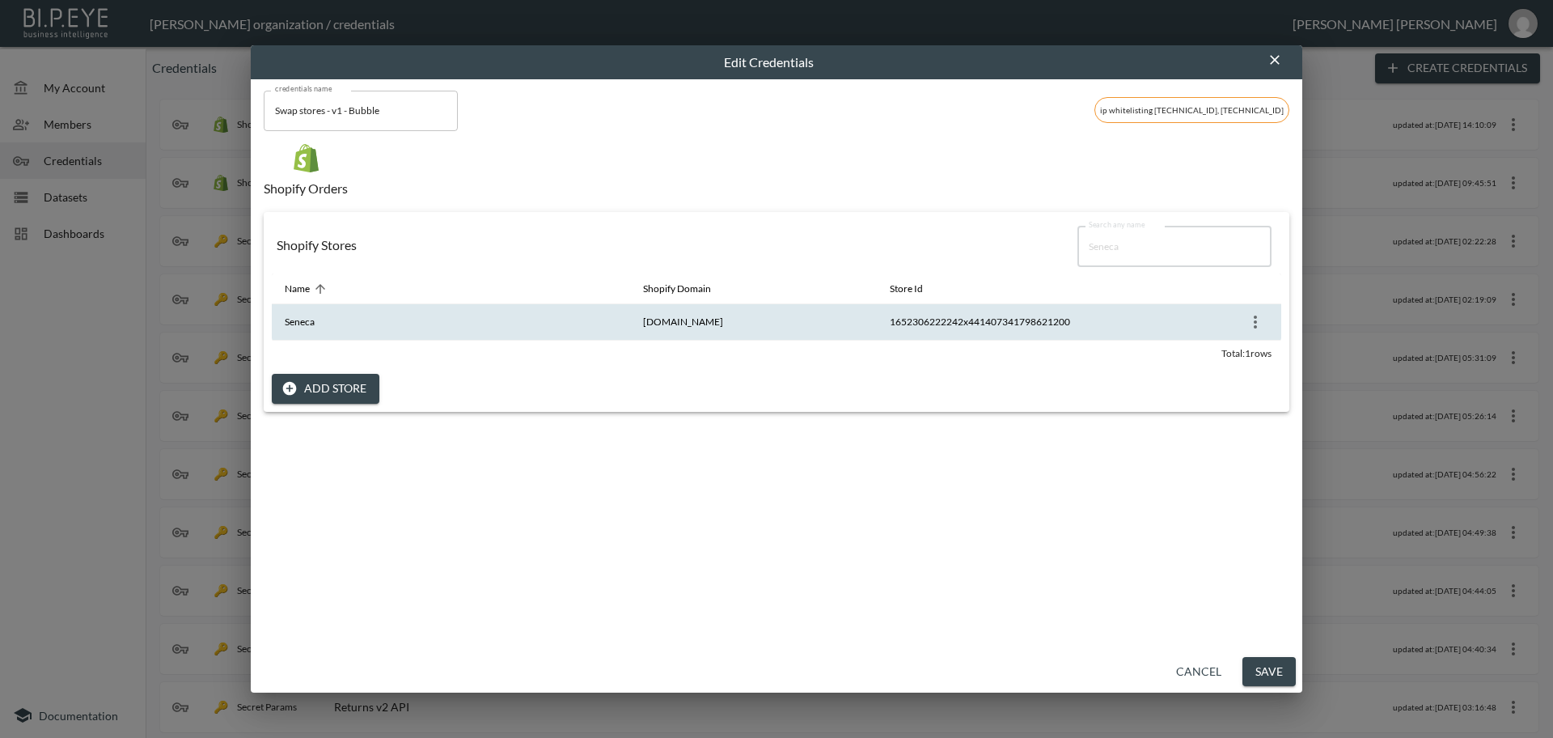
click at [1247, 327] on icon "more" at bounding box center [1255, 321] width 19 height 19
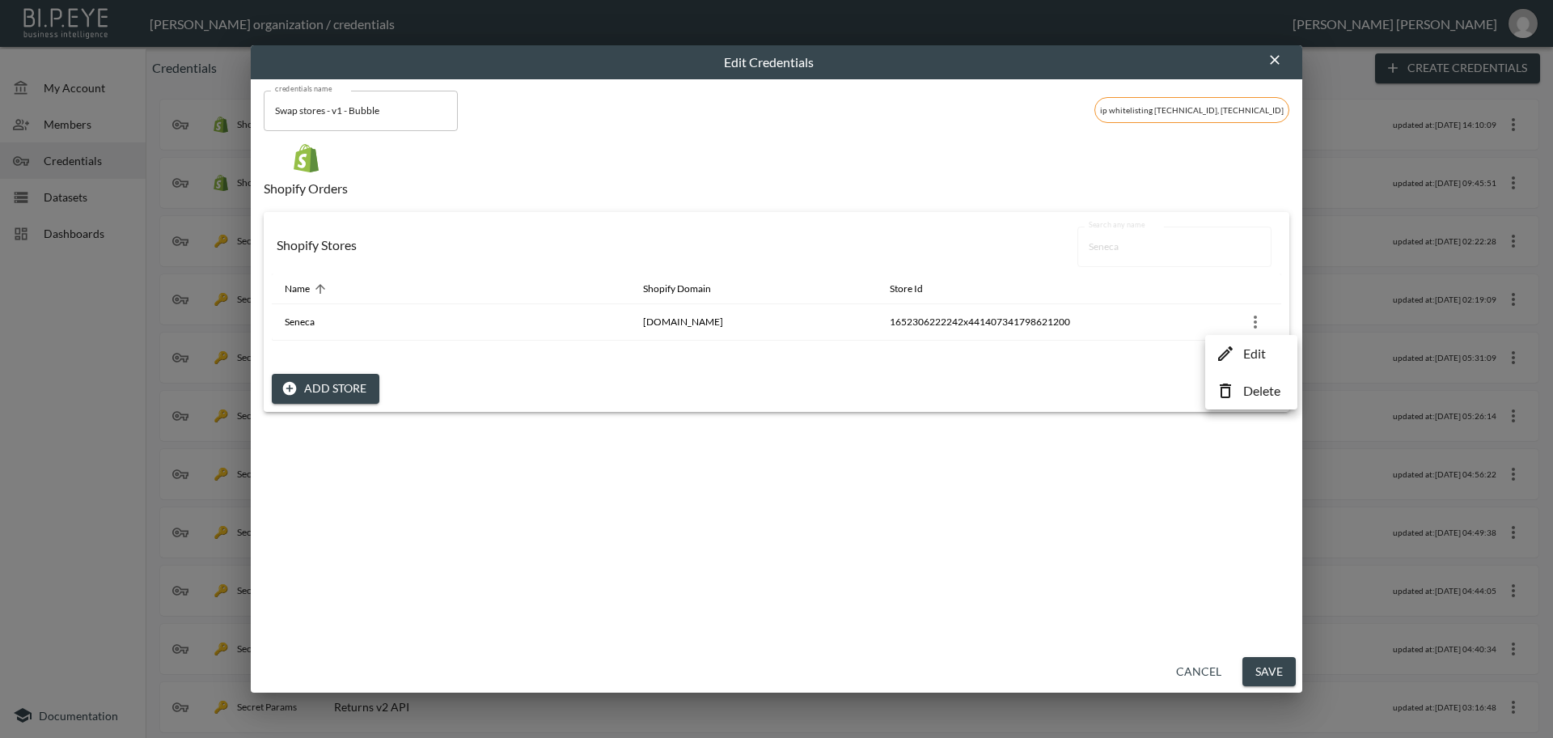
click at [1258, 360] on p "Edit" at bounding box center [1254, 353] width 23 height 19
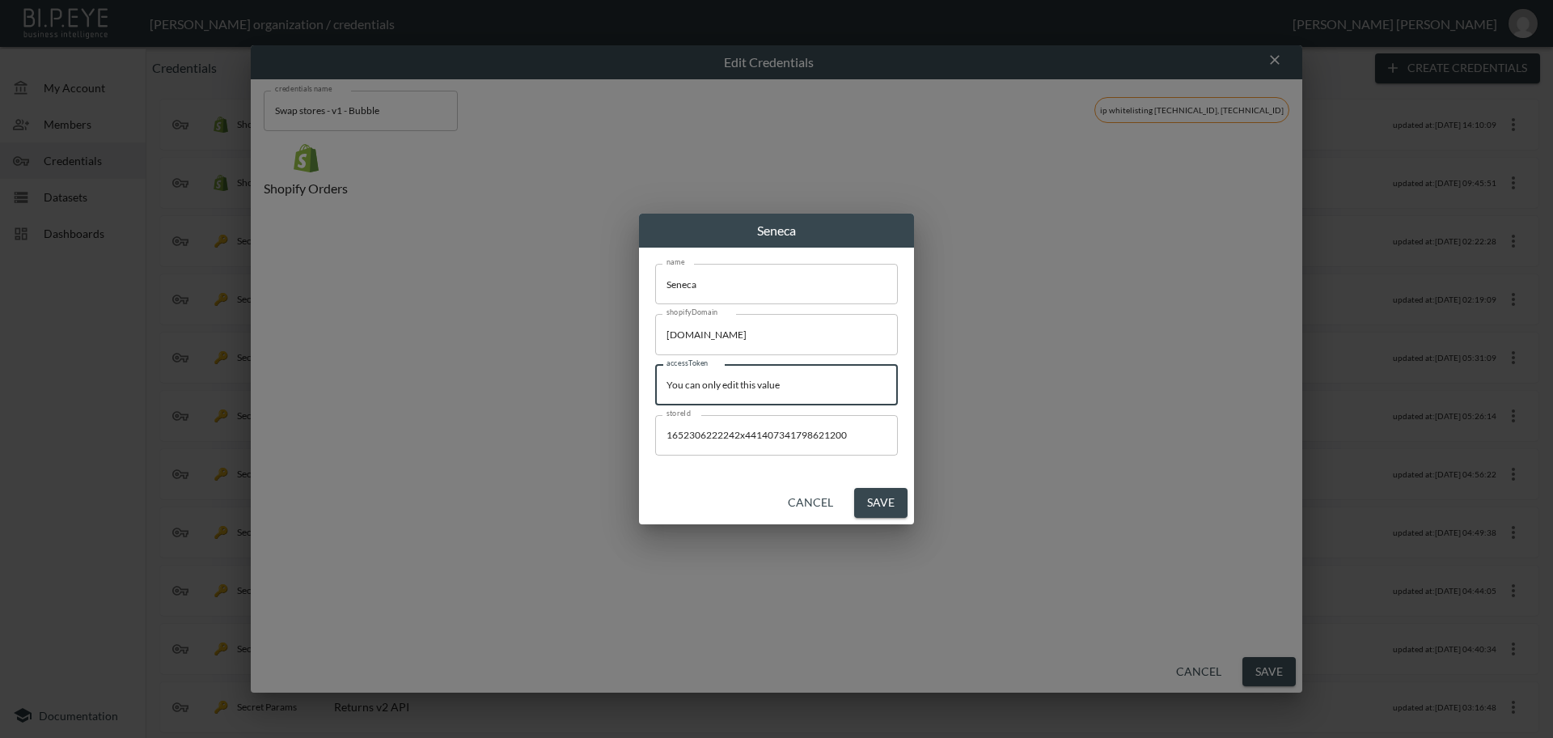
drag, startPoint x: 649, startPoint y: 381, endPoint x: 347, endPoint y: 370, distance: 302.7
click at [314, 358] on div "Seneca name Seneca name shopifyDomain [DOMAIN_NAME] shopifyDomain accessToken Y…" at bounding box center [776, 369] width 1553 height 738
paste input "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"
type input "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"
click at [880, 500] on button "Save" at bounding box center [880, 503] width 53 height 30
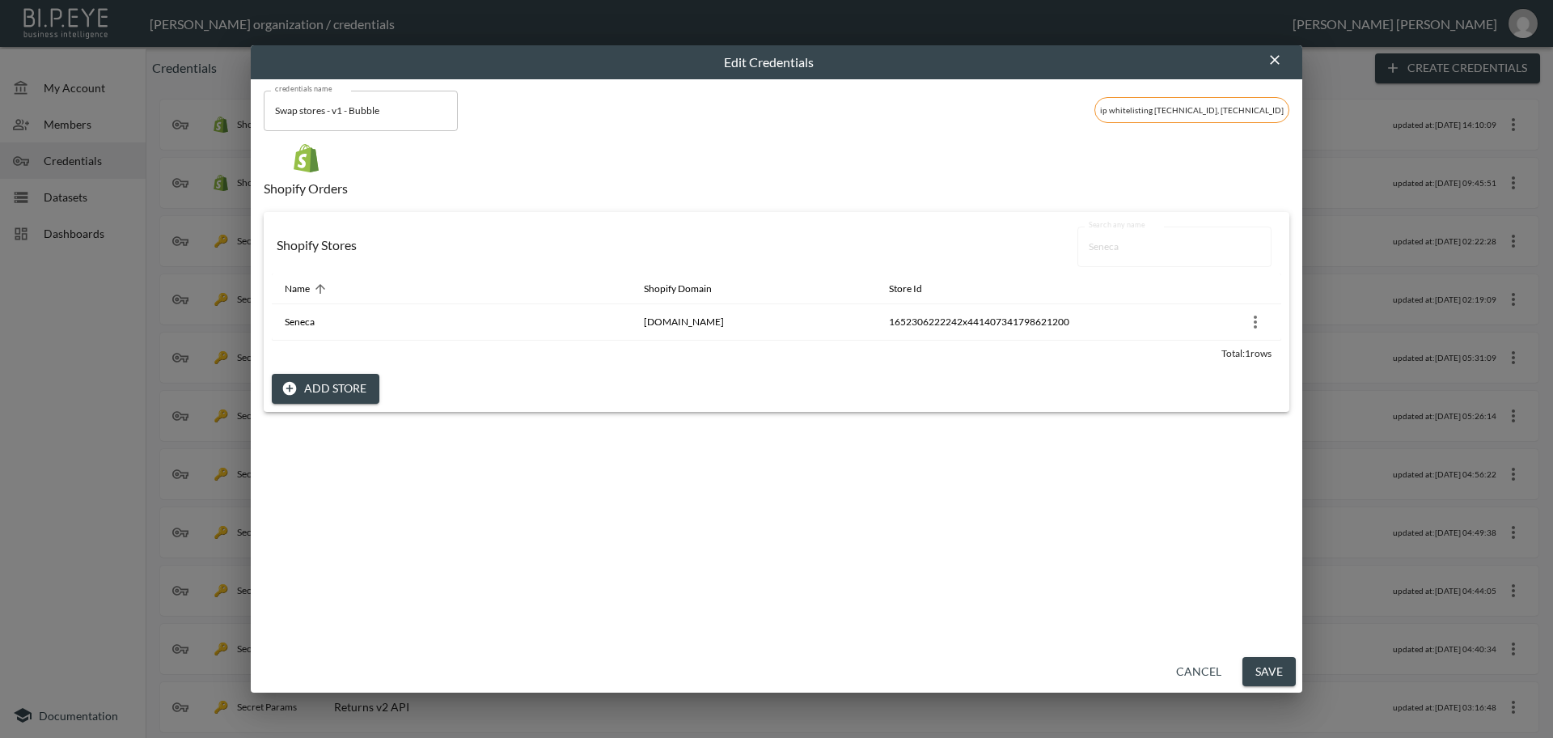
click at [1280, 669] on button "Save" at bounding box center [1268, 672] width 53 height 30
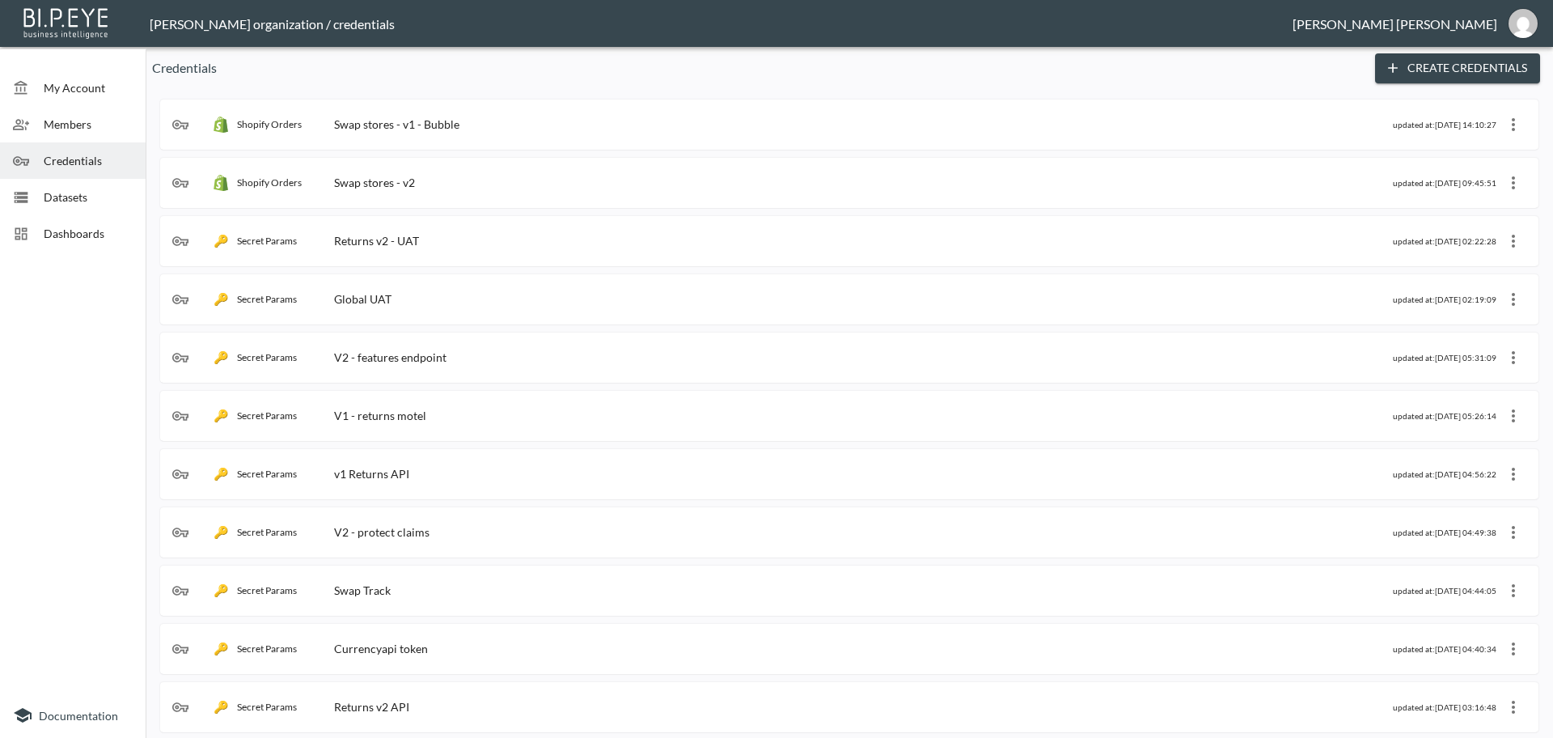
click at [439, 124] on div "Swap stores - v1 - Bubble" at bounding box center [396, 124] width 125 height 14
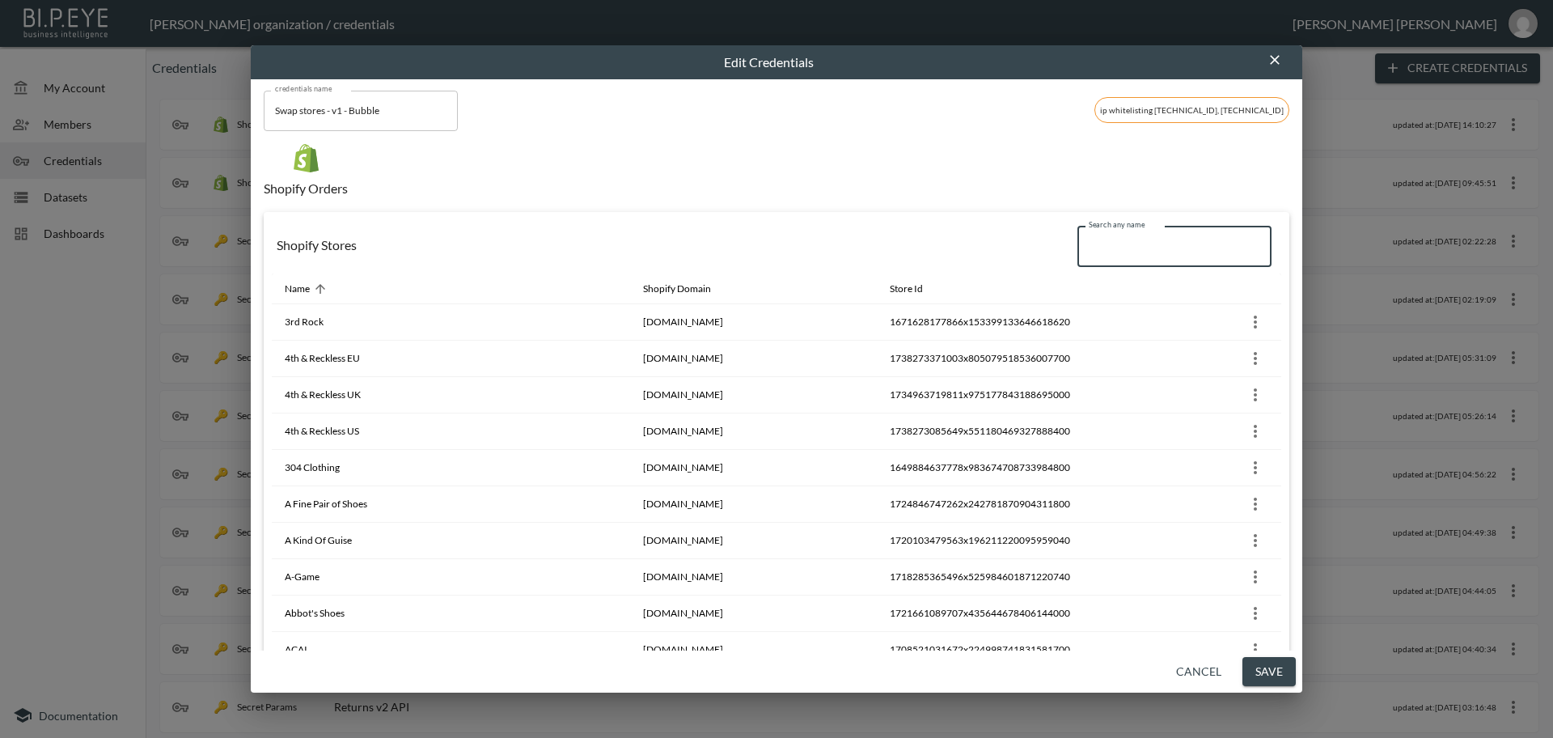
click at [1120, 246] on input "Search any name" at bounding box center [1174, 246] width 194 height 40
paste input "Soho Grit"
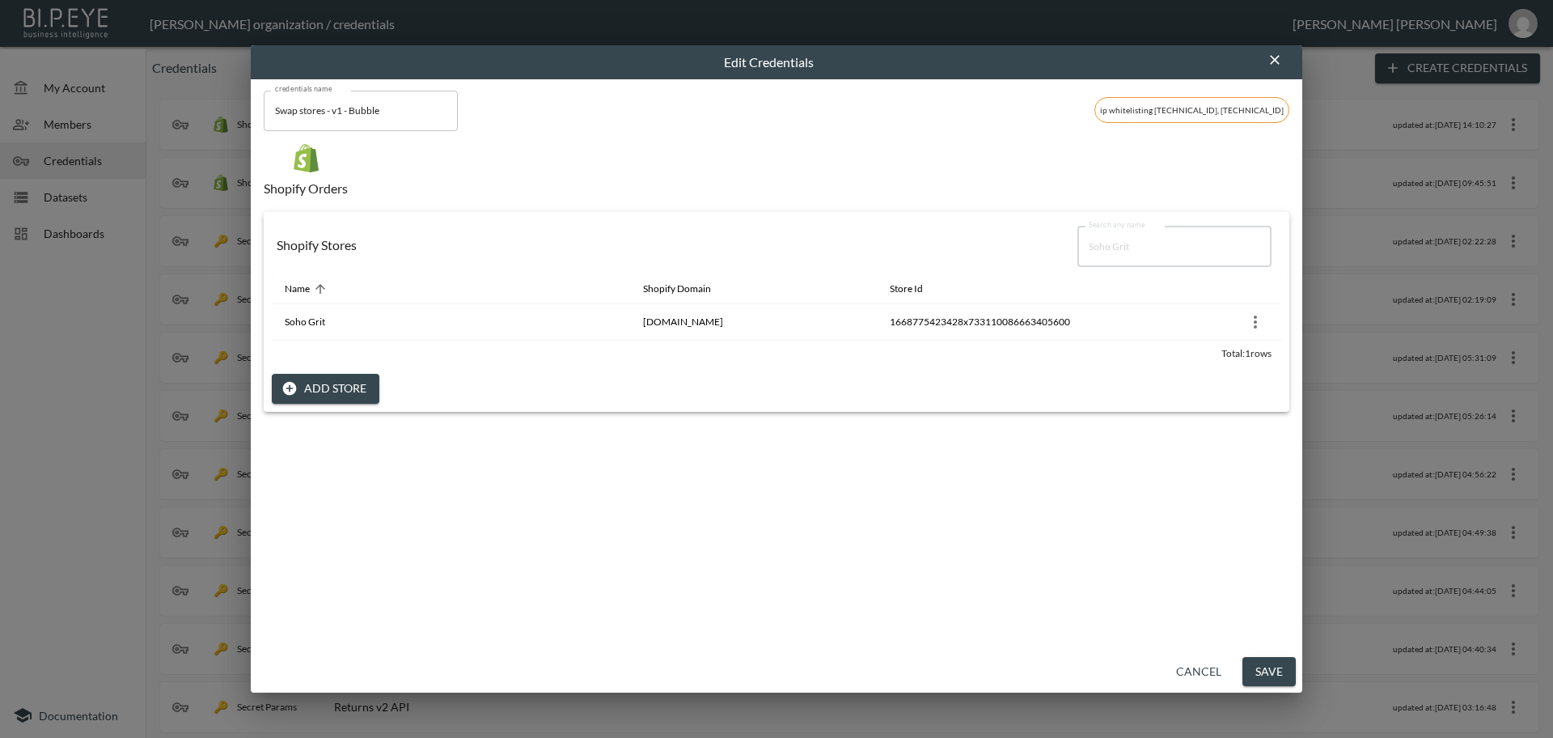
type input "Soho Grit"
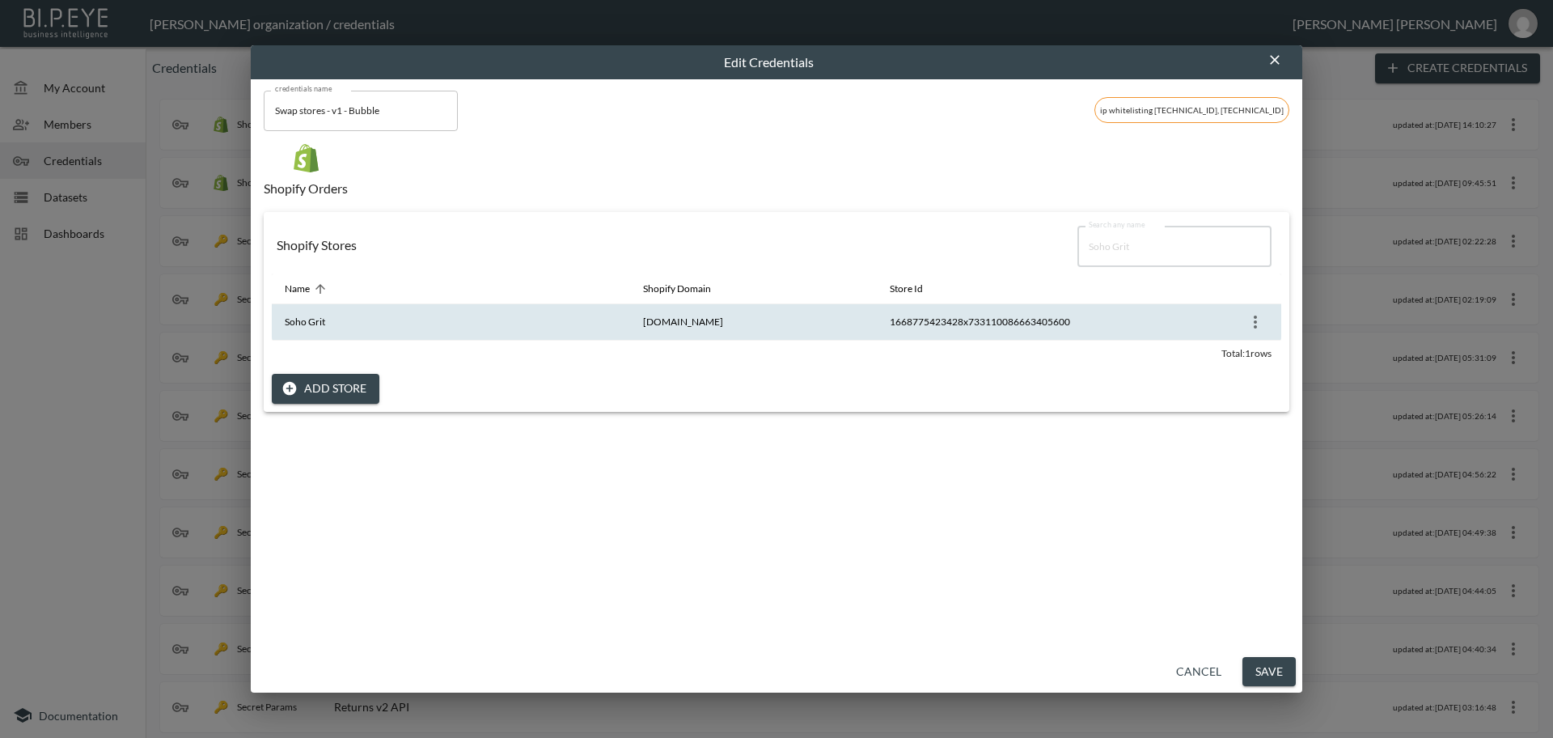
click at [1253, 324] on icon "more" at bounding box center [1255, 321] width 19 height 19
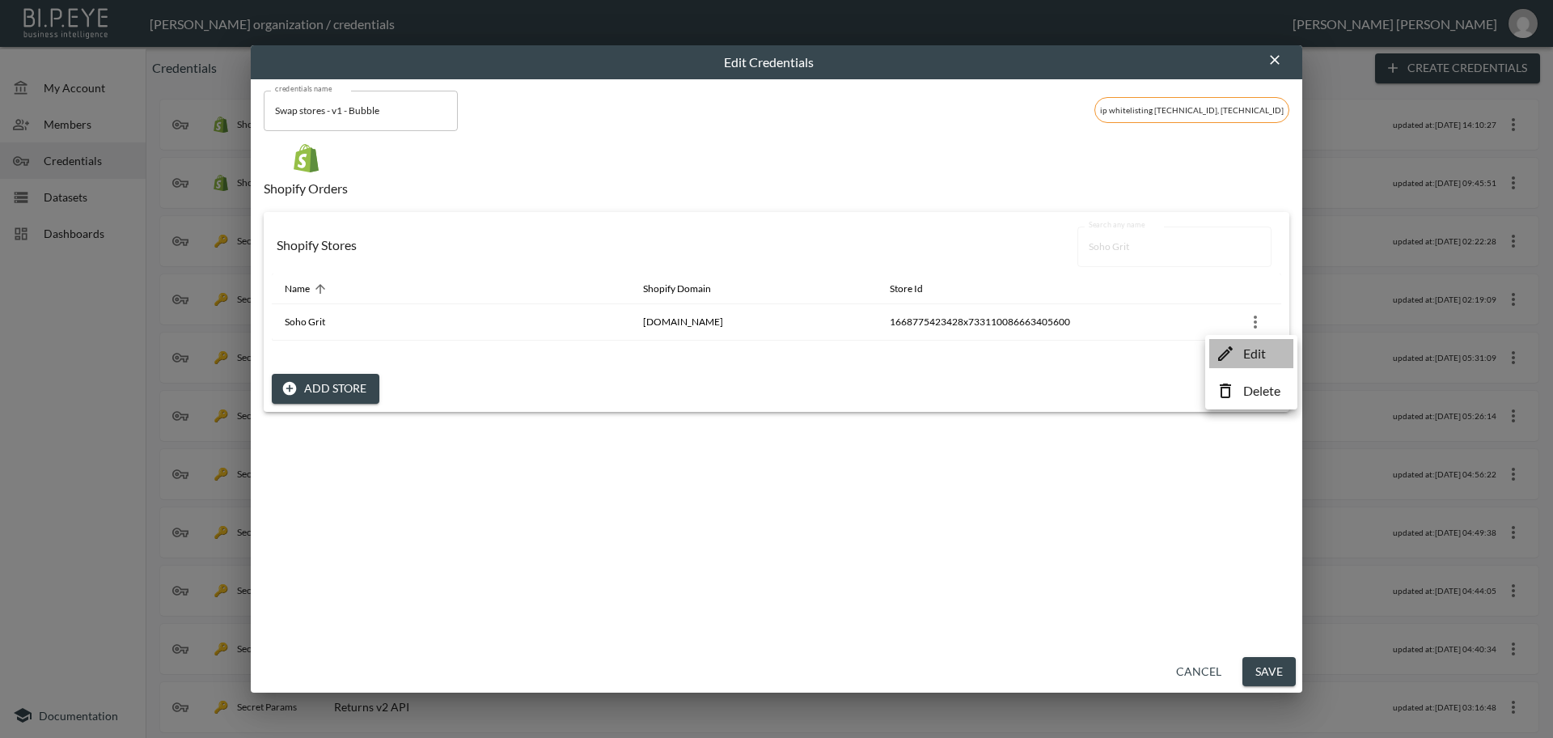
click at [1250, 353] on p "Edit" at bounding box center [1254, 353] width 23 height 19
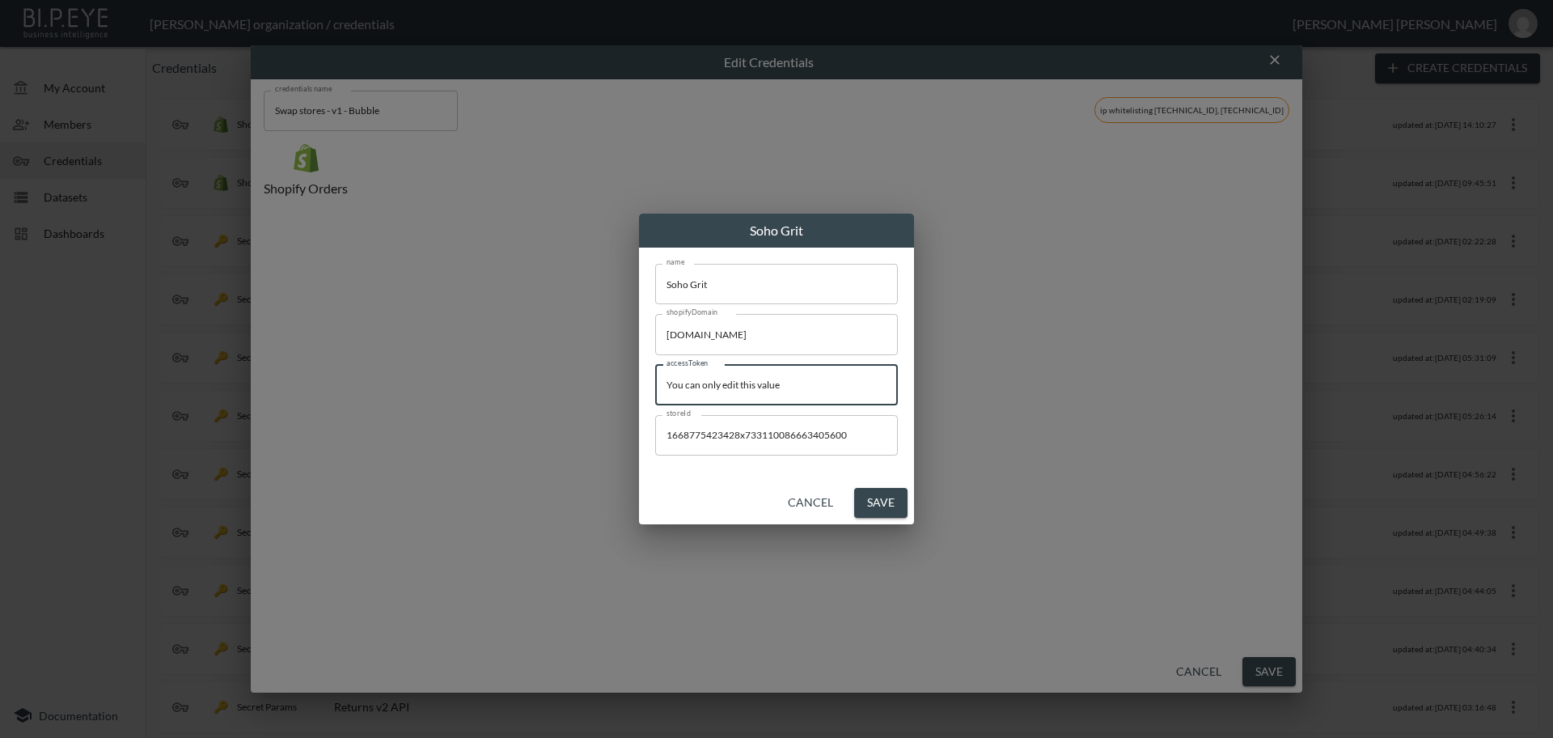
drag, startPoint x: 586, startPoint y: 367, endPoint x: 429, endPoint y: 362, distance: 157.0
click at [429, 362] on div "Soho Grit name Soho Grit name shopifyDomain [DOMAIN_NAME] shopifyDomain accessT…" at bounding box center [776, 369] width 1553 height 738
paste input "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"
type input "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"
click at [876, 501] on button "Save" at bounding box center [880, 503] width 53 height 30
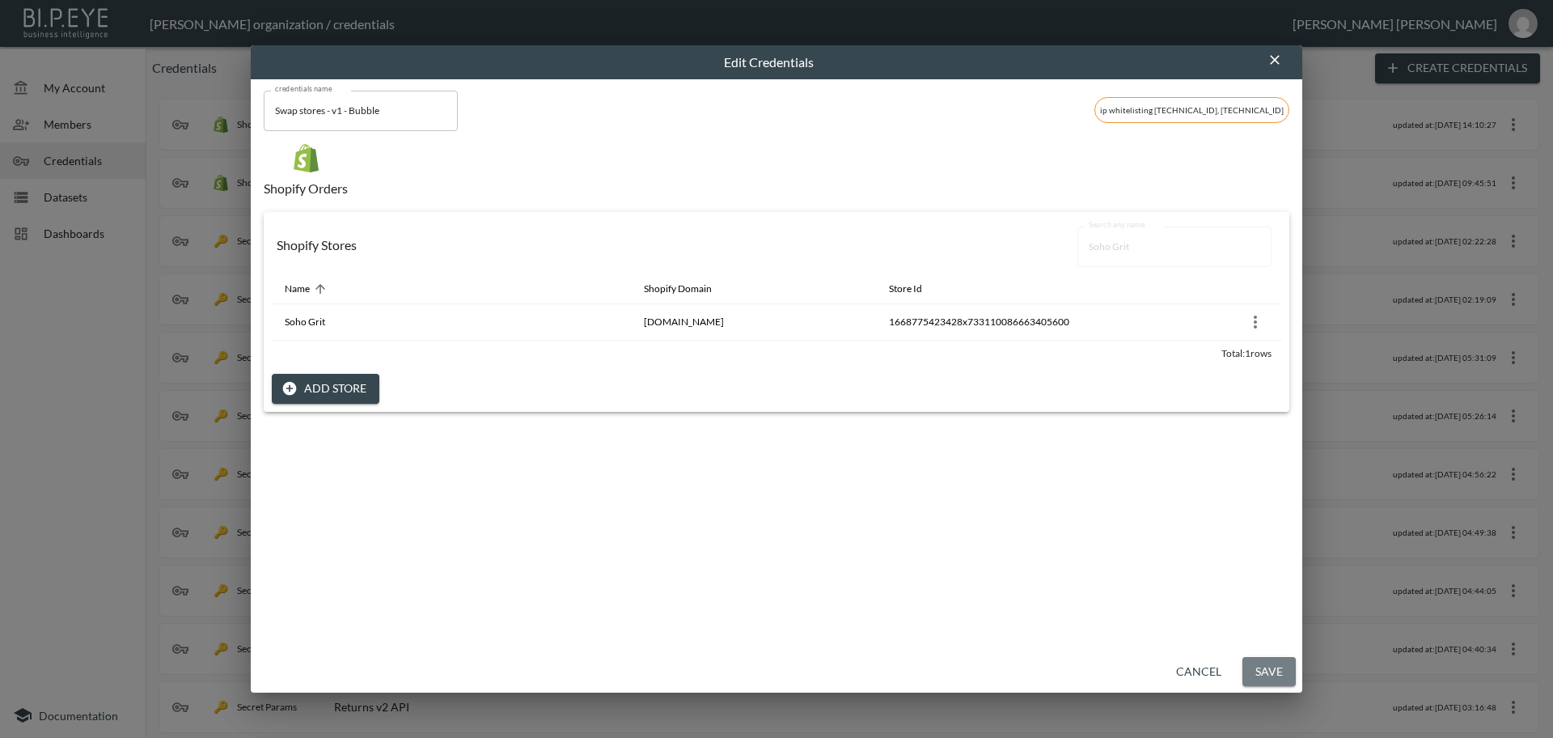
click at [1271, 673] on button "Save" at bounding box center [1268, 672] width 53 height 30
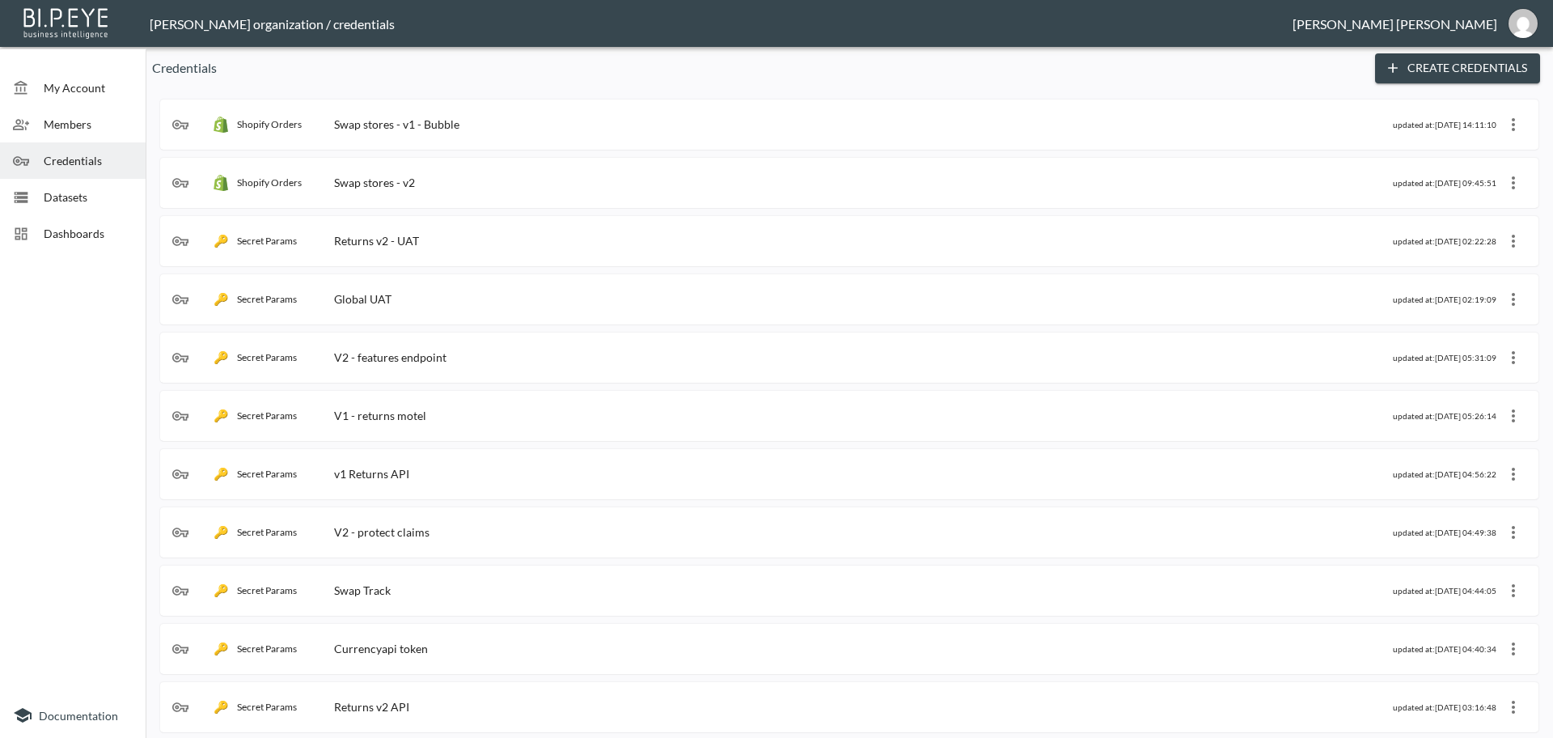
click at [492, 113] on div "Shopify Orders Swap stores - v1 - Bubble updated at: [DATE] 14:11:10" at bounding box center [849, 125] width 1354 height 26
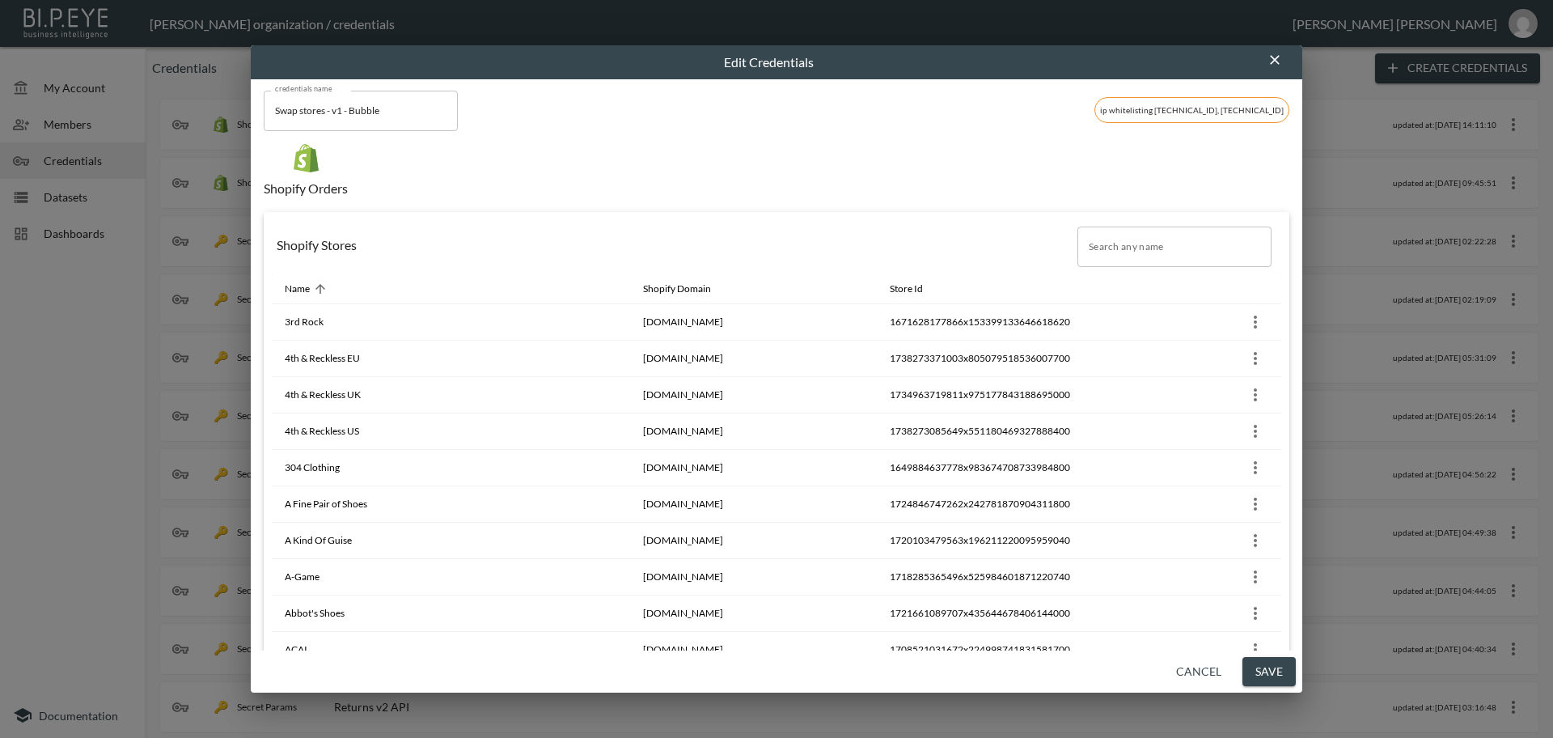
click at [1091, 248] on input "Search any name" at bounding box center [1174, 246] width 194 height 40
paste input "name"
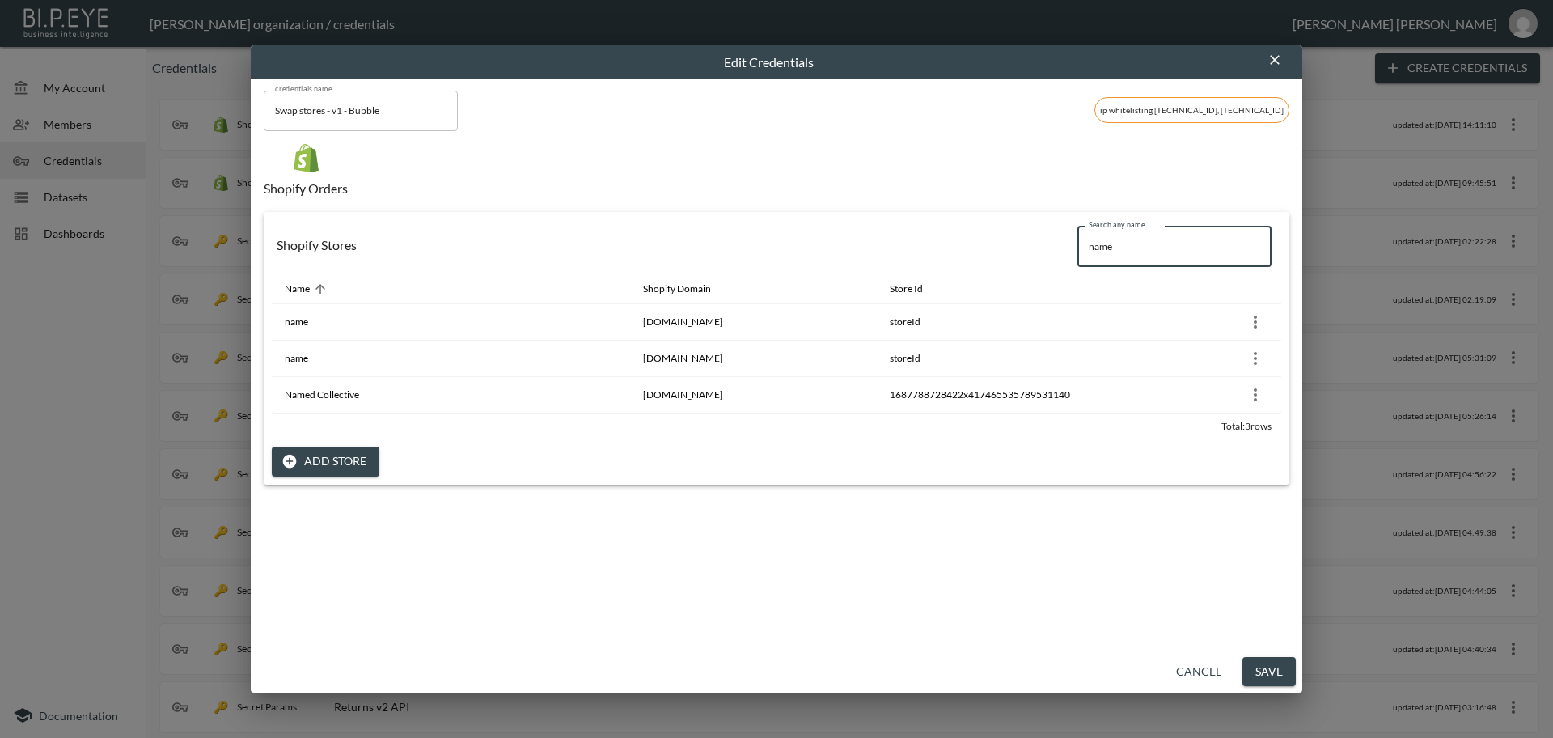
drag, startPoint x: 1166, startPoint y: 259, endPoint x: 1030, endPoint y: 243, distance: 136.0
click at [1030, 243] on div "Shopify Stores Search any name name Search any name" at bounding box center [776, 246] width 1009 height 53
paste input "Linzi Debenhams"
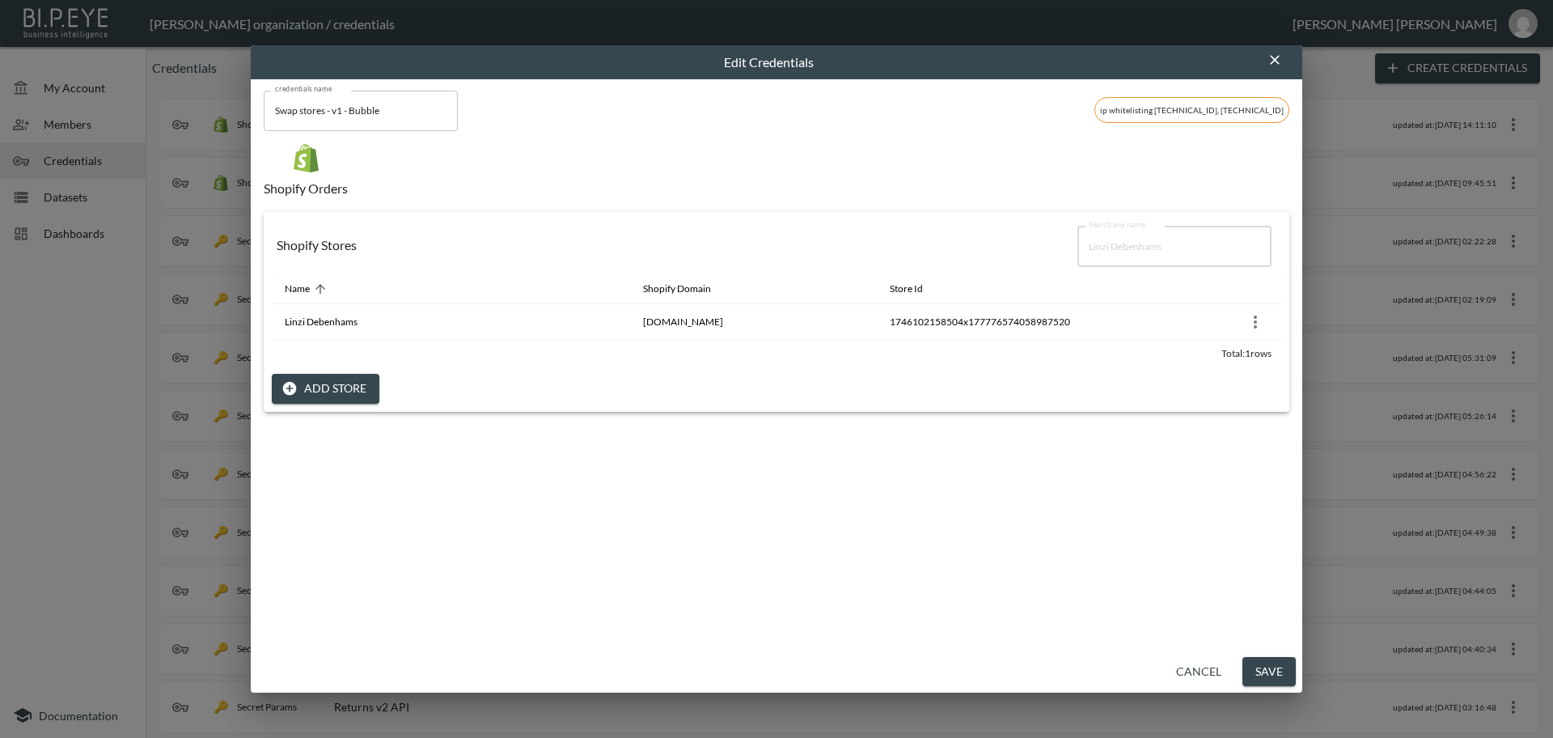
type input "Linzi Debenhams"
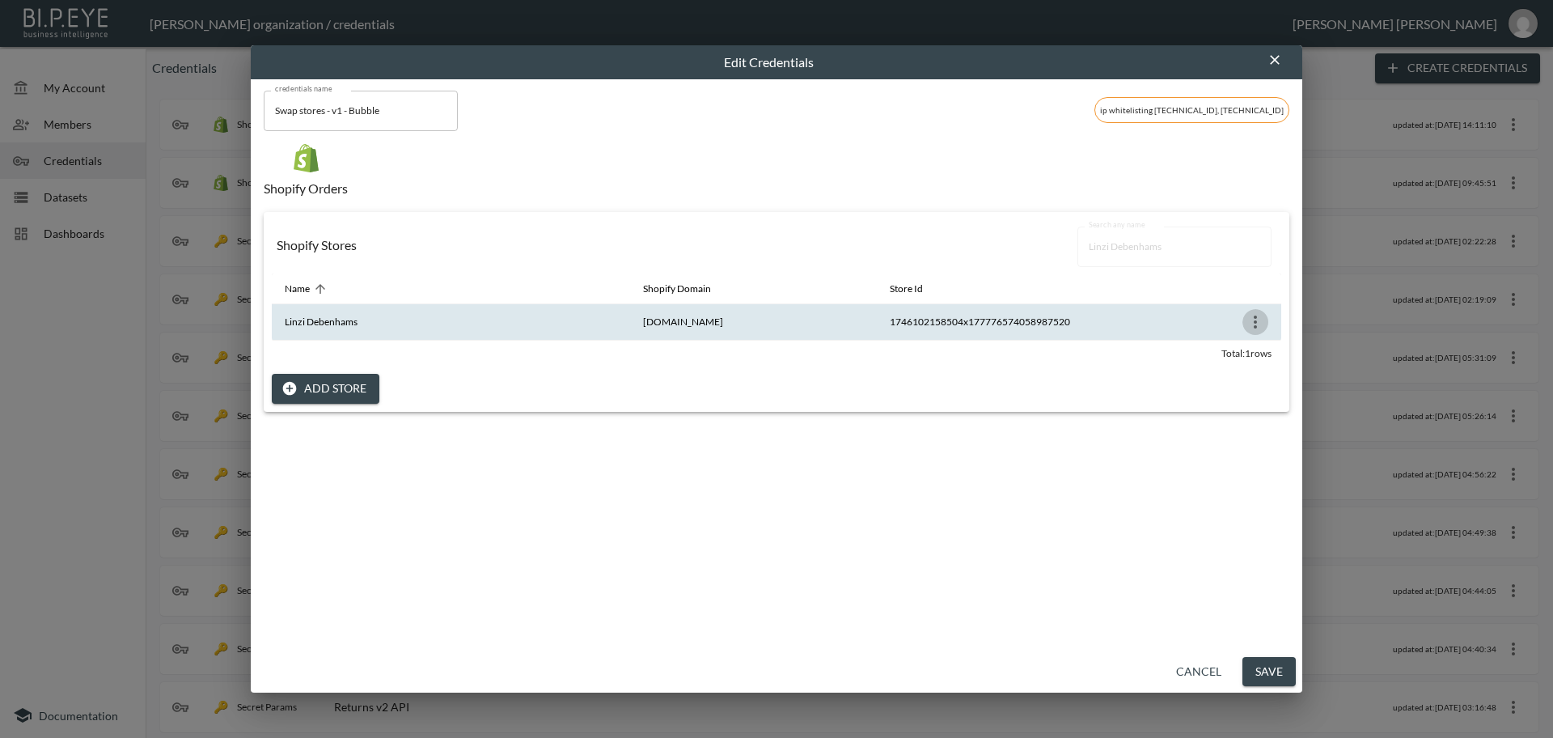
click at [1246, 328] on icon "more" at bounding box center [1255, 321] width 19 height 19
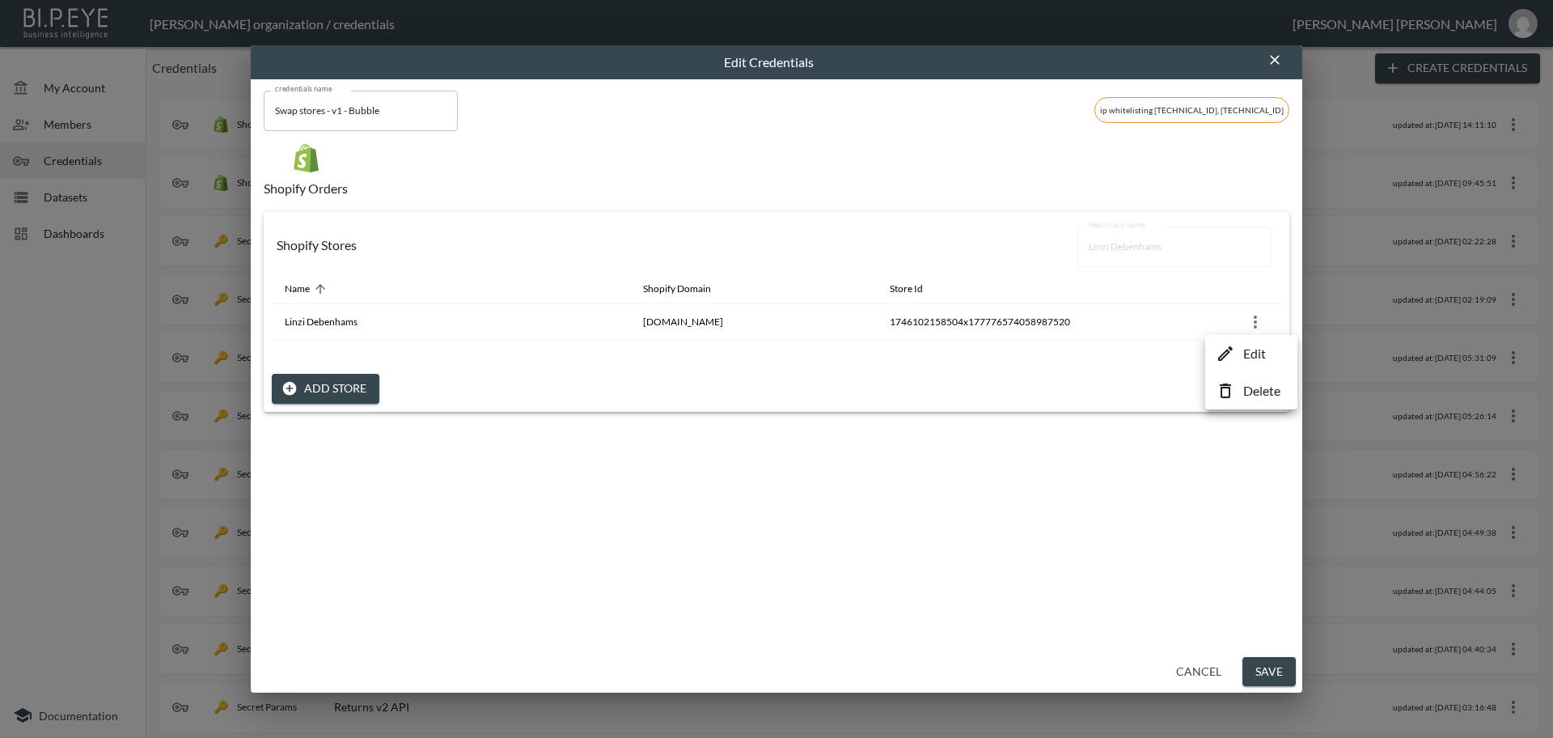
click at [1241, 359] on li "Edit" at bounding box center [1251, 353] width 84 height 29
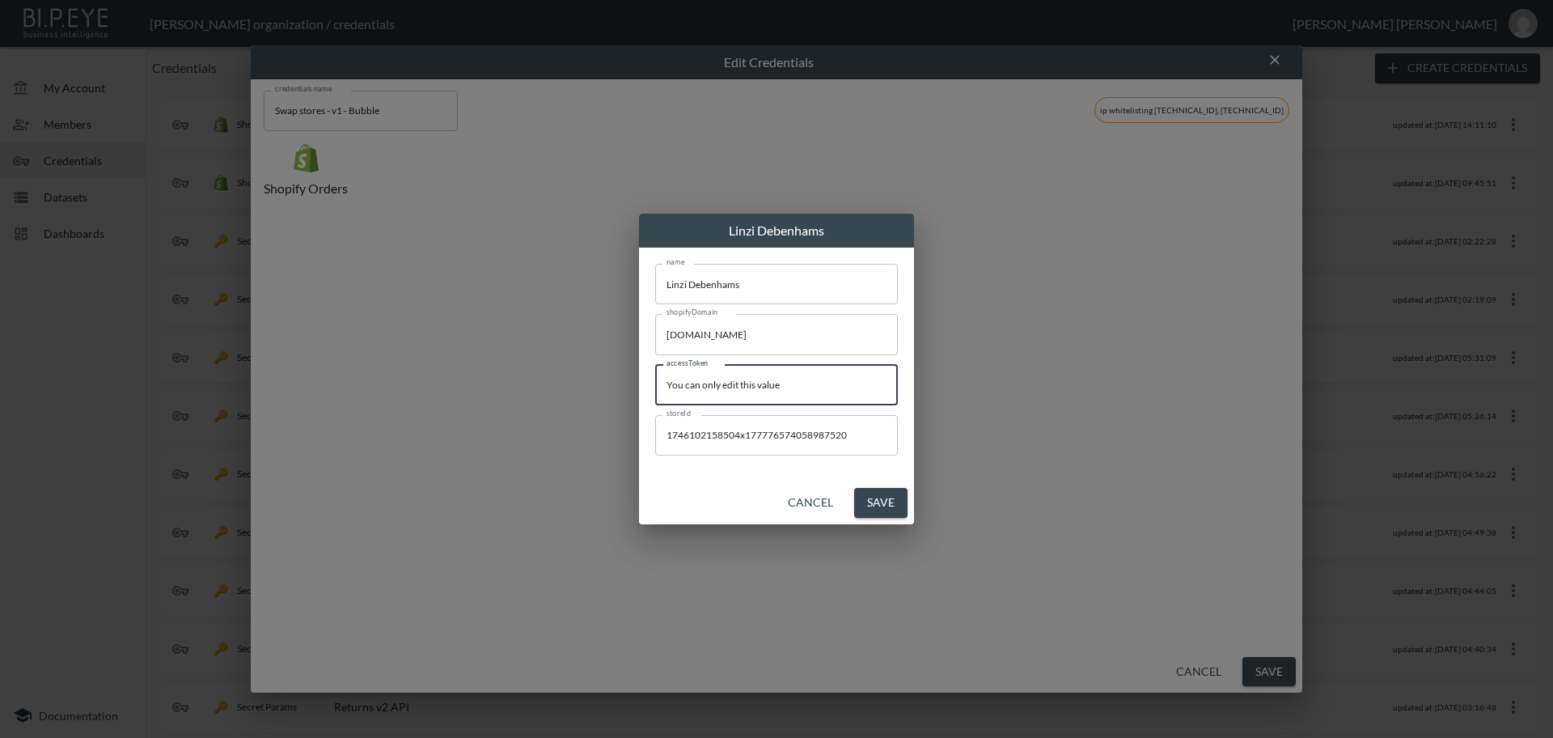
drag, startPoint x: 794, startPoint y: 383, endPoint x: 404, endPoint y: 356, distance: 391.6
click at [404, 356] on div "[PERSON_NAME] name [PERSON_NAME] name shopifyDomain [DOMAIN_NAME] shopifyDomain…" at bounding box center [776, 369] width 1553 height 738
paste input "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"
type input "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"
drag, startPoint x: 883, startPoint y: 501, endPoint x: 899, endPoint y: 510, distance: 18.9
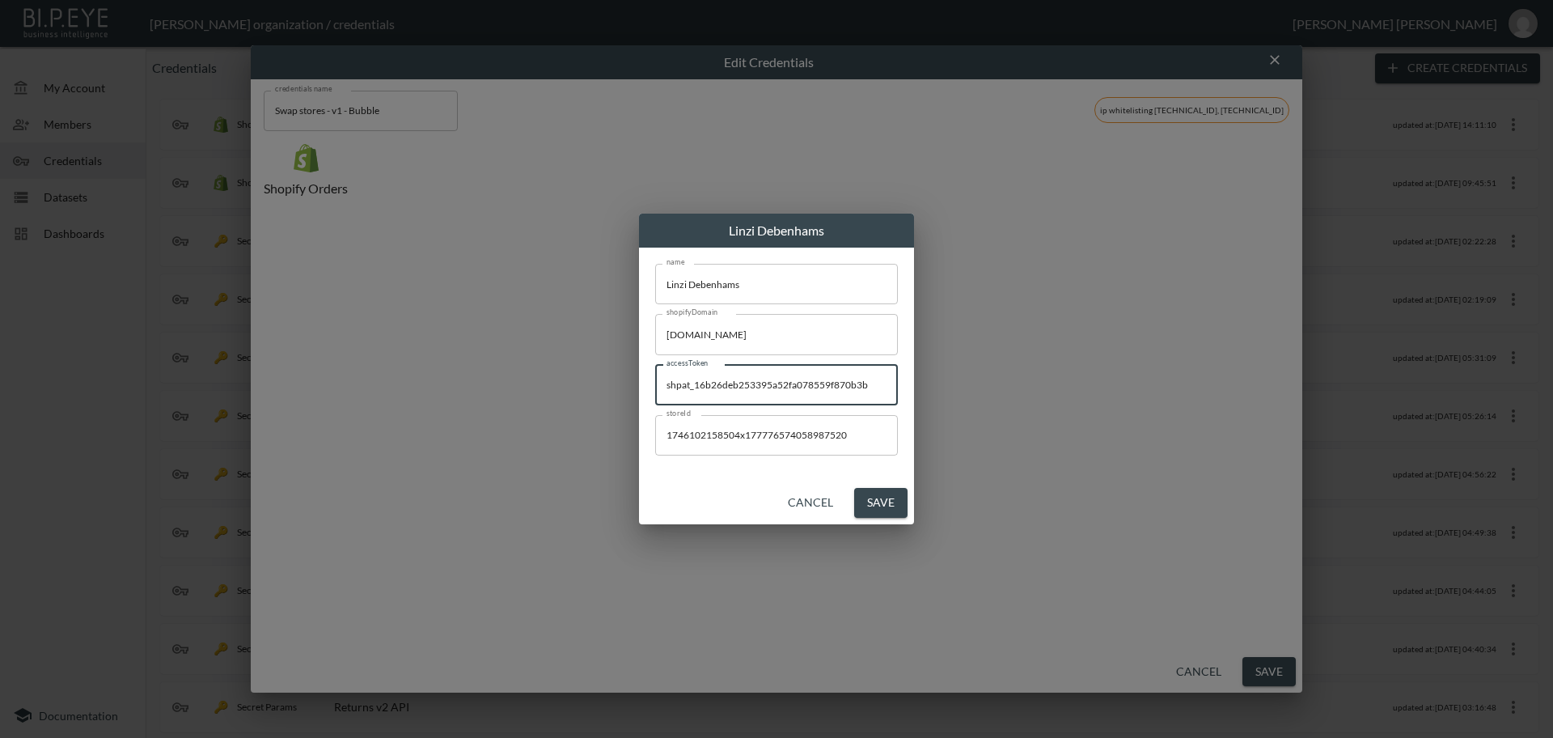
click at [884, 501] on button "Save" at bounding box center [880, 503] width 53 height 30
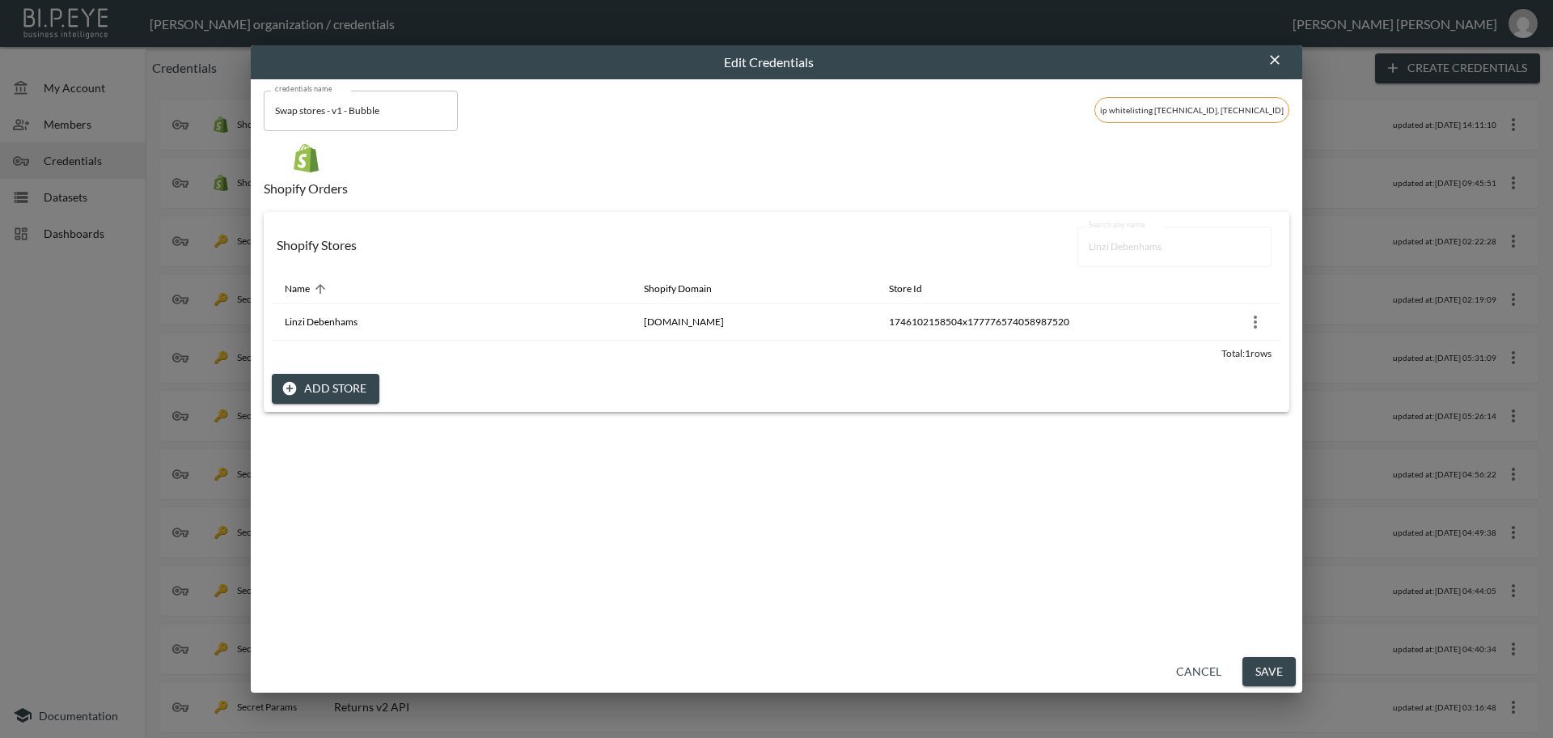
click at [1279, 675] on button "Save" at bounding box center [1268, 672] width 53 height 30
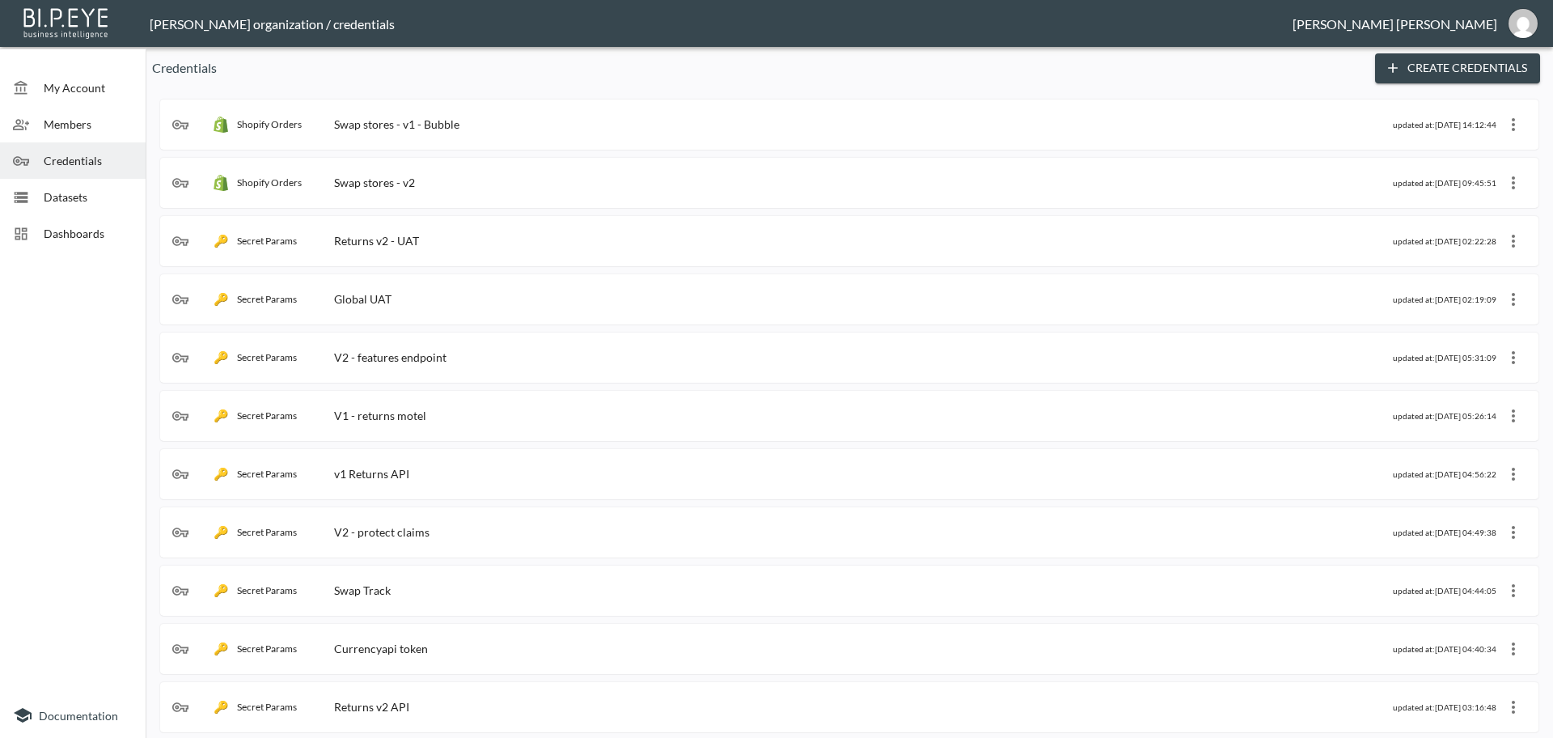
click at [470, 132] on div "Shopify Orders Swap stores - v1 - Bubble" at bounding box center [782, 124] width 1221 height 16
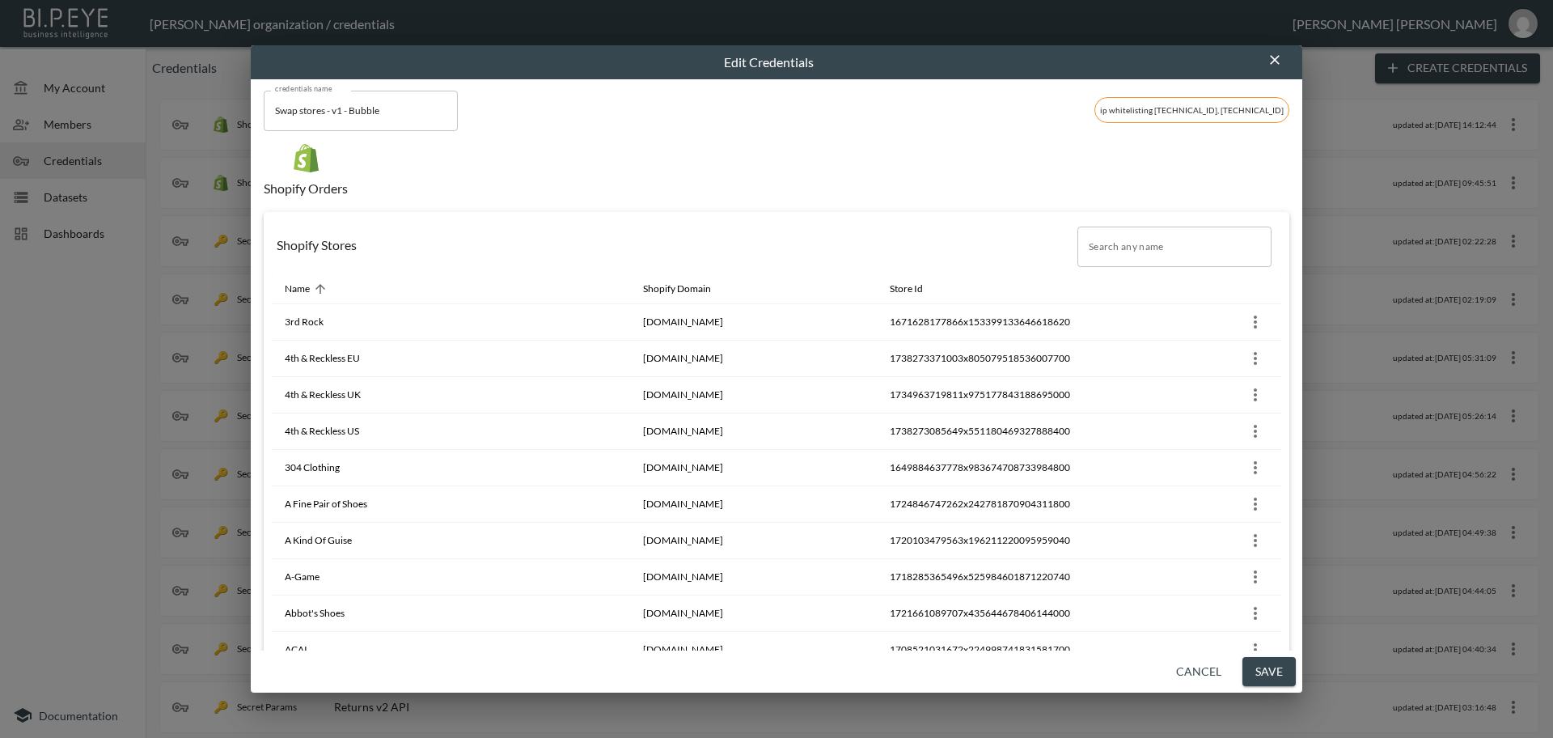
click at [1147, 246] on input "Search any name" at bounding box center [1174, 246] width 194 height 40
paste input "The Kid Collective Ltd"
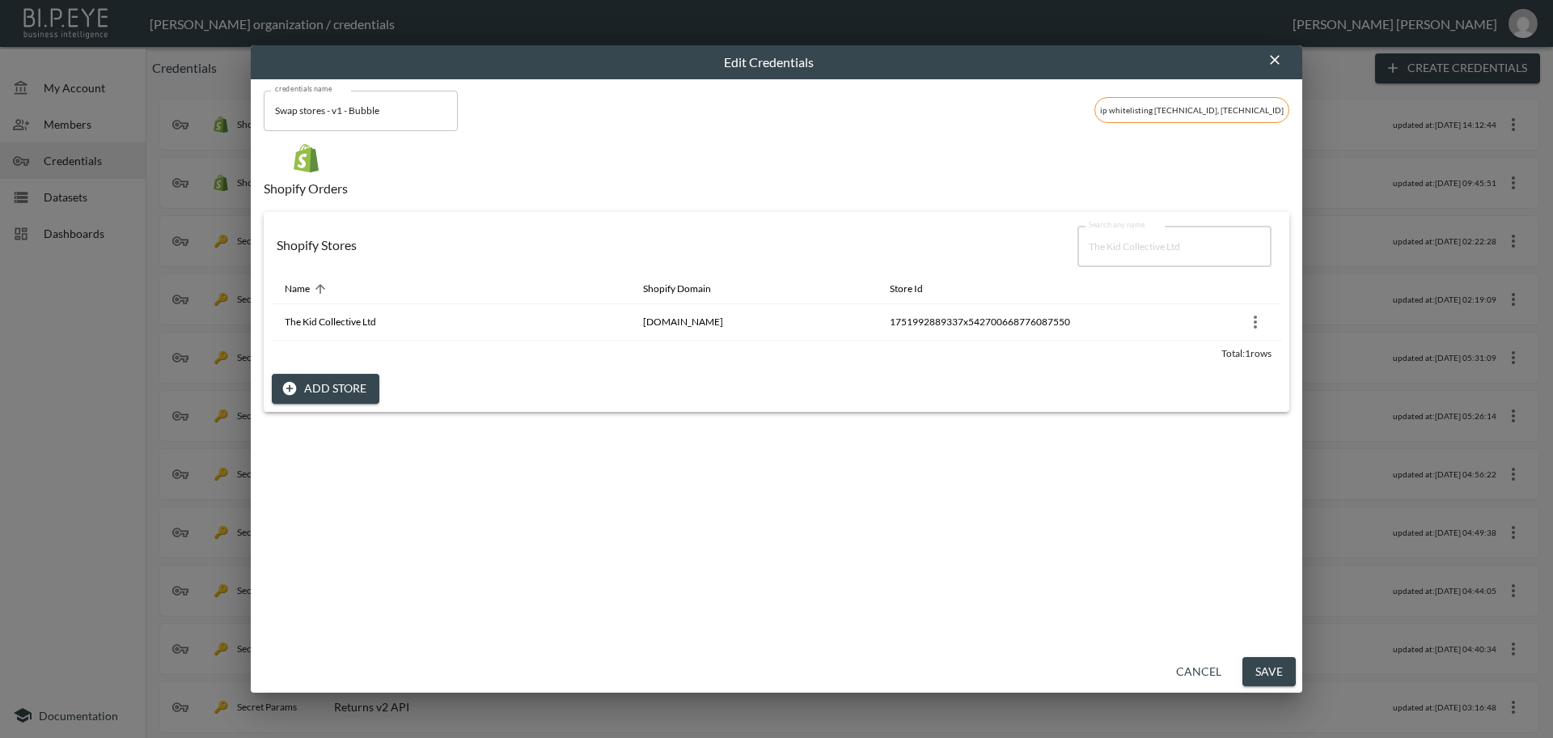
type input "The Kid Collective Ltd"
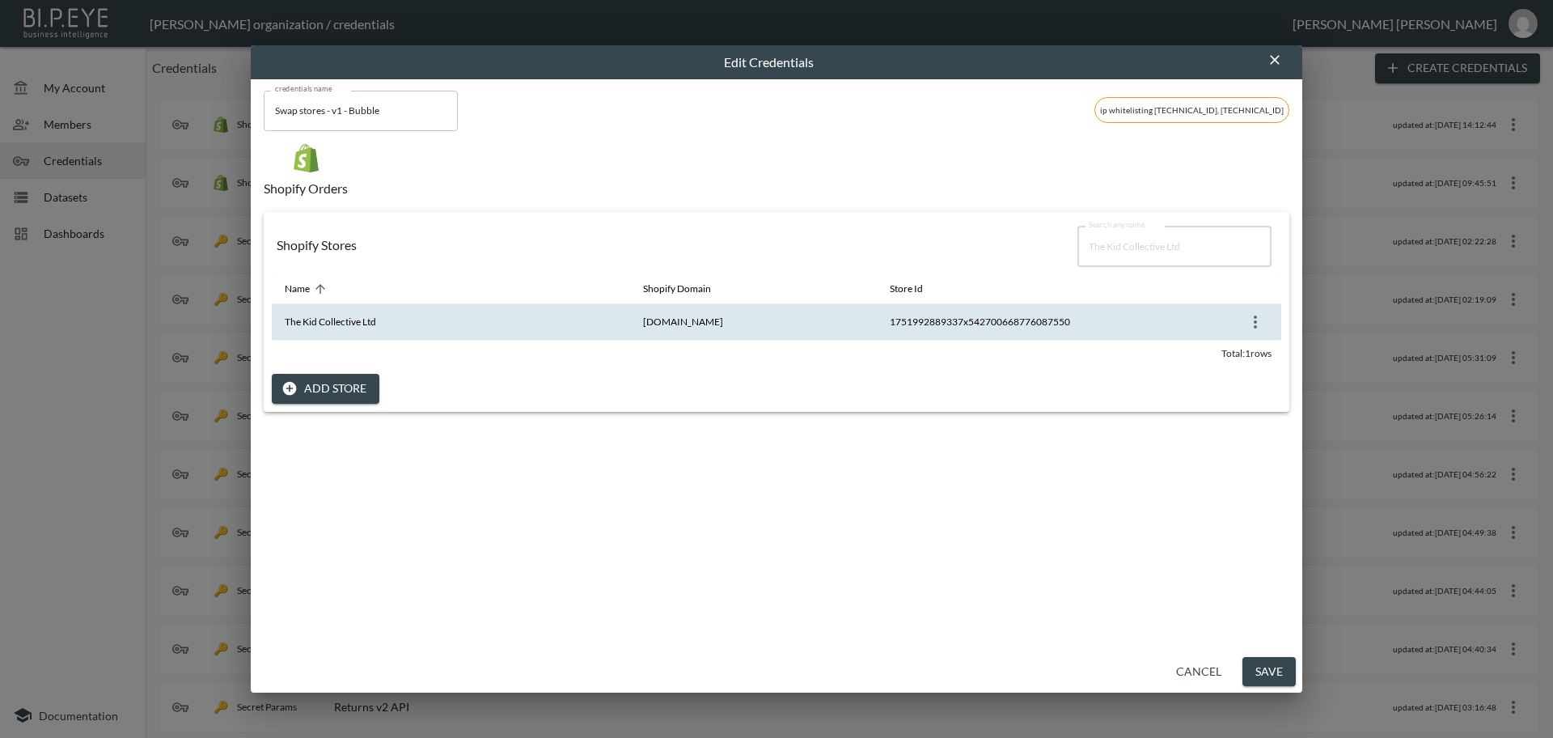
click at [1246, 323] on icon "more" at bounding box center [1255, 321] width 19 height 19
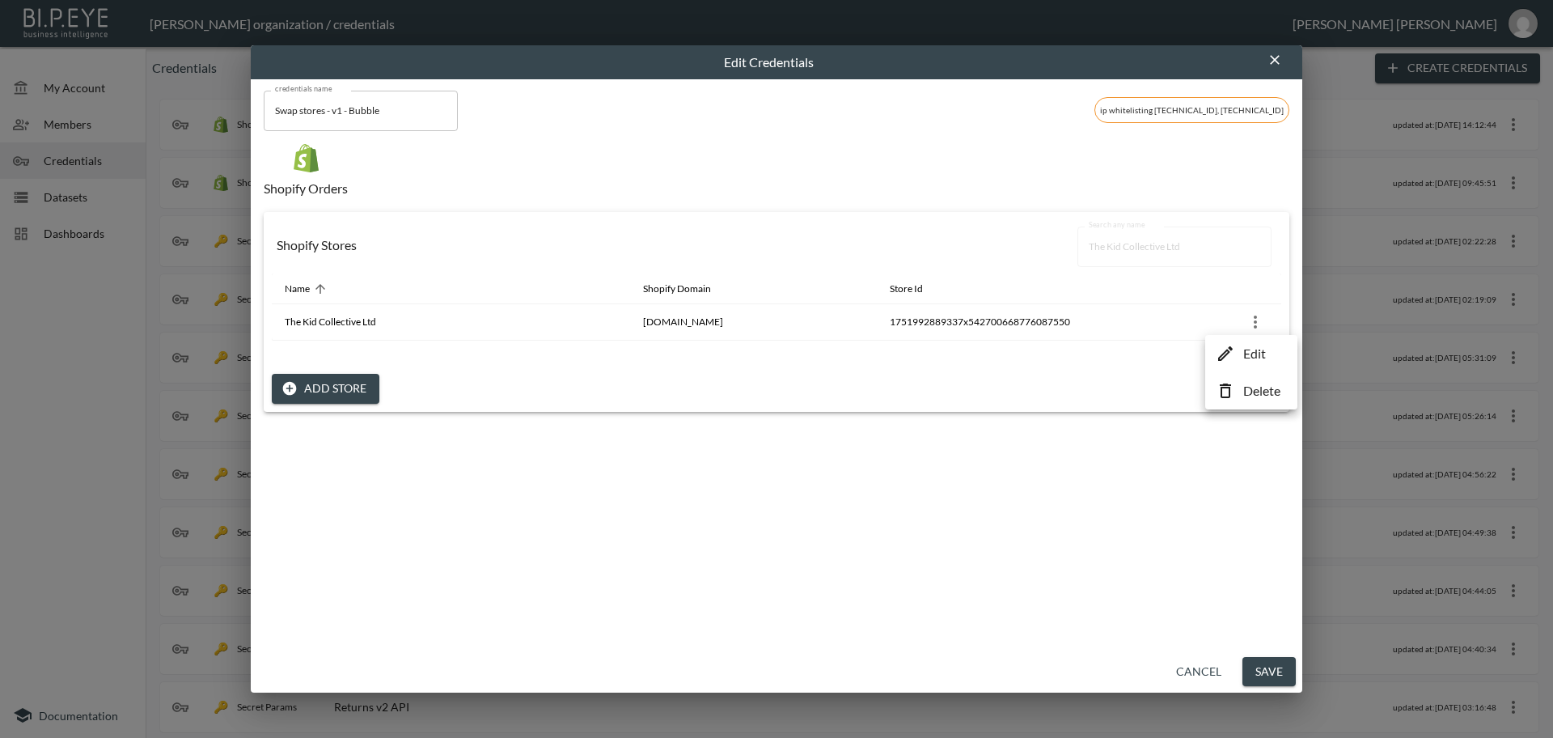
click at [1253, 350] on p "Edit" at bounding box center [1254, 353] width 23 height 19
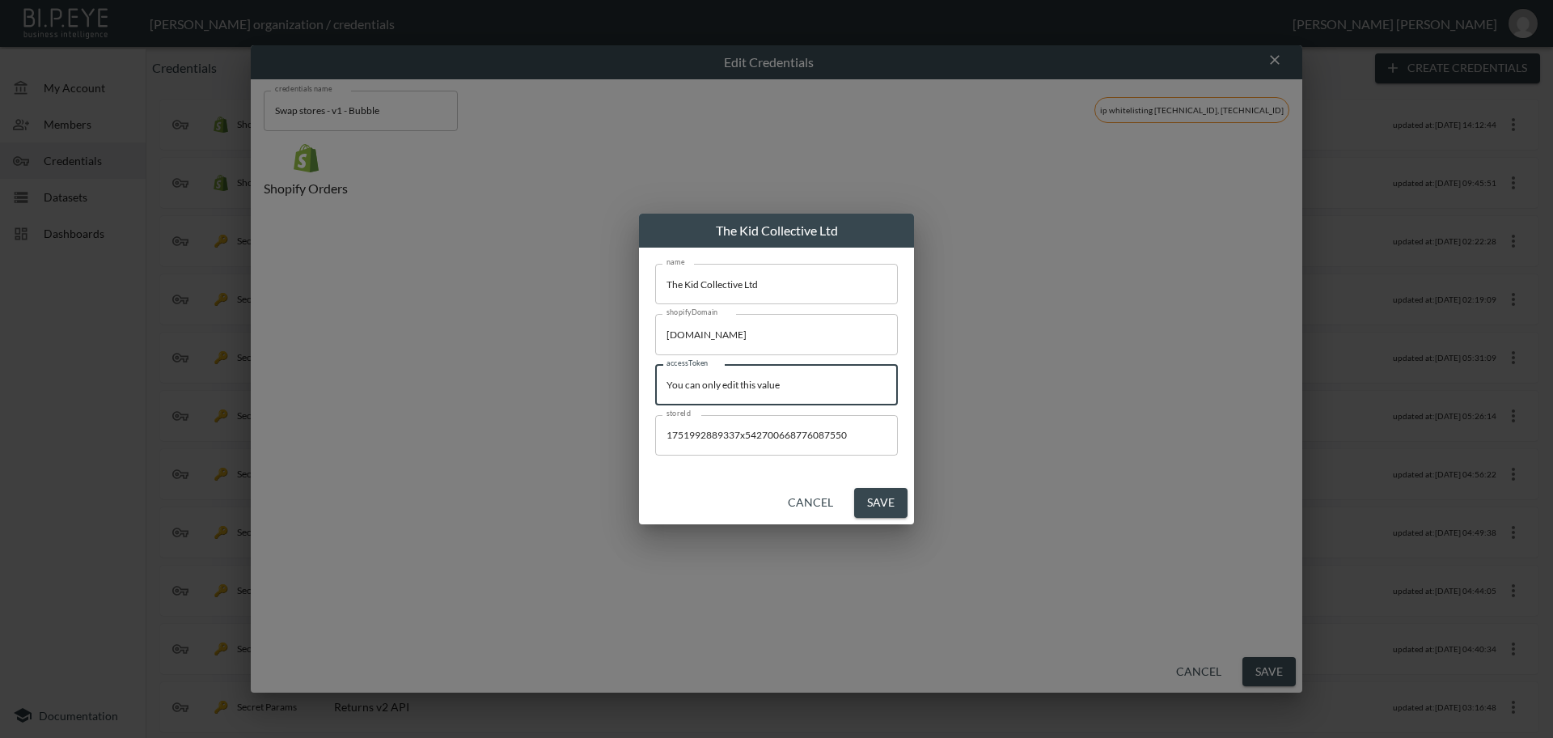
drag, startPoint x: 811, startPoint y: 379, endPoint x: 440, endPoint y: 358, distance: 371.8
click at [440, 358] on div "The Kid Collective Ltd name The Kid Collective Ltd name shopifyDomain [DOMAIN_N…" at bounding box center [776, 369] width 1553 height 738
paste input "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"
type input "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"
click at [886, 507] on button "Save" at bounding box center [880, 503] width 53 height 30
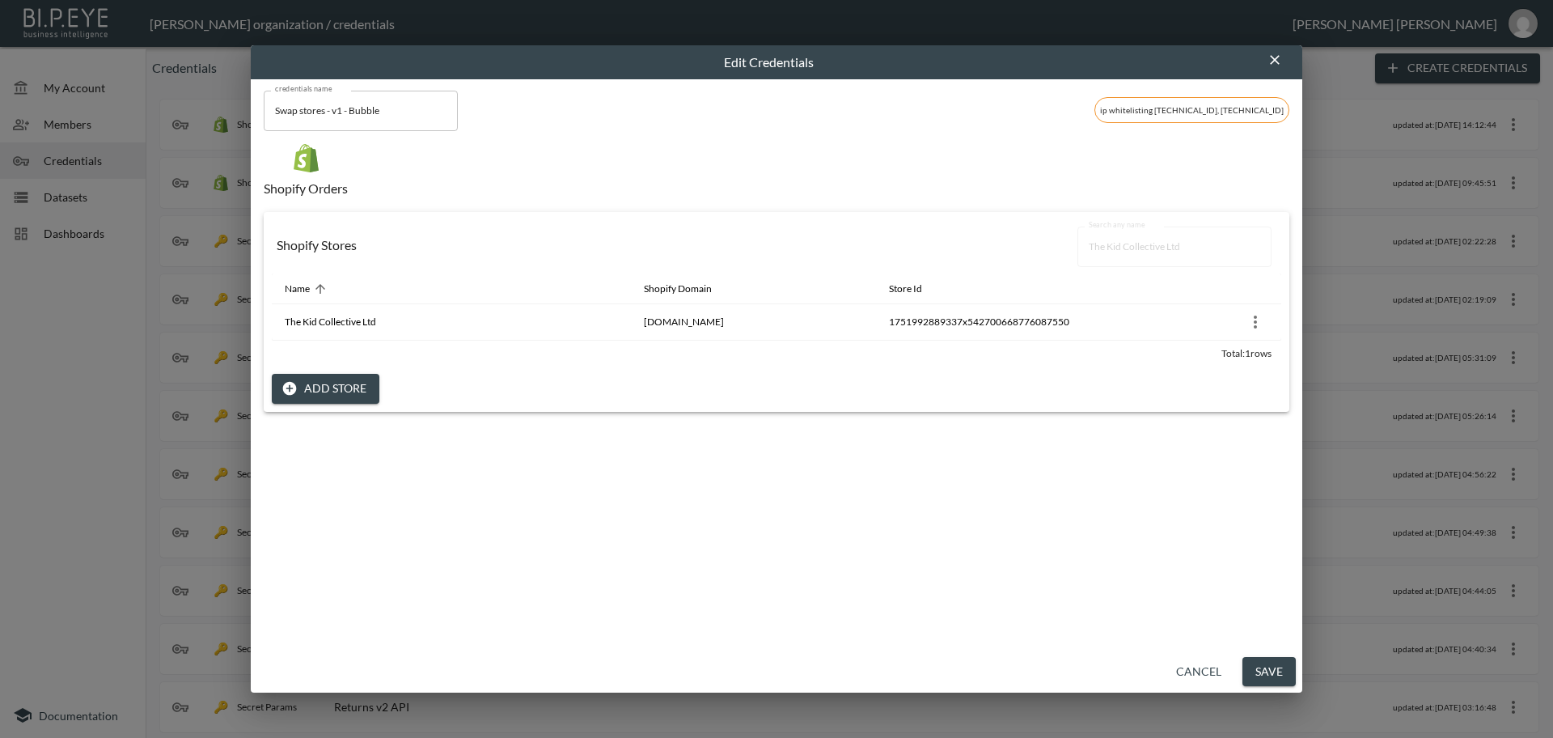
click at [1273, 667] on button "Save" at bounding box center [1268, 672] width 53 height 30
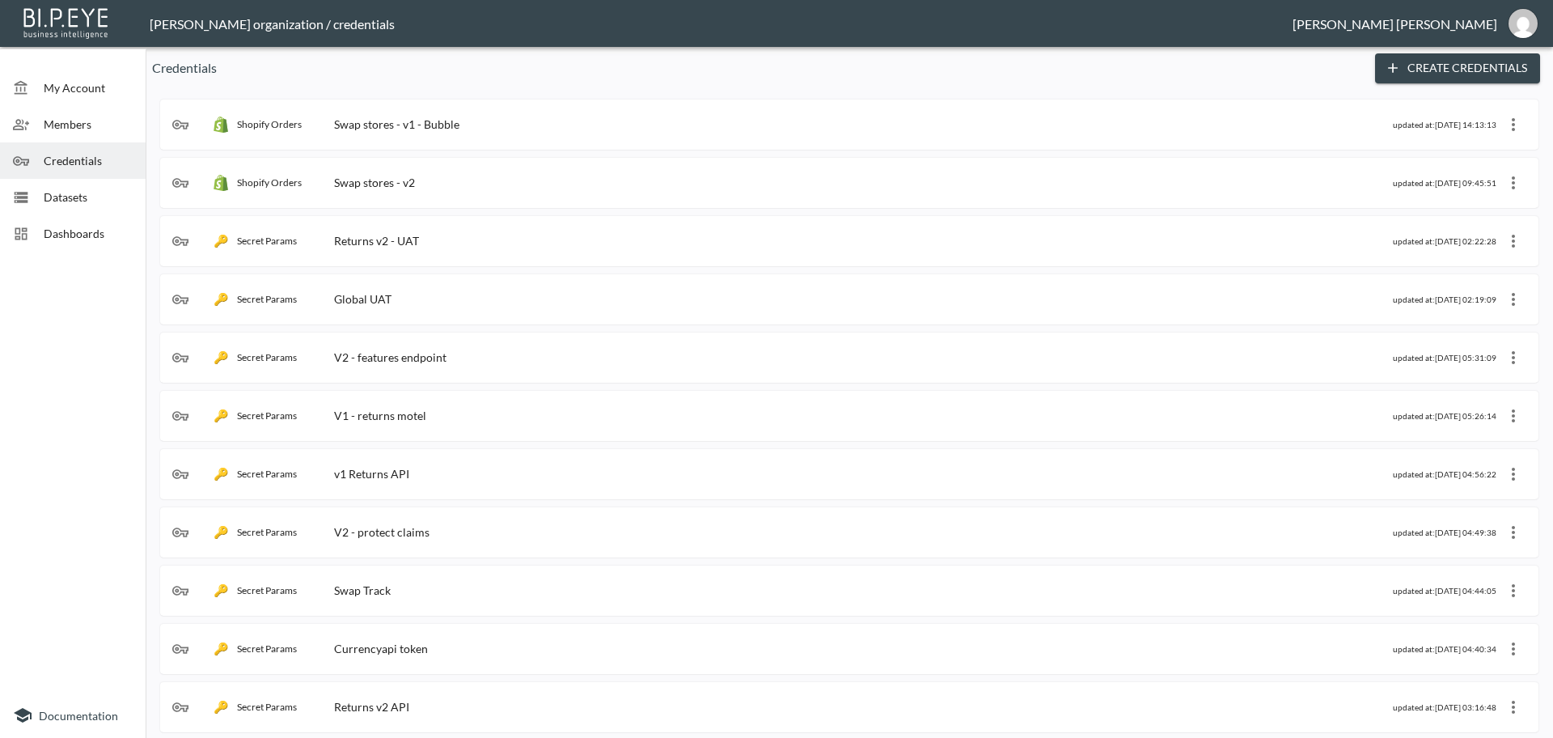
click at [480, 124] on div "Shopify Orders Swap stores - v1 - Bubble" at bounding box center [782, 124] width 1221 height 16
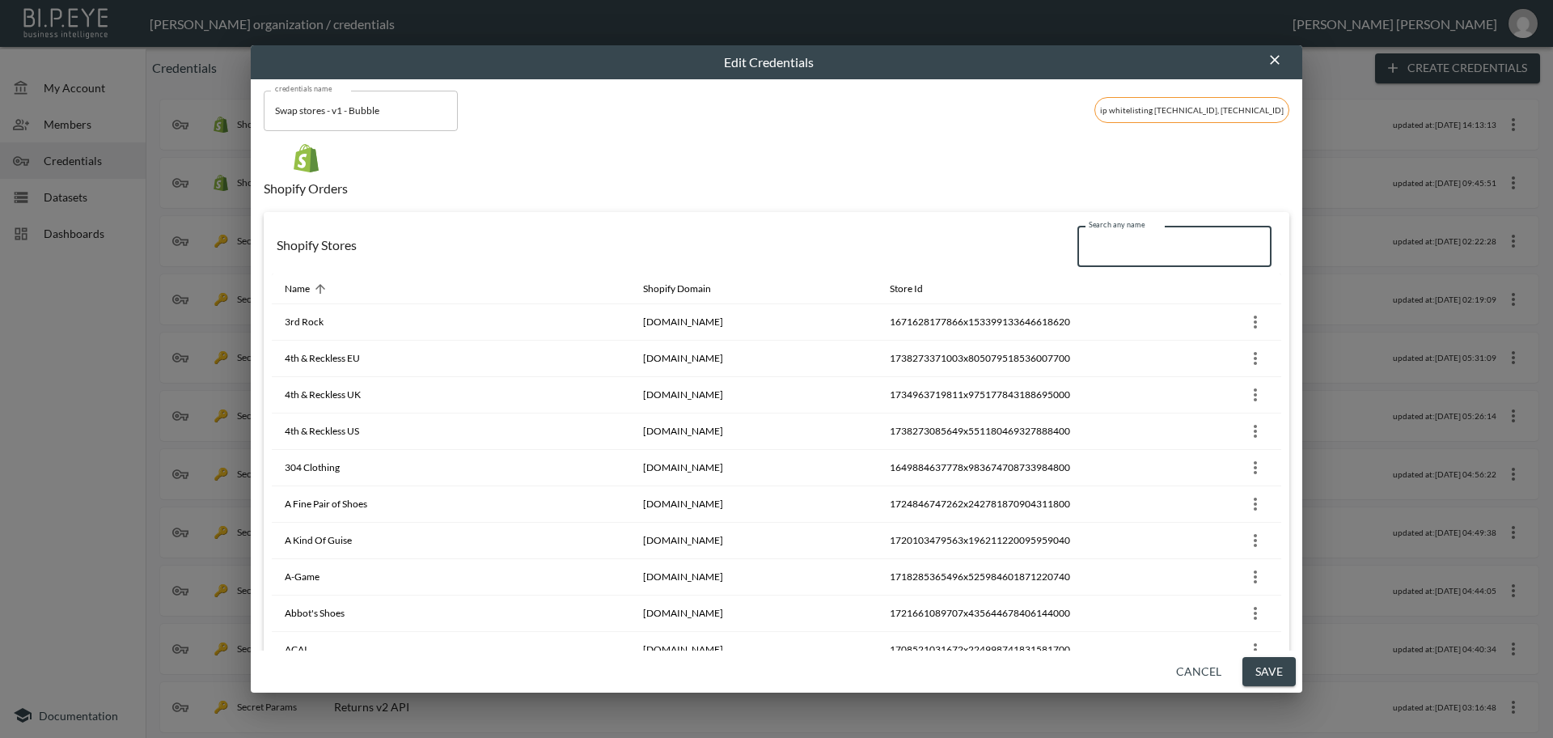
click at [1091, 243] on input "Search any name" at bounding box center [1174, 246] width 194 height 40
paste input "Six Stores EU"
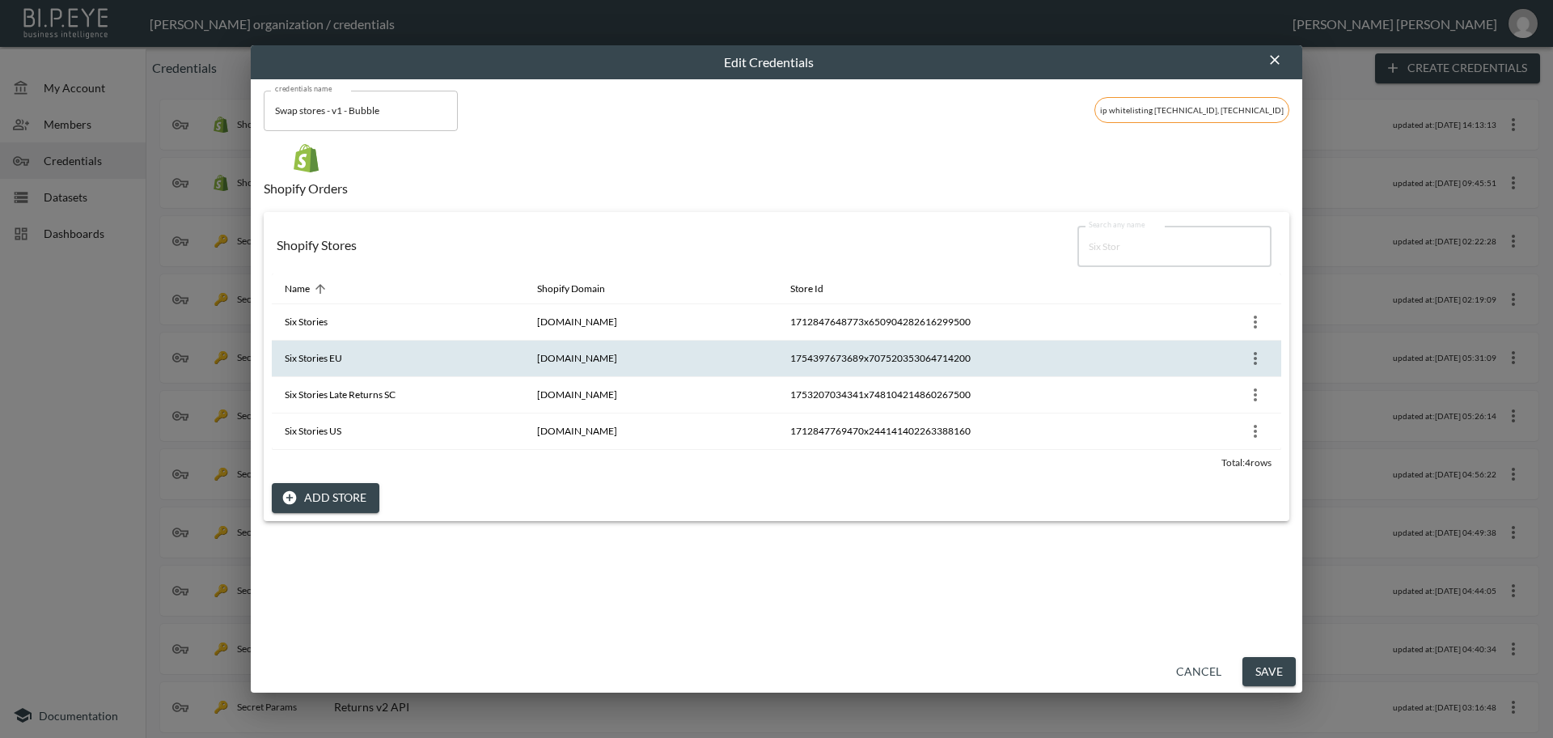
type input "Six Stor"
click at [1251, 367] on icon "more" at bounding box center [1255, 358] width 19 height 19
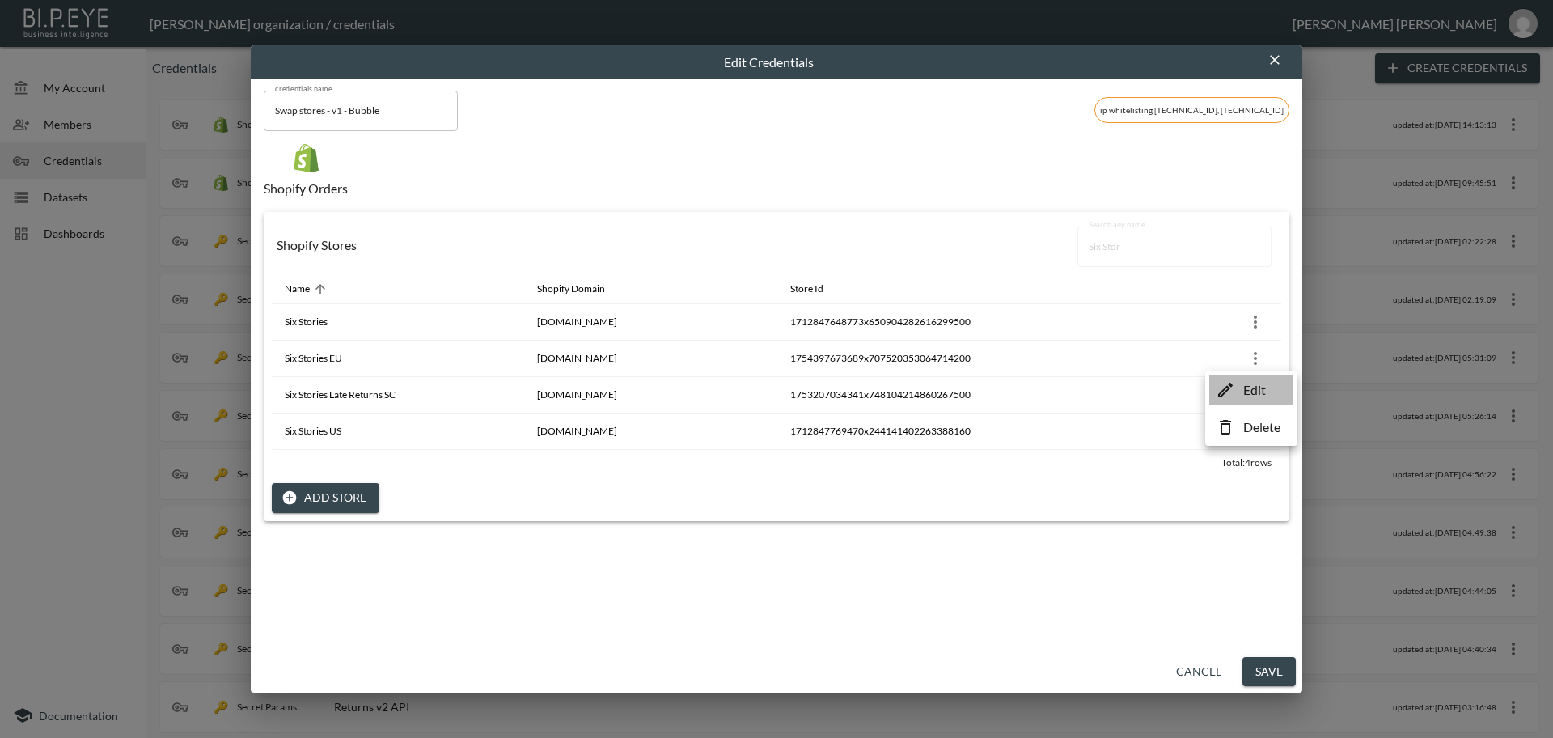
click at [1266, 390] on p "Edit" at bounding box center [1254, 389] width 23 height 19
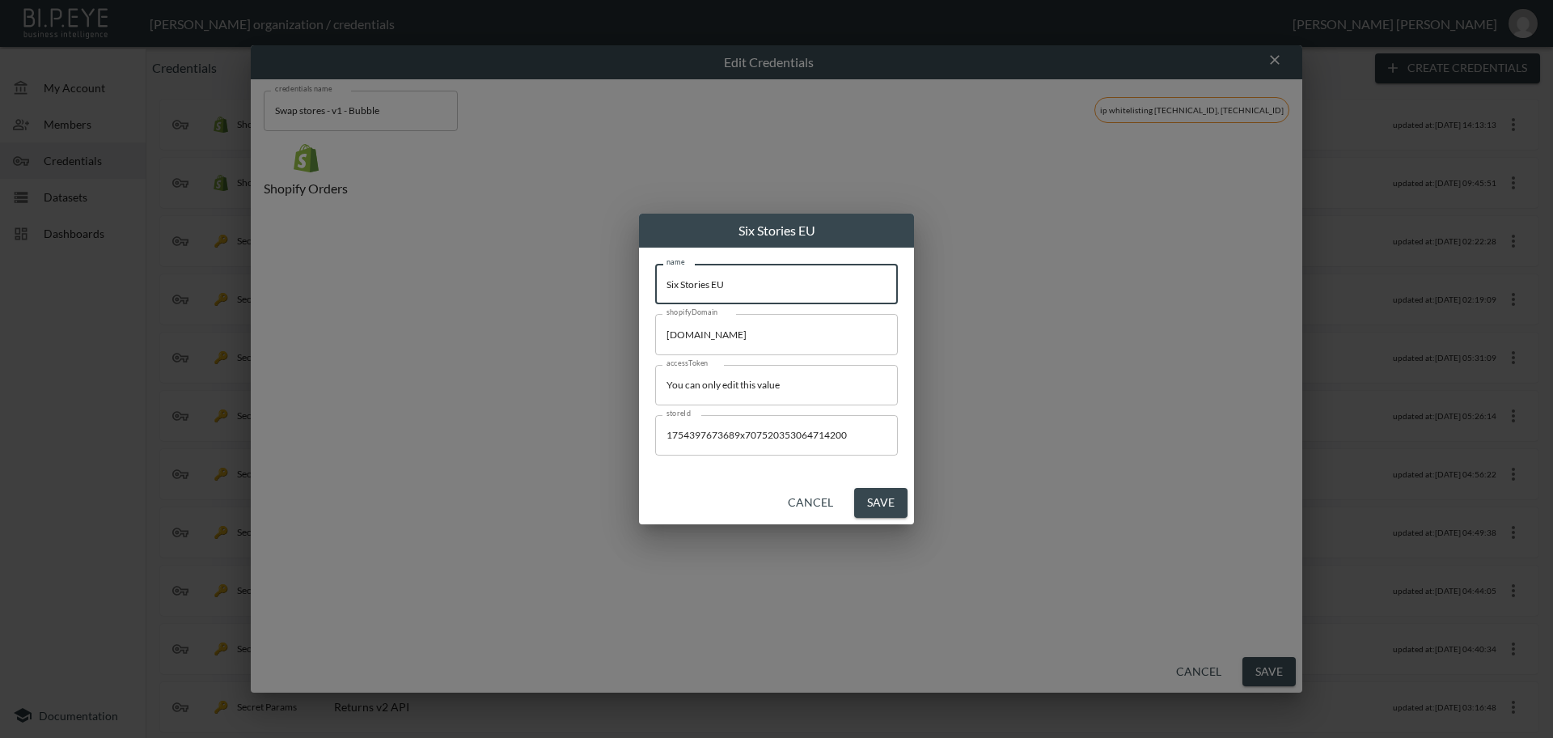
drag, startPoint x: 768, startPoint y: 293, endPoint x: 608, endPoint y: 281, distance: 160.6
click at [608, 281] on div "Six Stories EU name Six Stories EU name shopifyDomain [DOMAIN_NAME] shopifyDoma…" at bounding box center [776, 369] width 1553 height 738
drag, startPoint x: 845, startPoint y: 380, endPoint x: 517, endPoint y: 366, distance: 328.7
click at [517, 366] on div "Six Stories EU name Six Stories EU name shopifyDomain [DOMAIN_NAME] shopifyDoma…" at bounding box center [776, 369] width 1553 height 738
paste input "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"
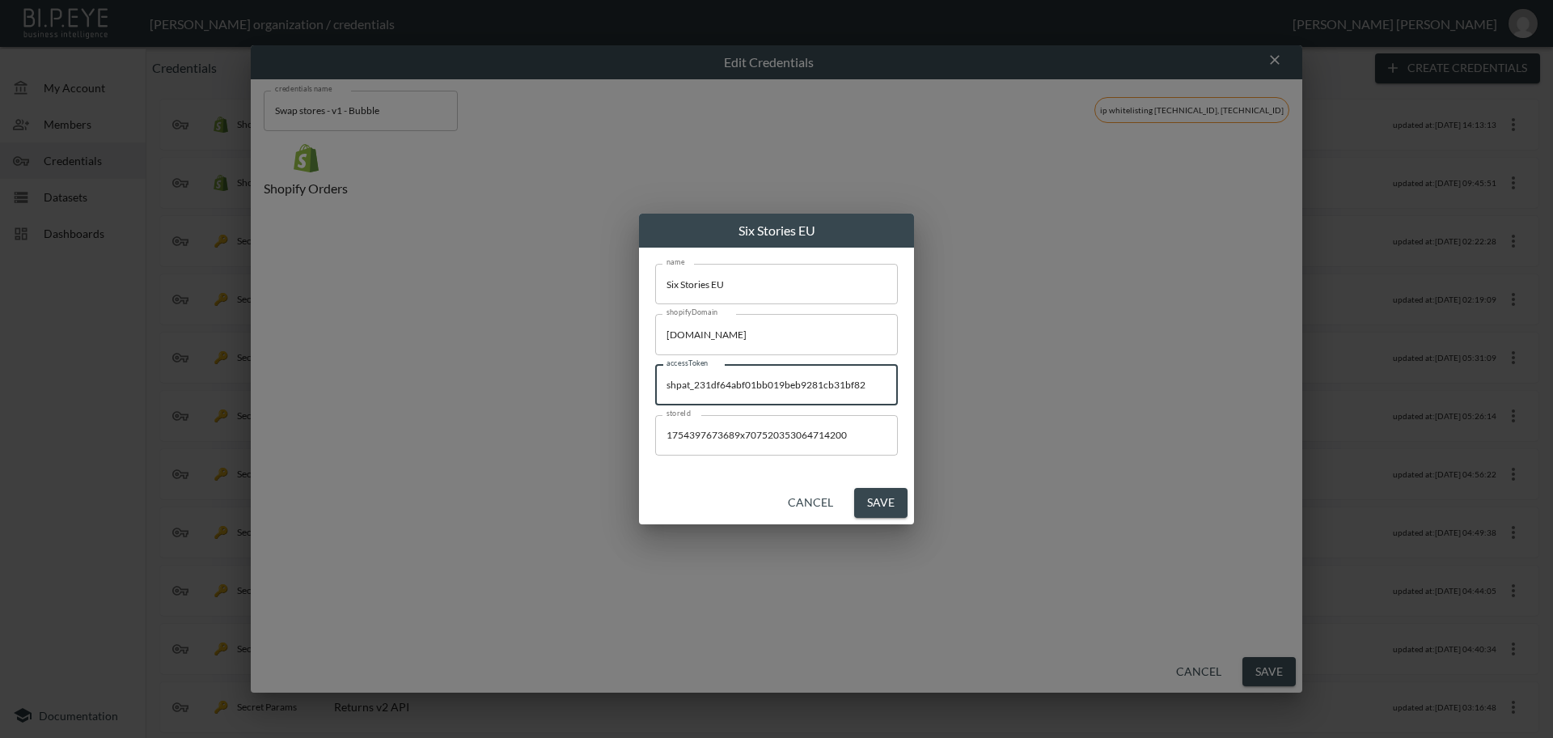
type input "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"
click at [877, 501] on button "Save" at bounding box center [880, 503] width 53 height 30
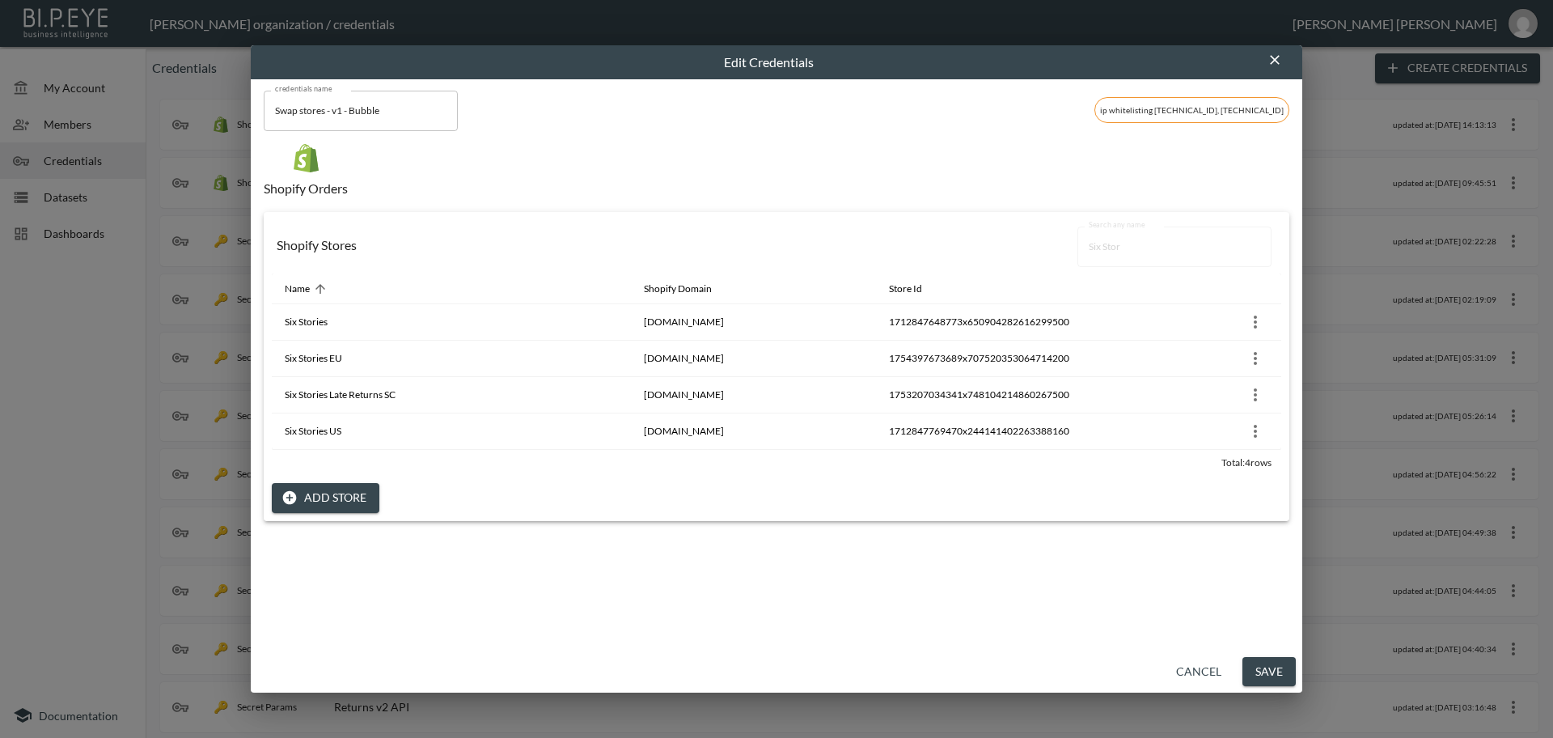
click at [1262, 668] on button "Save" at bounding box center [1268, 672] width 53 height 30
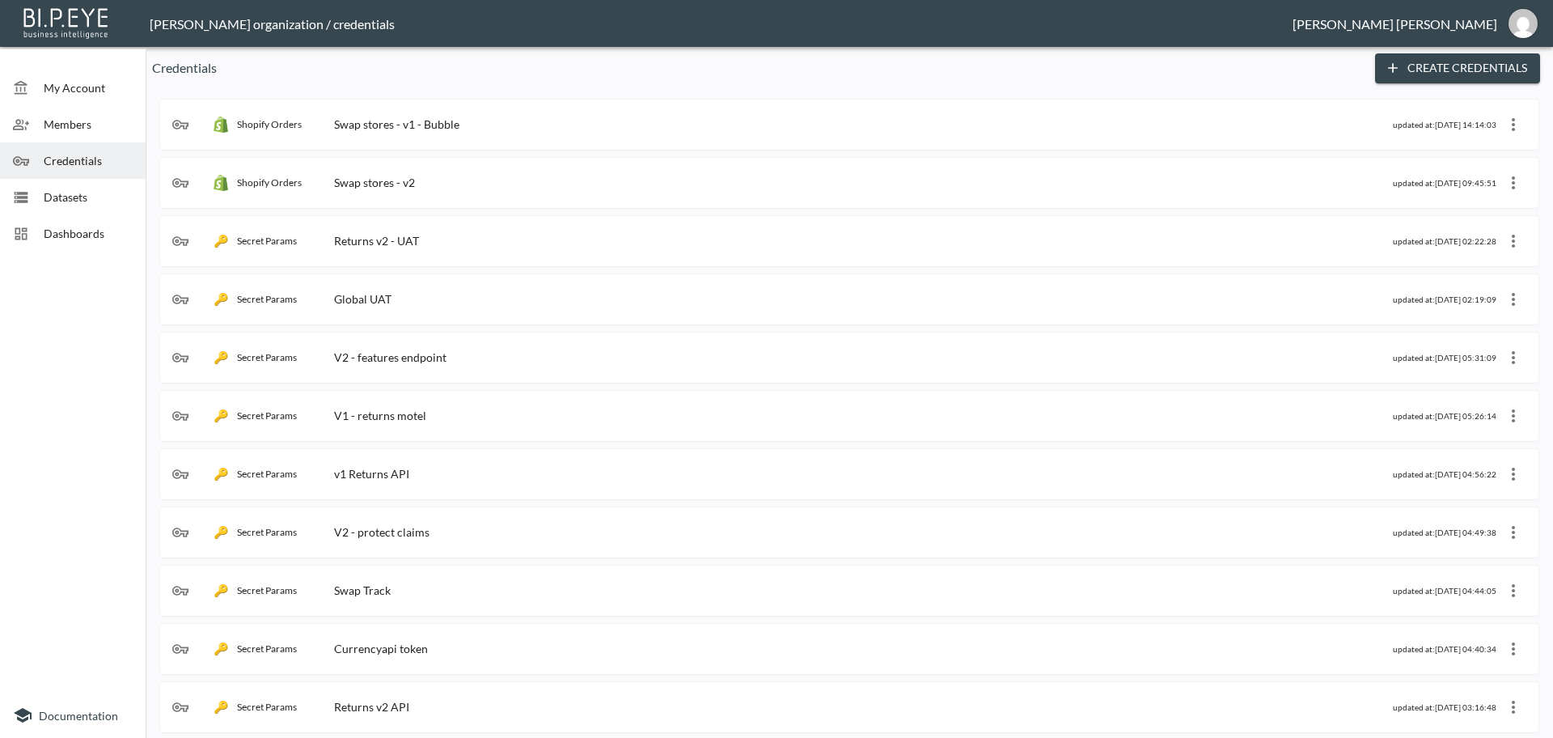
click at [467, 125] on div "Shopify Orders Swap stores - v1 - Bubble" at bounding box center [782, 124] width 1221 height 16
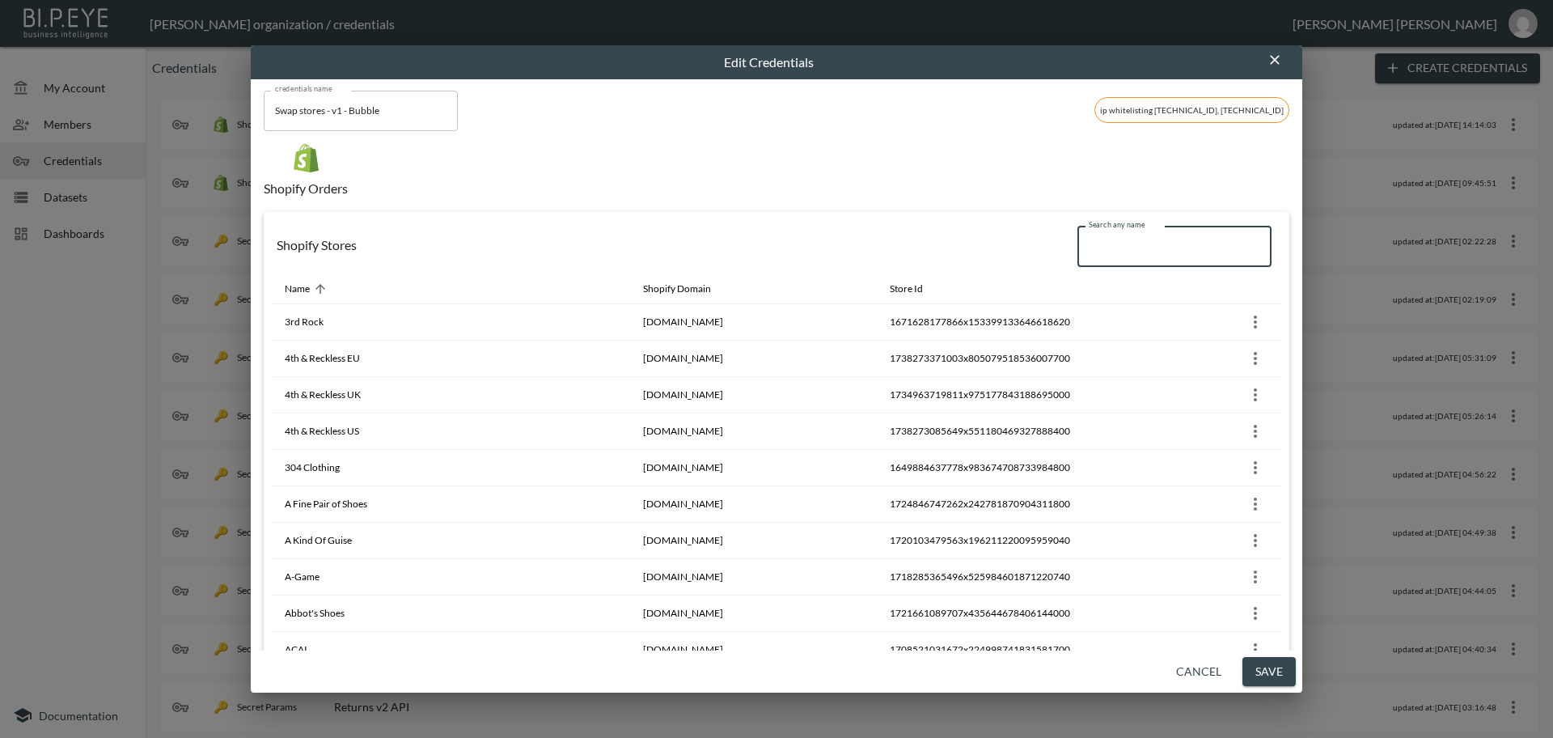
click at [1100, 250] on input "Search any name" at bounding box center [1174, 246] width 194 height 40
paste input "Lemonade Dolls"
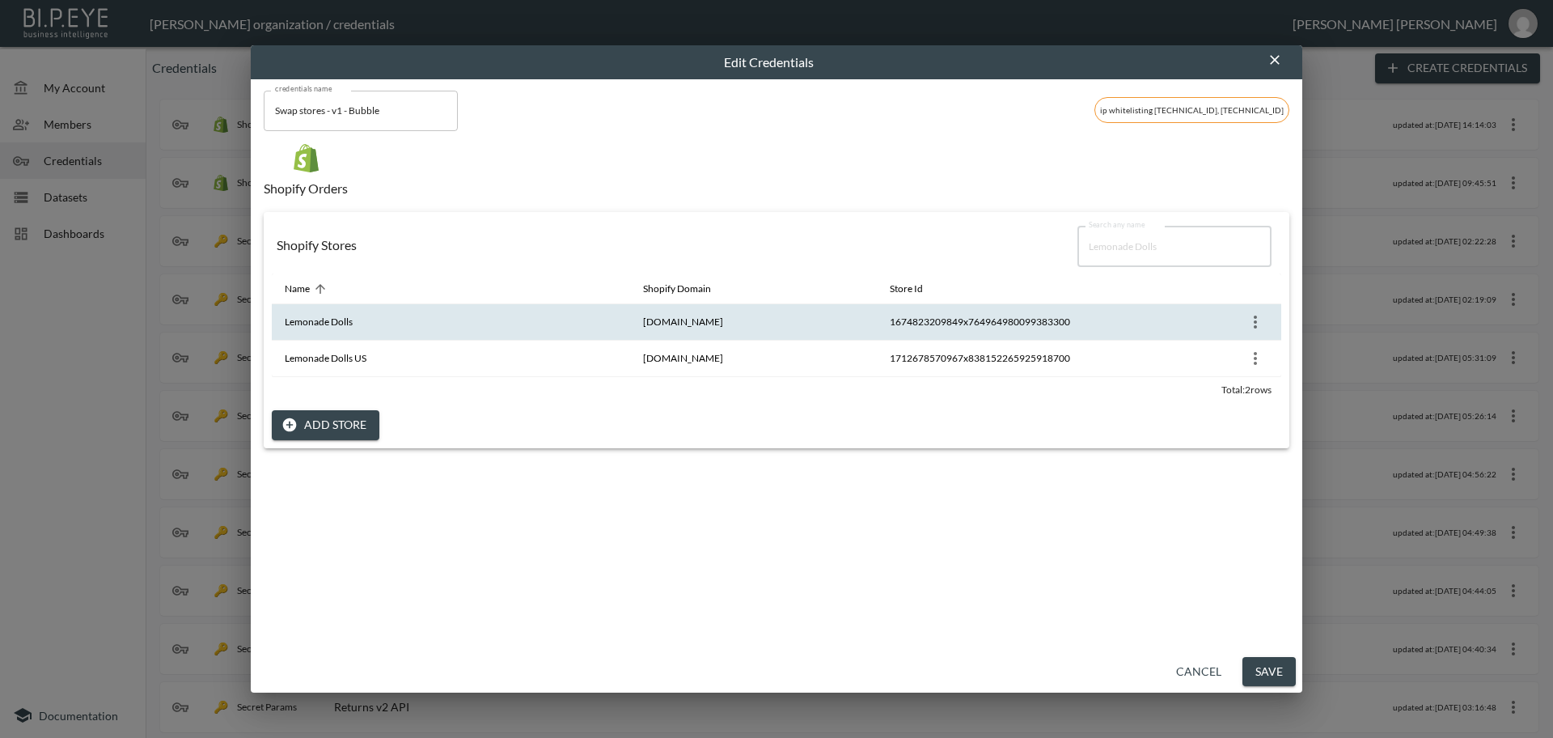
type input "Lemonade Dolls"
click at [1251, 319] on icon "more" at bounding box center [1255, 321] width 19 height 19
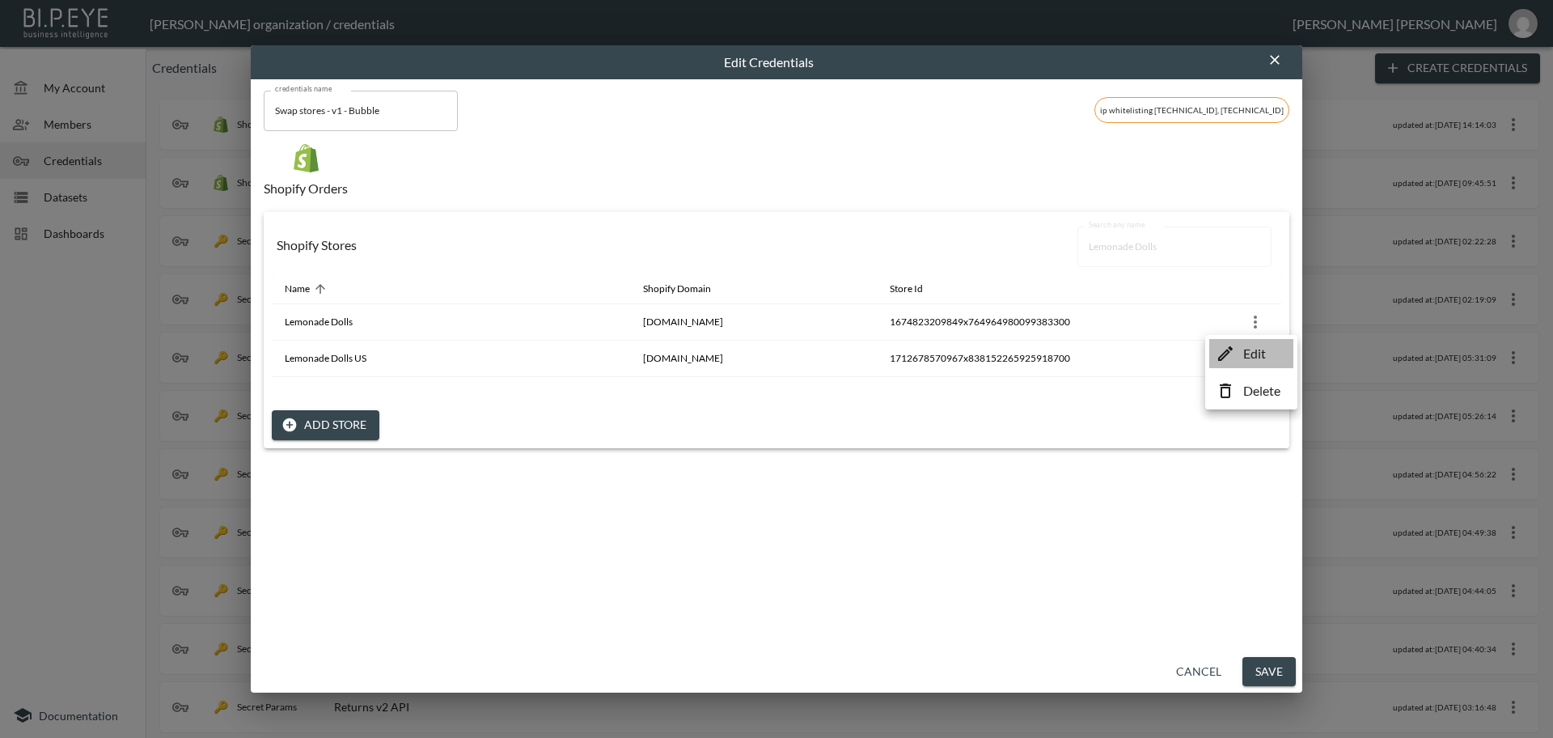
click at [1266, 351] on p "Edit" at bounding box center [1254, 353] width 23 height 19
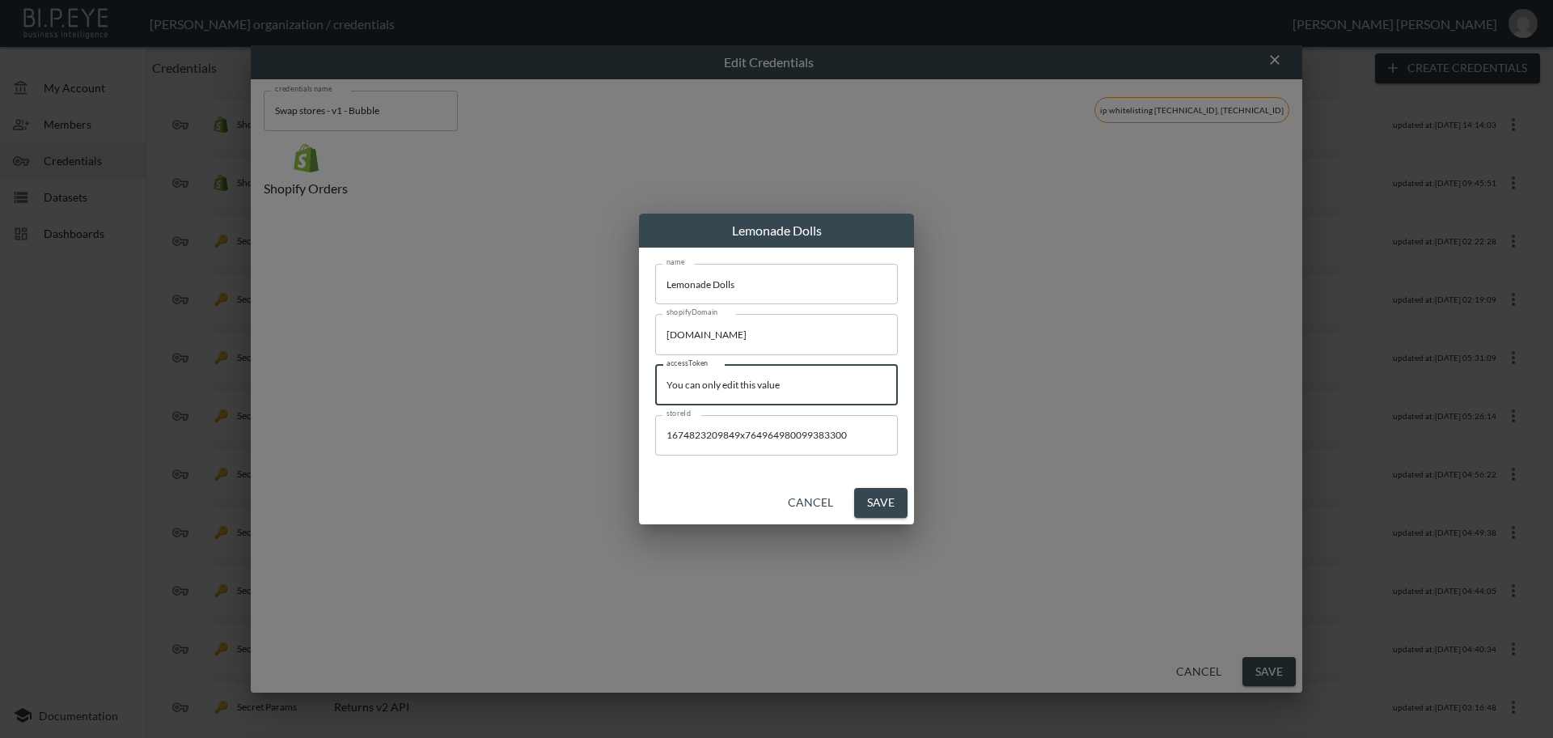
drag, startPoint x: 836, startPoint y: 375, endPoint x: 544, endPoint y: 362, distance: 293.1
click at [544, 362] on div "Lemonade Dolls name Lemonade Dolls name shopifyDomain [DOMAIN_NAME] shopifyDoma…" at bounding box center [776, 369] width 1553 height 738
paste input "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"
type input "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"
click at [878, 505] on button "Save" at bounding box center [880, 503] width 53 height 30
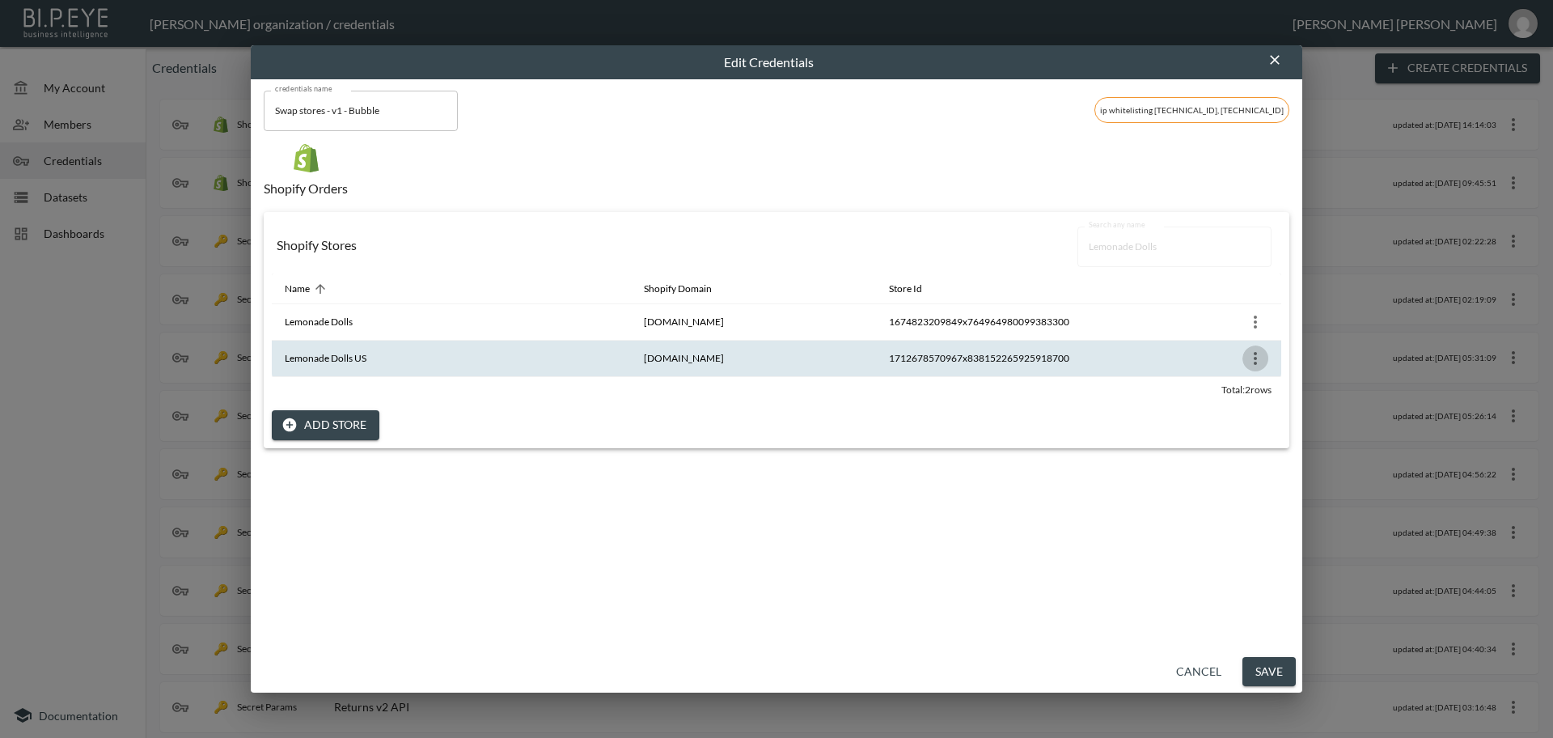
click at [1254, 364] on icon "more" at bounding box center [1255, 358] width 3 height 13
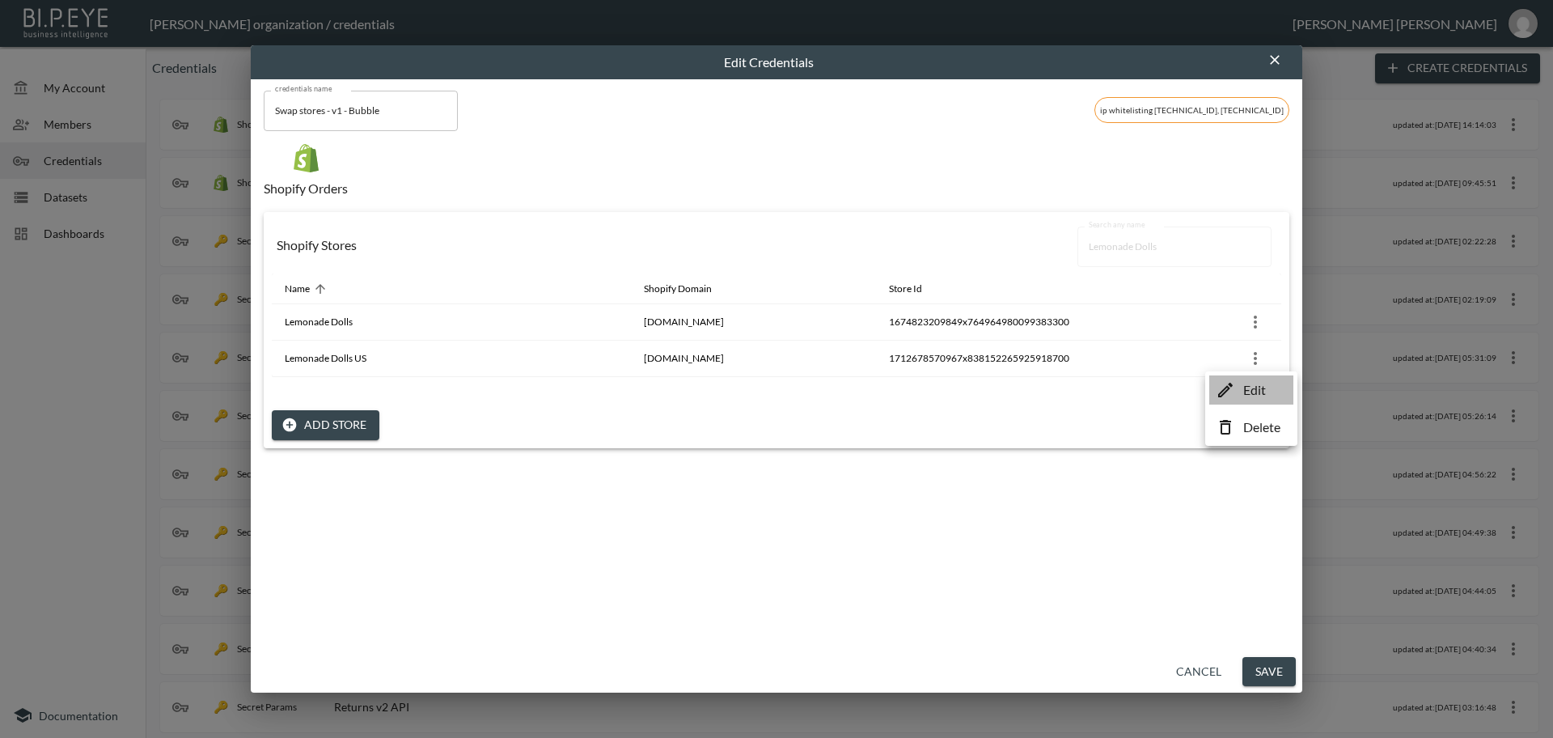
click at [1259, 396] on p "Edit" at bounding box center [1254, 389] width 23 height 19
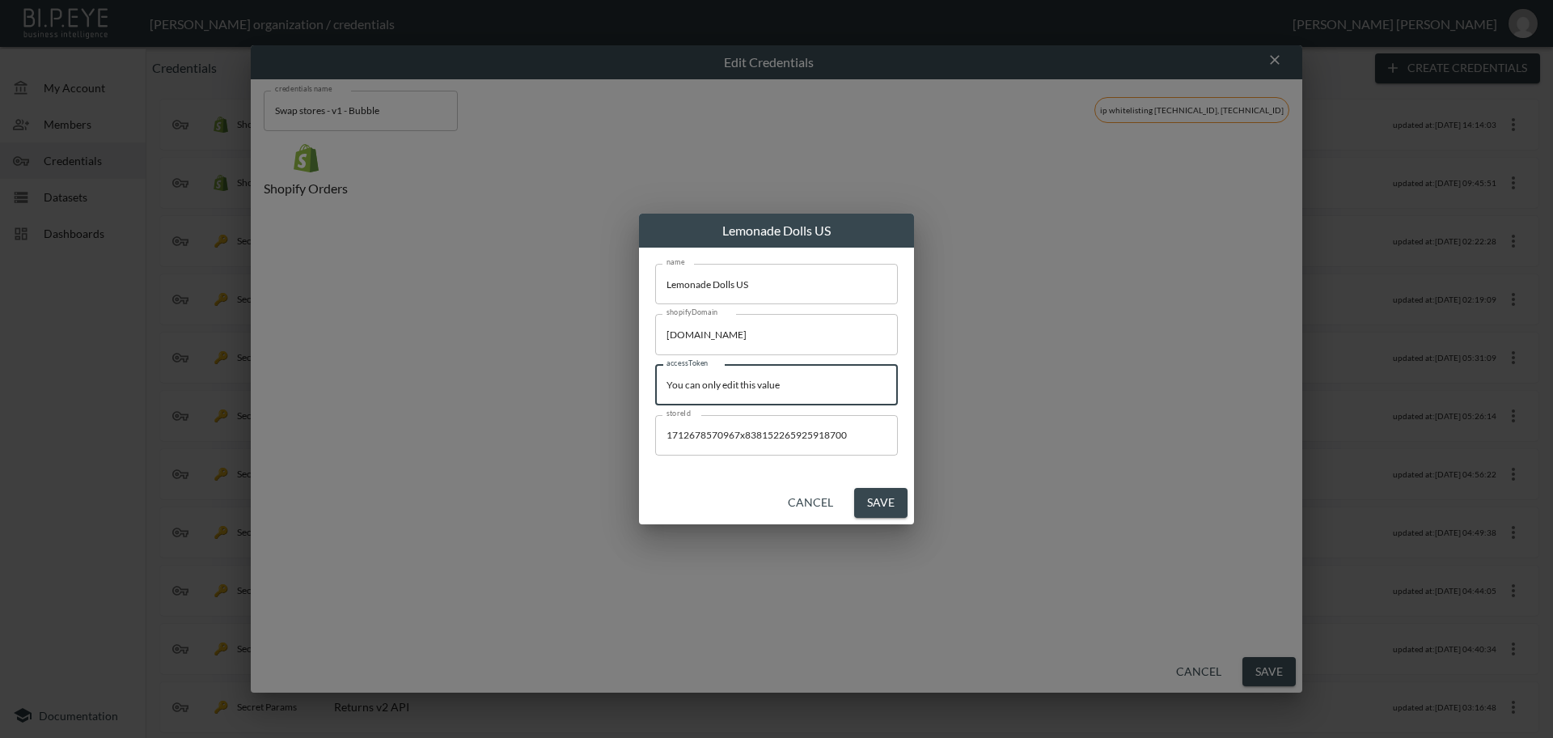
drag, startPoint x: 759, startPoint y: 383, endPoint x: 575, endPoint y: 364, distance: 184.5
click at [576, 366] on div "Lemonade Dolls US name Lemonade Dolls US name shopifyDomain [DOMAIN_NAME] shopi…" at bounding box center [776, 369] width 1553 height 738
paste input "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"
type input "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"
click at [877, 501] on button "Save" at bounding box center [880, 503] width 53 height 30
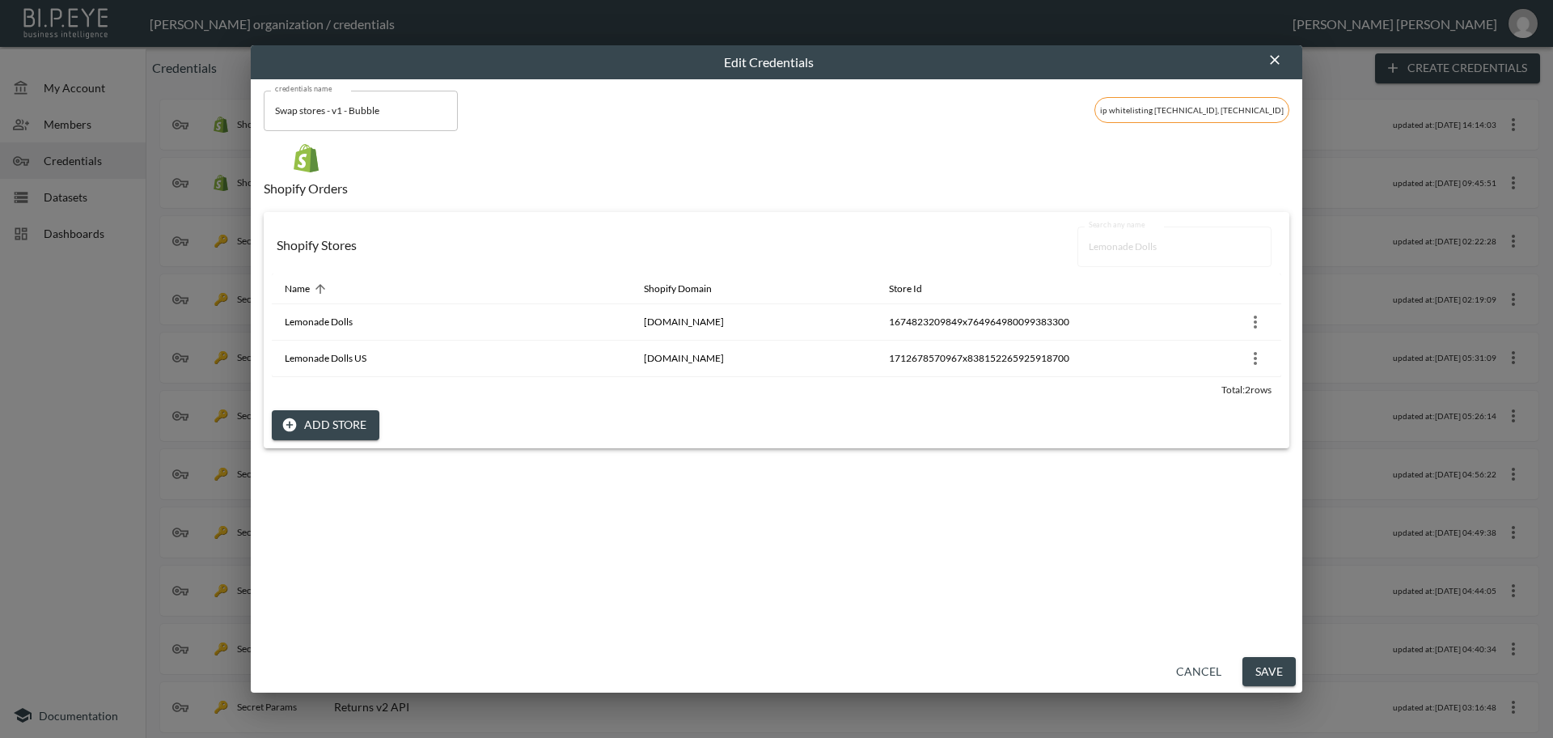
click at [1284, 670] on button "Save" at bounding box center [1268, 672] width 53 height 30
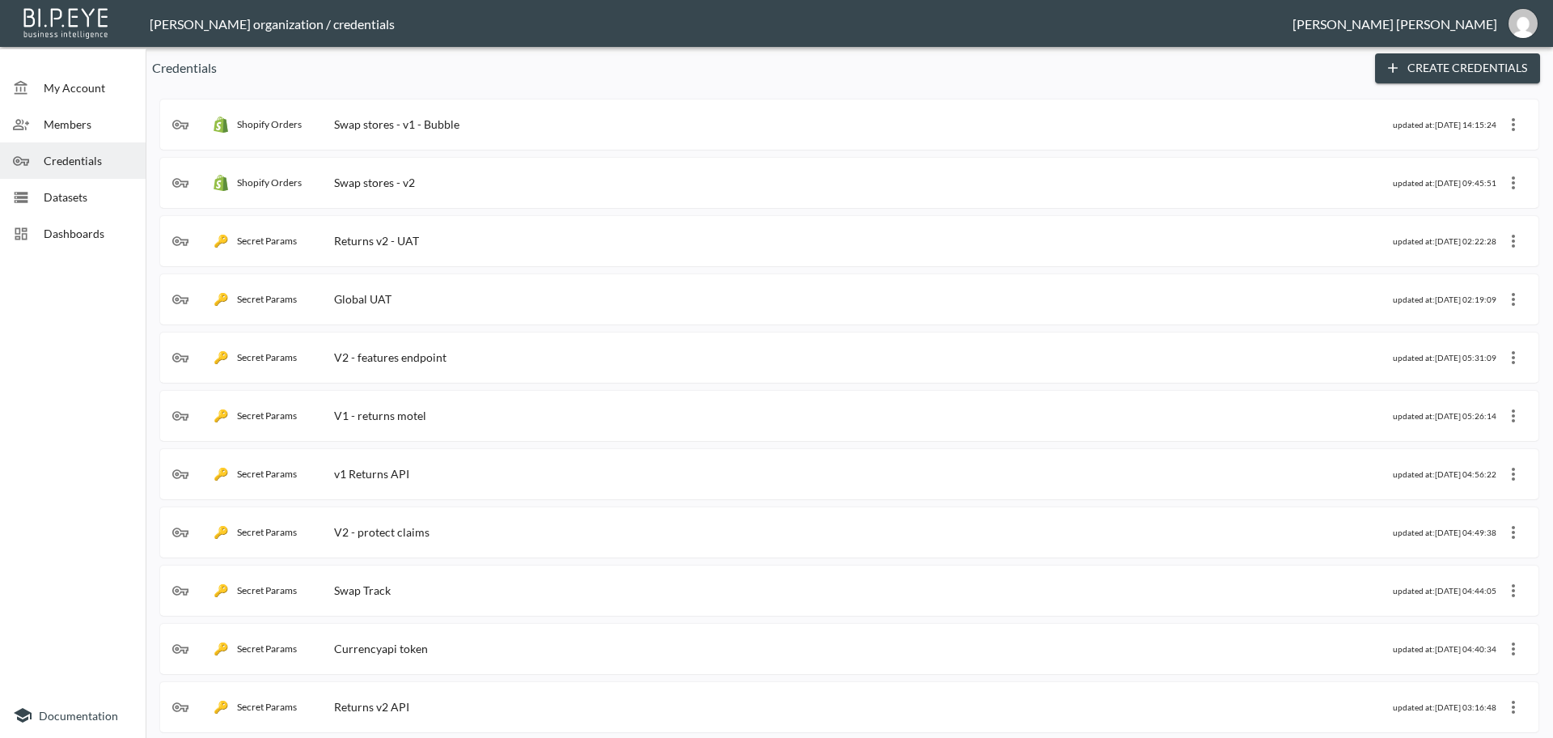
click at [605, 137] on div "Shopify Orders Swap stores - v1 - Bubble updated at: [DATE] 14:15:24" at bounding box center [849, 125] width 1354 height 26
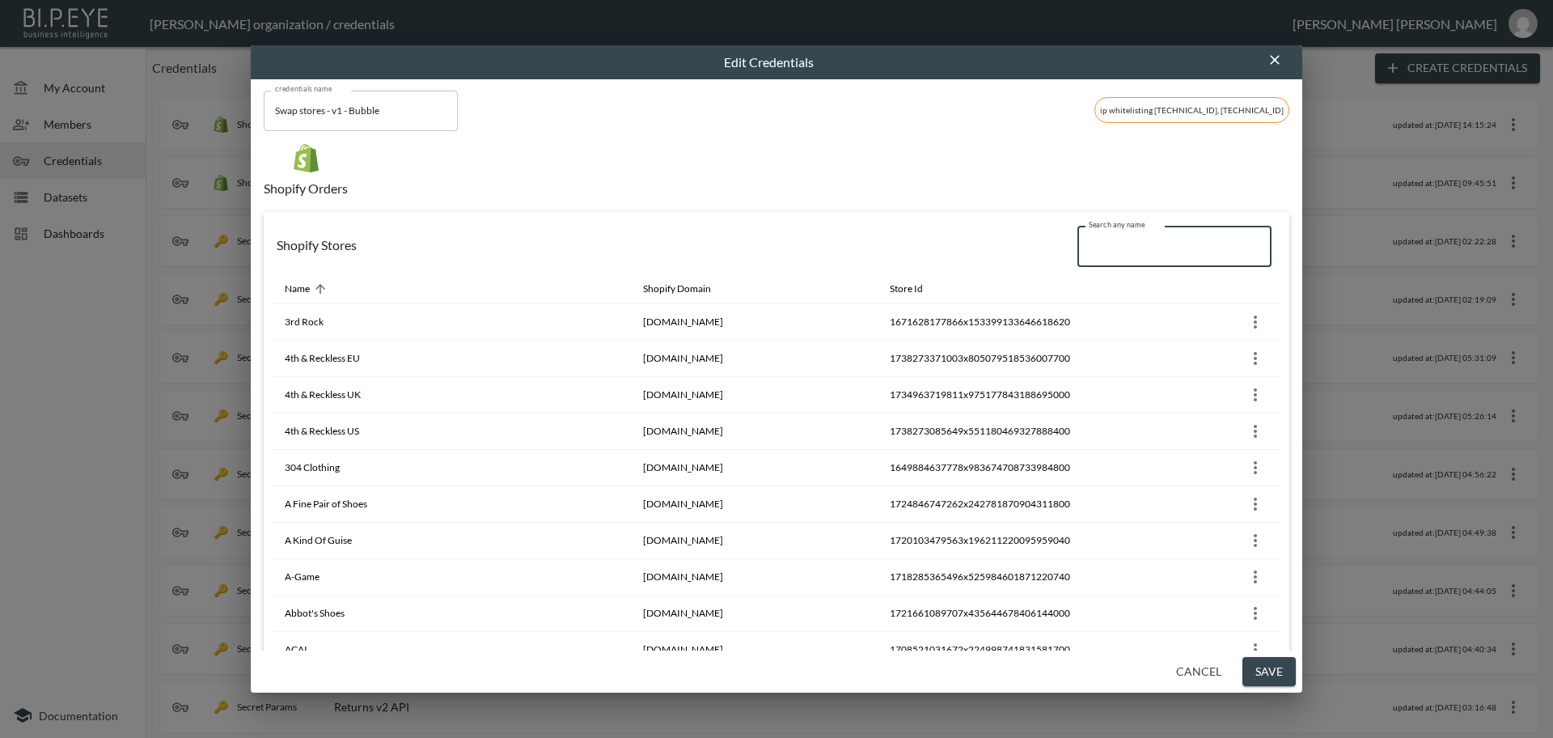
click at [1108, 248] on input "Search any name" at bounding box center [1174, 246] width 194 height 40
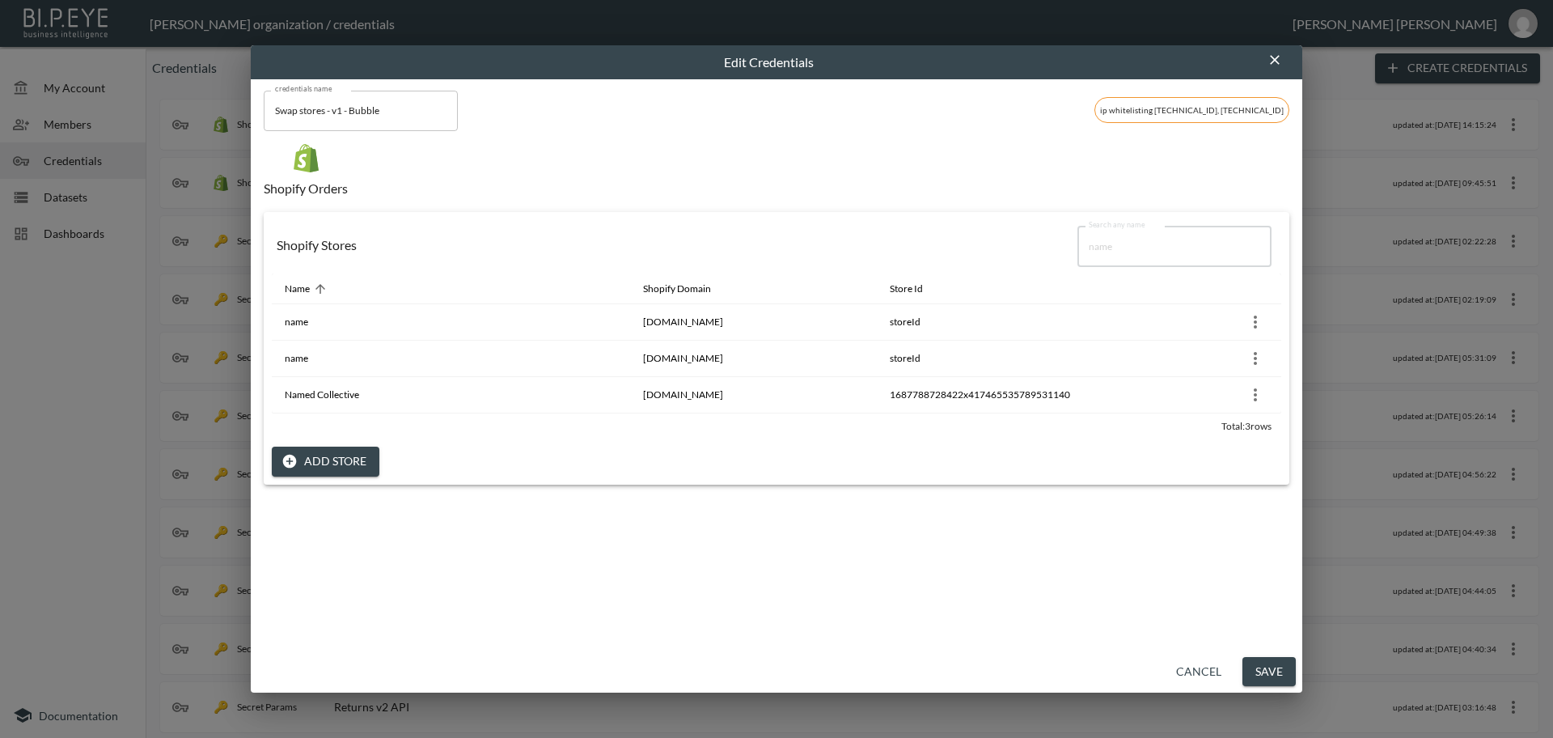
type input "name"
